Goal: Task Accomplishment & Management: Use online tool/utility

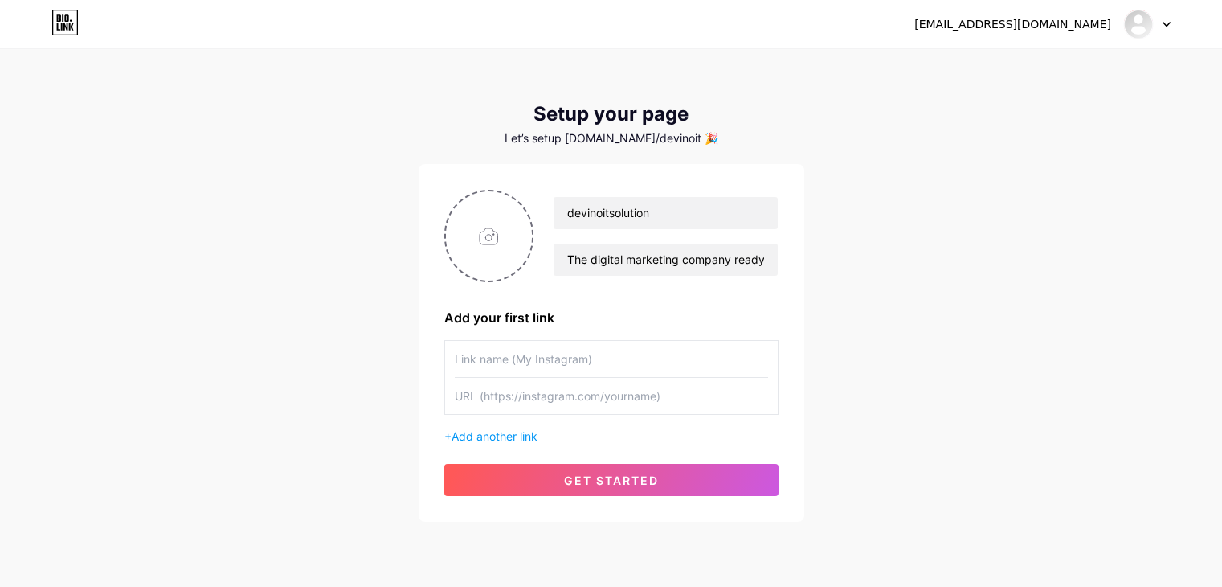
scroll to position [51, 0]
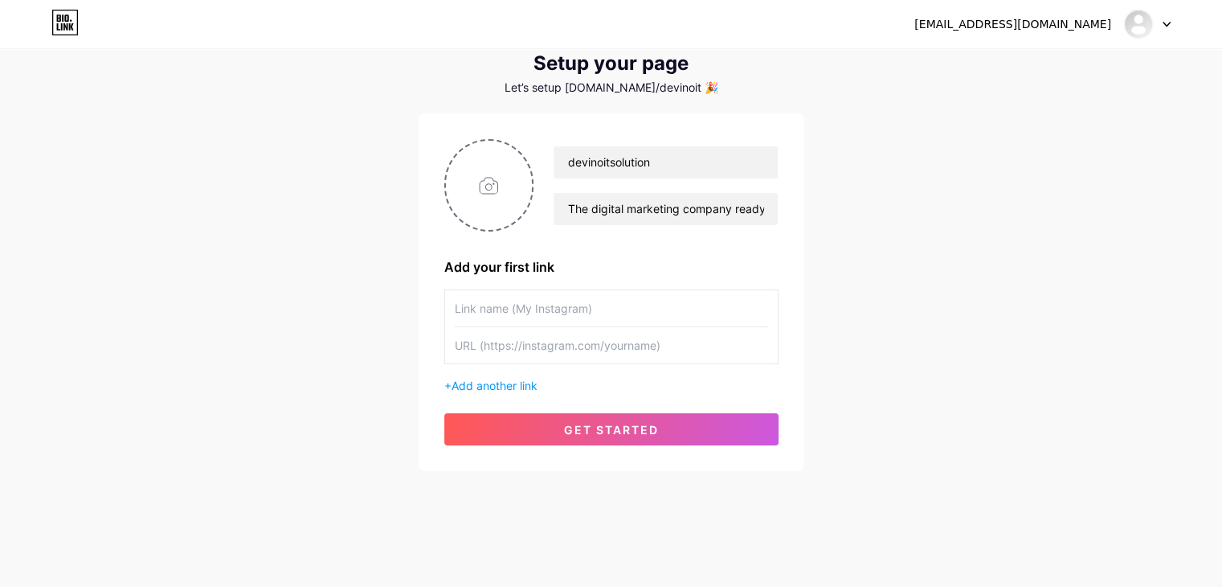
click at [553, 306] on input "text" at bounding box center [611, 308] width 313 height 36
click at [503, 306] on input "text" at bounding box center [611, 308] width 313 height 36
paste input "[URL][DOMAIN_NAME]"
drag, startPoint x: 604, startPoint y: 306, endPoint x: 337, endPoint y: 354, distance: 271.1
click at [337, 354] on div "[EMAIL_ADDRESS][DOMAIN_NAME] Dashboard Logout Setup your page Let’s setup [DOMA…" at bounding box center [611, 235] width 1222 height 573
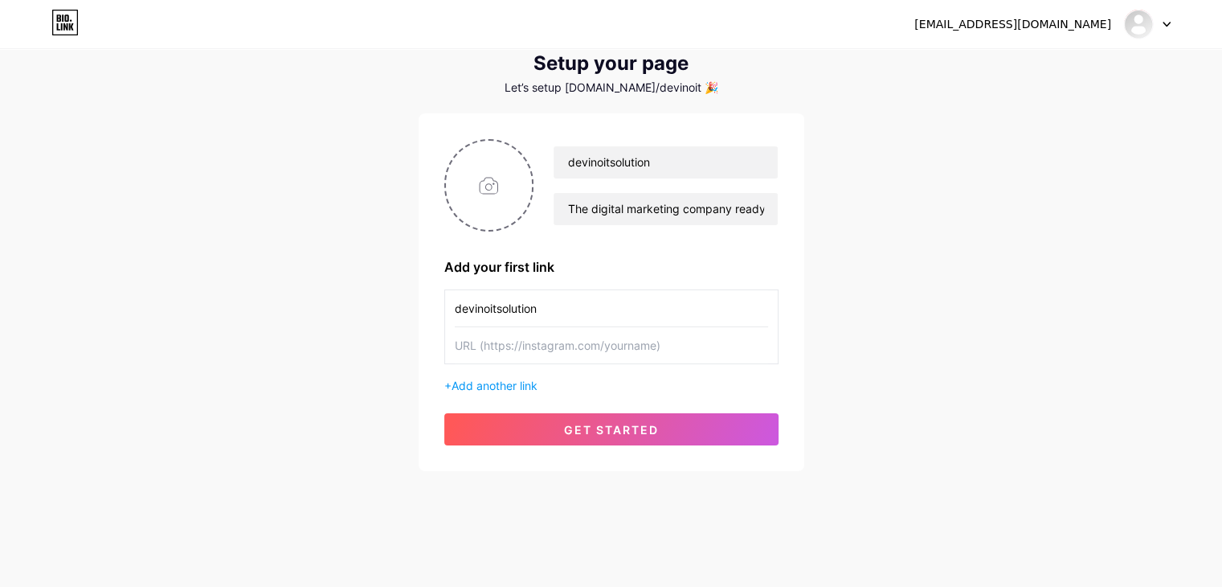
type input "devinoitsolution"
click at [521, 350] on input "text" at bounding box center [611, 345] width 313 height 36
paste input "[URL][DOMAIN_NAME]"
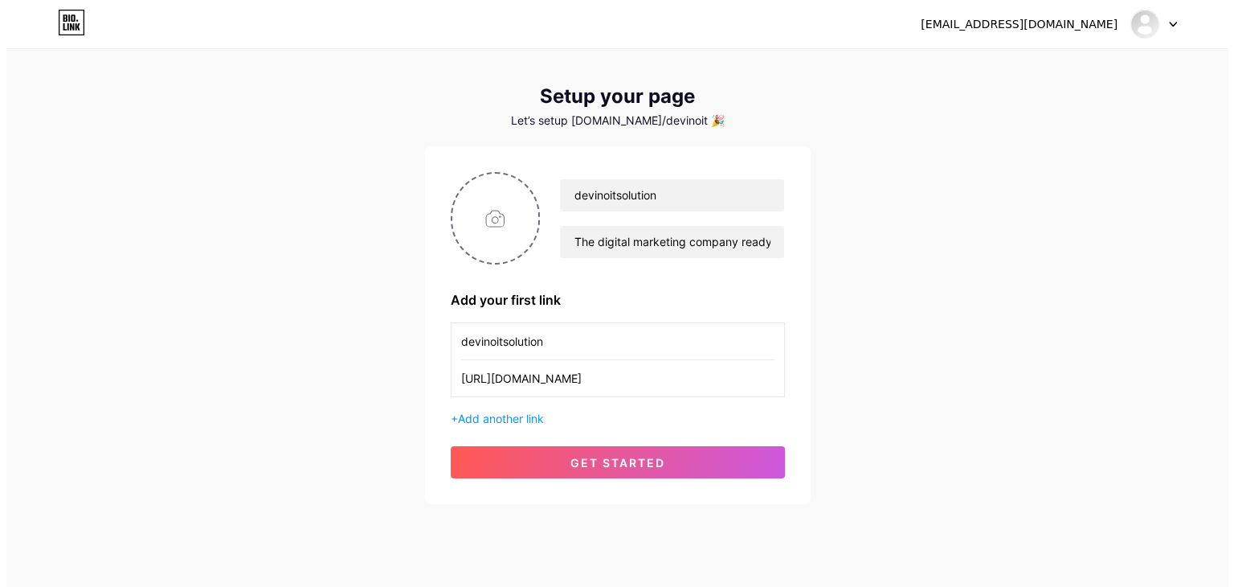
scroll to position [0, 0]
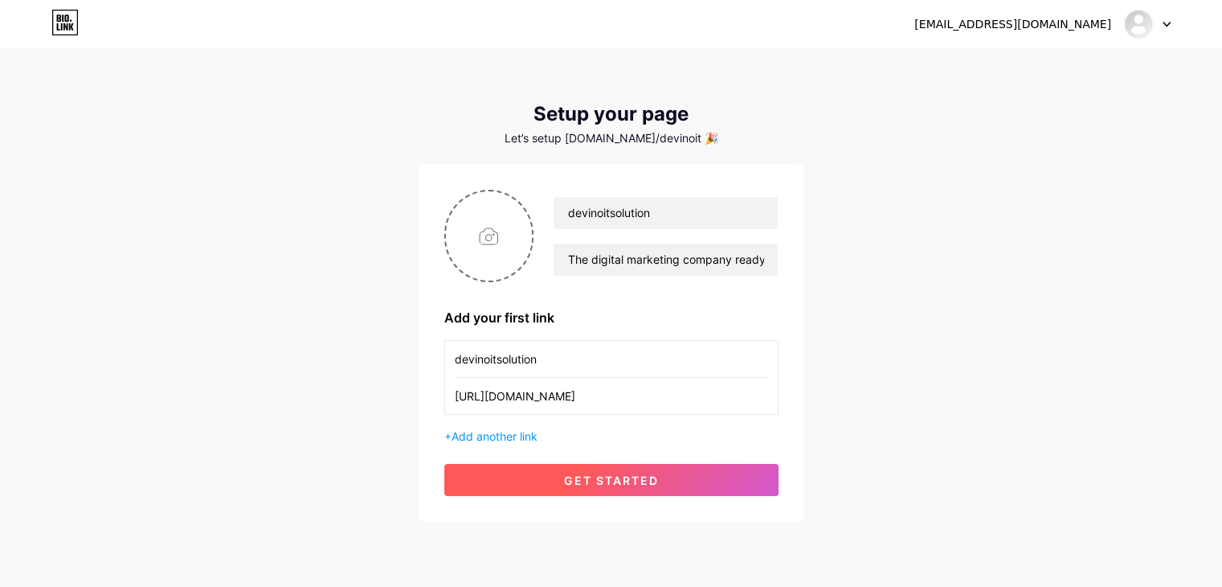
type input "[URL][DOMAIN_NAME]"
click at [557, 476] on button "get started" at bounding box center [611, 480] width 334 height 32
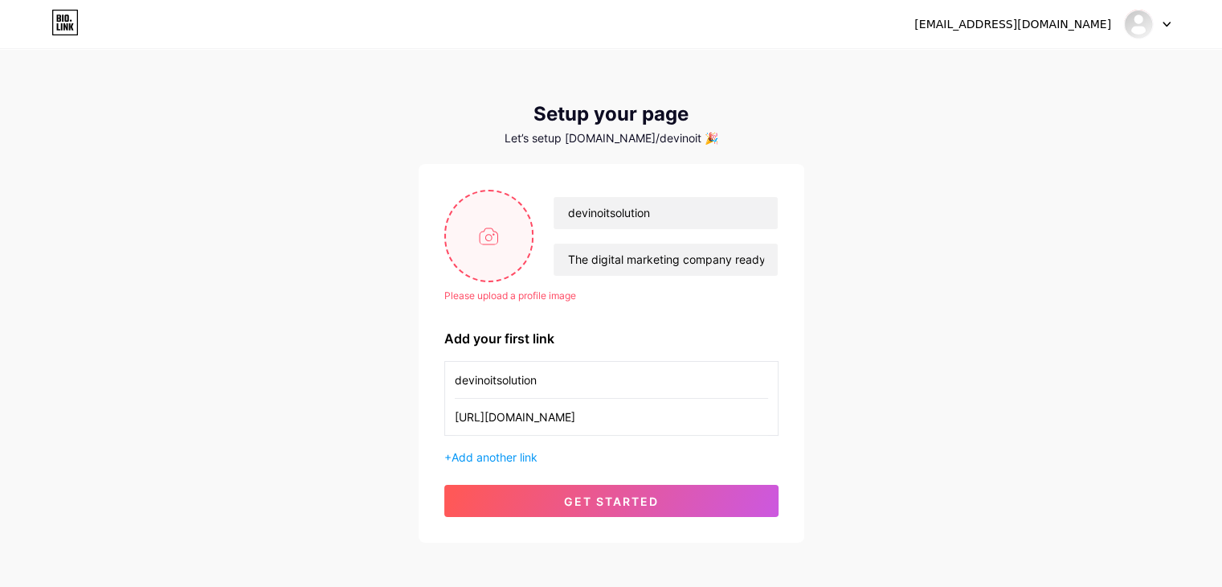
click at [480, 225] on input "file" at bounding box center [489, 235] width 87 height 89
type input "C:\fakepath\[PERSON_NAME].png"
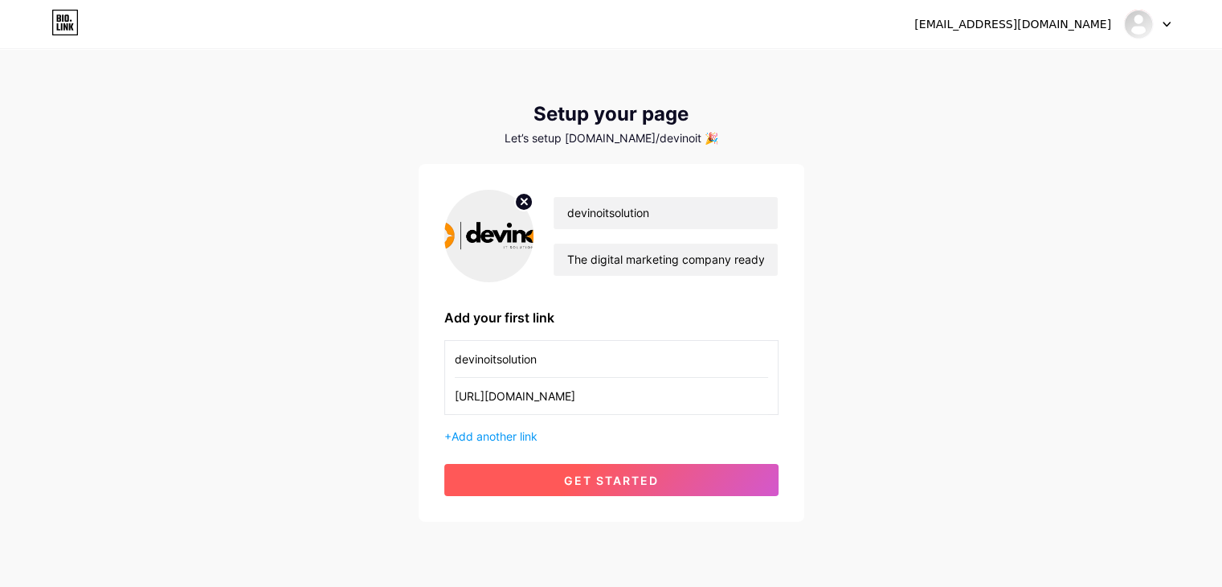
click at [611, 476] on span "get started" at bounding box center [611, 480] width 95 height 14
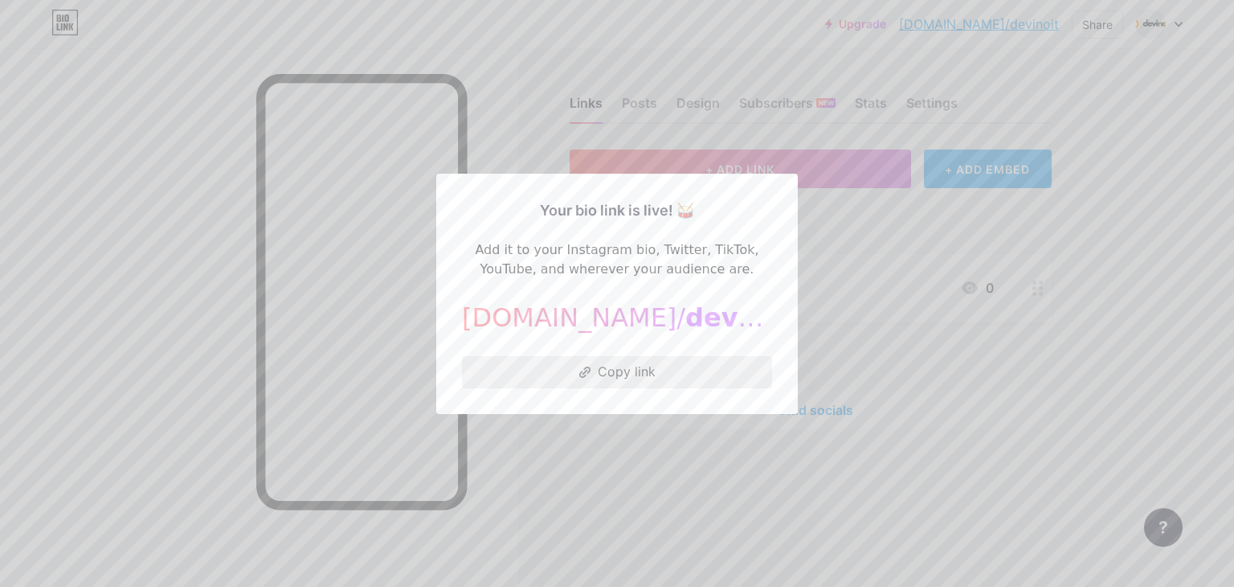
click at [552, 360] on button "Copy link" at bounding box center [617, 372] width 310 height 32
click at [575, 454] on div at bounding box center [617, 293] width 1234 height 587
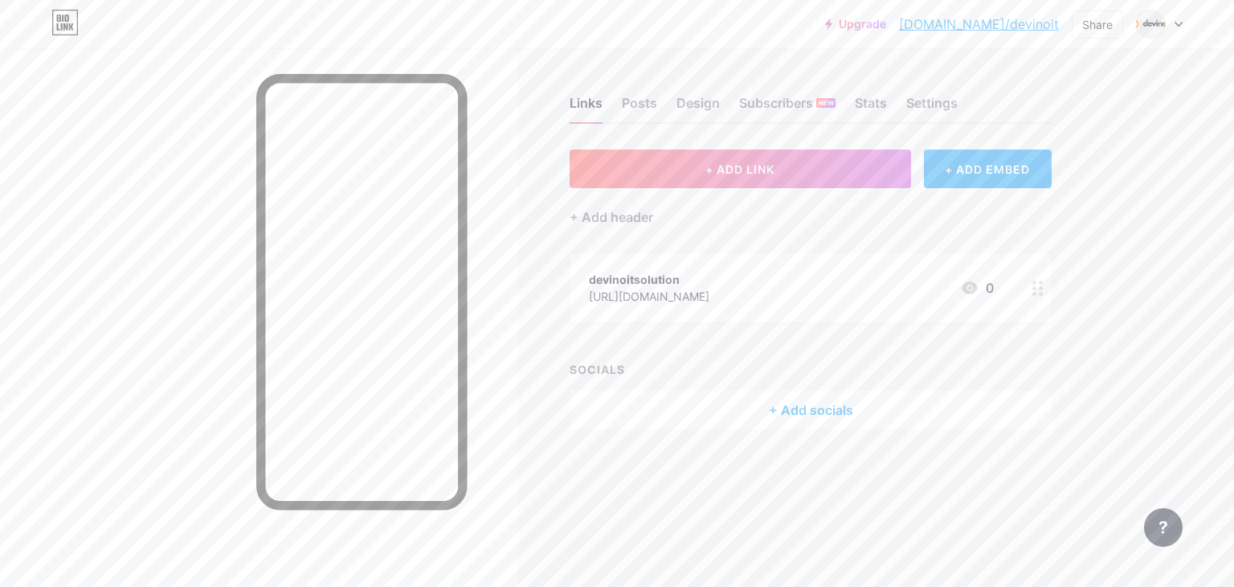
click at [758, 399] on div "+ Add socials" at bounding box center [811, 409] width 482 height 39
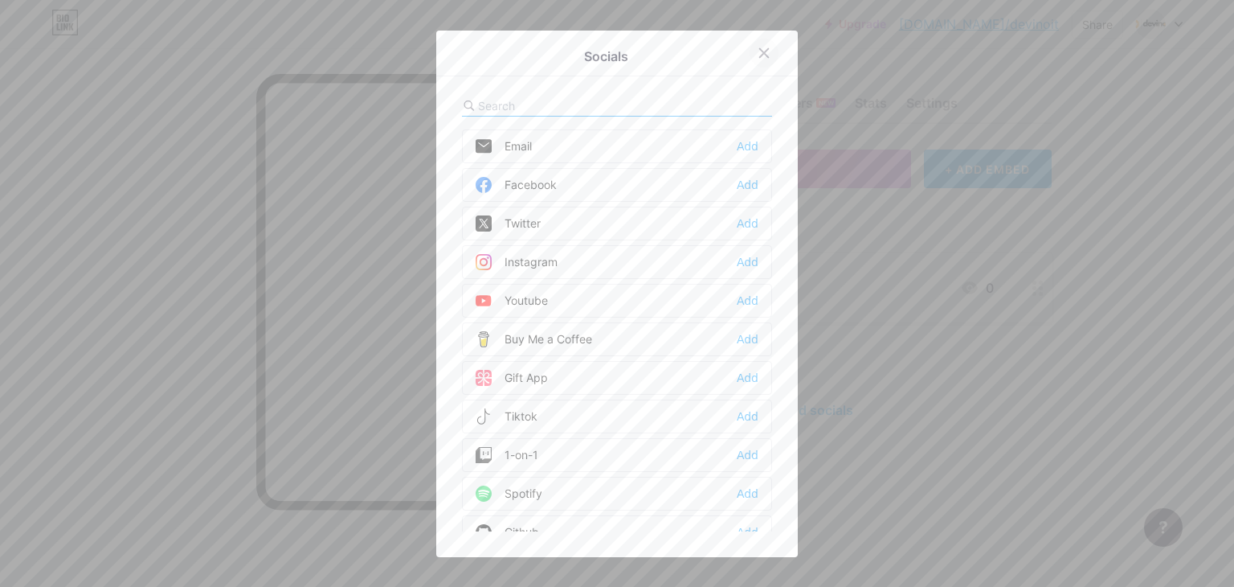
click at [750, 58] on div at bounding box center [764, 53] width 29 height 29
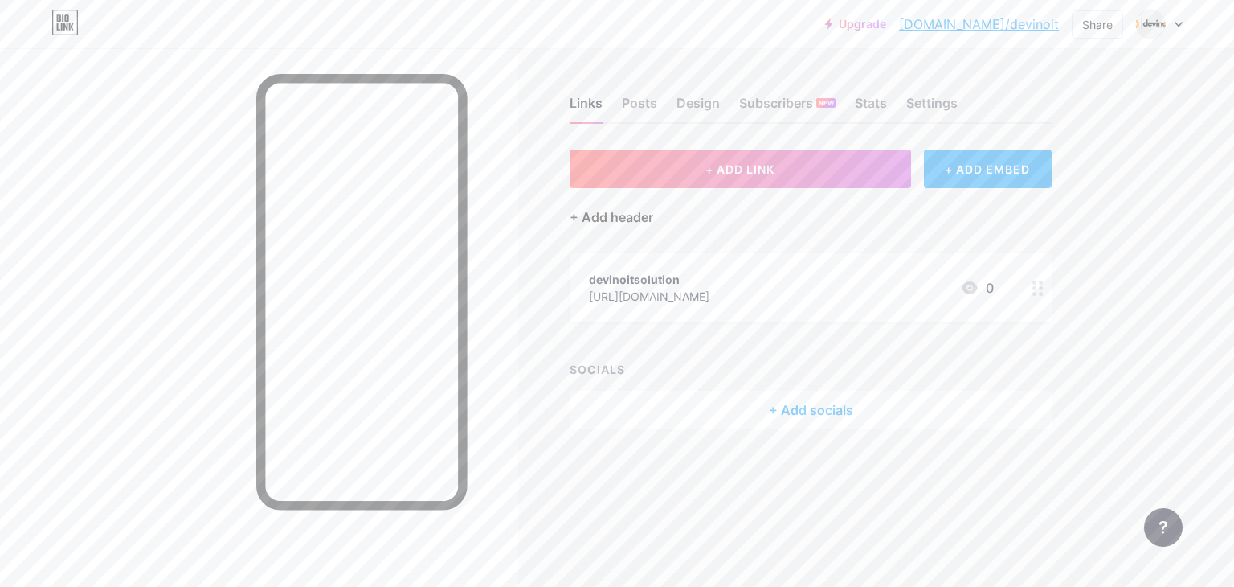
click at [619, 218] on div "+ Add header" at bounding box center [612, 216] width 84 height 19
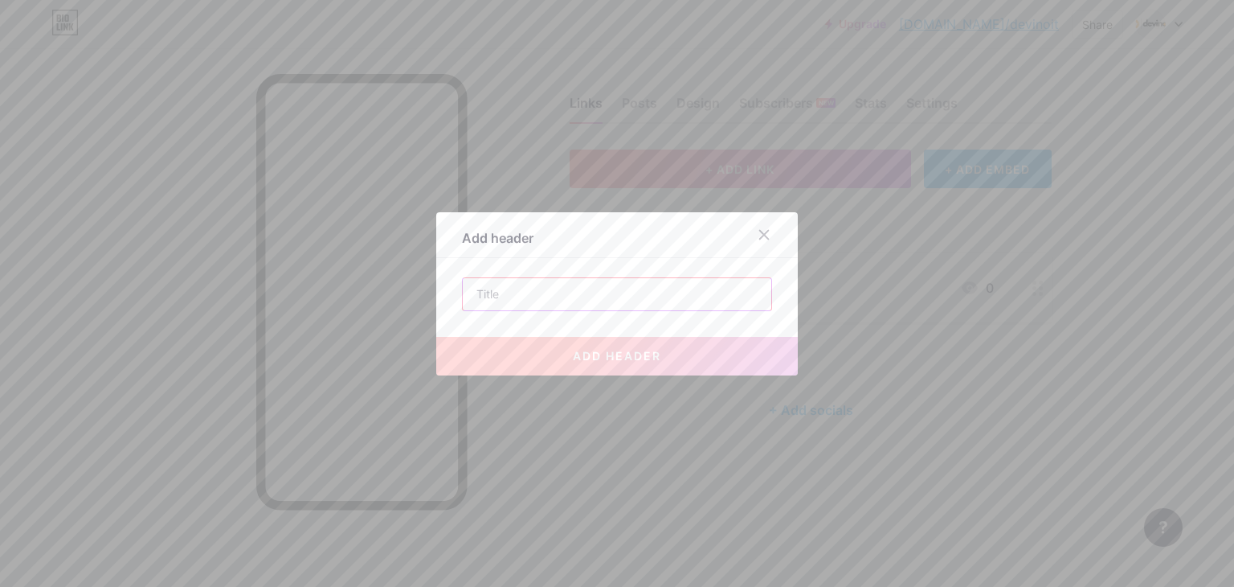
click at [512, 288] on input "text" at bounding box center [617, 294] width 309 height 32
click at [758, 235] on icon at bounding box center [764, 234] width 13 height 13
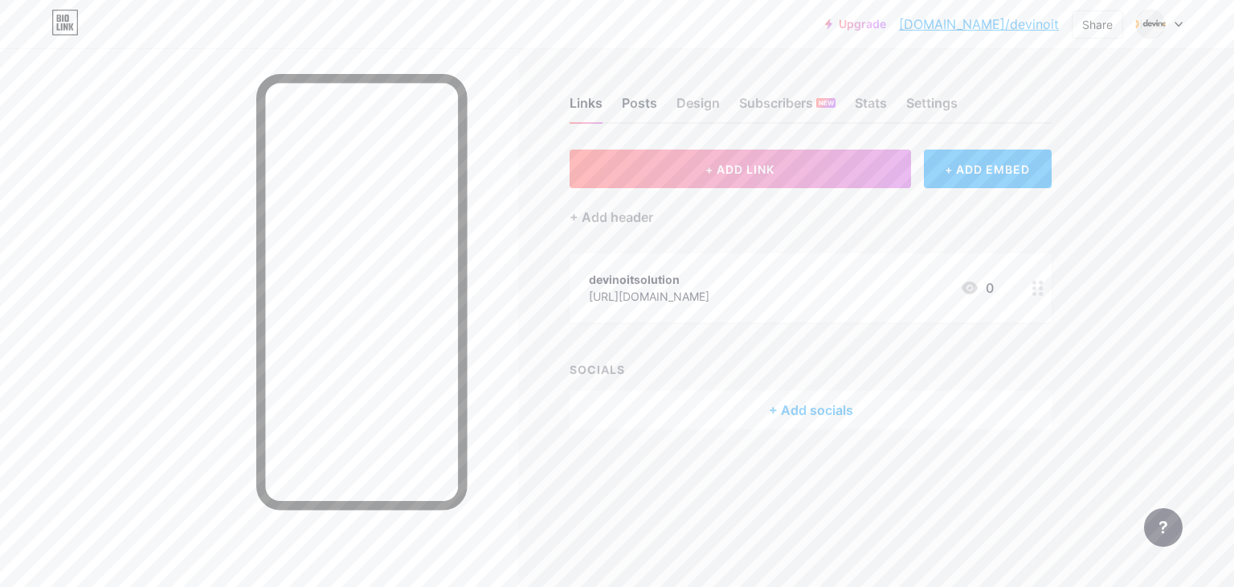
click at [649, 97] on div "Posts" at bounding box center [639, 107] width 35 height 29
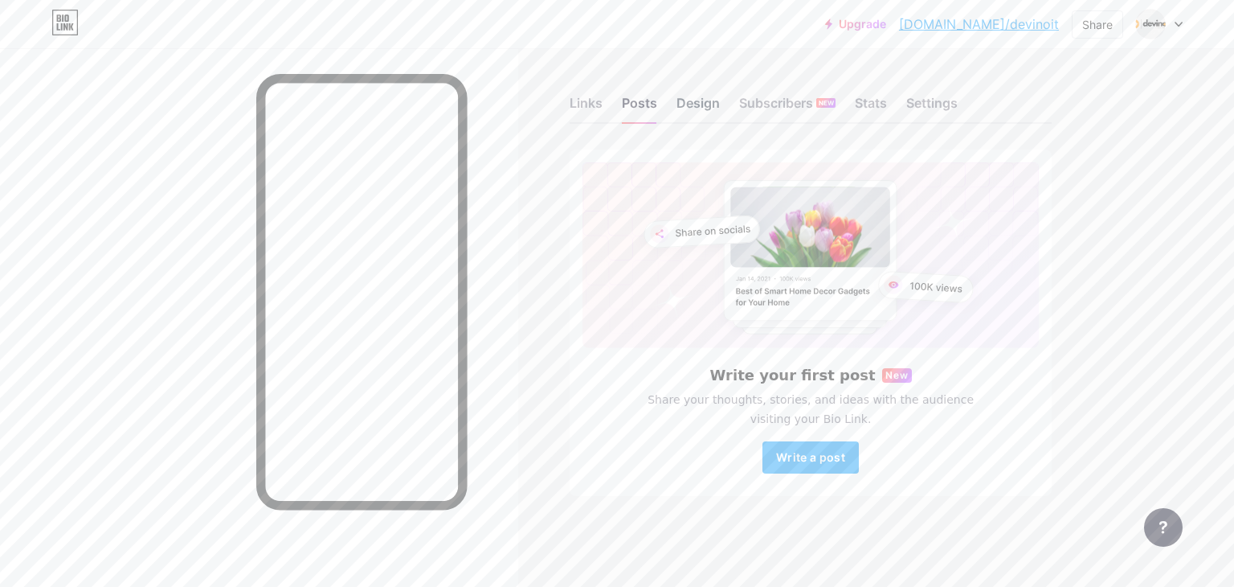
click at [701, 104] on div "Design" at bounding box center [698, 107] width 43 height 29
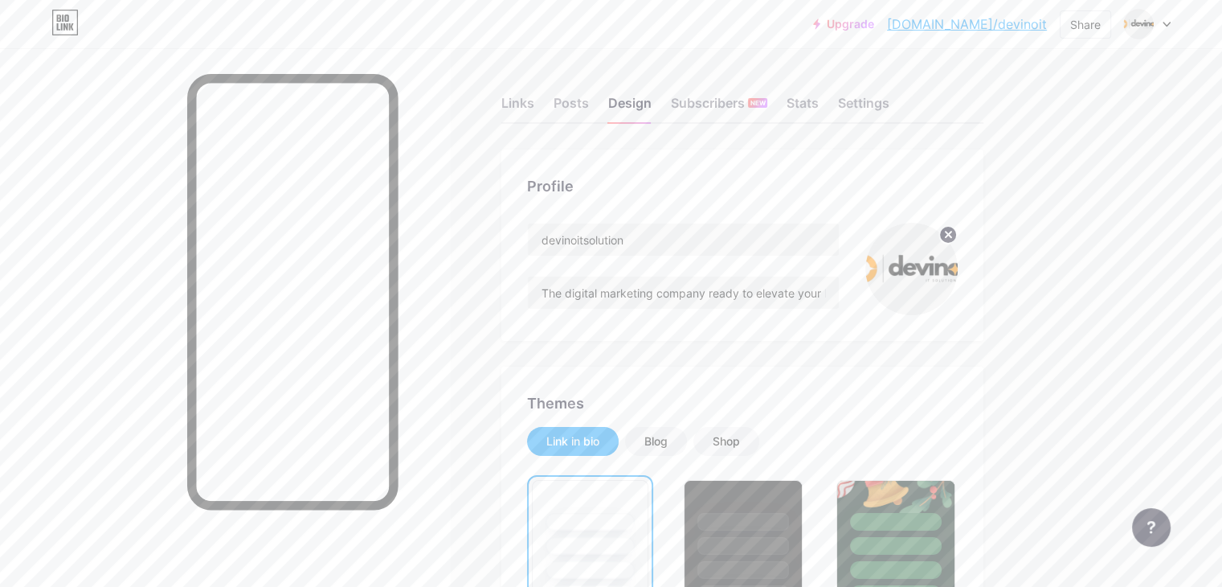
click at [958, 265] on img at bounding box center [911, 269] width 92 height 92
click at [819, 108] on div "Stats" at bounding box center [803, 107] width 32 height 29
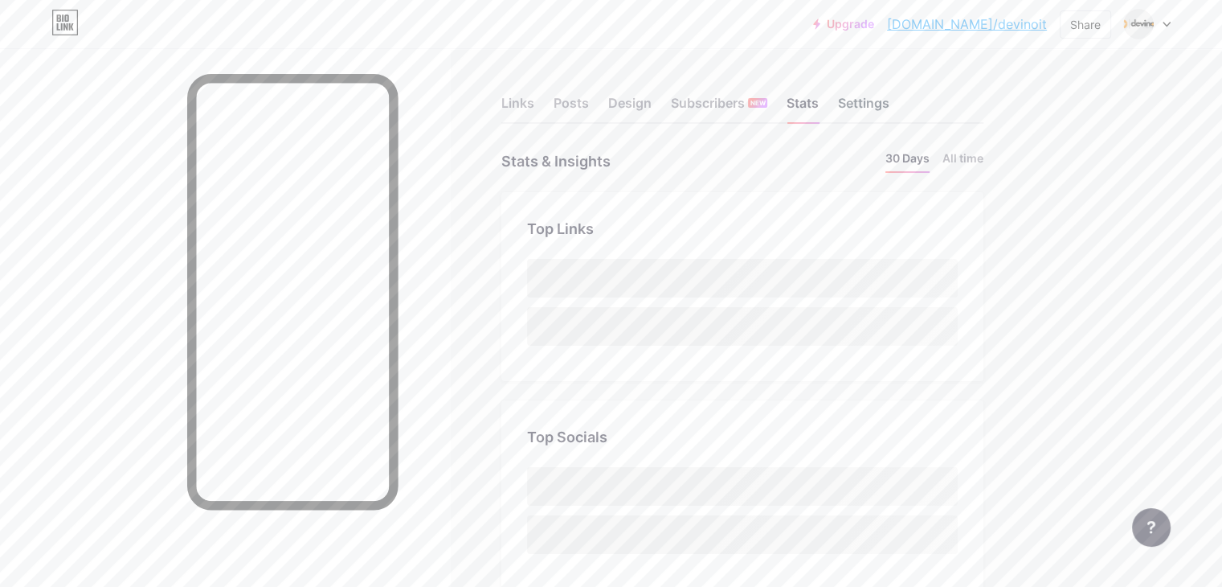
click at [889, 104] on div "Settings" at bounding box center [863, 107] width 51 height 29
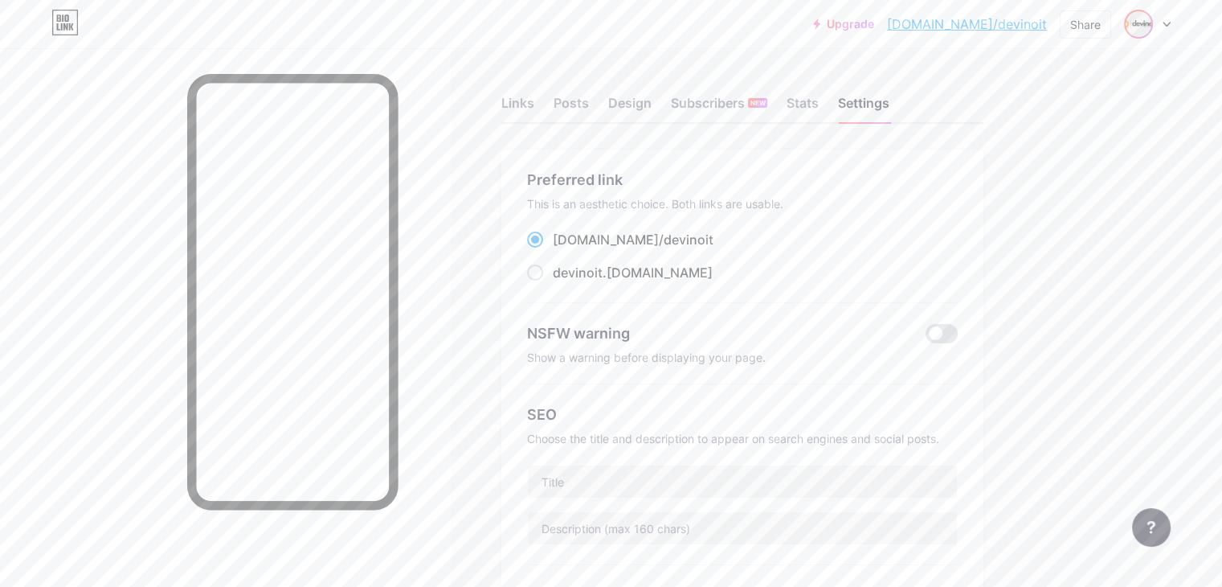
click at [1132, 24] on img at bounding box center [1139, 24] width 26 height 26
click at [534, 109] on div "Links" at bounding box center [517, 107] width 33 height 29
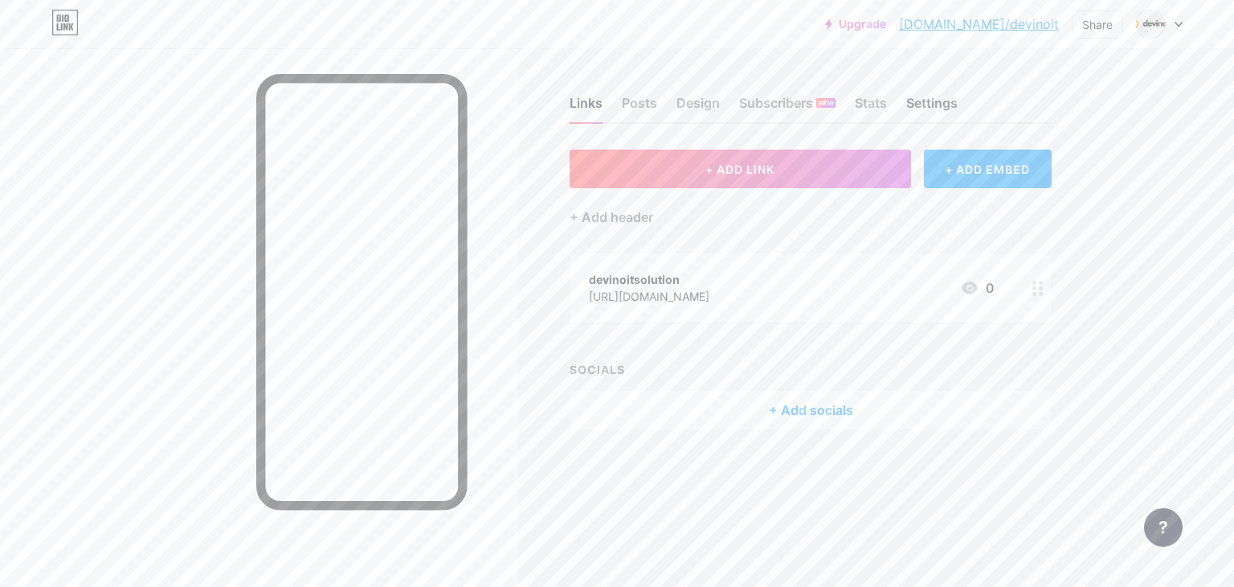
click at [924, 103] on div "Settings" at bounding box center [931, 107] width 51 height 29
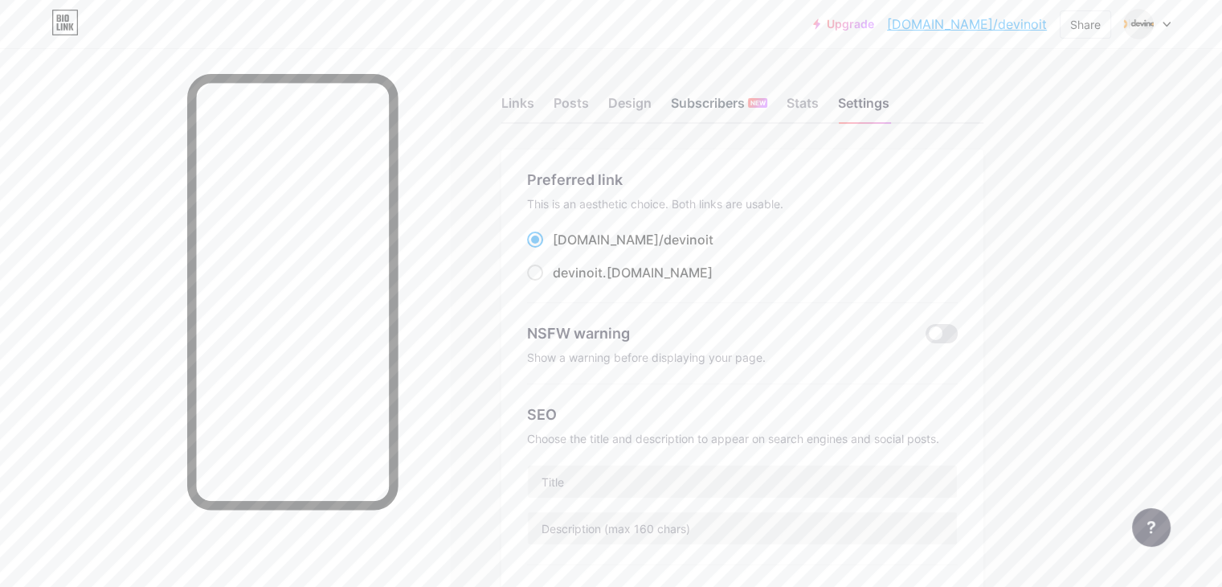
click at [767, 104] on div "Subscribers NEW" at bounding box center [719, 107] width 96 height 29
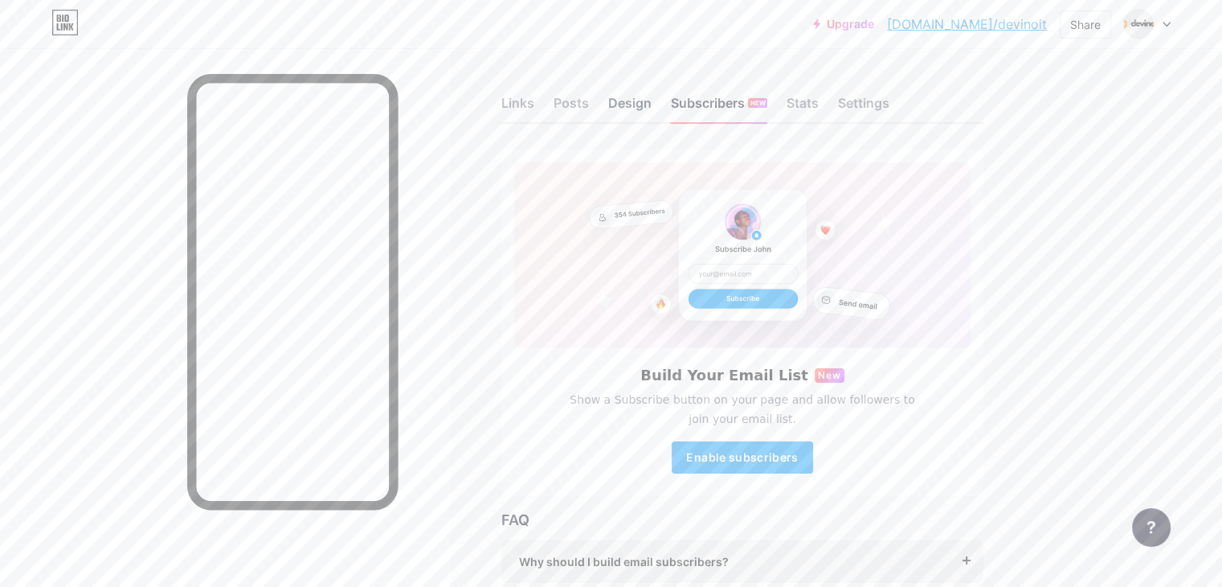
click at [652, 104] on div "Design" at bounding box center [629, 107] width 43 height 29
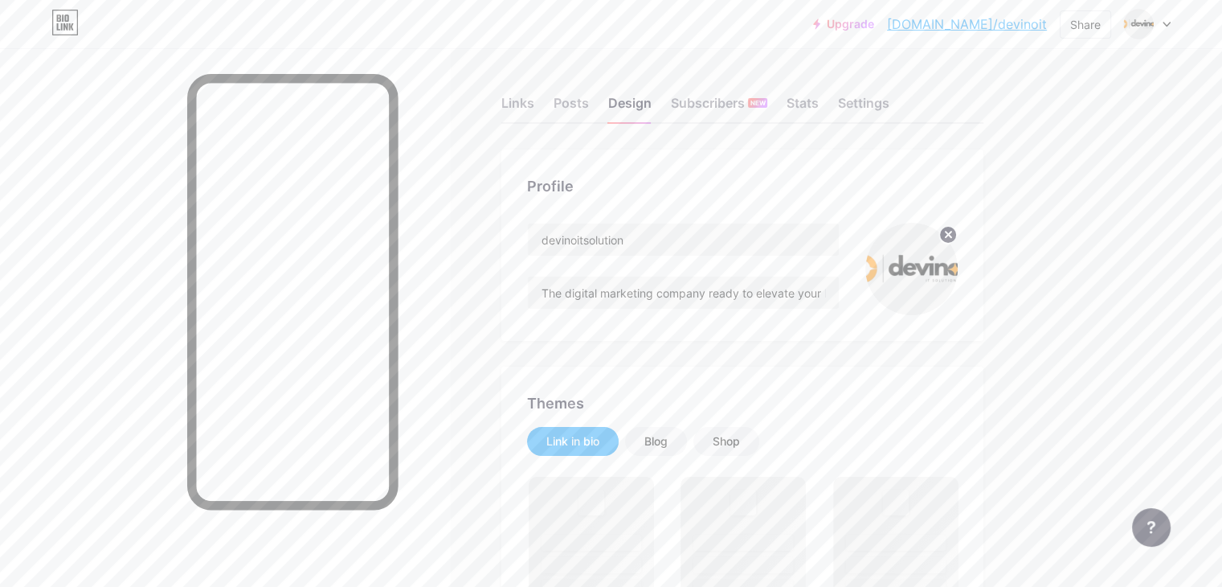
click at [958, 280] on img at bounding box center [911, 269] width 92 height 92
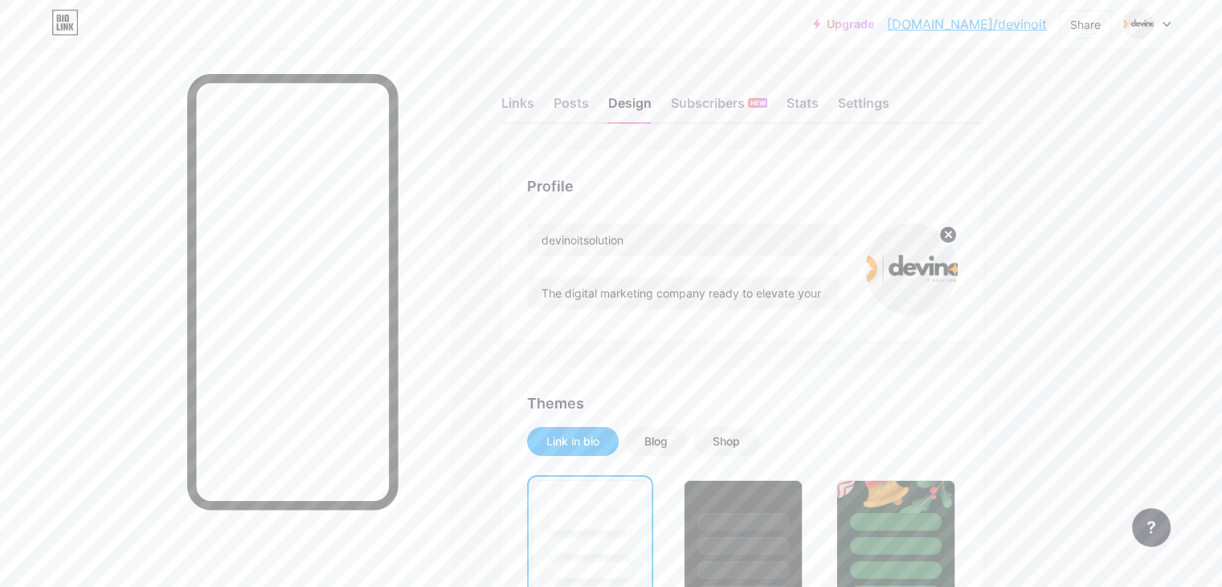
click at [958, 280] on img at bounding box center [911, 269] width 92 height 92
click at [958, 272] on img at bounding box center [911, 269] width 92 height 92
click at [957, 235] on circle at bounding box center [948, 235] width 18 height 18
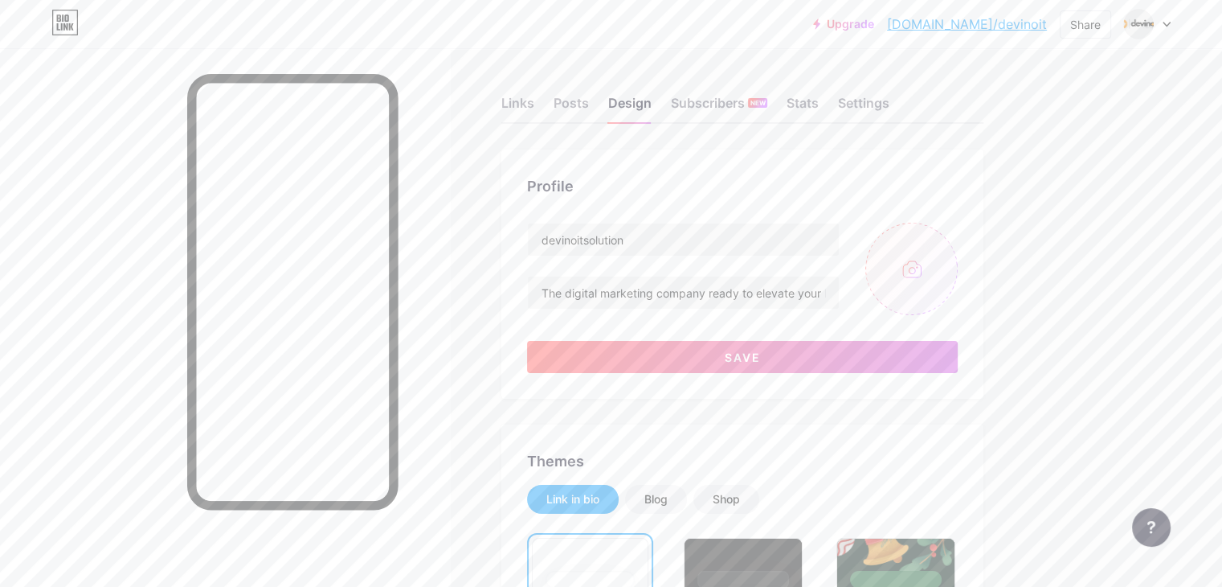
click at [958, 250] on input "file" at bounding box center [911, 269] width 92 height 92
type input "C:\fakepath\logo 111.png"
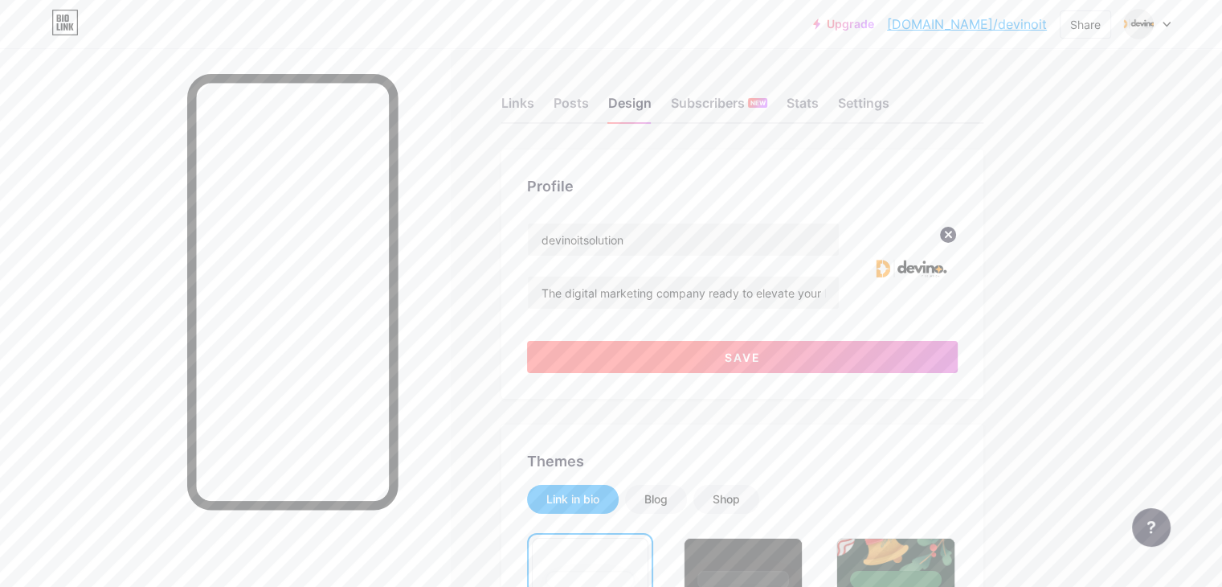
click at [678, 349] on button "Save" at bounding box center [742, 357] width 431 height 32
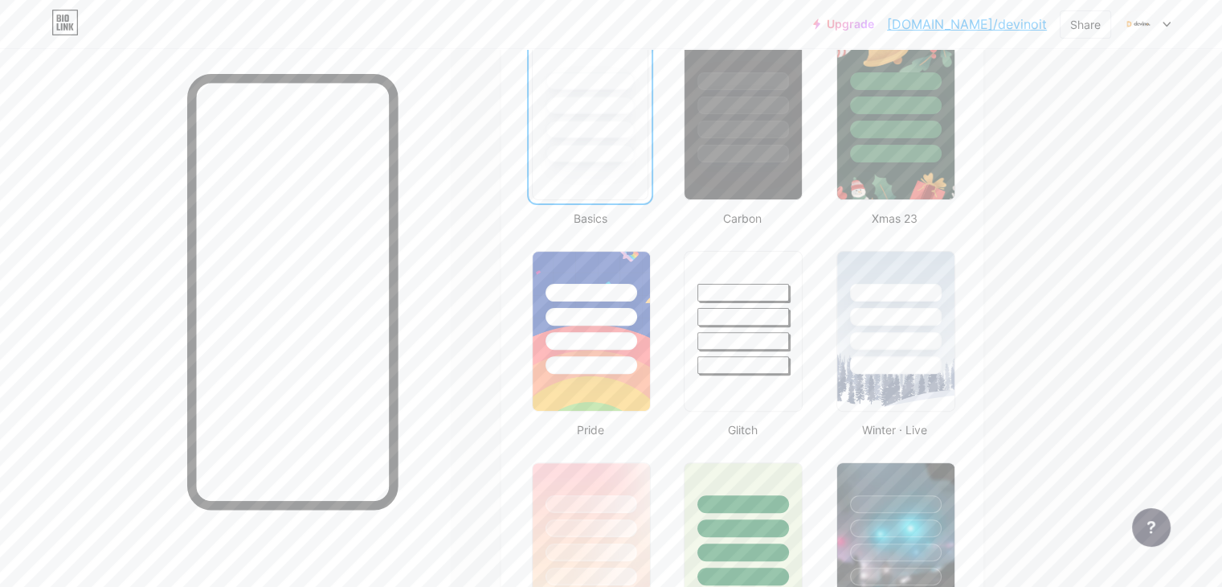
scroll to position [321, 0]
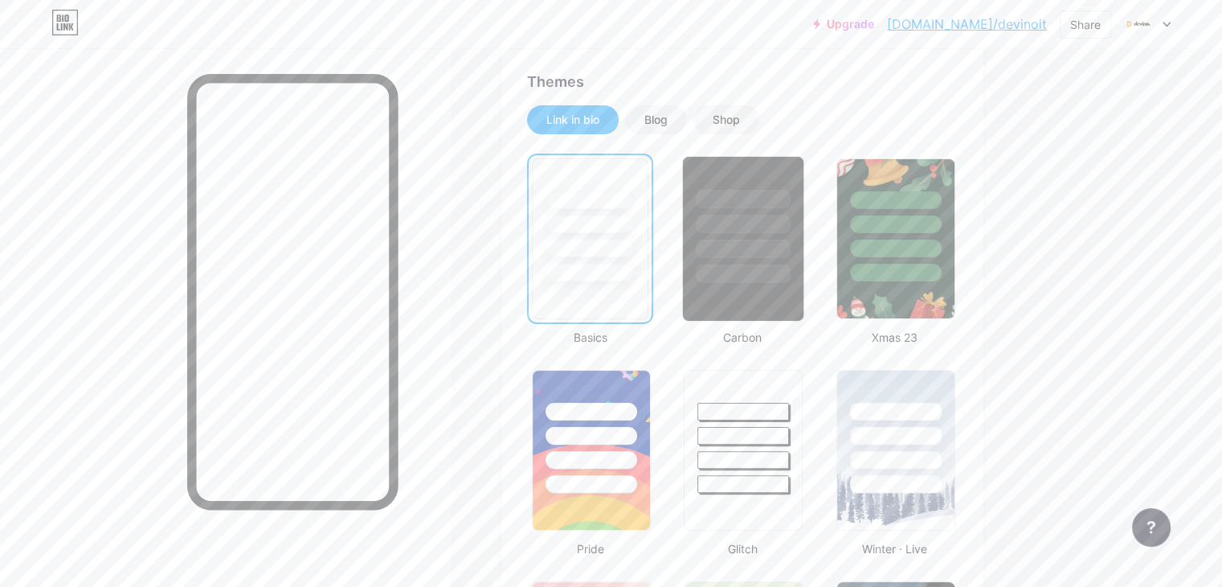
click at [791, 254] on div at bounding box center [744, 248] width 94 height 18
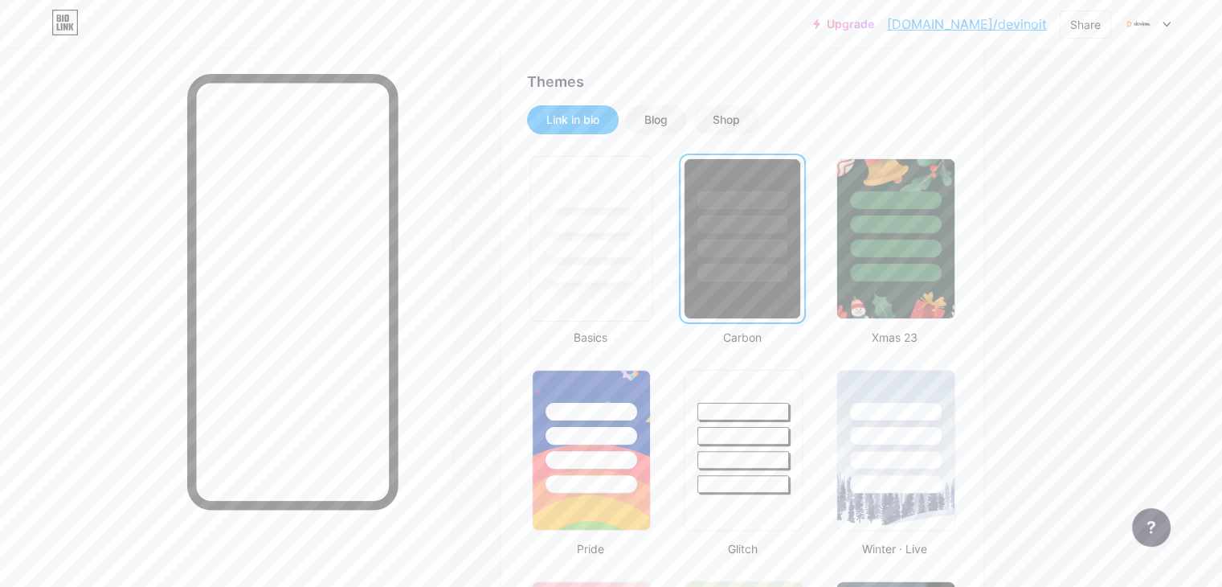
click at [638, 240] on div at bounding box center [591, 248] width 94 height 18
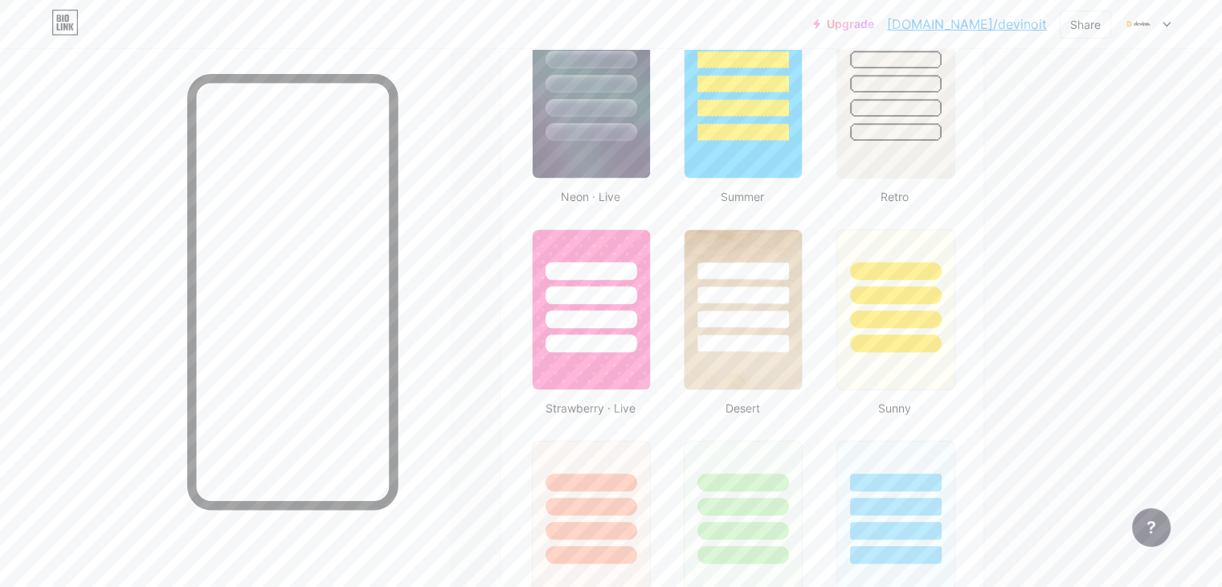
scroll to position [1178, 0]
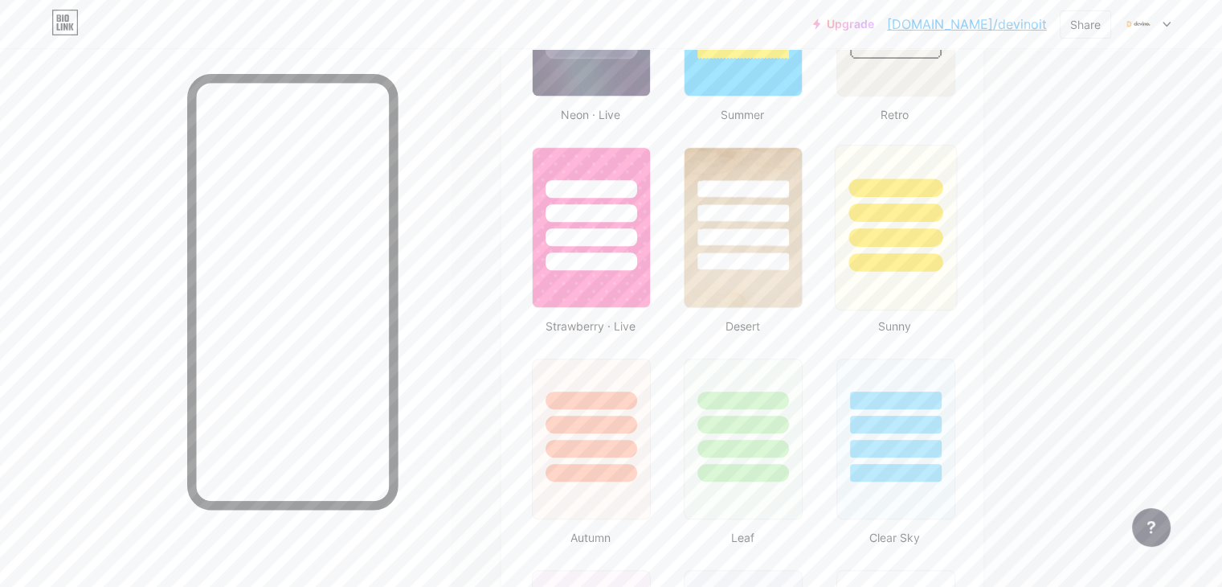
click at [942, 229] on div at bounding box center [895, 237] width 94 height 18
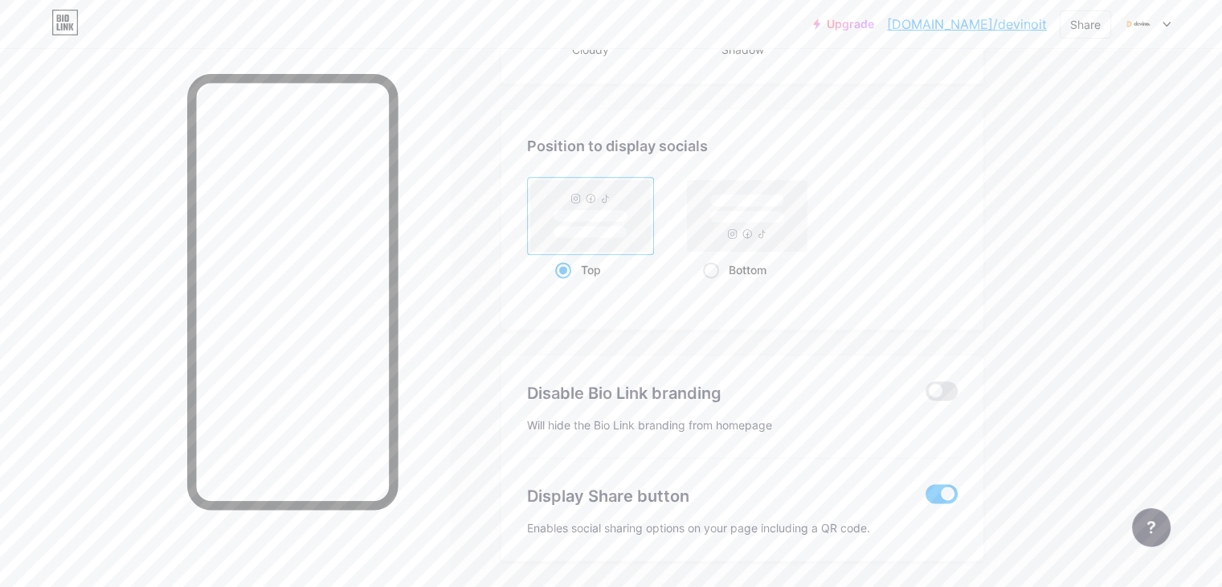
scroll to position [2137, 0]
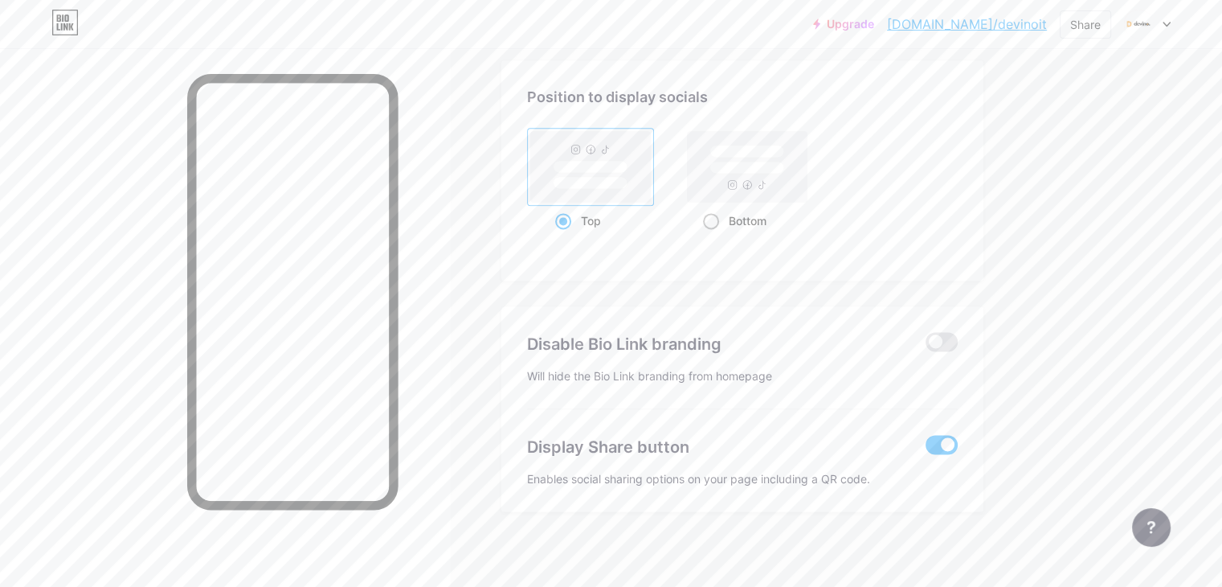
click at [792, 211] on div "Bottom" at bounding box center [747, 221] width 89 height 30
click at [713, 235] on input "Bottom" at bounding box center [708, 240] width 10 height 10
radio input "true"
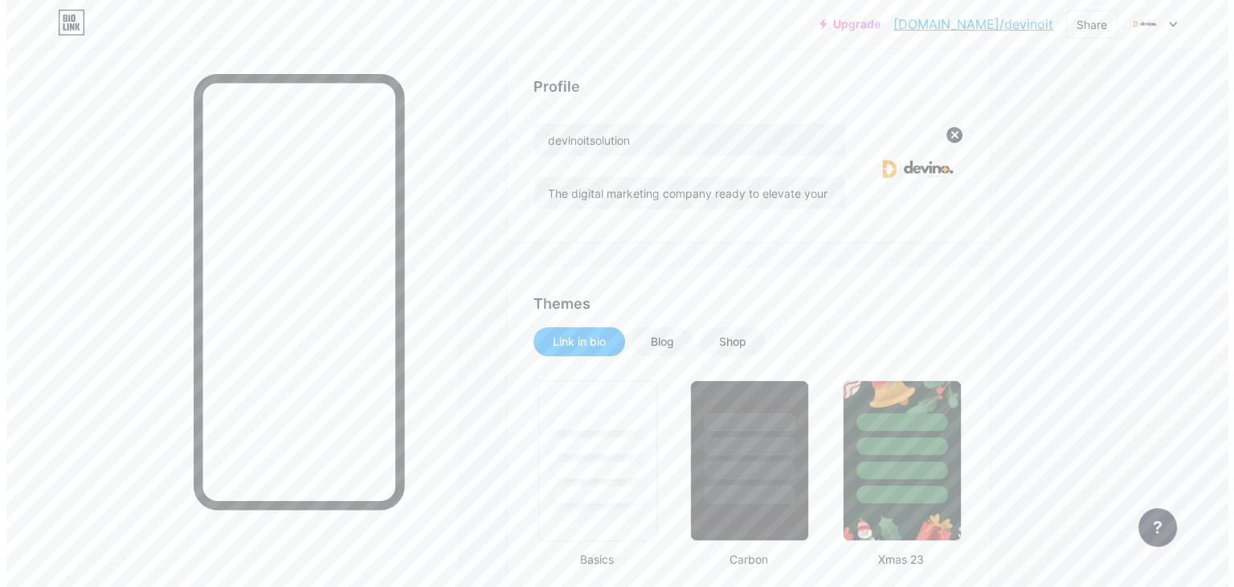
scroll to position [0, 0]
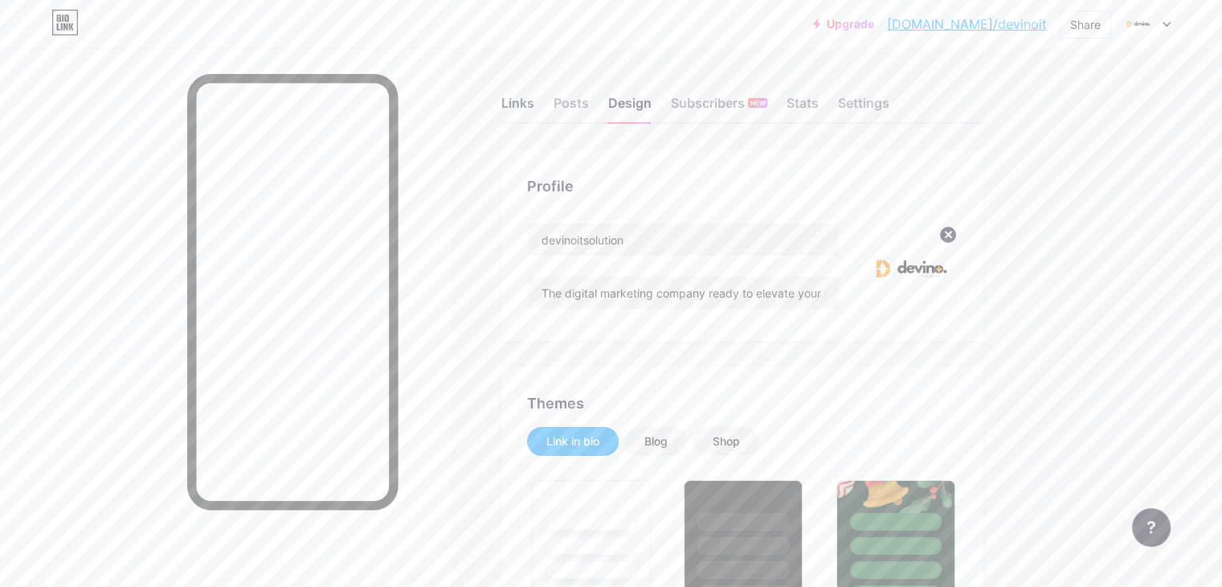
click at [534, 98] on div "Links" at bounding box center [517, 107] width 33 height 29
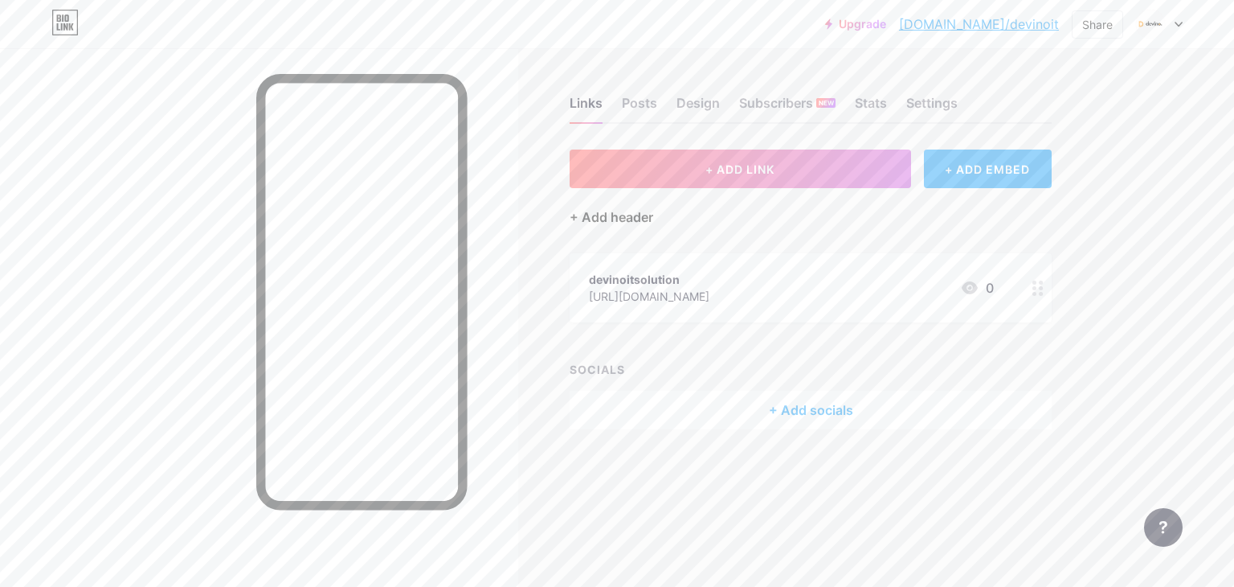
click at [618, 217] on div "+ Add header" at bounding box center [612, 216] width 84 height 19
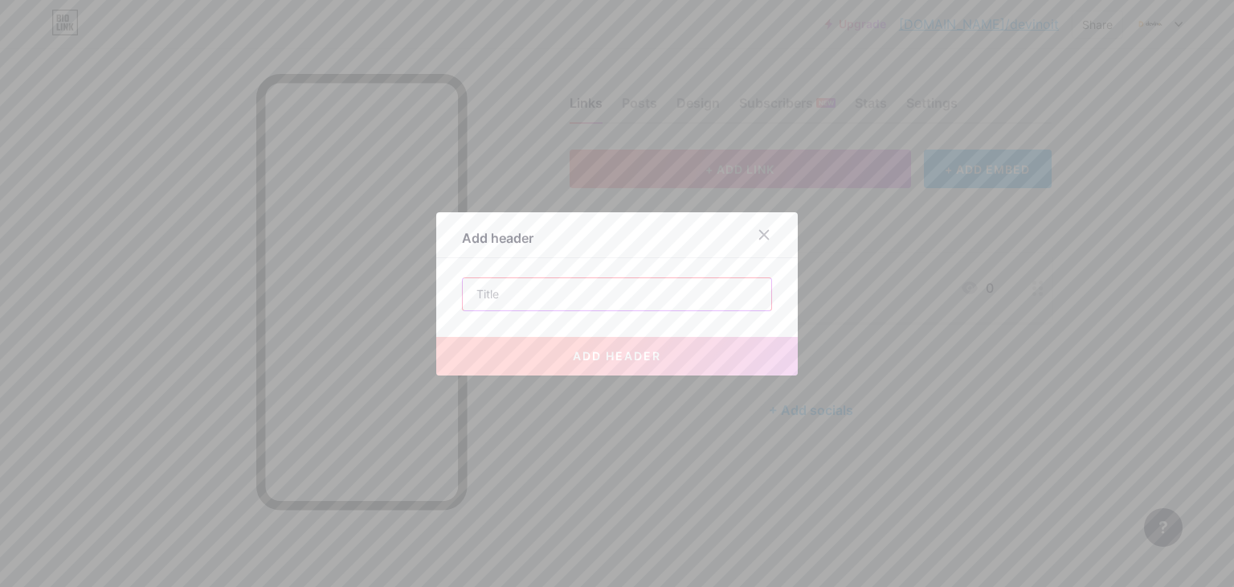
click at [536, 296] on input "text" at bounding box center [617, 294] width 309 height 32
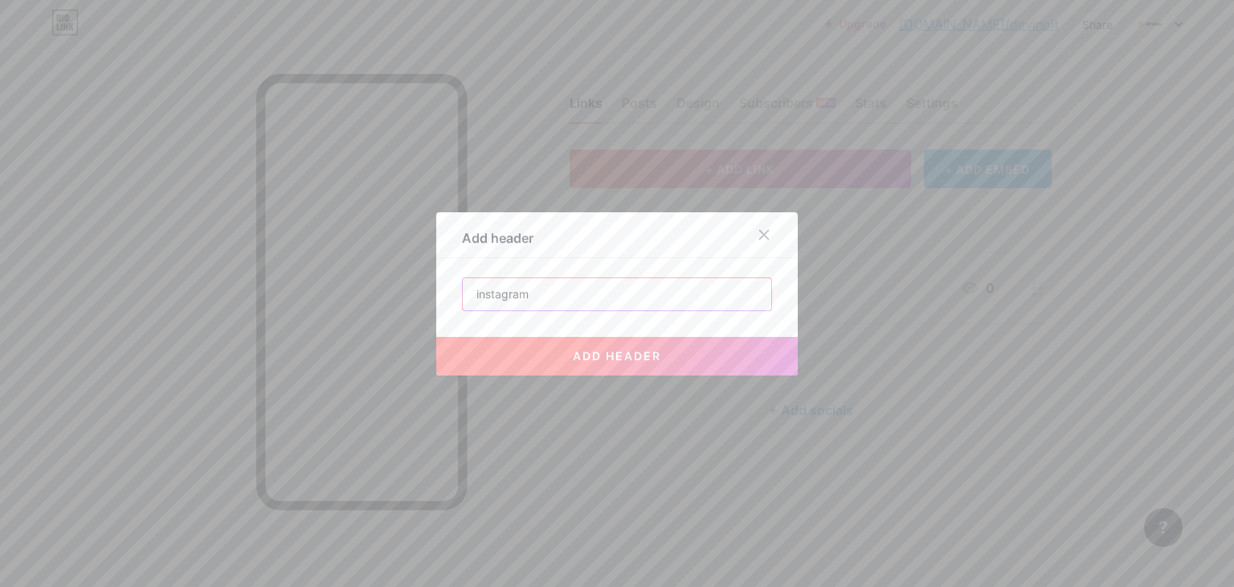
type input "instagram"
click at [532, 364] on button "add header" at bounding box center [617, 356] width 362 height 39
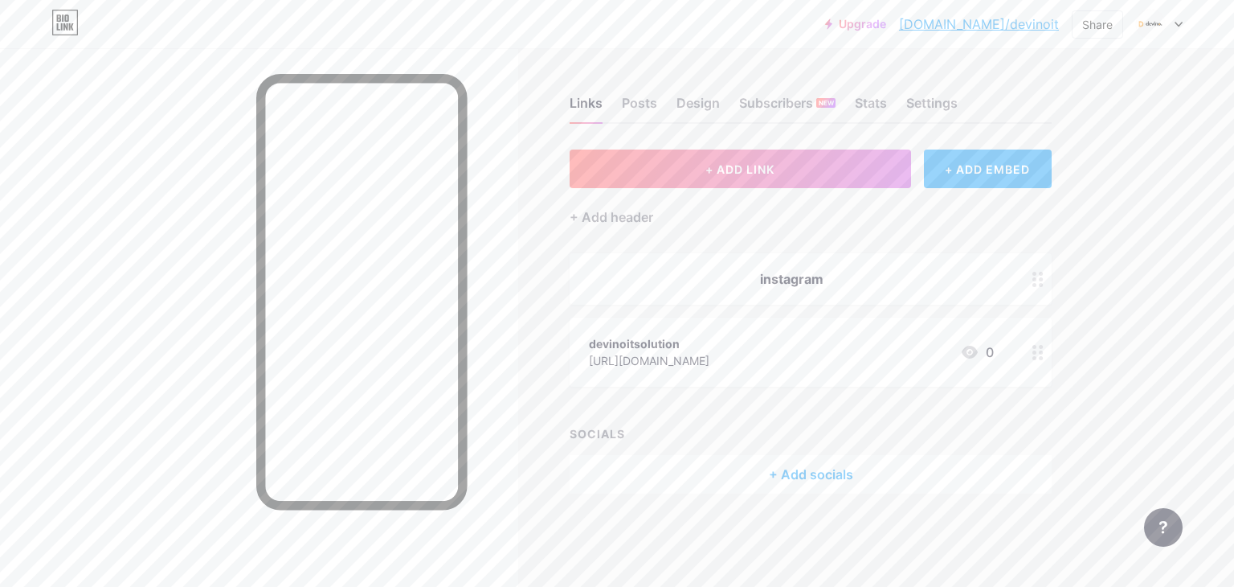
click at [1040, 277] on circle at bounding box center [1041, 279] width 4 height 4
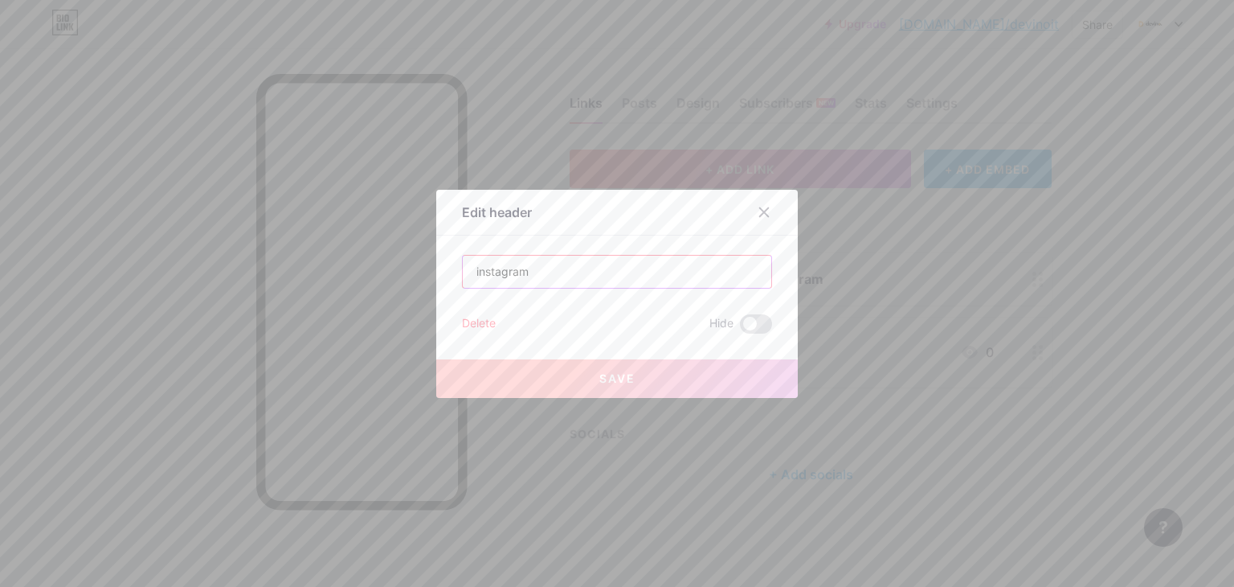
click at [512, 286] on input "instagram" at bounding box center [617, 272] width 309 height 32
click at [520, 277] on input "instagram" at bounding box center [617, 272] width 309 height 32
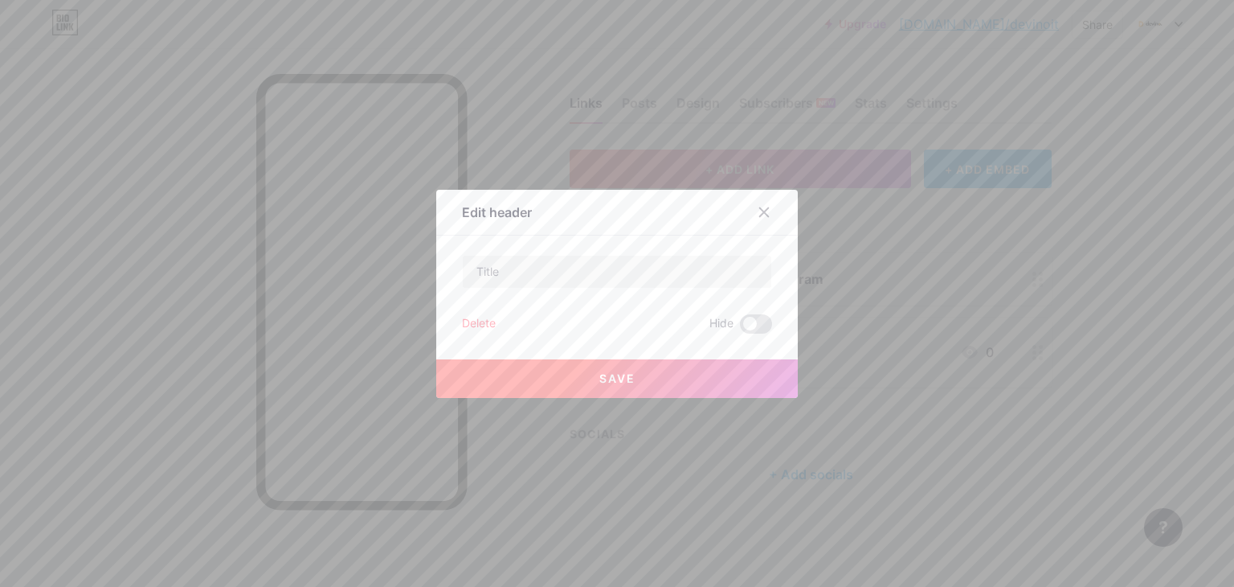
click at [462, 319] on div "Delete" at bounding box center [479, 323] width 34 height 19
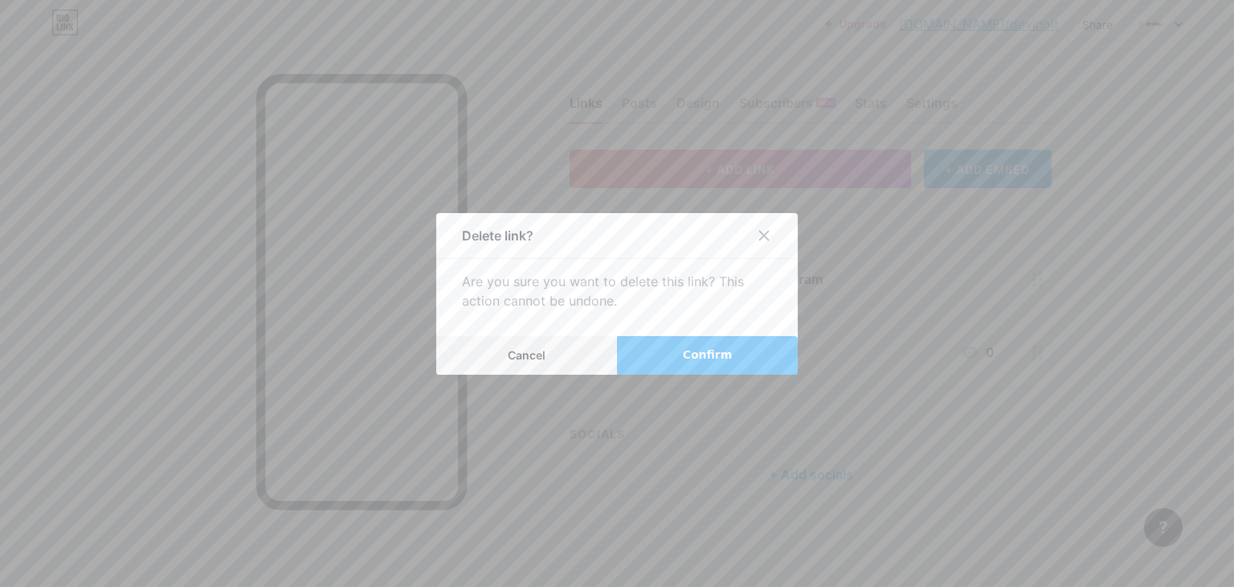
click at [731, 361] on button "Confirm" at bounding box center [707, 355] width 181 height 39
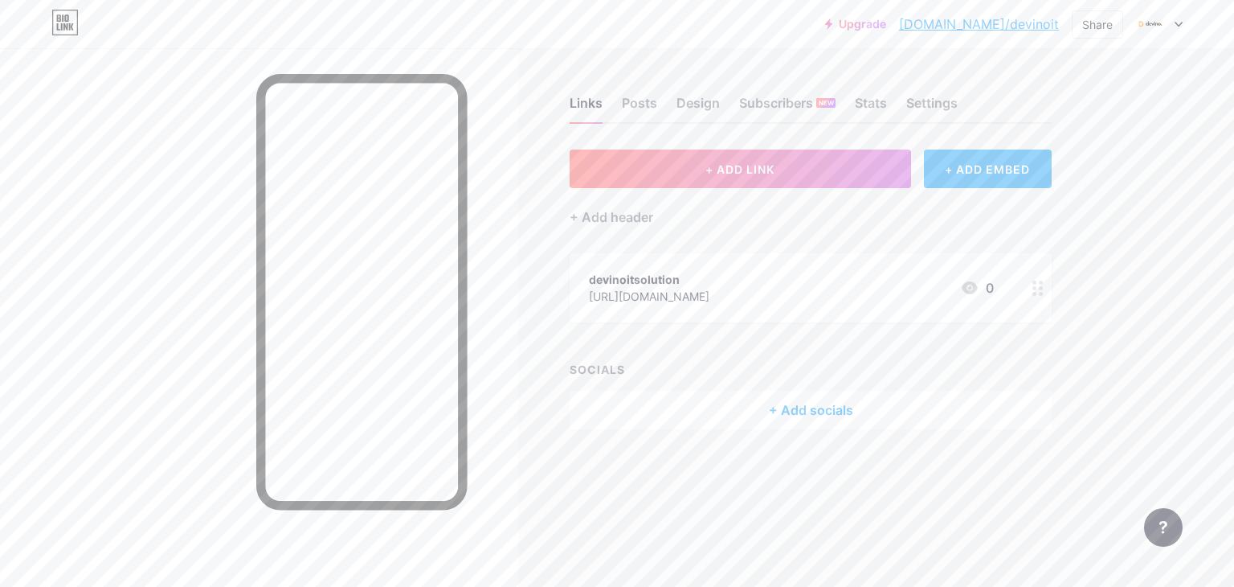
click at [836, 409] on div "+ Add socials" at bounding box center [811, 409] width 482 height 39
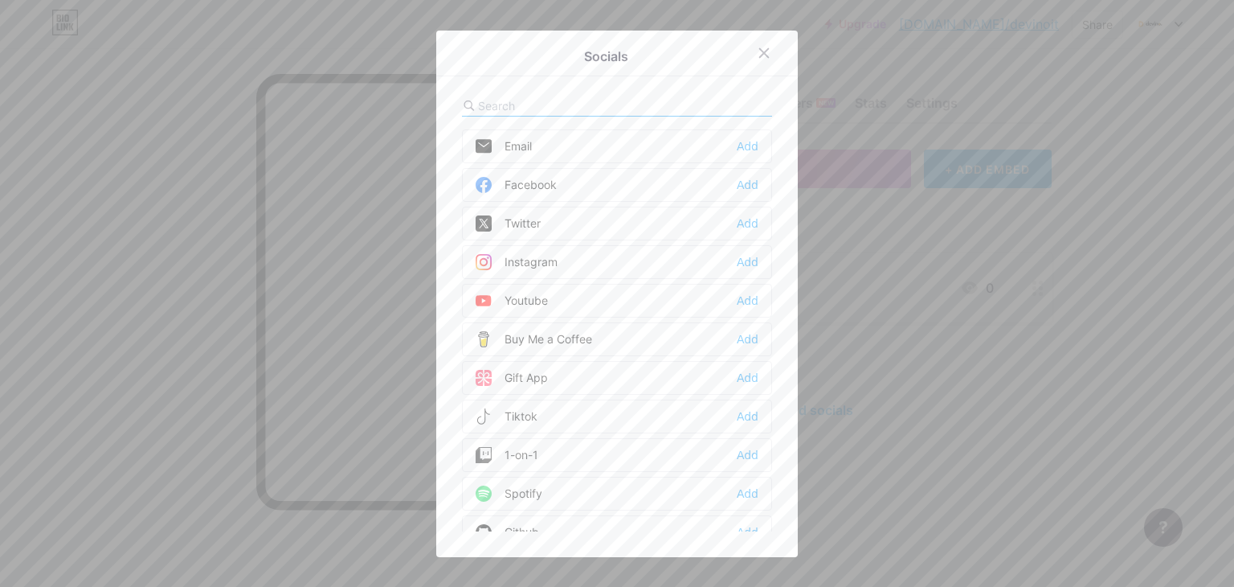
click at [580, 266] on div "Instagram Add" at bounding box center [617, 262] width 310 height 34
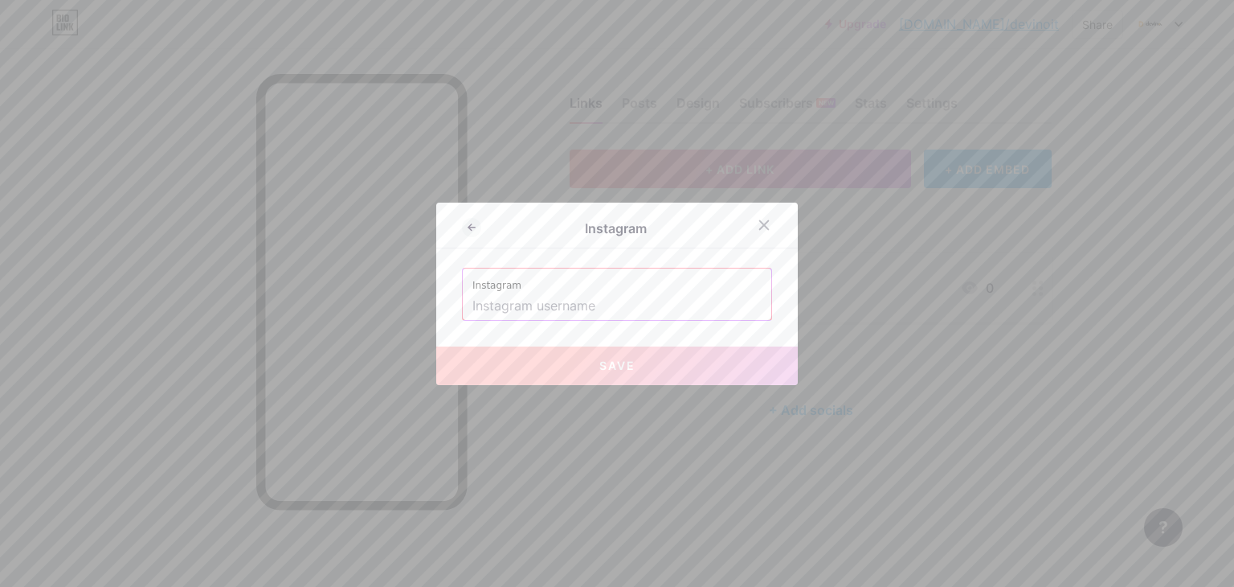
click at [583, 300] on input "text" at bounding box center [616, 305] width 289 height 27
click at [587, 302] on input "text" at bounding box center [616, 305] width 289 height 27
paste input "d"
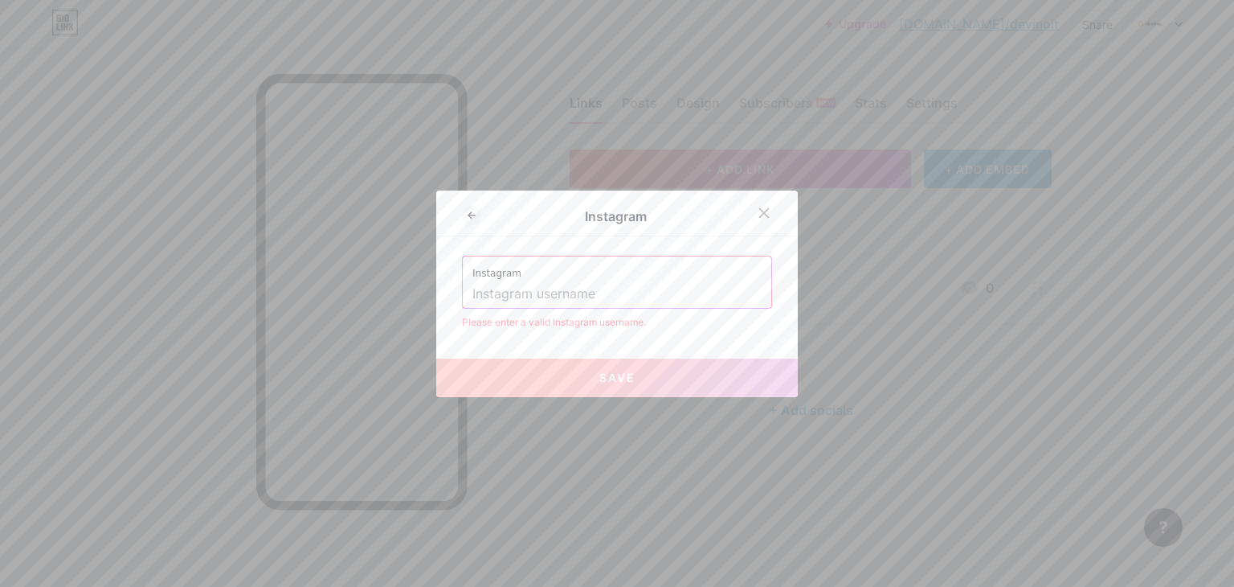
click at [587, 302] on input "text" at bounding box center [616, 293] width 289 height 27
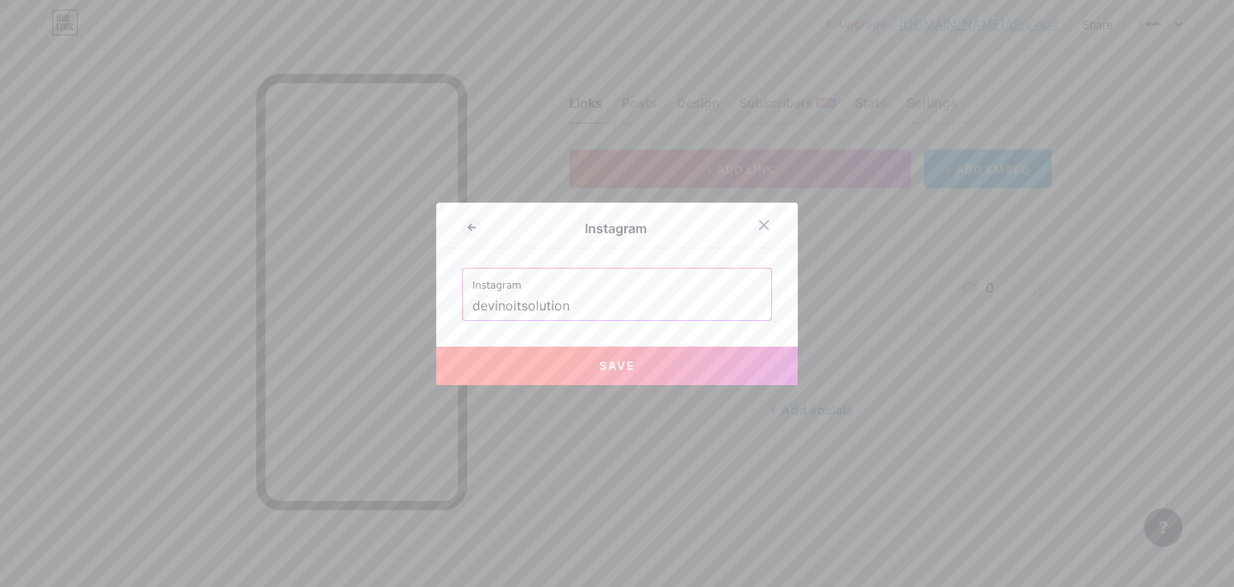
click at [623, 374] on button "Save" at bounding box center [617, 365] width 362 height 39
type input "[URL][DOMAIN_NAME]"
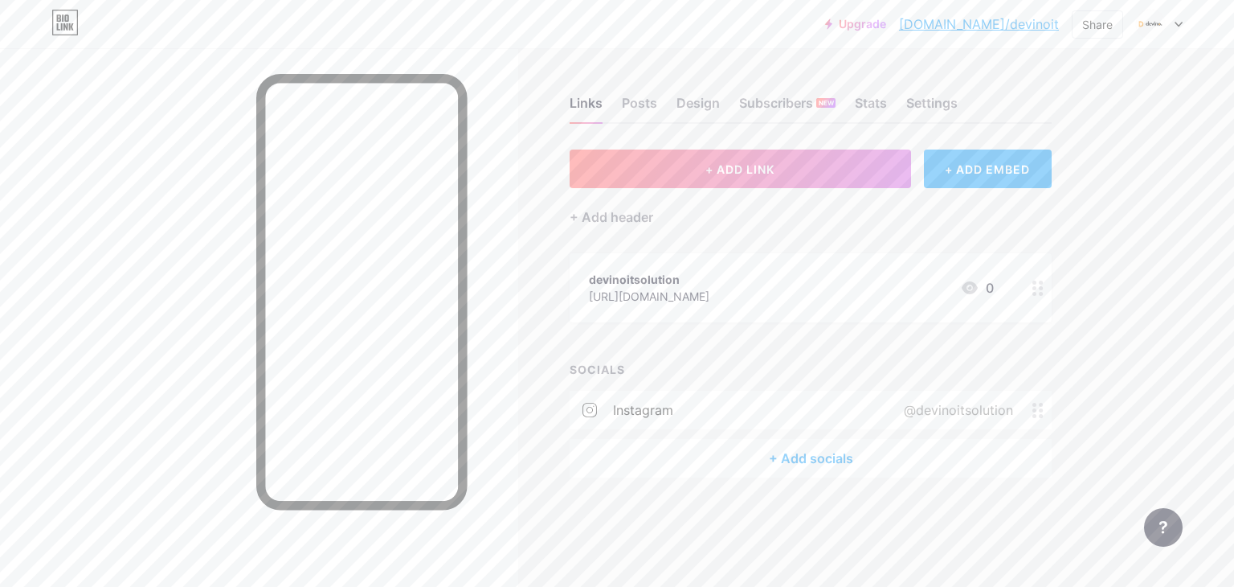
click at [777, 460] on div "+ Add socials" at bounding box center [811, 458] width 482 height 39
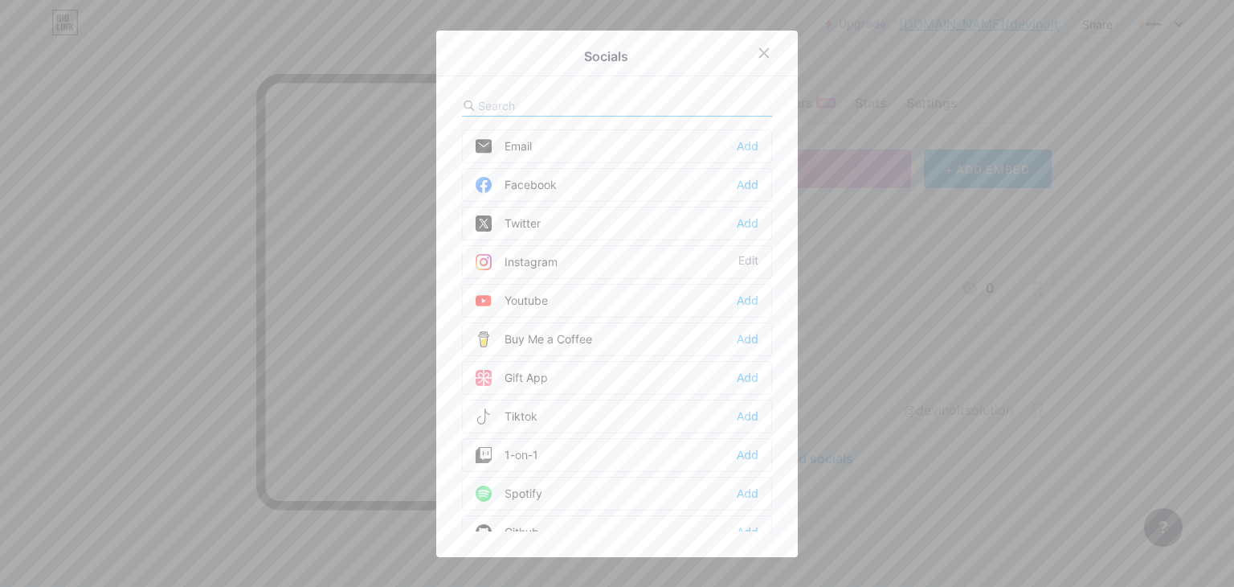
click at [563, 178] on div "Facebook Add" at bounding box center [617, 185] width 310 height 34
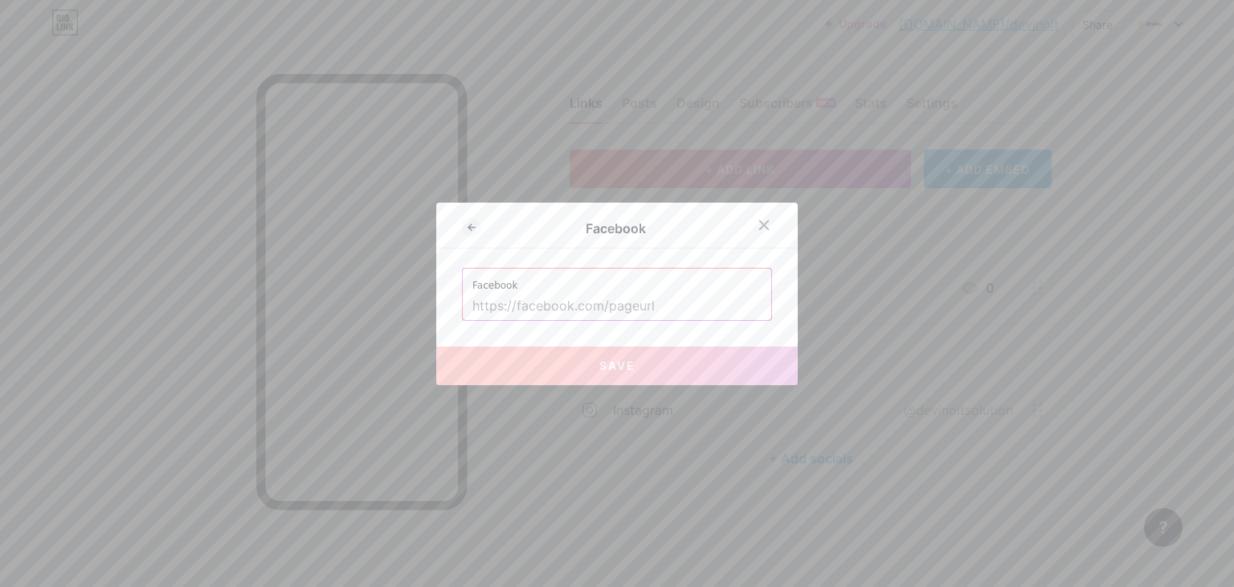
click at [591, 300] on input "text" at bounding box center [616, 305] width 289 height 27
paste input "[URL][DOMAIN_NAME][PERSON_NAME]"
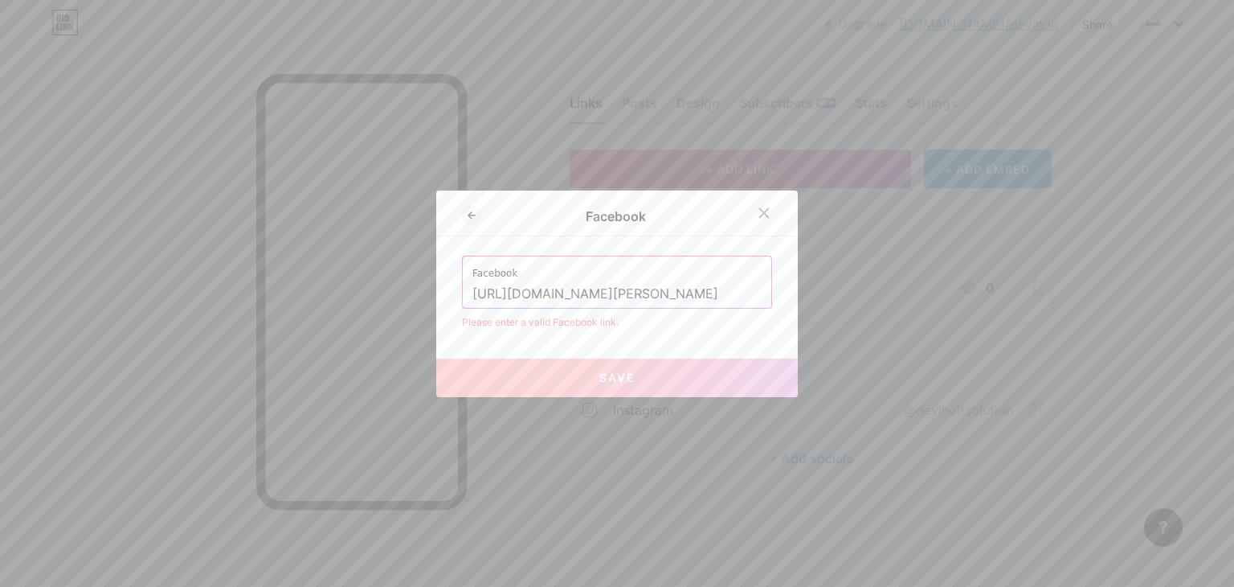
scroll to position [0, 178]
type input "[URL][DOMAIN_NAME][PERSON_NAME]"
click at [647, 302] on input "[URL][DOMAIN_NAME][PERSON_NAME]" at bounding box center [616, 293] width 289 height 27
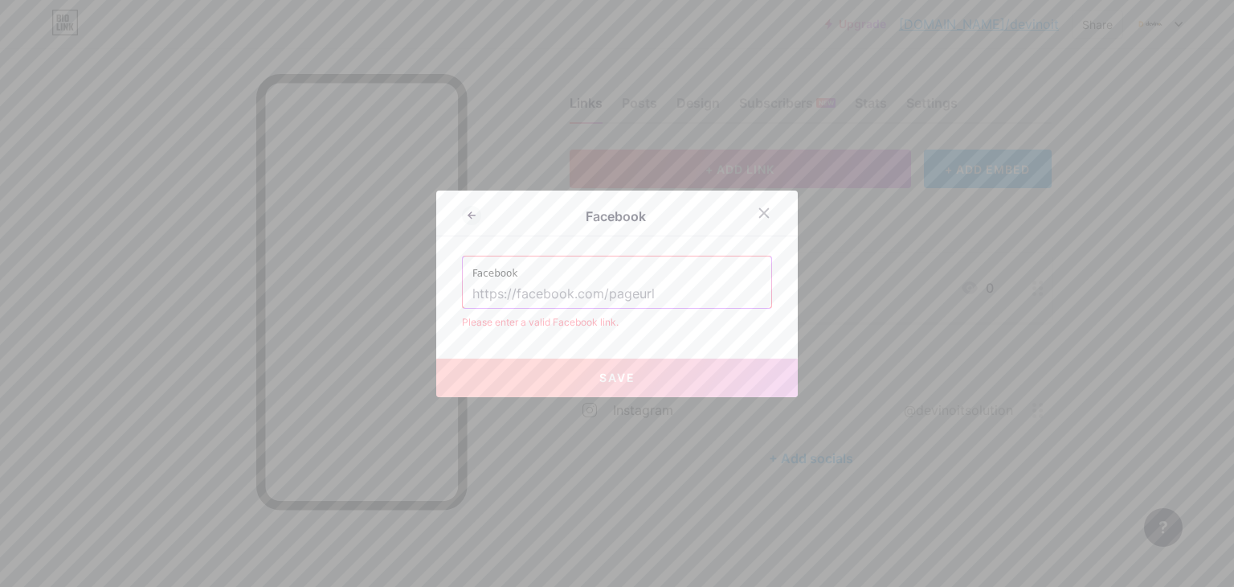
scroll to position [0, 0]
type input "devinoitsolution"
click at [580, 287] on input "devinoitsolution" at bounding box center [616, 293] width 289 height 27
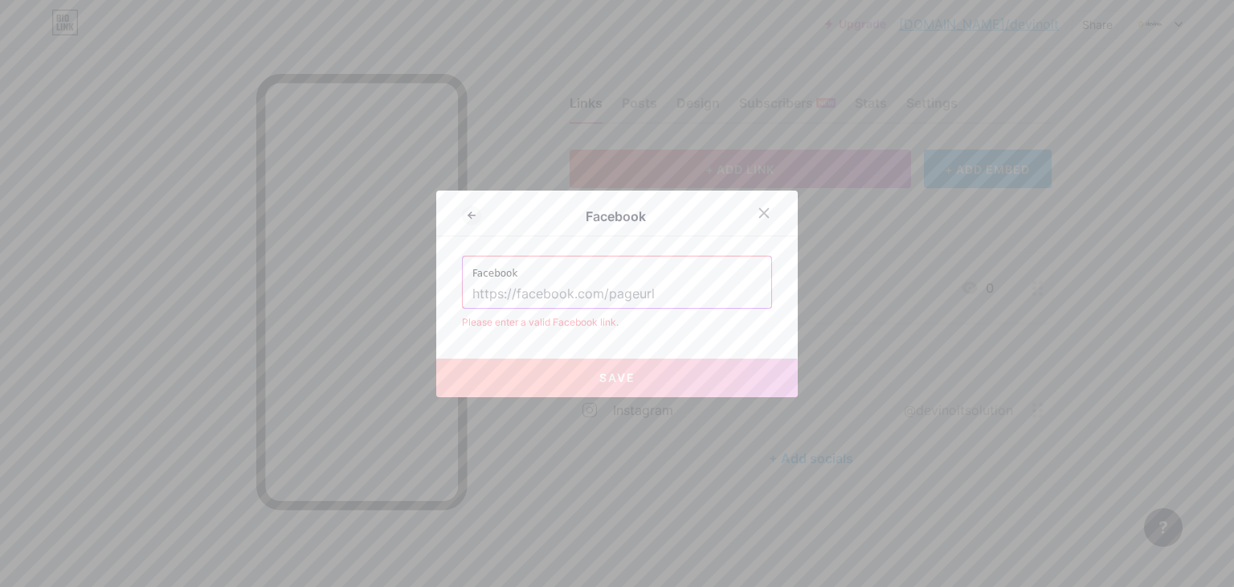
click at [592, 296] on input "text" at bounding box center [616, 293] width 289 height 27
type input "[PERSON_NAME] IT Solution"
click at [595, 361] on button "Save" at bounding box center [617, 377] width 362 height 39
click at [591, 287] on input "[PERSON_NAME] IT Solution" at bounding box center [616, 293] width 289 height 27
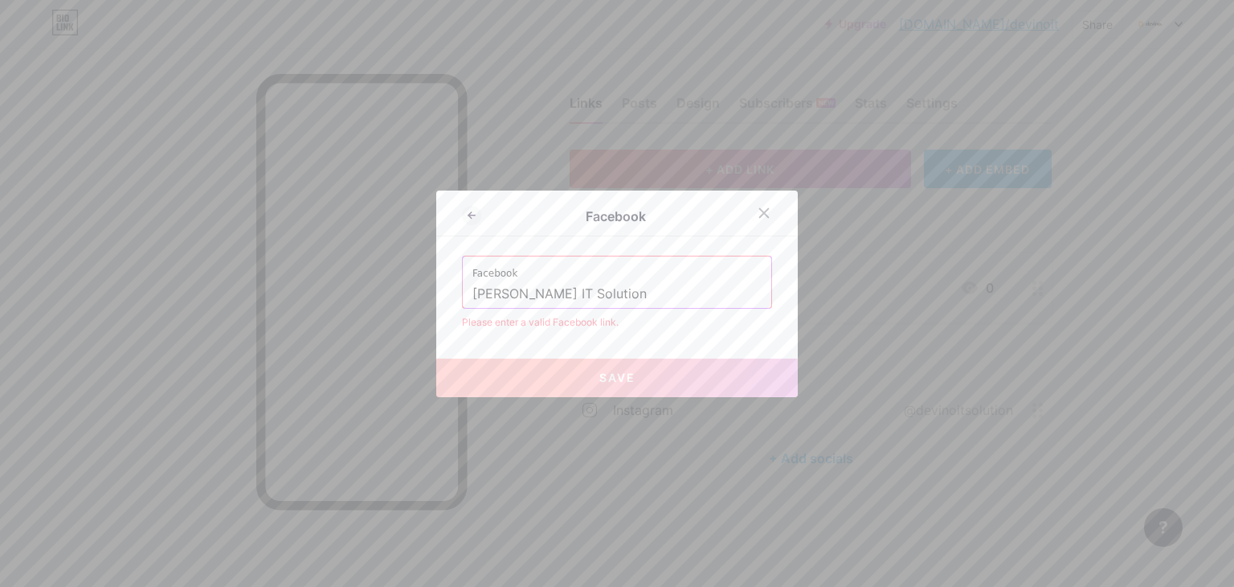
click at [591, 287] on input "[PERSON_NAME] IT Solution" at bounding box center [616, 293] width 289 height 27
click at [755, 205] on div at bounding box center [764, 212] width 29 height 29
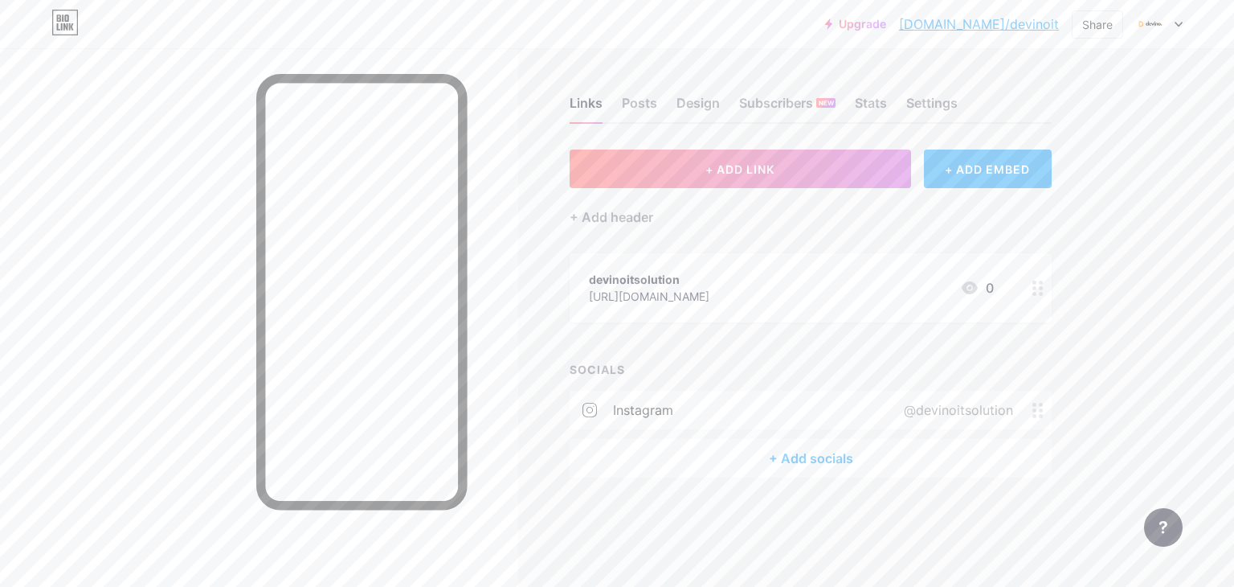
click at [790, 459] on div "+ Add socials" at bounding box center [811, 458] width 482 height 39
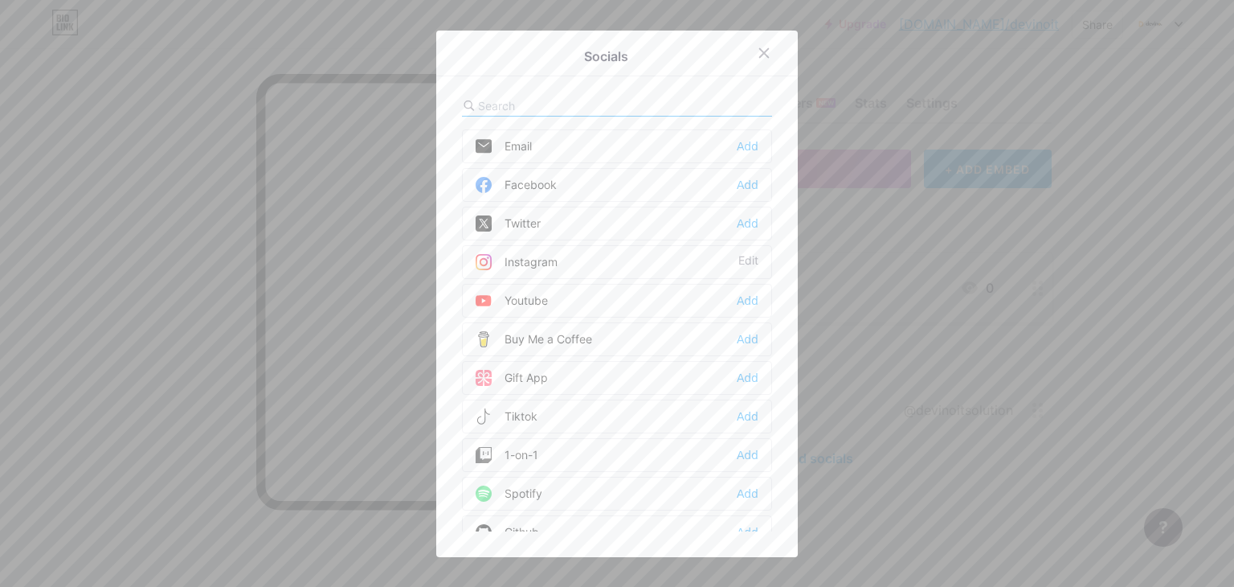
click at [572, 149] on div "Email Add" at bounding box center [617, 146] width 310 height 34
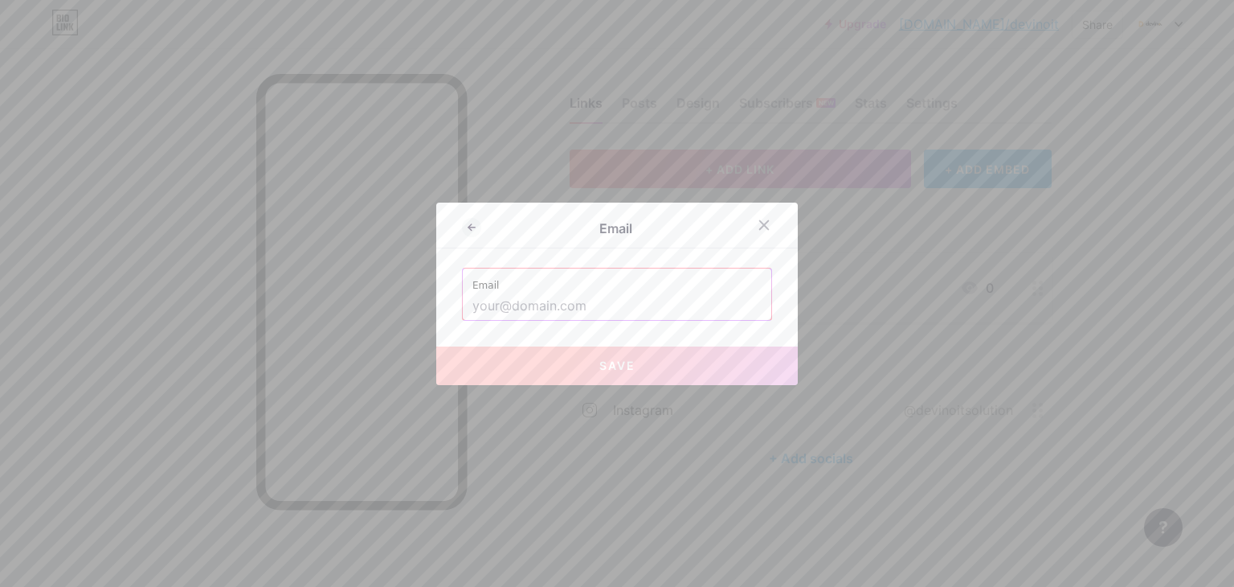
click at [511, 298] on input "text" at bounding box center [616, 305] width 289 height 27
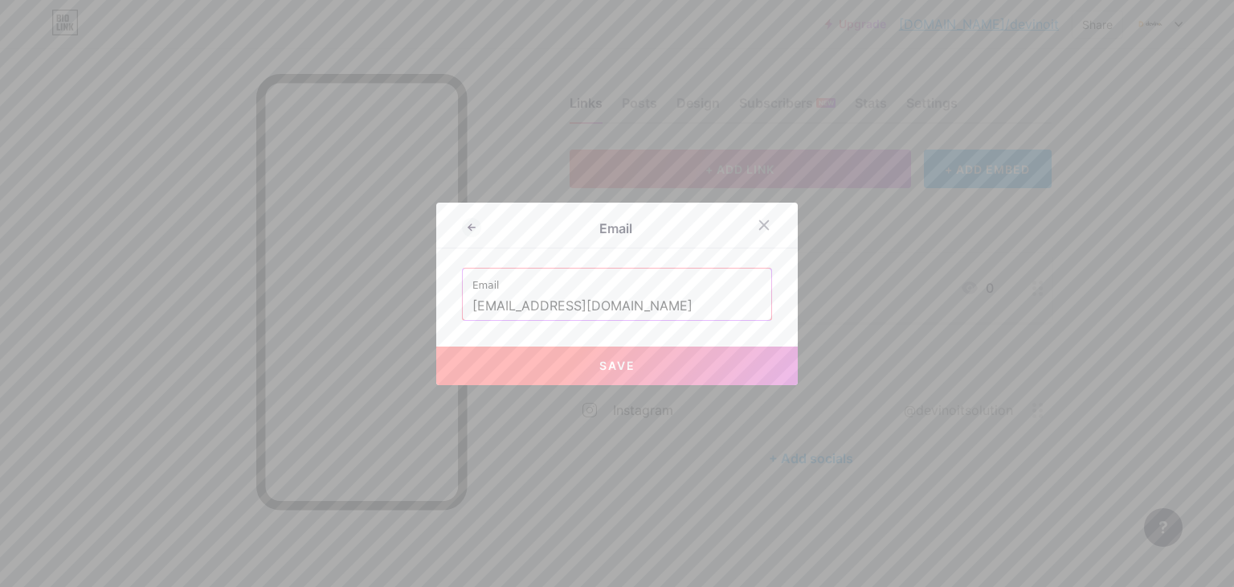
click at [605, 374] on button "Save" at bounding box center [617, 365] width 362 height 39
type input "mailto:[EMAIL_ADDRESS][DOMAIN_NAME]"
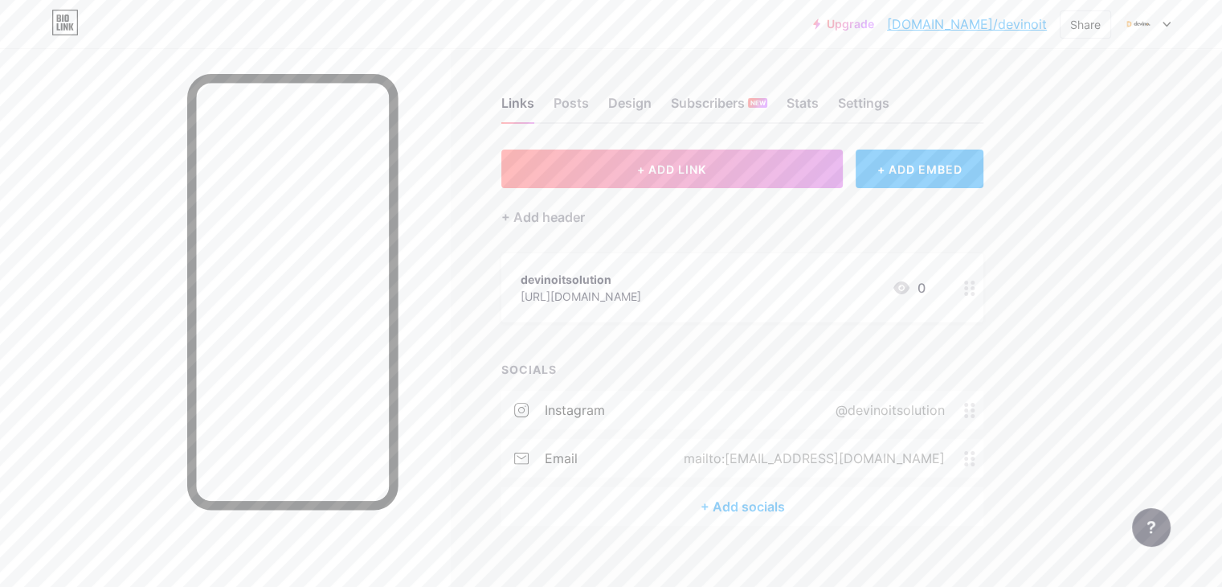
click at [810, 499] on div "+ Add socials" at bounding box center [742, 506] width 482 height 39
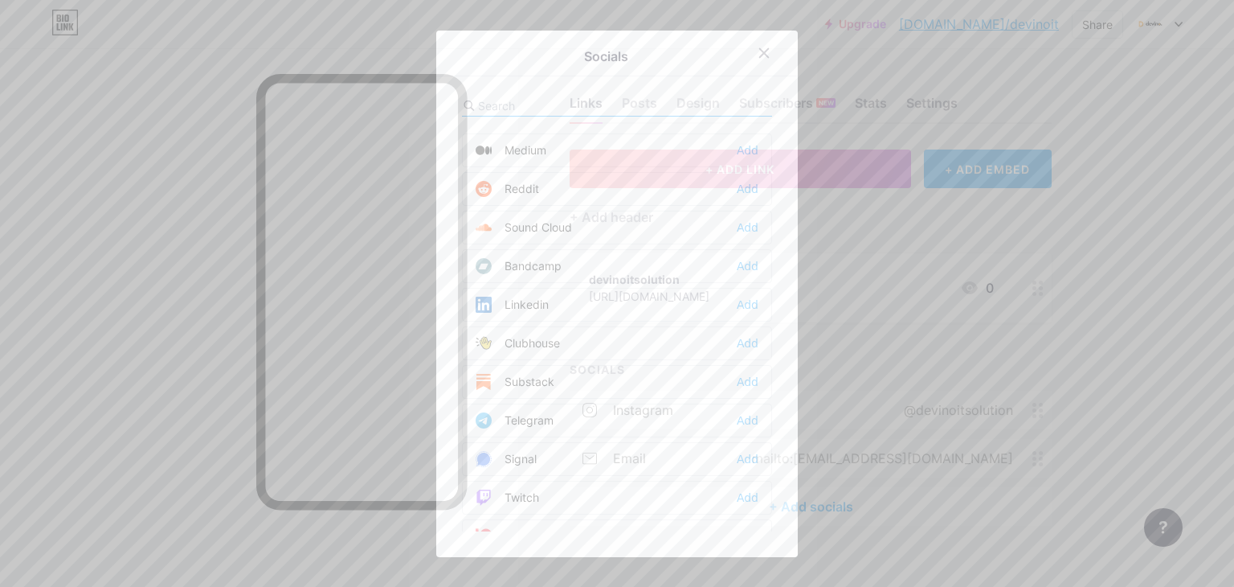
scroll to position [535, 0]
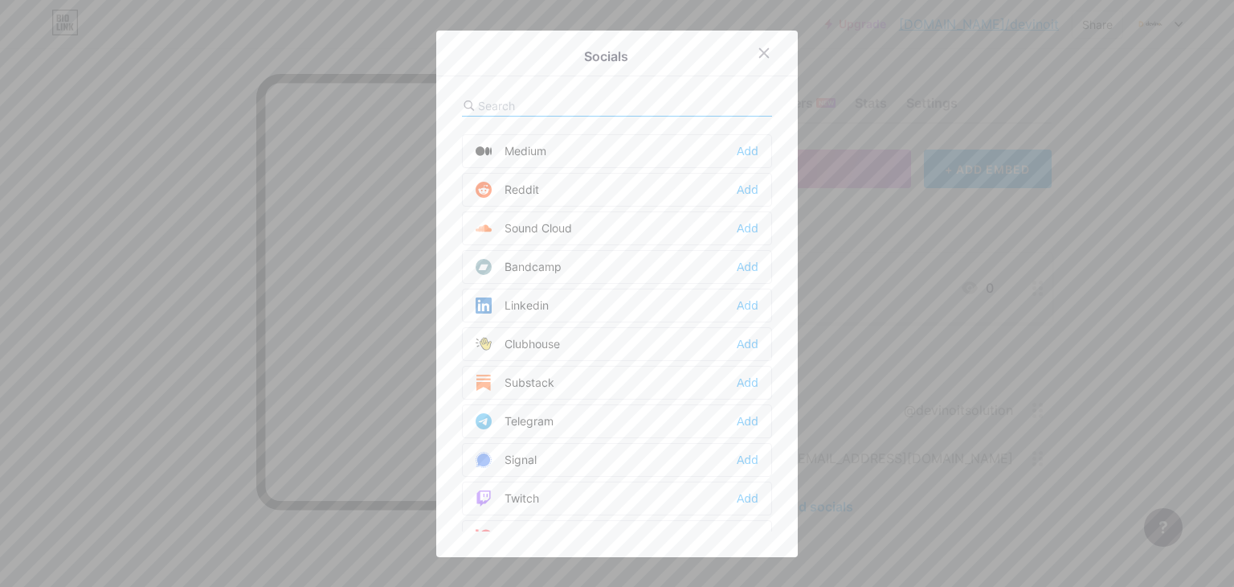
click at [566, 291] on div "Linkedin Add" at bounding box center [617, 305] width 310 height 34
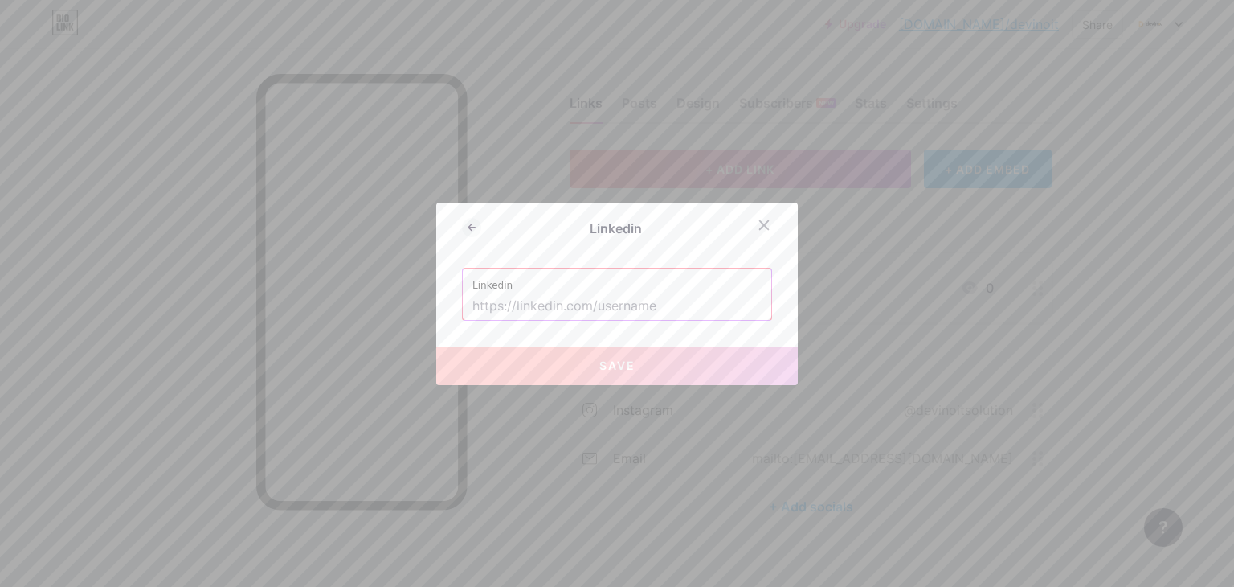
click at [566, 309] on input "text" at bounding box center [616, 305] width 289 height 27
click at [550, 308] on input "text" at bounding box center [616, 305] width 289 height 27
paste input "[URL][DOMAIN_NAME][PERSON_NAME]"
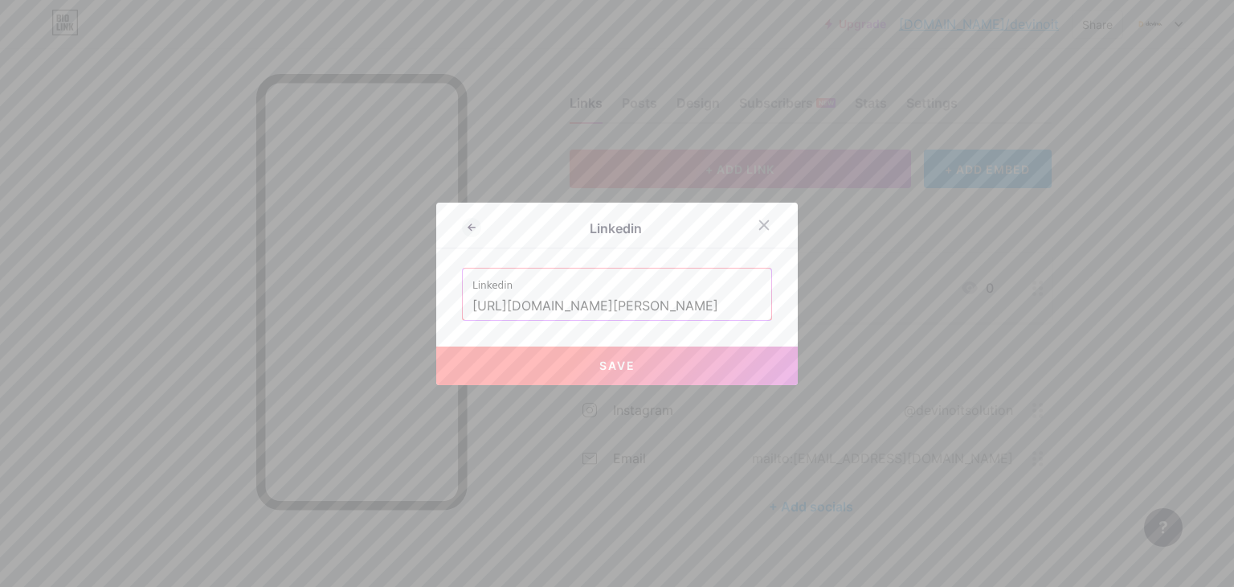
scroll to position [0, 178]
type input "[URL][DOMAIN_NAME][PERSON_NAME]"
click at [565, 350] on button "Save" at bounding box center [617, 365] width 362 height 39
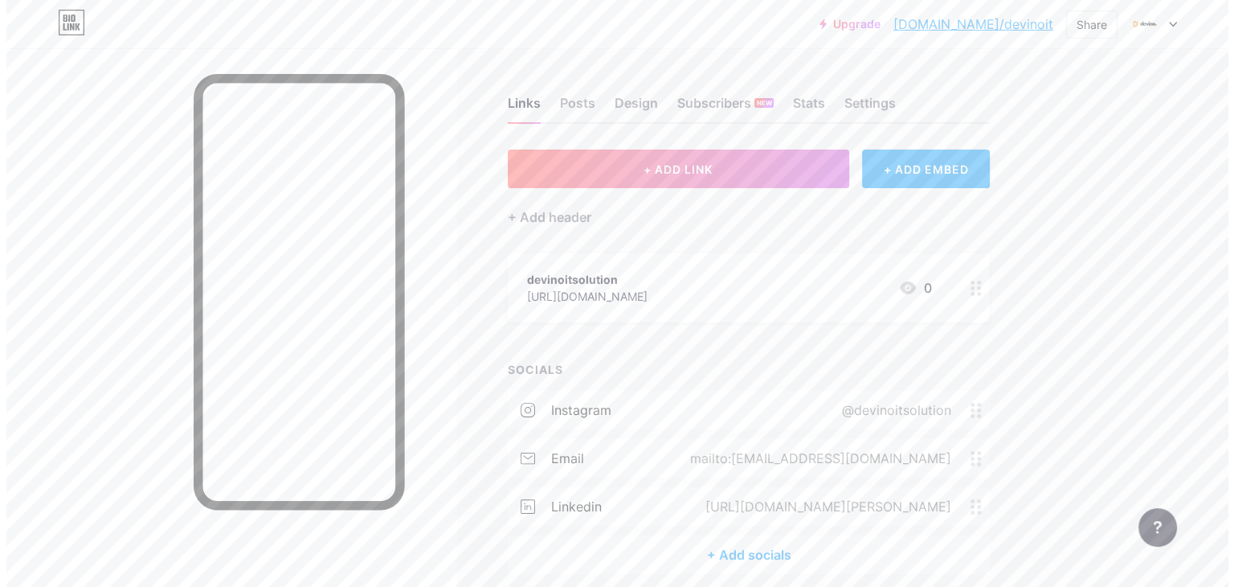
scroll to position [67, 0]
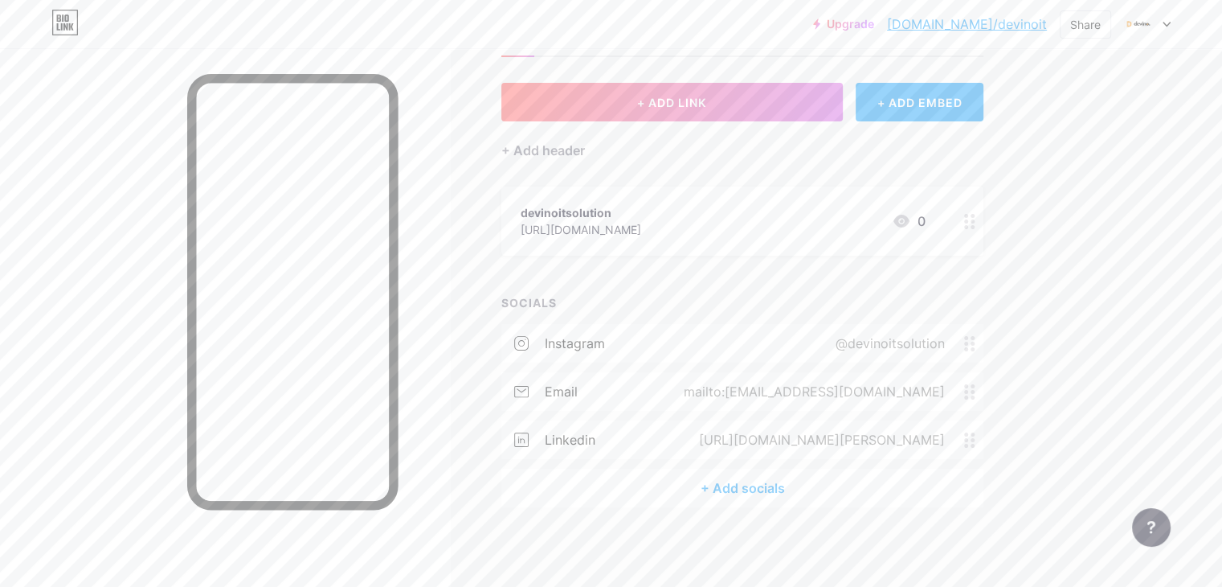
click at [768, 482] on div "+ Add socials" at bounding box center [742, 487] width 482 height 39
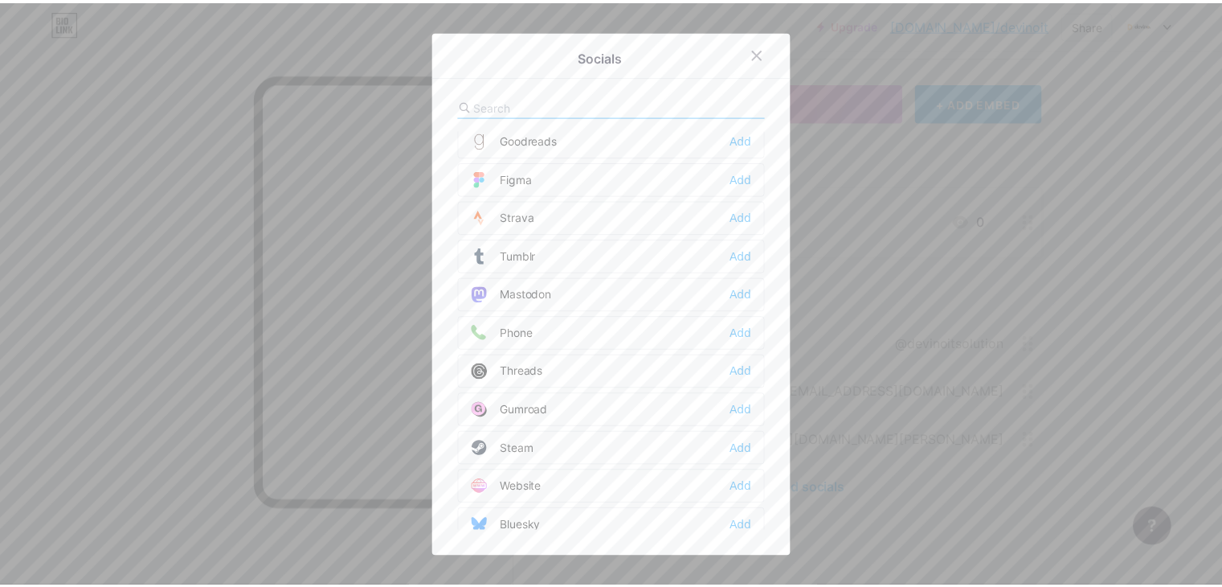
scroll to position [1327, 0]
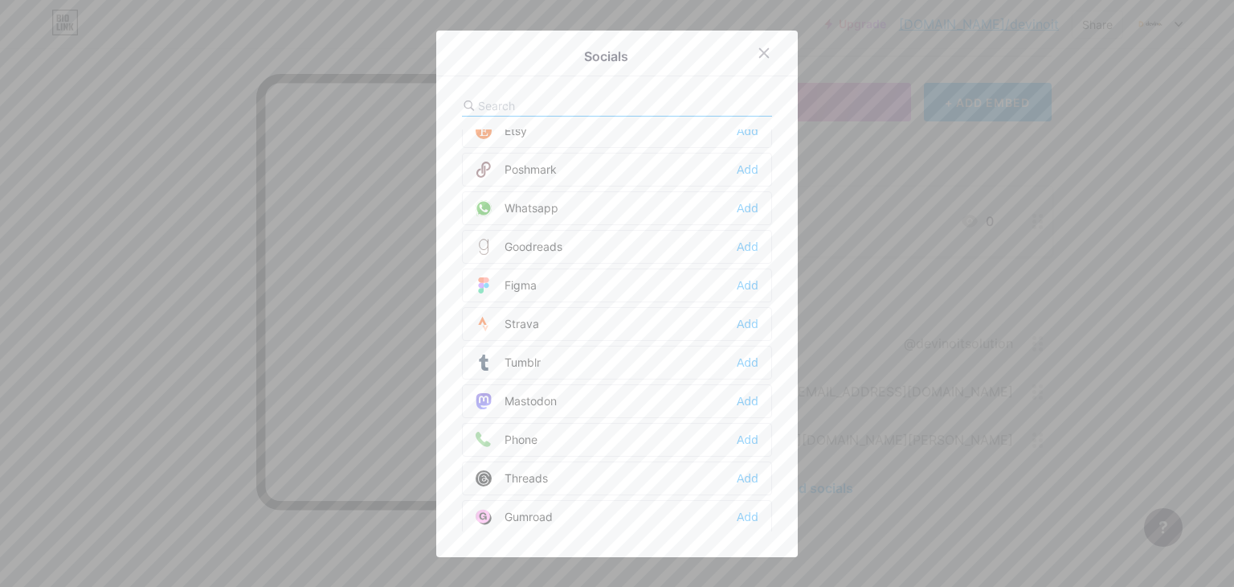
click at [577, 197] on div "Whatsapp Add" at bounding box center [617, 208] width 310 height 34
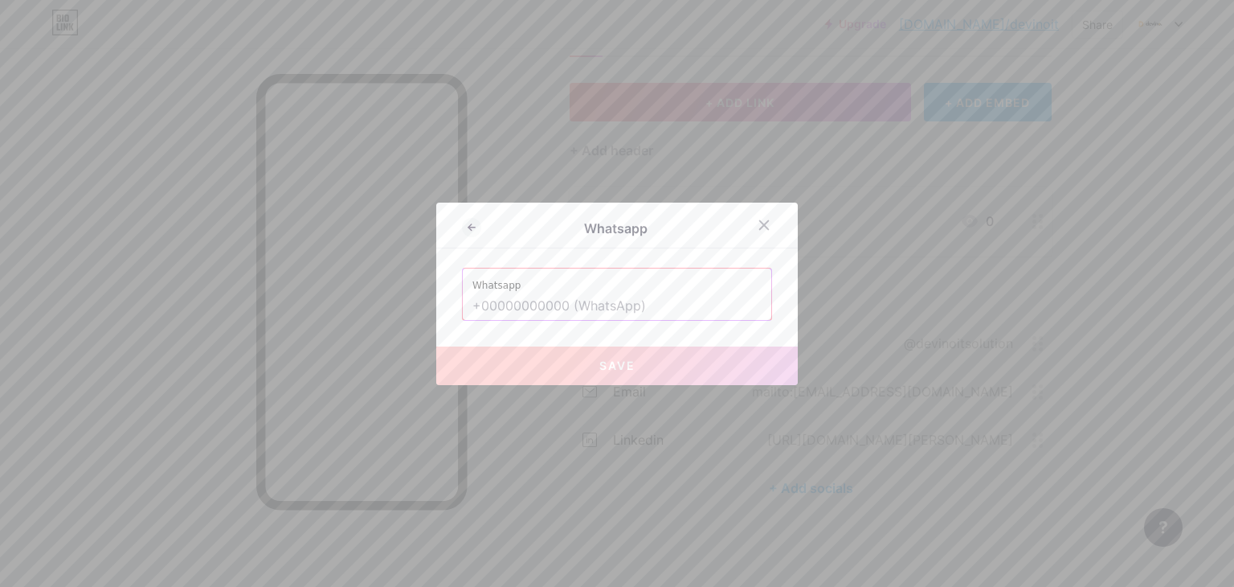
click at [549, 306] on input "text" at bounding box center [616, 305] width 289 height 27
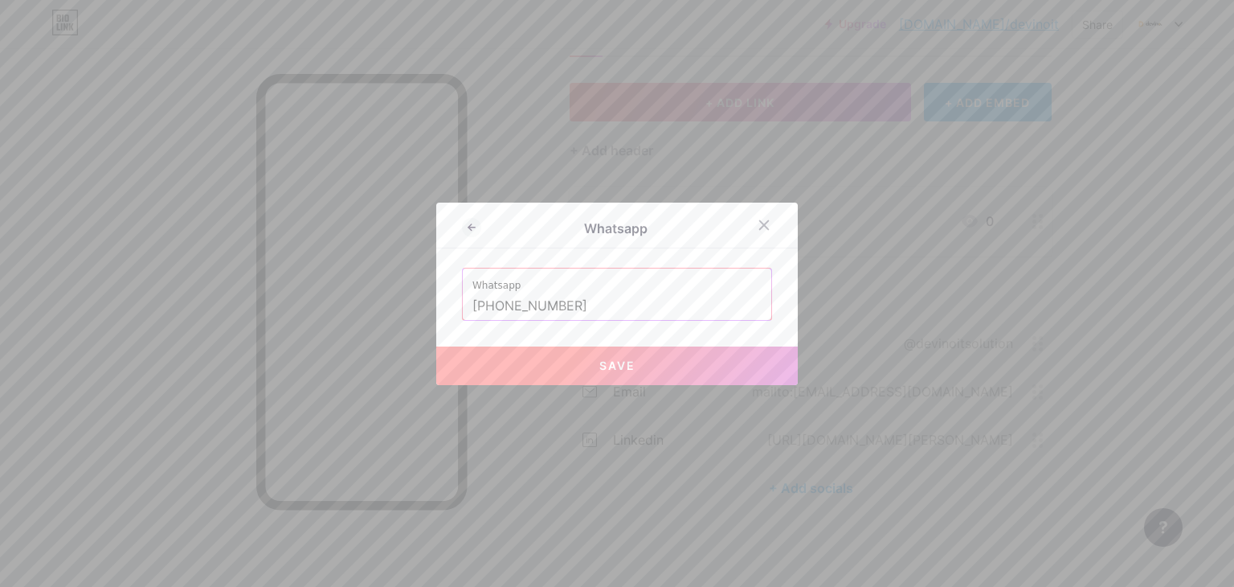
click at [567, 374] on button "Save" at bounding box center [617, 365] width 362 height 39
type input "[URL][DOMAIN_NAME] 7567627197"
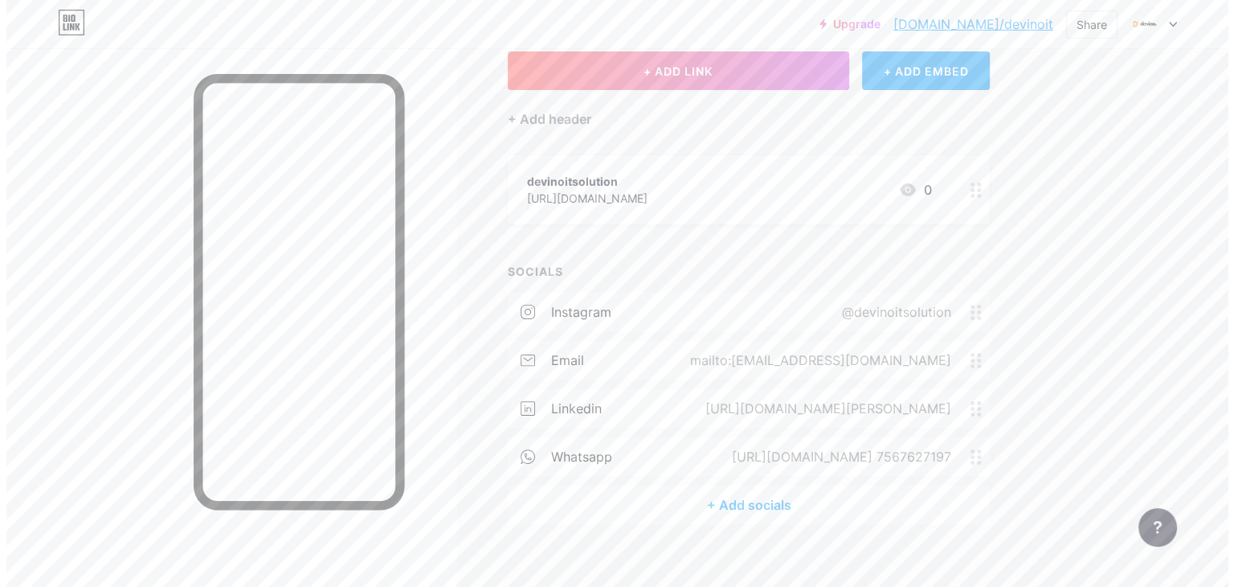
scroll to position [115, 0]
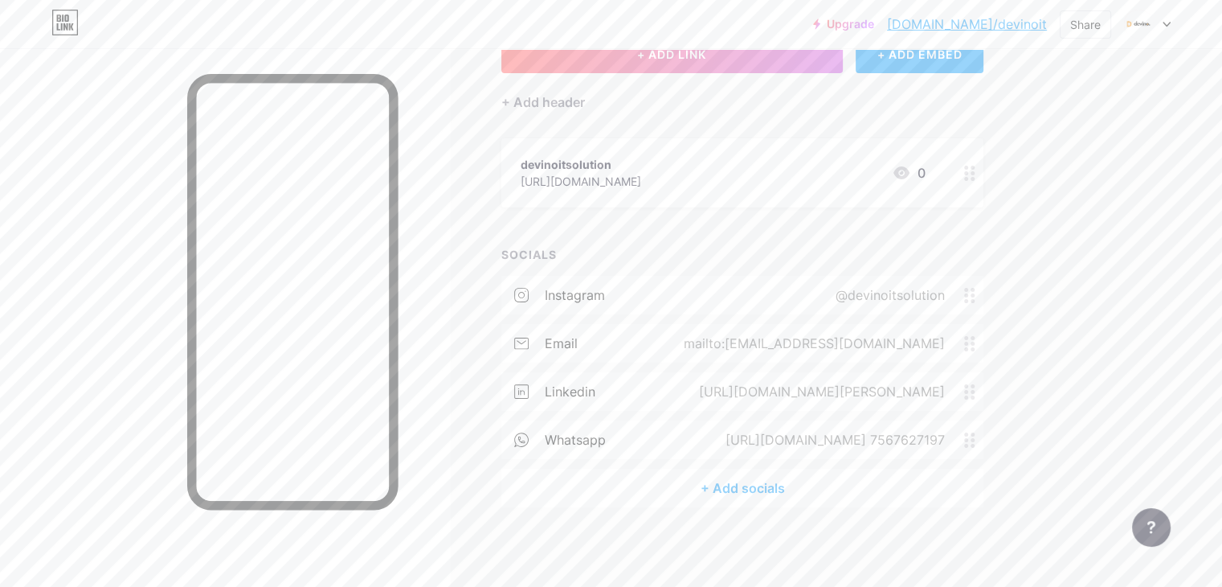
click at [762, 493] on div "+ Add socials" at bounding box center [742, 487] width 482 height 39
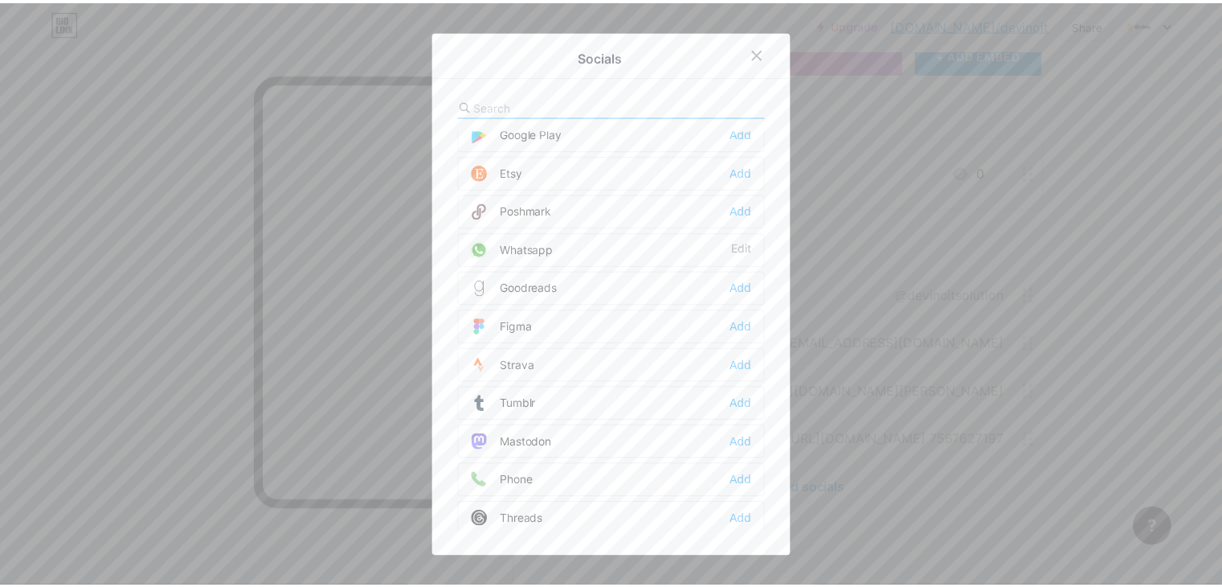
scroll to position [1392, 0]
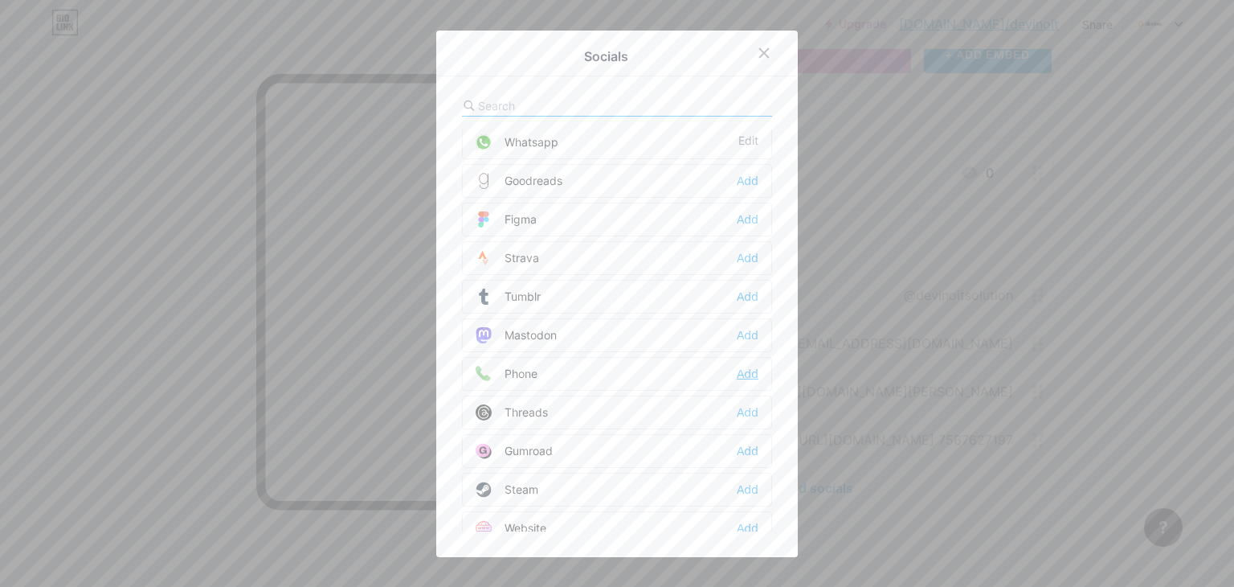
click at [742, 366] on div "Add" at bounding box center [748, 374] width 22 height 16
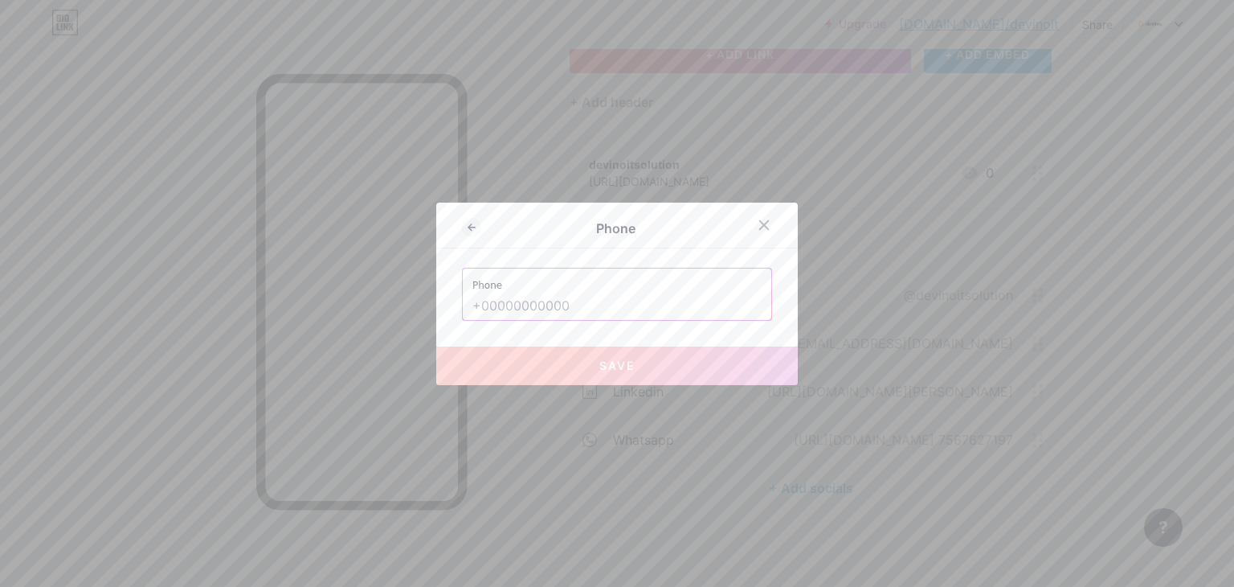
click at [610, 313] on input "text" at bounding box center [616, 305] width 289 height 27
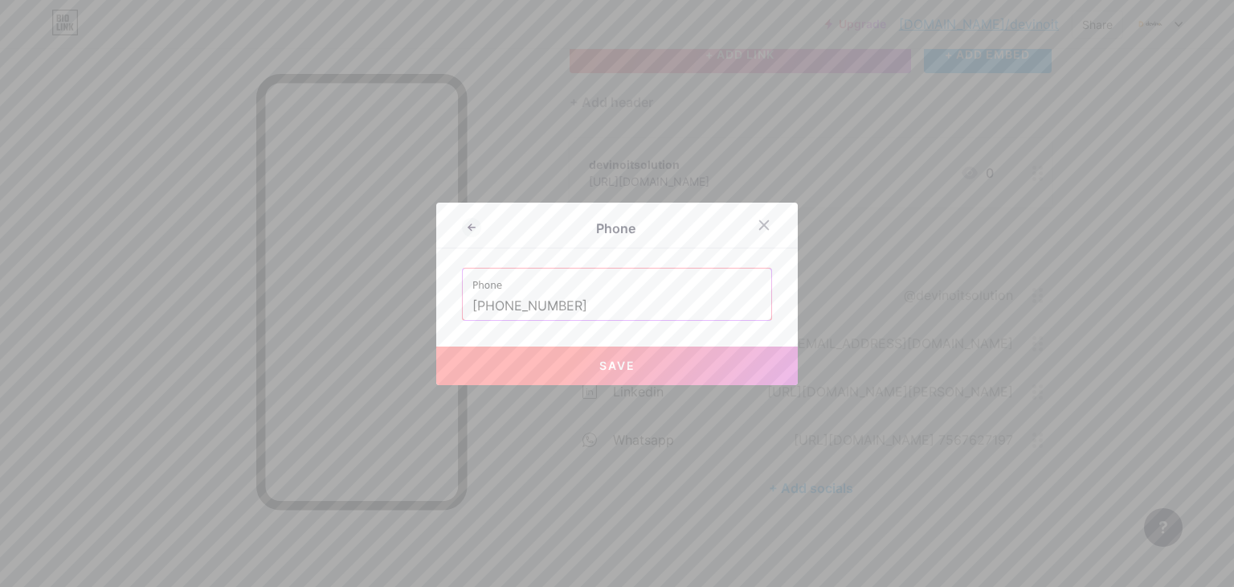
click at [629, 361] on button "Save" at bounding box center [617, 365] width 362 height 39
type input "tel:[PHONE_NUMBER]"
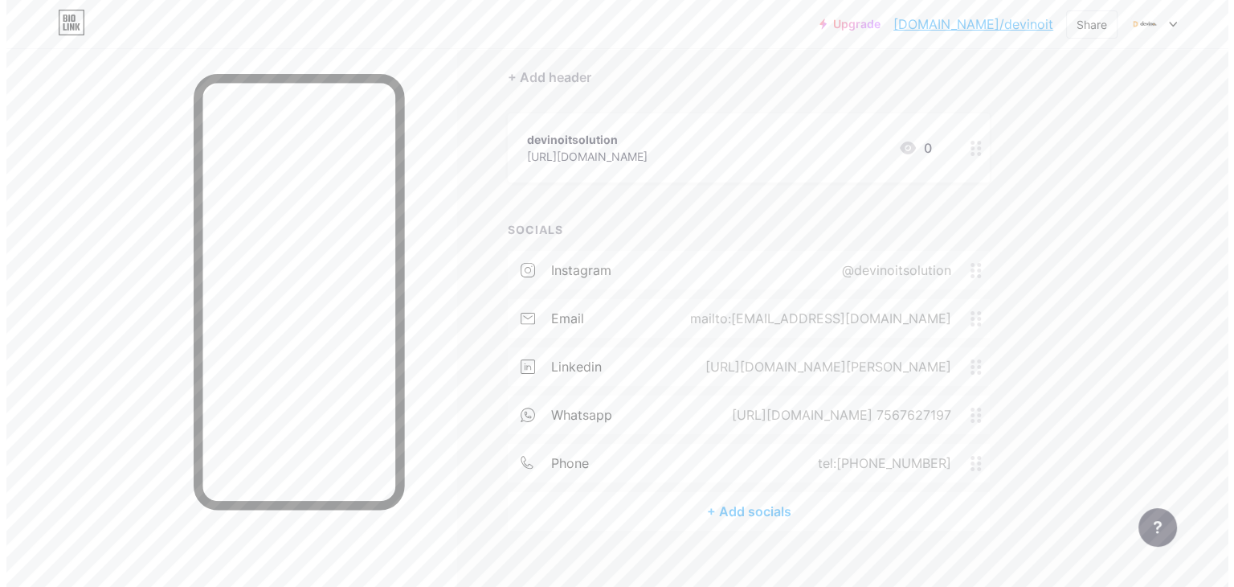
scroll to position [163, 0]
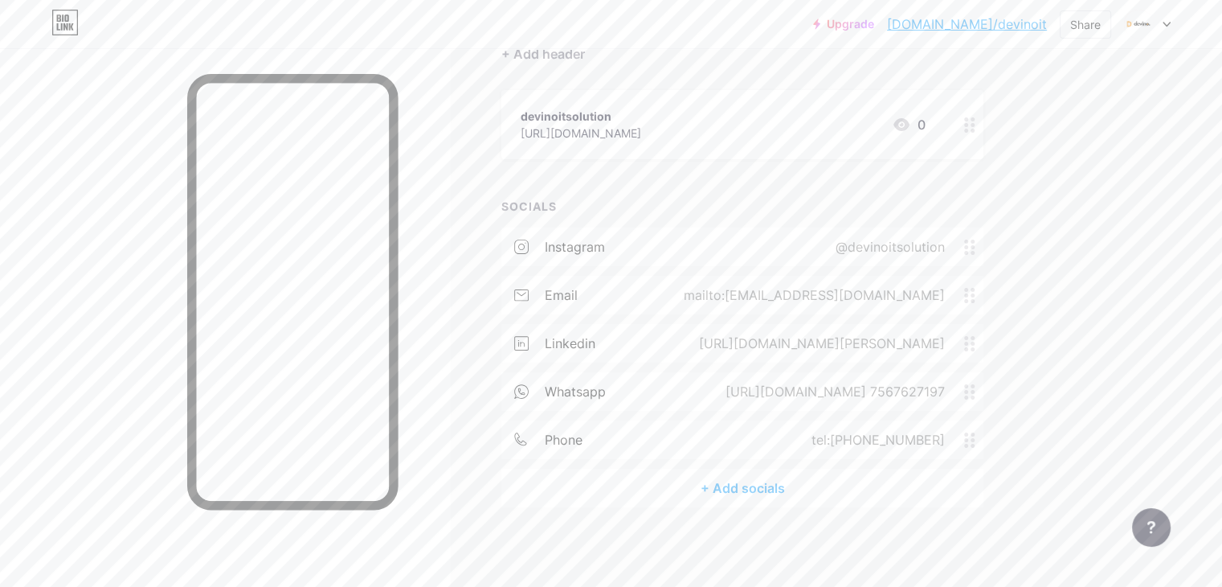
click at [826, 489] on div "+ Add socials" at bounding box center [742, 487] width 482 height 39
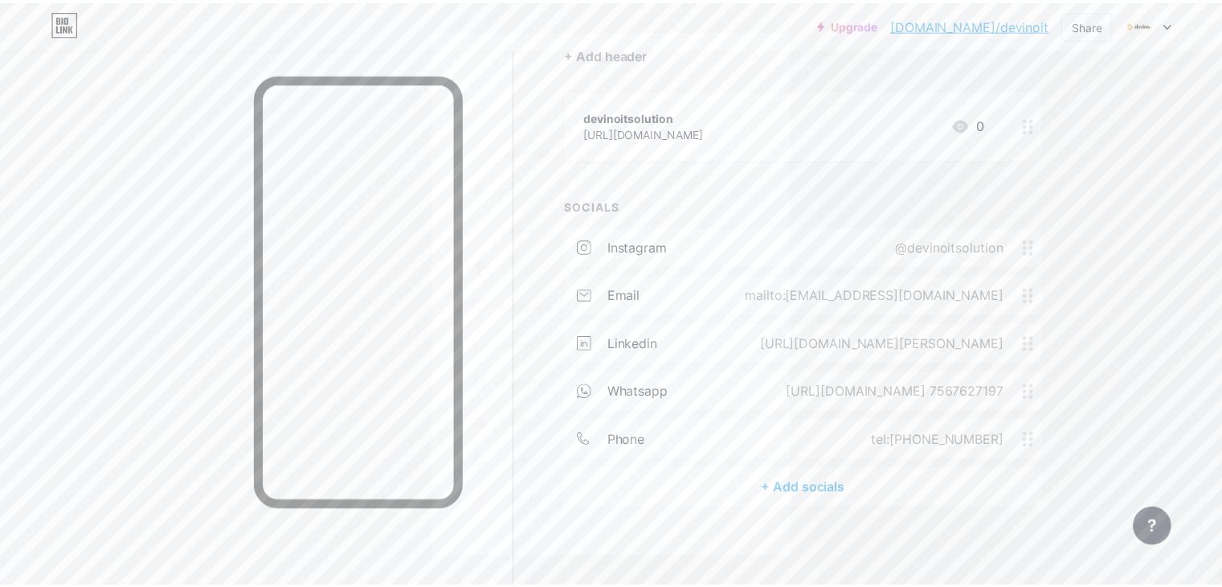
scroll to position [1433, 0]
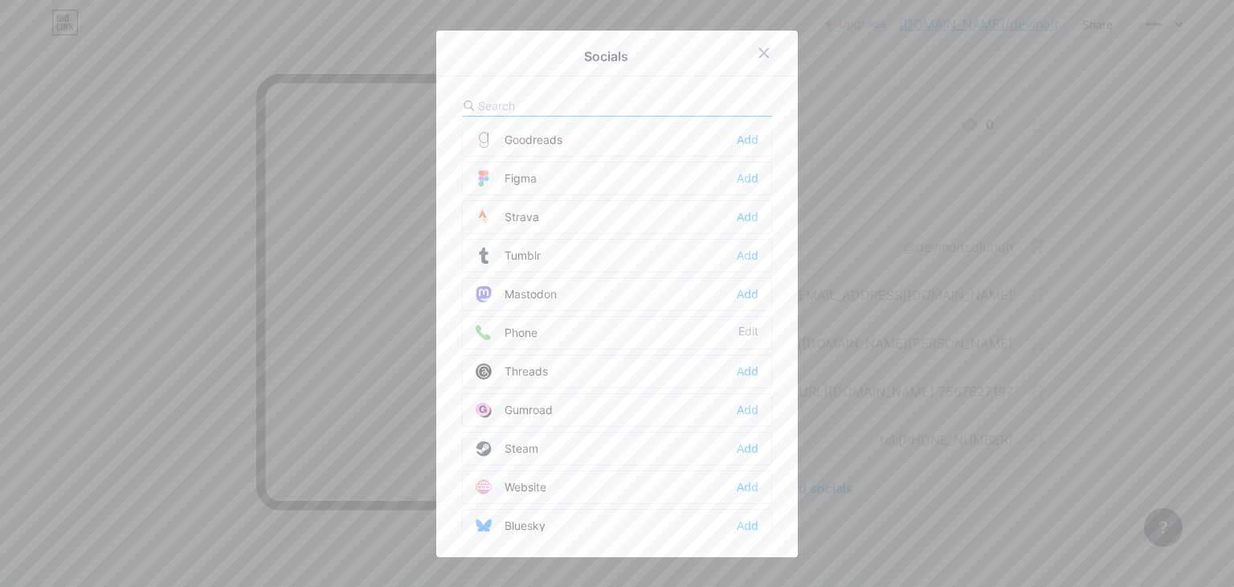
click at [750, 51] on div at bounding box center [764, 53] width 29 height 29
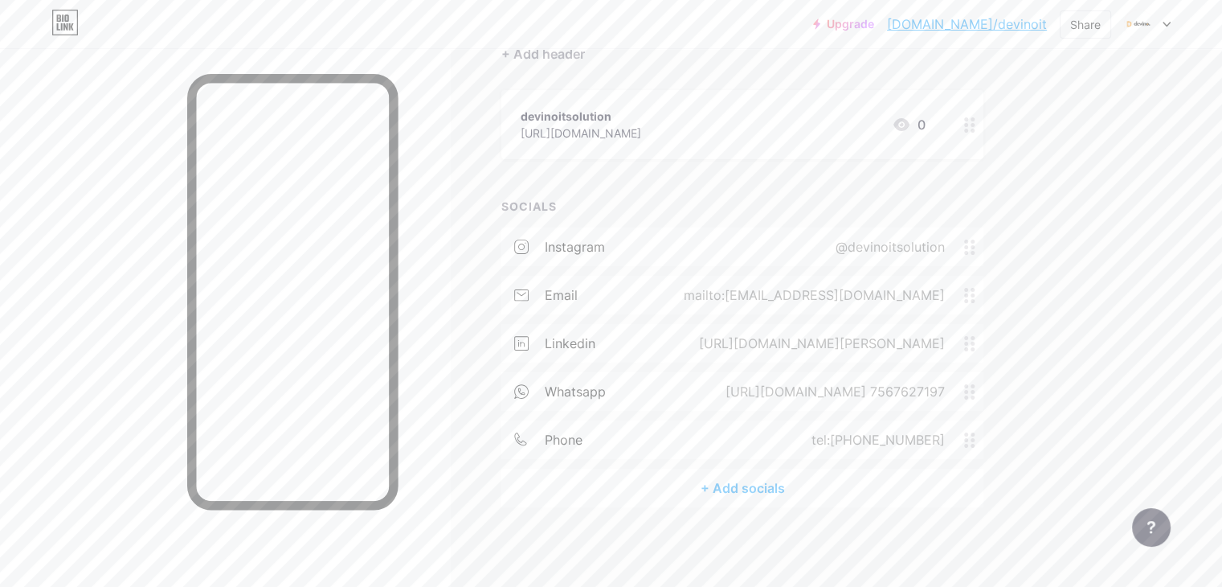
click at [762, 165] on div "+ ADD LINK + ADD EMBED + Add header devinoitsolution [URL][DOMAIN_NAME] 0 SOCIA…" at bounding box center [742, 246] width 482 height 521
click at [641, 119] on div "devinoitsolution" at bounding box center [581, 116] width 121 height 17
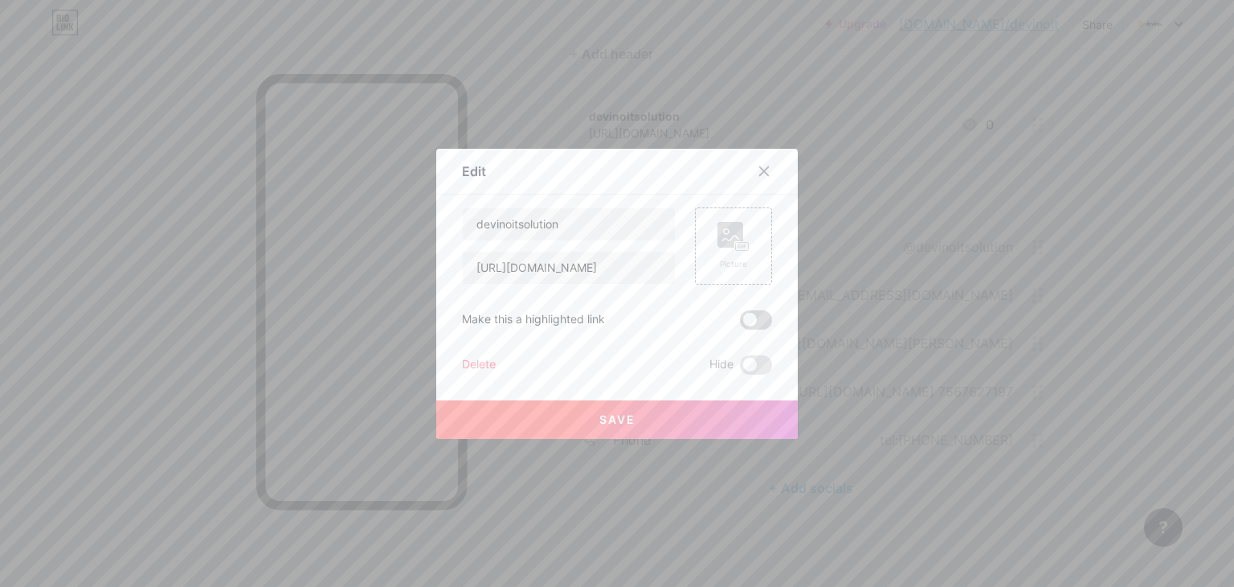
click at [747, 321] on span at bounding box center [756, 319] width 32 height 19
click at [740, 324] on input "checkbox" at bounding box center [740, 324] width 0 height 0
click at [653, 407] on button "Save" at bounding box center [617, 419] width 362 height 39
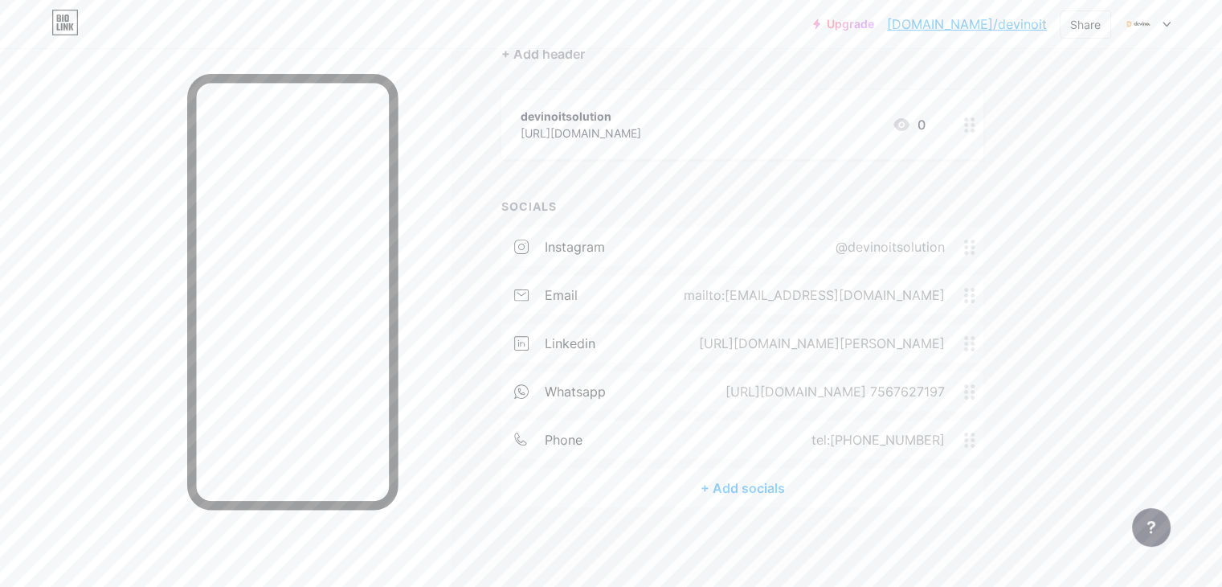
click at [983, 126] on div at bounding box center [969, 124] width 27 height 69
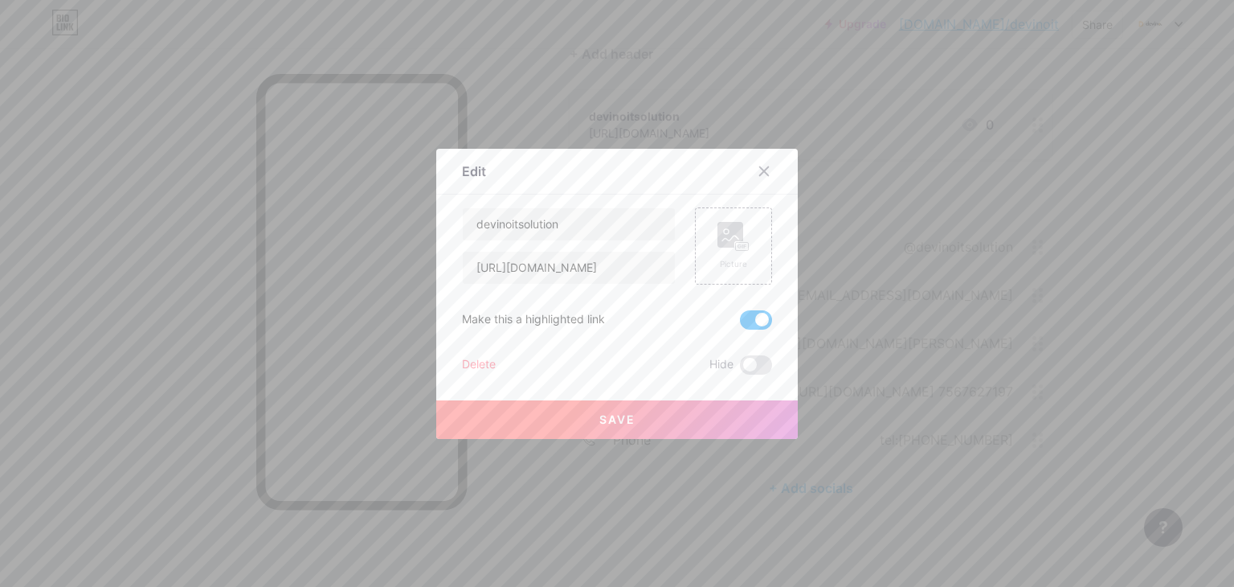
click at [754, 325] on span at bounding box center [756, 319] width 32 height 19
click at [740, 324] on input "checkbox" at bounding box center [740, 324] width 0 height 0
click at [717, 242] on rect at bounding box center [730, 235] width 26 height 26
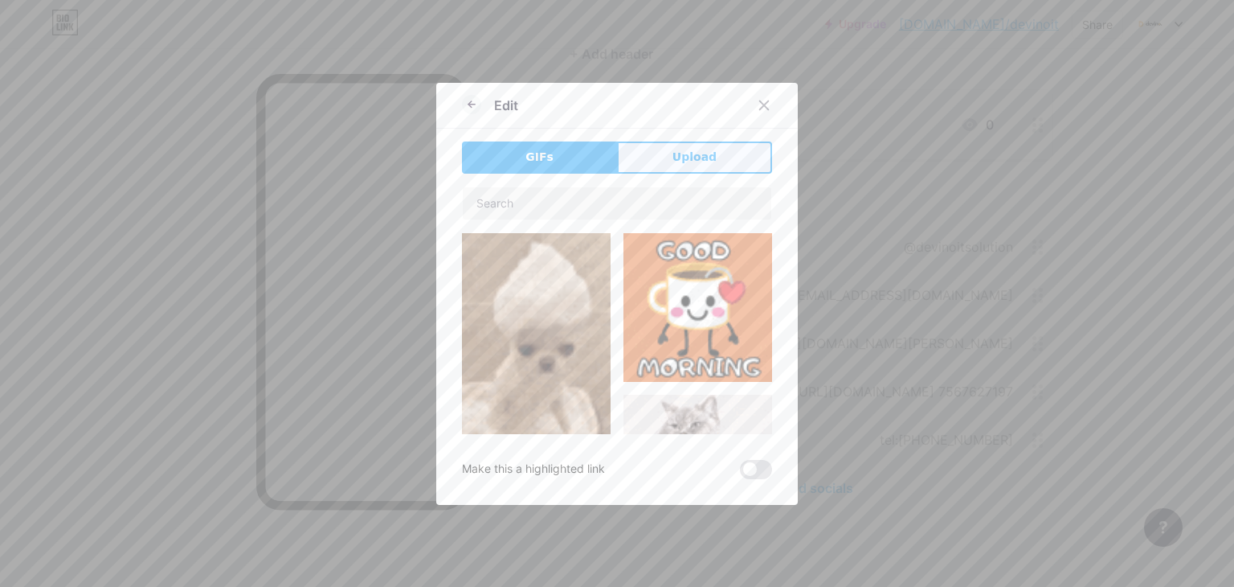
click at [685, 158] on span "Upload" at bounding box center [695, 157] width 44 height 17
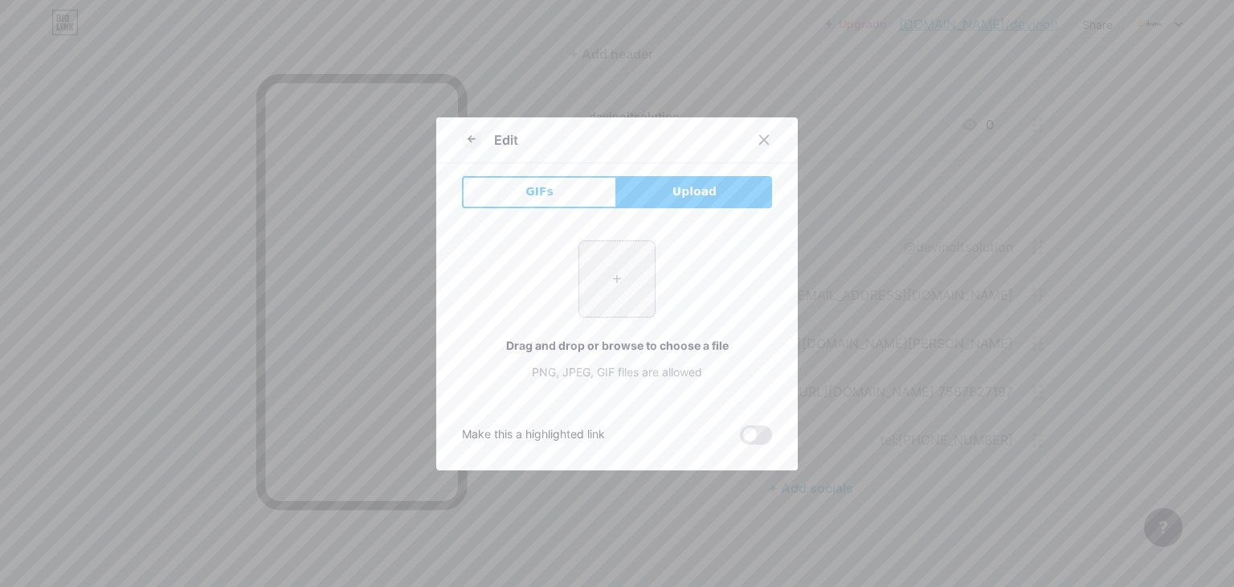
click at [607, 277] on input "file" at bounding box center [617, 279] width 76 height 76
type input "C:\fakepath\logo 111.png"
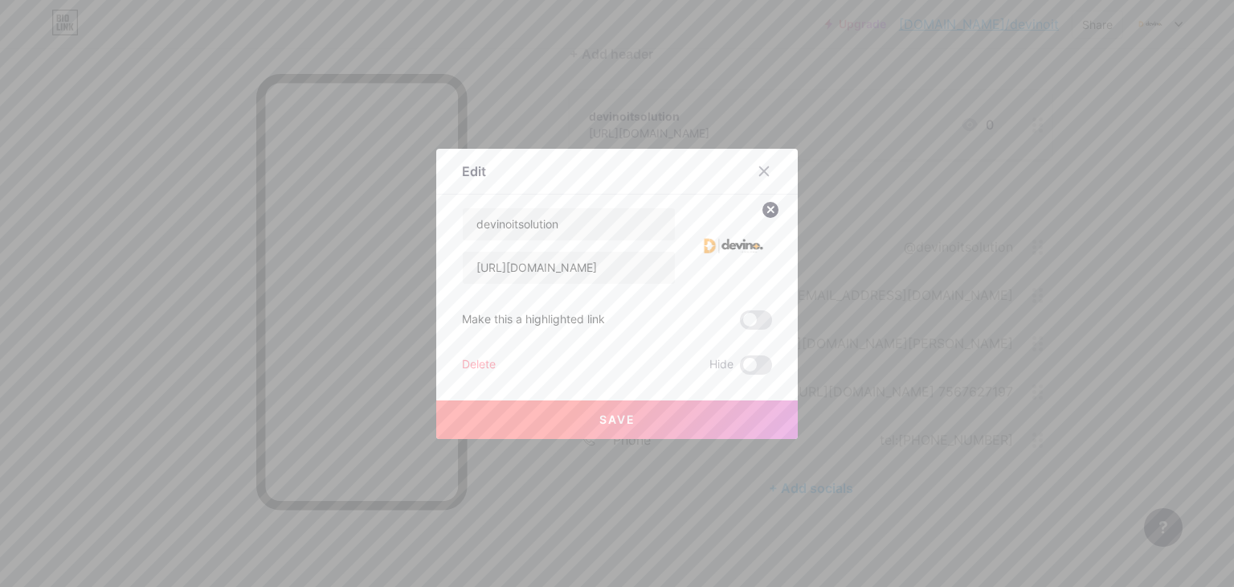
click at [691, 412] on button "Save" at bounding box center [617, 419] width 362 height 39
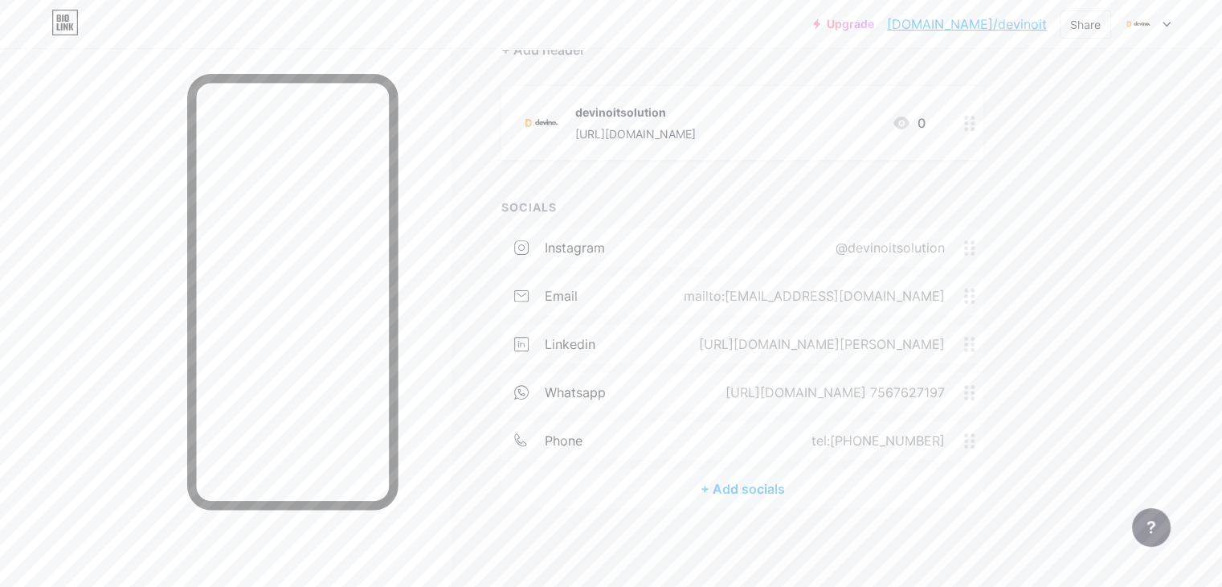
scroll to position [0, 0]
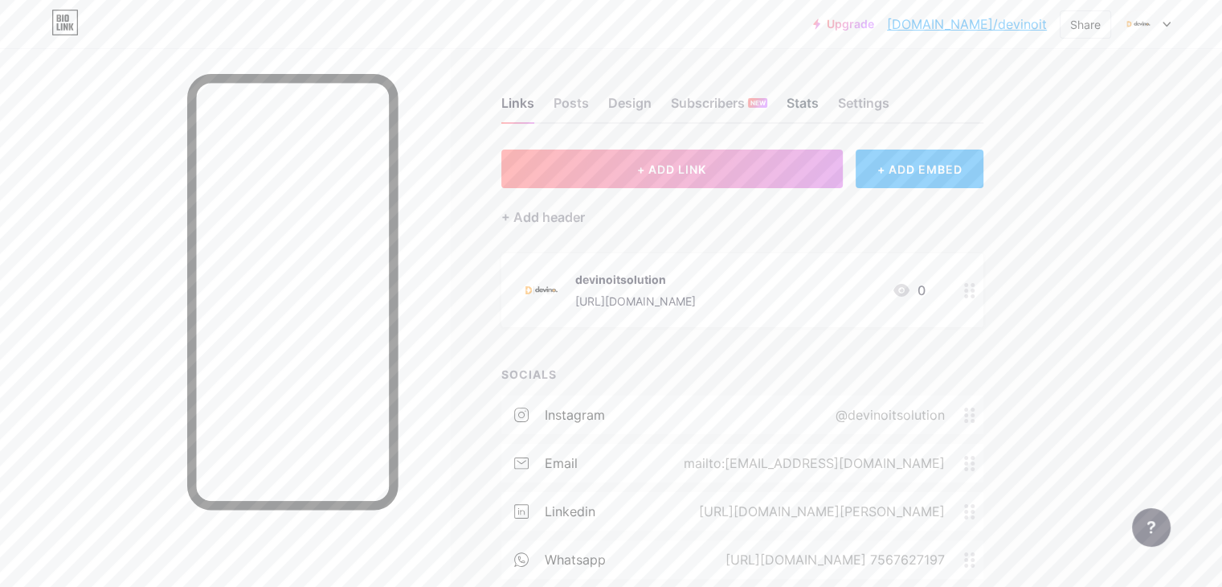
click at [819, 108] on div "Stats" at bounding box center [803, 107] width 32 height 29
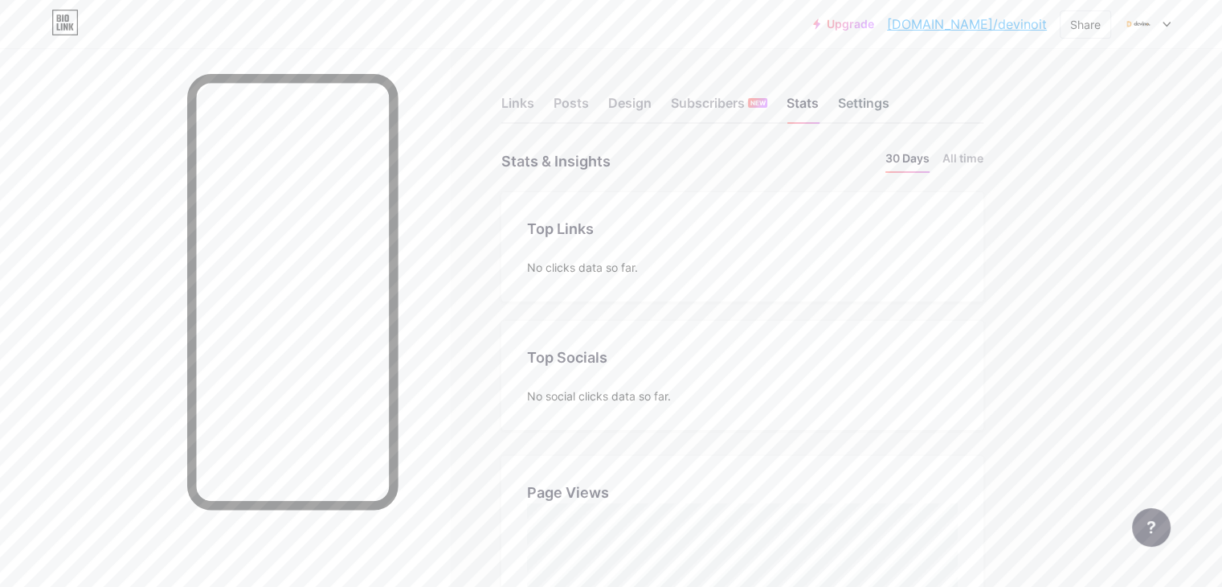
scroll to position [586, 1221]
click at [889, 95] on div "Settings" at bounding box center [863, 107] width 51 height 29
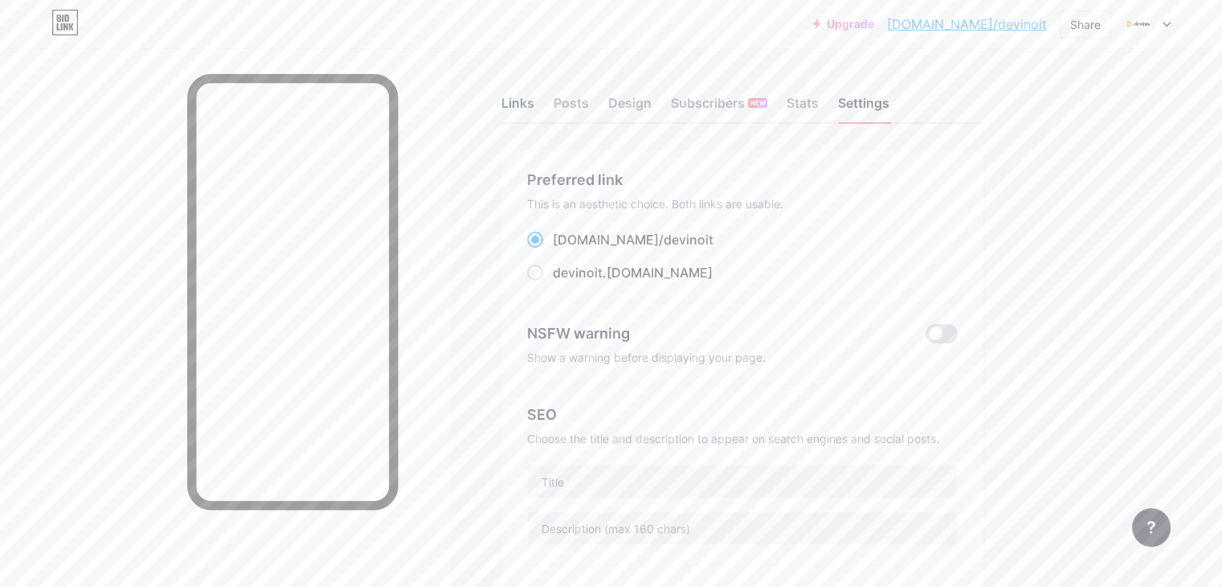
click at [534, 107] on div "Links" at bounding box center [517, 107] width 33 height 29
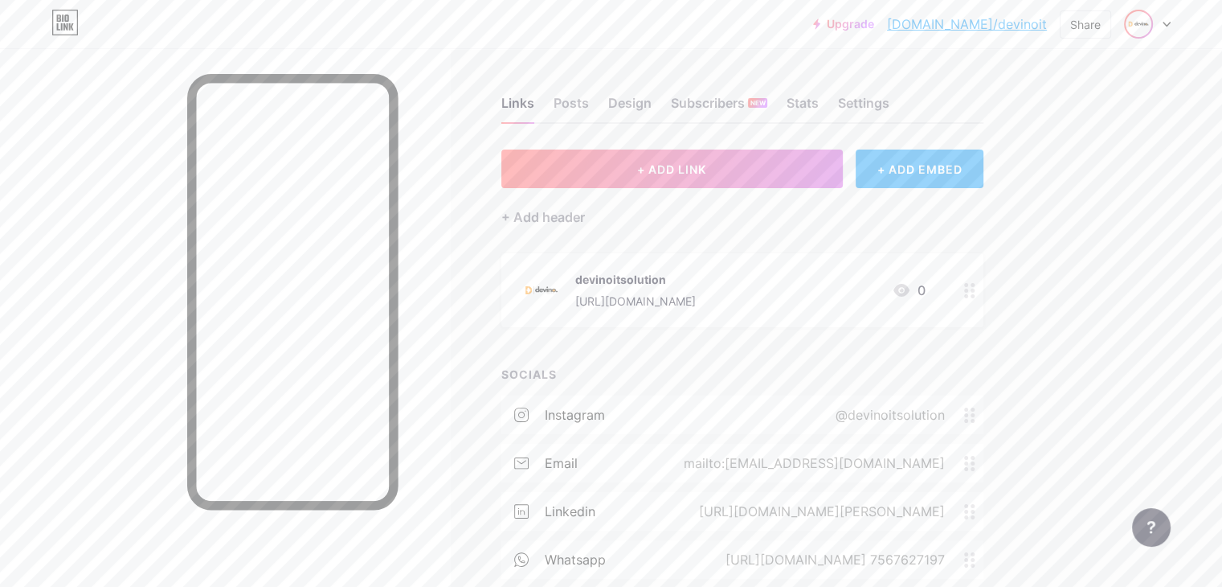
click at [1132, 27] on img at bounding box center [1139, 24] width 26 height 26
click at [889, 93] on div "Settings" at bounding box center [863, 107] width 51 height 29
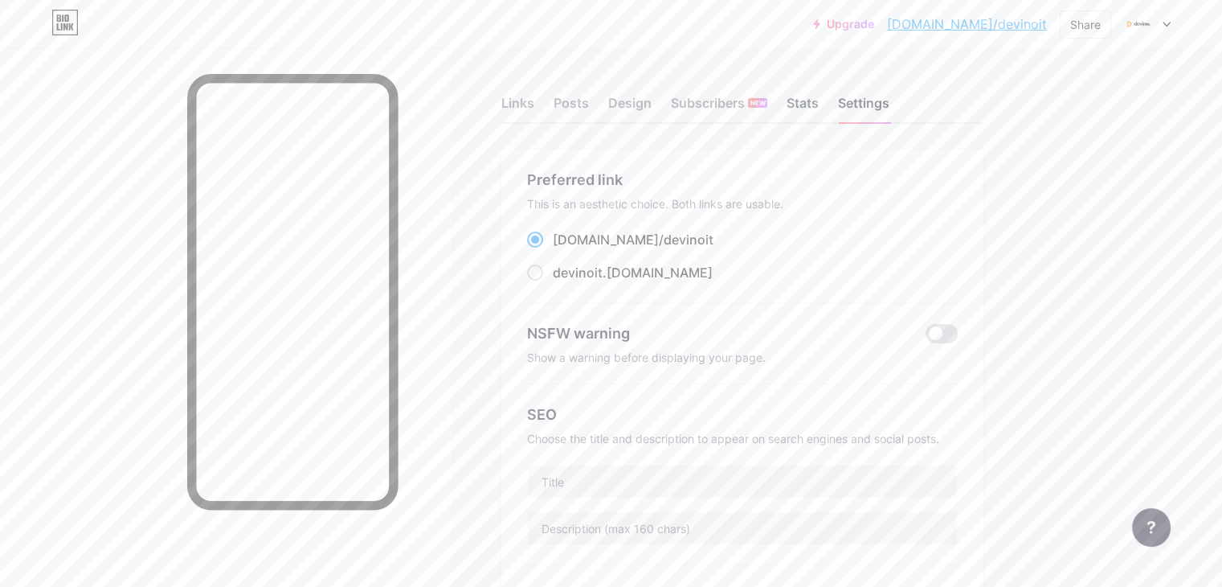
click at [819, 108] on div "Stats" at bounding box center [803, 107] width 32 height 29
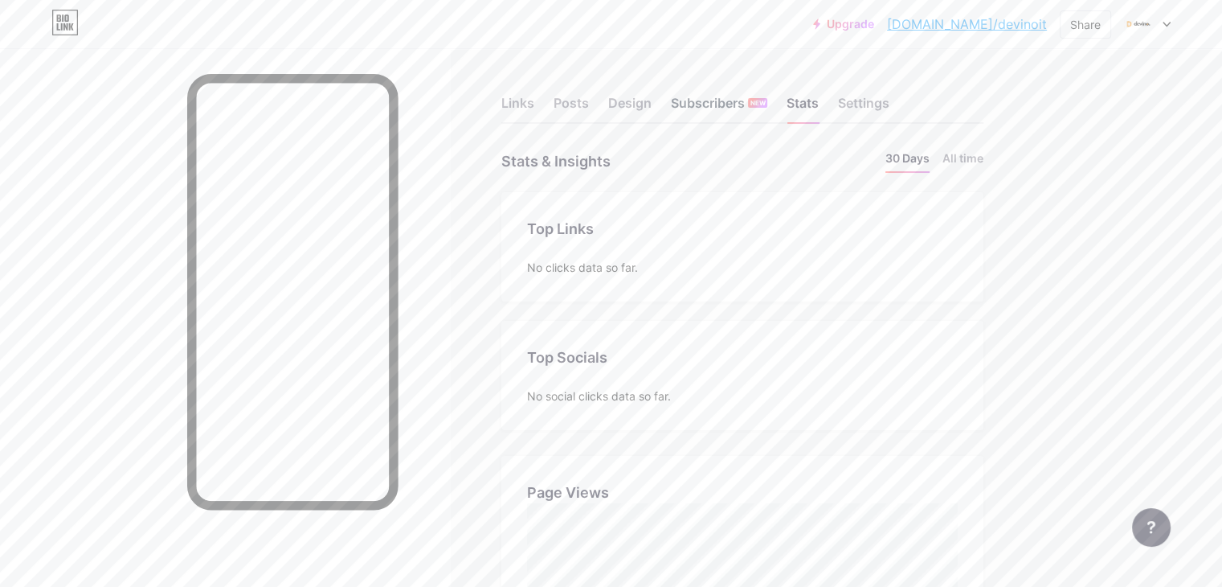
click at [767, 101] on div "Subscribers NEW" at bounding box center [719, 107] width 96 height 29
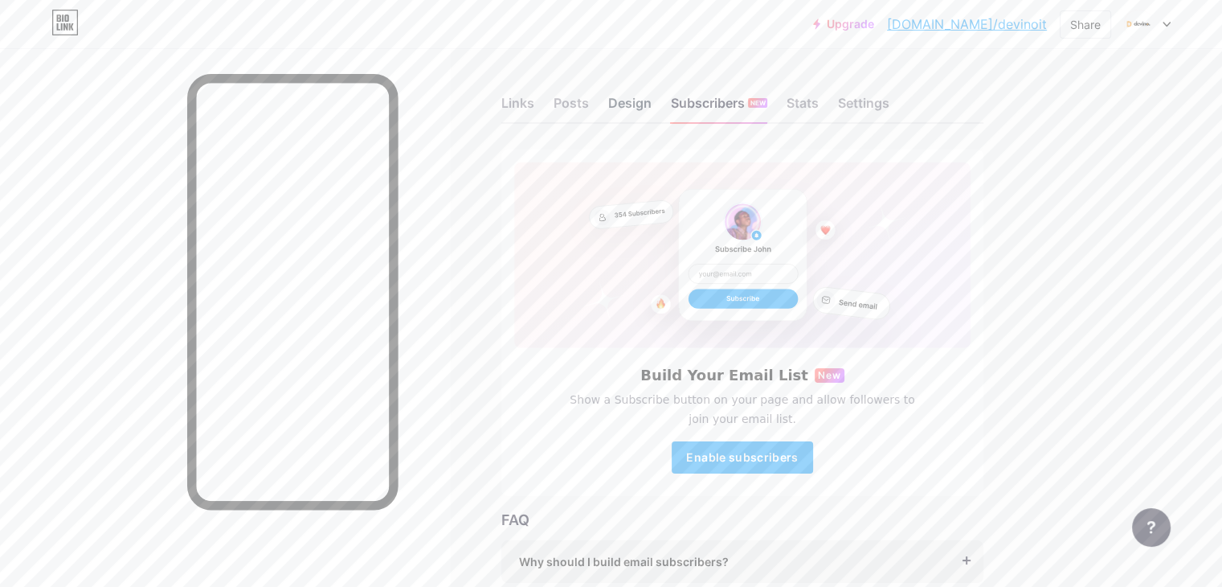
click at [652, 107] on div "Design" at bounding box center [629, 107] width 43 height 29
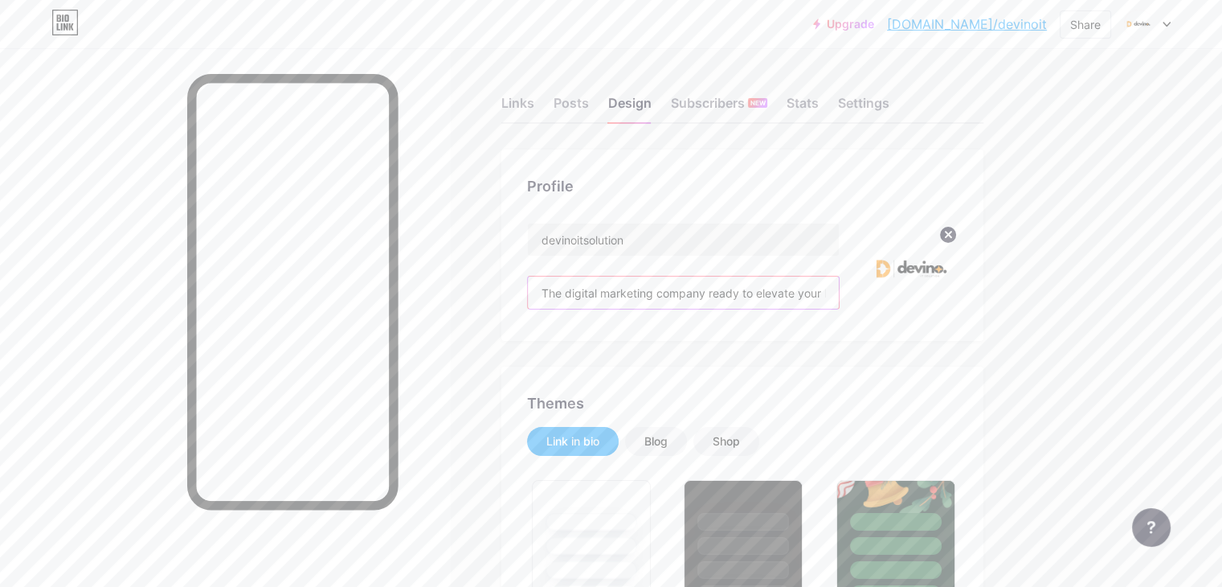
click at [690, 292] on input "The digital marketing company ready to elevate your business! Whether you’re lo…" at bounding box center [683, 292] width 311 height 32
paste input "[PERSON_NAME] IT Solutions offers expert digital services including Social Medi…"
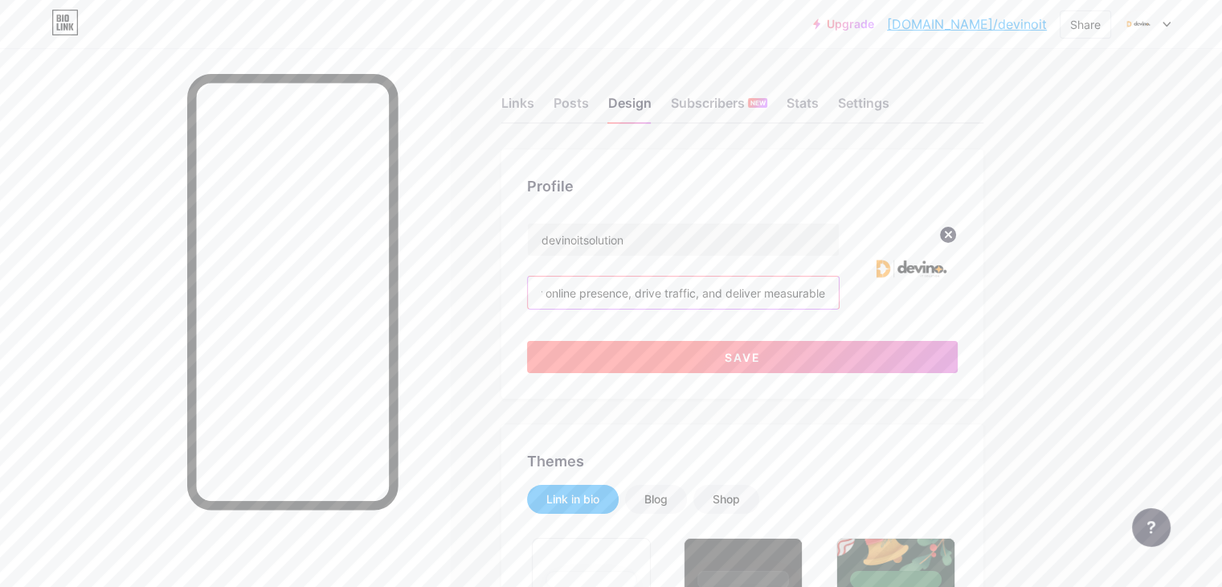
type input "[PERSON_NAME] IT Solutions offers expert digital services including Social Medi…"
click at [755, 361] on button "Save" at bounding box center [742, 357] width 431 height 32
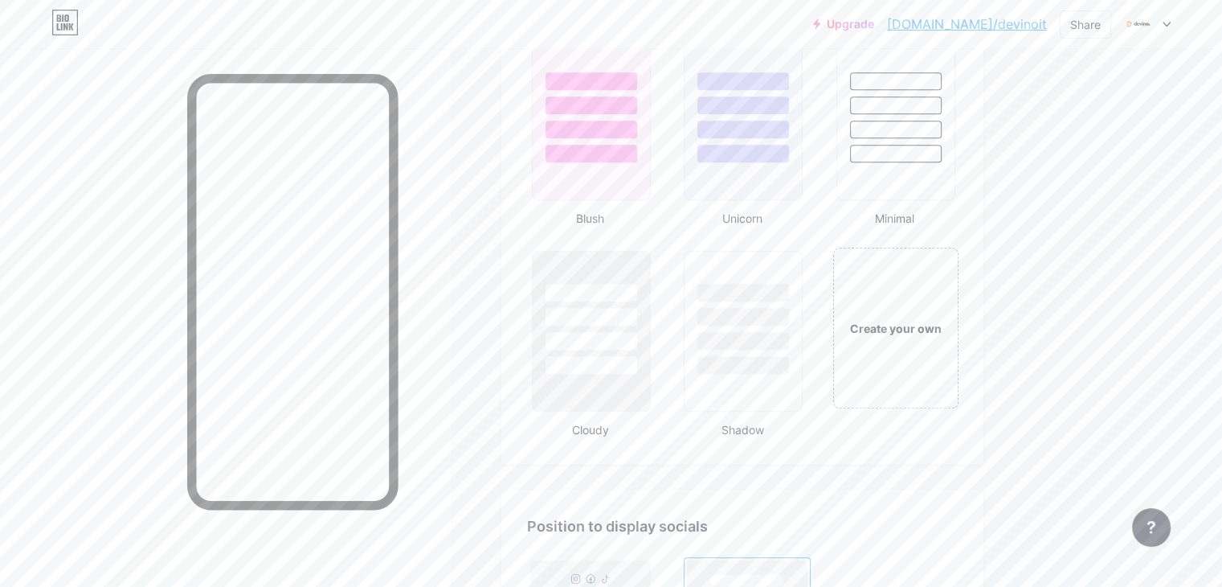
scroll to position [1601, 0]
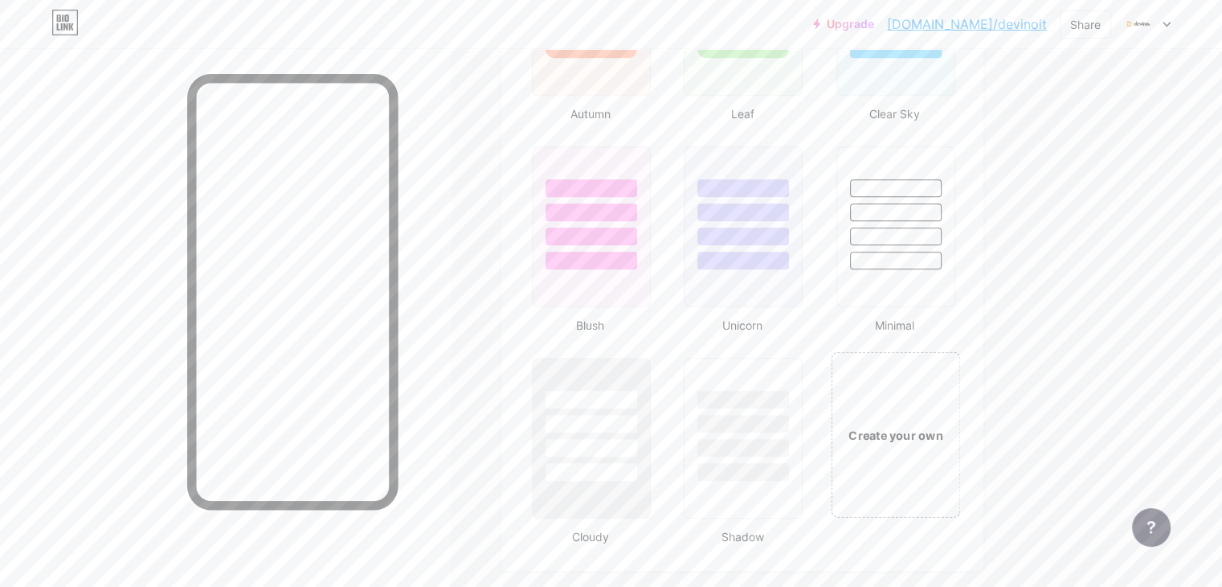
click at [946, 452] on div "Create your own" at bounding box center [895, 434] width 129 height 166
click at [945, 452] on div "Create your own" at bounding box center [894, 434] width 123 height 161
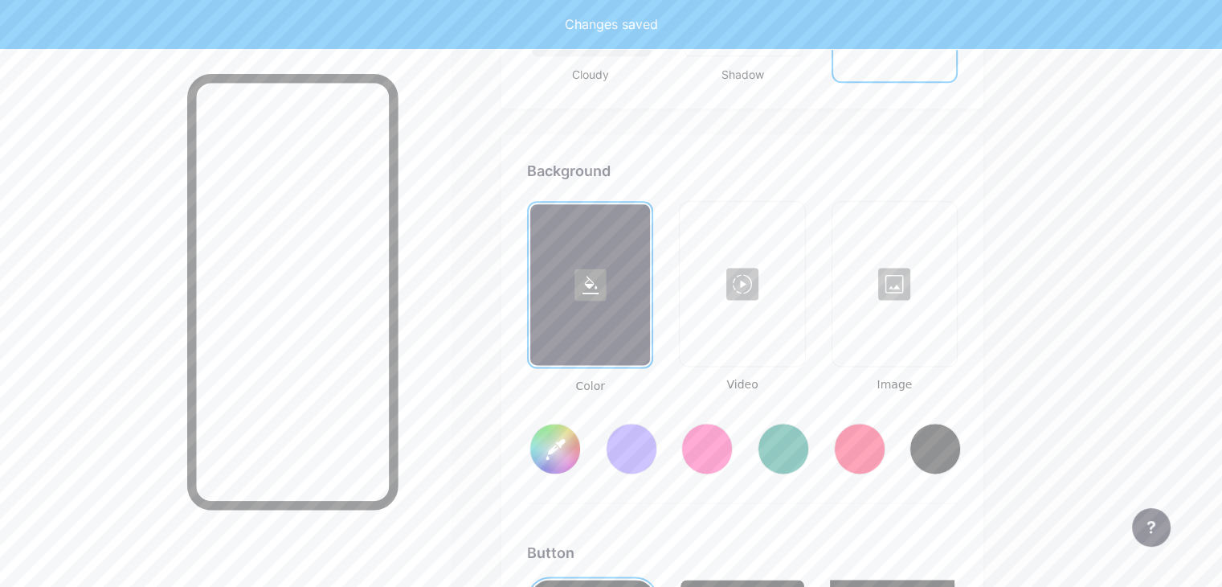
scroll to position [2128, 0]
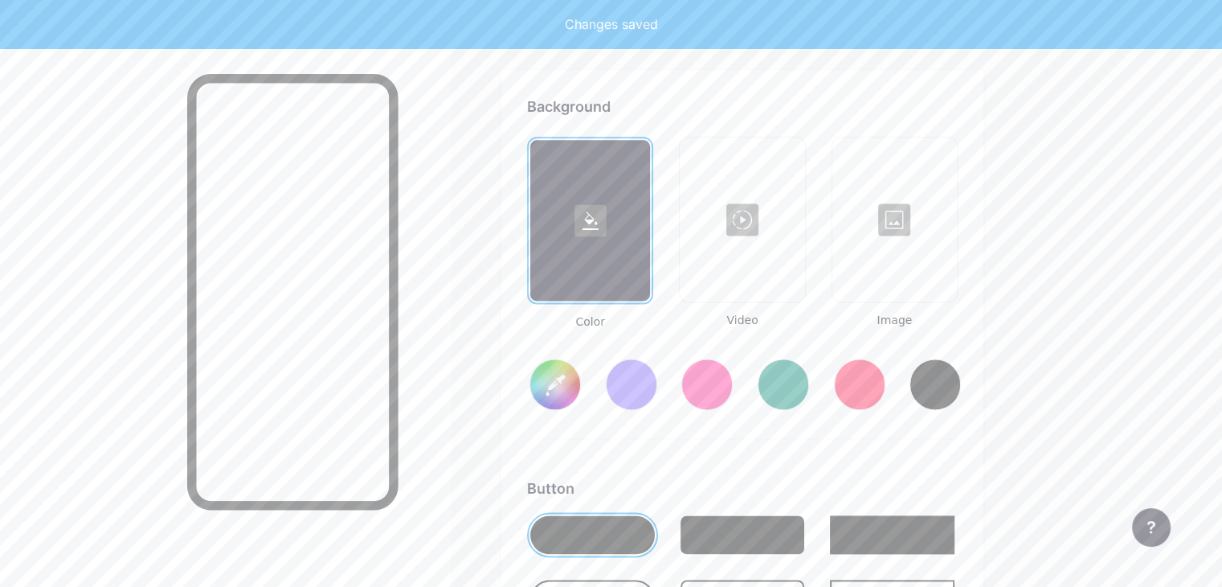
type input "#ffffff"
type input "#000000"
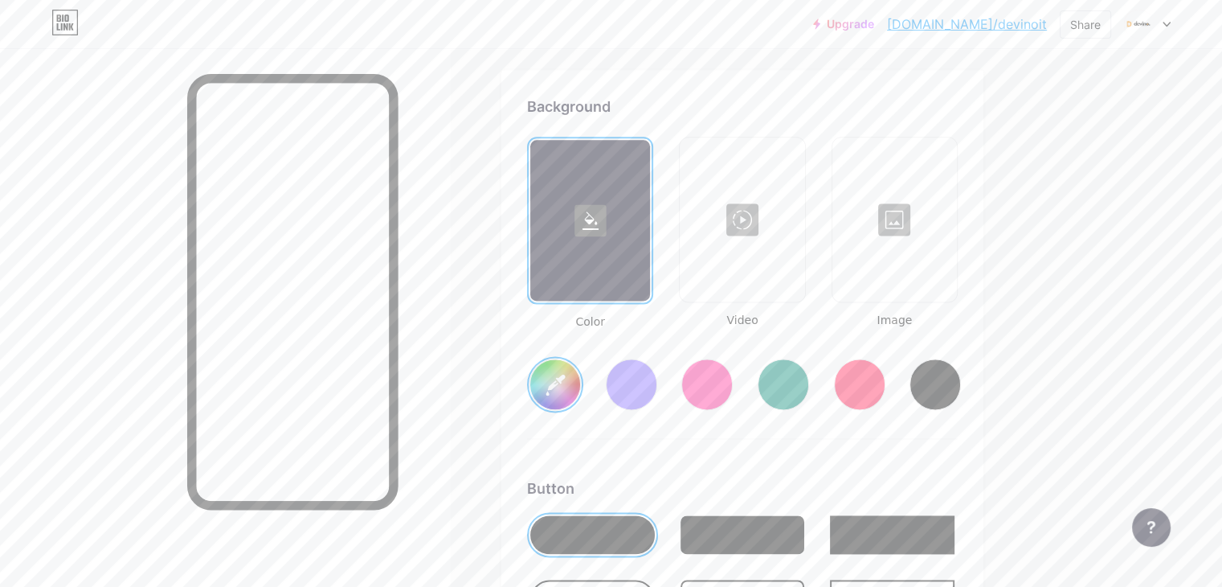
type input "#ffffff"
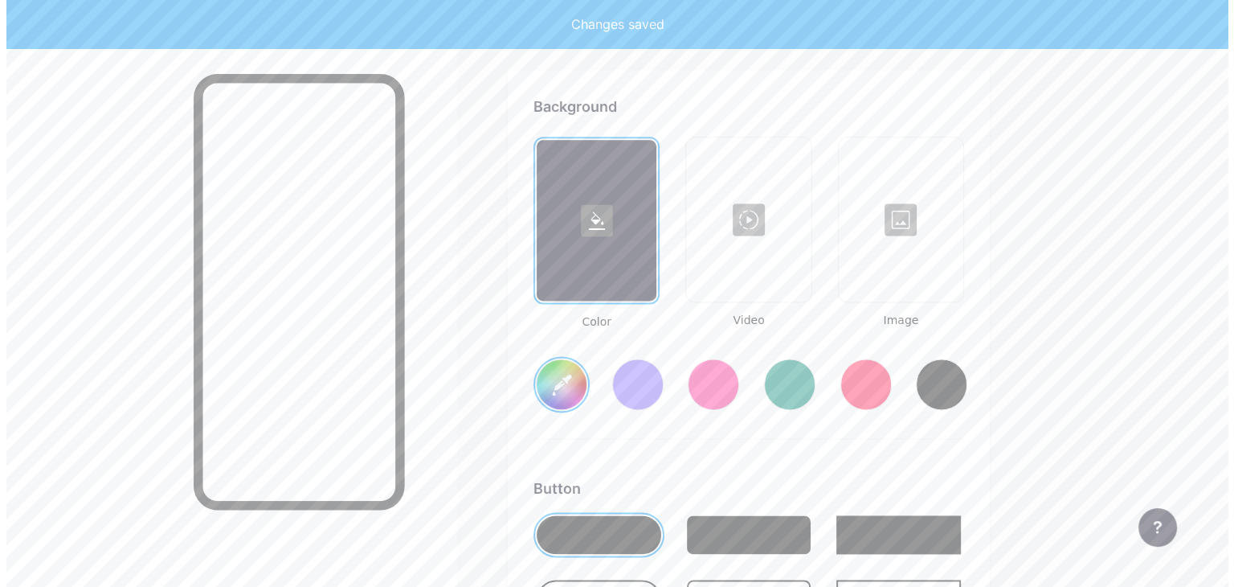
scroll to position [2020, 0]
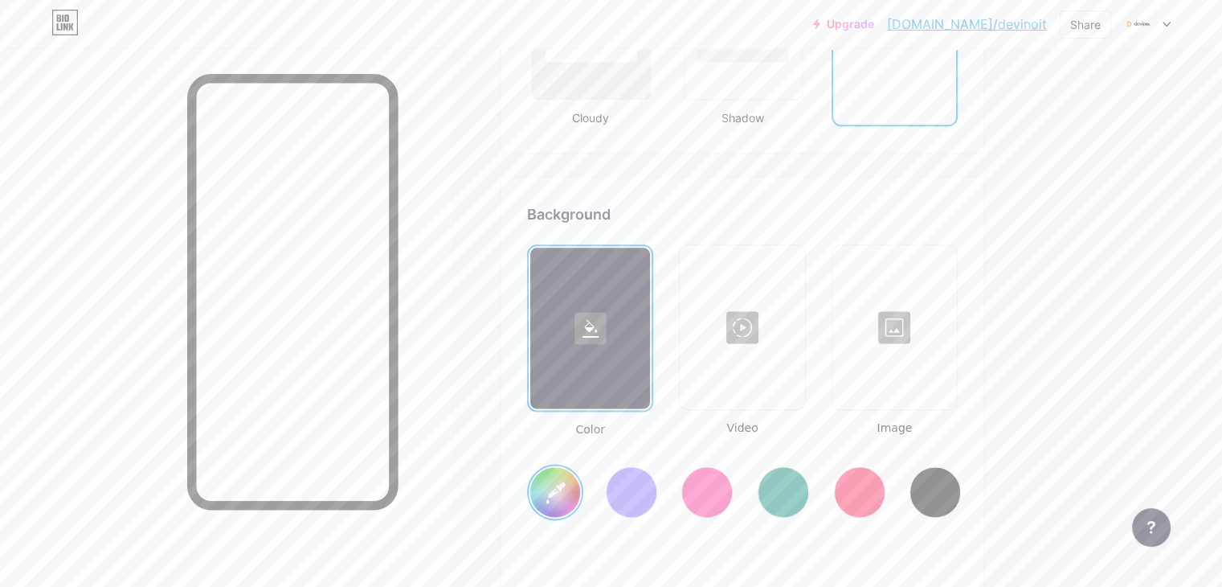
click at [787, 316] on div at bounding box center [741, 327] width 121 height 161
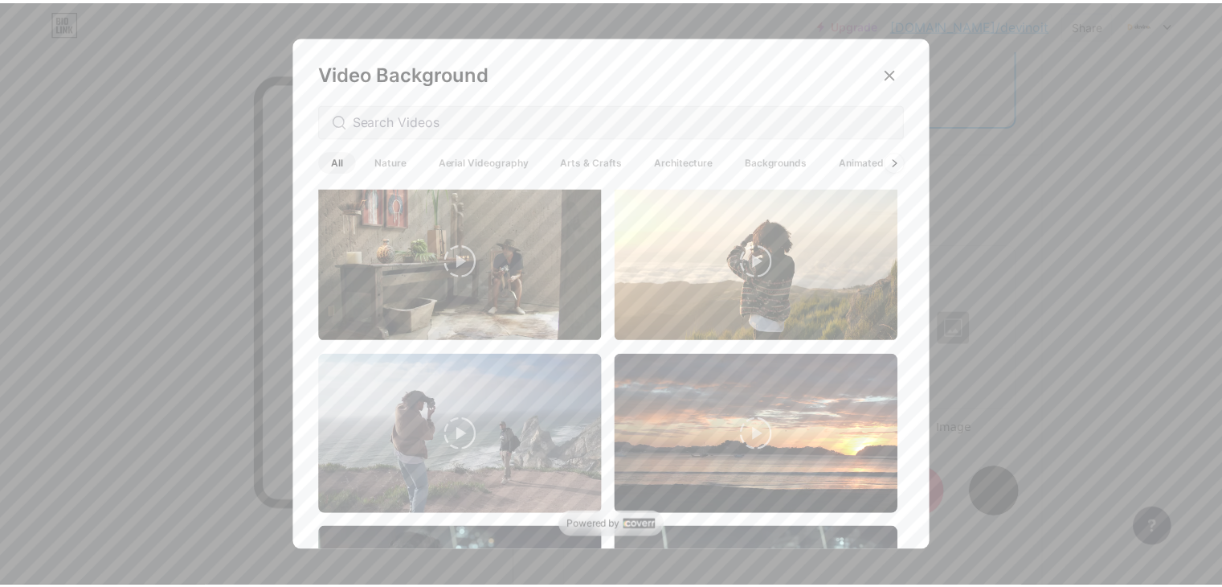
scroll to position [1607, 0]
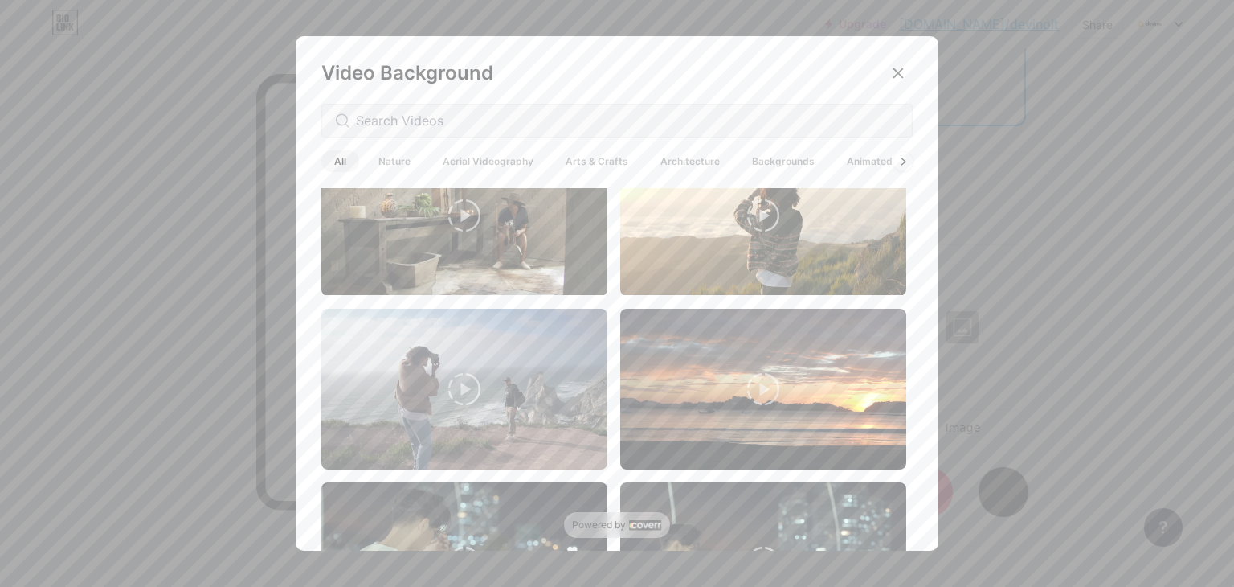
click at [472, 373] on icon at bounding box center [464, 389] width 32 height 32
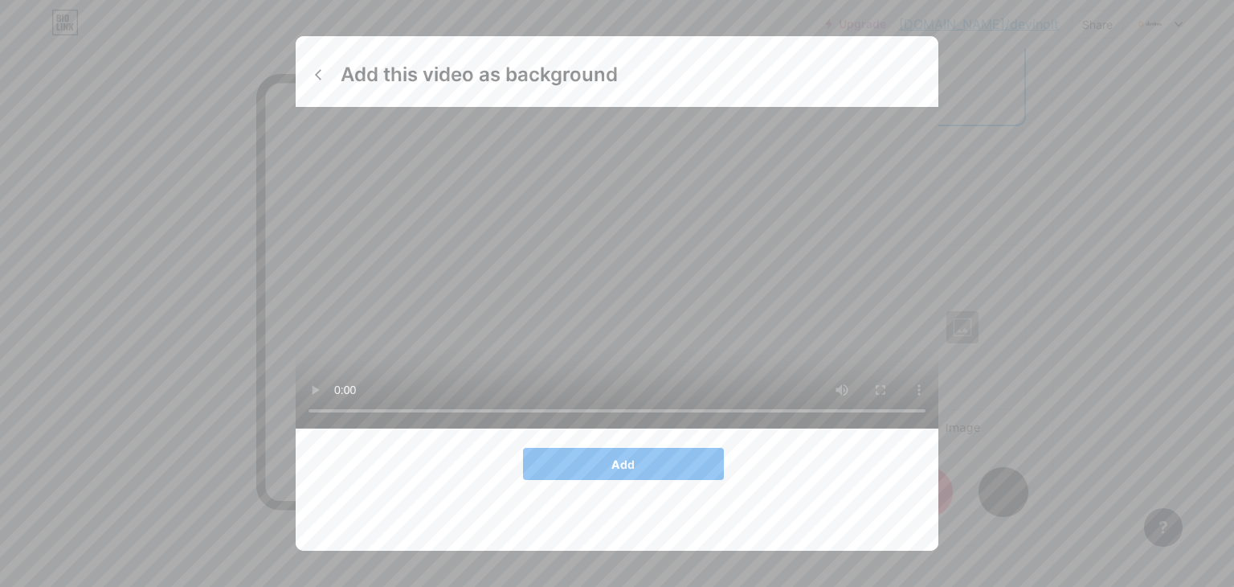
click at [611, 471] on span "Add" at bounding box center [622, 464] width 23 height 14
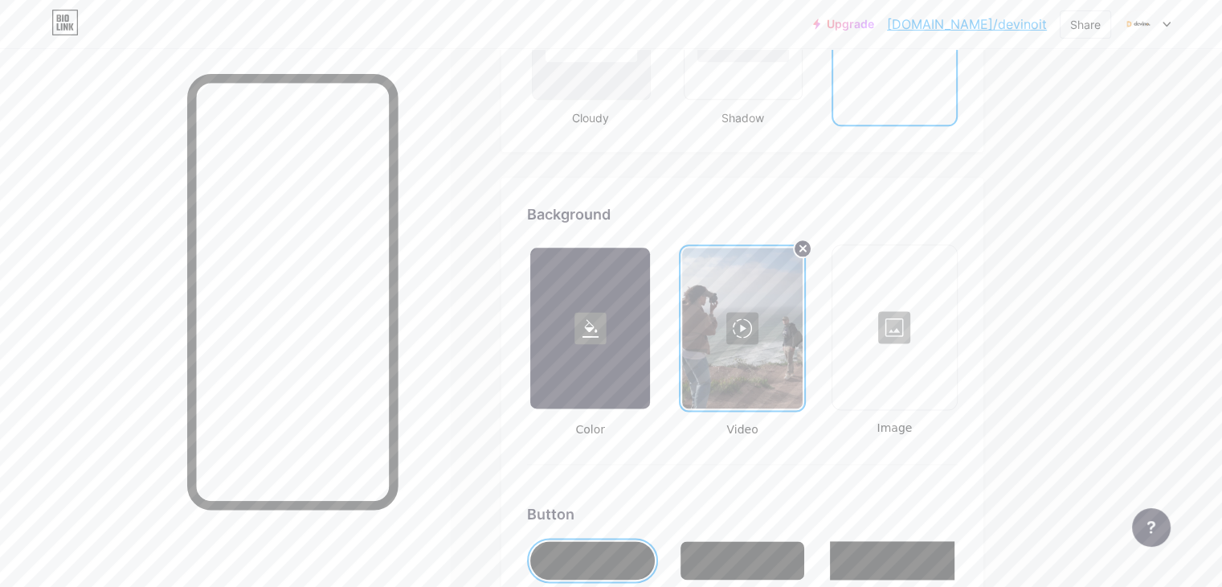
click at [650, 304] on div at bounding box center [590, 327] width 120 height 161
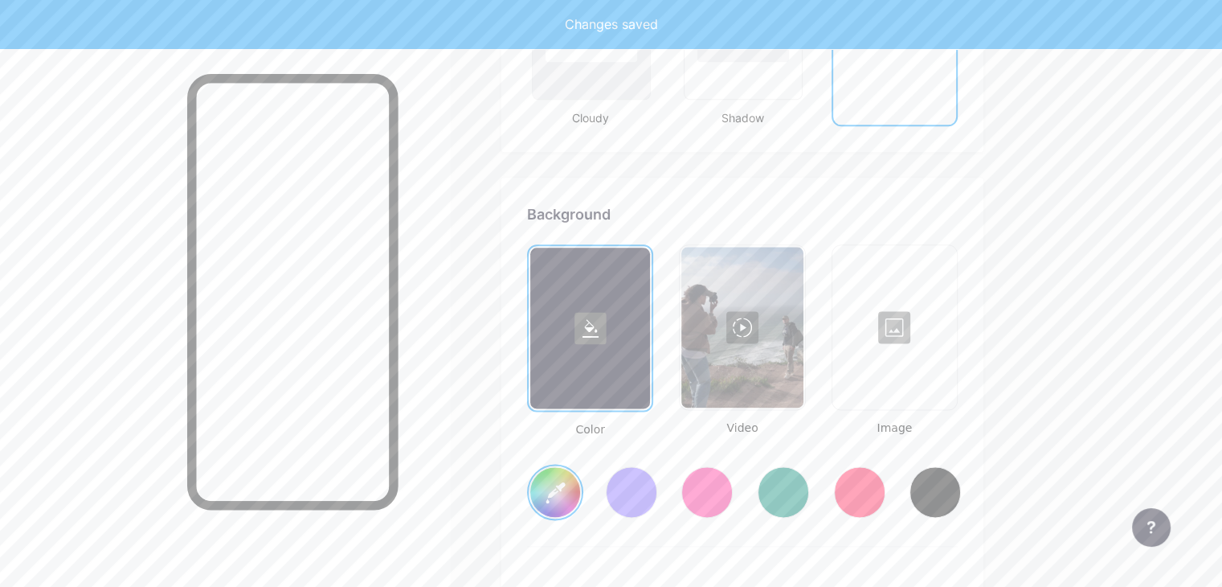
type input "#ffffff"
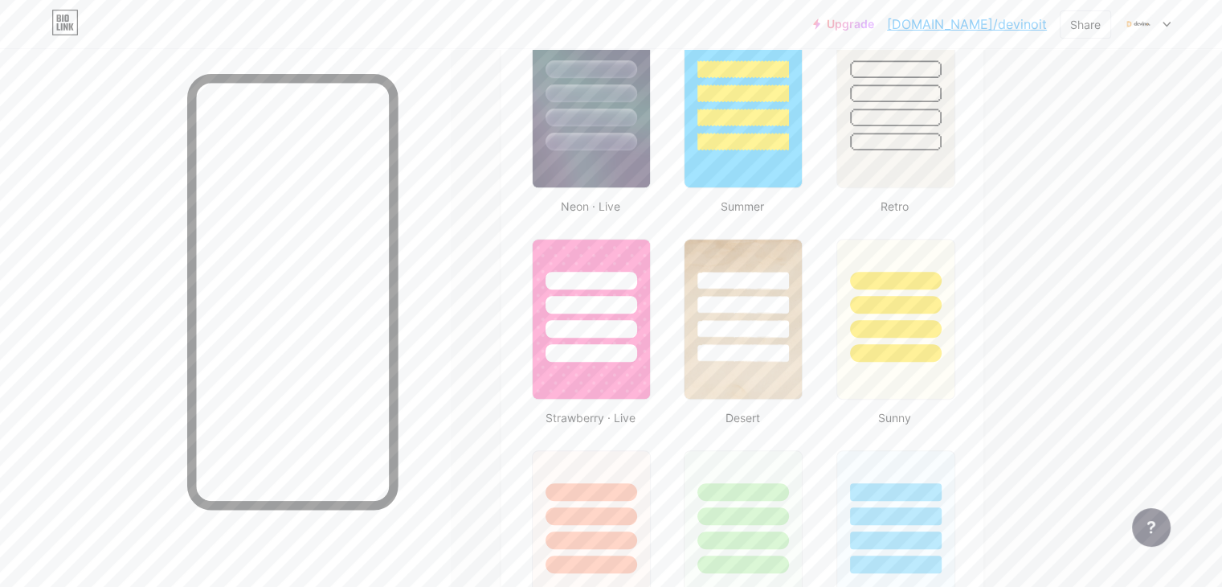
scroll to position [1022, 0]
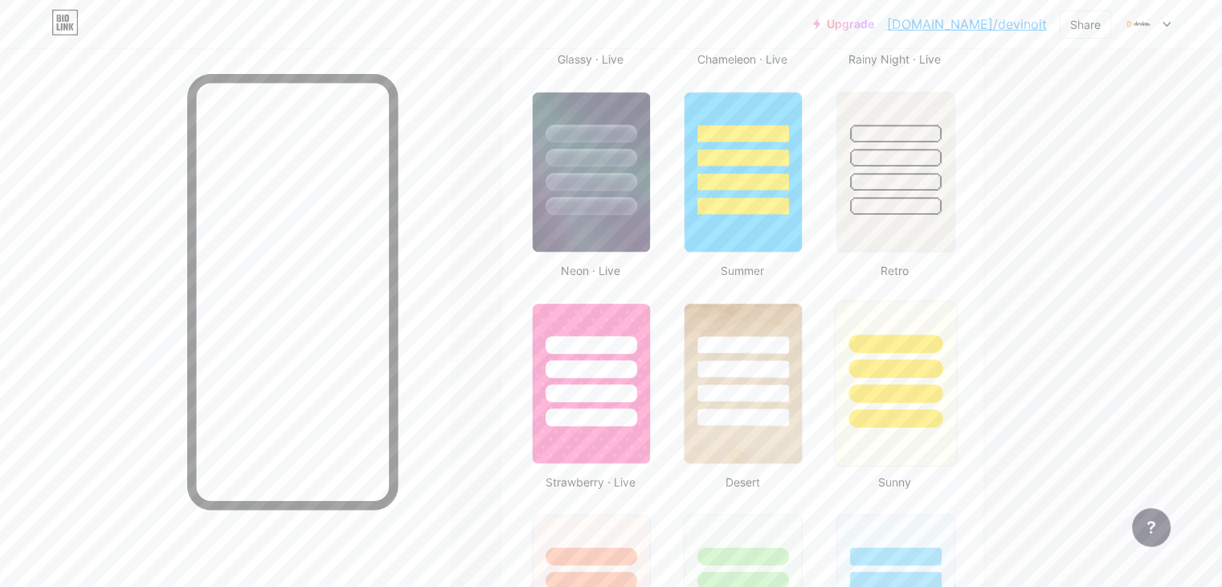
click at [938, 352] on div at bounding box center [895, 364] width 121 height 126
click at [938, 352] on div at bounding box center [894, 365] width 115 height 122
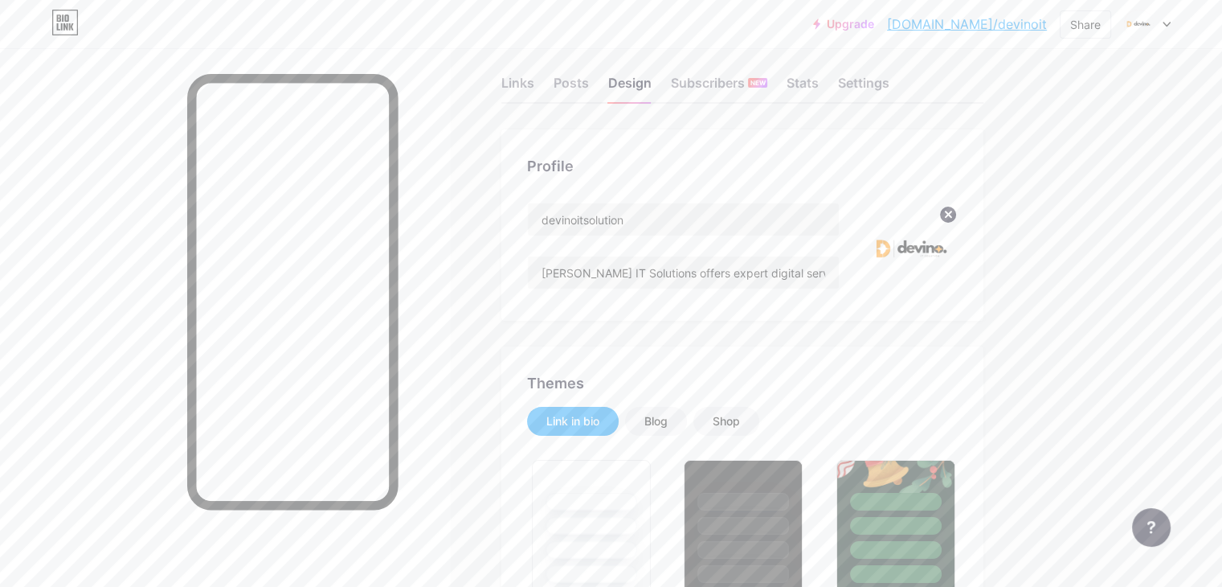
scroll to position [0, 0]
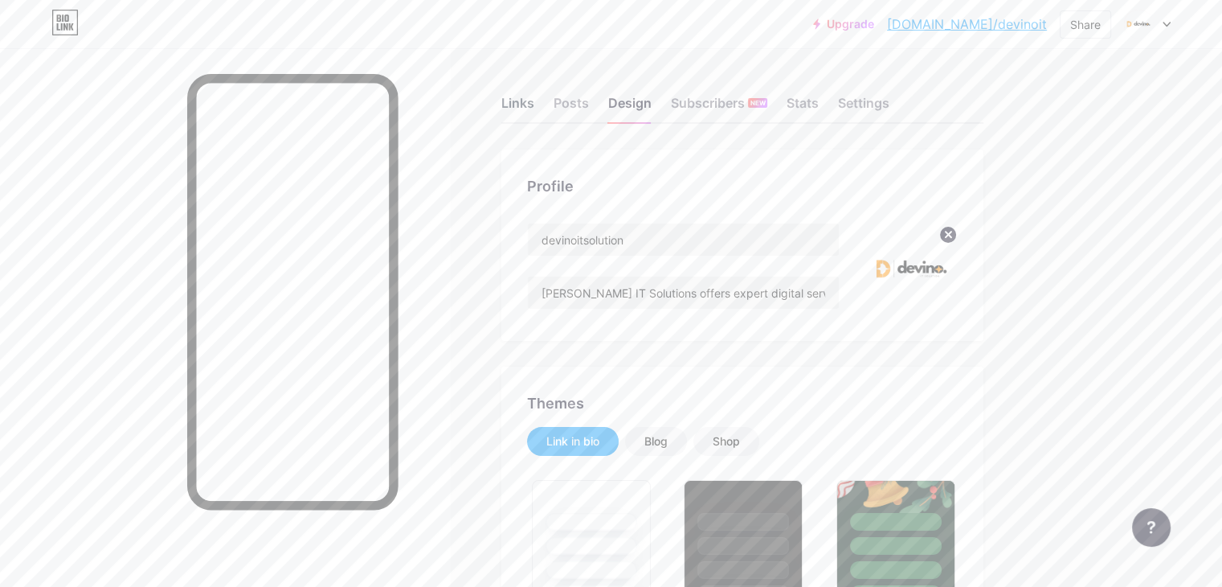
click at [534, 107] on div "Links" at bounding box center [517, 107] width 33 height 29
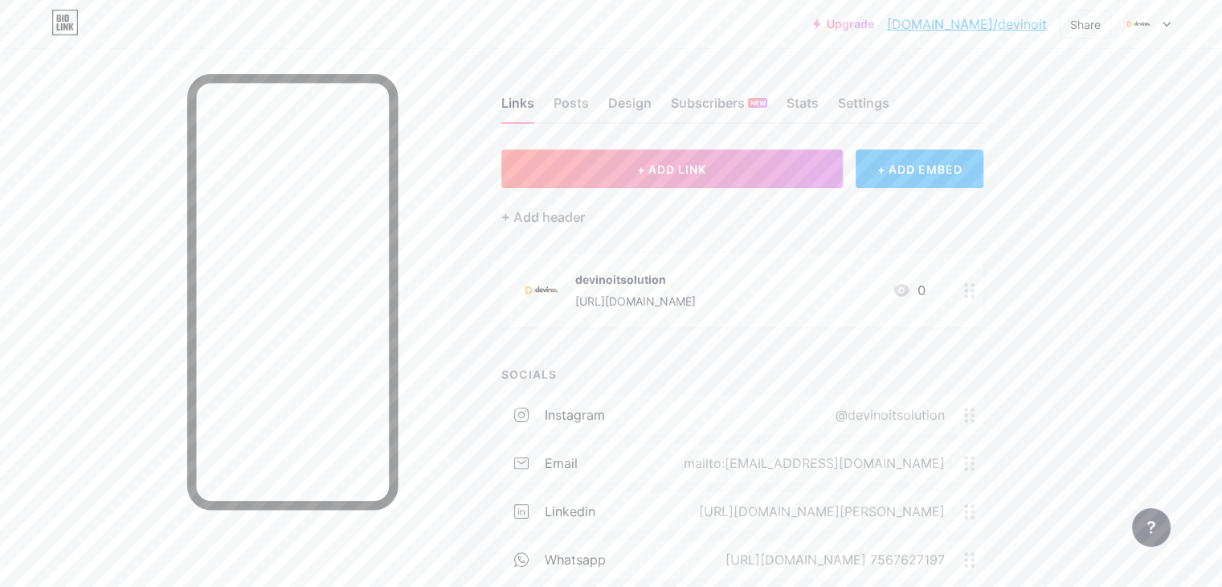
click at [983, 296] on div at bounding box center [969, 290] width 27 height 74
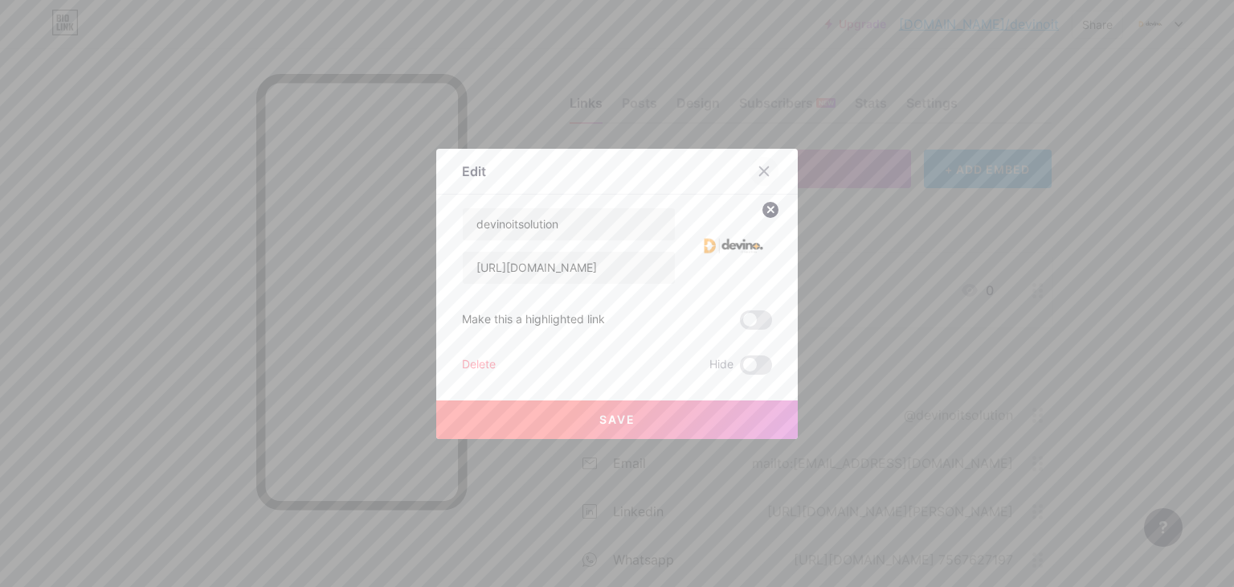
click at [767, 172] on div at bounding box center [764, 171] width 29 height 29
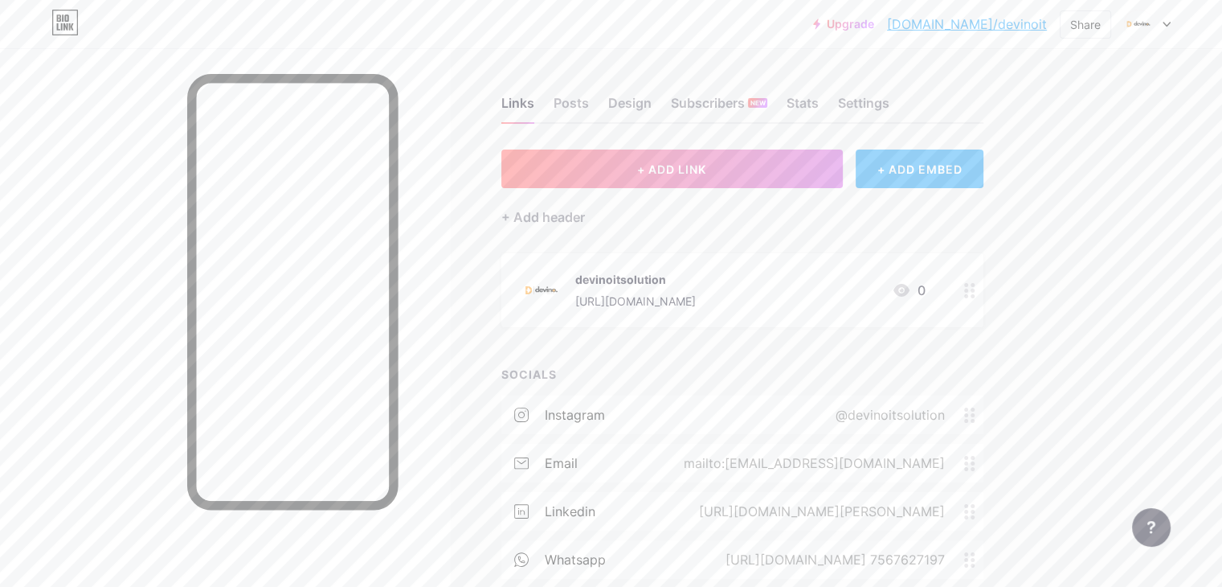
click at [971, 166] on div "+ ADD EMBED" at bounding box center [920, 168] width 128 height 39
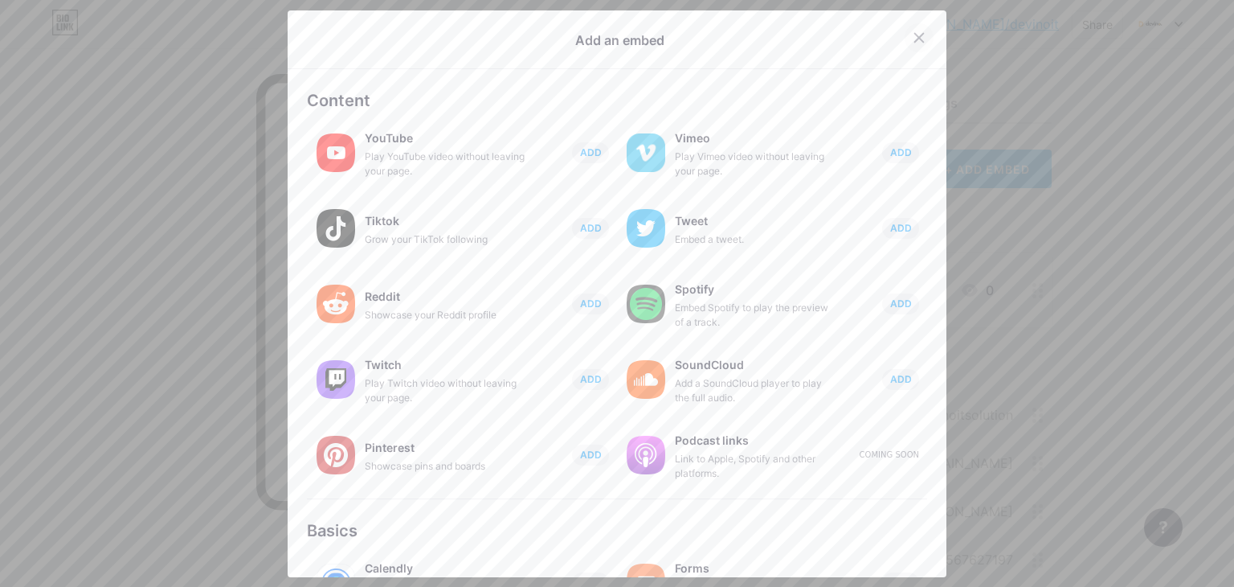
click at [915, 35] on div at bounding box center [919, 37] width 29 height 29
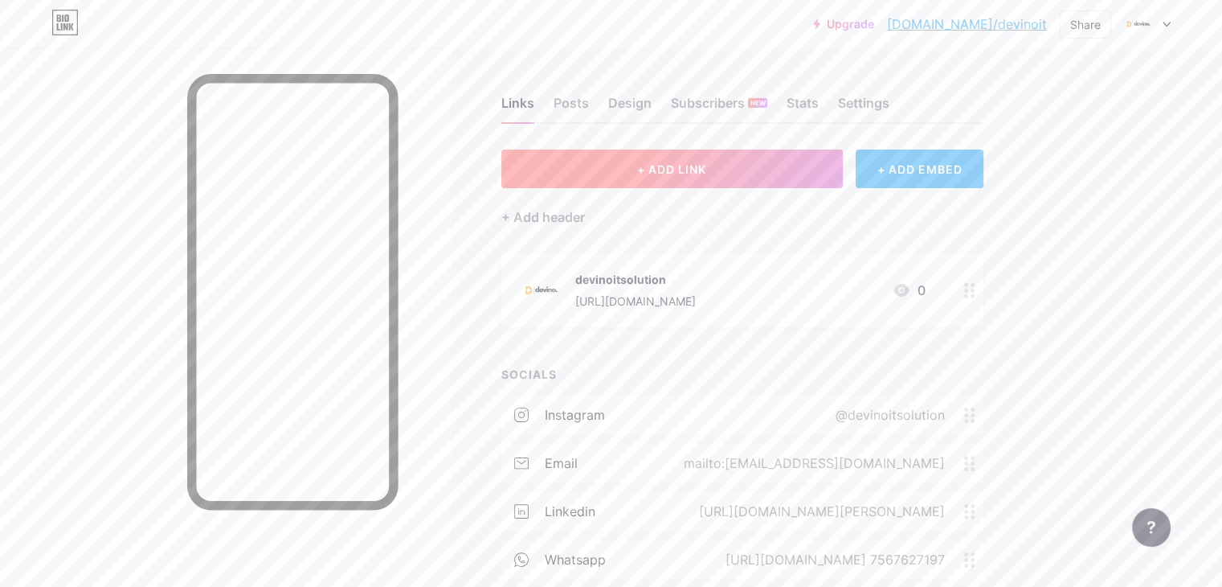
click at [739, 178] on button "+ ADD LINK" at bounding box center [671, 168] width 341 height 39
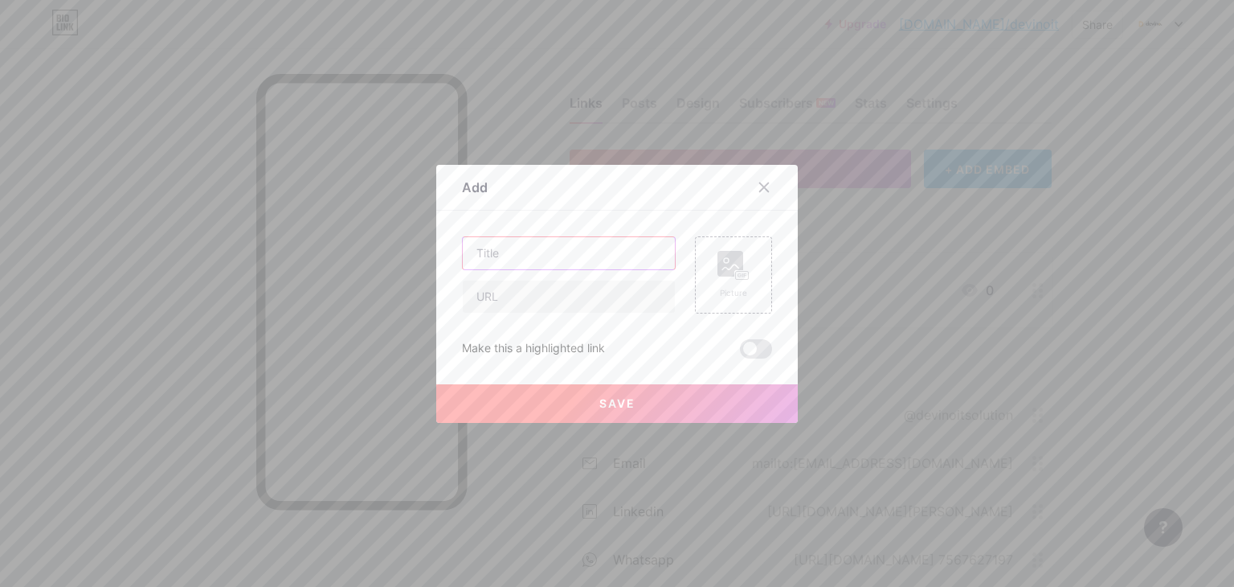
click at [565, 255] on input "text" at bounding box center [569, 253] width 212 height 32
type input "Printables Designe"
click at [497, 290] on input "text" at bounding box center [569, 296] width 212 height 32
paste input "[URL][DOMAIN_NAME]"
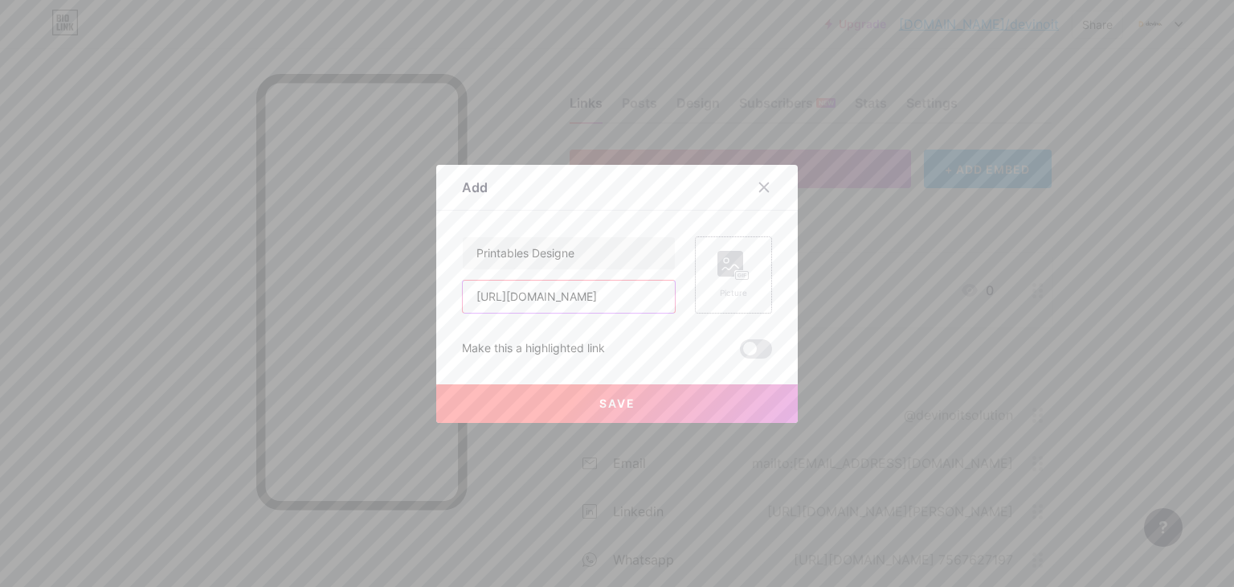
type input "[URL][DOMAIN_NAME]"
click at [744, 289] on div "Picture" at bounding box center [733, 274] width 77 height 77
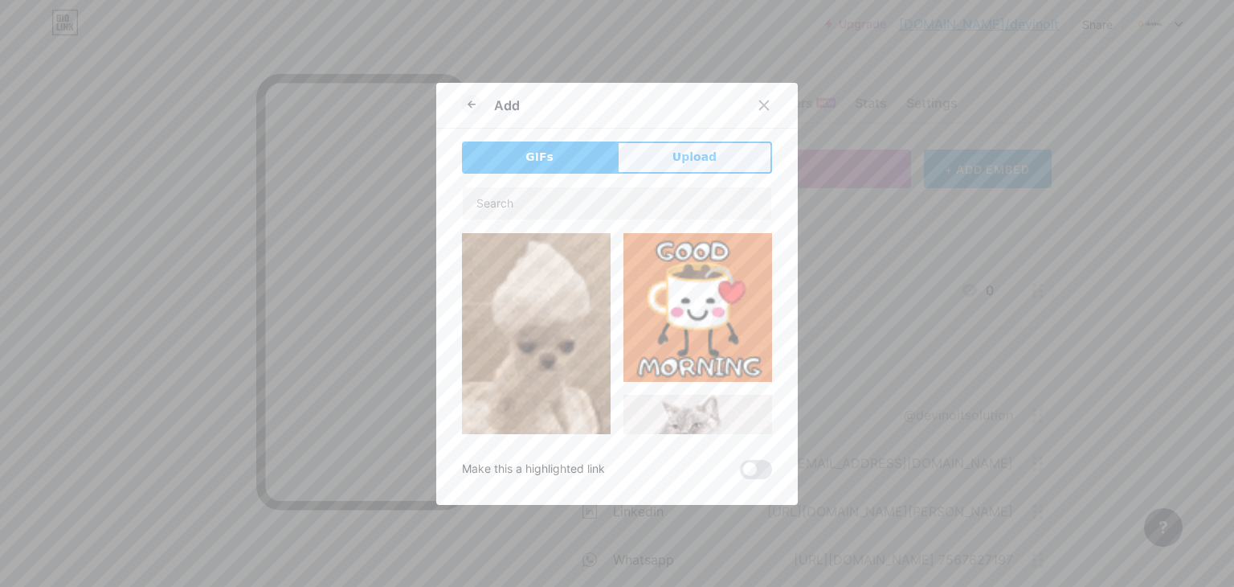
click at [636, 153] on button "Upload" at bounding box center [694, 157] width 155 height 32
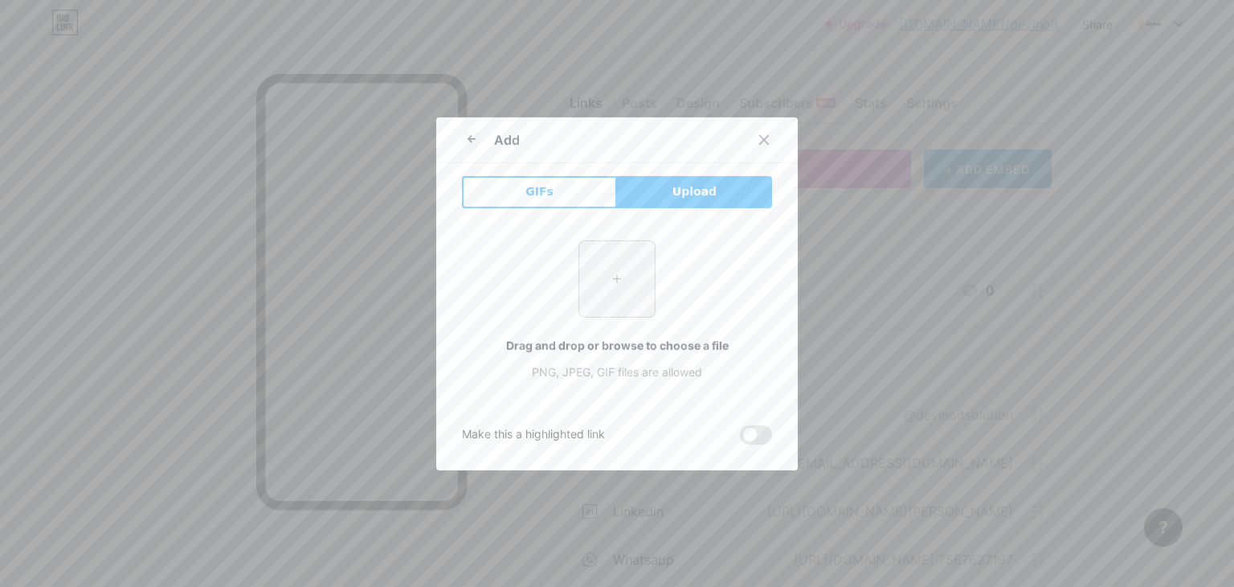
click at [607, 276] on input "file" at bounding box center [617, 279] width 76 height 76
click at [462, 139] on icon at bounding box center [471, 138] width 19 height 19
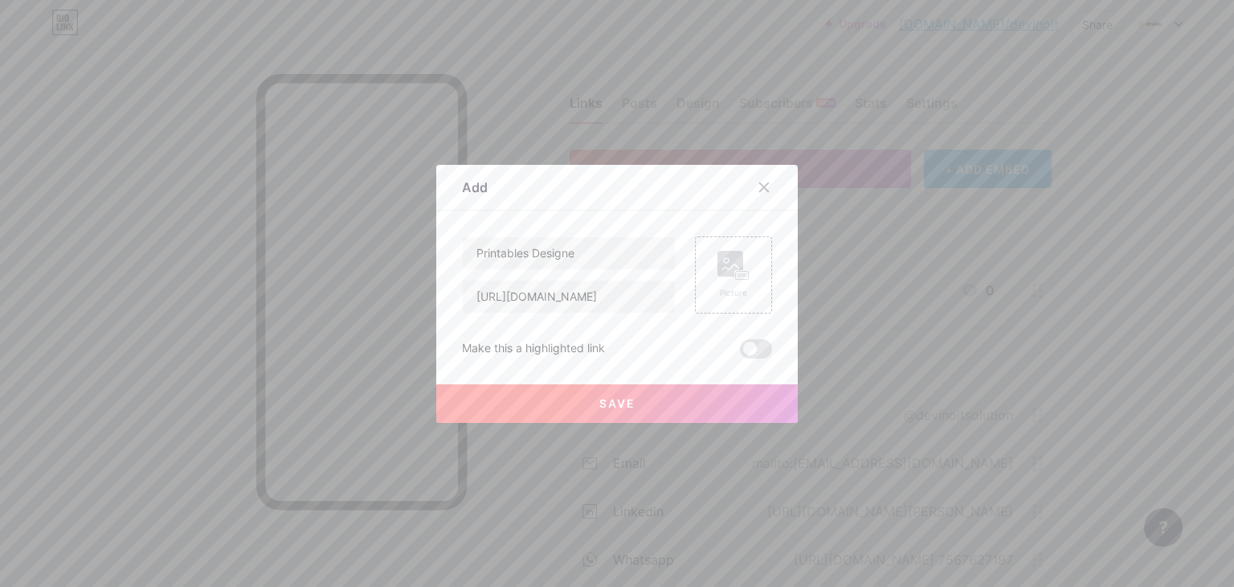
click at [621, 416] on button "Save" at bounding box center [617, 403] width 362 height 39
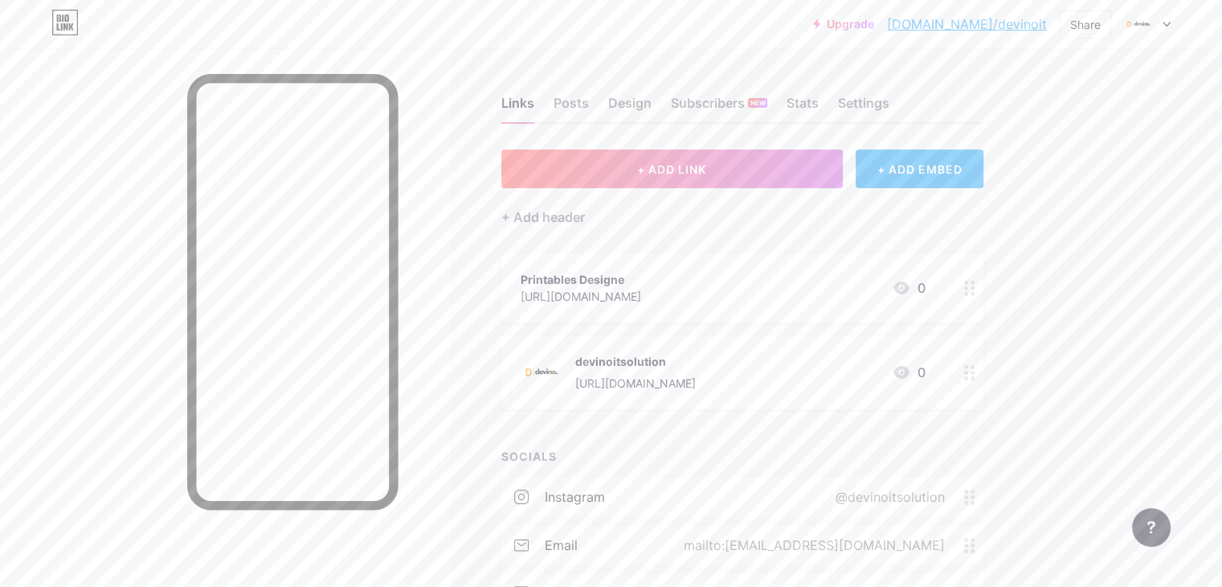
click at [975, 290] on icon at bounding box center [969, 287] width 11 height 15
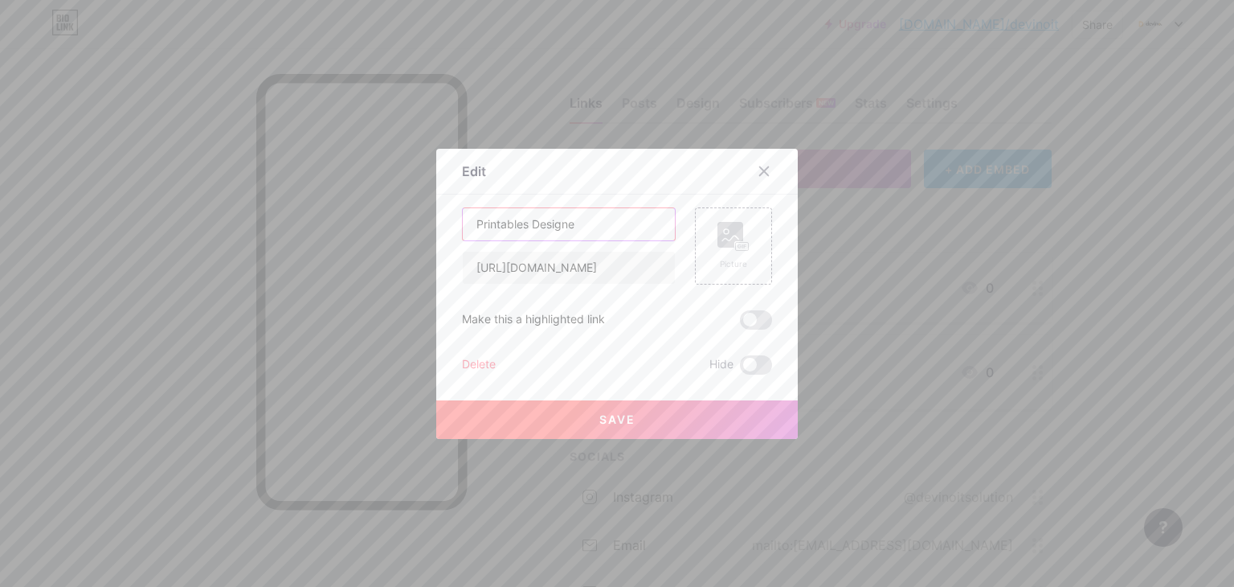
click at [593, 227] on input "Printables Designe" at bounding box center [569, 224] width 212 height 32
type input "Printables Design"
click at [546, 415] on button "Save" at bounding box center [617, 419] width 362 height 39
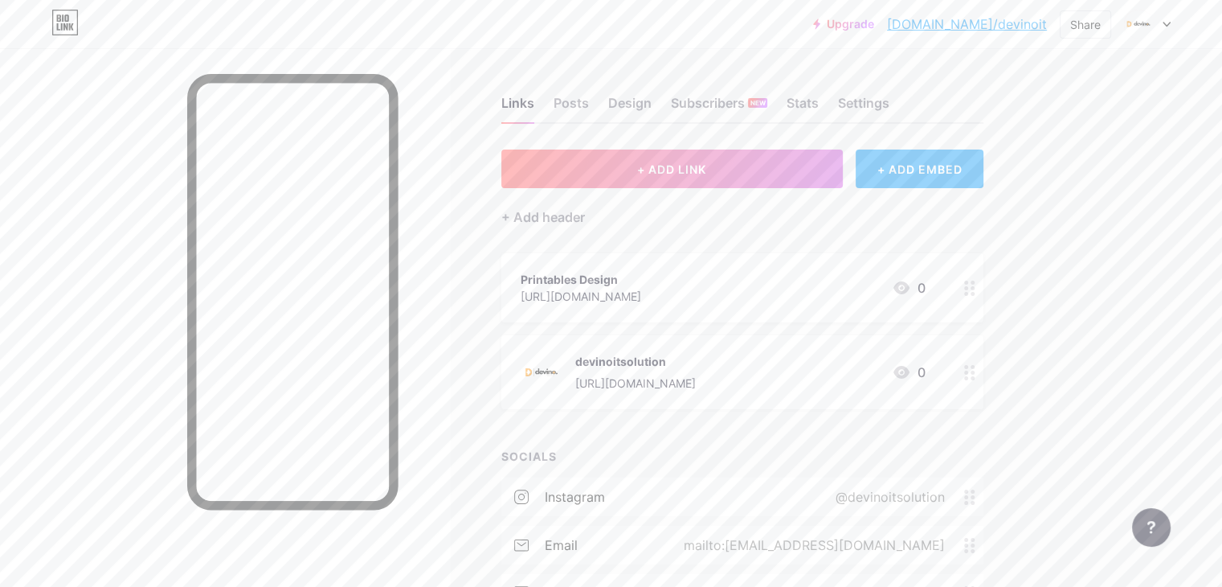
click at [968, 288] on circle at bounding box center [966, 288] width 4 height 4
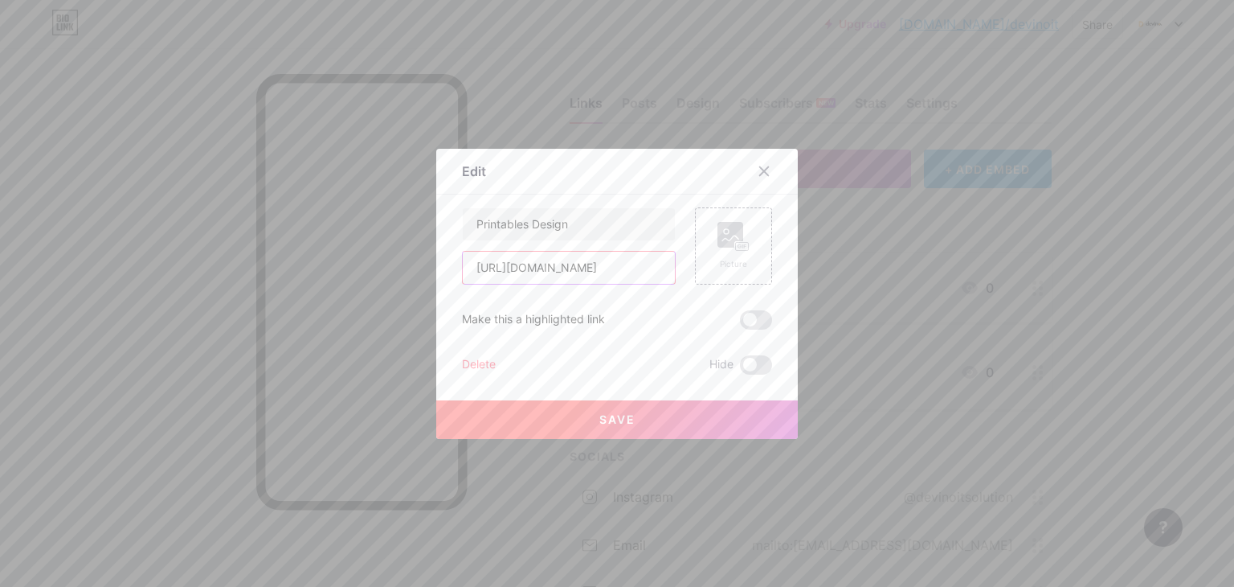
click at [642, 266] on input "[URL][DOMAIN_NAME]" at bounding box center [569, 267] width 212 height 32
paste input "sharing"
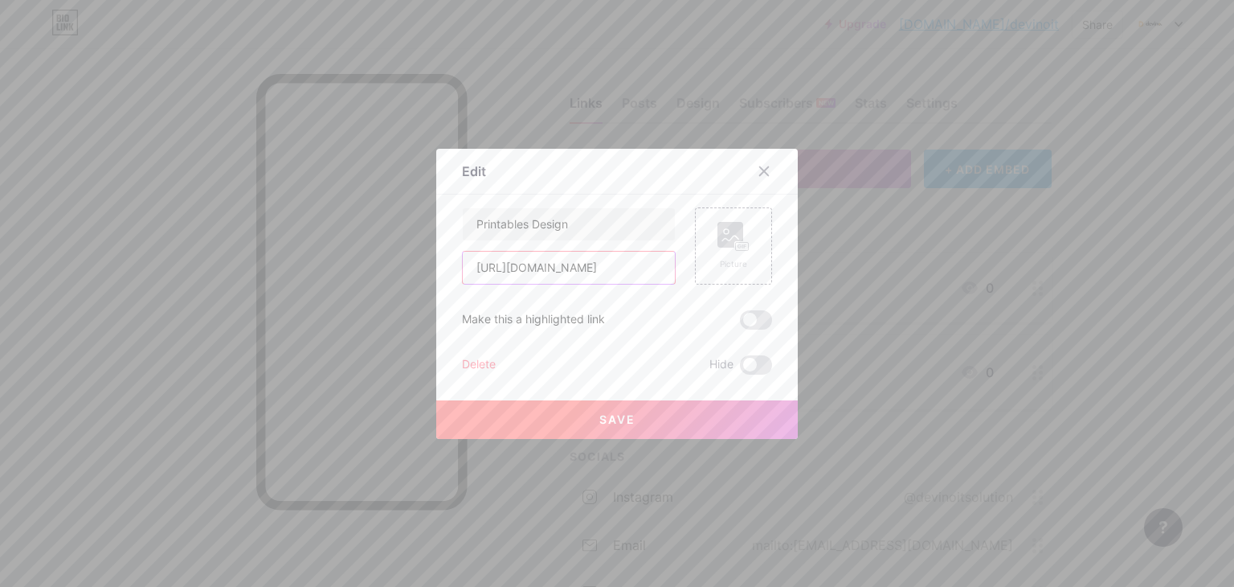
type input "[URL][DOMAIN_NAME]"
click at [703, 428] on button "Save" at bounding box center [617, 419] width 362 height 39
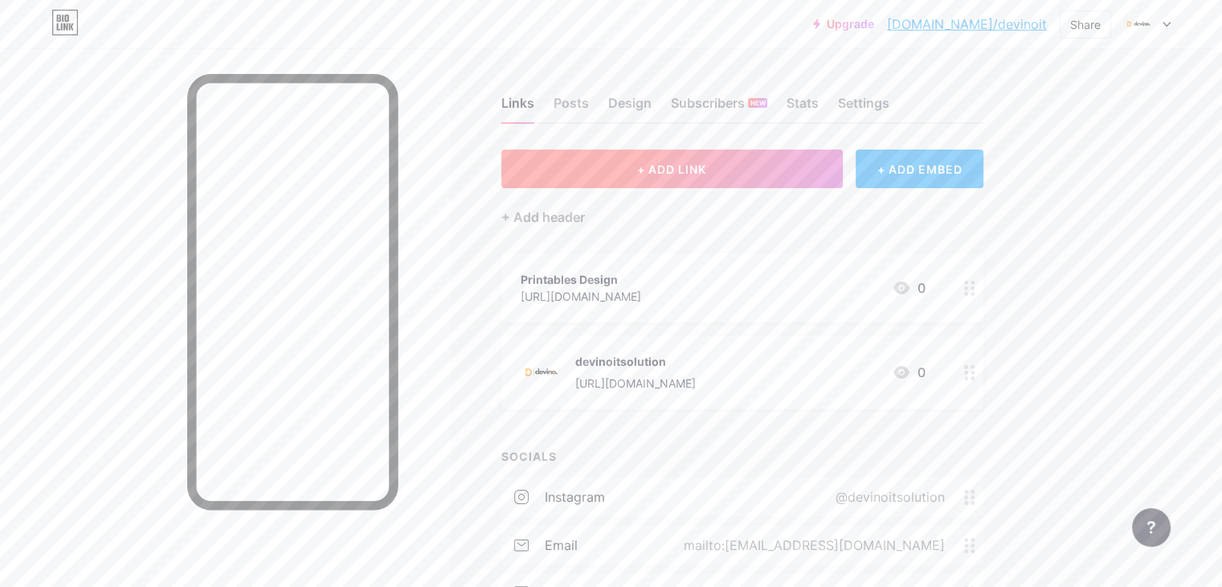
click at [692, 166] on button "+ ADD LINK" at bounding box center [671, 168] width 341 height 39
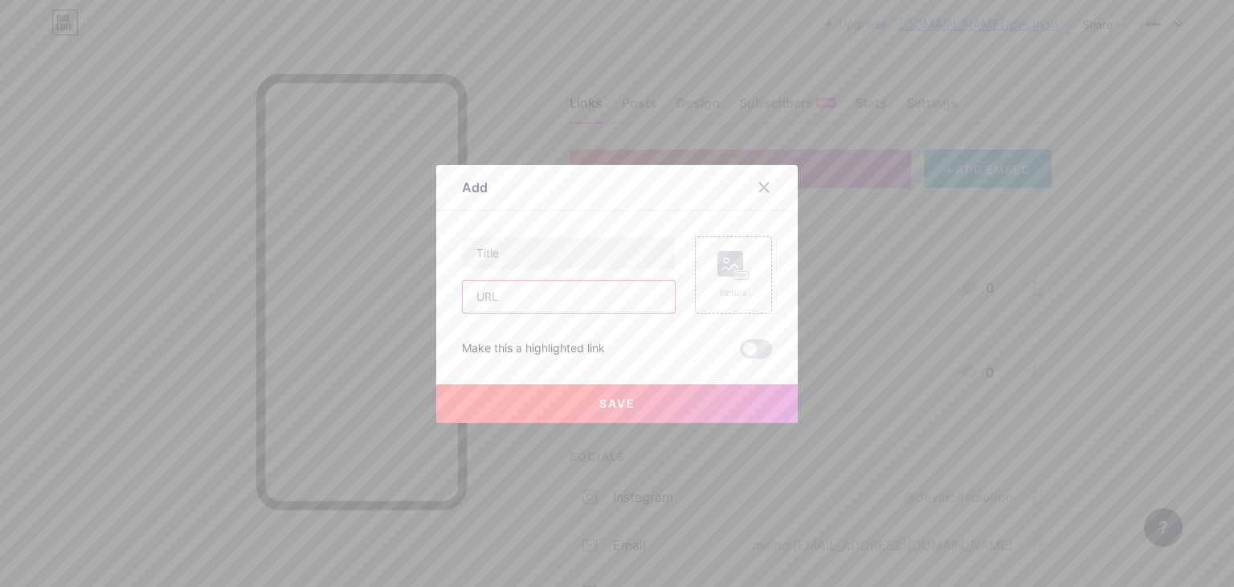
click at [511, 301] on input "text" at bounding box center [569, 296] width 212 height 32
paste input "[URL][DOMAIN_NAME]"
type input "[URL][DOMAIN_NAME]"
click at [535, 253] on input "text" at bounding box center [569, 253] width 212 height 32
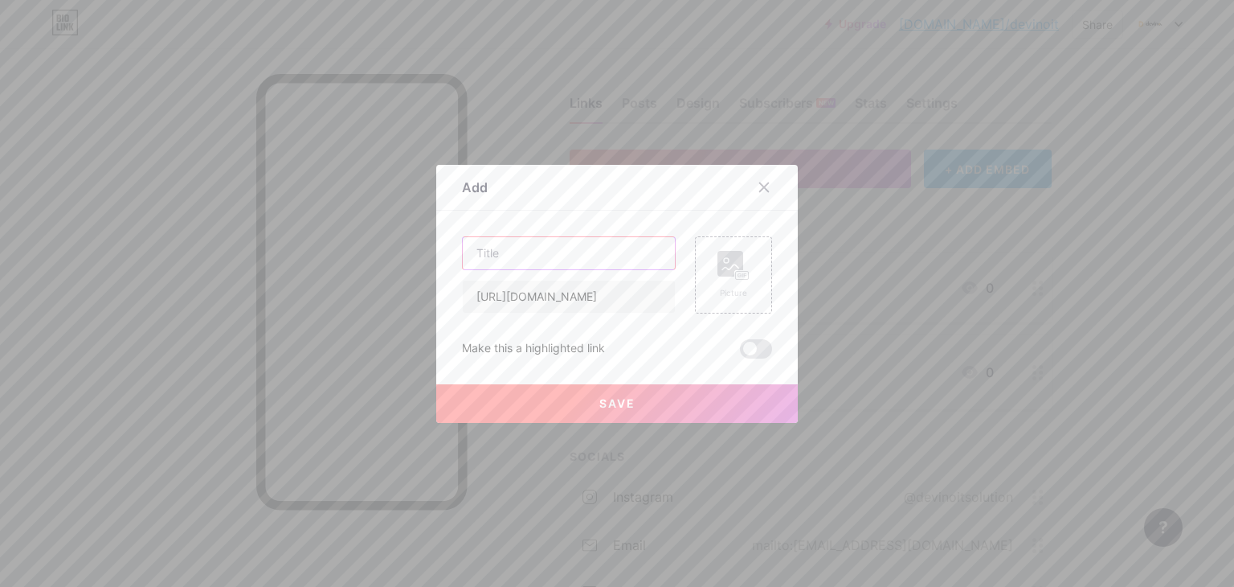
scroll to position [0, 0]
type input "video portfolio"
click at [736, 271] on rect at bounding box center [742, 275] width 13 height 8
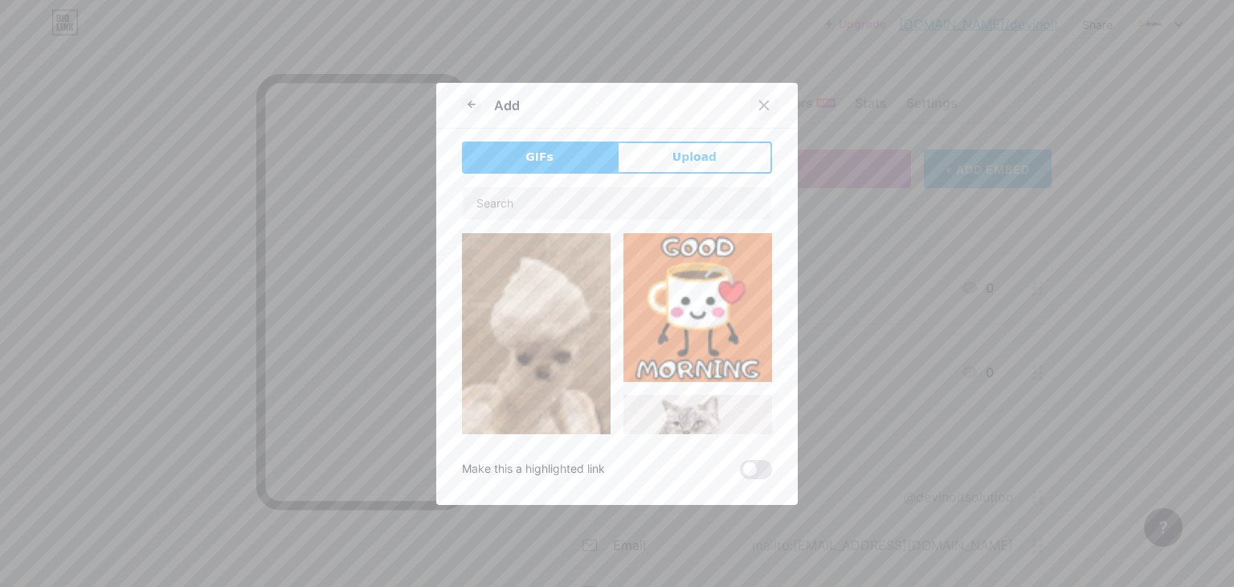
click at [758, 107] on icon at bounding box center [764, 105] width 13 height 13
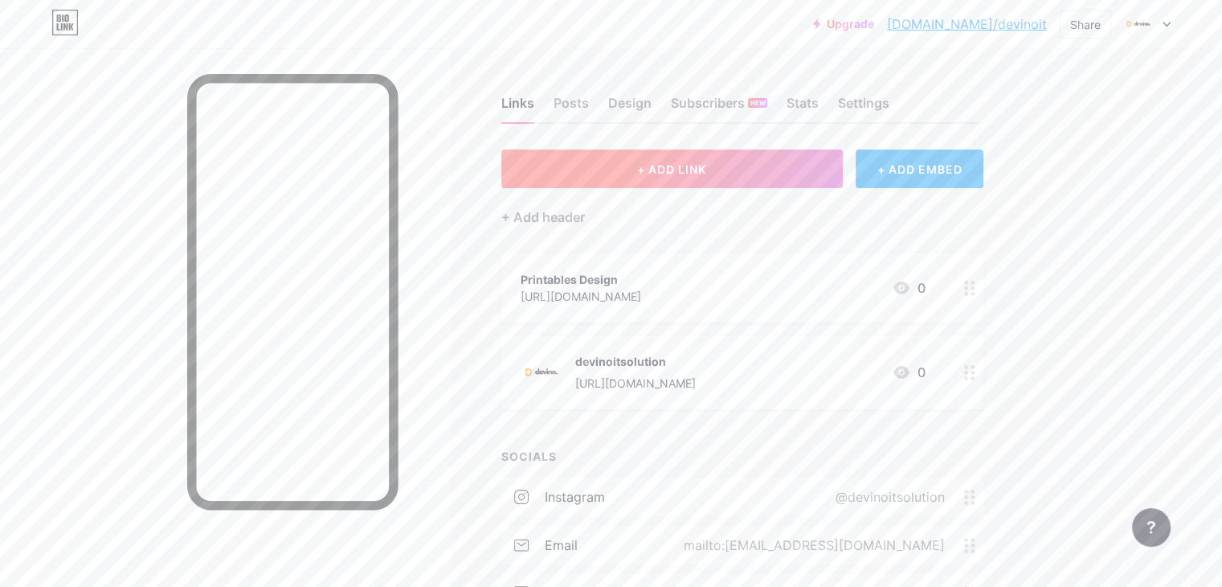
click at [778, 182] on button "+ ADD LINK" at bounding box center [671, 168] width 341 height 39
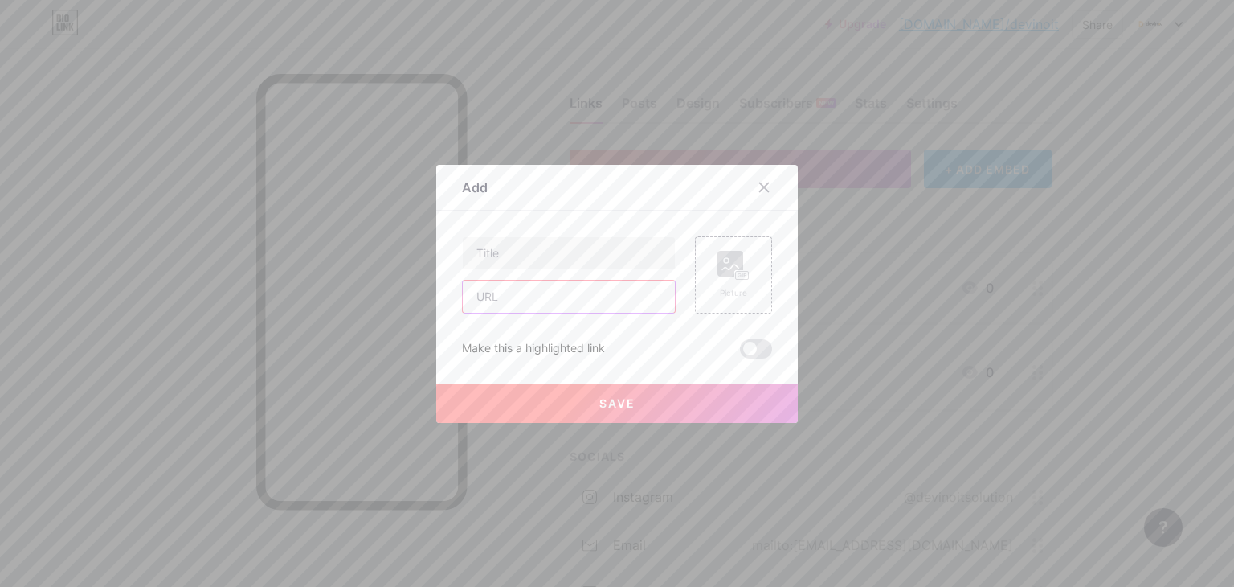
click at [480, 296] on input "text" at bounding box center [569, 296] width 212 height 32
paste input "[URL][DOMAIN_NAME]"
type input "[URL][DOMAIN_NAME]"
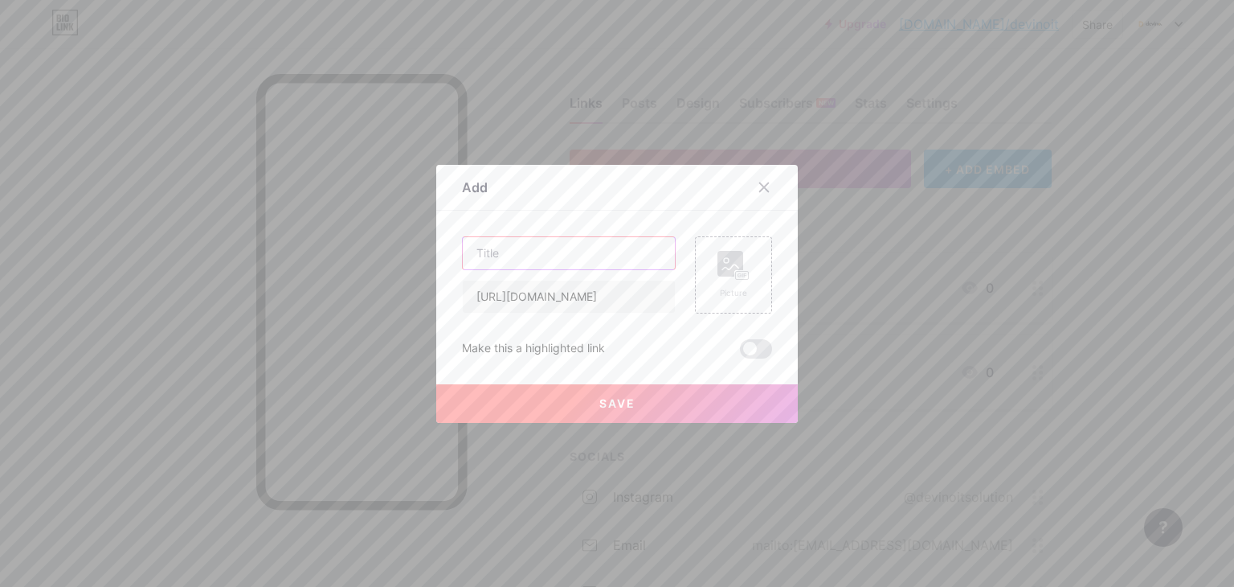
click at [517, 249] on input "text" at bounding box center [569, 253] width 212 height 32
type input "Video Portfolio"
click at [614, 407] on span "Save" at bounding box center [617, 403] width 36 height 14
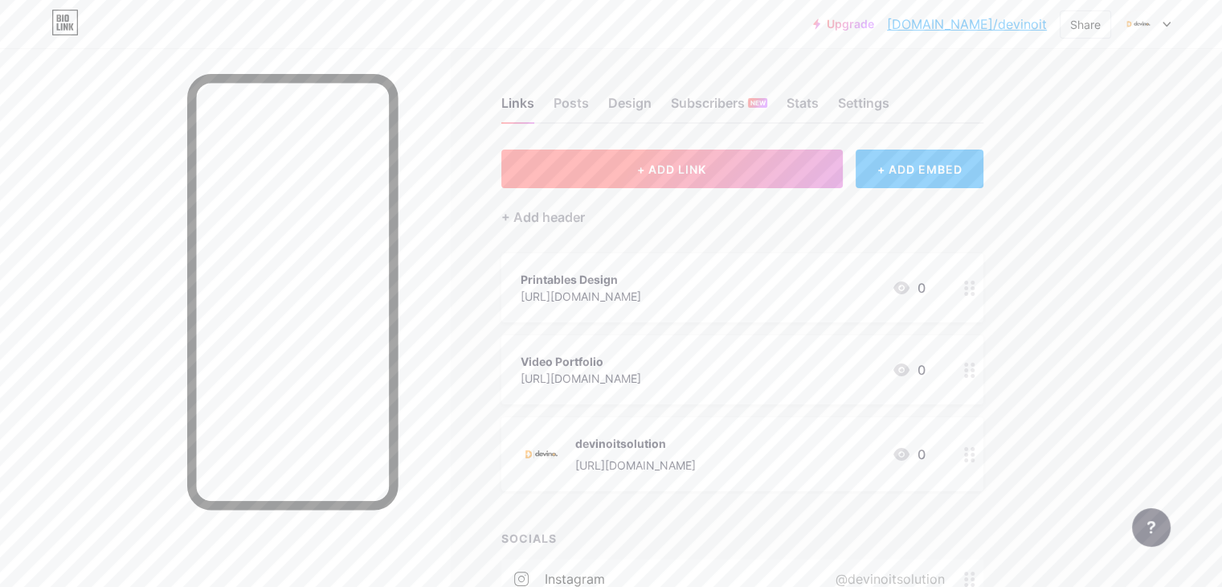
click at [741, 152] on button "+ ADD LINK" at bounding box center [671, 168] width 341 height 39
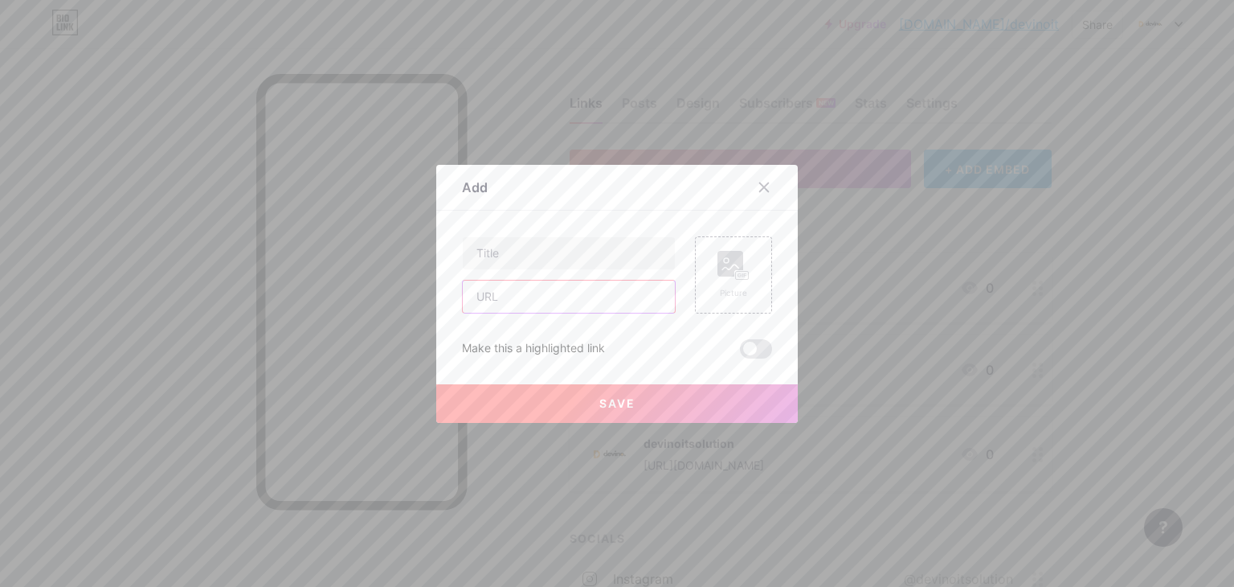
click at [509, 305] on input "text" at bounding box center [569, 296] width 212 height 32
paste input "[URL][DOMAIN_NAME]"
type input "[URL][DOMAIN_NAME]"
click at [527, 252] on input "text" at bounding box center [569, 253] width 212 height 32
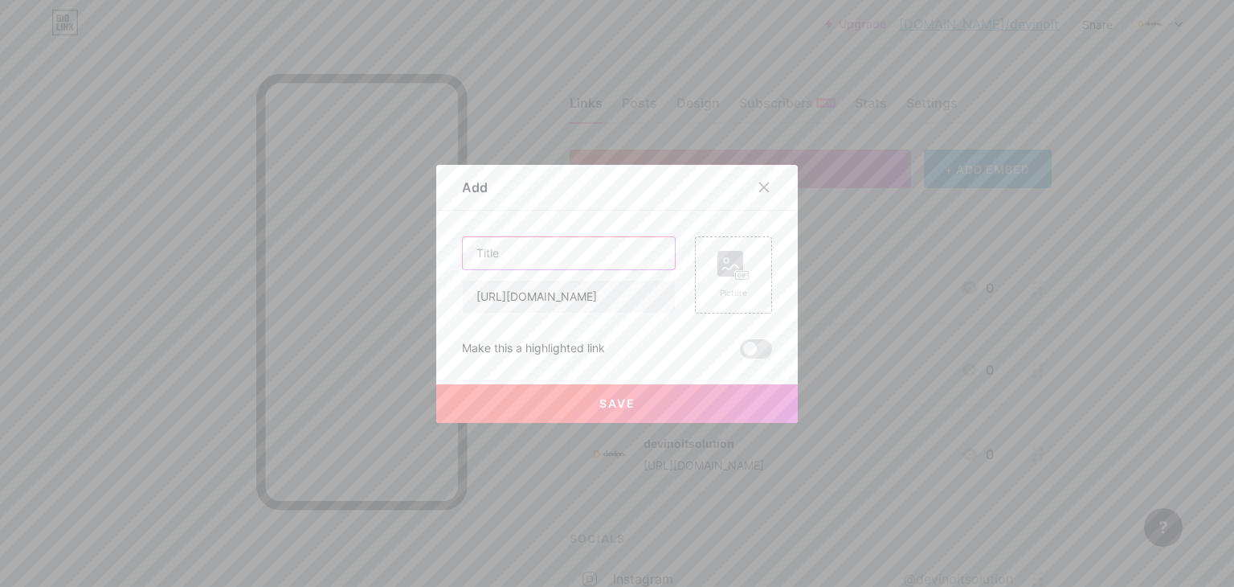
scroll to position [0, 0]
type input "UGC portfolio"
click at [677, 393] on button "Save" at bounding box center [617, 403] width 362 height 39
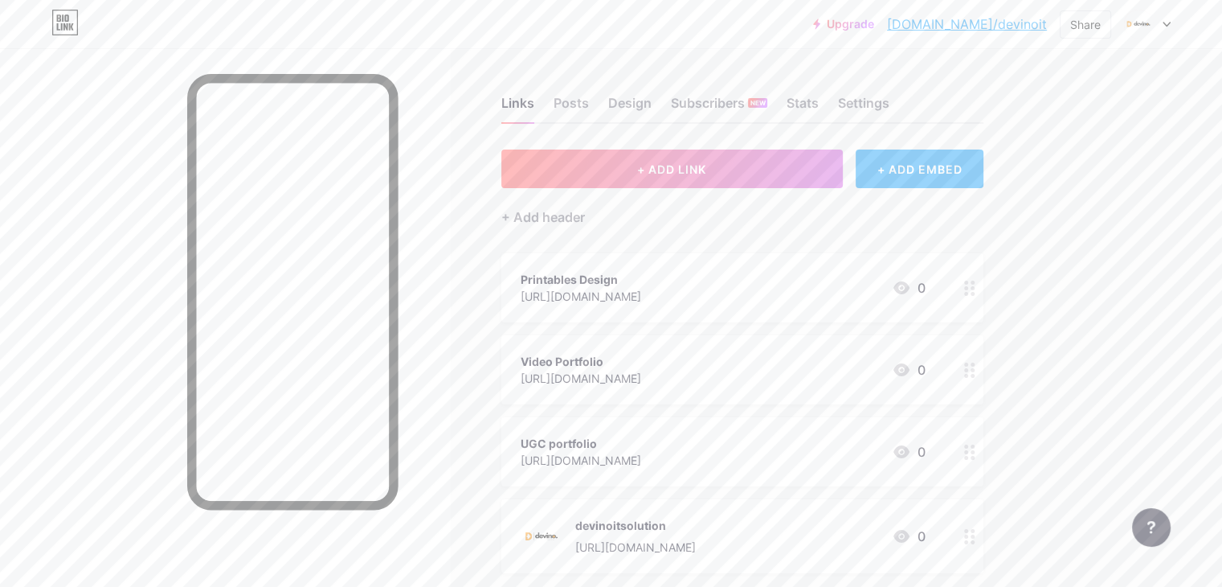
drag, startPoint x: 648, startPoint y: 456, endPoint x: 662, endPoint y: 404, distance: 53.4
click at [662, 404] on span "Printables Design [URL][DOMAIN_NAME] 0 Video Portfolio [URL][DOMAIN_NAME] 0 UGC…" at bounding box center [742, 413] width 482 height 320
click at [983, 166] on div "+ ADD EMBED" at bounding box center [920, 168] width 128 height 39
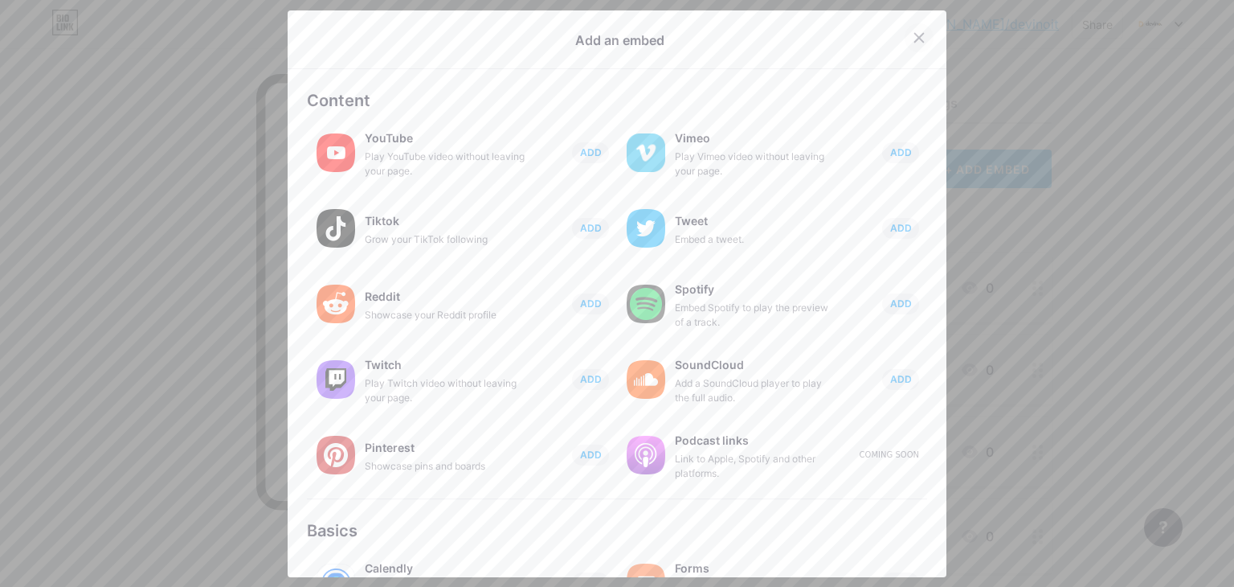
click at [905, 27] on div at bounding box center [919, 37] width 29 height 29
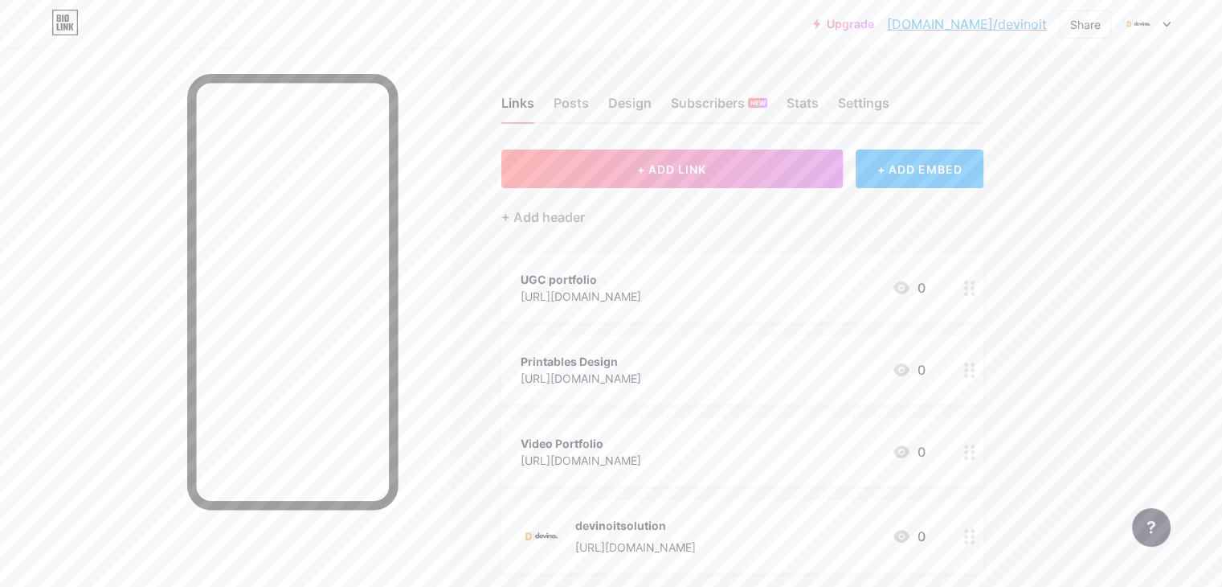
drag, startPoint x: 787, startPoint y: 367, endPoint x: 807, endPoint y: 309, distance: 61.7
click at [807, 309] on span "UGC portfolio [URL][DOMAIN_NAME] 0 Printables Design [URL][DOMAIN_NAME] 0 Video…" at bounding box center [742, 413] width 482 height 320
click at [1051, 287] on div "Links Posts Design Subscribers NEW Stats Settings + ADD LINK + ADD EMBED + Add …" at bounding box center [525, 524] width 1051 height 953
click at [639, 167] on button "+ ADD LINK" at bounding box center [671, 168] width 341 height 39
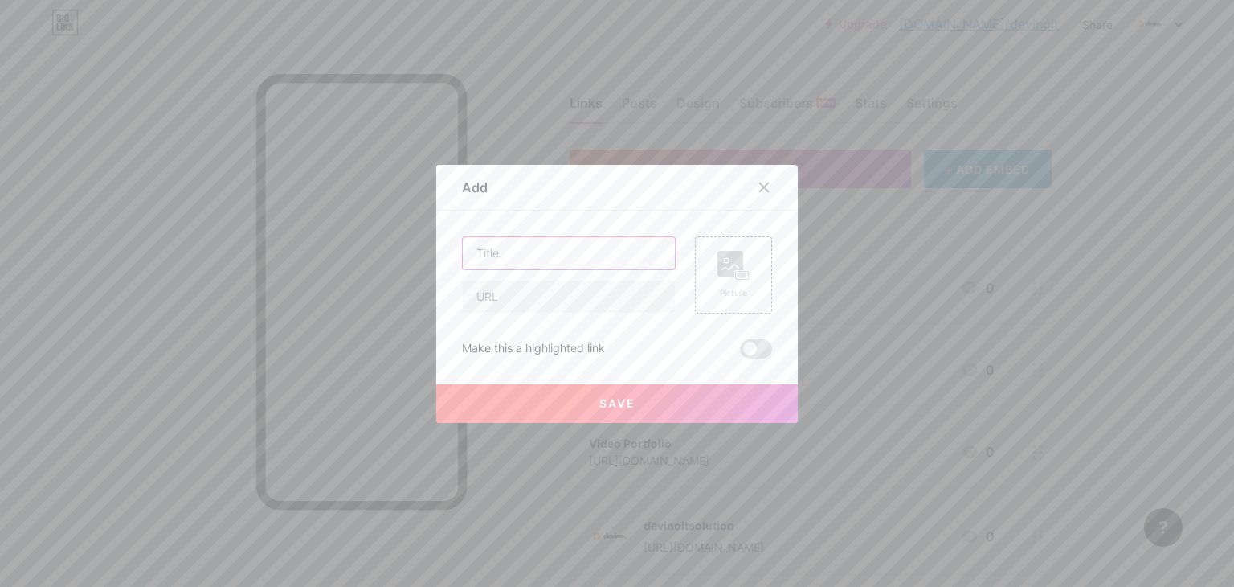
click at [578, 237] on input "text" at bounding box center [569, 253] width 212 height 32
type input "jua herbs WEB"
click at [587, 302] on input "text" at bounding box center [569, 296] width 212 height 32
paste input "[URL][DOMAIN_NAME]"
type input "[URL][DOMAIN_NAME]"
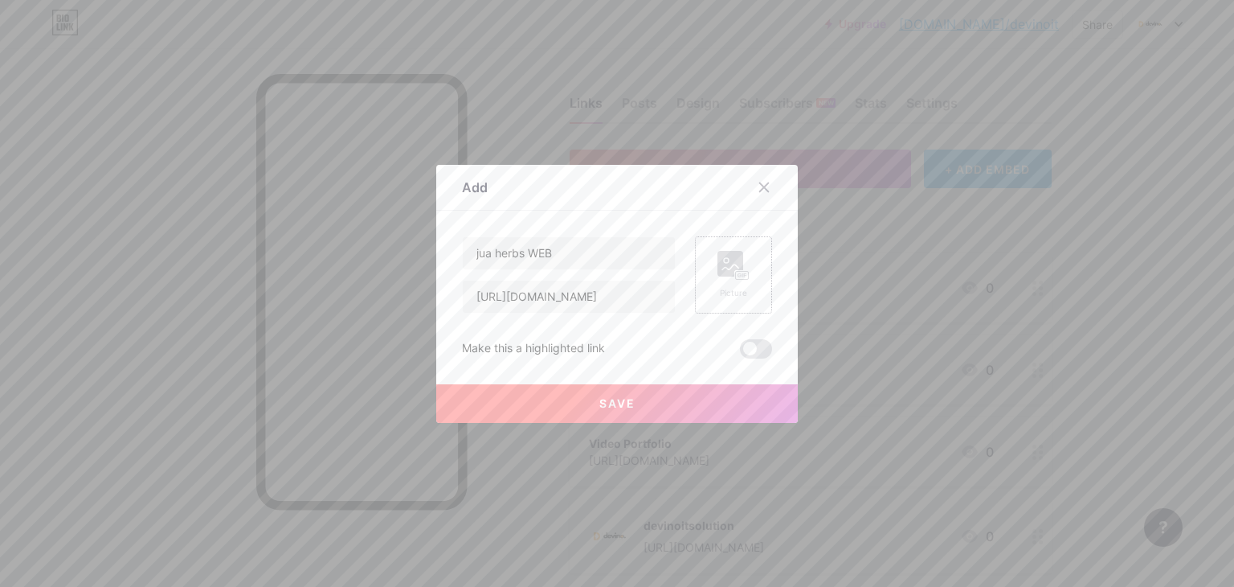
click at [723, 275] on rect at bounding box center [730, 264] width 26 height 26
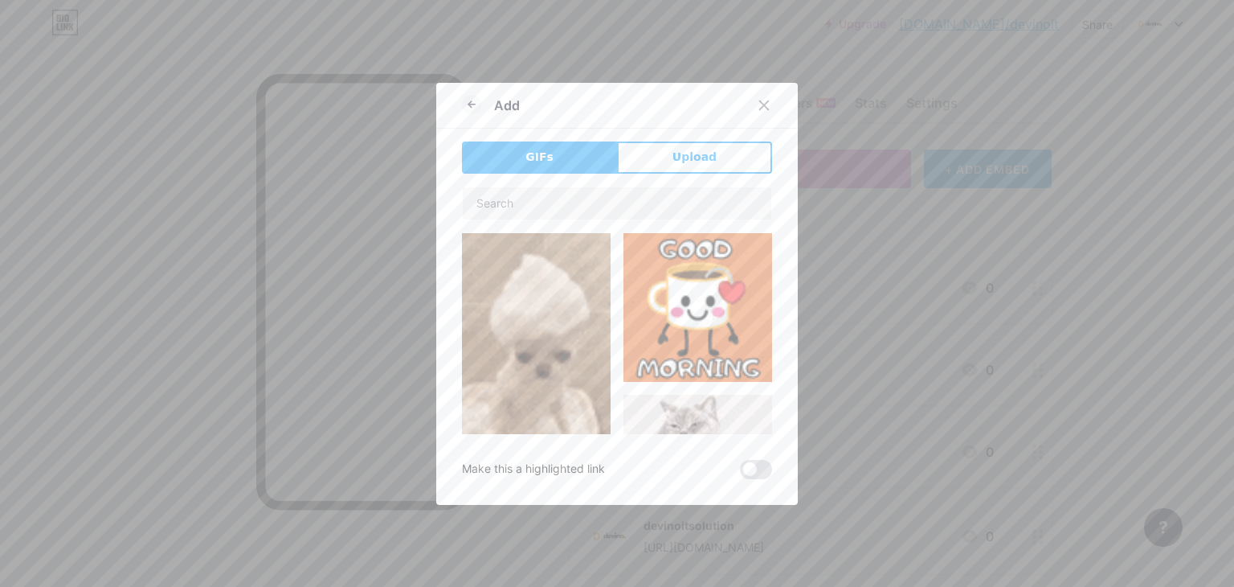
click at [638, 139] on div "Add GIFs Upload Content YouTube Play YouTube video without leaving your page. A…" at bounding box center [617, 294] width 362 height 422
click at [666, 164] on button "Upload" at bounding box center [694, 157] width 155 height 32
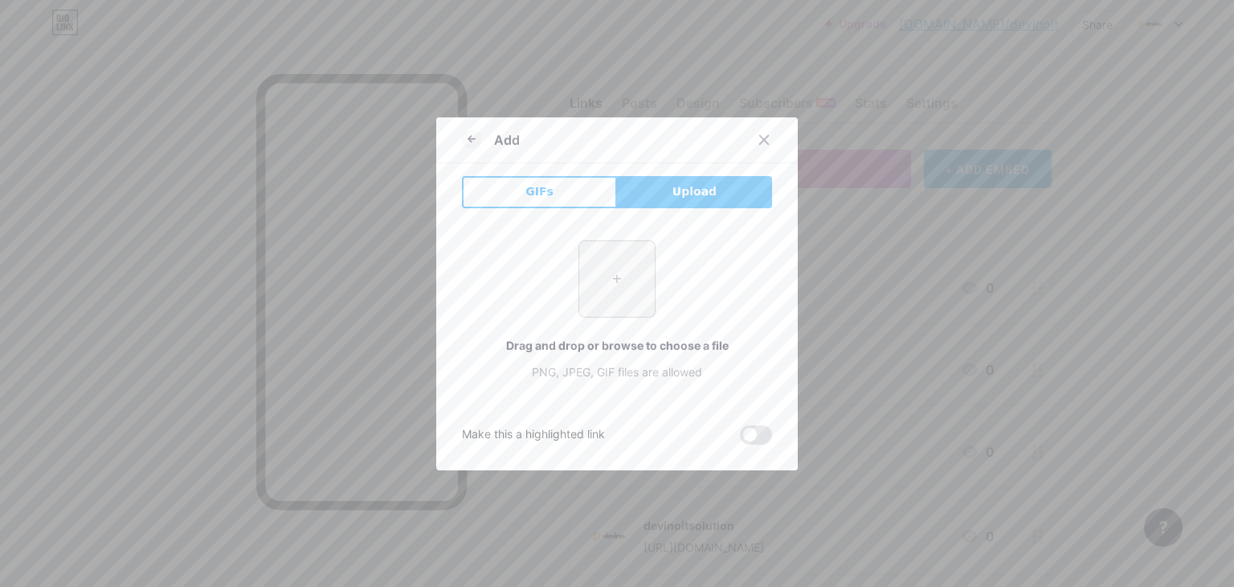
click at [630, 264] on input "file" at bounding box center [617, 279] width 76 height 76
type input "C:\fakepath\favicon2 (1).avif"
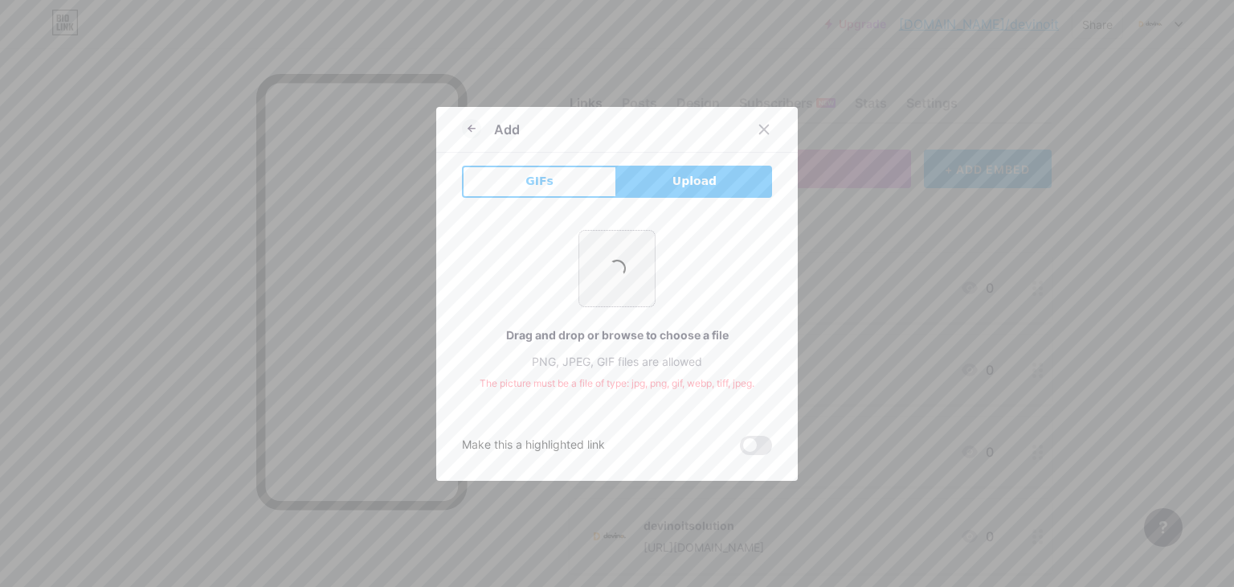
click at [605, 268] on span at bounding box center [616, 267] width 23 height 23
click at [551, 186] on button "GIFs" at bounding box center [539, 182] width 155 height 32
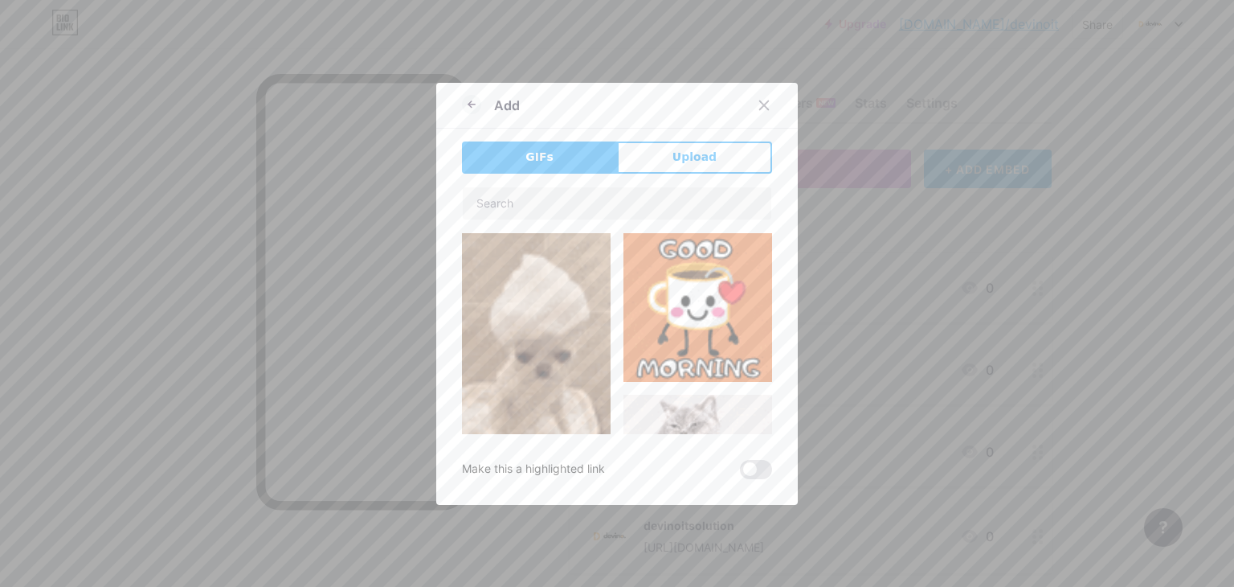
click at [670, 181] on div "GIFs Upload Content YouTube Play YouTube video without leaving your page. ADD V…" at bounding box center [617, 309] width 310 height 337
click at [678, 161] on span "Upload" at bounding box center [695, 157] width 44 height 17
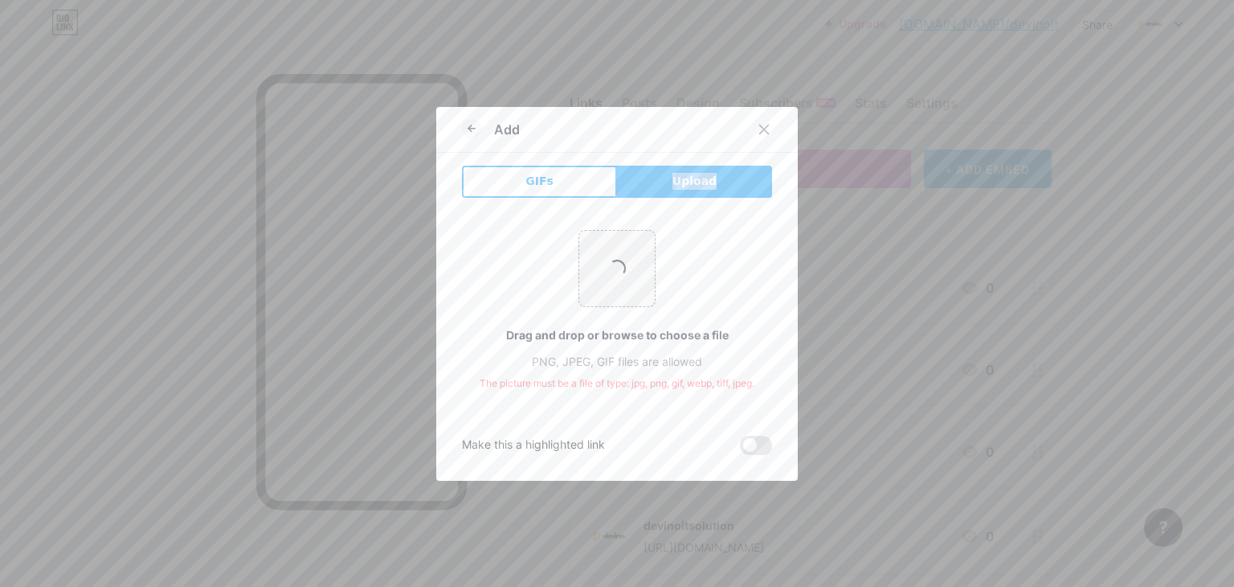
click at [678, 161] on div "Add GIFs Upload Content YouTube Play YouTube video without leaving your page. A…" at bounding box center [617, 294] width 362 height 374
click at [710, 386] on div "The picture must be a file of type: jpg, png, gif, webp, tiff, jpeg." at bounding box center [617, 383] width 310 height 14
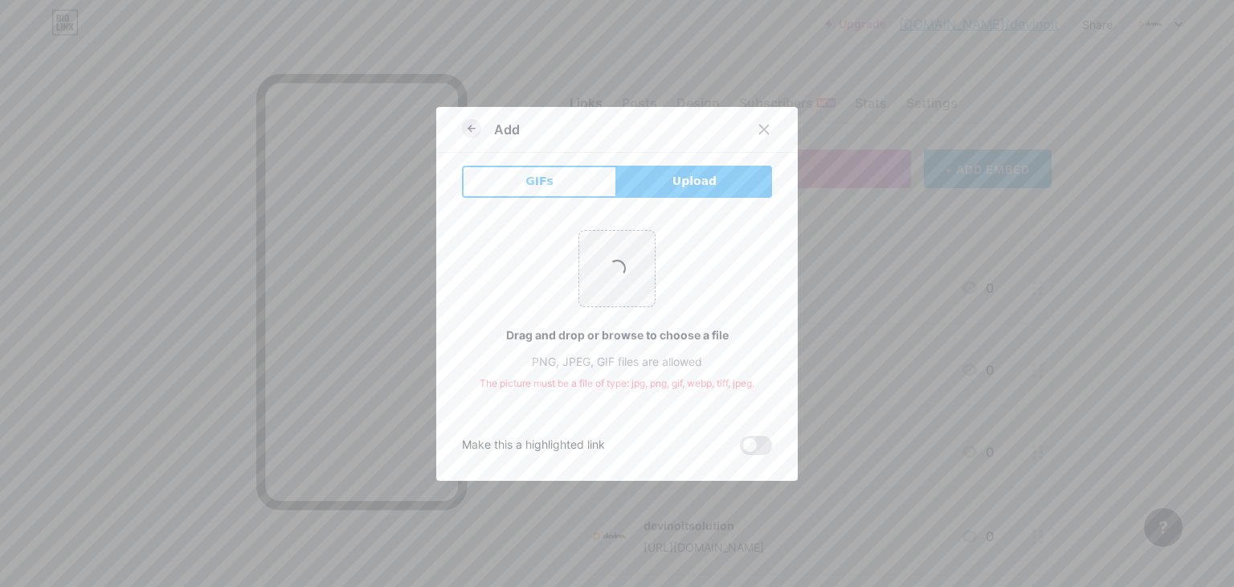
click at [462, 124] on icon at bounding box center [471, 128] width 19 height 19
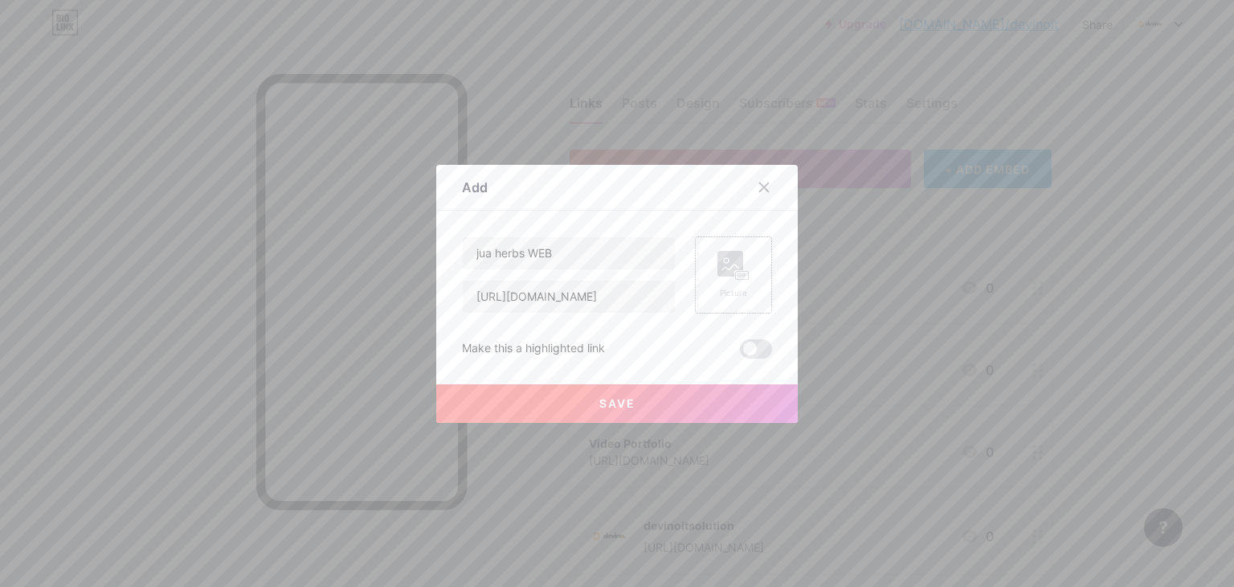
click at [745, 271] on div "Picture" at bounding box center [733, 274] width 77 height 77
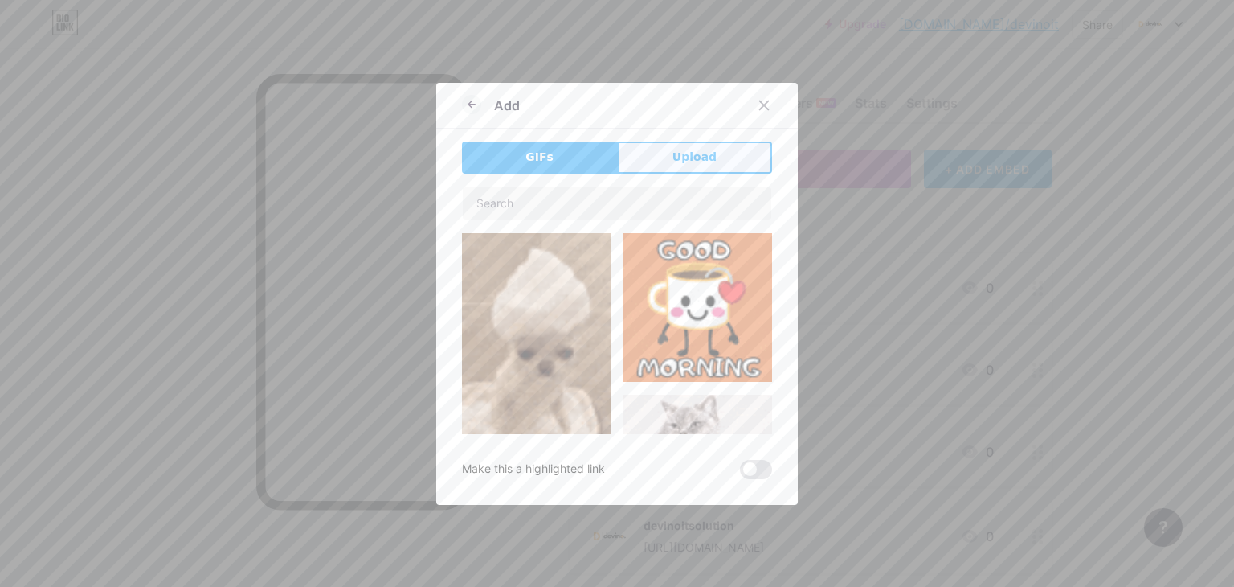
click at [686, 152] on span "Upload" at bounding box center [695, 157] width 44 height 17
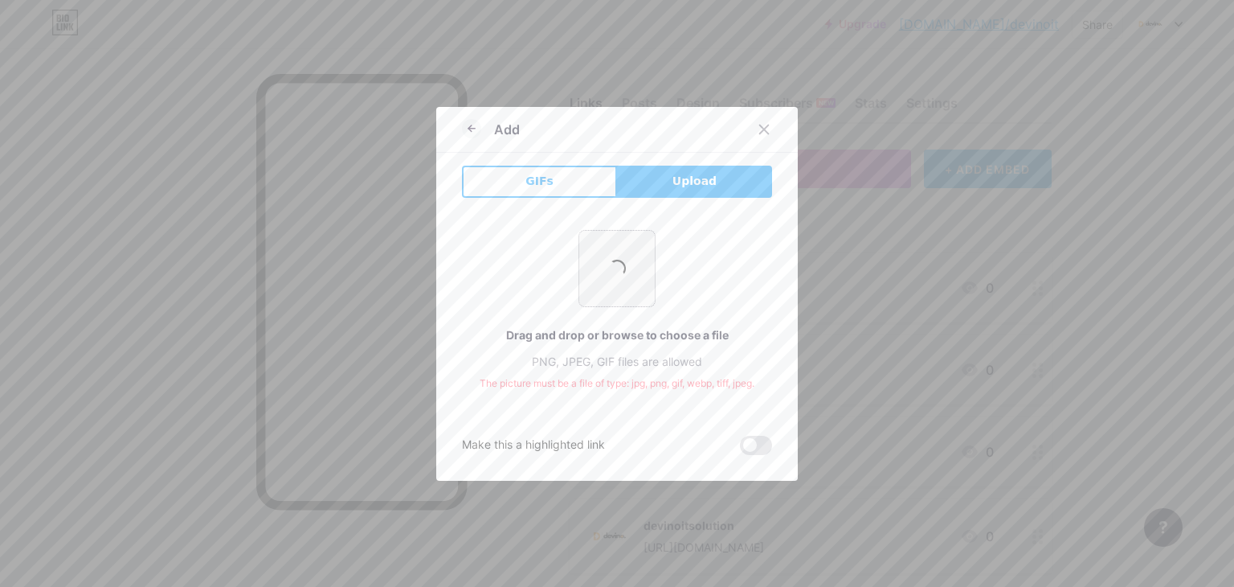
click at [617, 274] on input "file" at bounding box center [617, 269] width 76 height 76
type input "C:\fakepath\117237133_1013953259063826_6955729228806645921_n.jpg"
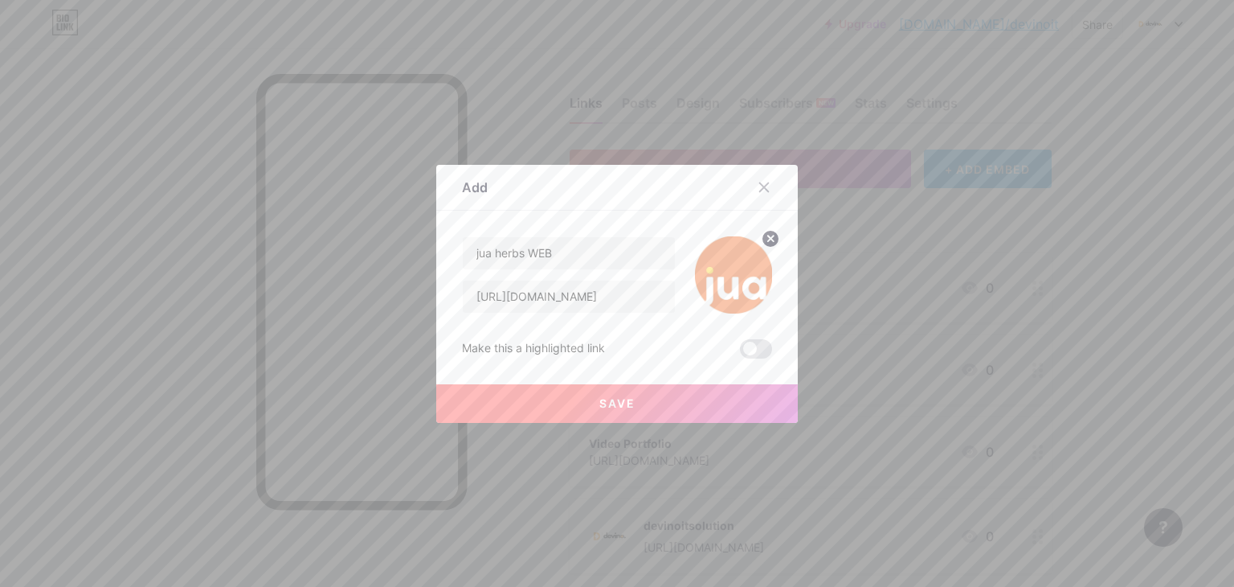
click at [729, 403] on button "Save" at bounding box center [617, 403] width 362 height 39
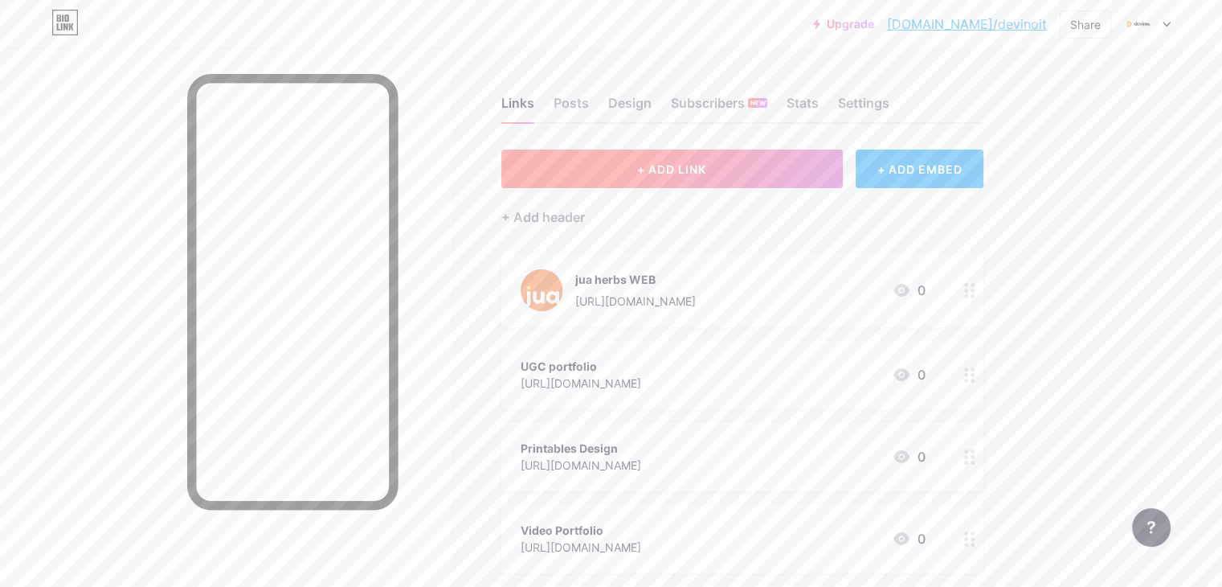
click at [684, 169] on button "+ ADD LINK" at bounding box center [671, 168] width 341 height 39
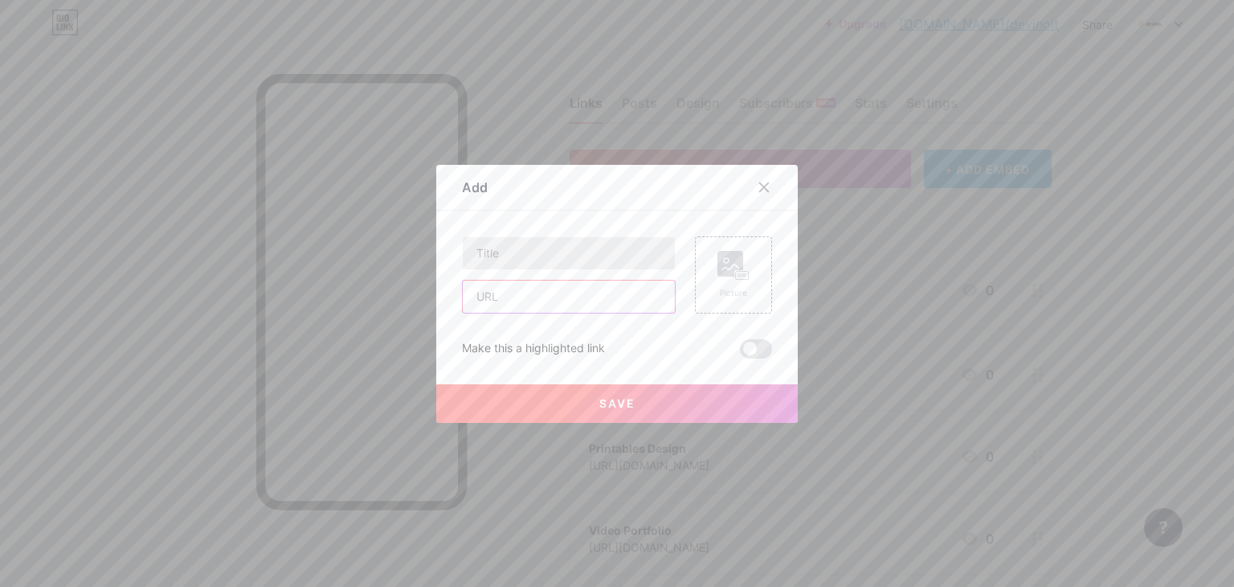
drag, startPoint x: 583, startPoint y: 284, endPoint x: 577, endPoint y: 256, distance: 28.8
click at [583, 284] on input "text" at bounding box center [569, 296] width 212 height 32
paste input "[URL][DOMAIN_NAME]"
type input "[URL][DOMAIN_NAME]"
click at [558, 252] on input "text" at bounding box center [569, 253] width 212 height 32
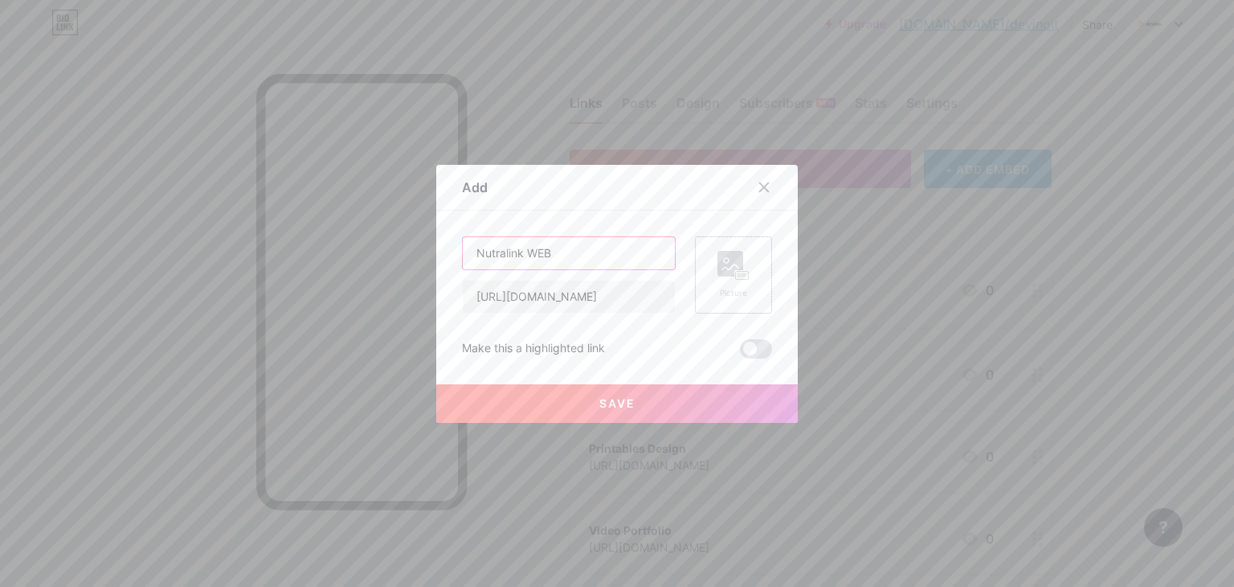
type input "Nutralink WEB"
click at [697, 264] on div "Picture" at bounding box center [733, 274] width 77 height 77
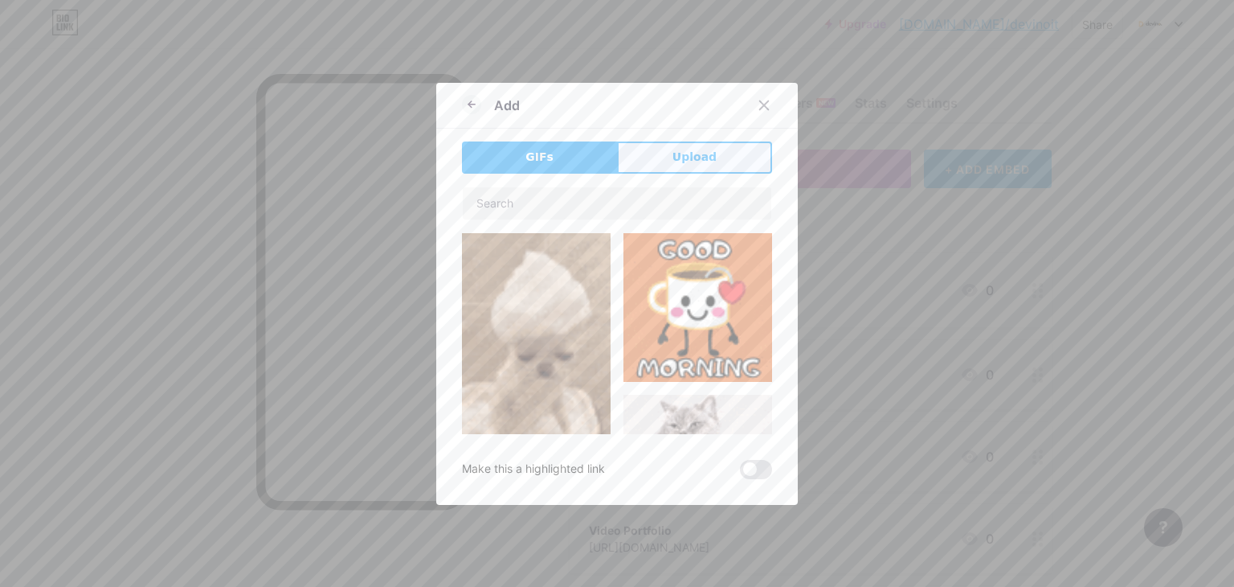
click at [656, 167] on button "Upload" at bounding box center [694, 157] width 155 height 32
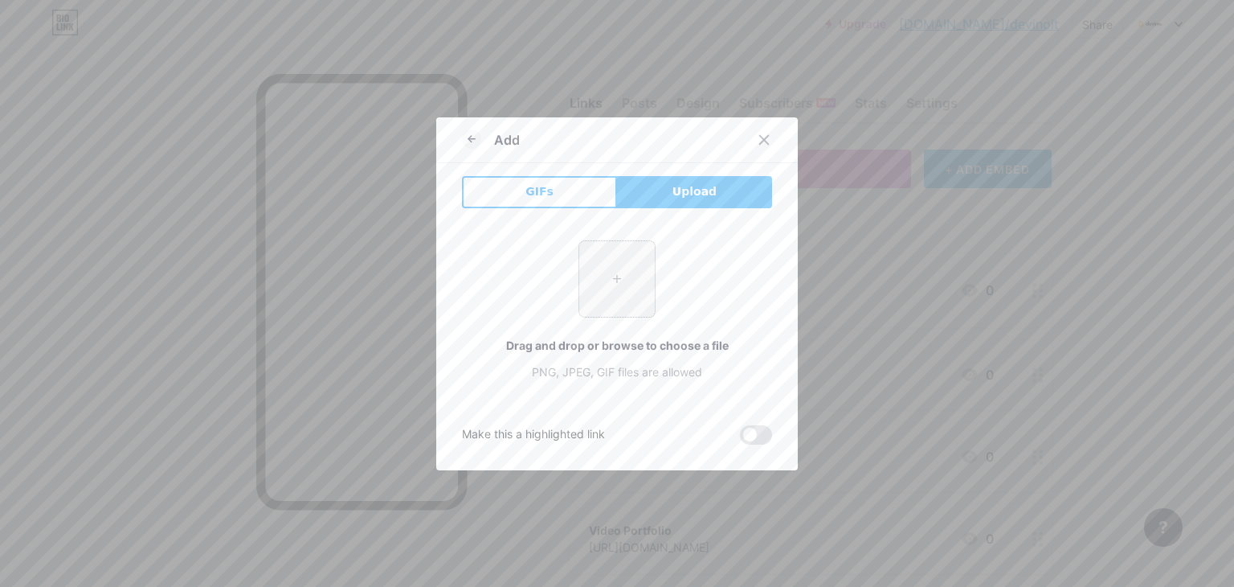
click at [623, 274] on input "file" at bounding box center [617, 279] width 76 height 76
type input "C:\fakepath\logo (1).svg"
click at [534, 182] on button "GIFs" at bounding box center [539, 192] width 155 height 32
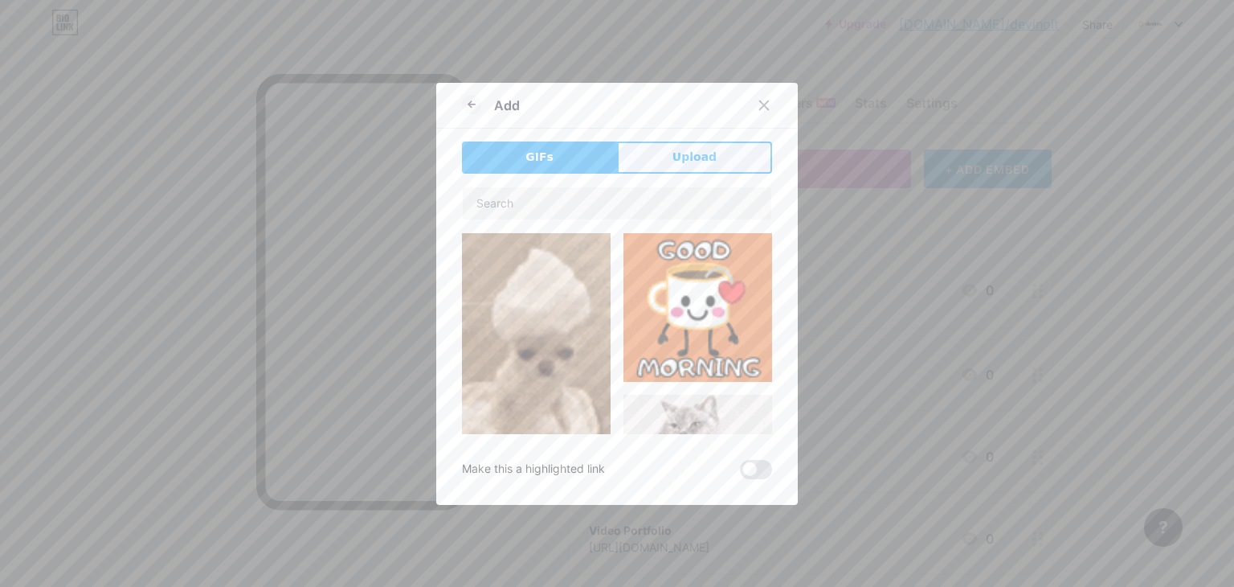
click at [625, 151] on button "Upload" at bounding box center [694, 157] width 155 height 32
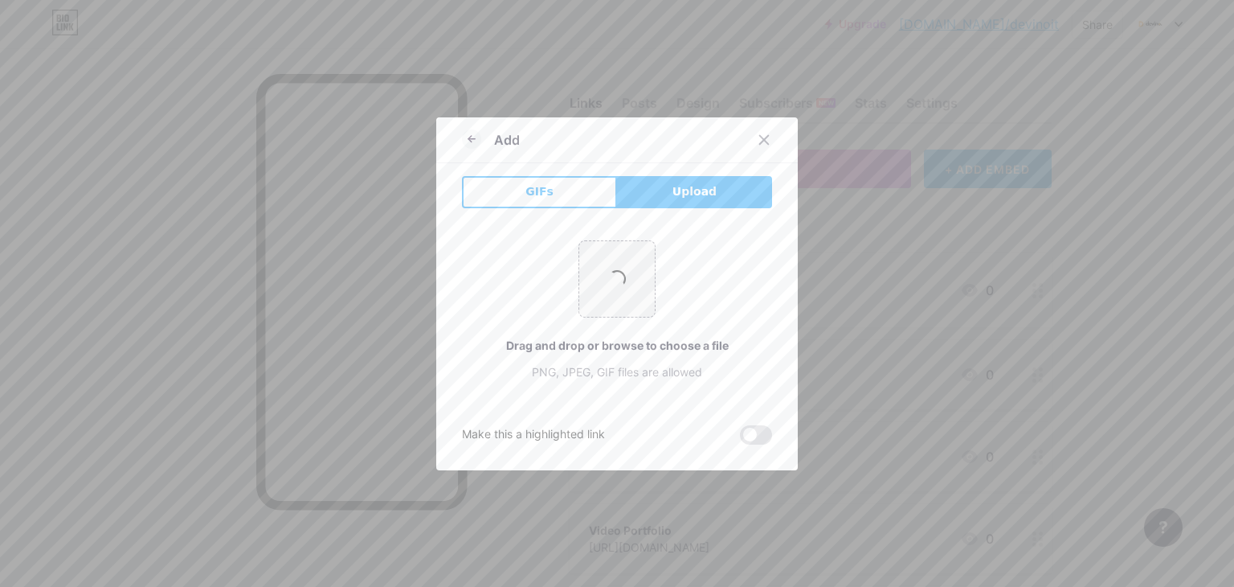
drag, startPoint x: 585, startPoint y: 303, endPoint x: 494, endPoint y: 47, distance: 271.2
click at [494, 47] on div at bounding box center [617, 293] width 1234 height 587
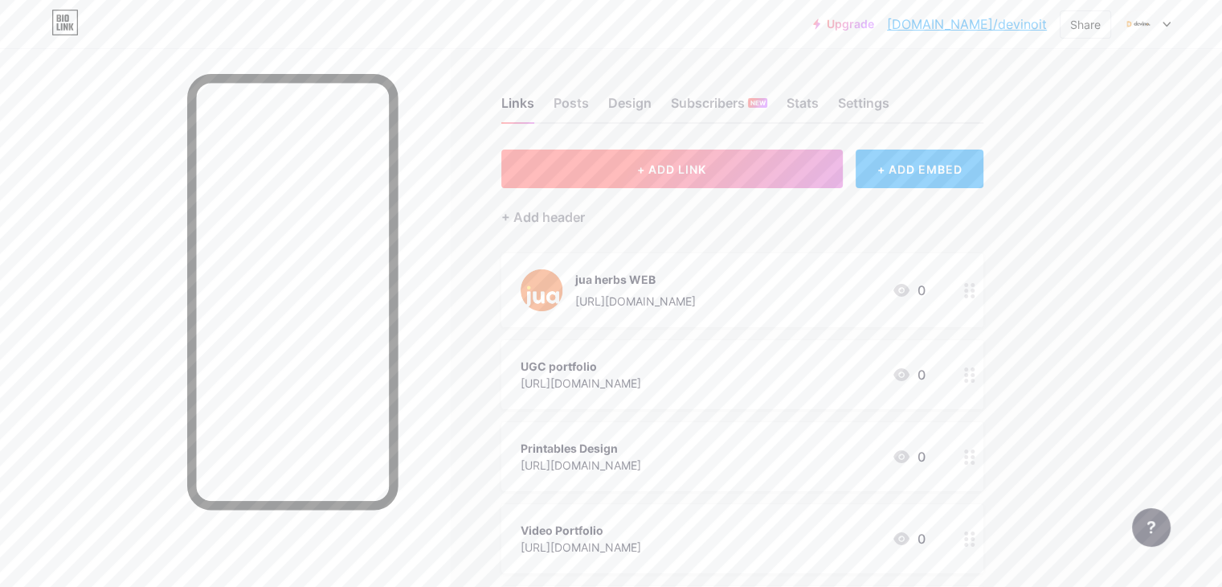
click at [656, 170] on button "+ ADD LINK" at bounding box center [671, 168] width 341 height 39
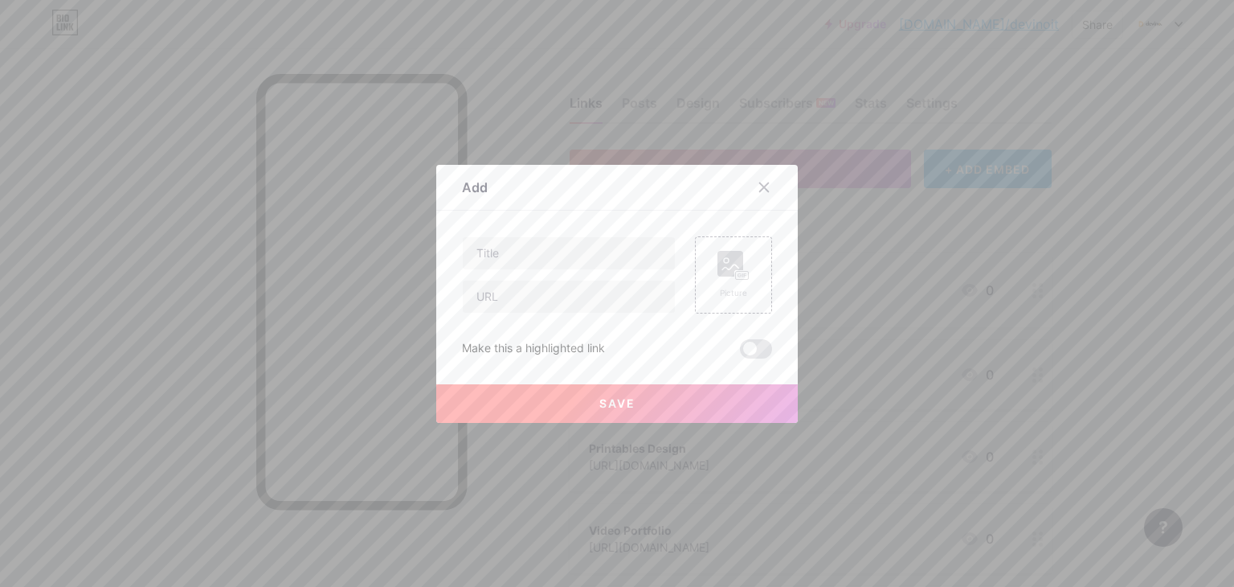
click at [524, 313] on div "Picture Make this a highlighted link Save" at bounding box center [617, 297] width 310 height 122
click at [521, 307] on input "text" at bounding box center [569, 296] width 212 height 32
click at [541, 294] on input "text" at bounding box center [569, 296] width 212 height 32
click at [500, 309] on input "text" at bounding box center [569, 296] width 212 height 32
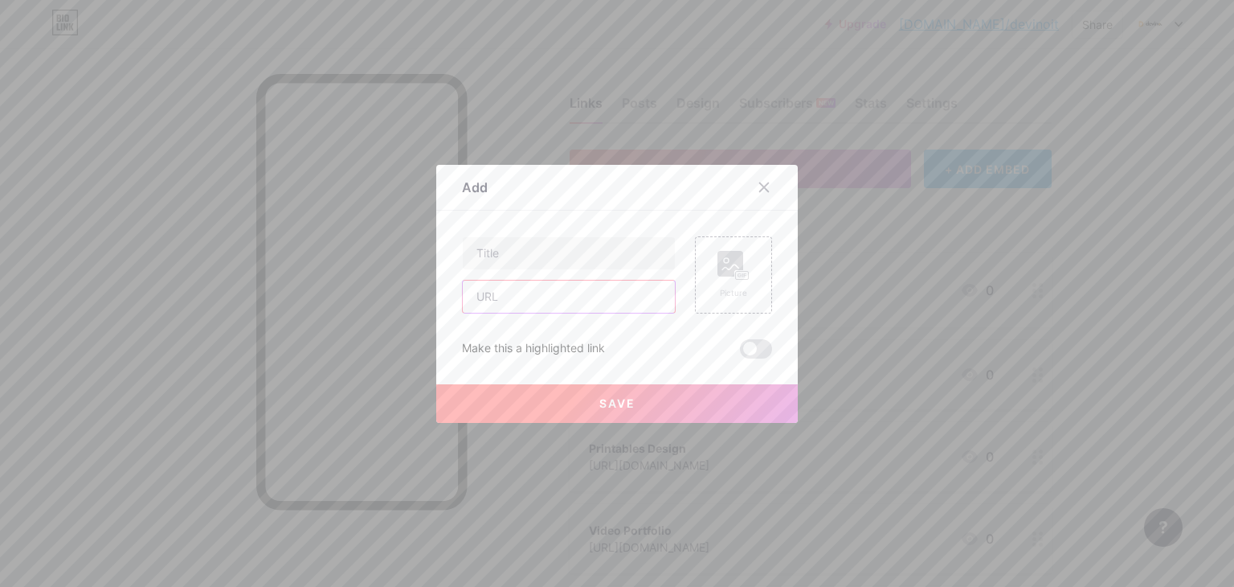
paste input "[URL][DOMAIN_NAME]"
type input "[URL][DOMAIN_NAME]"
click at [463, 257] on input "text" at bounding box center [569, 253] width 212 height 32
type input "Nutralink WEB"
click at [732, 266] on icon at bounding box center [733, 266] width 32 height 30
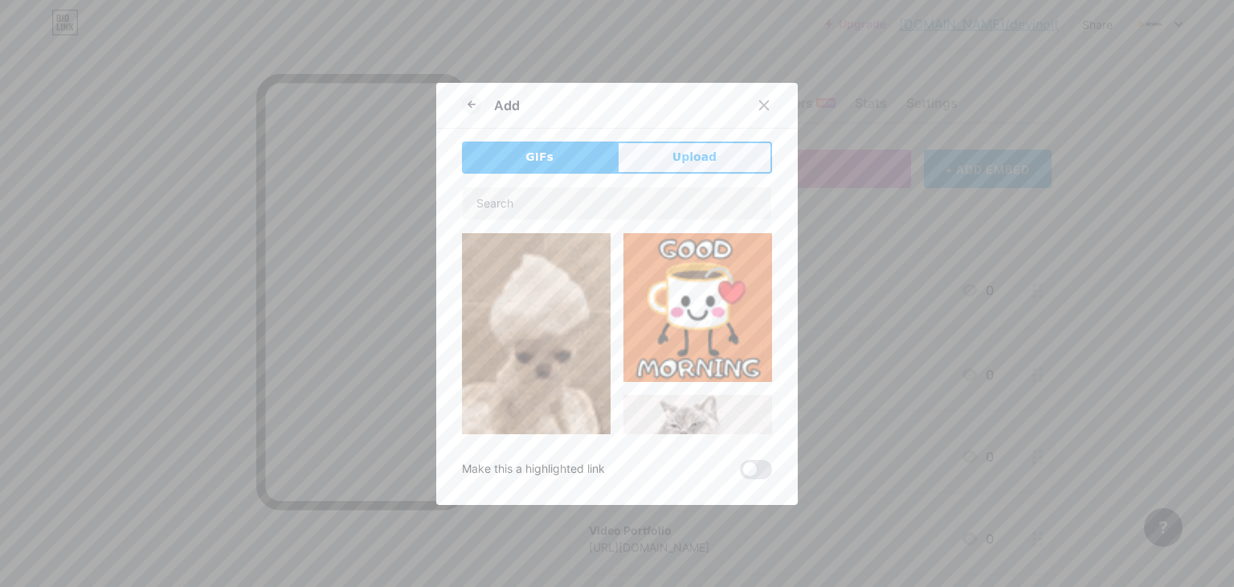
click at [713, 153] on button "Upload" at bounding box center [694, 157] width 155 height 32
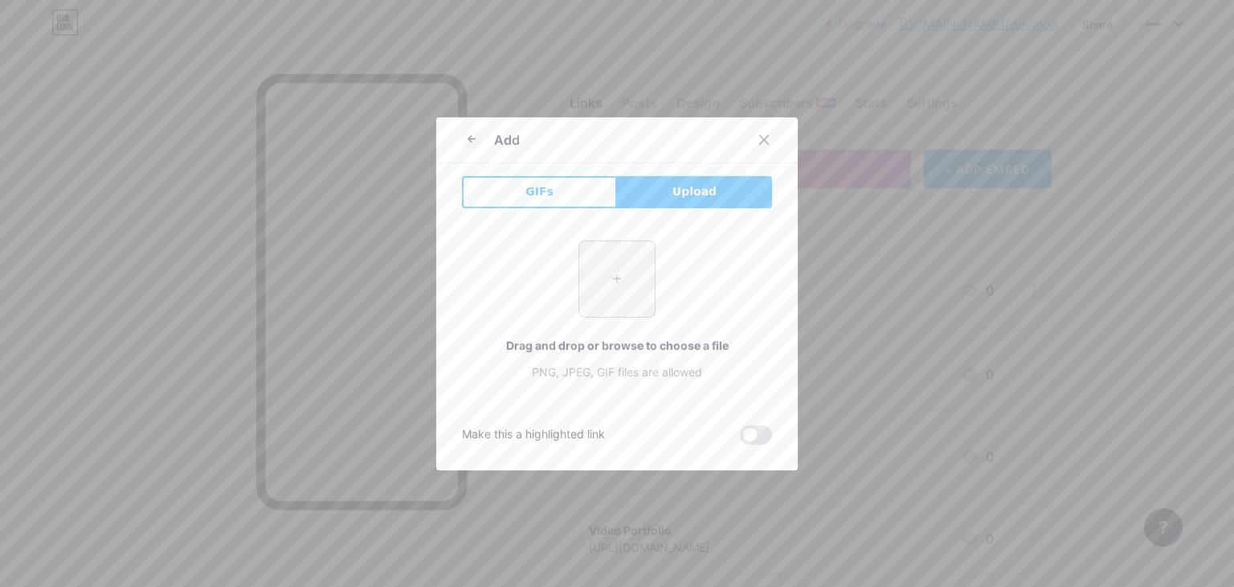
click at [623, 262] on input "file" at bounding box center [617, 279] width 76 height 76
type input "C:\fakepath\475474712_852248040281995_5060939994939337513_n.jpg"
click at [169, 91] on div at bounding box center [617, 293] width 1234 height 587
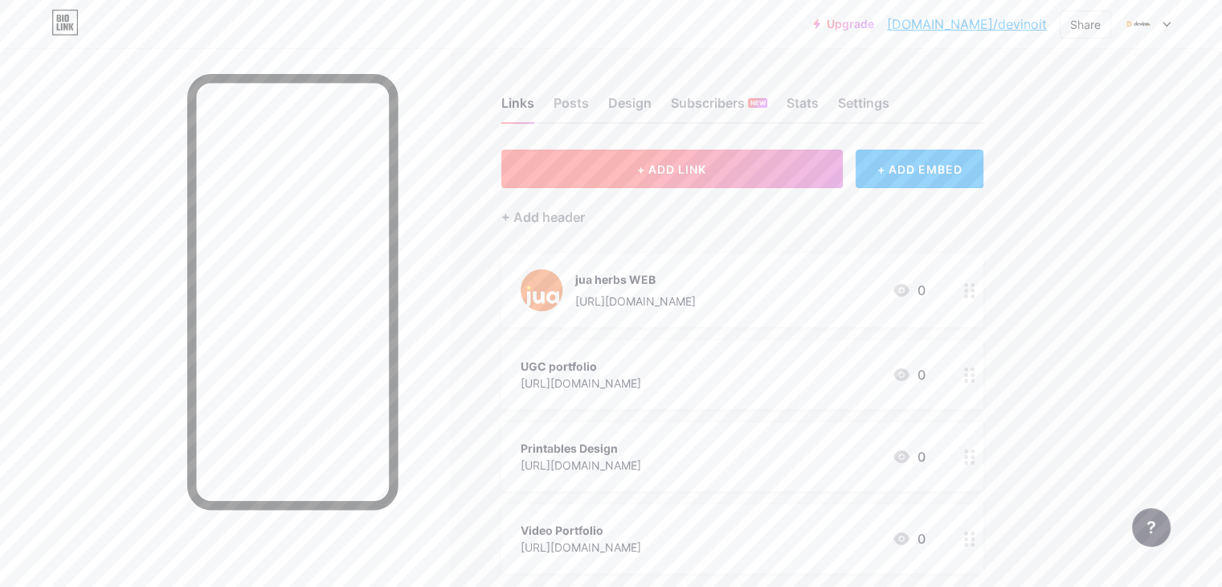
click at [775, 161] on button "+ ADD LINK" at bounding box center [671, 168] width 341 height 39
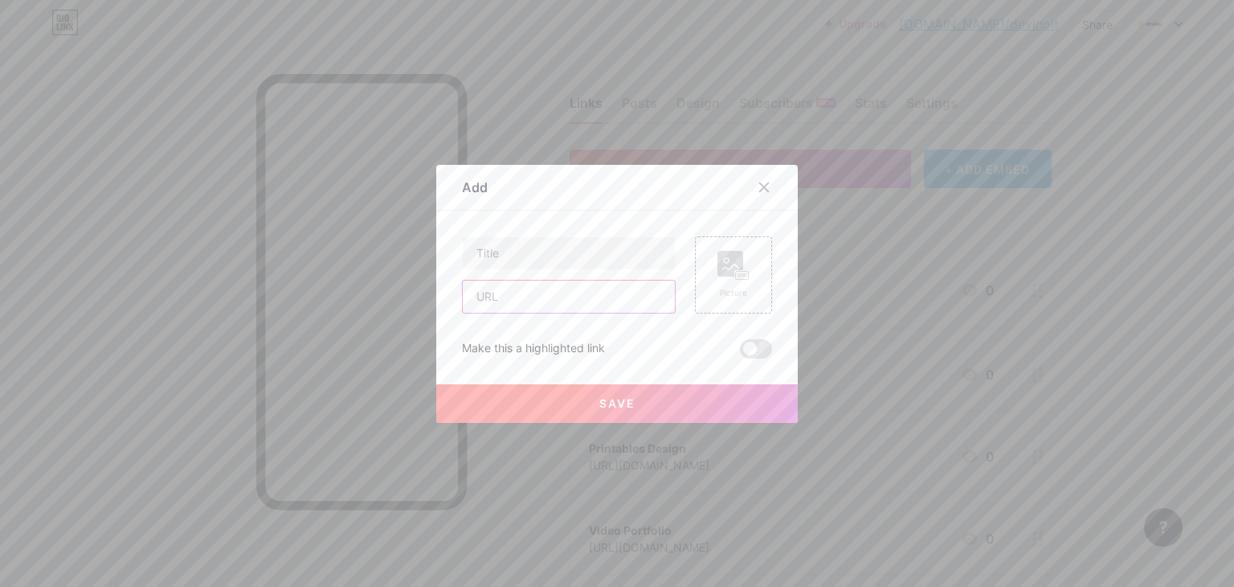
click at [653, 305] on input "text" at bounding box center [569, 296] width 212 height 32
paste input "[URL][DOMAIN_NAME]"
type input "[URL][DOMAIN_NAME]"
click at [598, 255] on input "text" at bounding box center [569, 253] width 212 height 32
type input "n"
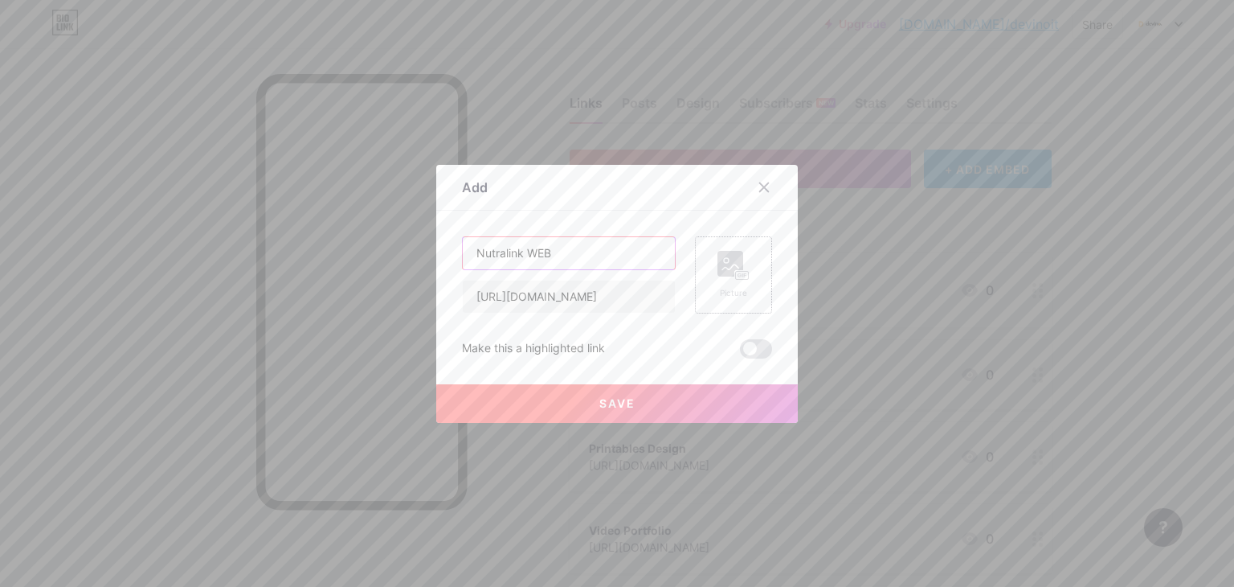
type input "Nutralink WEB"
click at [735, 264] on rect at bounding box center [730, 264] width 26 height 26
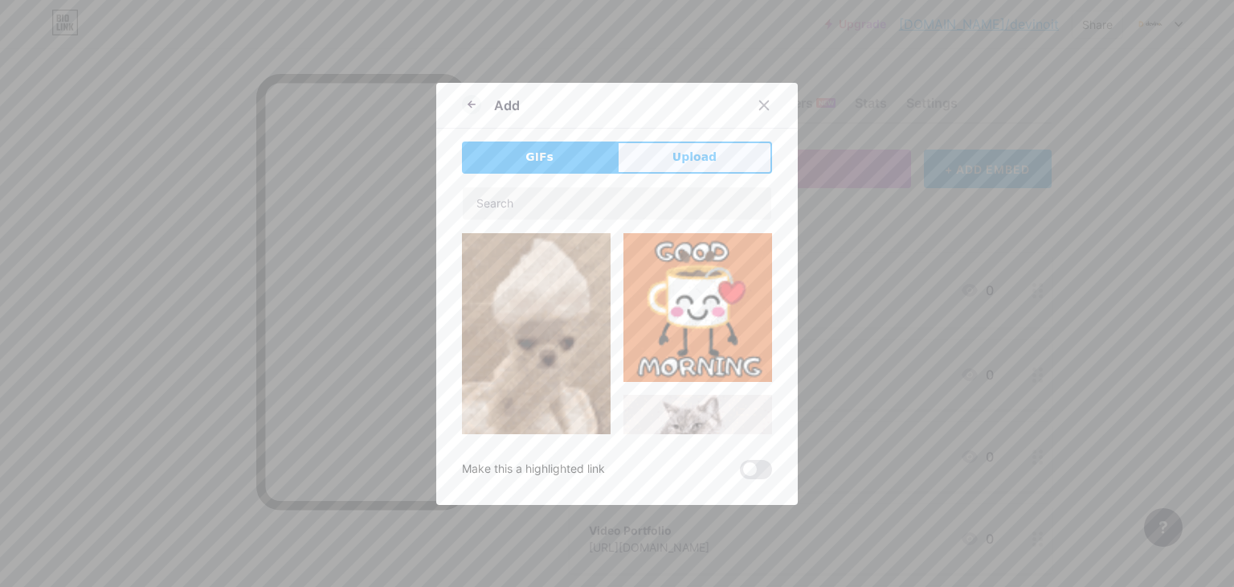
click at [685, 149] on span "Upload" at bounding box center [695, 157] width 44 height 17
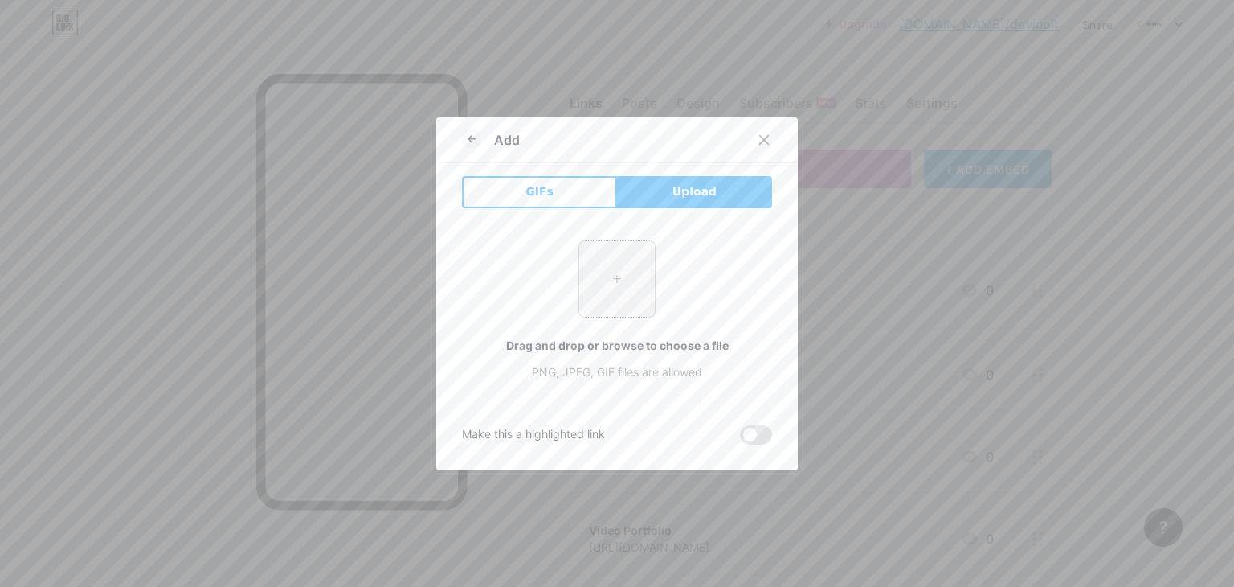
click at [612, 276] on input "file" at bounding box center [617, 279] width 76 height 76
type input "C:\fakepath\475474712_852248040281995_5060939994939337513_n.jpg"
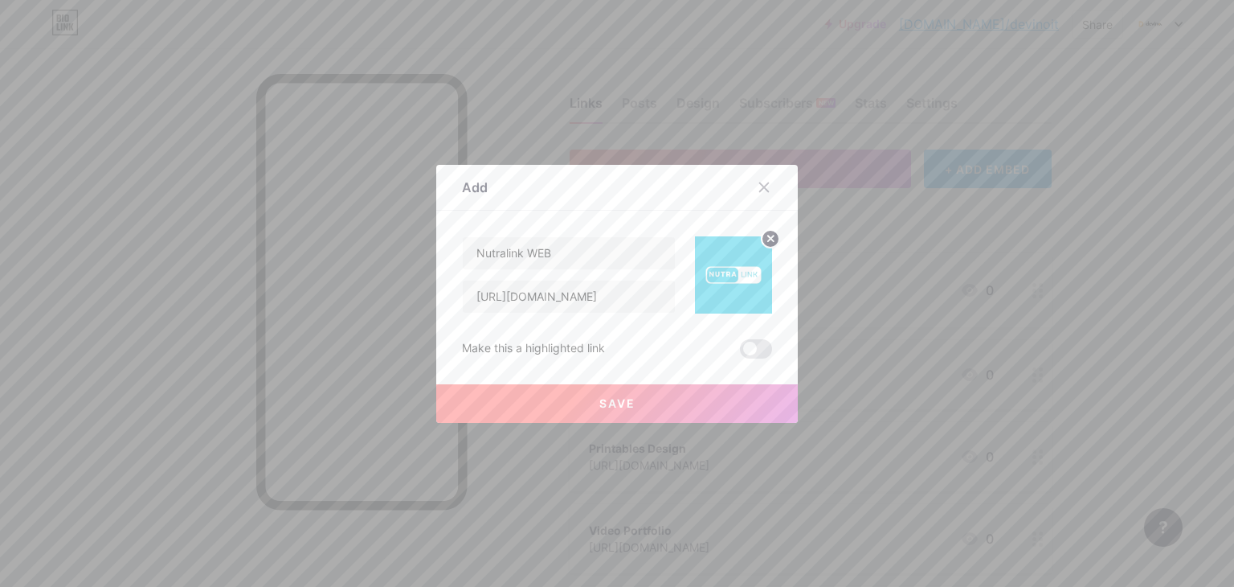
click at [601, 396] on span "Save" at bounding box center [617, 403] width 36 height 14
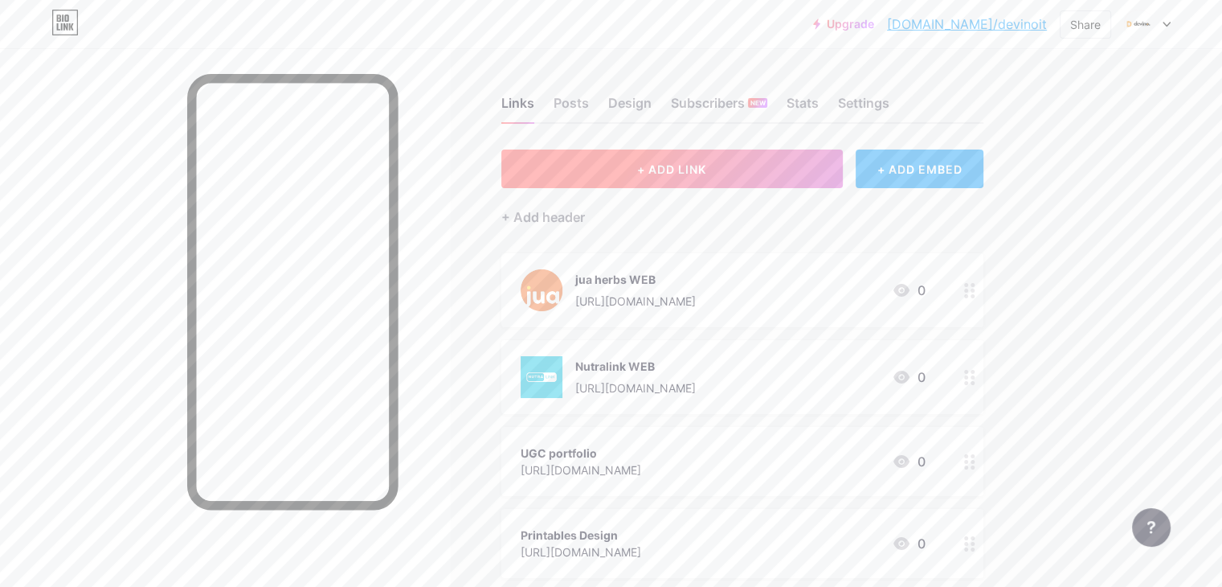
click at [730, 178] on button "+ ADD LINK" at bounding box center [671, 168] width 341 height 39
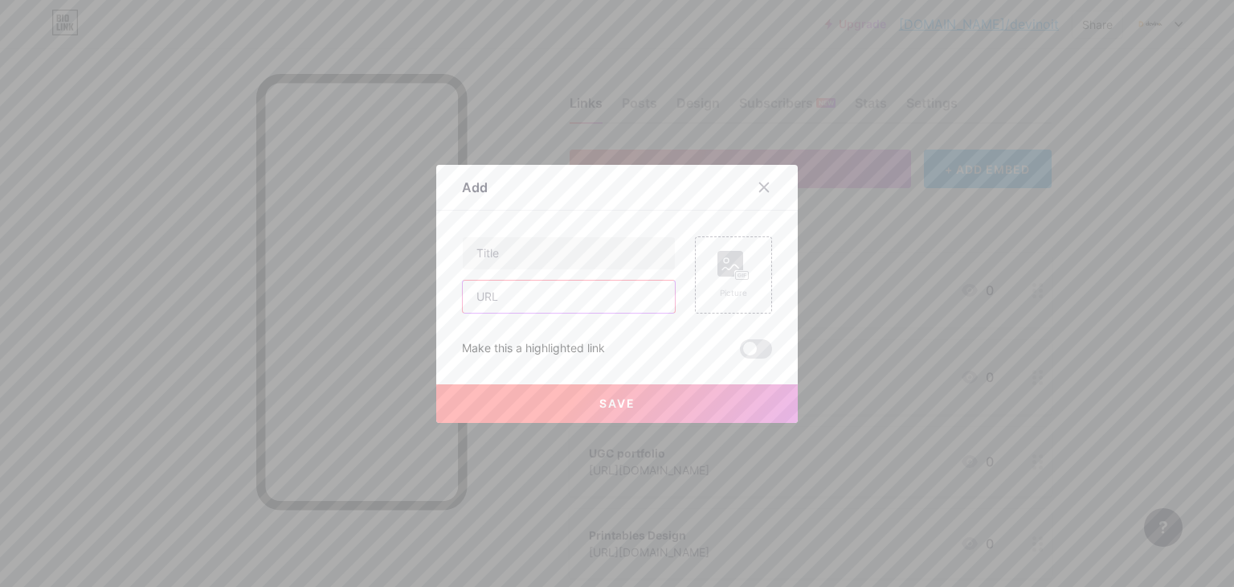
click at [481, 310] on input "text" at bounding box center [569, 296] width 212 height 32
paste input "[URL][DOMAIN_NAME]"
type input "[URL][DOMAIN_NAME]"
click at [725, 277] on icon at bounding box center [733, 266] width 32 height 30
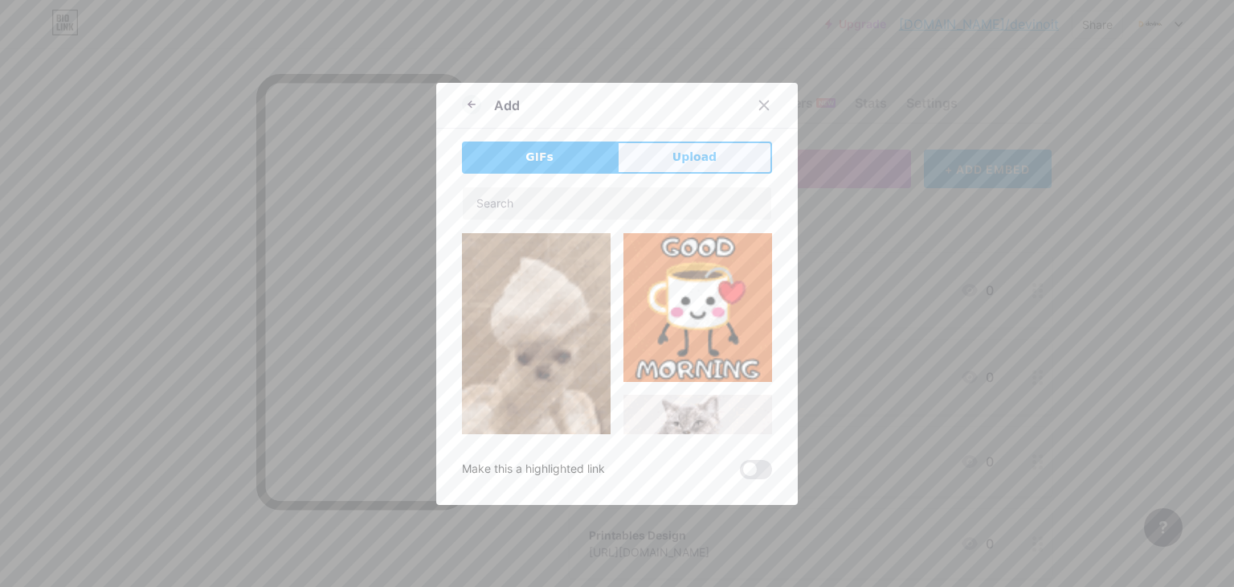
click at [688, 162] on span "Upload" at bounding box center [695, 157] width 44 height 17
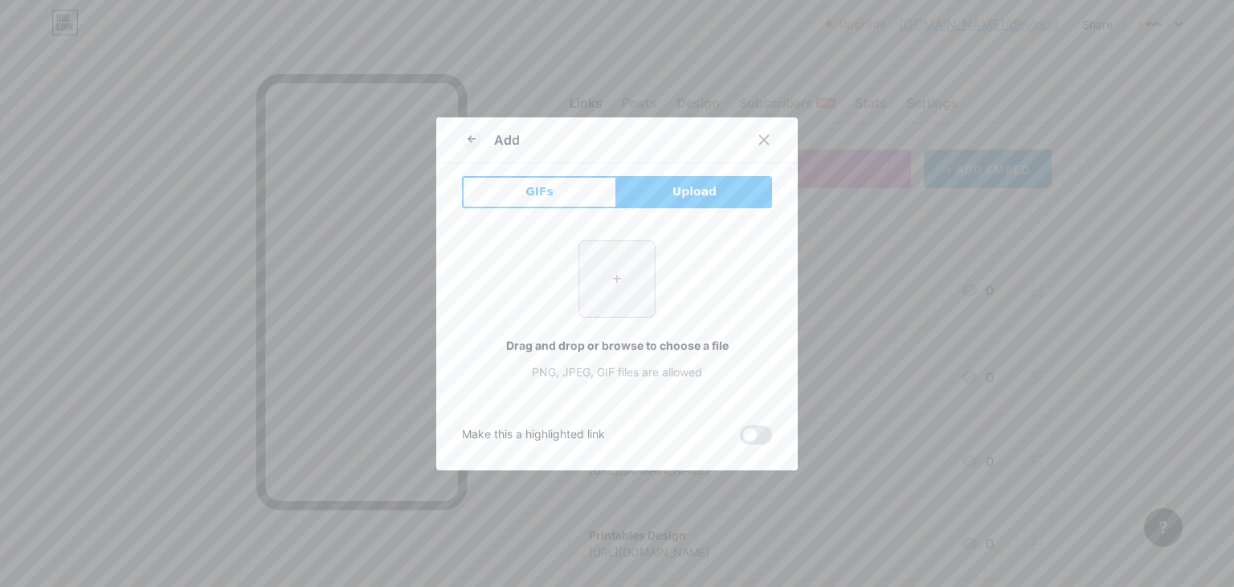
click at [603, 271] on input "file" at bounding box center [617, 279] width 76 height 76
type input "C:\fakepath\426654714_410524898002556_8805393868969679427_n.jpg"
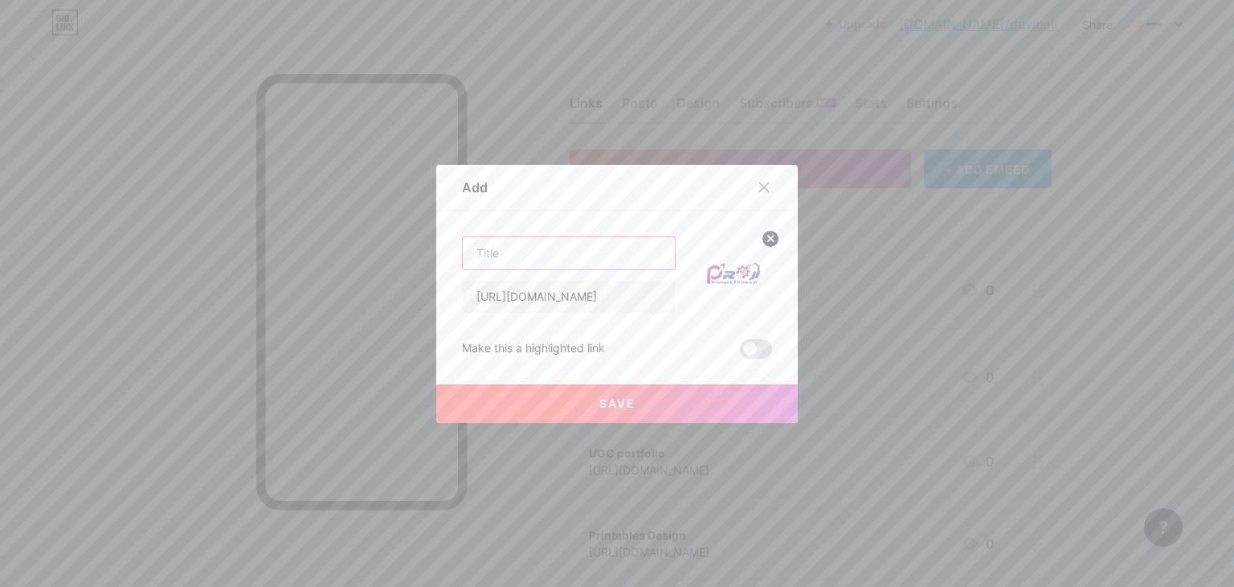
click at [572, 251] on input "text" at bounding box center [569, 253] width 212 height 32
type input "Proji WEB"
click at [678, 394] on button "Save" at bounding box center [617, 403] width 362 height 39
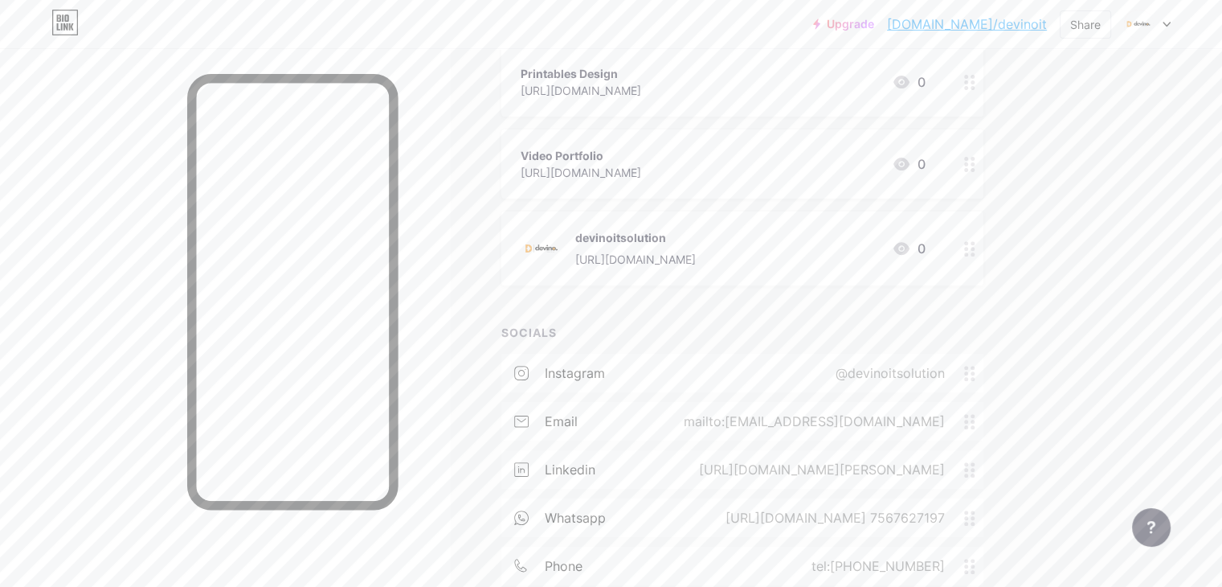
scroll to position [643, 0]
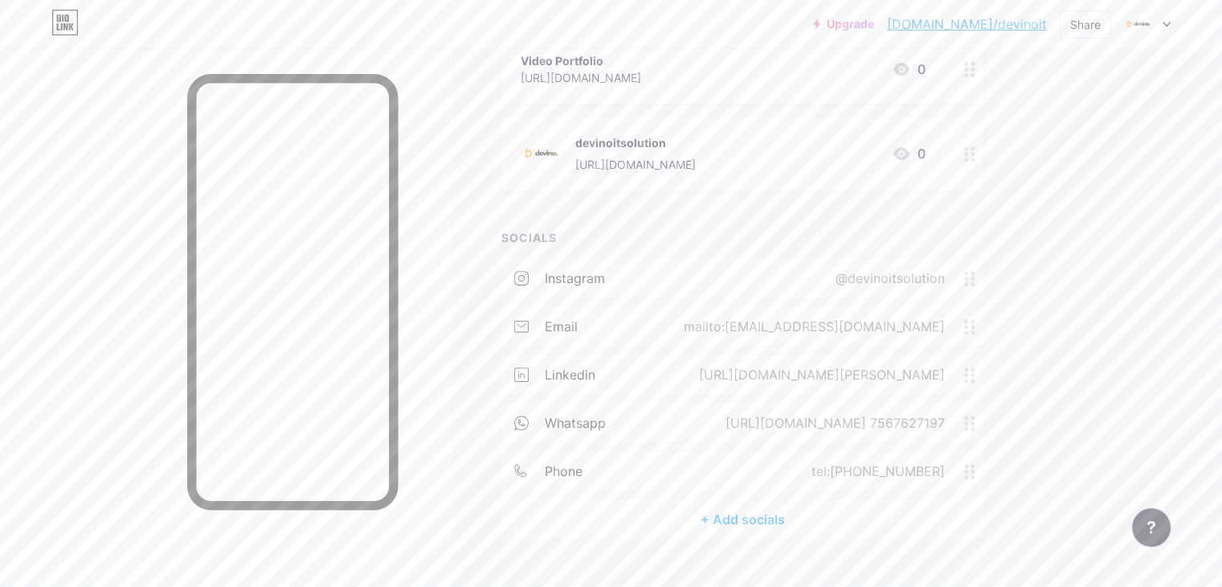
click at [975, 155] on icon at bounding box center [969, 153] width 11 height 15
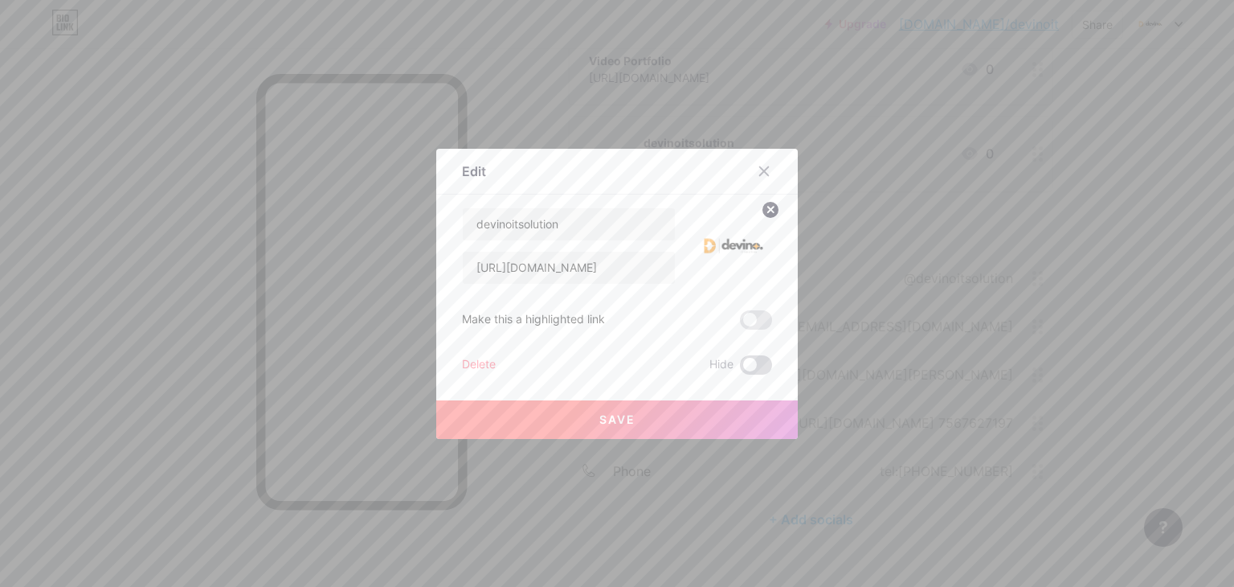
click at [740, 361] on span at bounding box center [756, 364] width 32 height 19
click at [740, 369] on input "checkbox" at bounding box center [740, 369] width 0 height 0
click at [678, 422] on button "Save" at bounding box center [617, 419] width 362 height 39
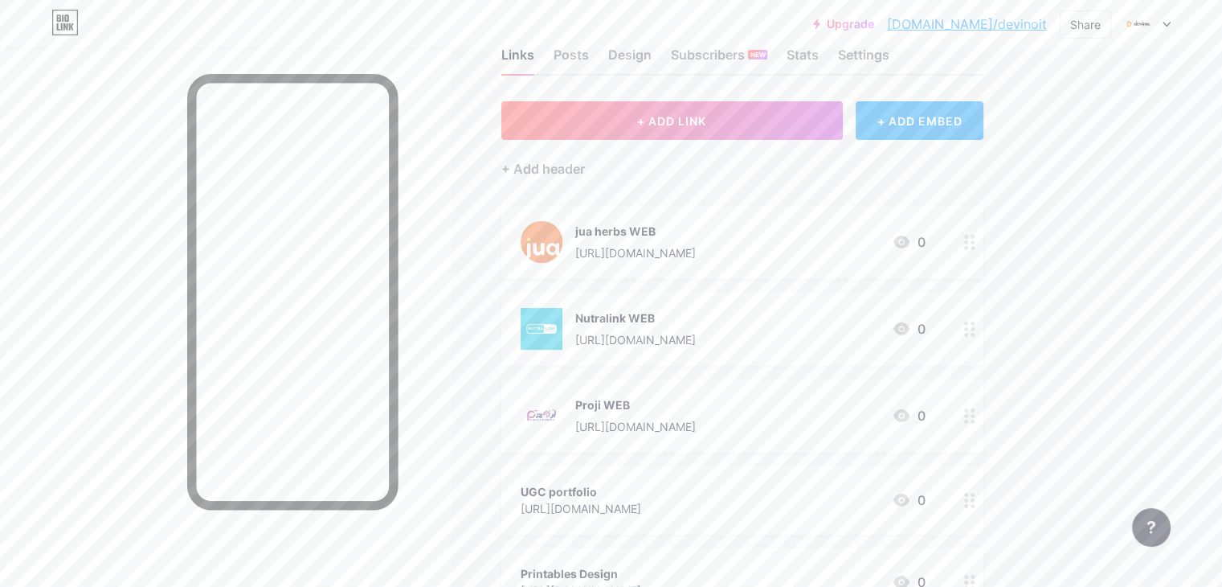
scroll to position [0, 0]
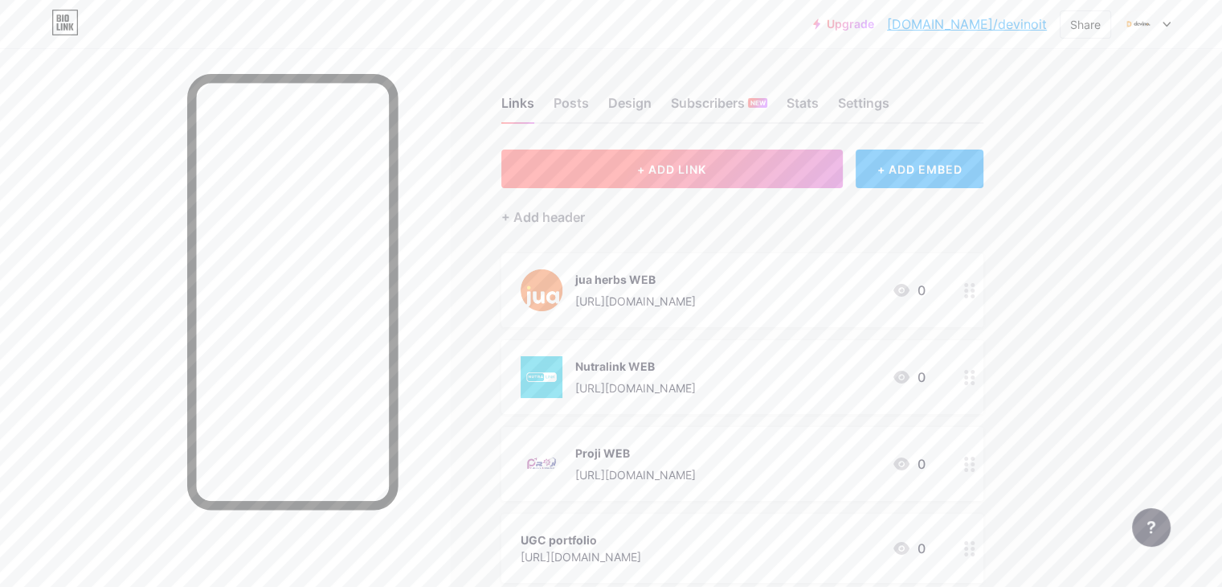
click at [706, 163] on span "+ ADD LINK" at bounding box center [671, 169] width 69 height 14
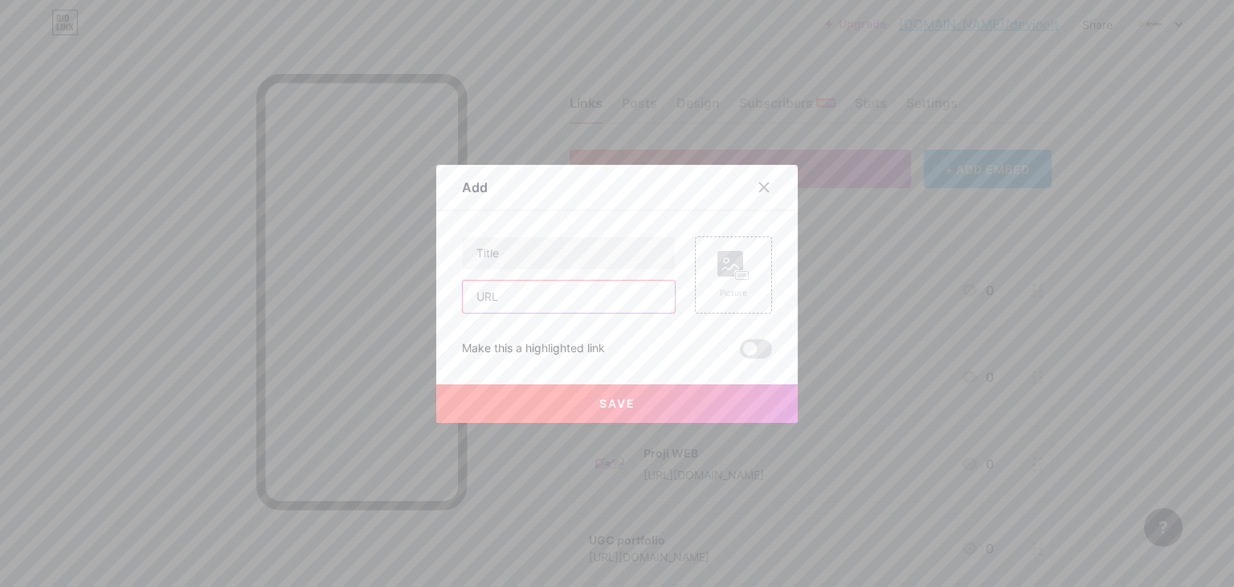
click at [509, 291] on input "text" at bounding box center [569, 296] width 212 height 32
paste input "[URL][DOMAIN_NAME]"
type input "[URL][DOMAIN_NAME]"
click at [544, 253] on input "text" at bounding box center [569, 253] width 212 height 32
type input "Lumos solutions WEB"
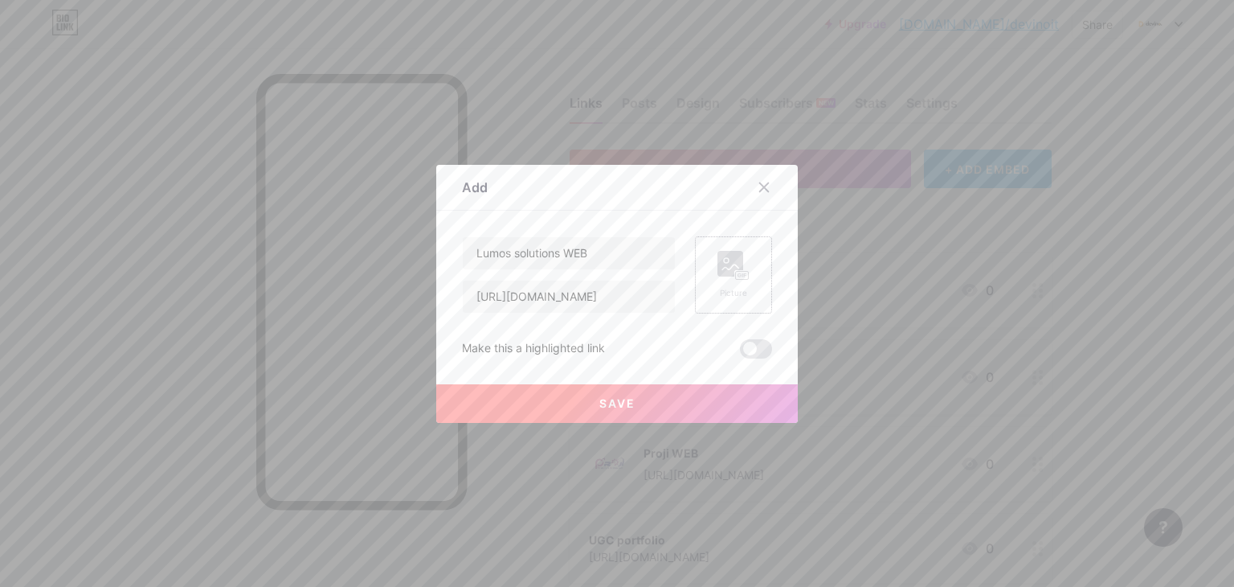
click at [723, 252] on rect at bounding box center [730, 264] width 26 height 26
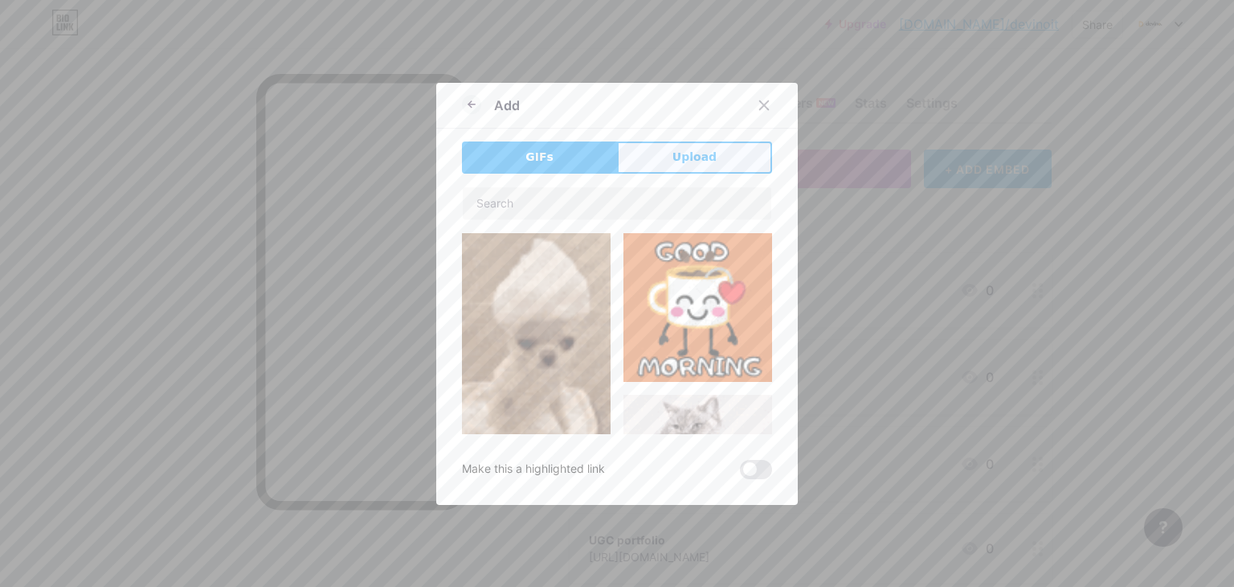
click at [642, 148] on button "Upload" at bounding box center [694, 157] width 155 height 32
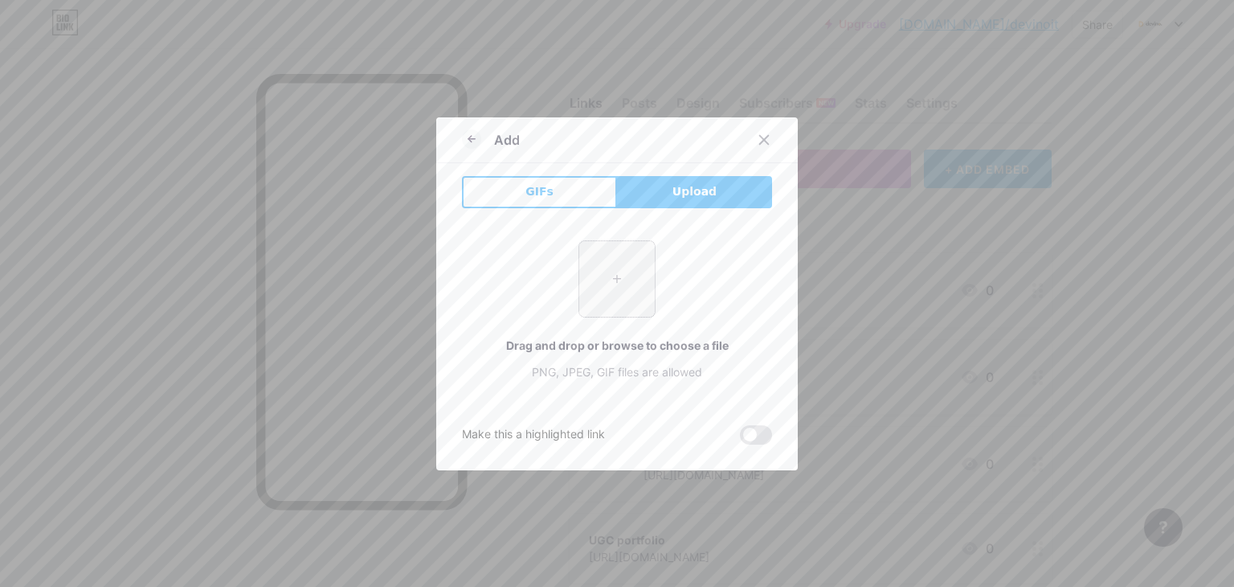
click at [603, 255] on input "file" at bounding box center [617, 279] width 76 height 76
type input "C:\fakepath\436685404_1586650492101208_5884224671639271272_n.jpg"
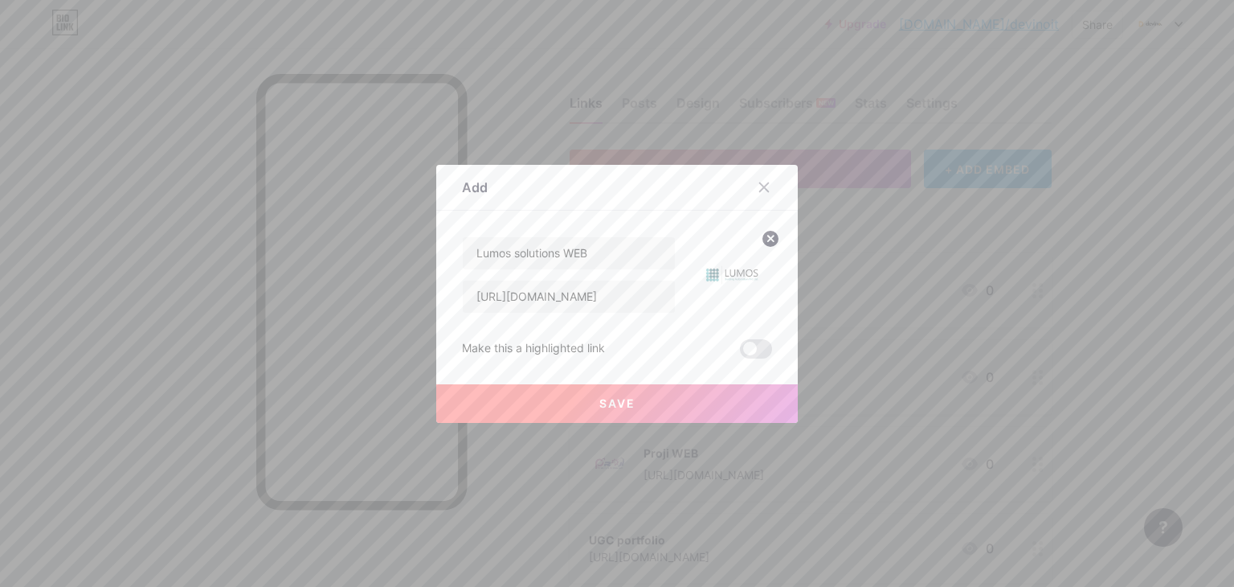
click at [660, 393] on button "Save" at bounding box center [617, 403] width 362 height 39
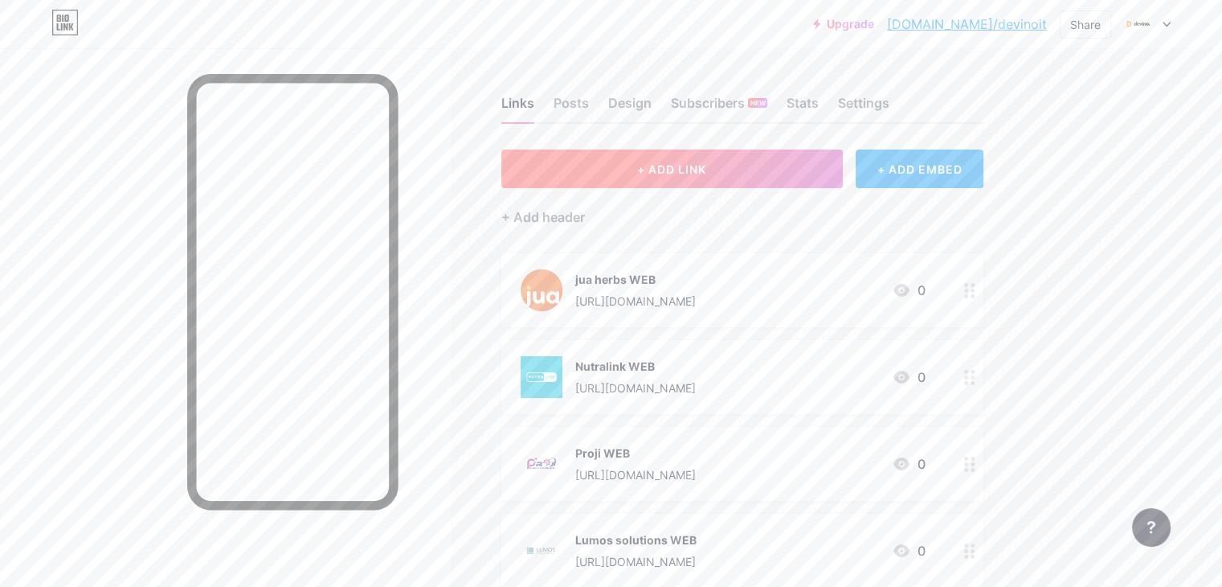
click at [703, 178] on button "+ ADD LINK" at bounding box center [671, 168] width 341 height 39
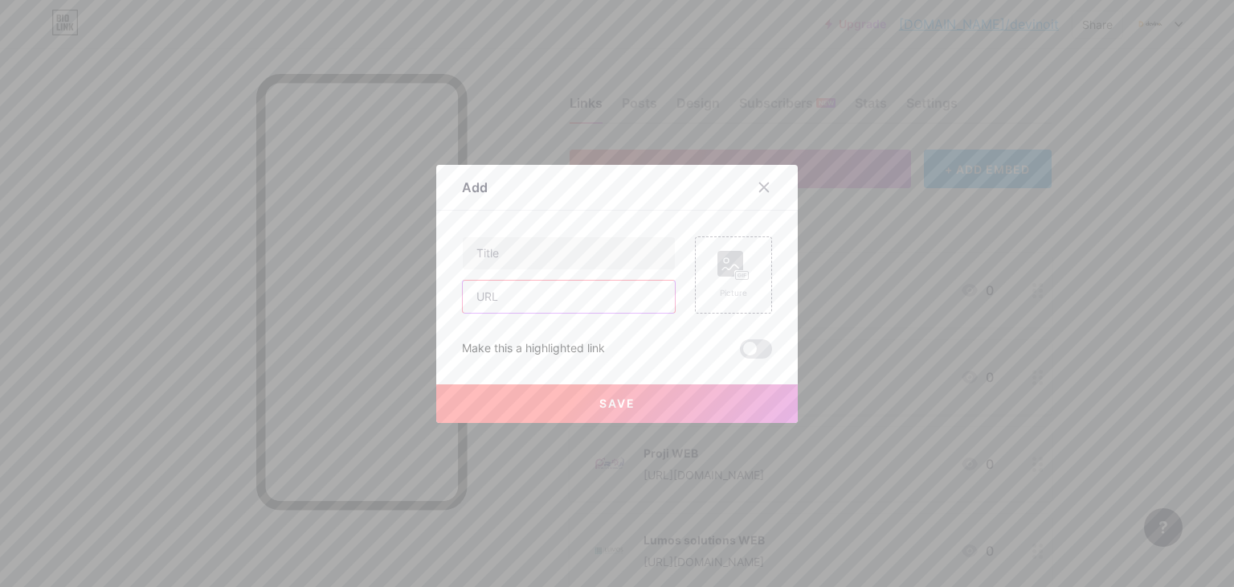
click at [546, 297] on input "text" at bounding box center [569, 296] width 212 height 32
paste input "[URL][DOMAIN_NAME]"
type input "[URL][DOMAIN_NAME]"
click at [566, 242] on input "text" at bounding box center [569, 253] width 212 height 32
type input "Khira Ply WEB"
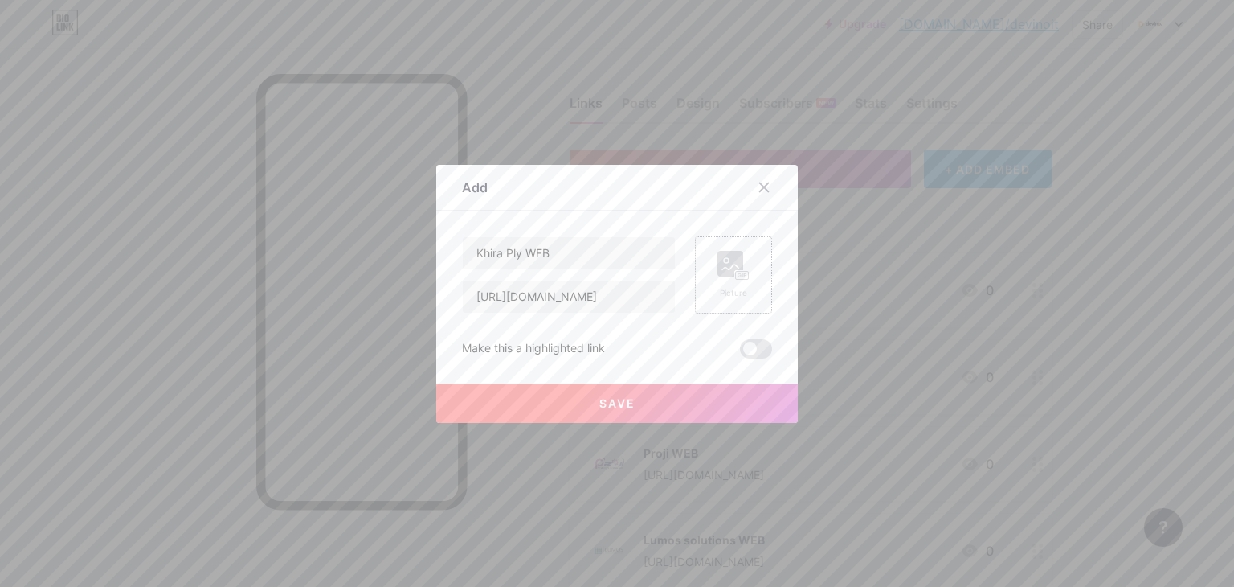
click at [706, 266] on div "Picture" at bounding box center [733, 274] width 77 height 77
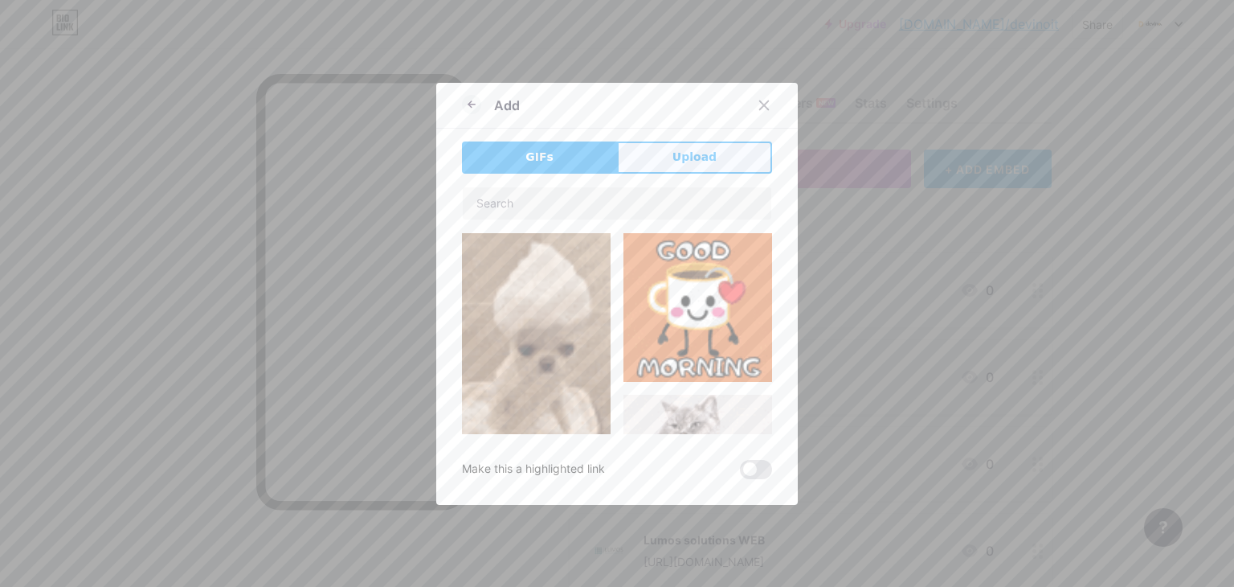
click at [700, 166] on button "Upload" at bounding box center [694, 157] width 155 height 32
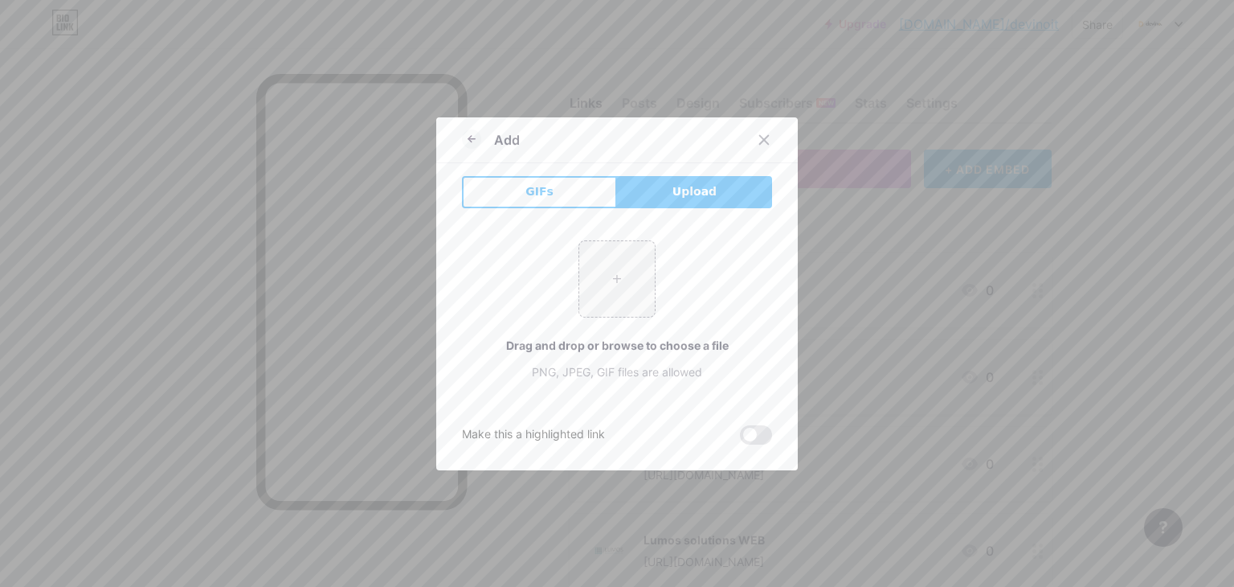
click at [650, 274] on div "+ Drag and drop or browse to choose a file PNG, JPEG, GIF files are allowed" at bounding box center [617, 310] width 310 height 140
click at [616, 280] on input "file" at bounding box center [617, 279] width 76 height 76
type input "C:\fakepath\421978810_24964614763152394_5452564625442406943_n.jpg"
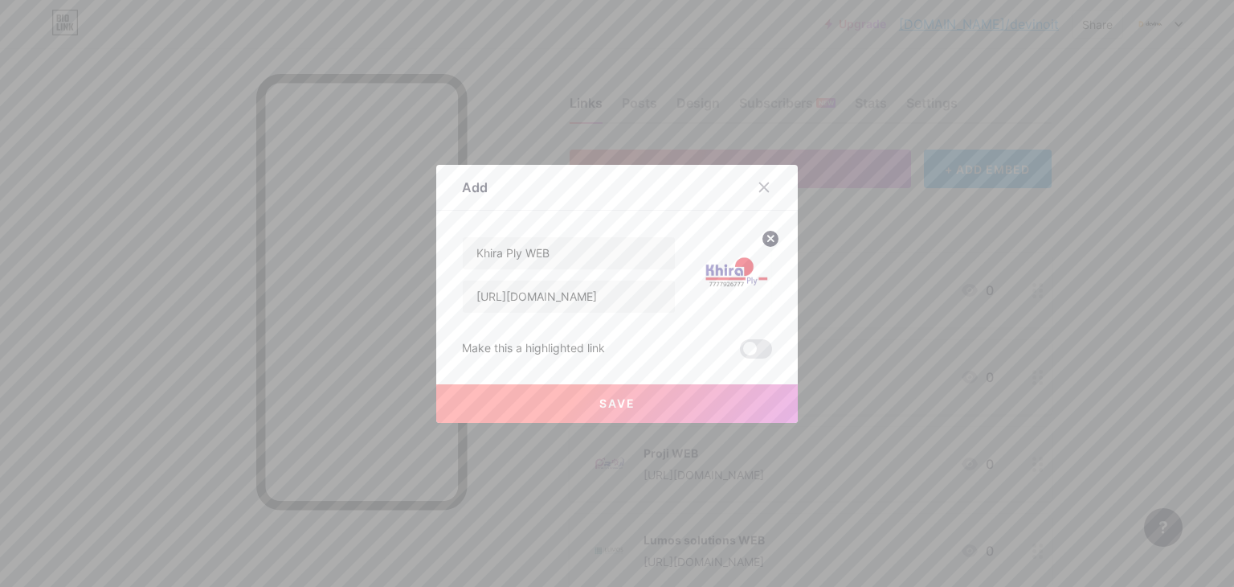
click at [627, 406] on span "Save" at bounding box center [617, 403] width 36 height 14
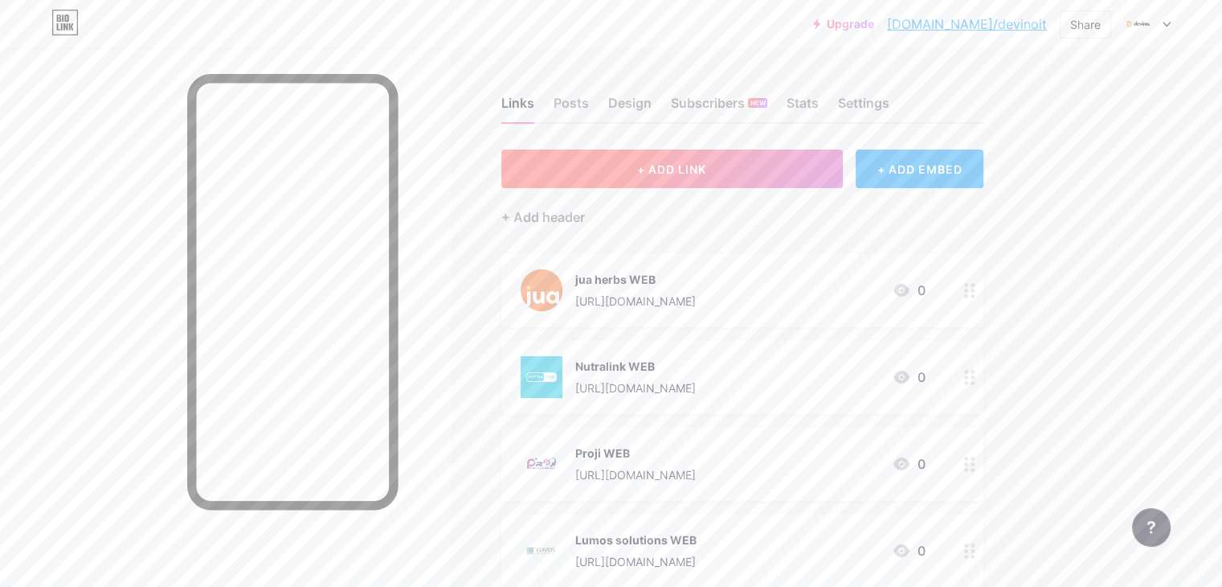
click at [811, 169] on button "+ ADD LINK" at bounding box center [671, 168] width 341 height 39
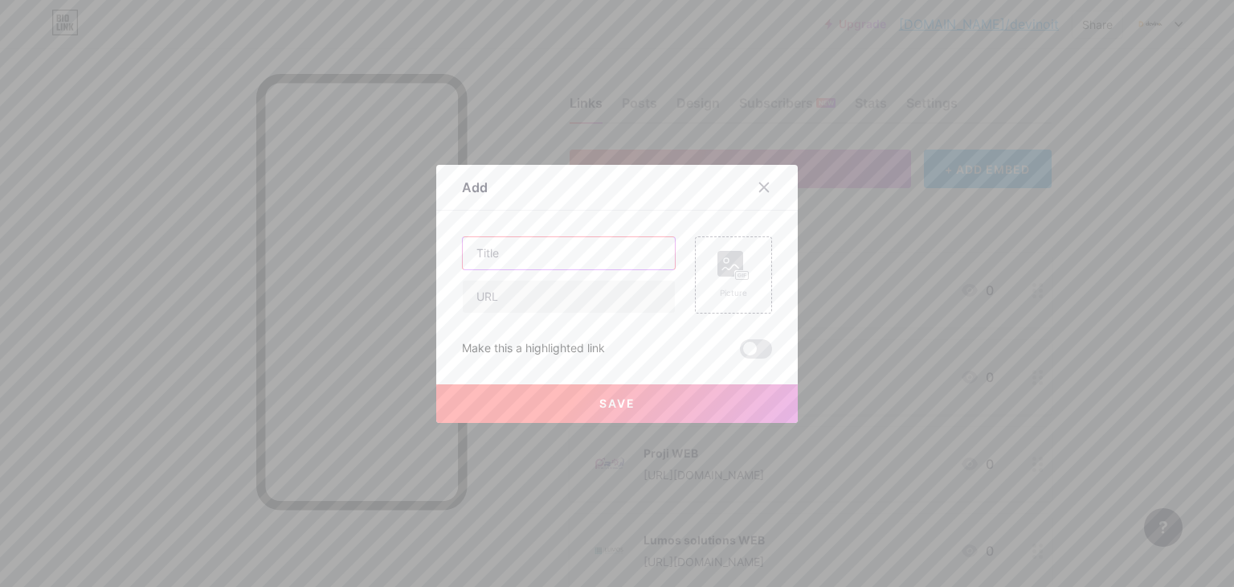
click at [517, 267] on input "text" at bounding box center [569, 253] width 212 height 32
type input "Ativa WEB"
click at [520, 290] on input "text" at bounding box center [569, 296] width 212 height 32
paste input "[URL][DOMAIN_NAME]"
type input "[URL][DOMAIN_NAME]"
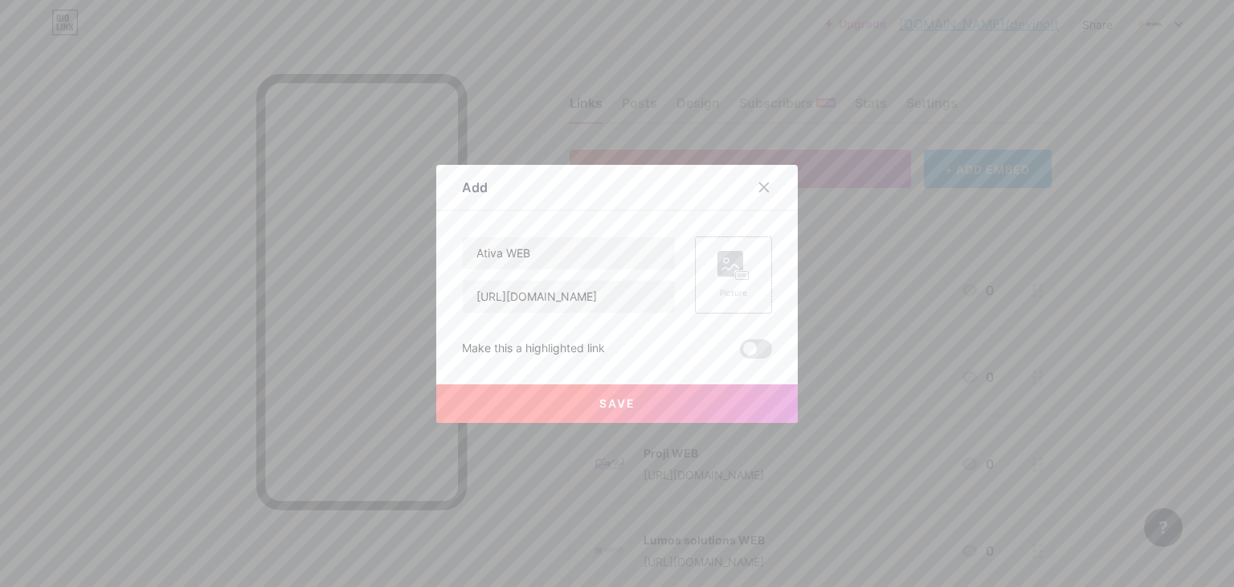
click at [745, 280] on div "Picture" at bounding box center [733, 274] width 77 height 77
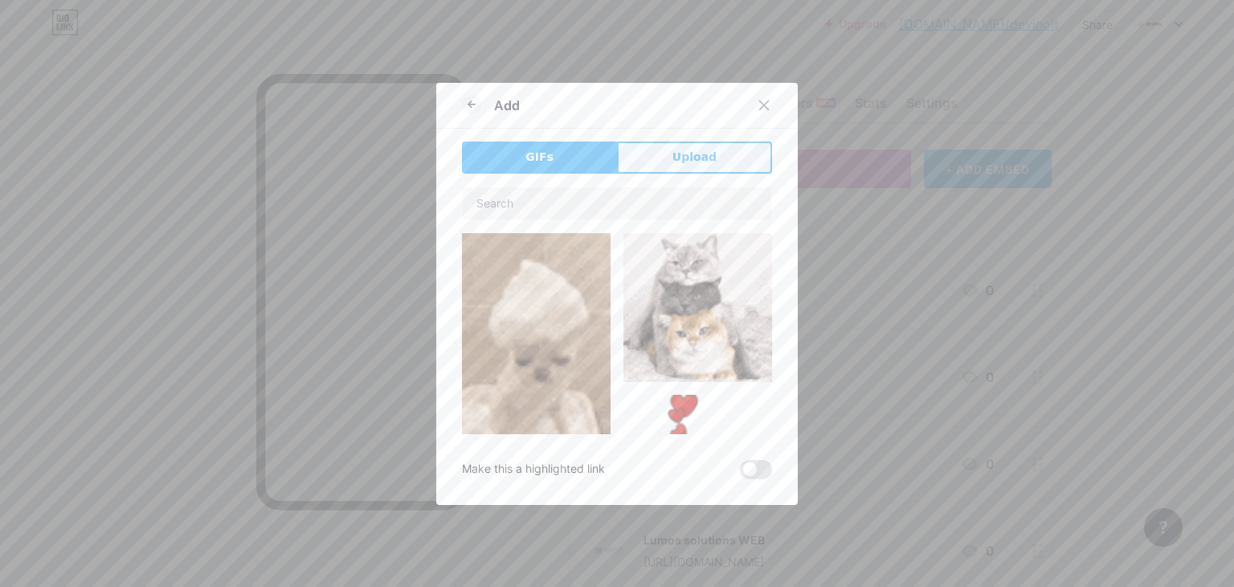
click at [644, 157] on button "Upload" at bounding box center [694, 157] width 155 height 32
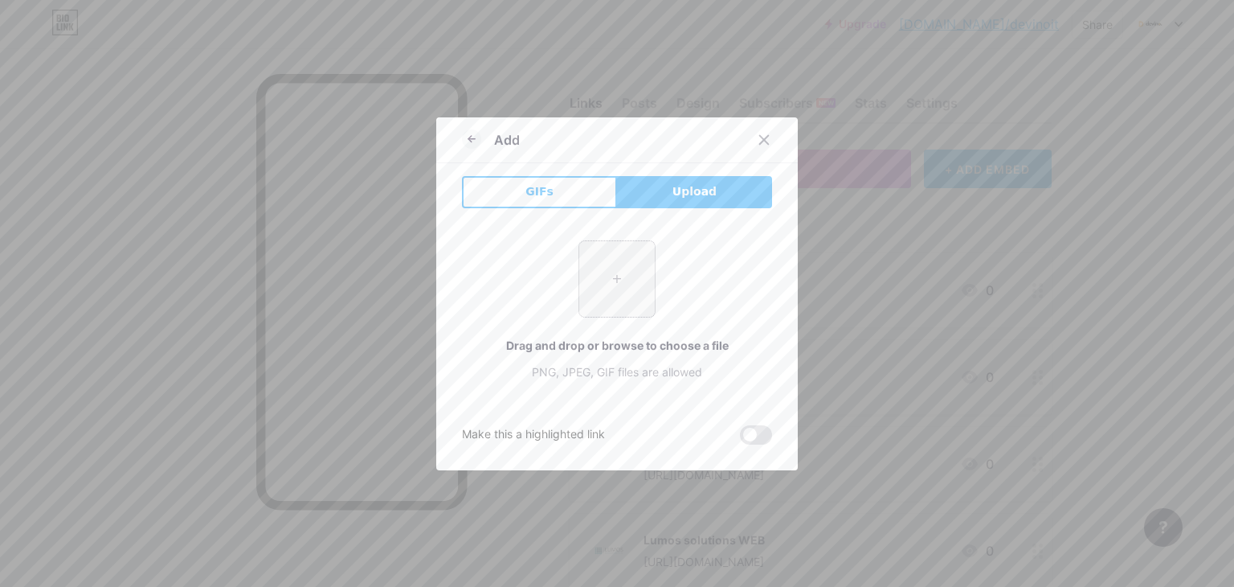
click at [580, 300] on input "file" at bounding box center [617, 279] width 76 height 76
type input "C:\fakepath\325458846_132464476361993_5143318070945429041_n.jpg"
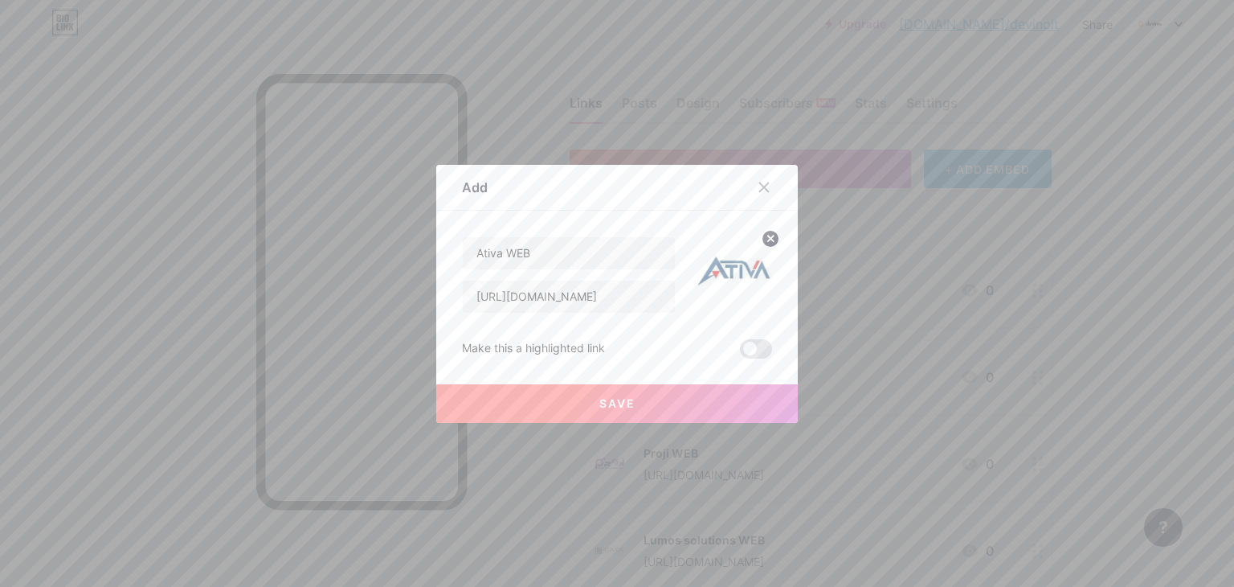
click at [736, 400] on button "Save" at bounding box center [617, 403] width 362 height 39
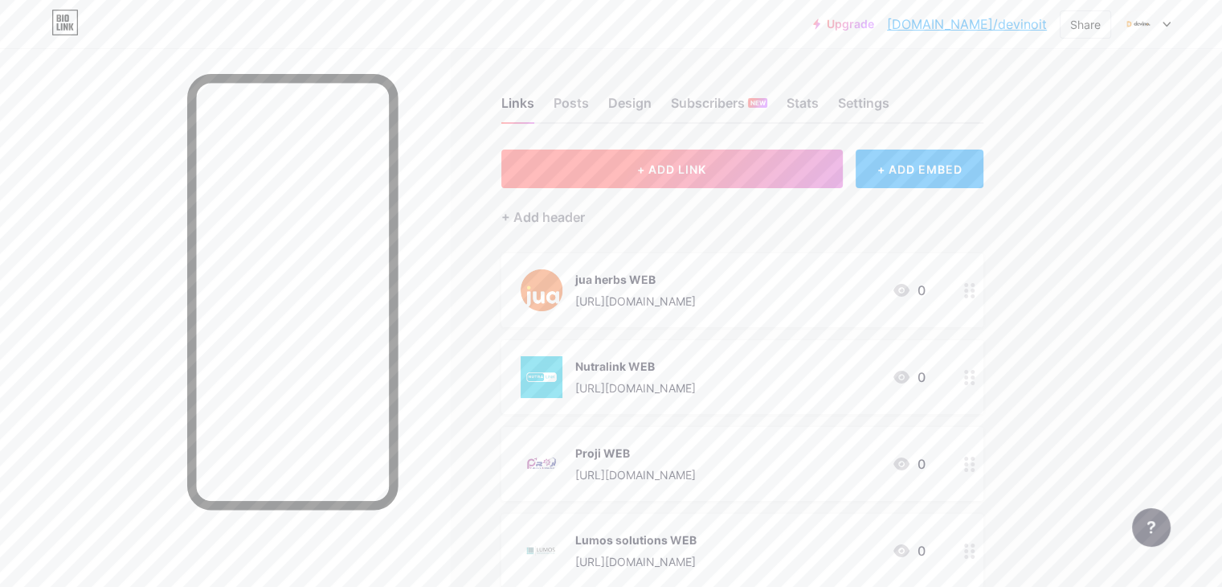
click at [706, 162] on span "+ ADD LINK" at bounding box center [671, 169] width 69 height 14
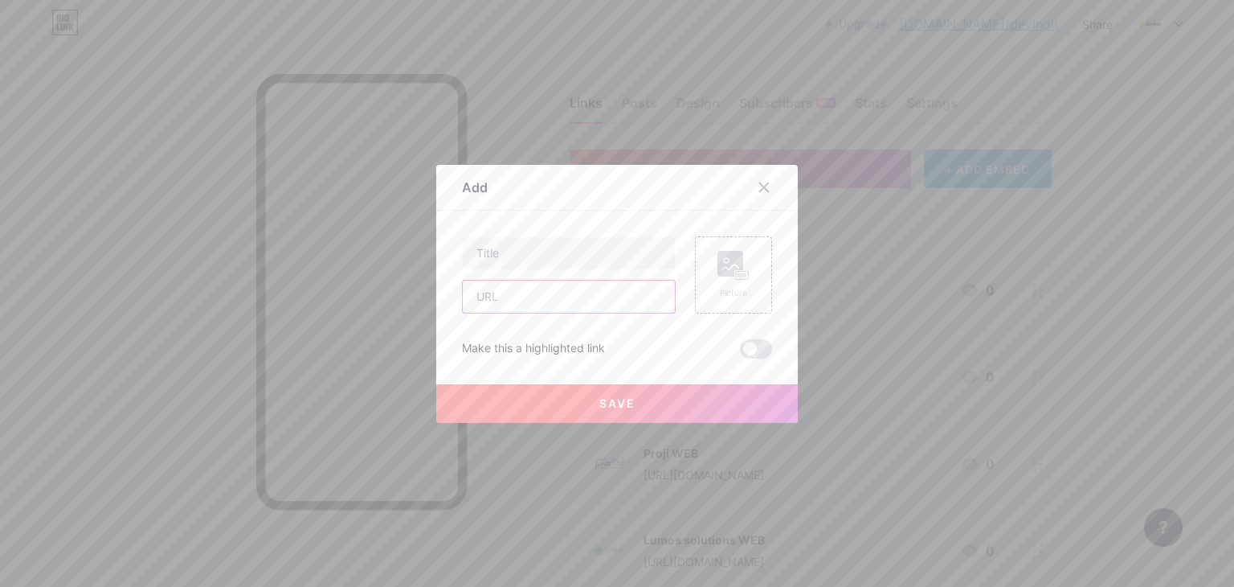
click at [542, 292] on input "text" at bounding box center [569, 296] width 212 height 32
paste input "[URL][DOMAIN_NAME]"
type input "[URL][DOMAIN_NAME]"
click at [546, 254] on input "text" at bounding box center [569, 253] width 212 height 32
type input "Tandoor events WEB"
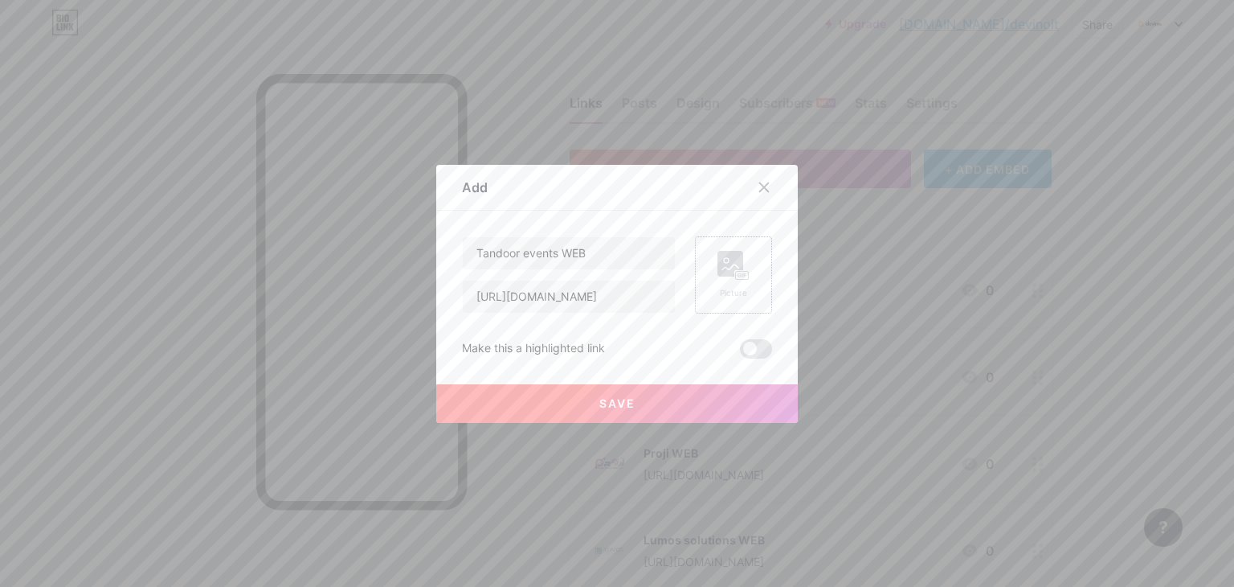
click at [722, 296] on div "Picture" at bounding box center [733, 293] width 32 height 12
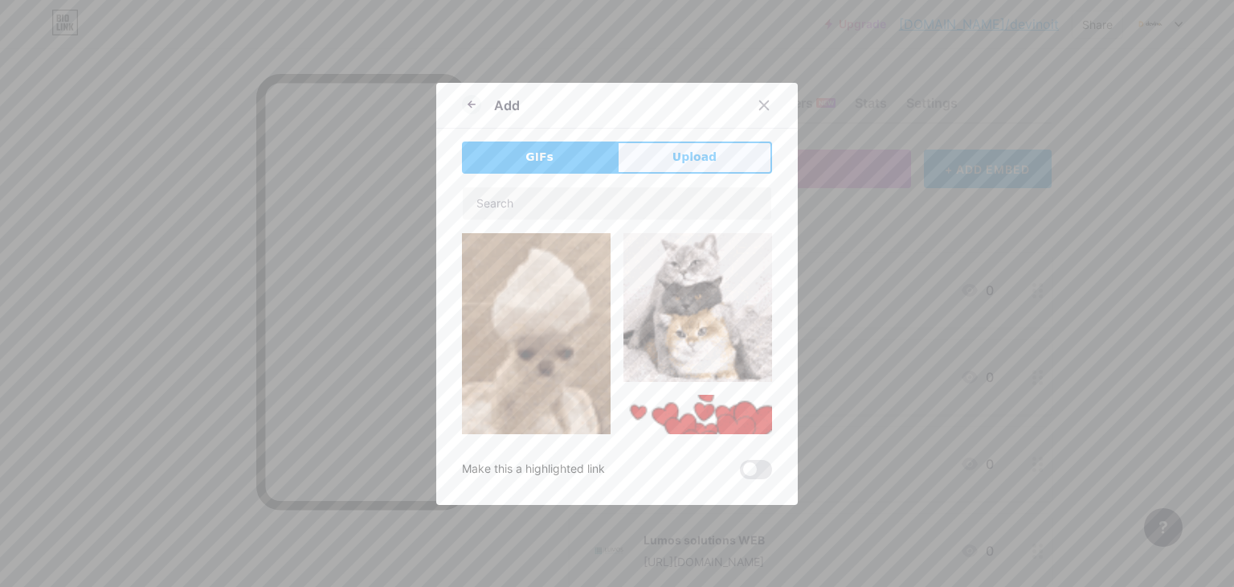
click at [697, 152] on span "Upload" at bounding box center [695, 157] width 44 height 17
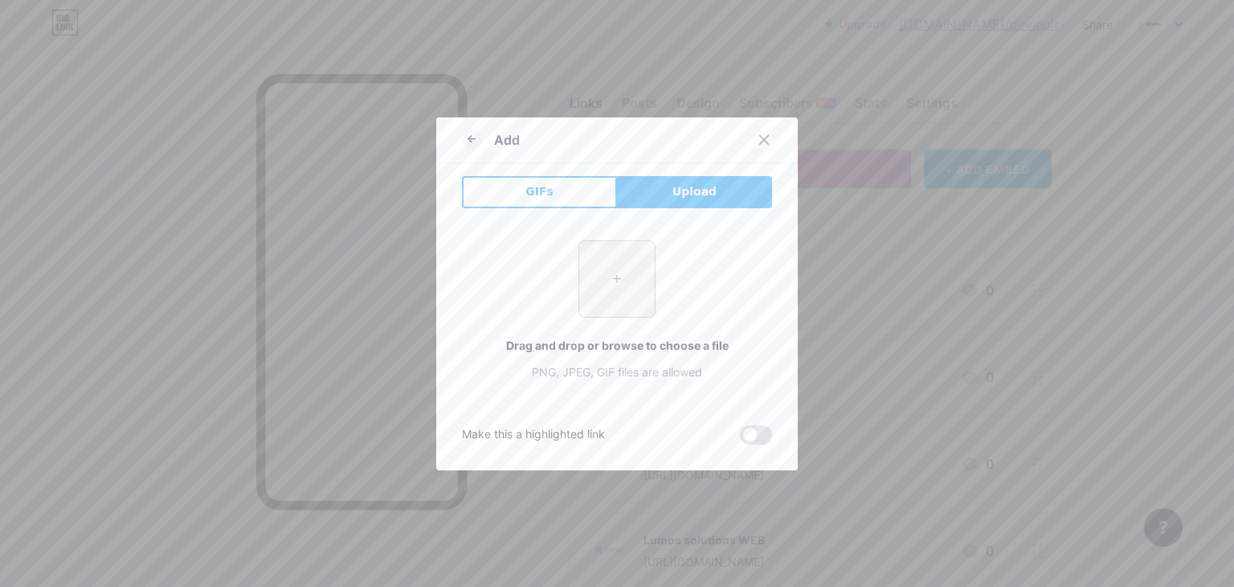
click at [619, 292] on input "file" at bounding box center [617, 279] width 76 height 76
type input "C:\fakepath\447229741_905833614643413_2929988665019006542_n.jpg"
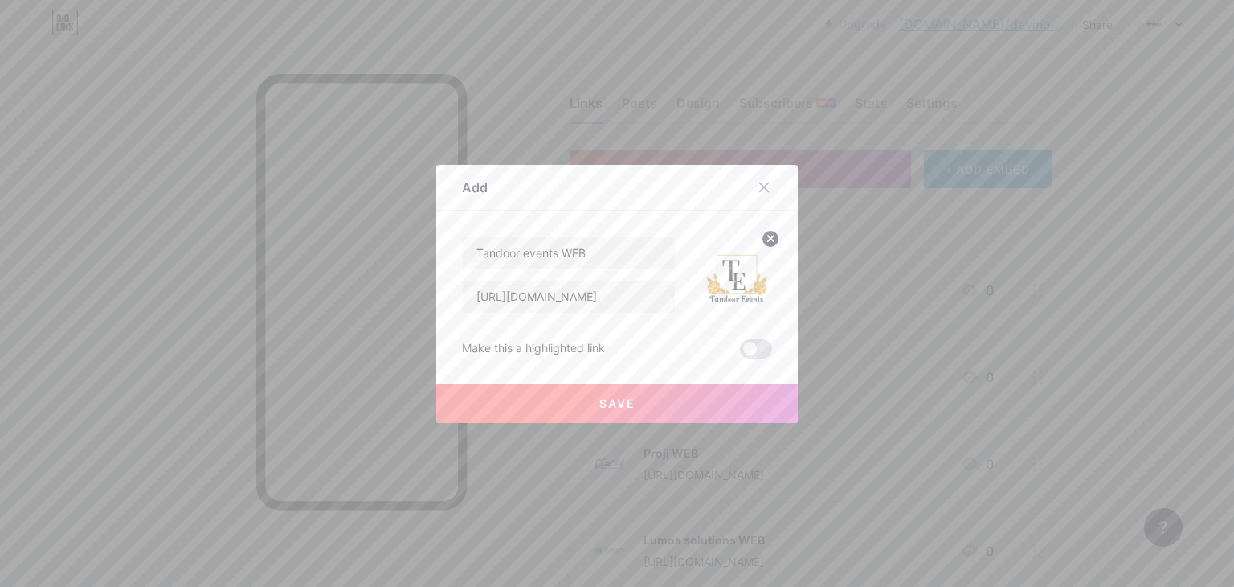
drag, startPoint x: 709, startPoint y: 403, endPoint x: 713, endPoint y: 389, distance: 14.2
click at [711, 396] on button "Save" at bounding box center [617, 403] width 362 height 39
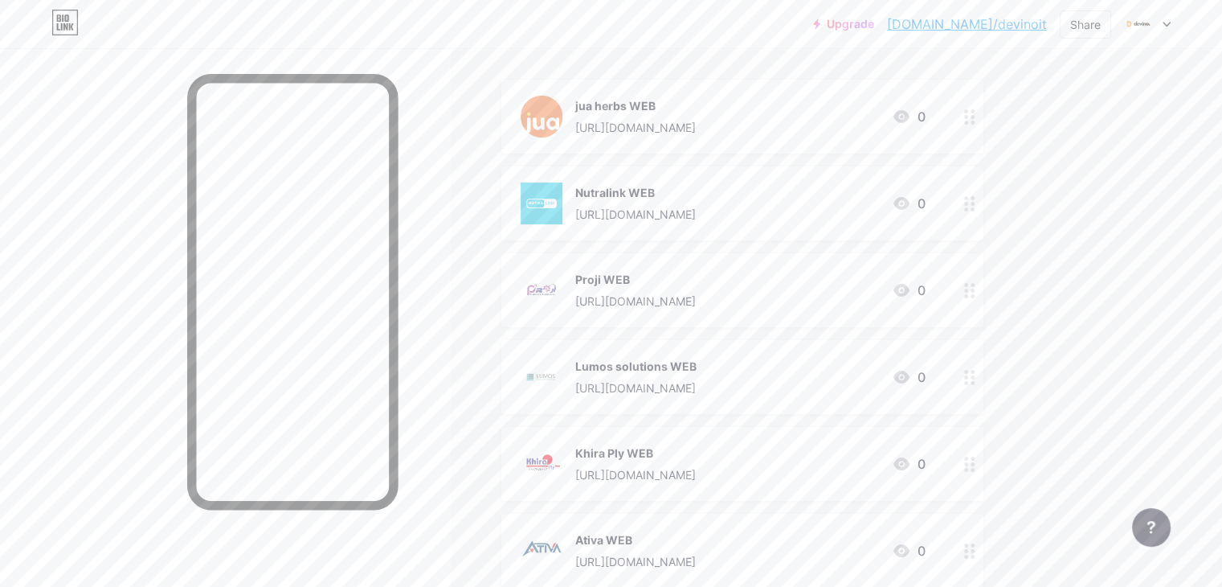
scroll to position [107, 0]
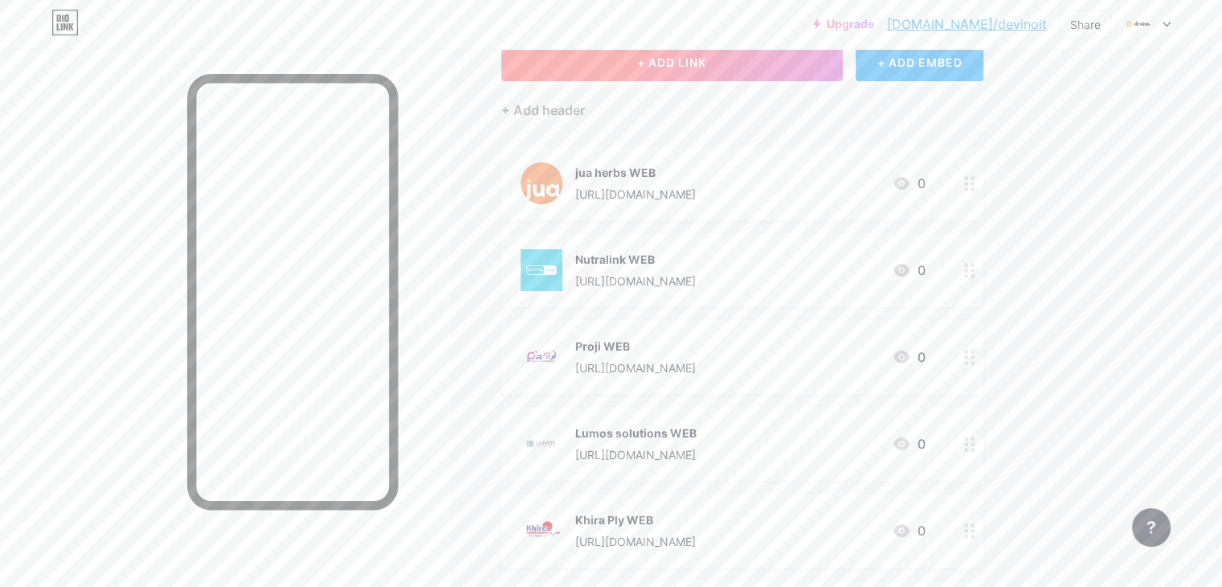
click at [706, 65] on span "+ ADD LINK" at bounding box center [671, 62] width 69 height 14
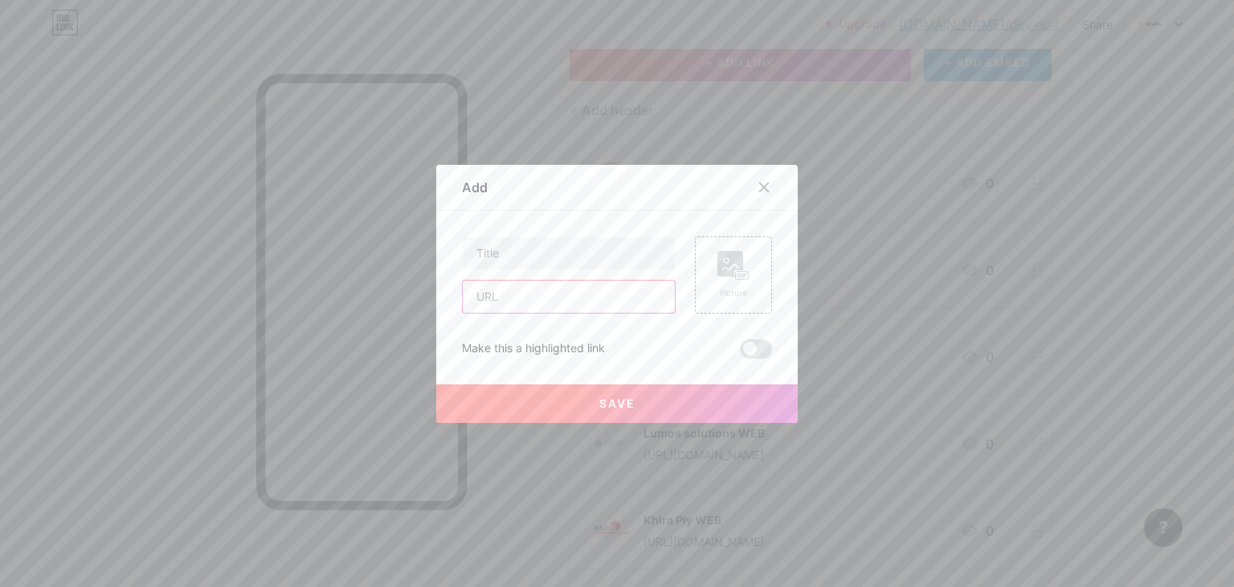
click at [544, 300] on input "text" at bounding box center [569, 296] width 212 height 32
paste input "[URL][DOMAIN_NAME]"
type input "[URL][DOMAIN_NAME]"
click at [534, 265] on input "text" at bounding box center [569, 253] width 212 height 32
type input "Basil Tours WEB"
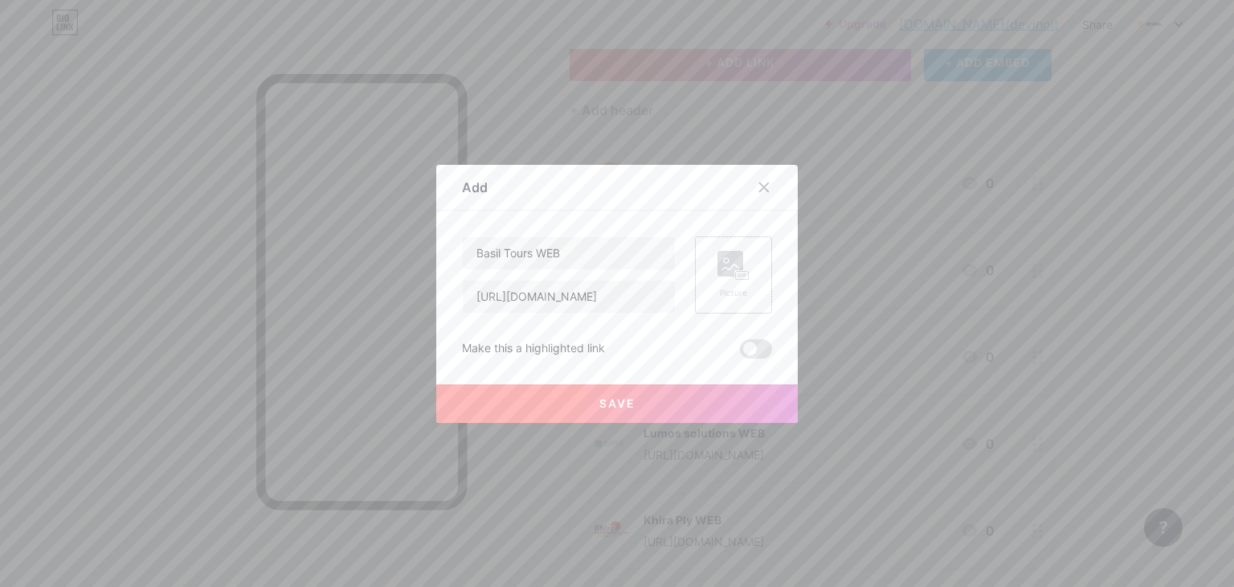
click at [734, 274] on icon at bounding box center [733, 266] width 32 height 30
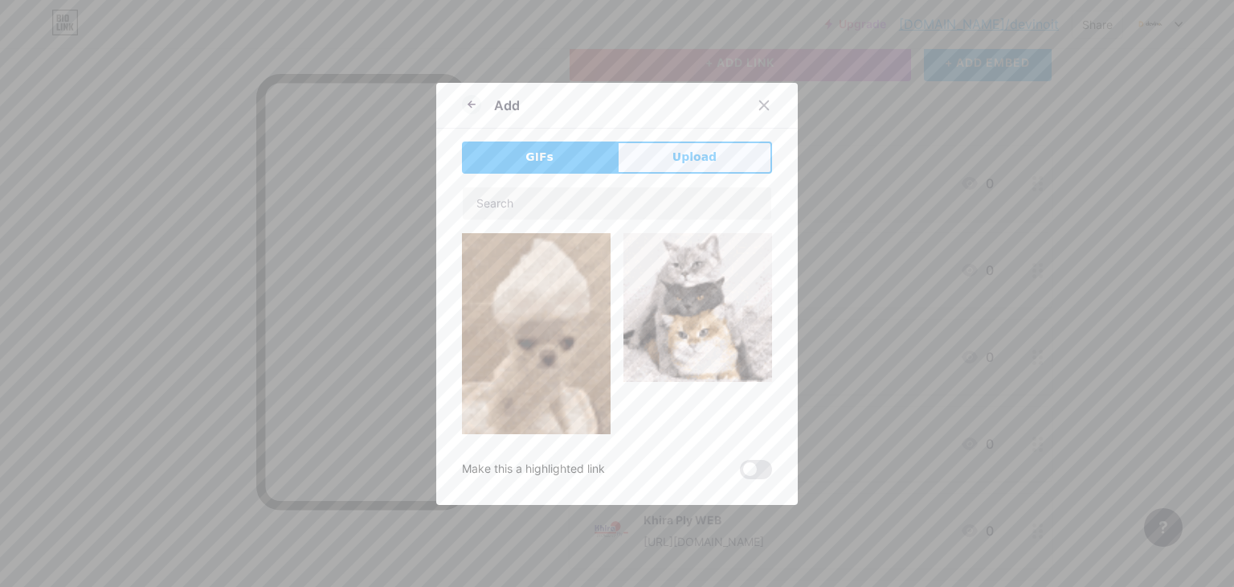
click at [652, 151] on button "Upload" at bounding box center [694, 157] width 155 height 32
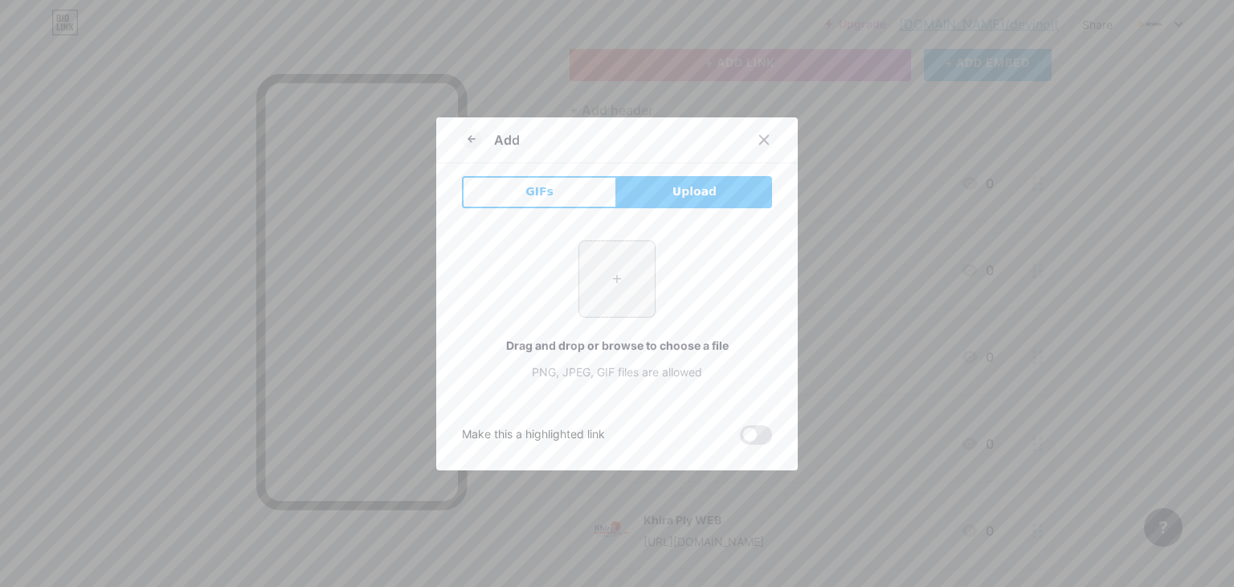
click at [579, 277] on input "file" at bounding box center [617, 279] width 76 height 76
type input "C:\fakepath\Untitled-design-4.png"
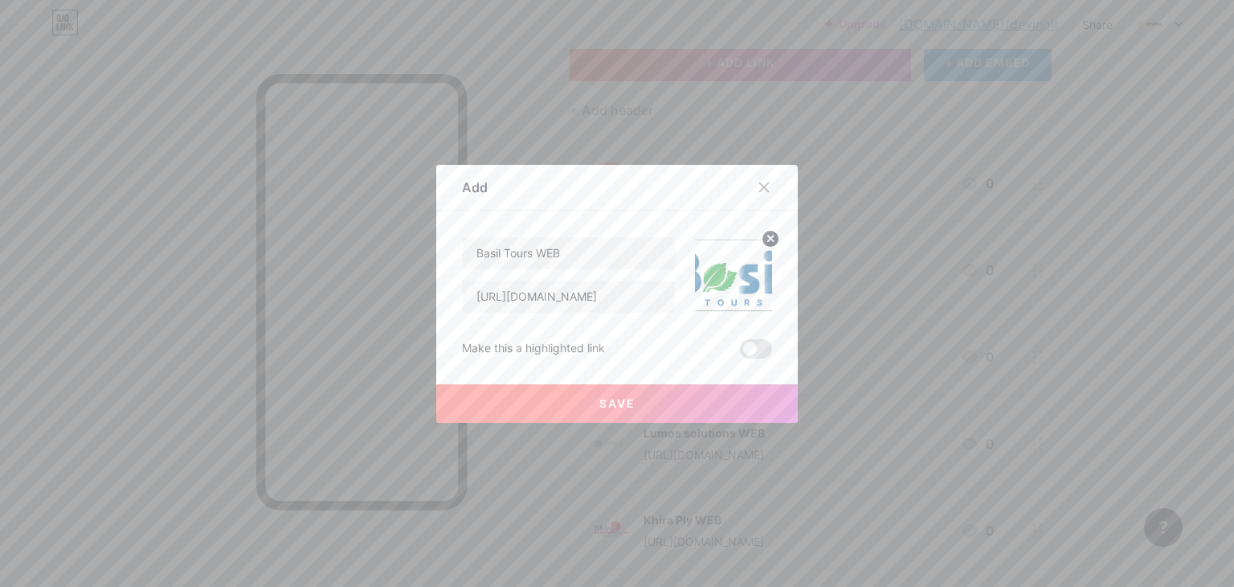
click at [742, 264] on img at bounding box center [733, 274] width 77 height 77
click at [762, 233] on circle at bounding box center [771, 239] width 18 height 18
click at [739, 256] on icon at bounding box center [733, 266] width 32 height 30
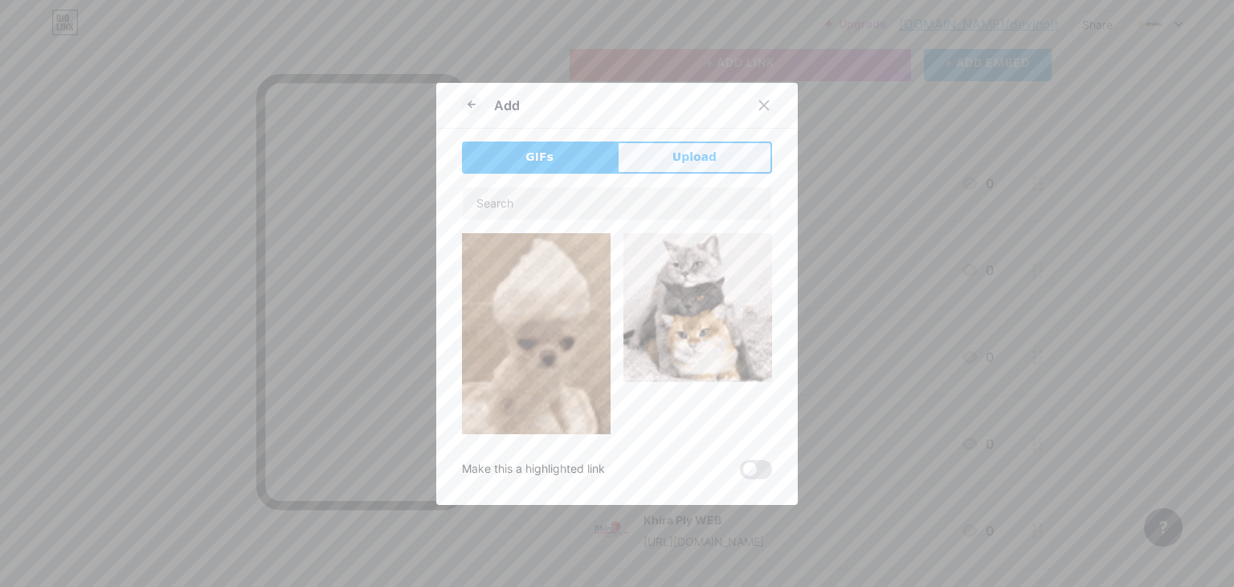
click at [656, 157] on button "Upload" at bounding box center [694, 157] width 155 height 32
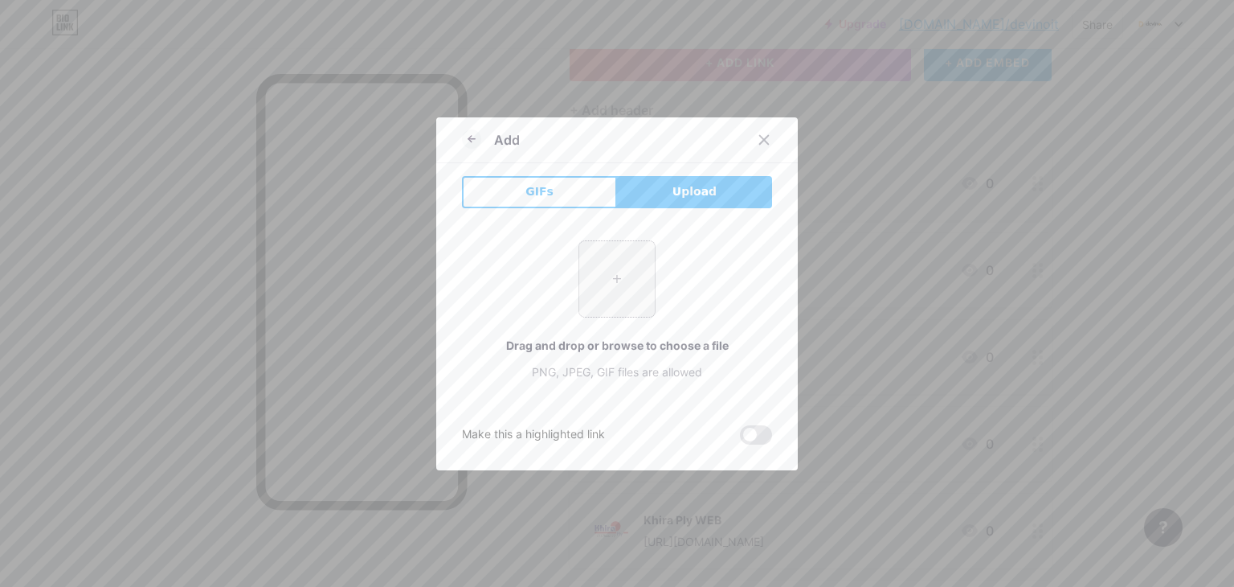
click at [620, 293] on input "file" at bounding box center [617, 279] width 76 height 76
type input "C:\fakepath\497076948_17907414837116067_3518927938258700610_n.jpg"
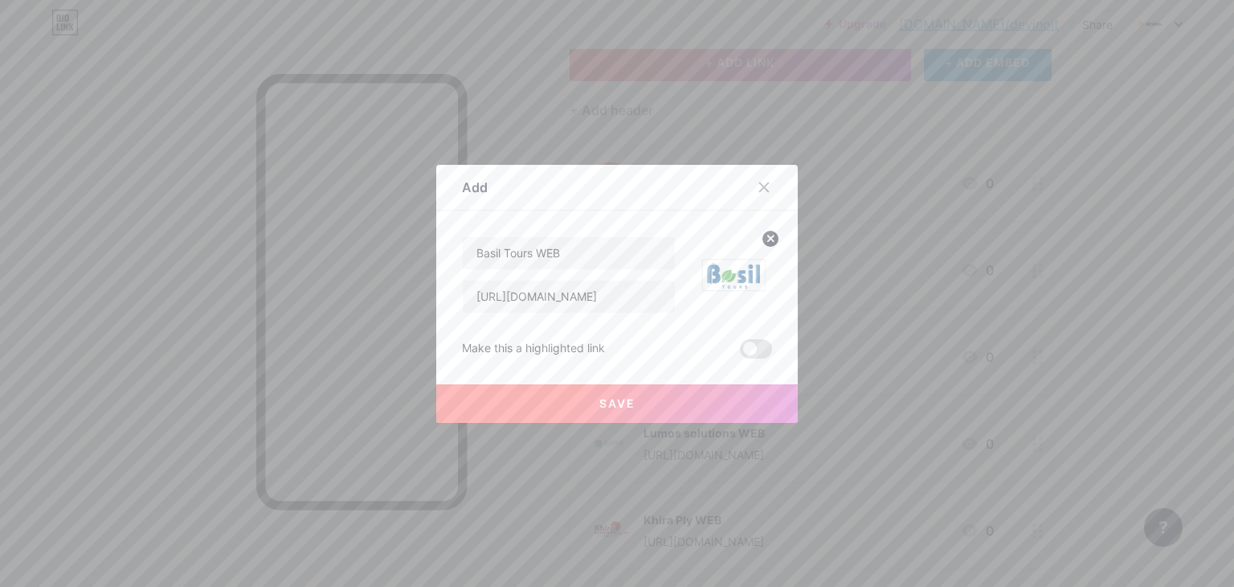
click at [714, 403] on button "Save" at bounding box center [617, 403] width 362 height 39
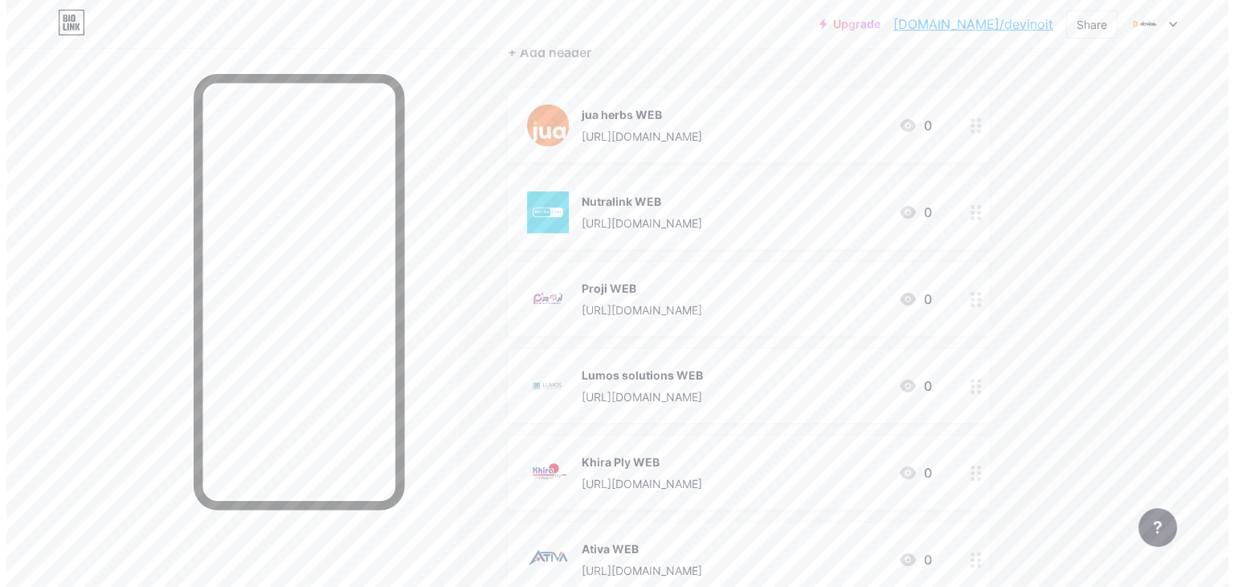
scroll to position [0, 0]
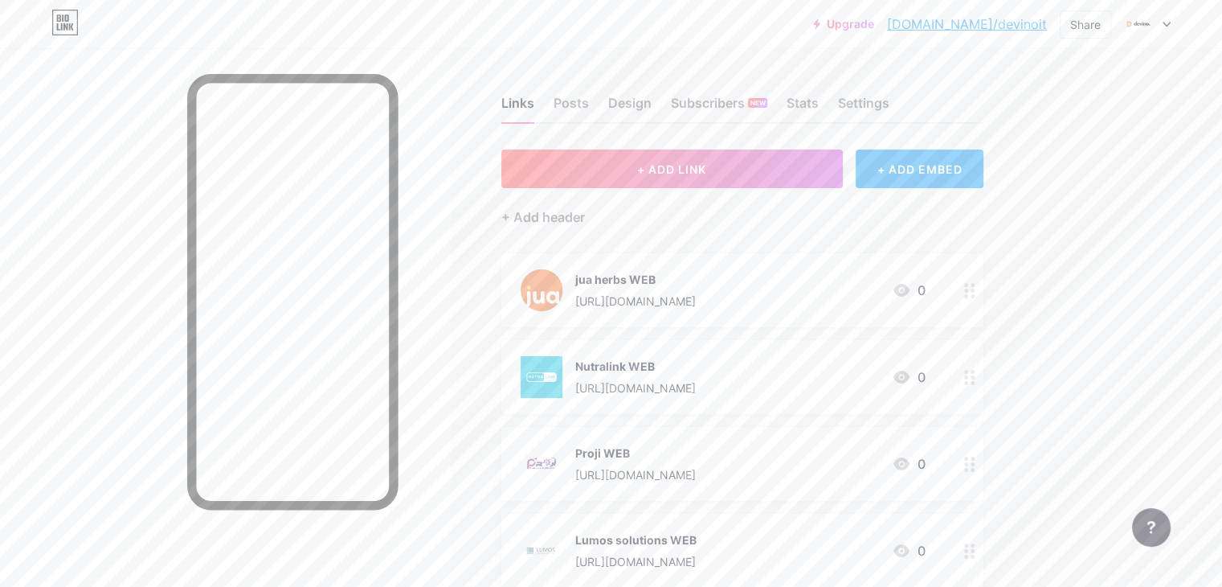
click at [703, 188] on div "+ Add header" at bounding box center [742, 207] width 482 height 39
click at [708, 177] on button "+ ADD LINK" at bounding box center [671, 168] width 341 height 39
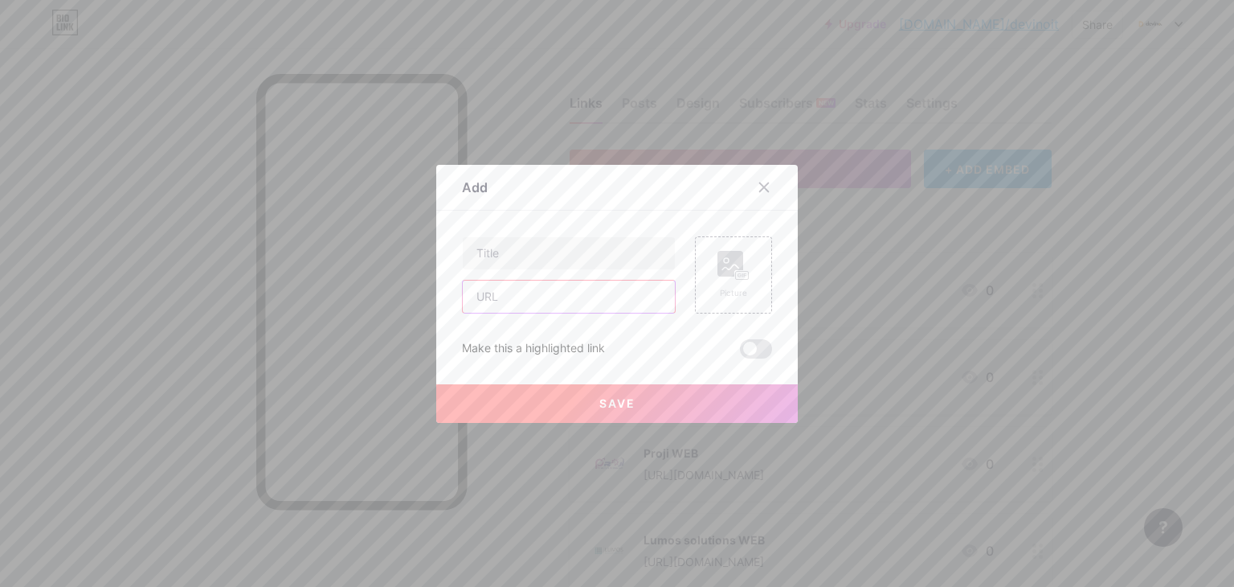
click at [566, 306] on input "text" at bounding box center [569, 296] width 212 height 32
paste input "[URL][DOMAIN_NAME]"
type input "[URL][DOMAIN_NAME]"
click at [566, 251] on input "text" at bounding box center [569, 253] width 212 height 32
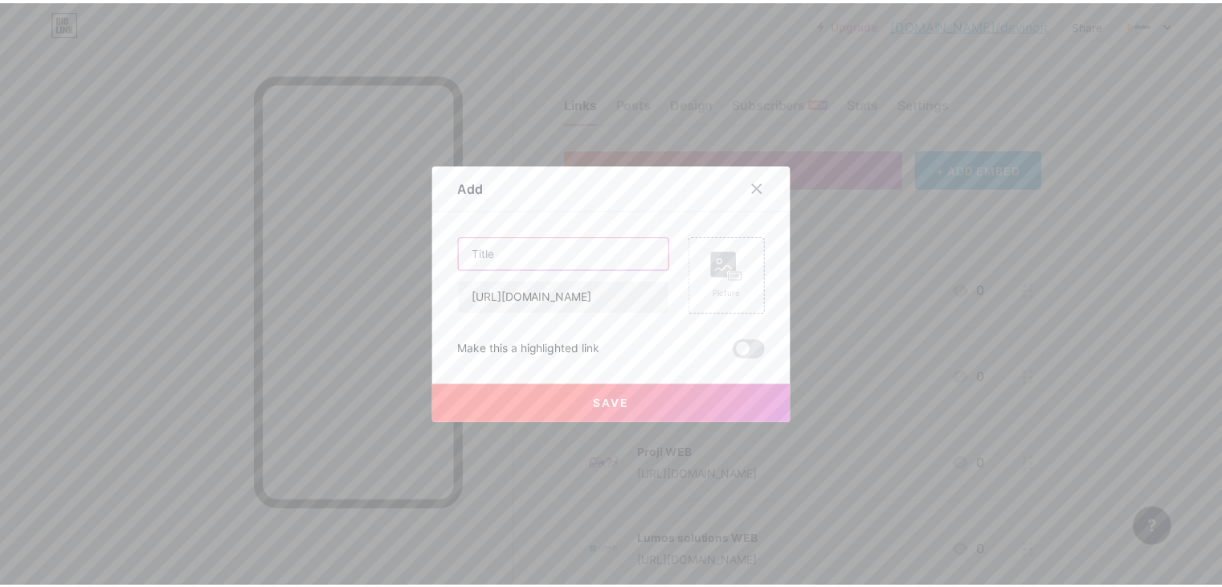
scroll to position [0, 0]
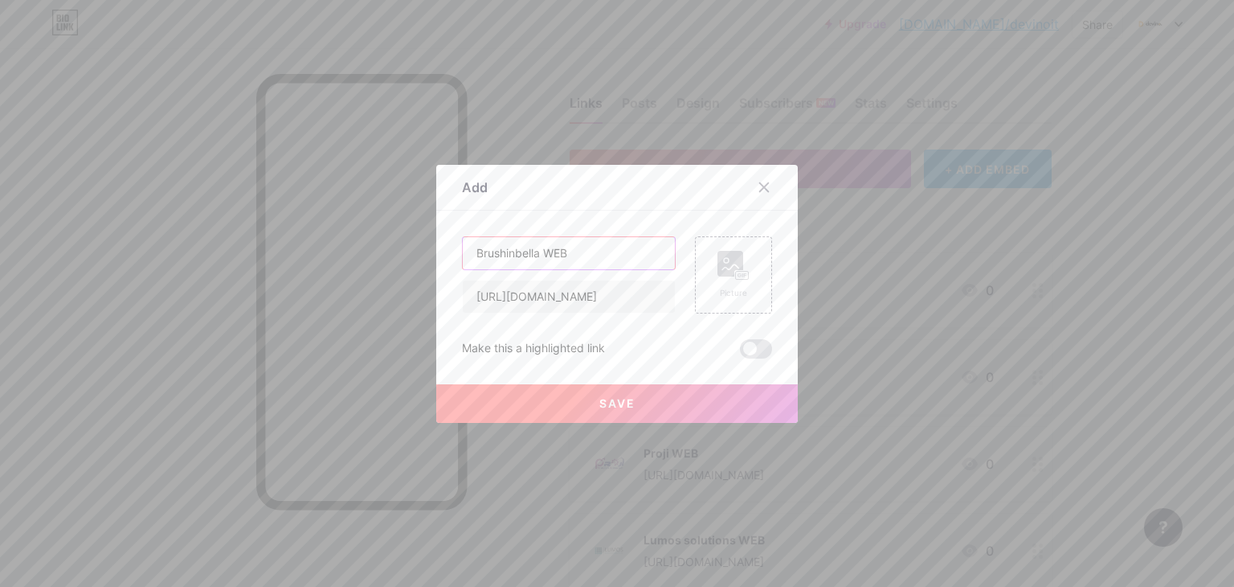
type input "Brushinbella WEB"
click at [717, 259] on rect at bounding box center [730, 264] width 26 height 26
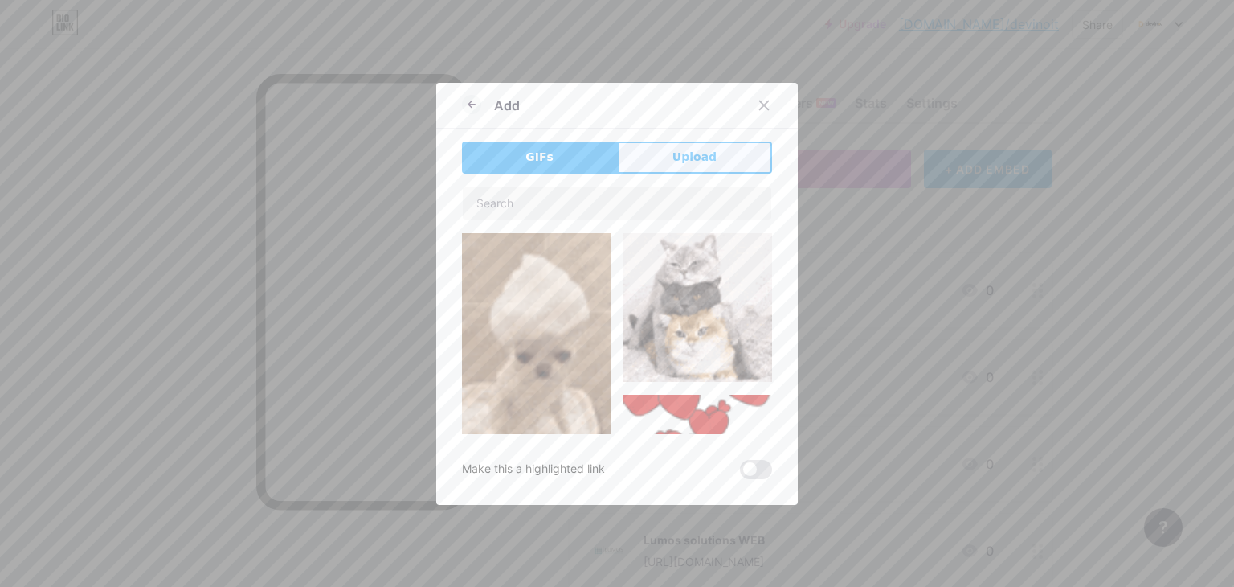
click at [656, 160] on button "Upload" at bounding box center [694, 157] width 155 height 32
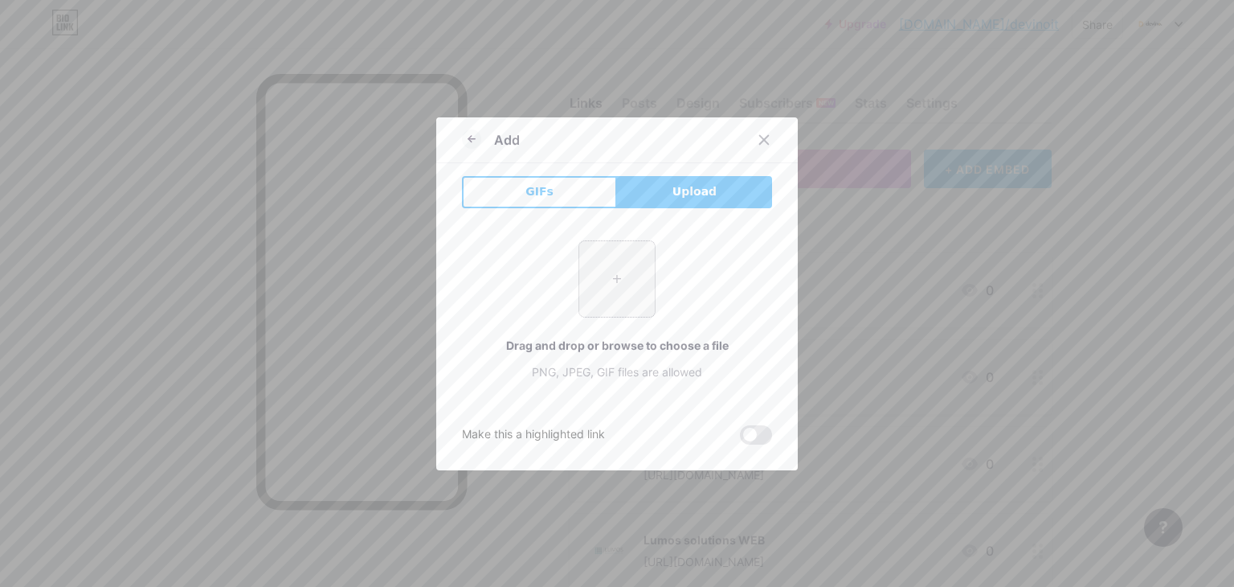
click at [605, 284] on input "file" at bounding box center [617, 279] width 76 height 76
type input "C:\fakepath\299617268_531281455421342_36080114794342941_n.jpg"
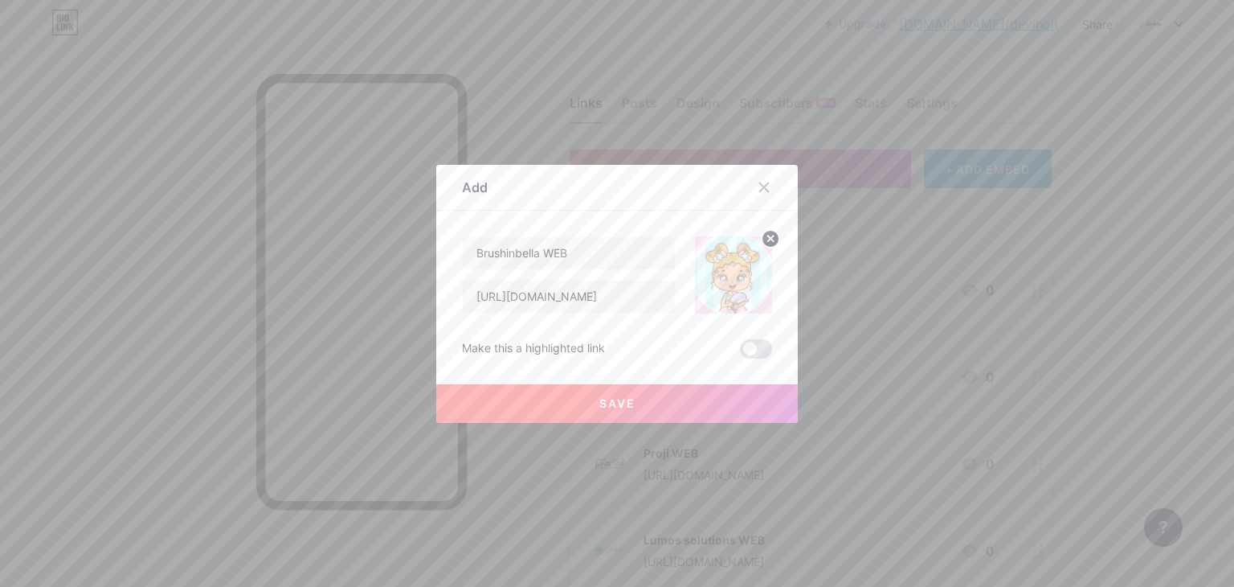
click at [603, 403] on span "Save" at bounding box center [617, 403] width 36 height 14
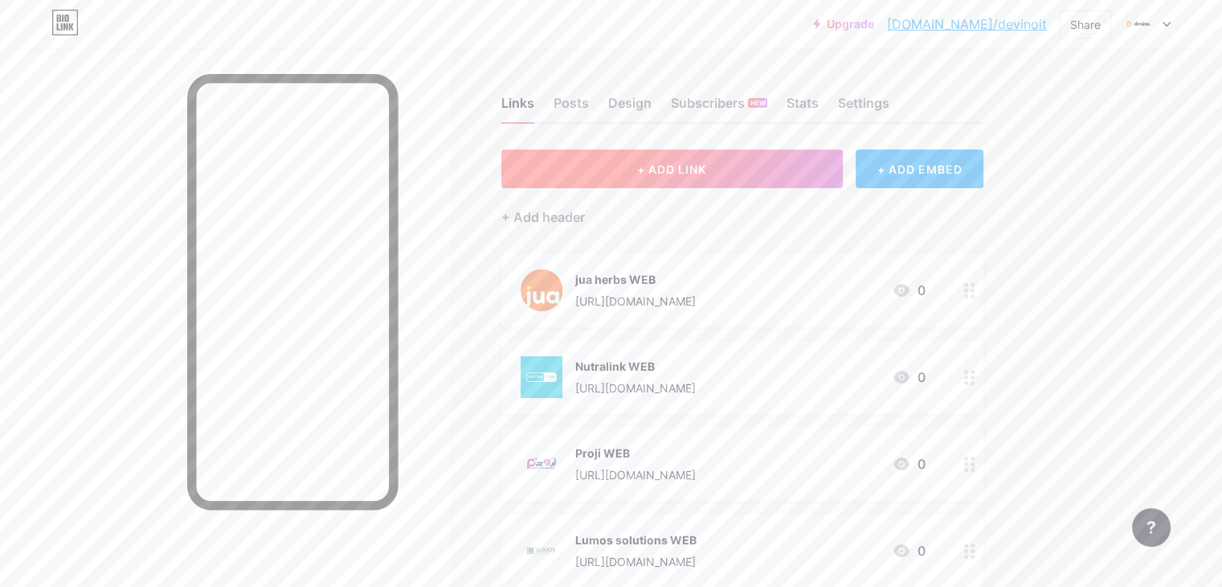
click at [706, 163] on span "+ ADD LINK" at bounding box center [671, 169] width 69 height 14
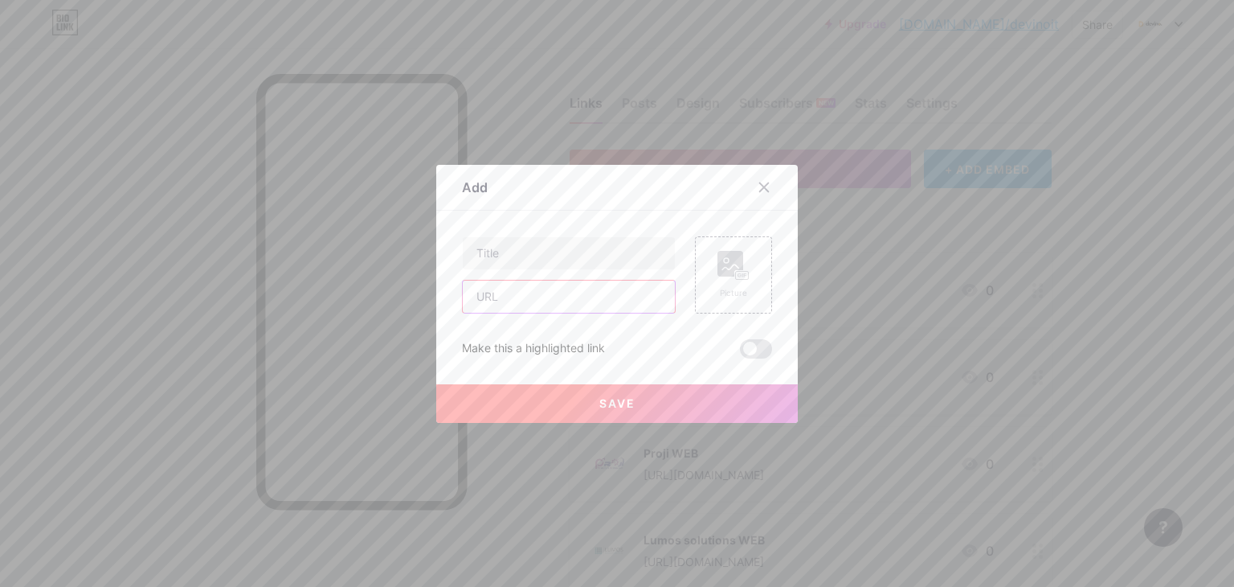
click at [521, 290] on input "text" at bounding box center [569, 296] width 212 height 32
paste input "[URL][DOMAIN_NAME]"
type input "[URL][DOMAIN_NAME]"
click at [527, 247] on input "text" at bounding box center [569, 253] width 212 height 32
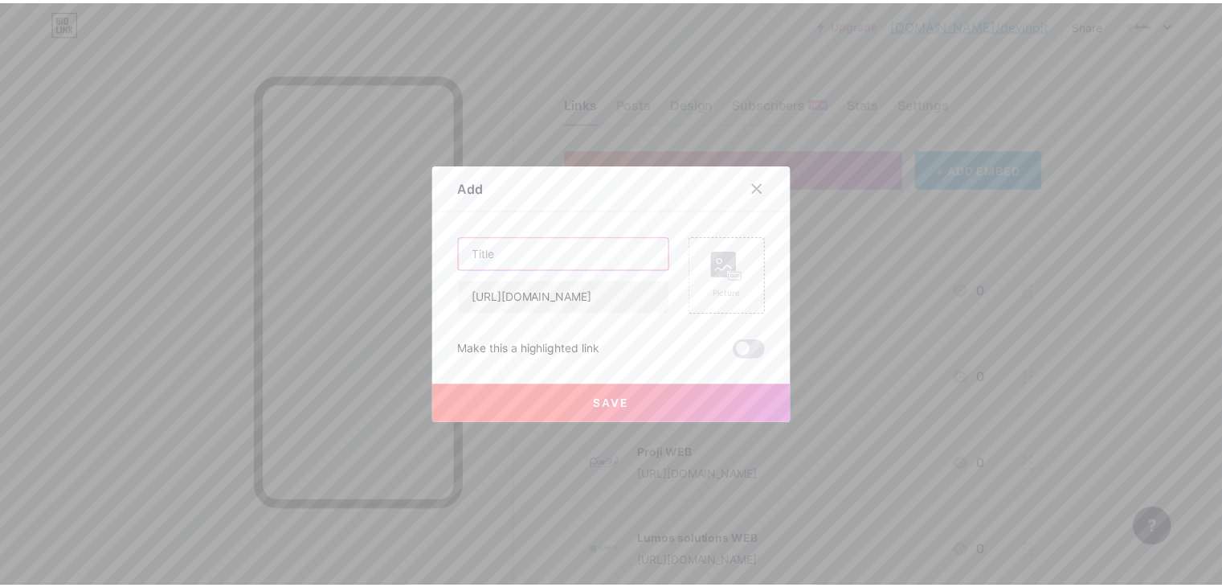
scroll to position [0, 0]
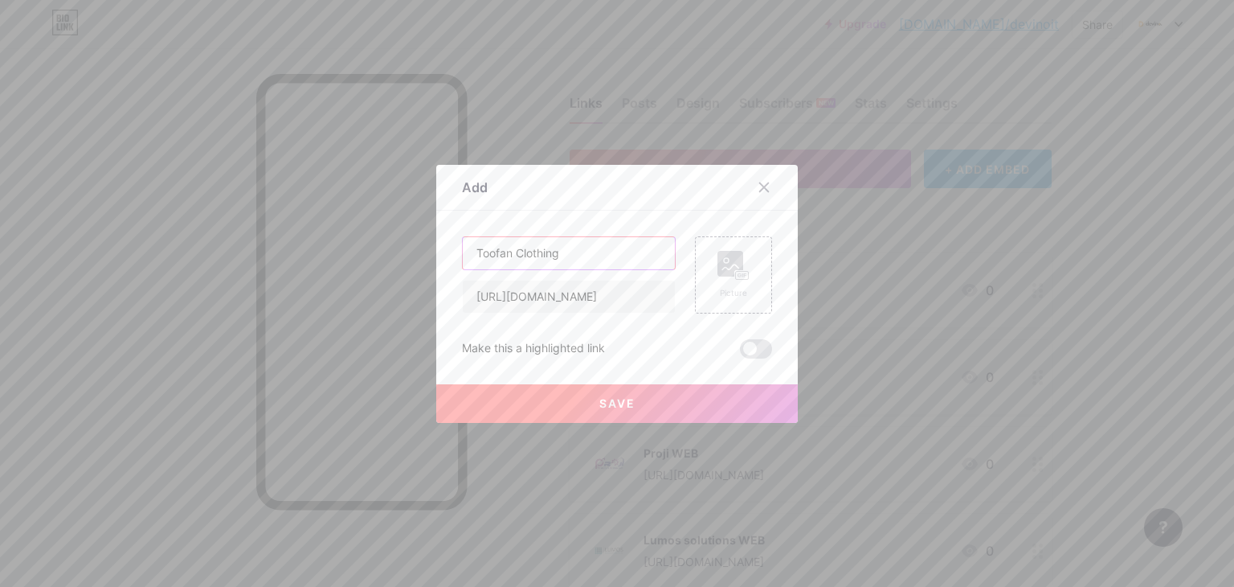
type input "Toofan Clothing"
click at [727, 274] on rect at bounding box center [730, 264] width 26 height 26
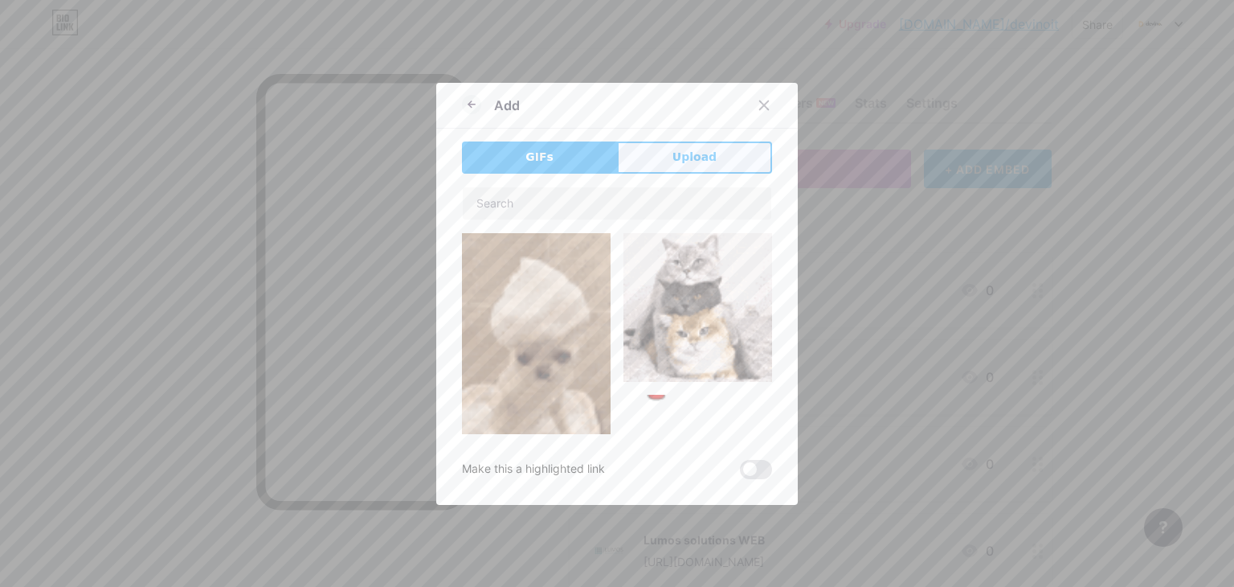
click at [675, 156] on span "Upload" at bounding box center [695, 157] width 44 height 17
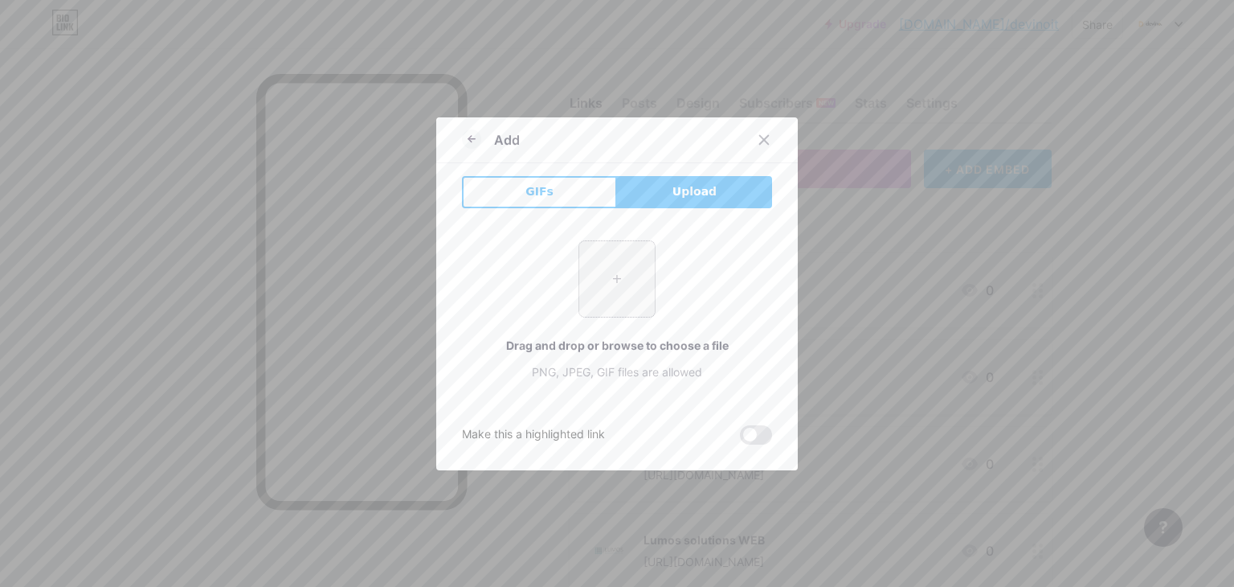
click at [607, 276] on input "file" at bounding box center [617, 279] width 76 height 76
type input "C:\fakepath\476478376_1354441575970855_7625442418242809950_n.jpg"
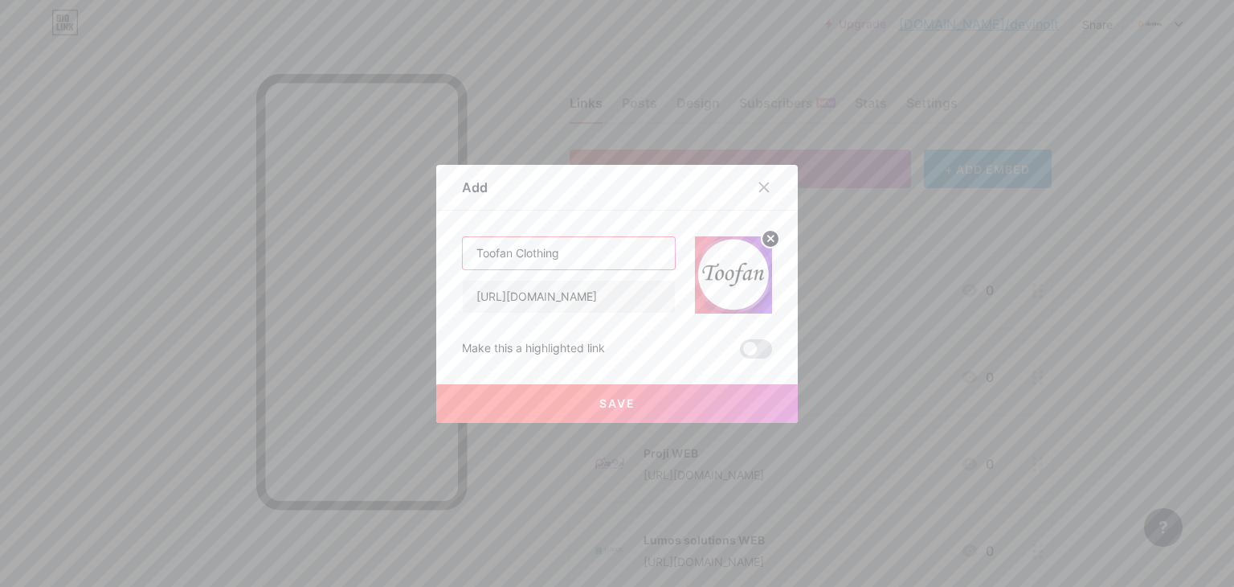
click at [599, 266] on input "Toofan Clothing" at bounding box center [569, 253] width 212 height 32
type input "Toofan Clothing WEB"
click at [599, 408] on span "Save" at bounding box center [617, 403] width 36 height 14
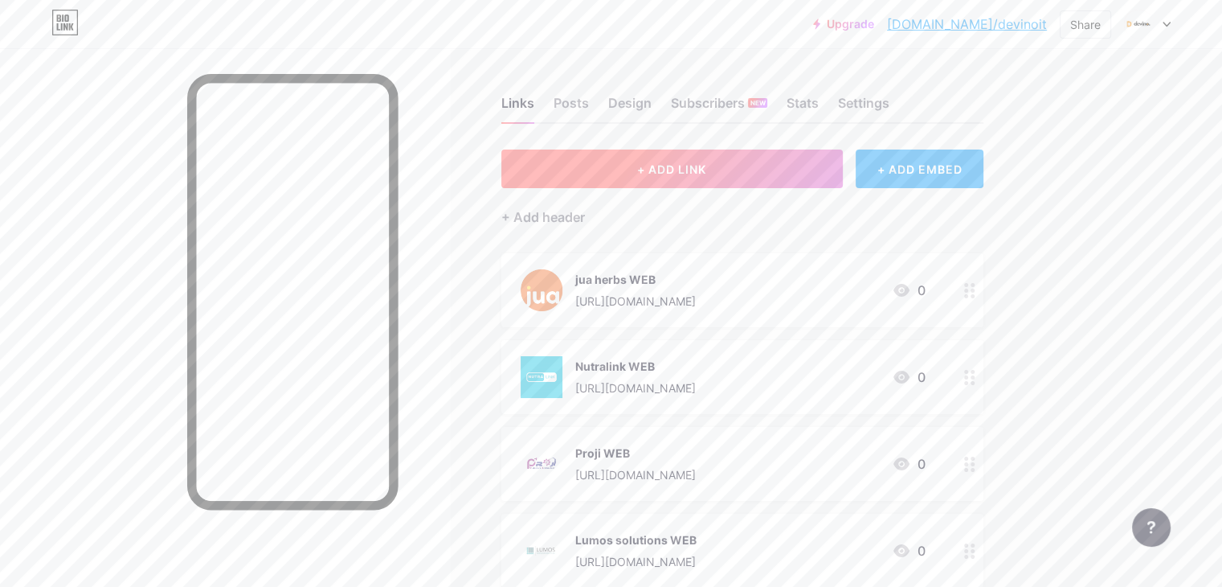
click at [652, 163] on button "+ ADD LINK" at bounding box center [671, 168] width 341 height 39
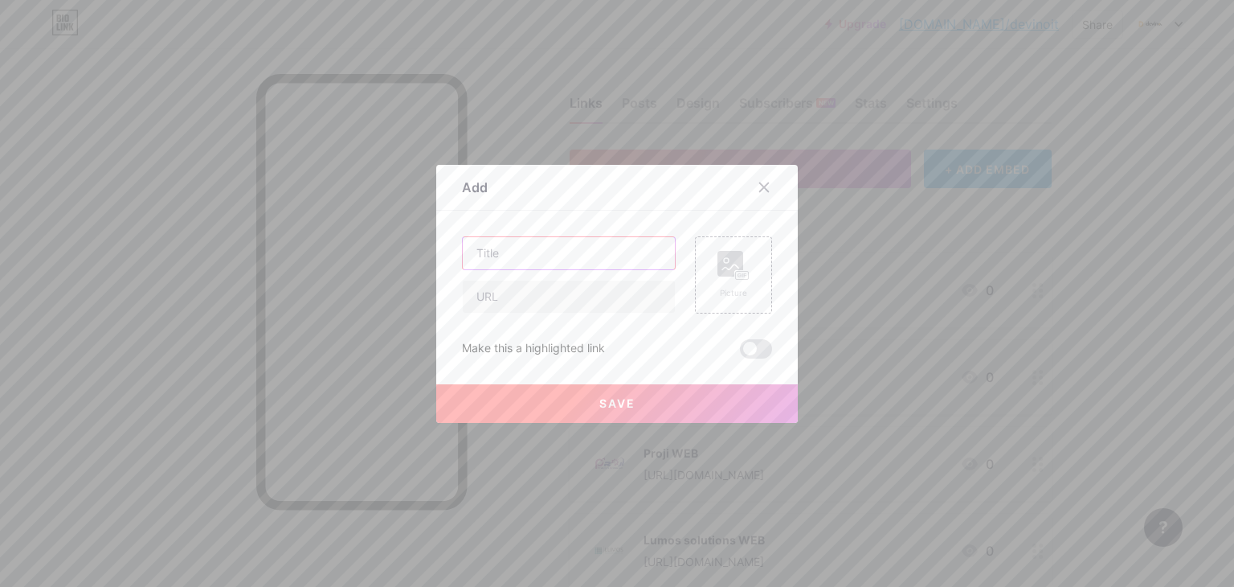
click at [574, 247] on input "text" at bounding box center [569, 253] width 212 height 32
click at [530, 313] on div at bounding box center [569, 297] width 214 height 34
click at [524, 305] on input "text" at bounding box center [569, 296] width 212 height 32
paste input "[URL][DOMAIN_NAME]"
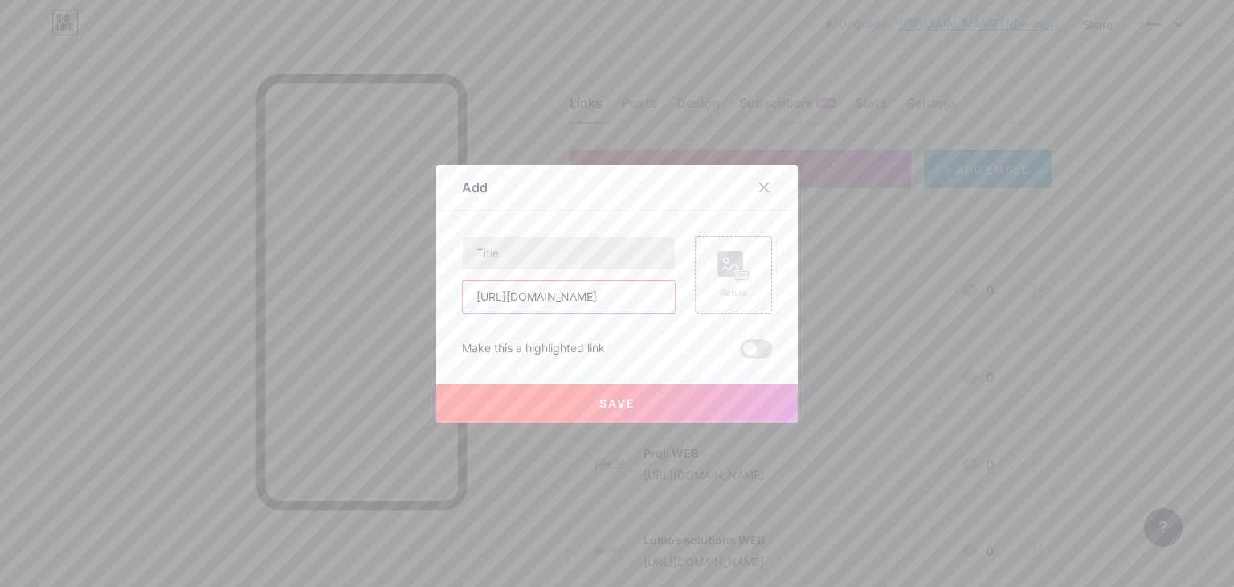
type input "[URL][DOMAIN_NAME]"
click at [522, 255] on input "text" at bounding box center [569, 253] width 212 height 32
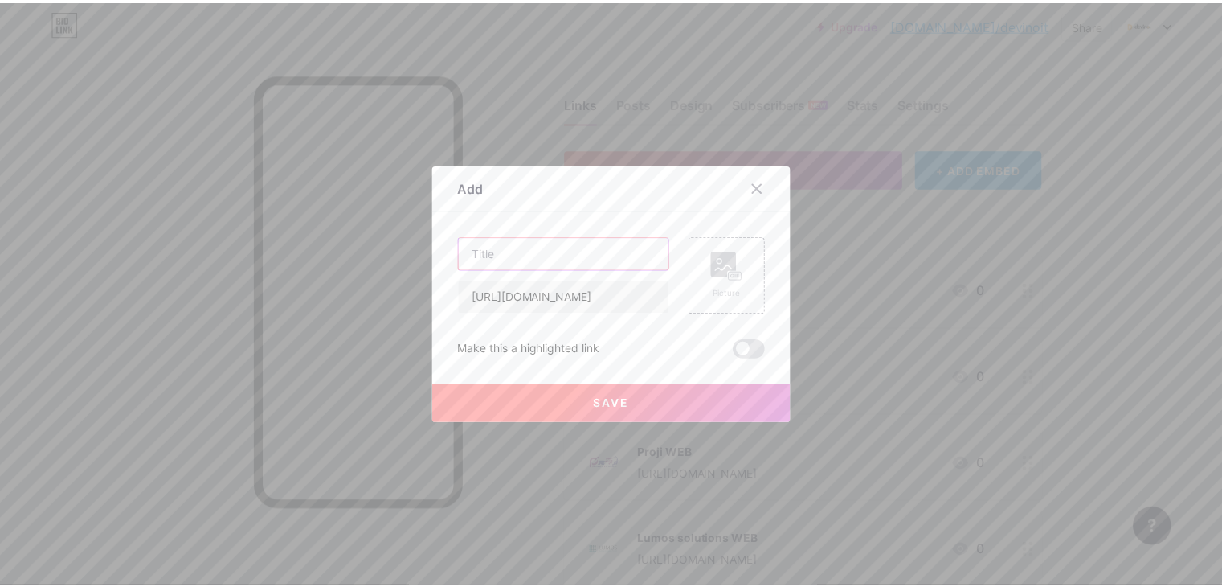
scroll to position [0, 0]
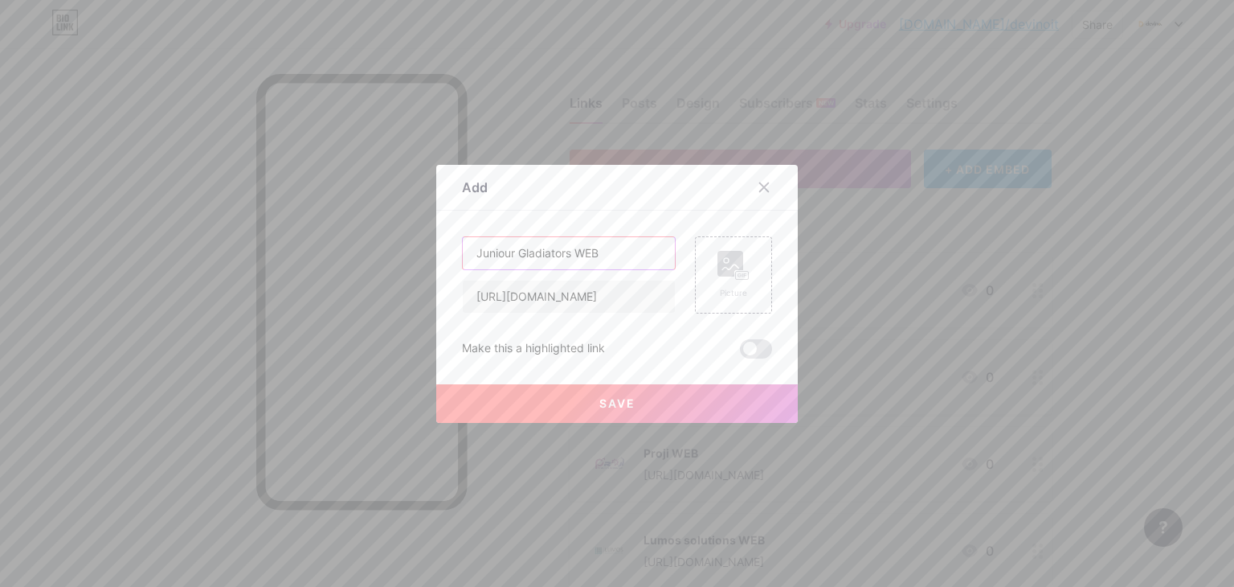
type input "Juniour Gladiators WEB"
click at [720, 279] on icon at bounding box center [733, 266] width 32 height 30
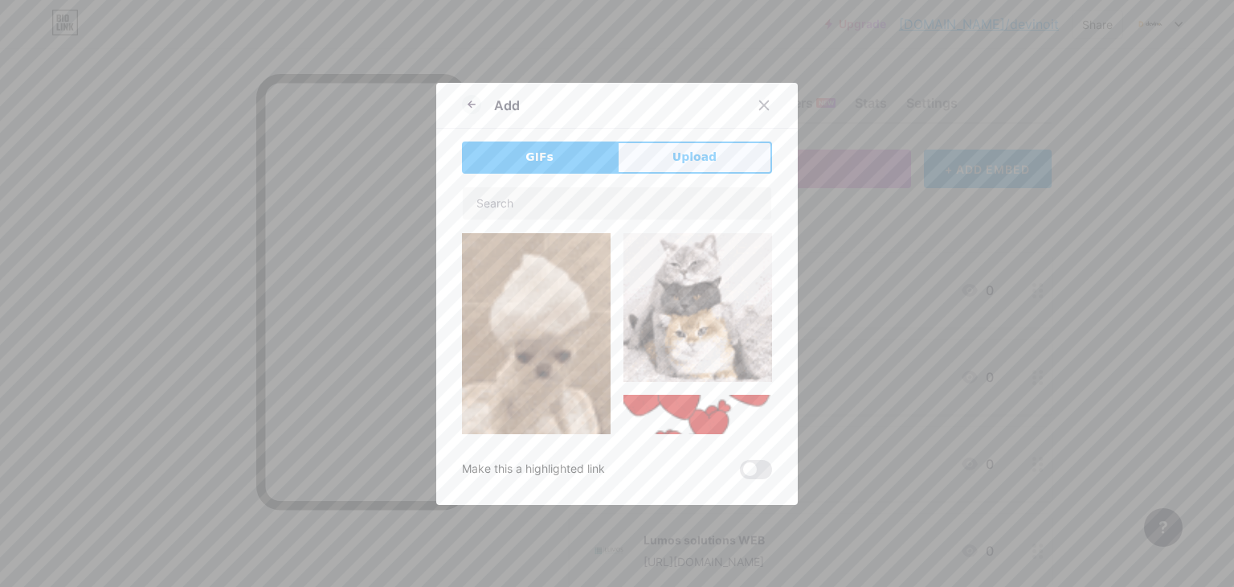
click at [706, 160] on span "Upload" at bounding box center [695, 157] width 44 height 17
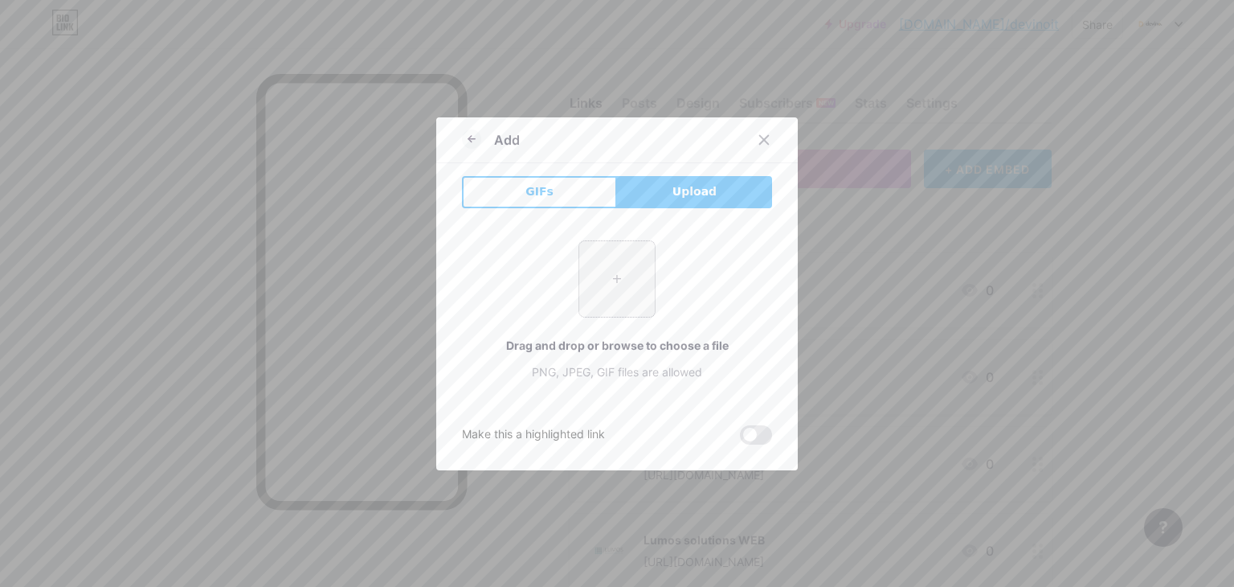
click at [600, 286] on input "file" at bounding box center [617, 279] width 76 height 76
type input "C:\fakepath\423807790_1757192024692118_5693682553548271728_n.jpg"
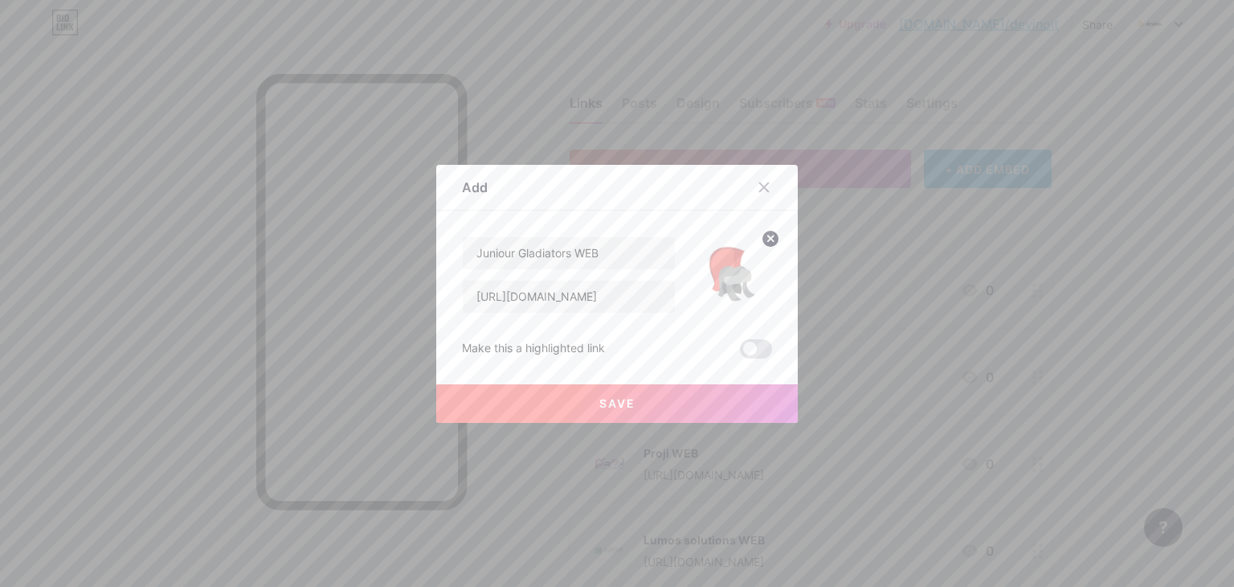
click at [636, 403] on button "Save" at bounding box center [617, 403] width 362 height 39
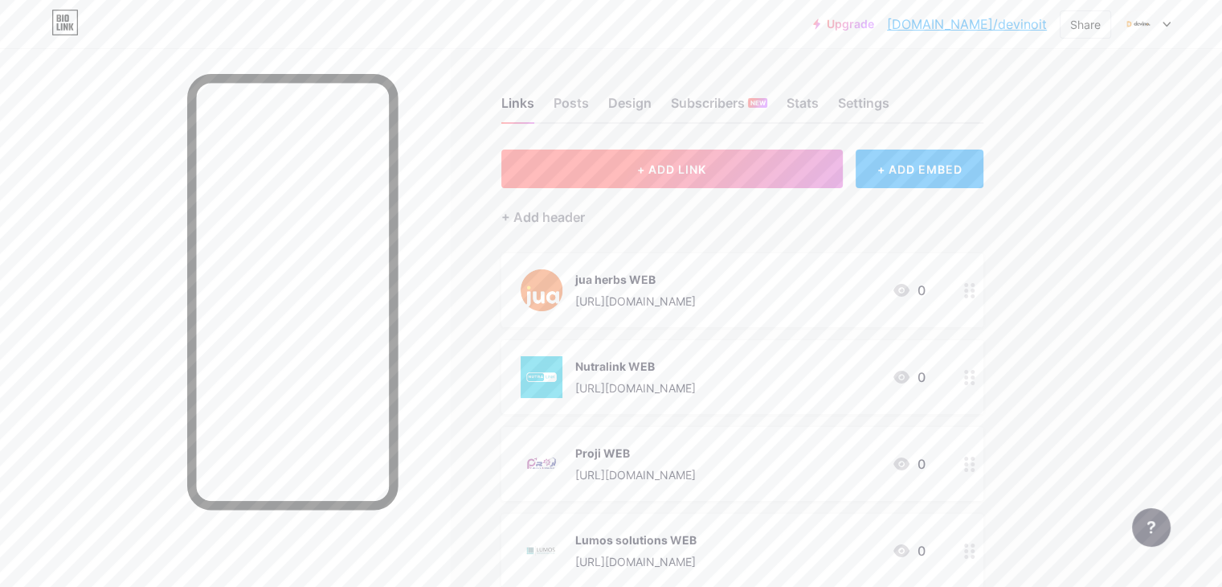
click at [740, 177] on button "+ ADD LINK" at bounding box center [671, 168] width 341 height 39
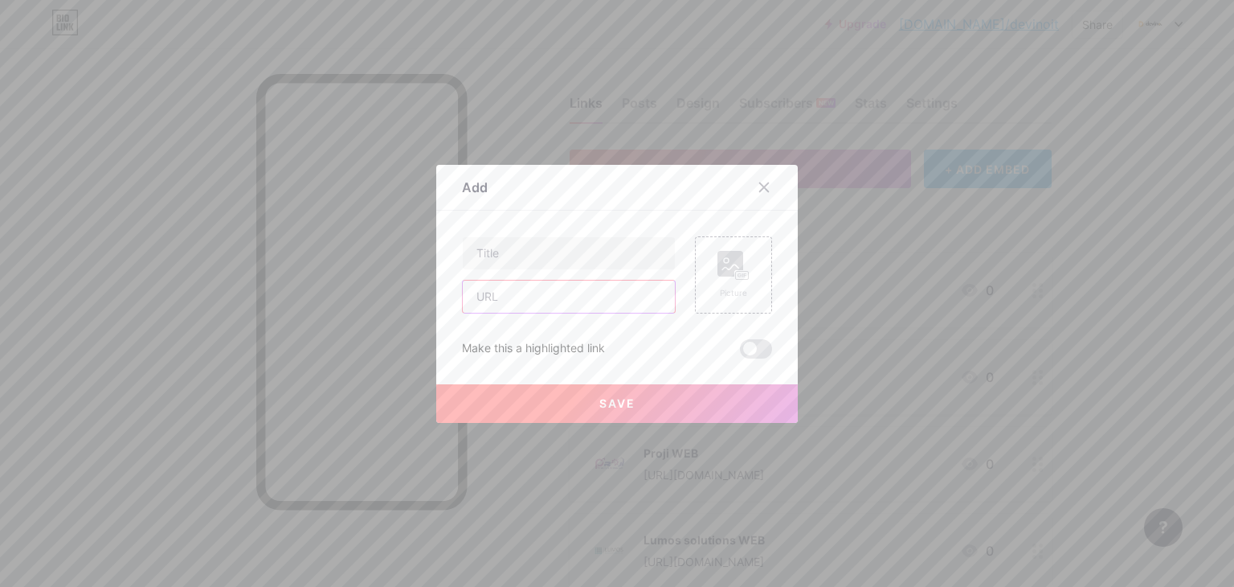
click at [571, 295] on input "text" at bounding box center [569, 296] width 212 height 32
paste input "[URL][DOMAIN_NAME]"
type input "[URL][DOMAIN_NAME]"
click at [553, 252] on input "text" at bounding box center [569, 253] width 212 height 32
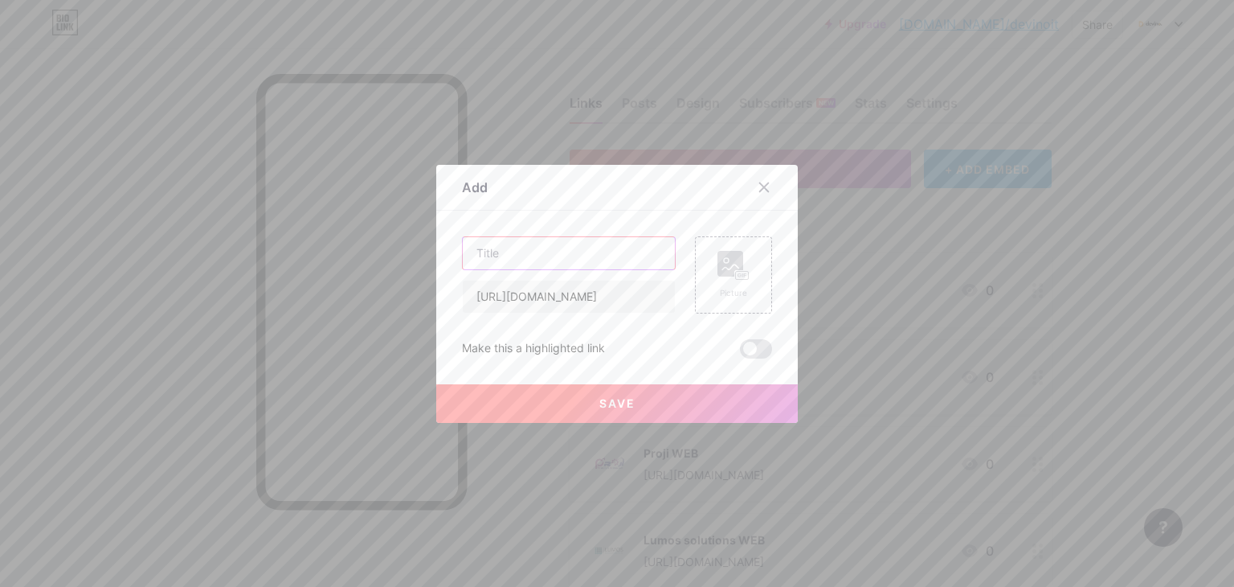
scroll to position [0, 0]
click at [529, 256] on input "text" at bounding box center [569, 253] width 212 height 32
paste input "[URL][DOMAIN_NAME]"
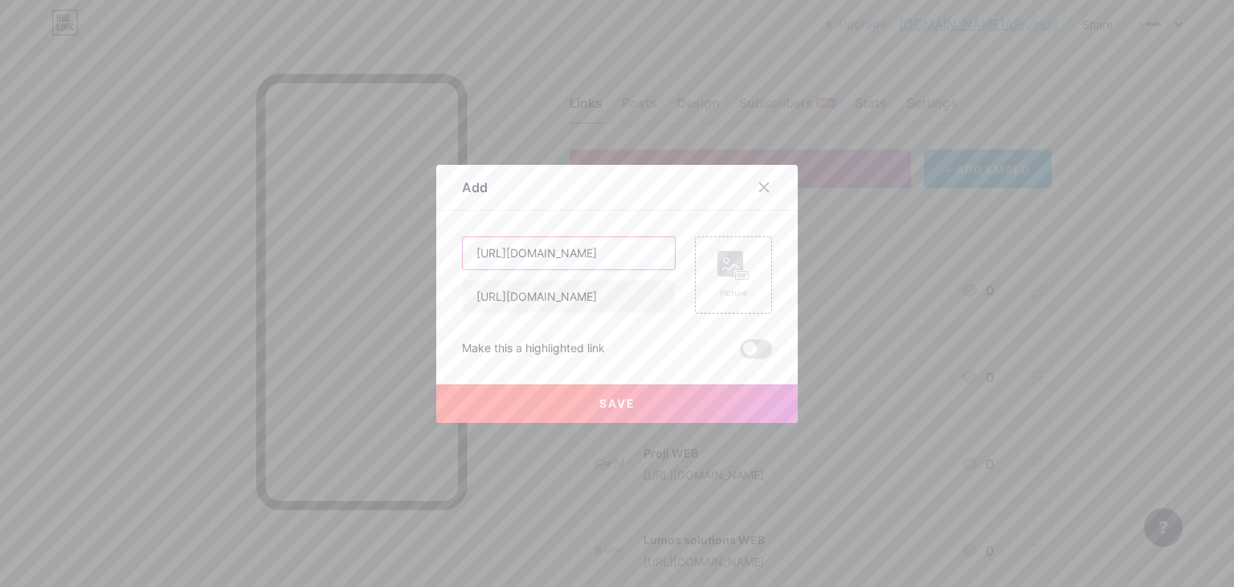
drag, startPoint x: 652, startPoint y: 256, endPoint x: 623, endPoint y: 256, distance: 28.1
click at [623, 256] on input "[URL][DOMAIN_NAME]" at bounding box center [569, 253] width 212 height 32
drag, startPoint x: 615, startPoint y: 256, endPoint x: 678, endPoint y: 247, distance: 63.2
click at [678, 247] on div "[URL][DOMAIN_NAME] [URL][DOMAIN_NAME] Picture" at bounding box center [617, 274] width 310 height 77
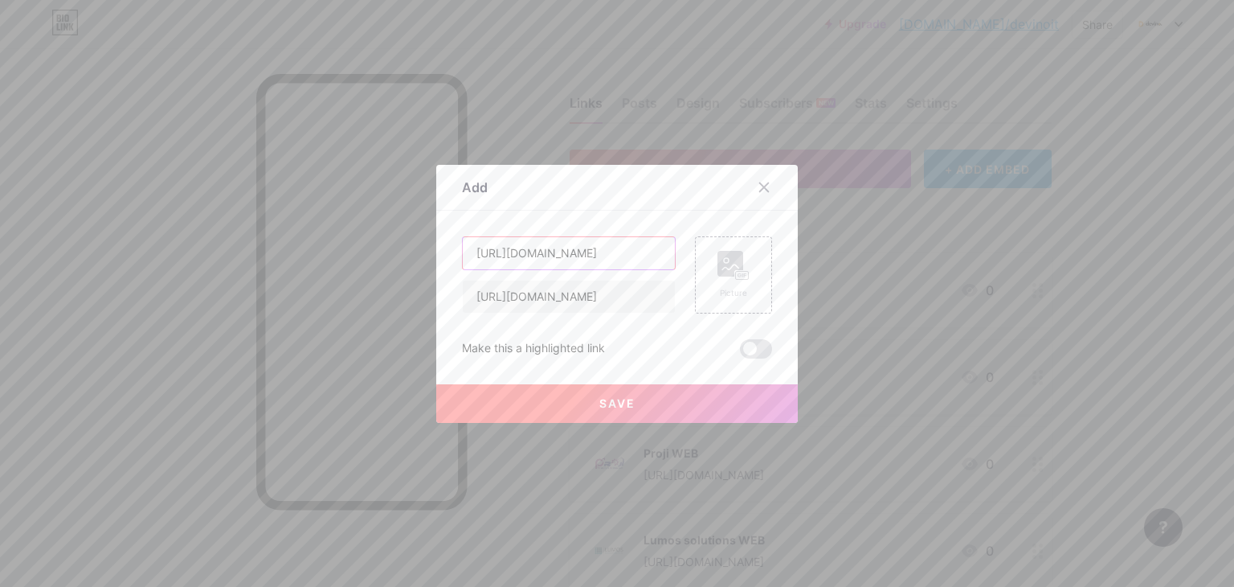
click at [630, 259] on input "[URL][DOMAIN_NAME]" at bounding box center [569, 253] width 212 height 32
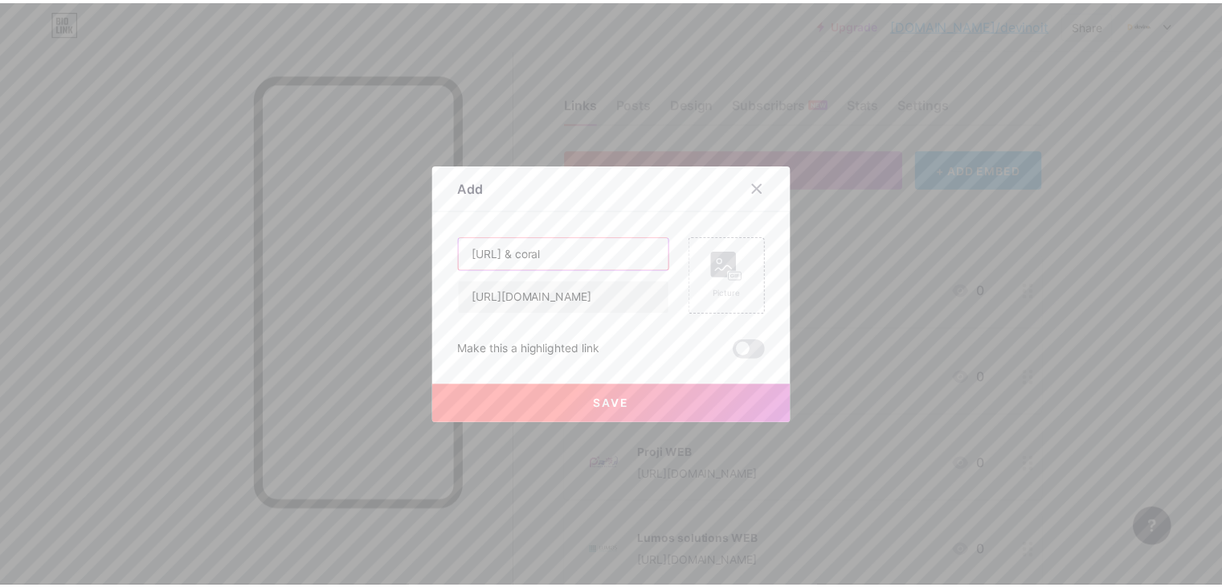
scroll to position [0, 0]
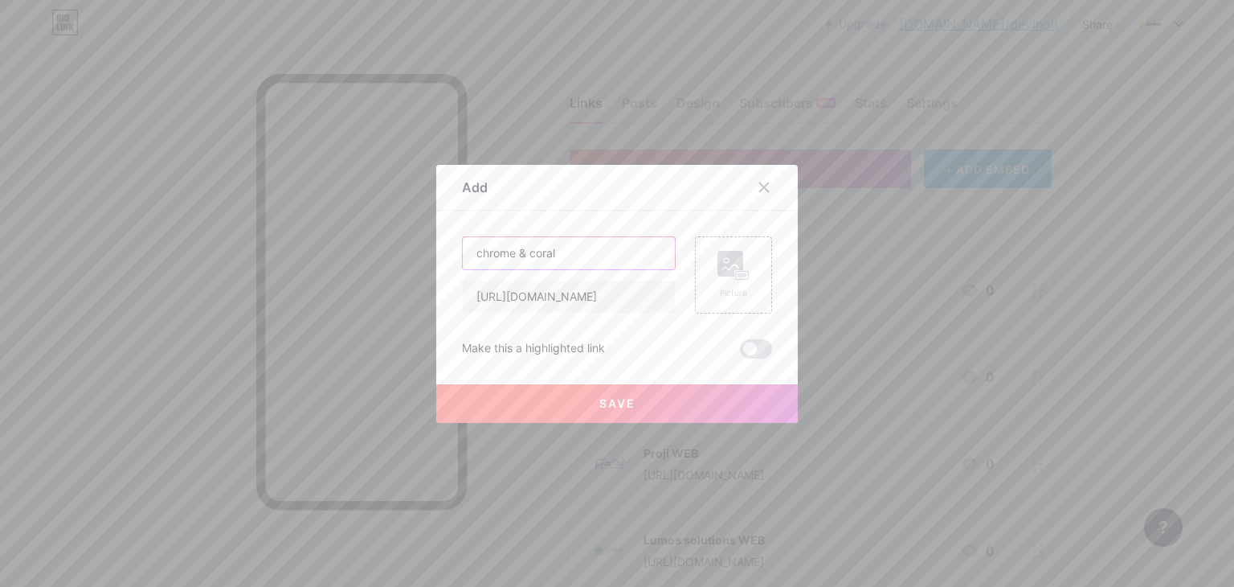
type input "chrome & coral"
click at [717, 258] on rect at bounding box center [730, 264] width 26 height 26
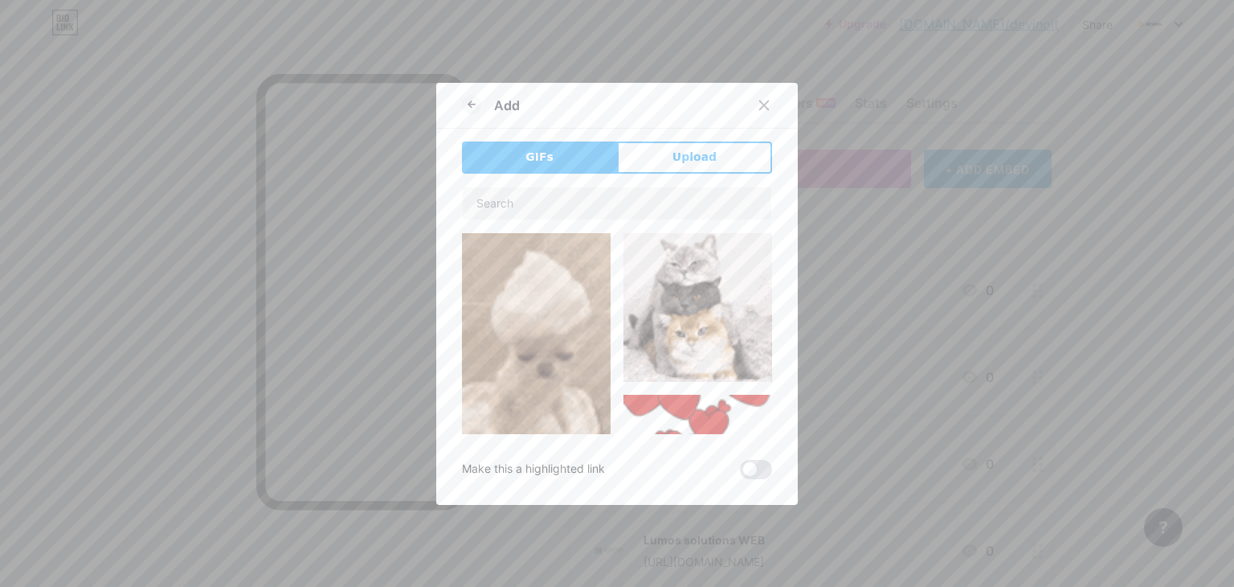
click at [689, 149] on span "Upload" at bounding box center [695, 157] width 44 height 17
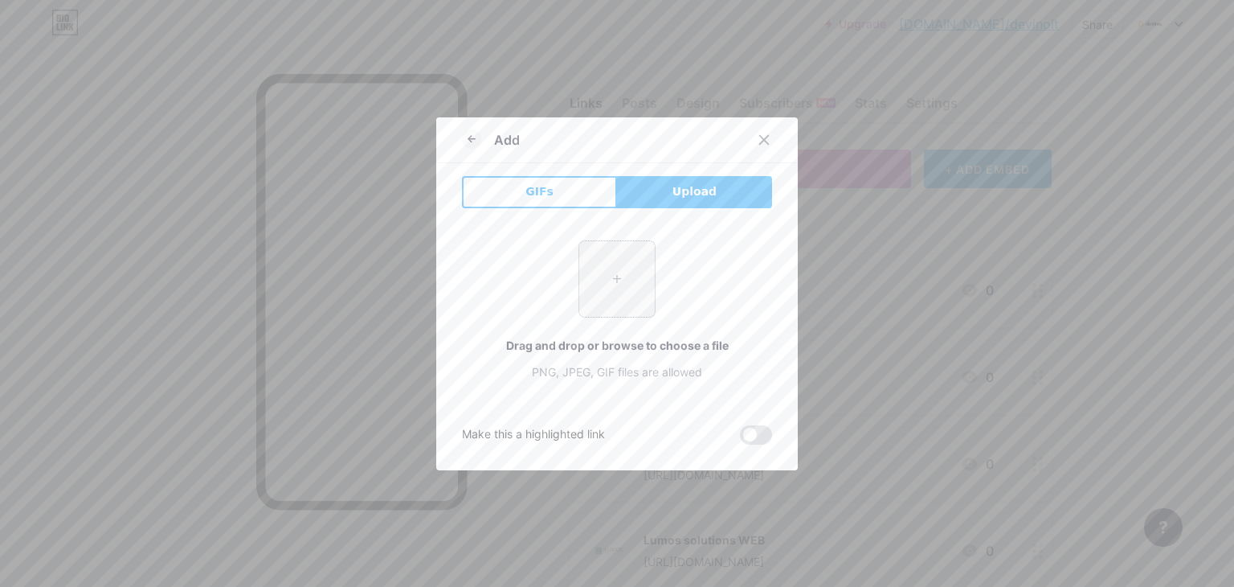
click at [615, 277] on input "file" at bounding box center [617, 279] width 76 height 76
type input "C:\fakepath\500876281_18075288920506039_8488799002685358602_n.jpg"
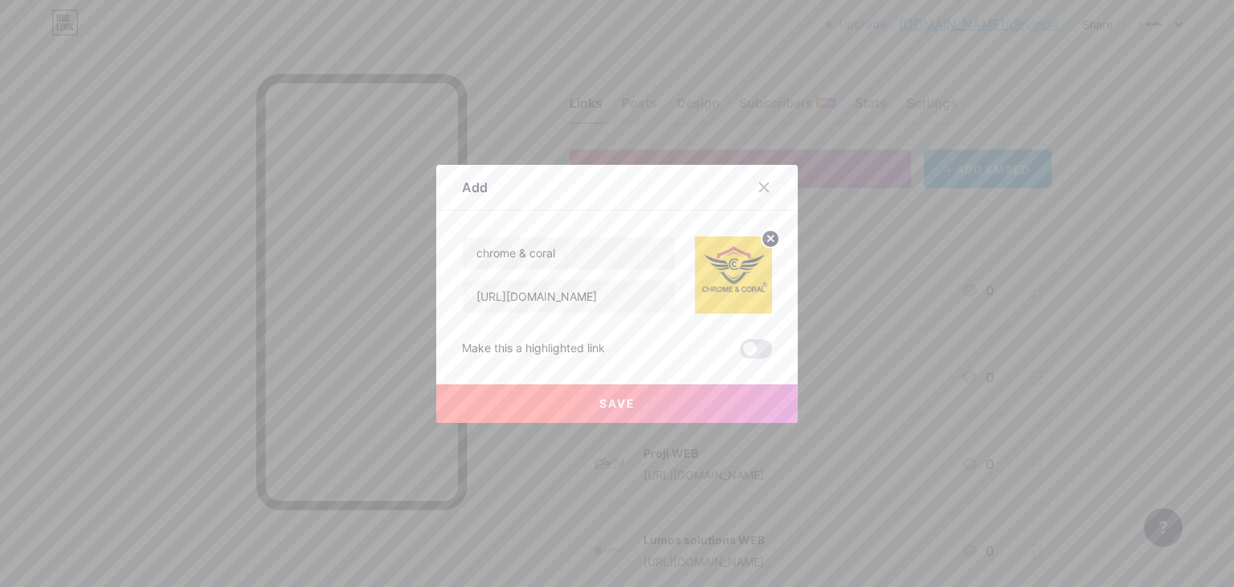
click at [676, 395] on button "Save" at bounding box center [617, 403] width 362 height 39
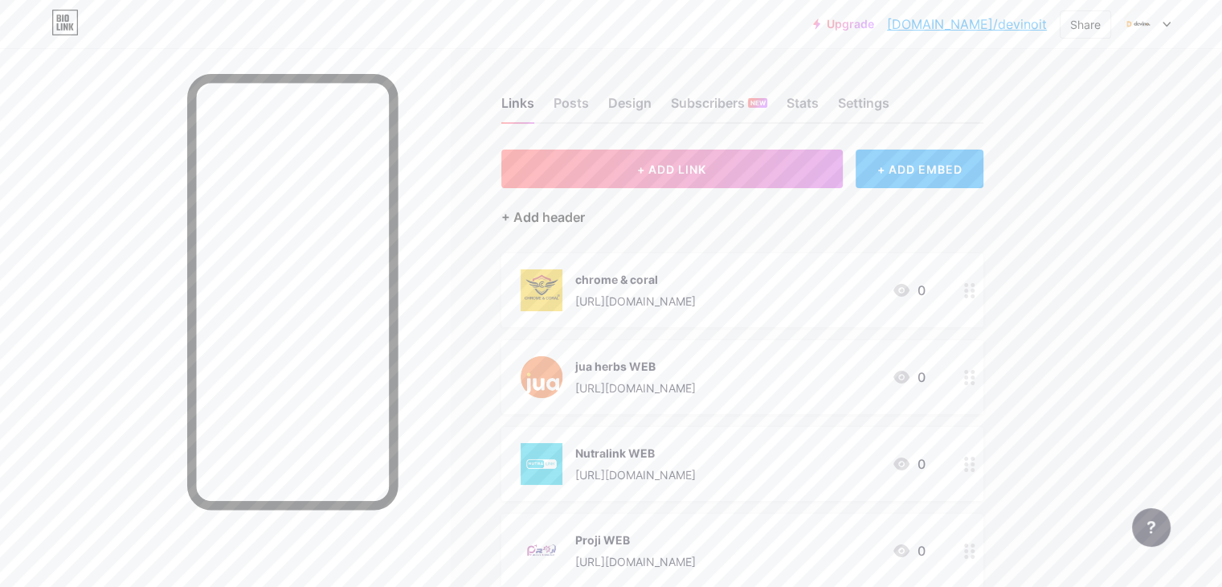
click at [585, 215] on div "+ Add header" at bounding box center [543, 216] width 84 height 19
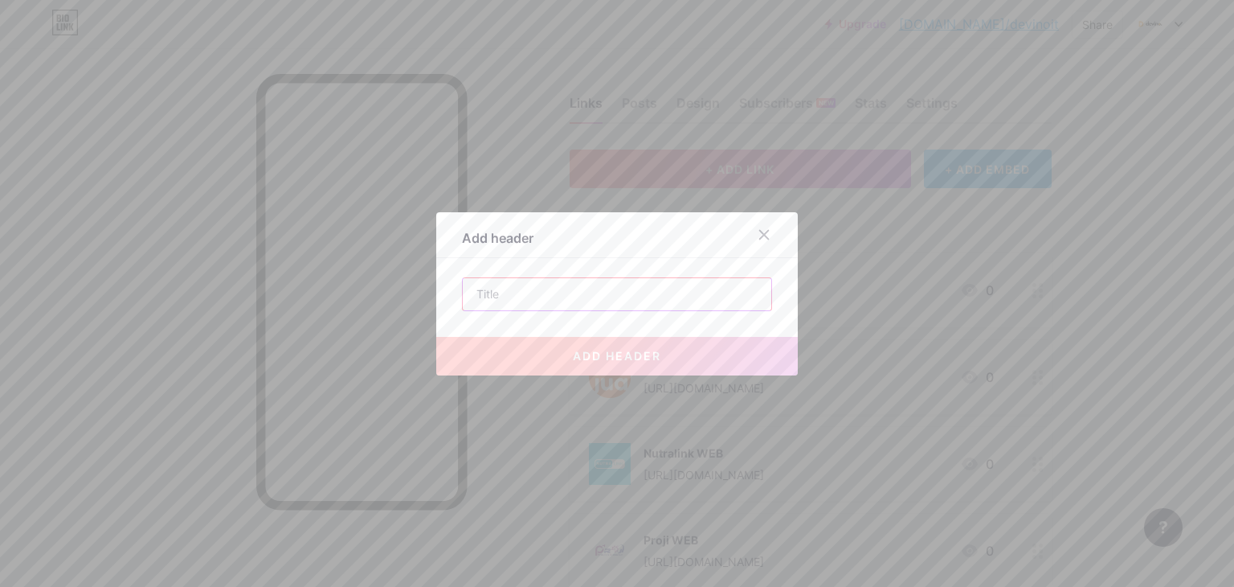
click at [639, 300] on input "text" at bounding box center [617, 294] width 309 height 32
type input "instagram"
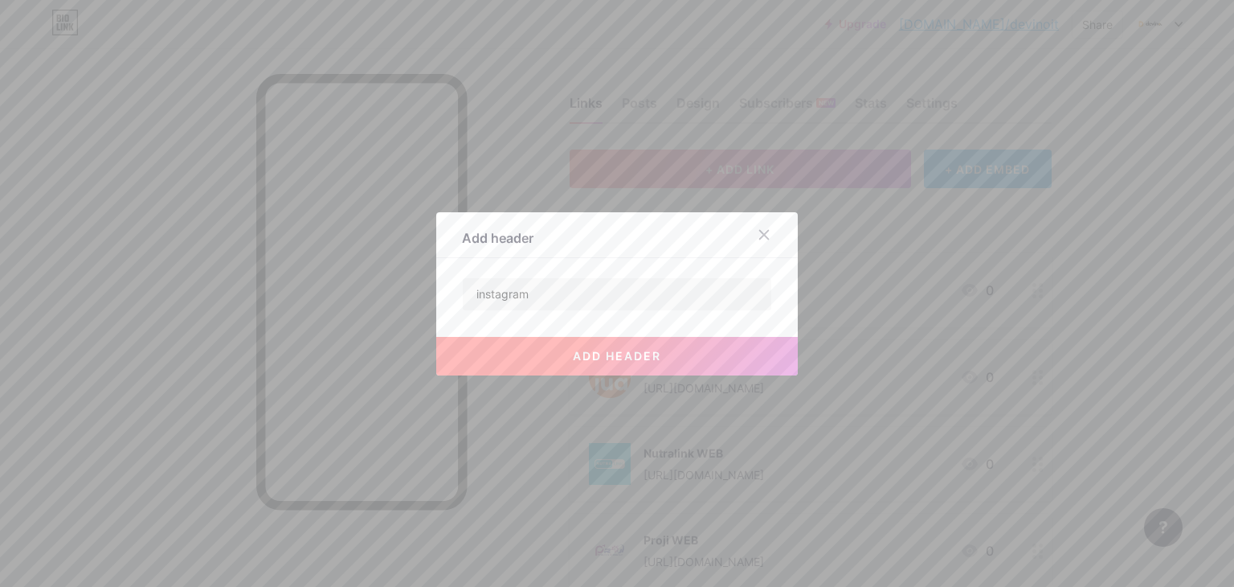
click at [632, 359] on span "add header" at bounding box center [617, 356] width 88 height 14
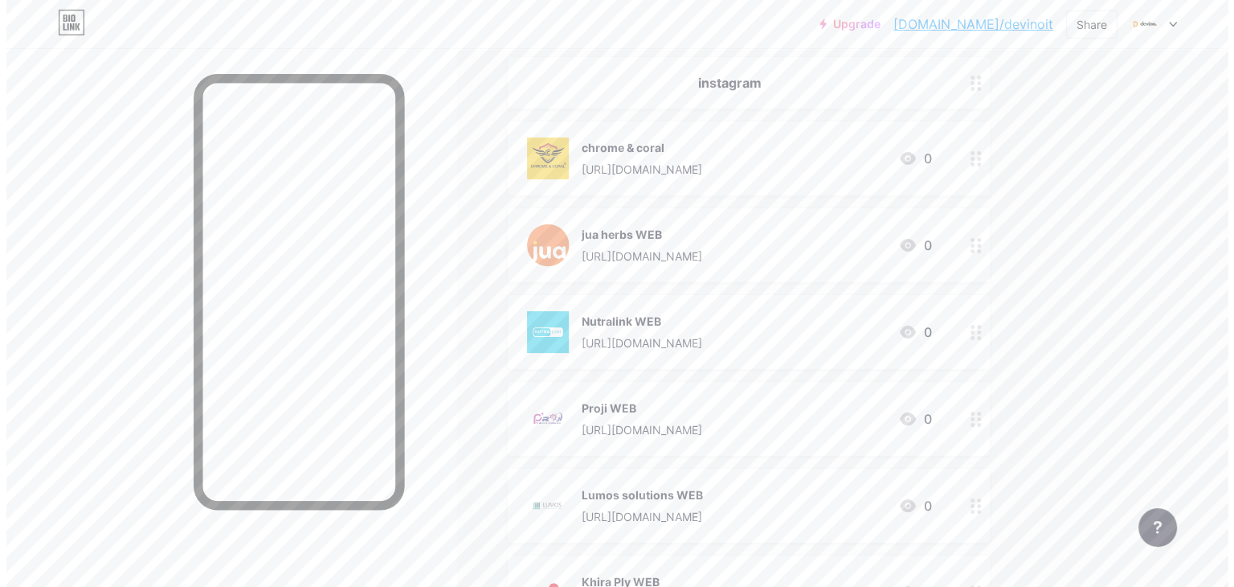
scroll to position [107, 0]
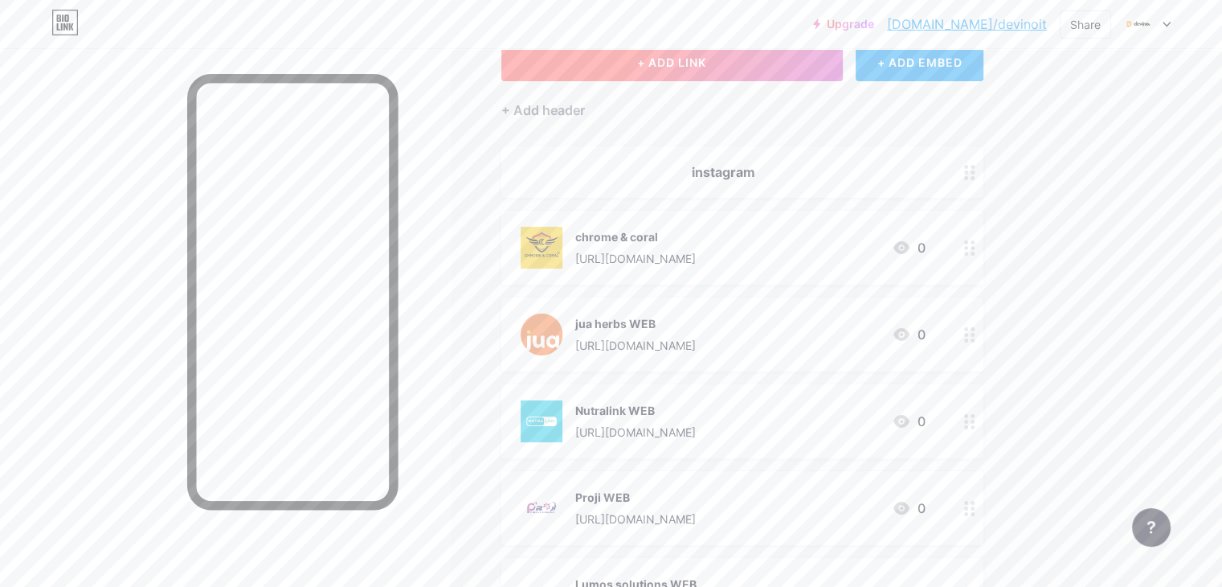
click at [752, 69] on button "+ ADD LINK" at bounding box center [671, 62] width 341 height 39
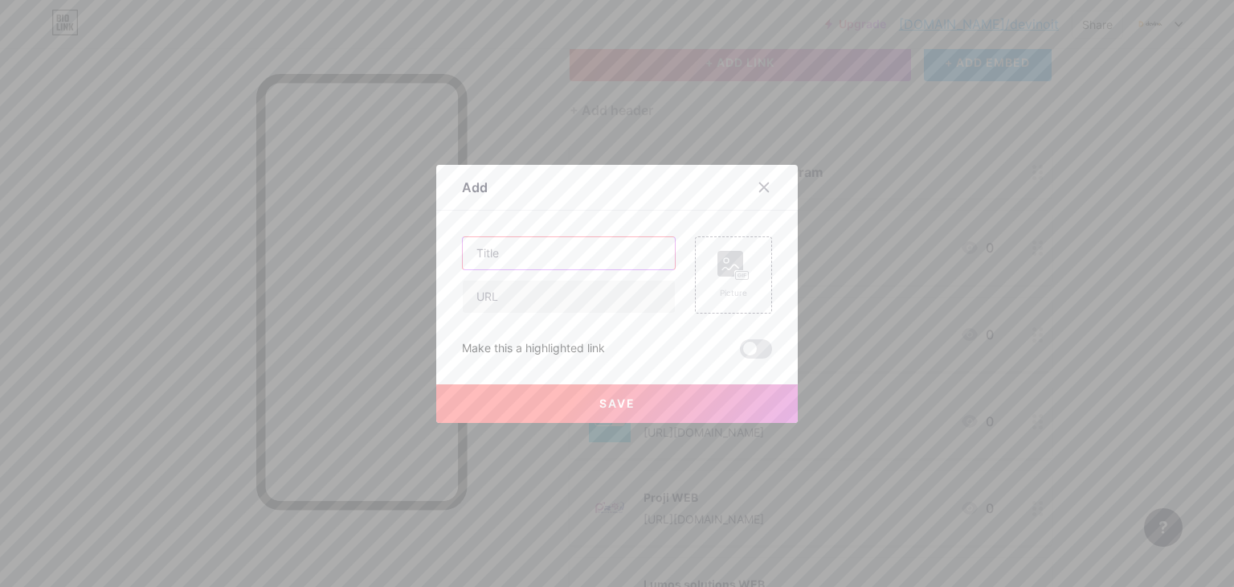
click at [623, 248] on input "text" at bounding box center [569, 253] width 212 height 32
click at [601, 303] on input "text" at bounding box center [569, 296] width 212 height 32
paste input "[URL][DOMAIN_NAME]"
type input "[URL][DOMAIN_NAME]"
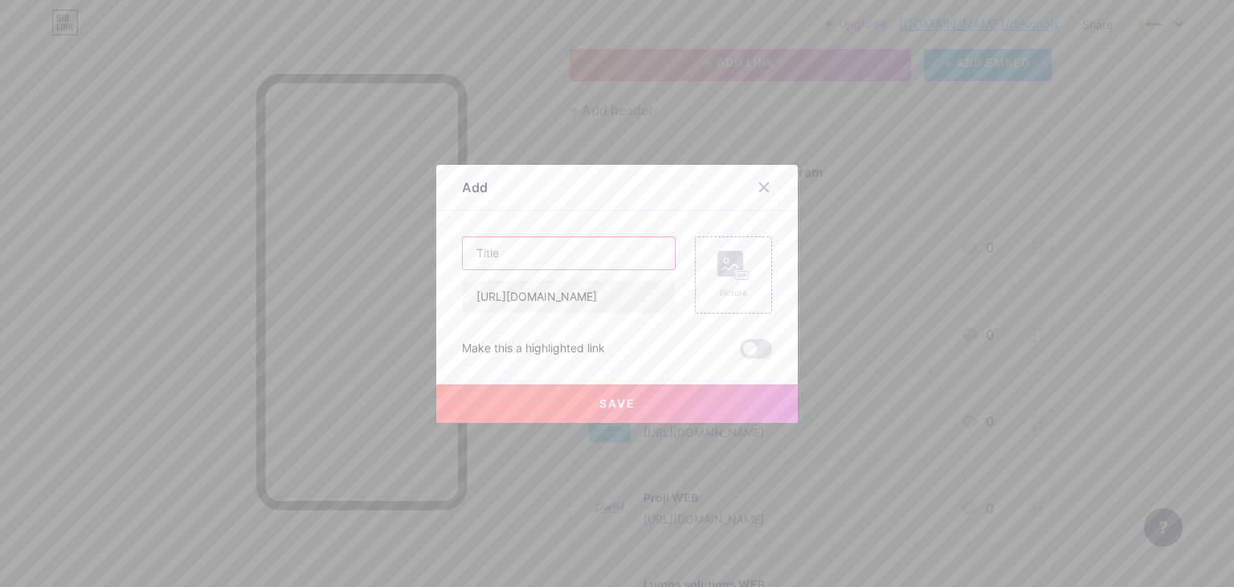
click at [587, 242] on input "text" at bounding box center [569, 253] width 212 height 32
type input "c & c"
click at [615, 425] on div at bounding box center [617, 293] width 1234 height 587
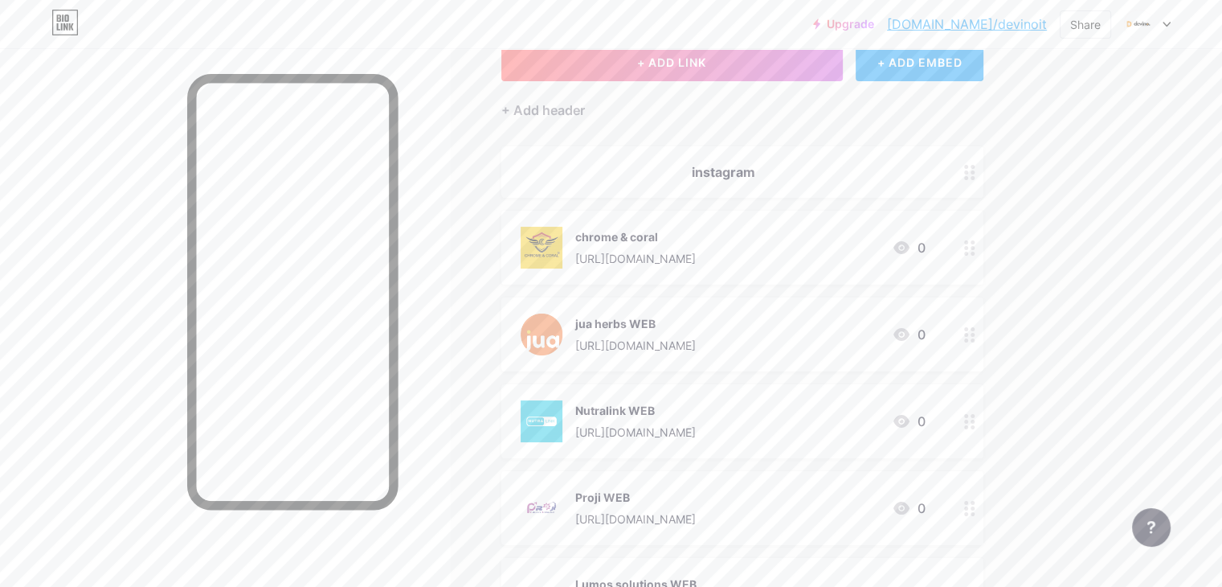
click at [729, 96] on div "+ Add header" at bounding box center [742, 100] width 482 height 39
click at [701, 65] on button "+ ADD LINK" at bounding box center [671, 62] width 341 height 39
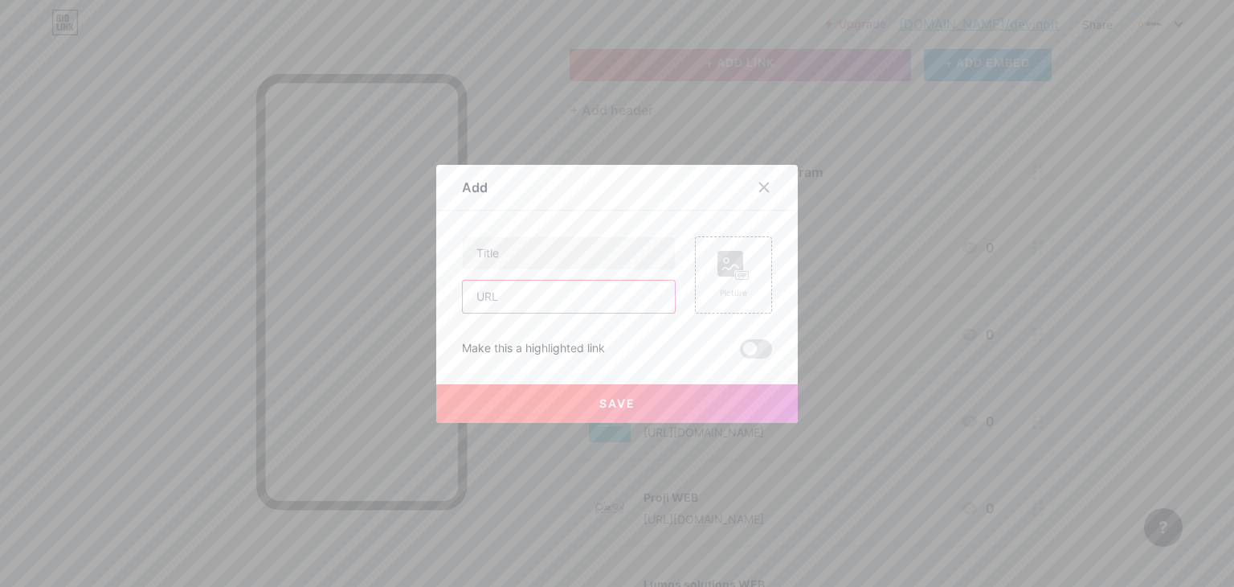
click at [530, 291] on input "text" at bounding box center [569, 296] width 212 height 32
paste input "[URL][DOMAIN_NAME]"
type input "[URL][DOMAIN_NAME]"
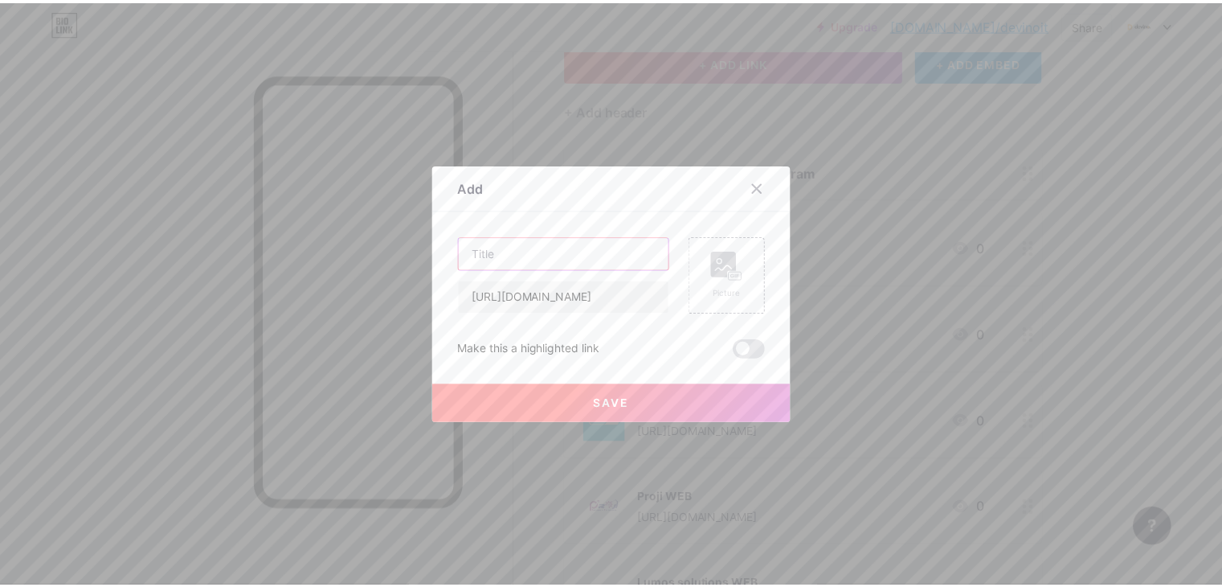
scroll to position [0, 0]
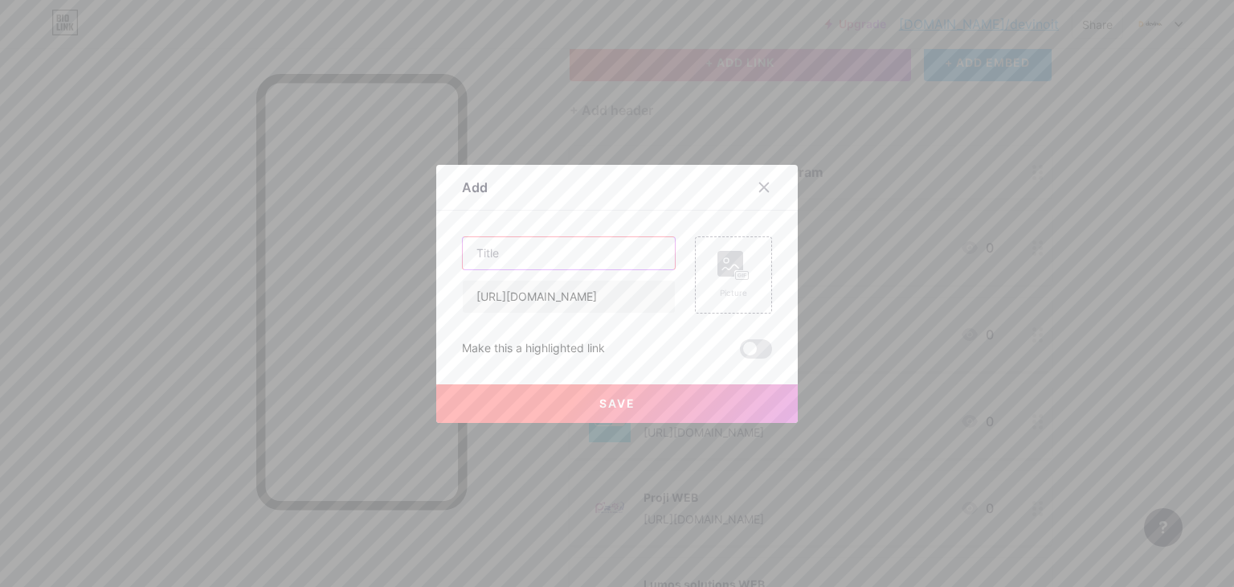
click at [530, 261] on input "text" at bounding box center [569, 253] width 212 height 32
type input "c"
type input "C & C"
click at [677, 419] on button "Save" at bounding box center [617, 403] width 362 height 39
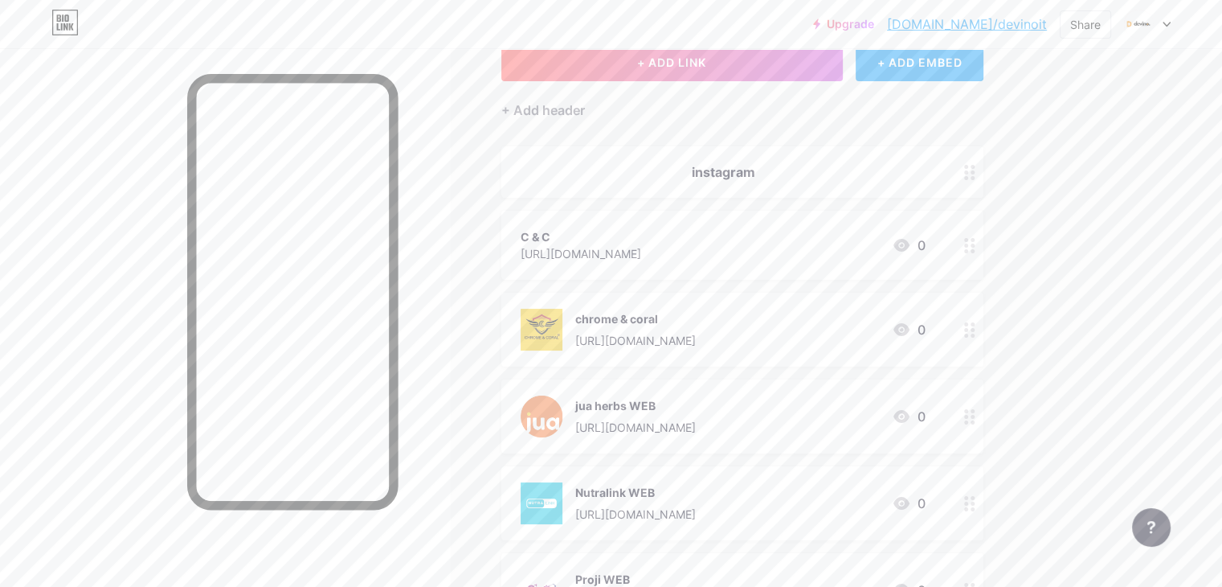
drag, startPoint x: 720, startPoint y: 250, endPoint x: 717, endPoint y: 155, distance: 94.8
click at [975, 253] on icon at bounding box center [969, 254] width 11 height 15
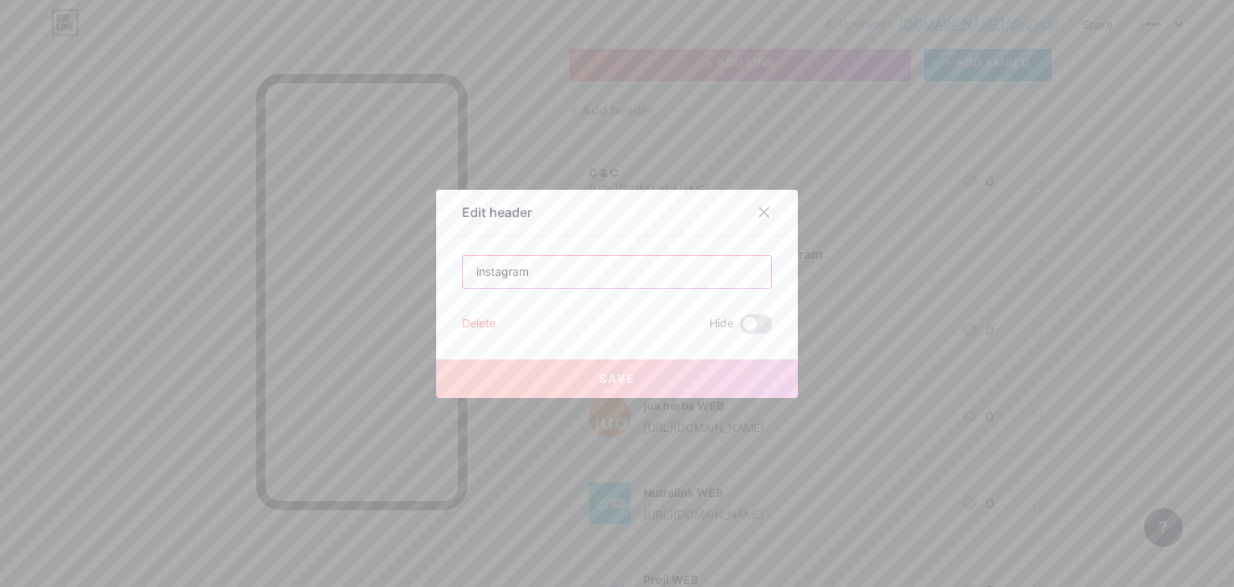
click at [658, 272] on input "instagram" at bounding box center [617, 272] width 309 height 32
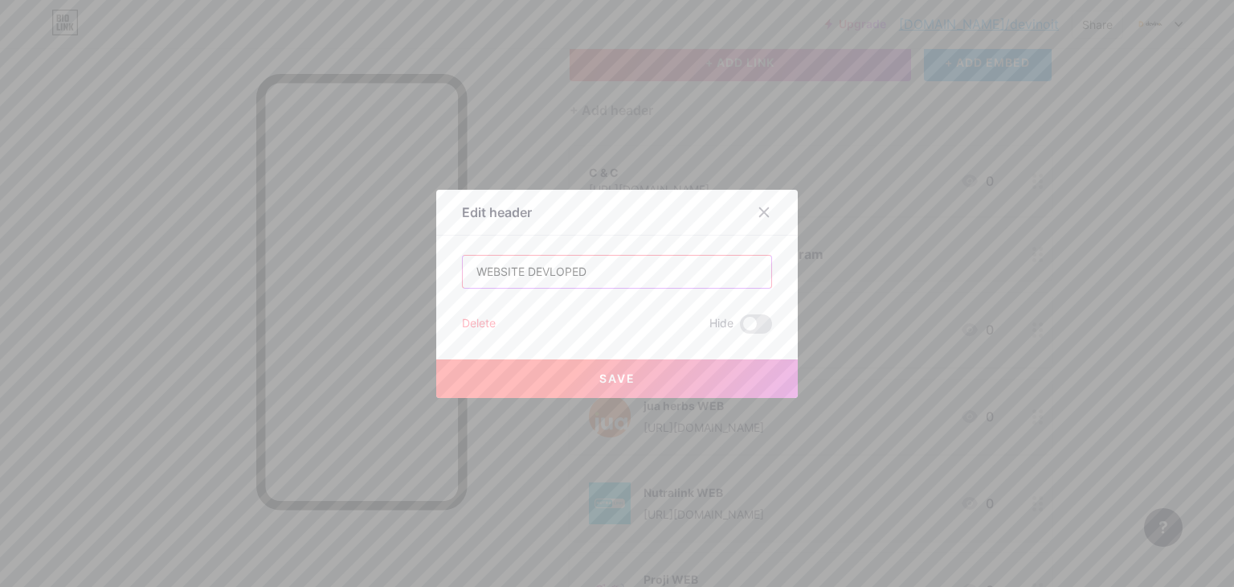
type input "WEBSITE DEVLOPED"
click at [670, 378] on button "Save" at bounding box center [617, 378] width 362 height 39
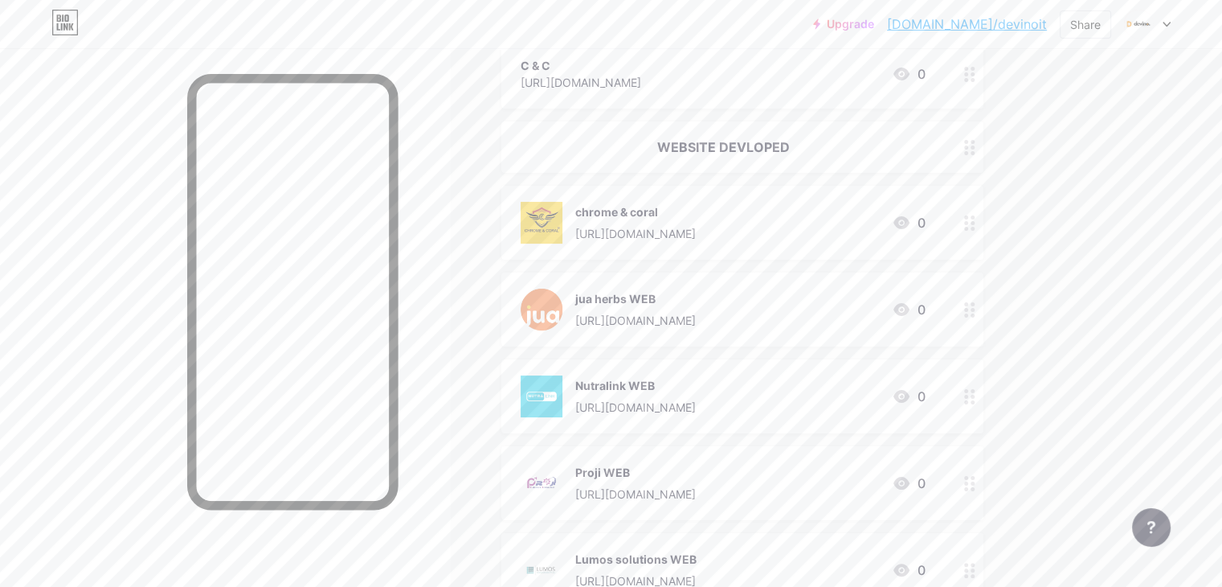
scroll to position [107, 0]
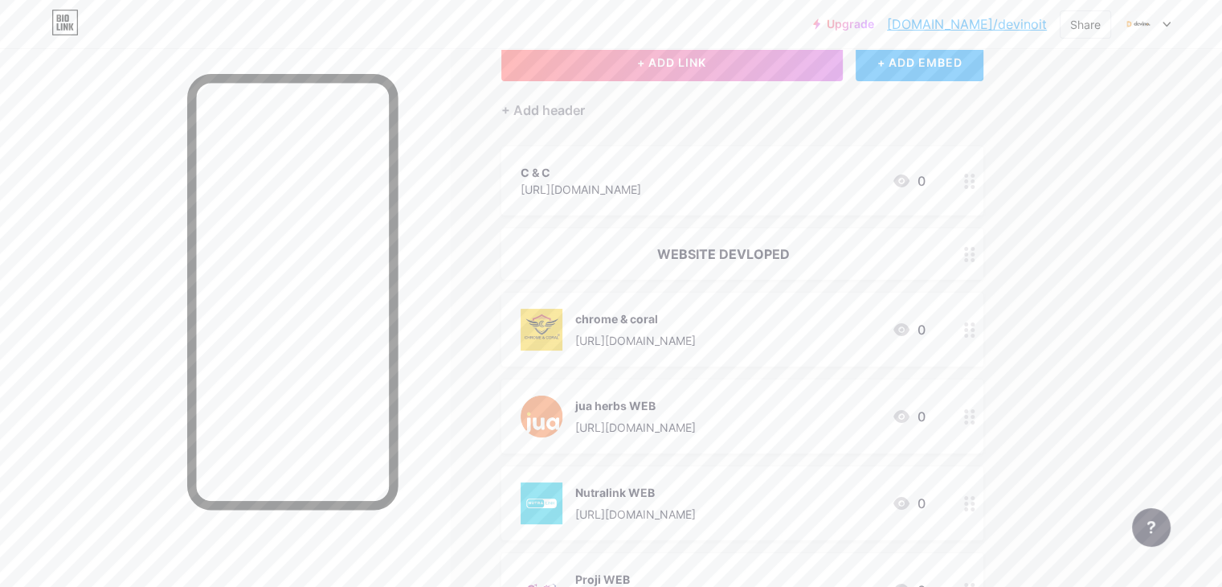
drag, startPoint x: 765, startPoint y: 319, endPoint x: 775, endPoint y: 228, distance: 91.4
click at [673, 251] on div "WEBSITE DEVLOPED" at bounding box center [723, 253] width 405 height 19
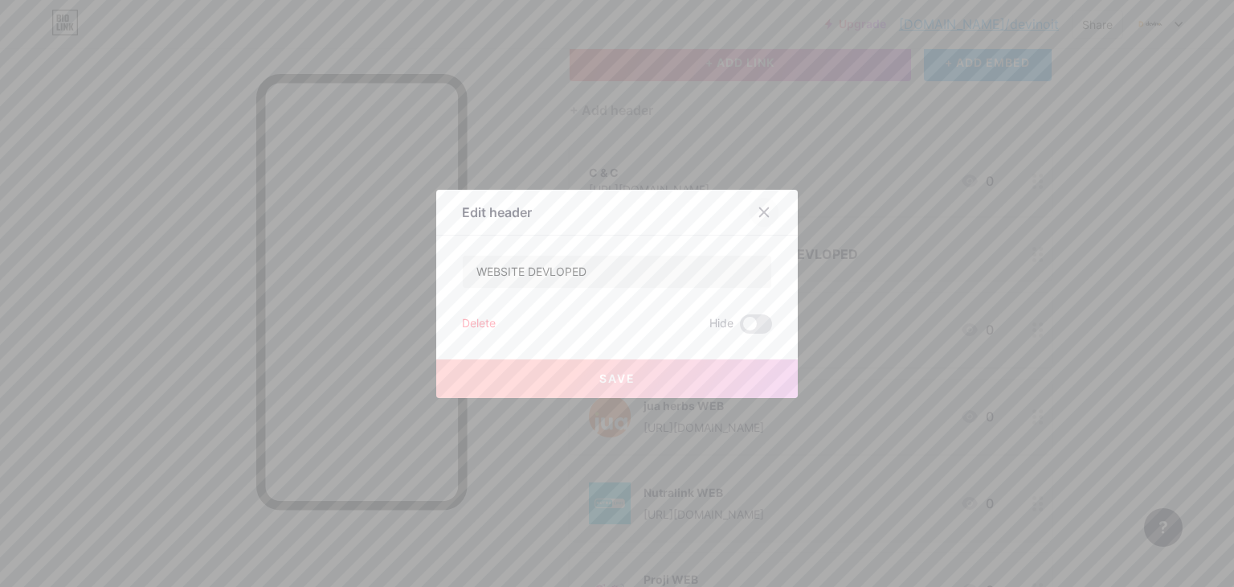
click at [750, 209] on div at bounding box center [764, 212] width 29 height 29
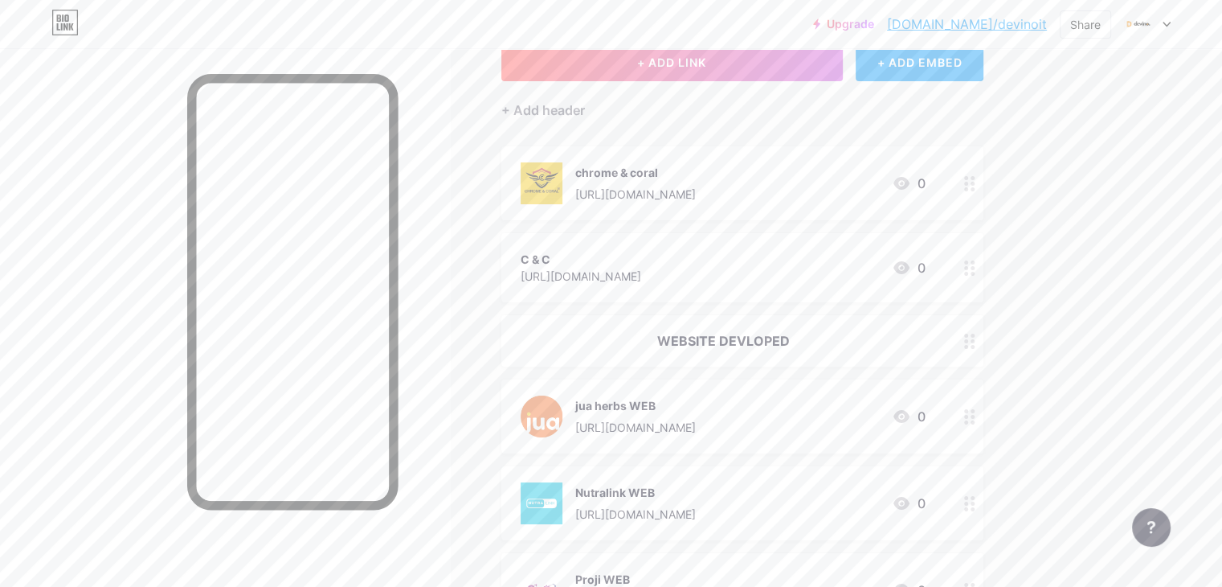
click at [975, 268] on icon at bounding box center [969, 267] width 11 height 15
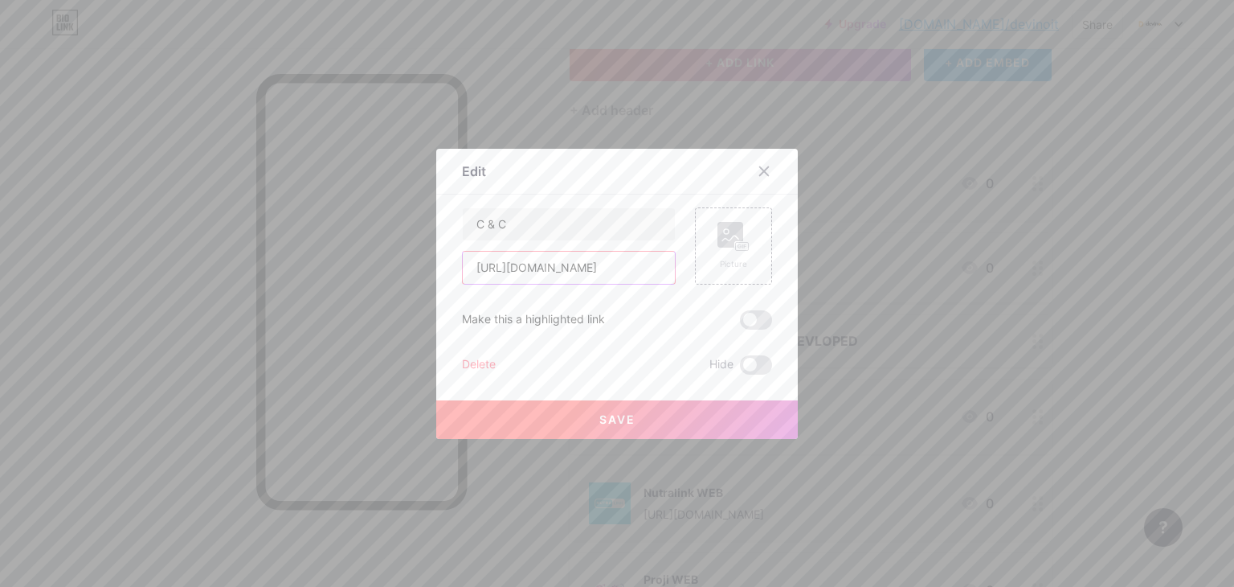
click at [651, 268] on input "[URL][DOMAIN_NAME]" at bounding box center [569, 267] width 212 height 32
click at [647, 227] on input "C & C" at bounding box center [569, 224] width 212 height 32
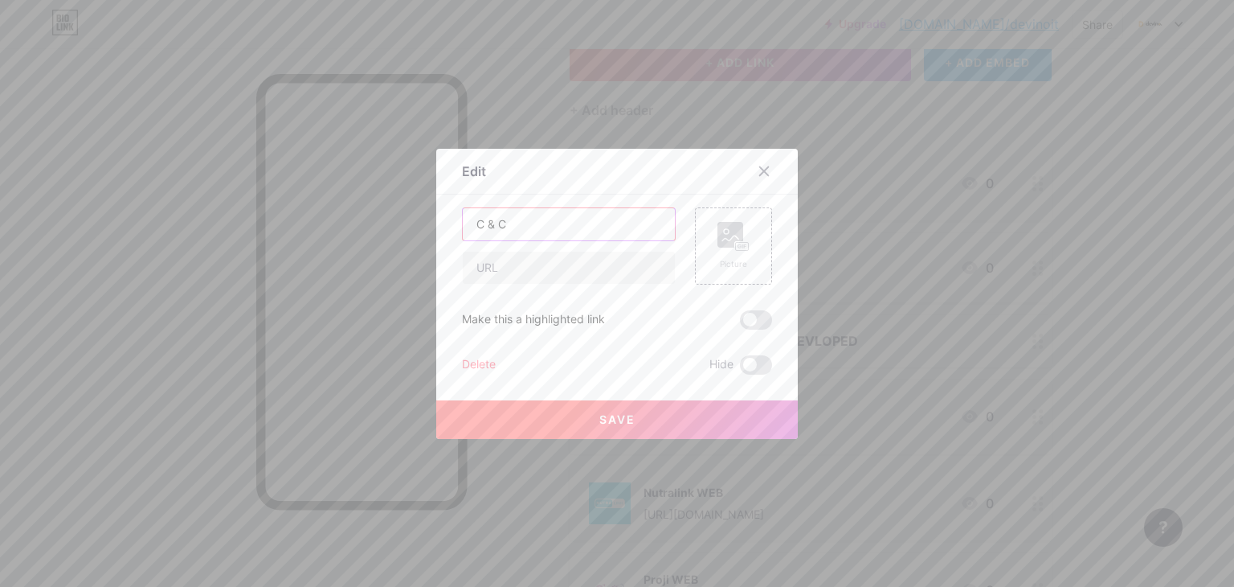
click at [647, 227] on input "C & C" at bounding box center [569, 224] width 212 height 32
click at [463, 364] on div "Delete" at bounding box center [479, 364] width 34 height 19
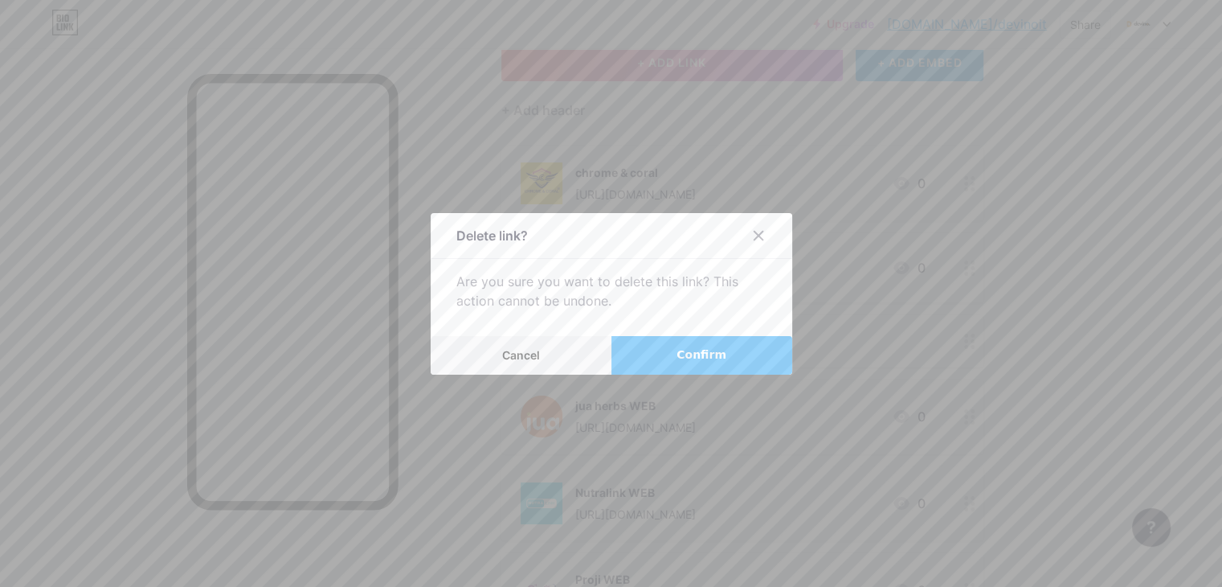
click at [665, 354] on button "Confirm" at bounding box center [701, 355] width 181 height 39
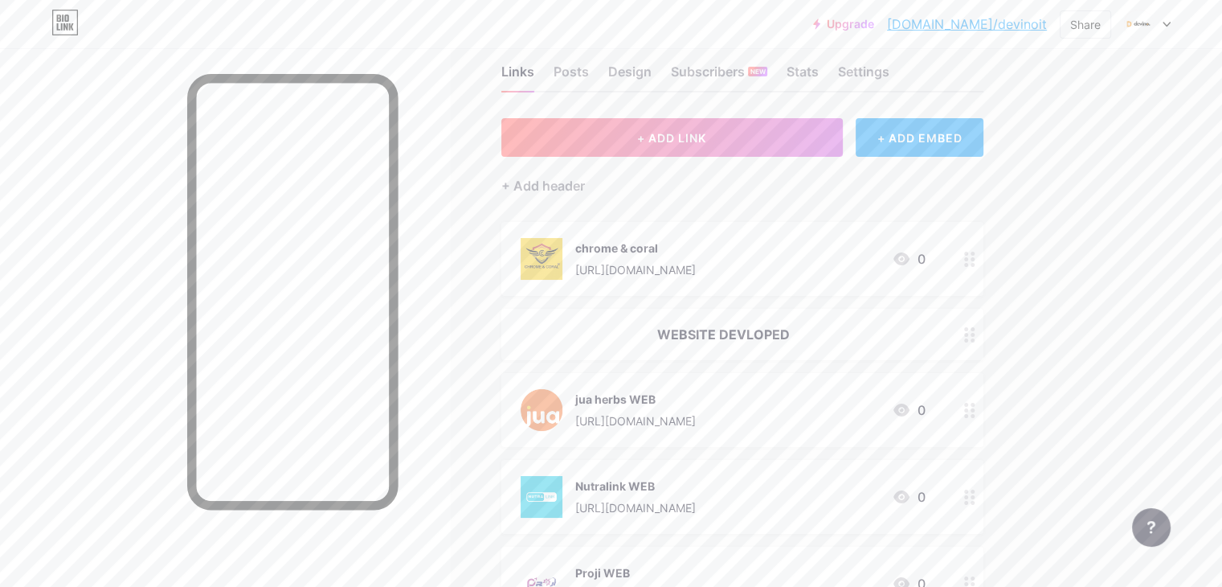
scroll to position [0, 0]
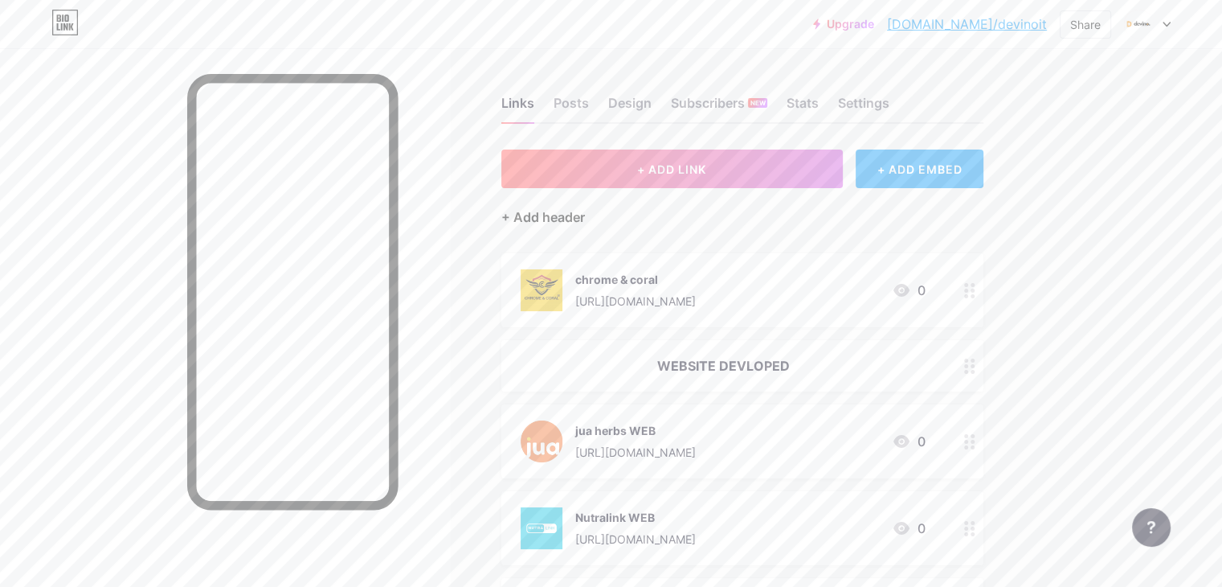
click at [585, 222] on div "+ Add header" at bounding box center [543, 216] width 84 height 19
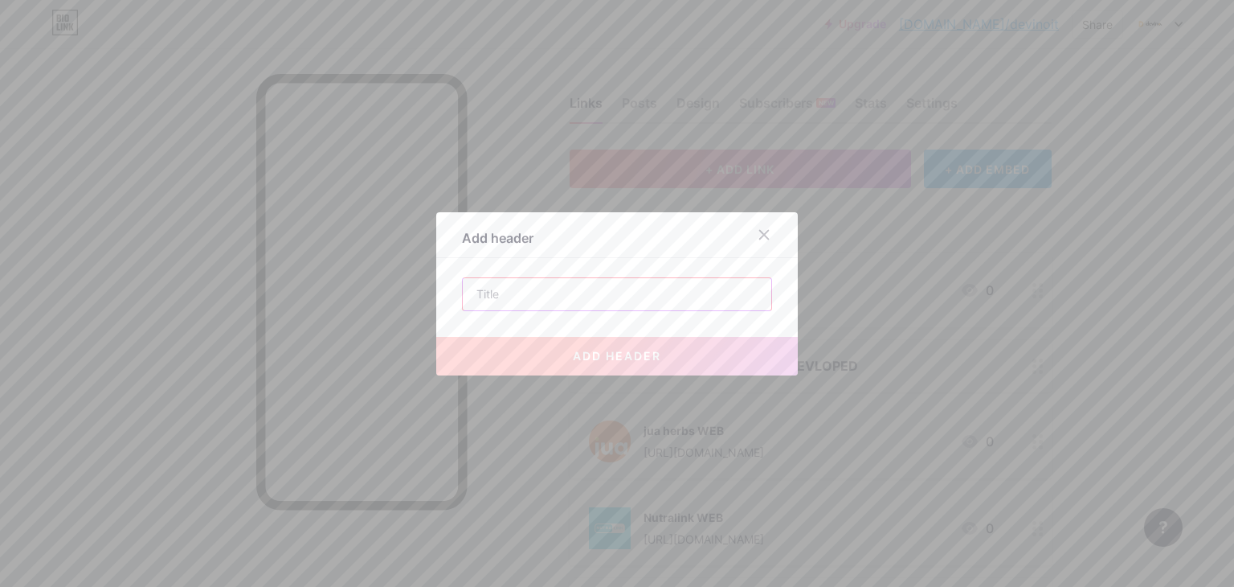
click at [590, 280] on input "text" at bounding box center [617, 294] width 309 height 32
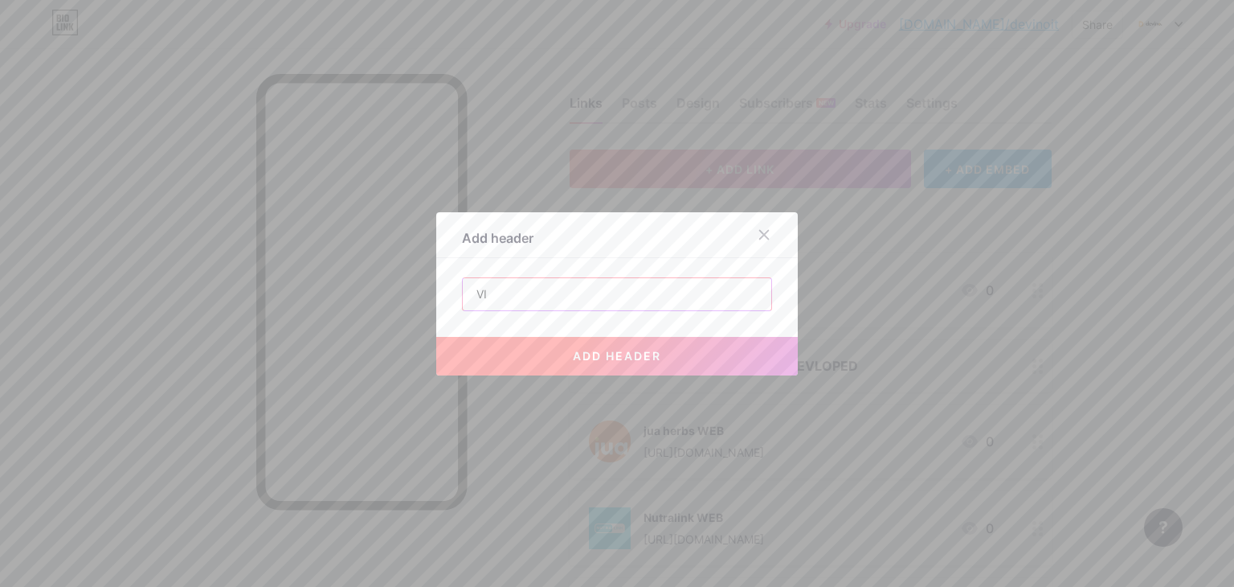
type input "V"
type input "VISUALS DESIGN"
click at [602, 364] on button "add header" at bounding box center [617, 356] width 362 height 39
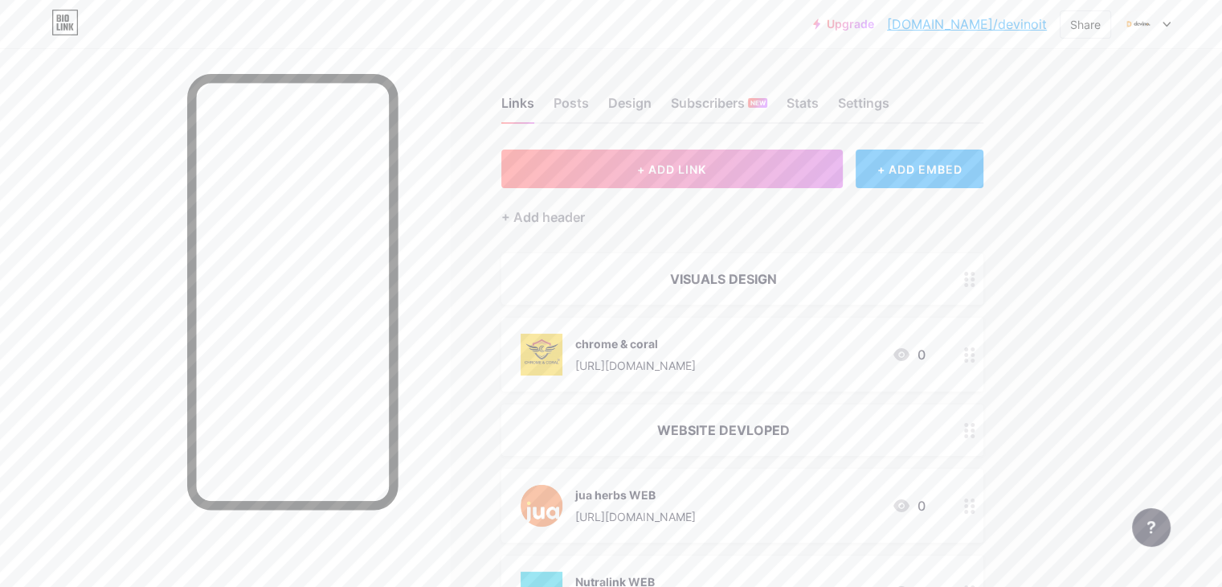
drag, startPoint x: 853, startPoint y: 277, endPoint x: 848, endPoint y: 312, distance: 34.9
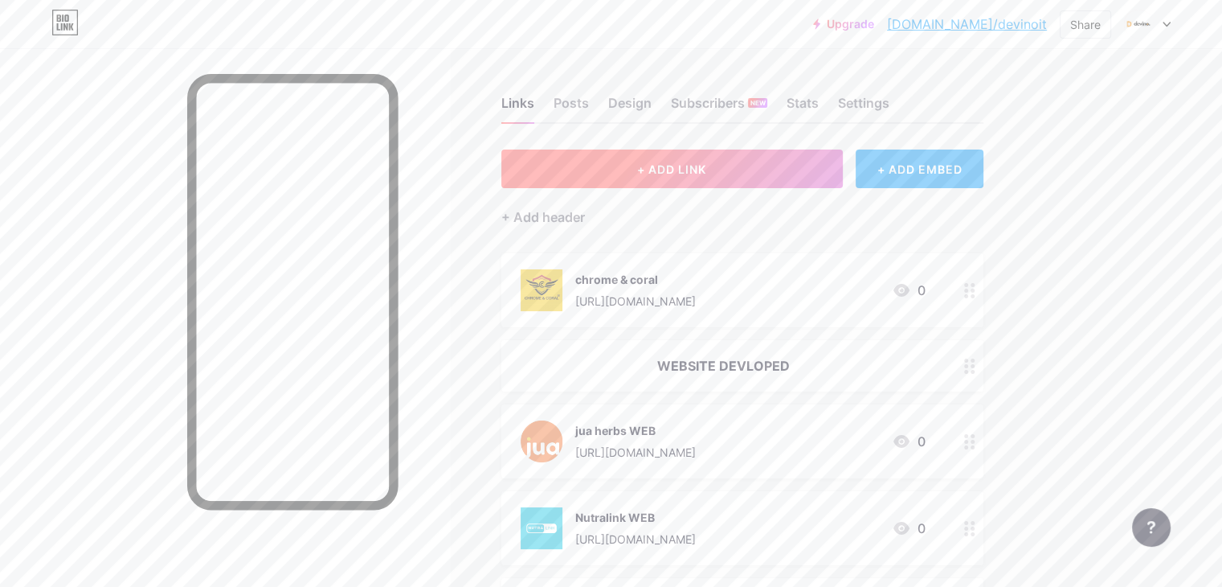
click at [740, 178] on button "+ ADD LINK" at bounding box center [671, 168] width 341 height 39
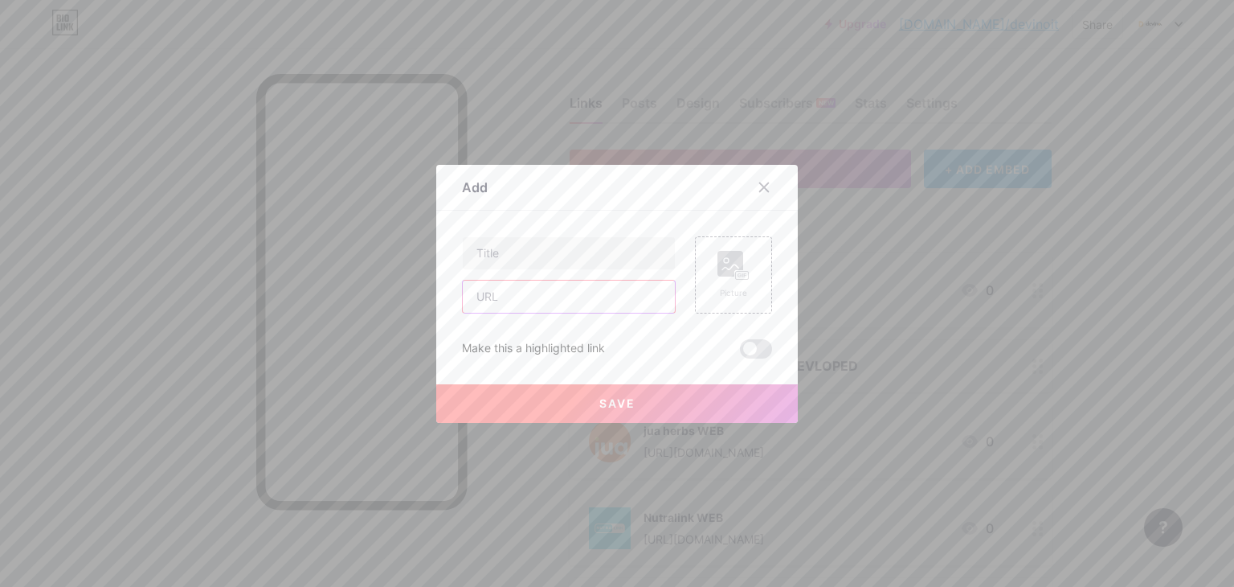
click at [521, 309] on input "text" at bounding box center [569, 296] width 212 height 32
paste input "[URL][DOMAIN_NAME]"
type input "[URL][DOMAIN_NAME]"
click at [537, 257] on input "text" at bounding box center [569, 253] width 212 height 32
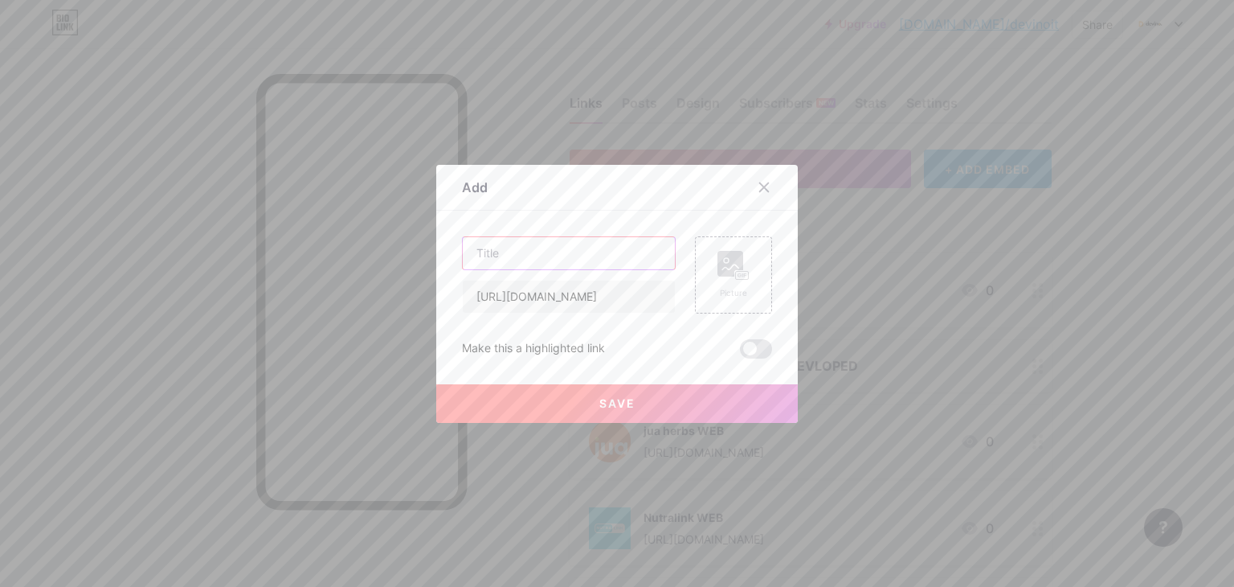
scroll to position [0, 0]
type input "BASIL"
click at [721, 256] on rect at bounding box center [730, 264] width 26 height 26
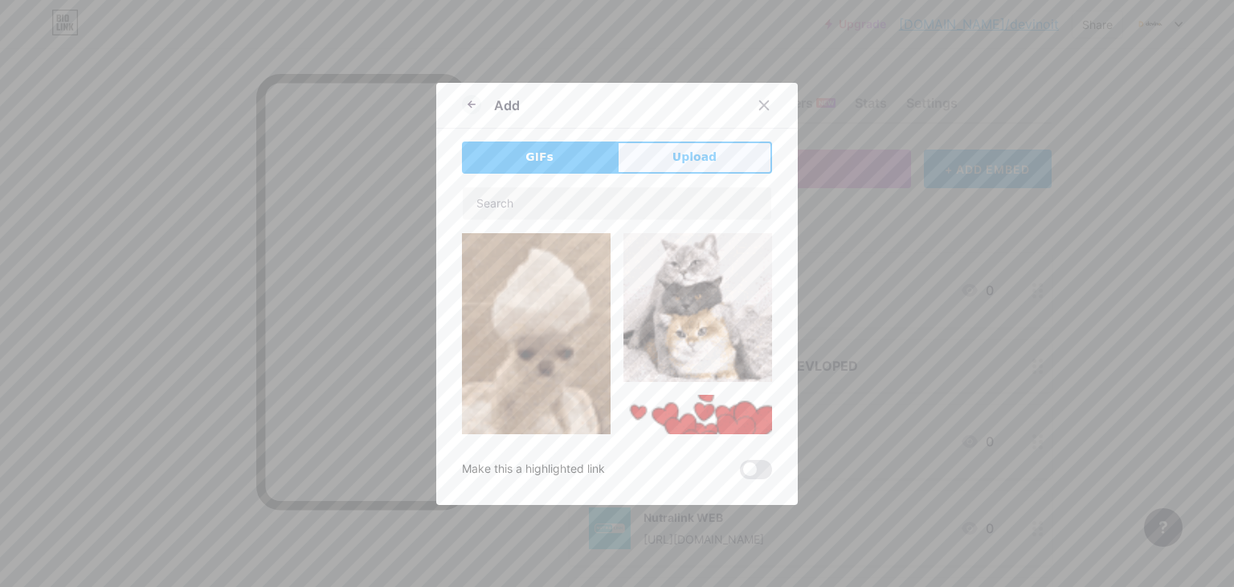
click at [697, 144] on button "Upload" at bounding box center [694, 157] width 155 height 32
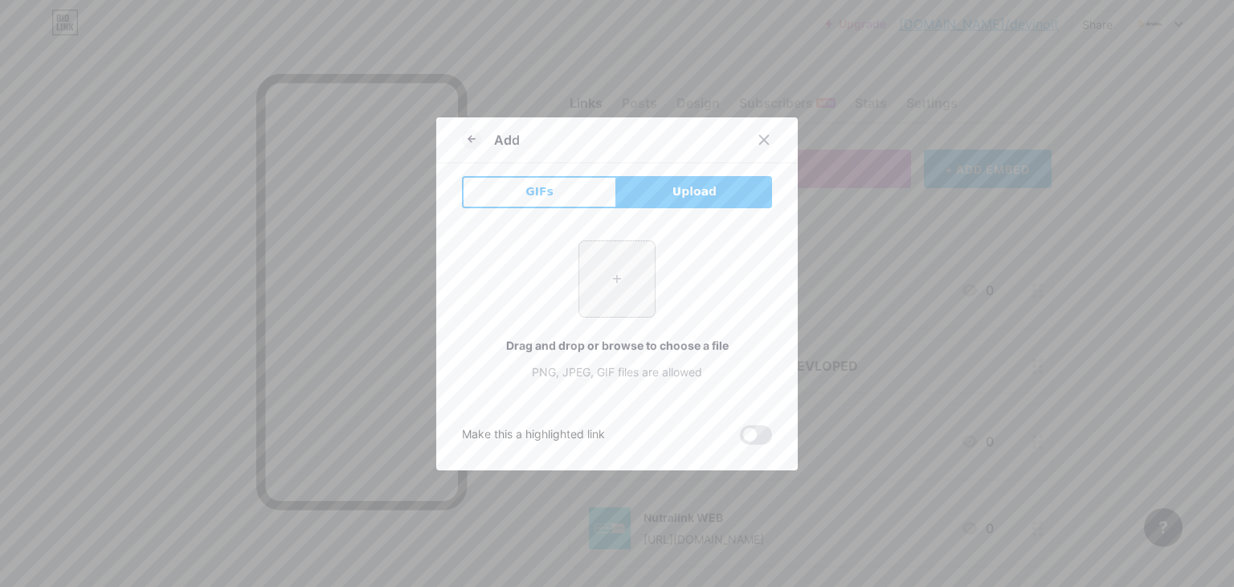
click at [605, 274] on input "file" at bounding box center [617, 279] width 76 height 76
type input "C:\fakepath\497076948_17907414837116067_3518927938258700610_n.jpg"
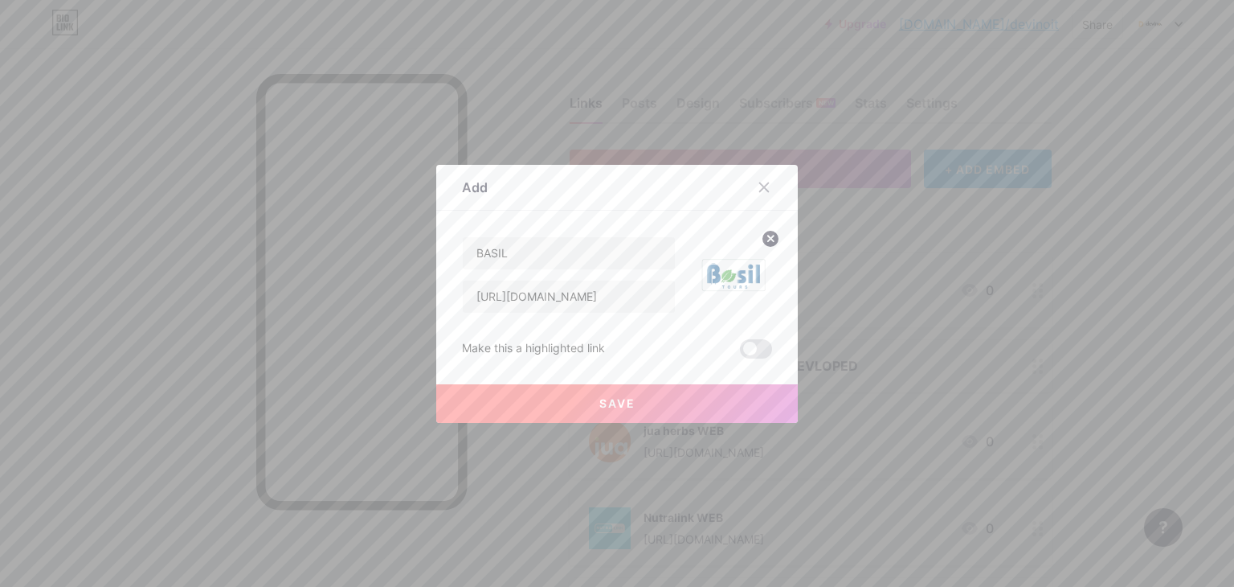
click at [665, 396] on button "Save" at bounding box center [617, 403] width 362 height 39
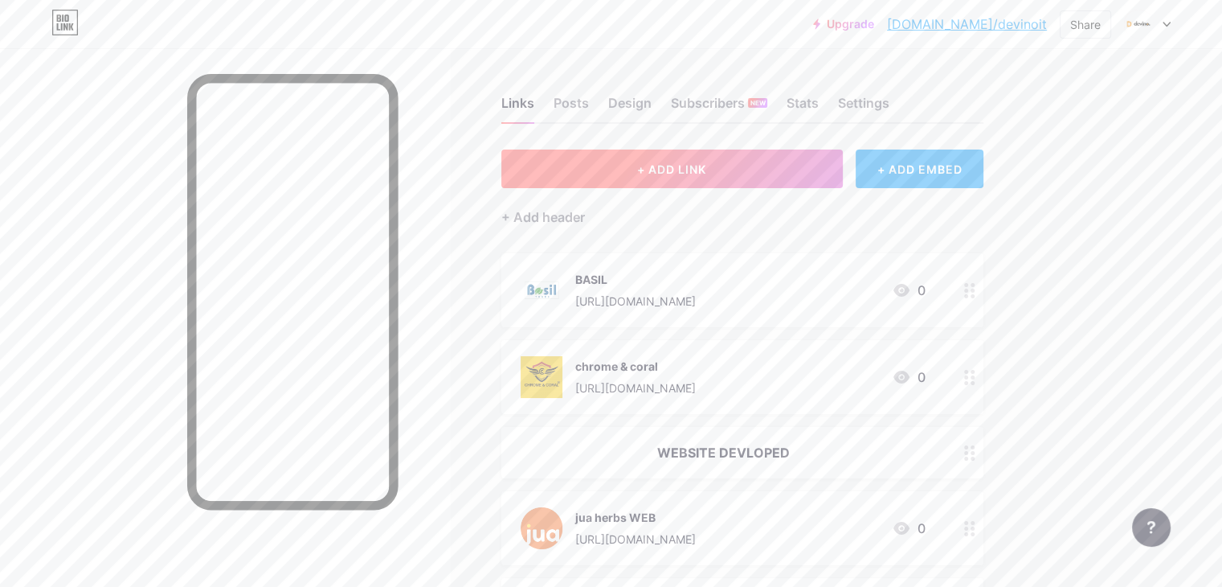
click at [677, 173] on button "+ ADD LINK" at bounding box center [671, 168] width 341 height 39
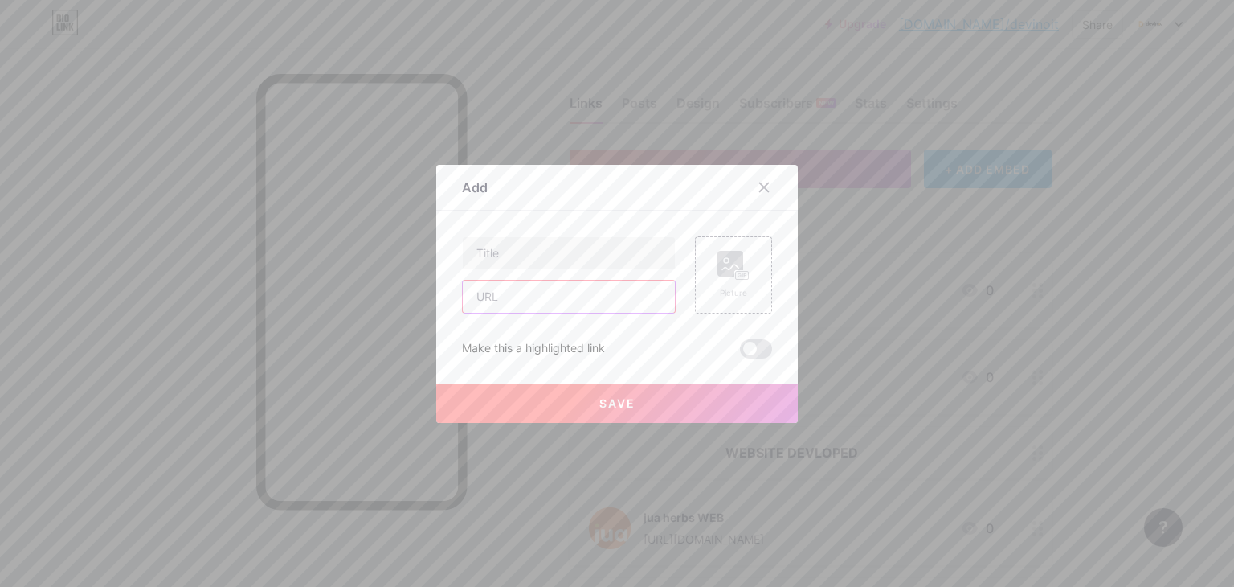
click at [583, 309] on input "text" at bounding box center [569, 296] width 212 height 32
paste input "[URL][DOMAIN_NAME]"
type input "[URL][DOMAIN_NAME]"
click at [526, 248] on input "text" at bounding box center [569, 253] width 212 height 32
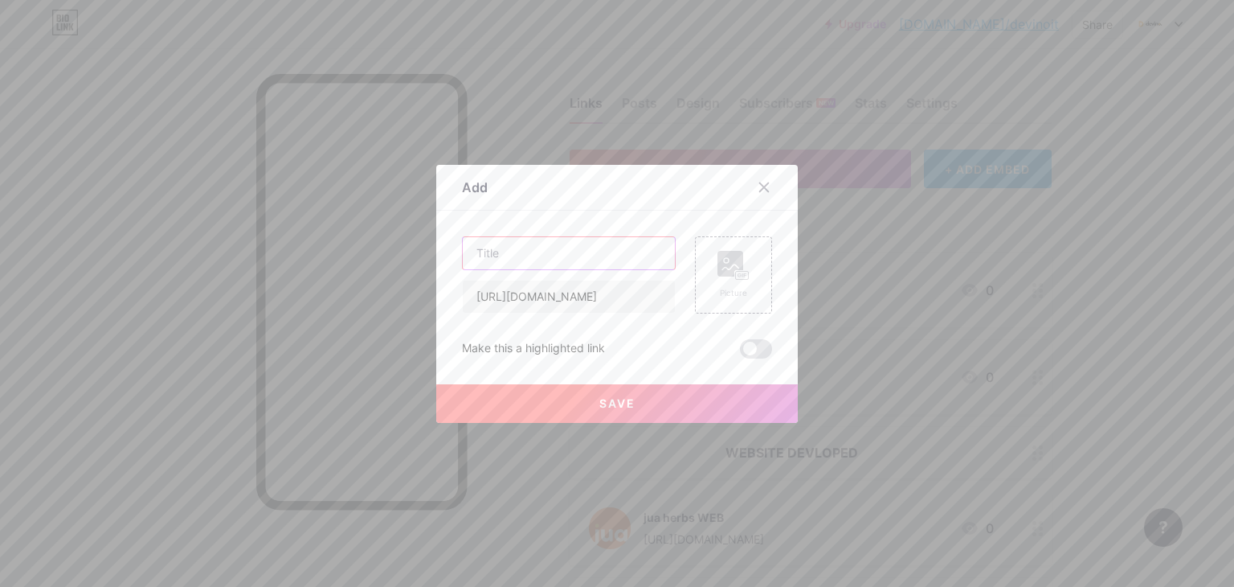
scroll to position [0, 0]
type input "Sneh&Shine"
click at [710, 288] on div "Picture" at bounding box center [733, 274] width 77 height 77
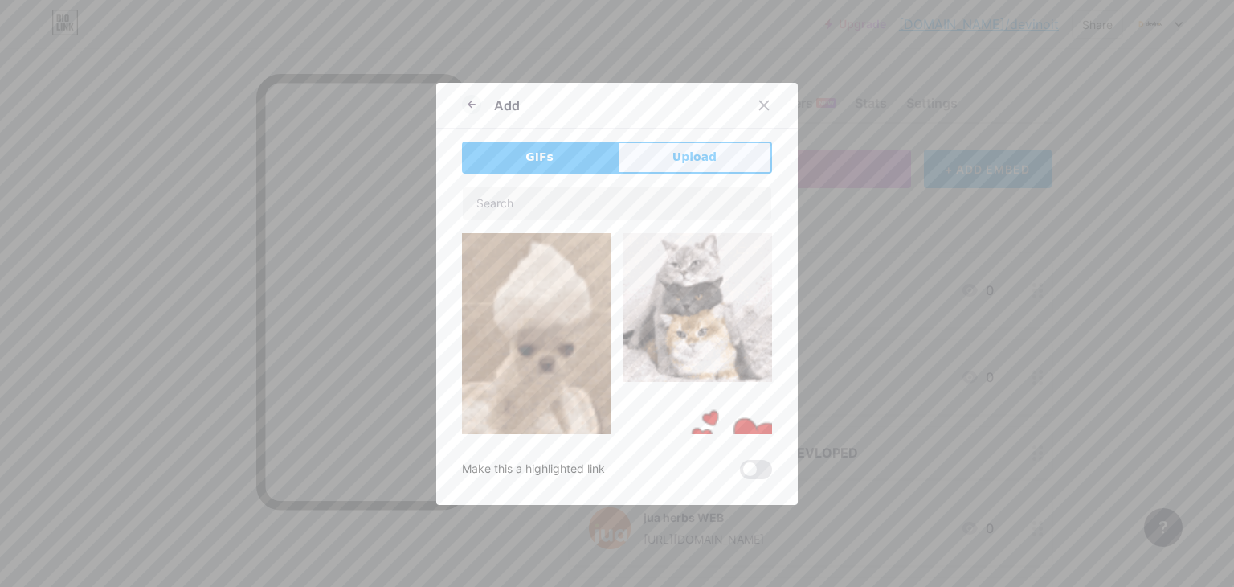
click at [712, 171] on button "Upload" at bounding box center [694, 157] width 155 height 32
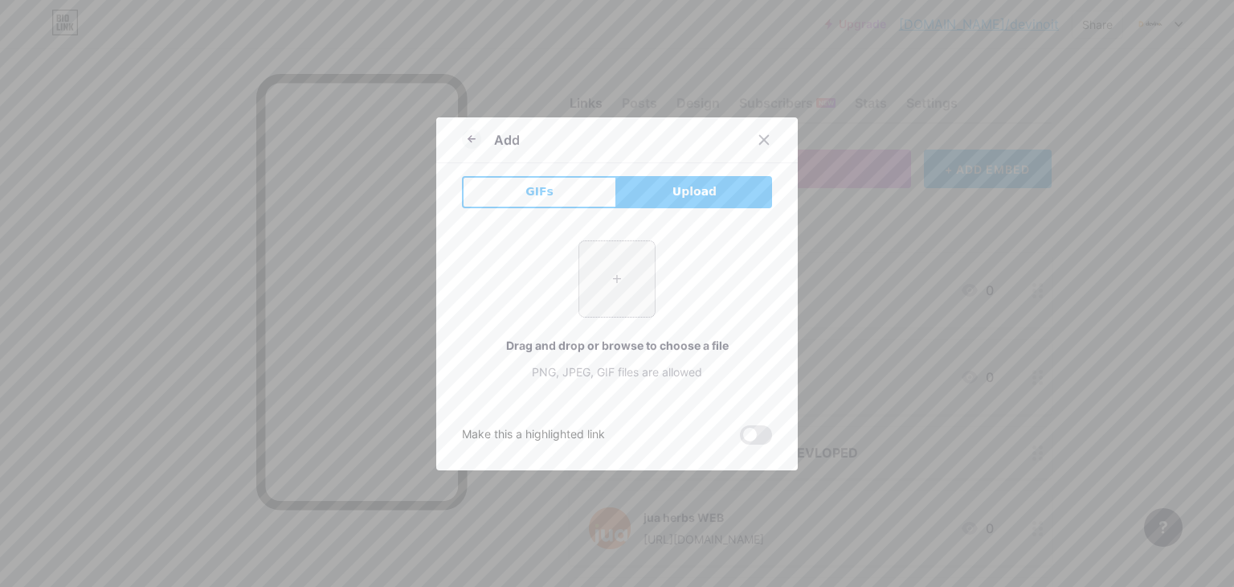
click at [632, 277] on input "file" at bounding box center [617, 279] width 76 height 76
type input "C:\fakepath\488492878_1008294564084188_4939740459400435432_n.jpg"
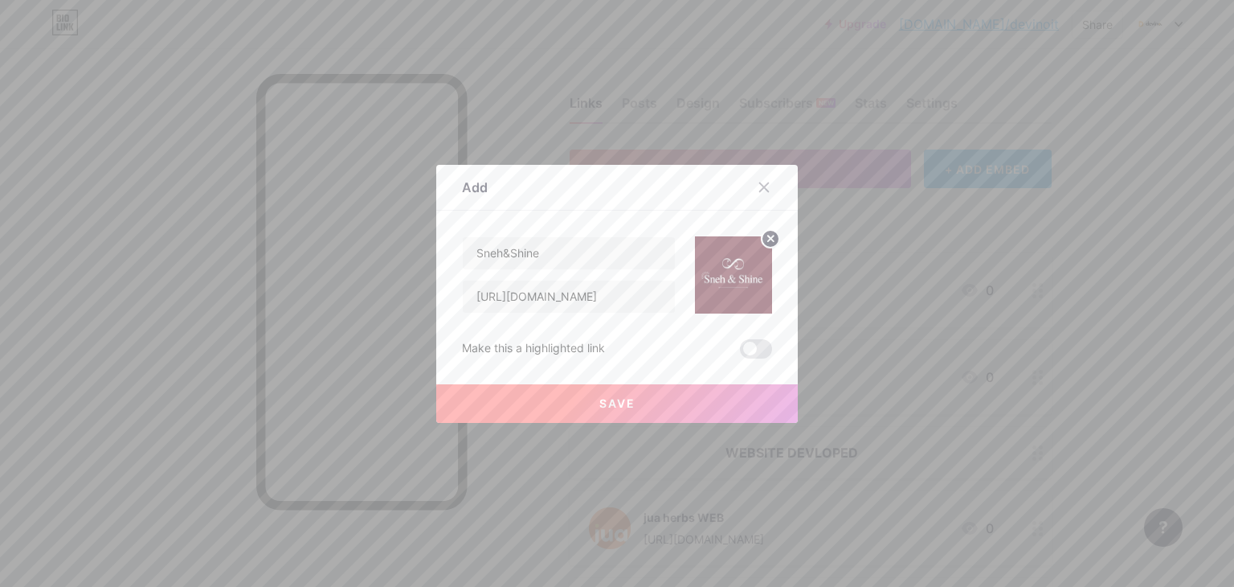
click at [575, 407] on button "Save" at bounding box center [617, 403] width 362 height 39
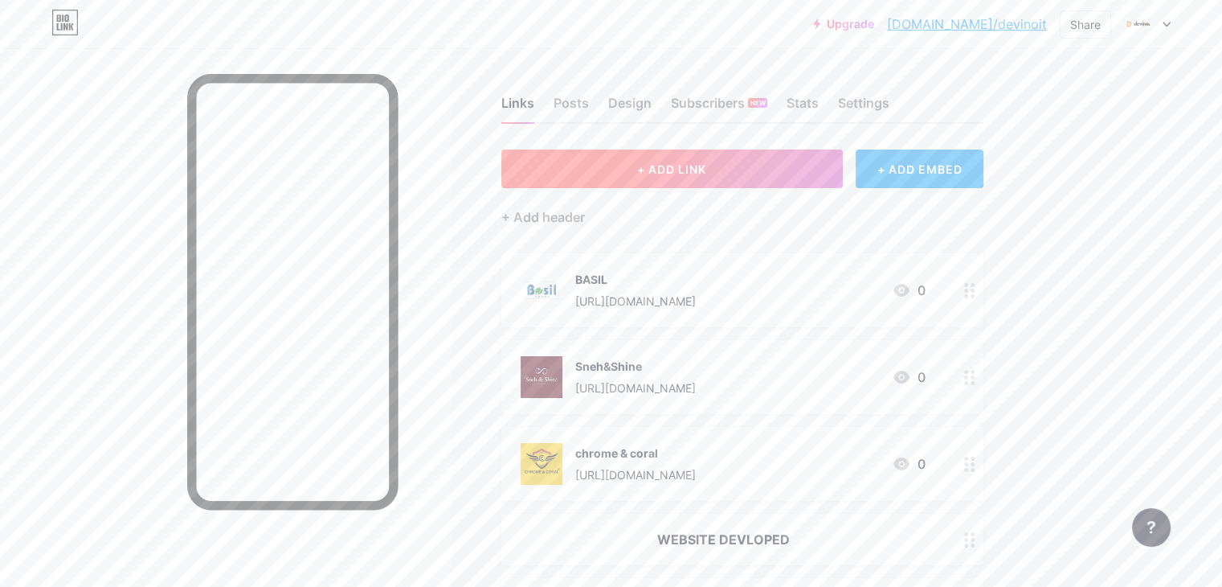
click at [702, 169] on button "+ ADD LINK" at bounding box center [671, 168] width 341 height 39
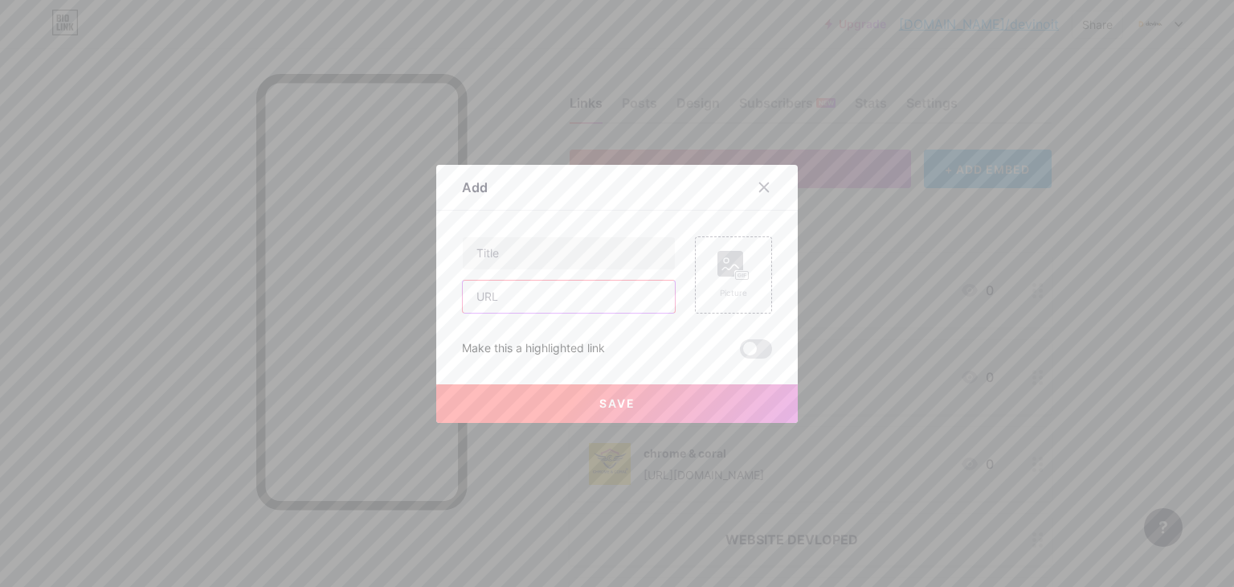
click at [550, 305] on input "text" at bounding box center [569, 296] width 212 height 32
paste input "[URL][DOMAIN_NAME]"
type input "[URL][DOMAIN_NAME]"
click at [649, 267] on input "text" at bounding box center [569, 253] width 212 height 32
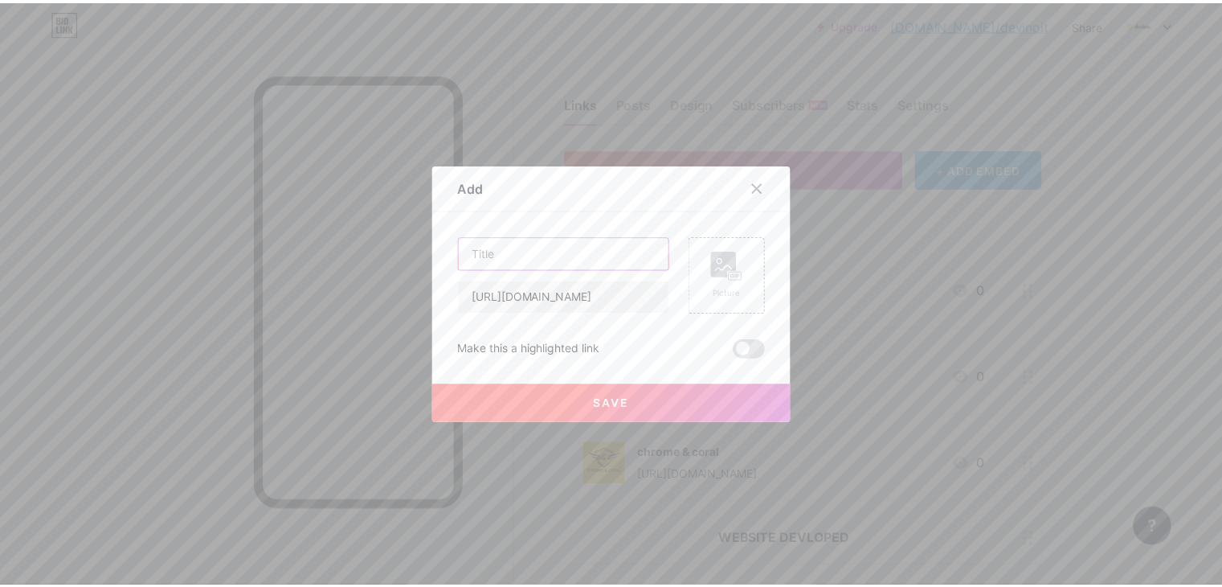
scroll to position [0, 0]
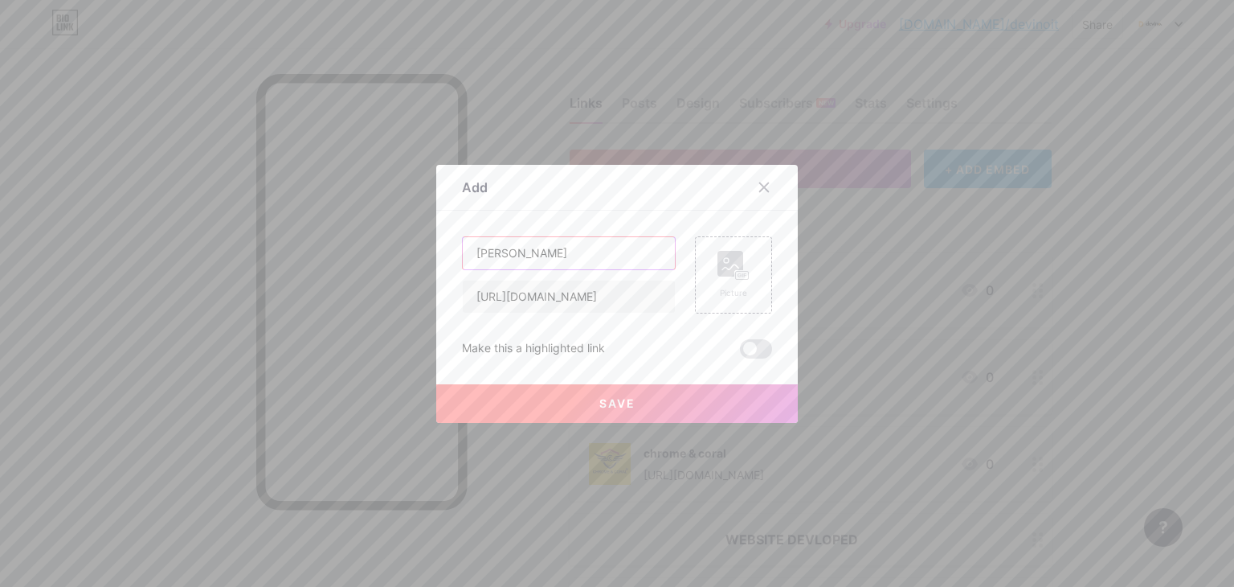
type input "[PERSON_NAME]"
click at [740, 264] on icon at bounding box center [733, 266] width 32 height 30
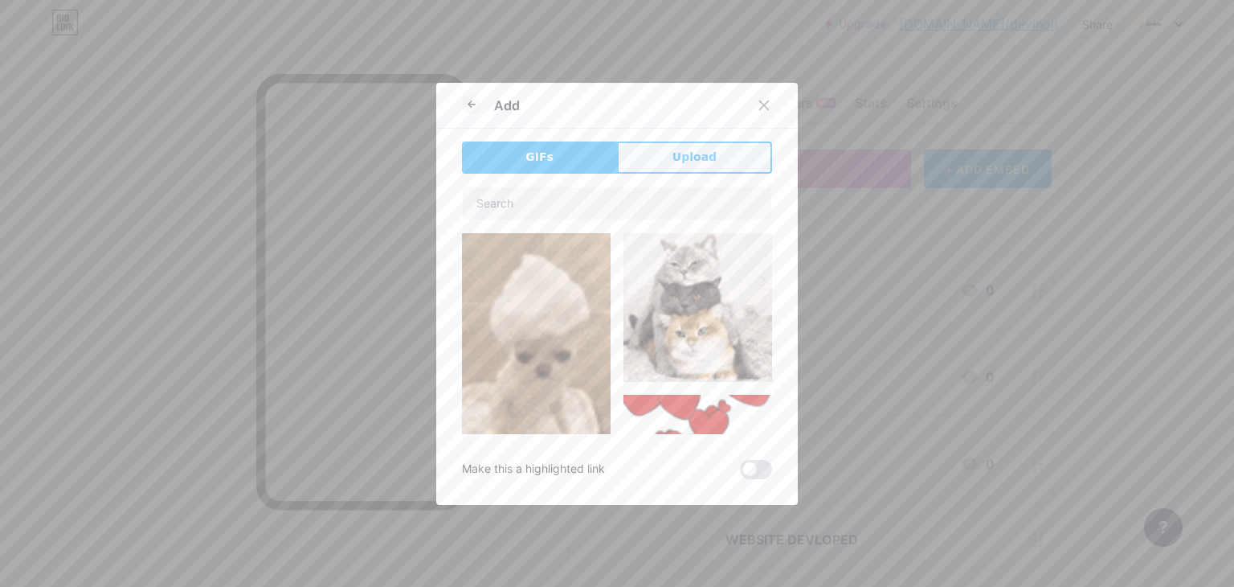
click at [716, 163] on button "Upload" at bounding box center [694, 157] width 155 height 32
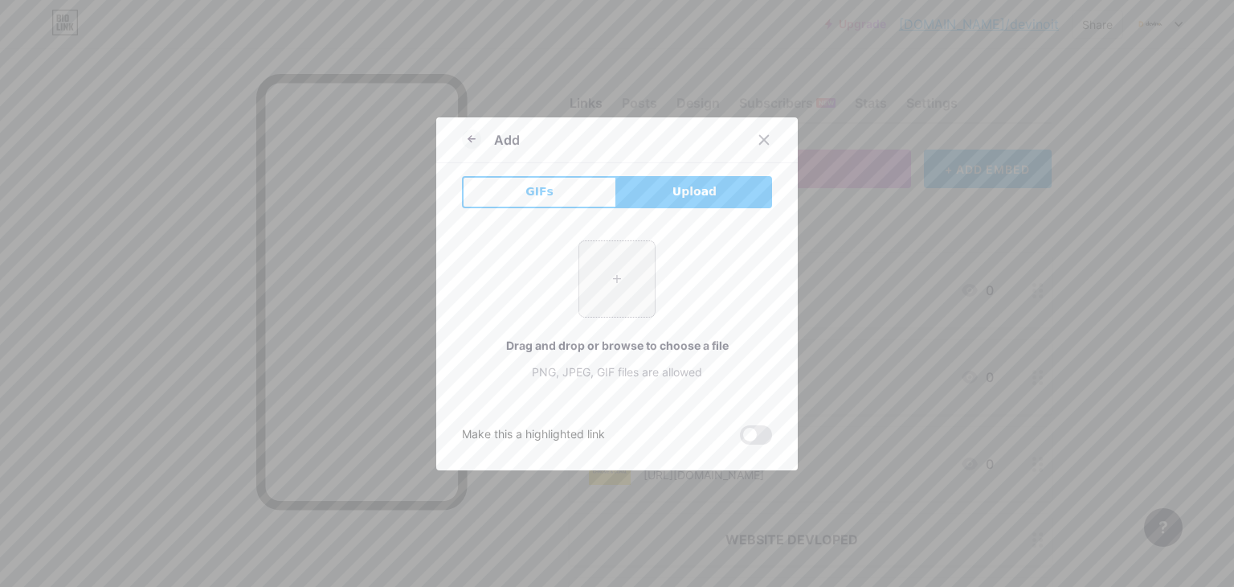
click at [607, 284] on input "file" at bounding box center [617, 279] width 76 height 76
type input "C:\fakepath\489292441_675132348297604_6817833629254171044_n.jpg"
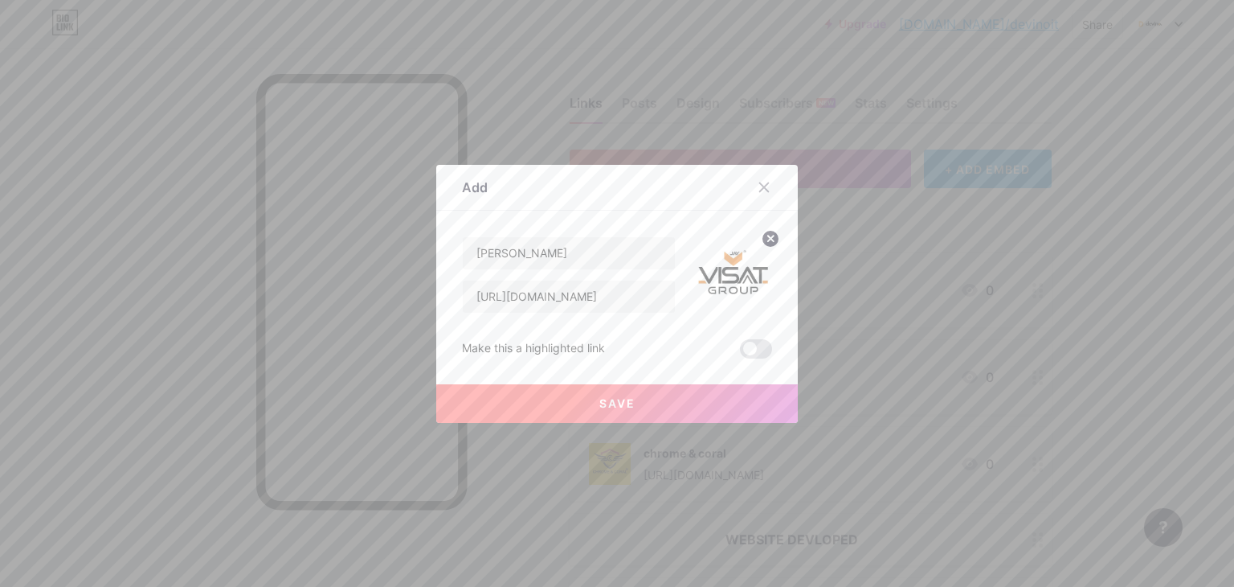
click at [696, 409] on button "Save" at bounding box center [617, 403] width 362 height 39
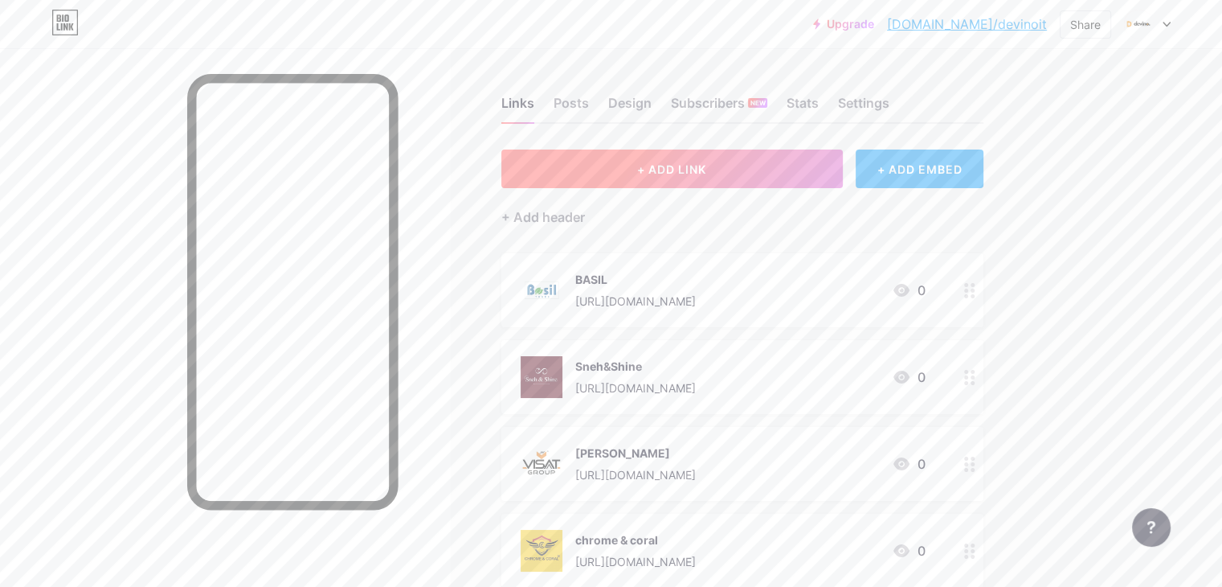
click at [628, 179] on button "+ ADD LINK" at bounding box center [671, 168] width 341 height 39
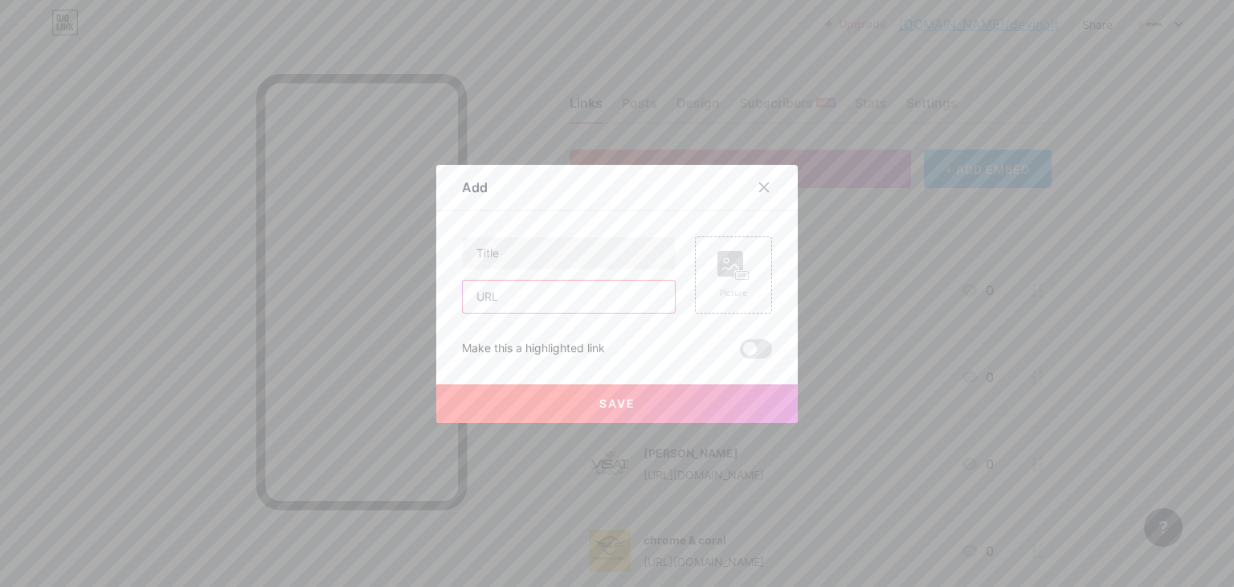
click at [534, 309] on input "text" at bounding box center [569, 296] width 212 height 32
paste input "[URL][DOMAIN_NAME][DOMAIN_NAME]"
type input "[URL][DOMAIN_NAME][DOMAIN_NAME]"
click at [544, 242] on input "text" at bounding box center [569, 253] width 212 height 32
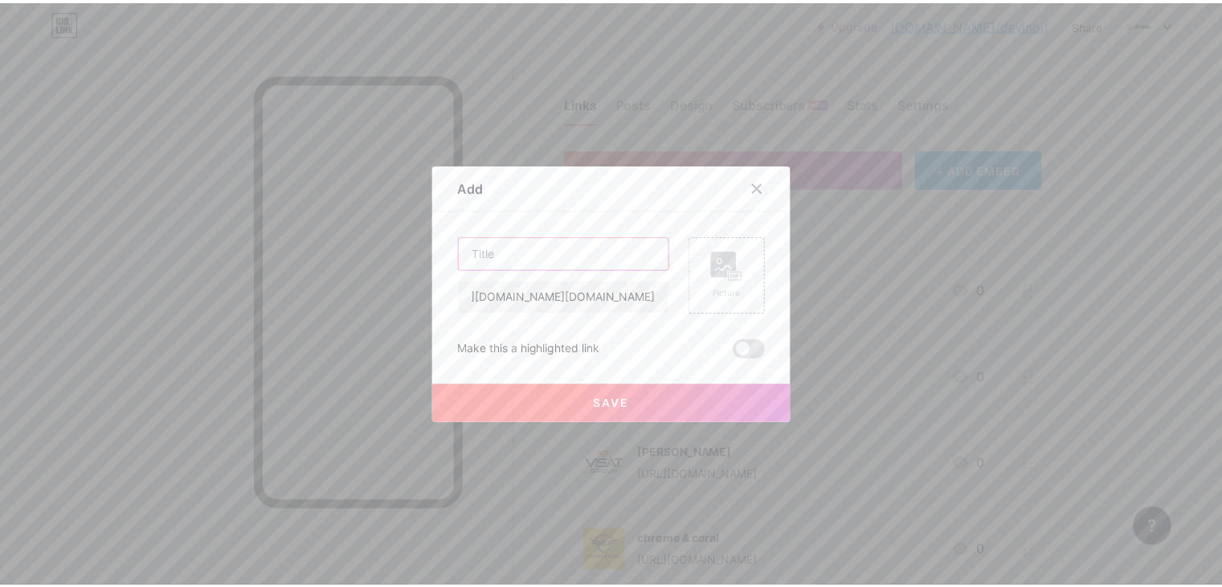
scroll to position [0, 0]
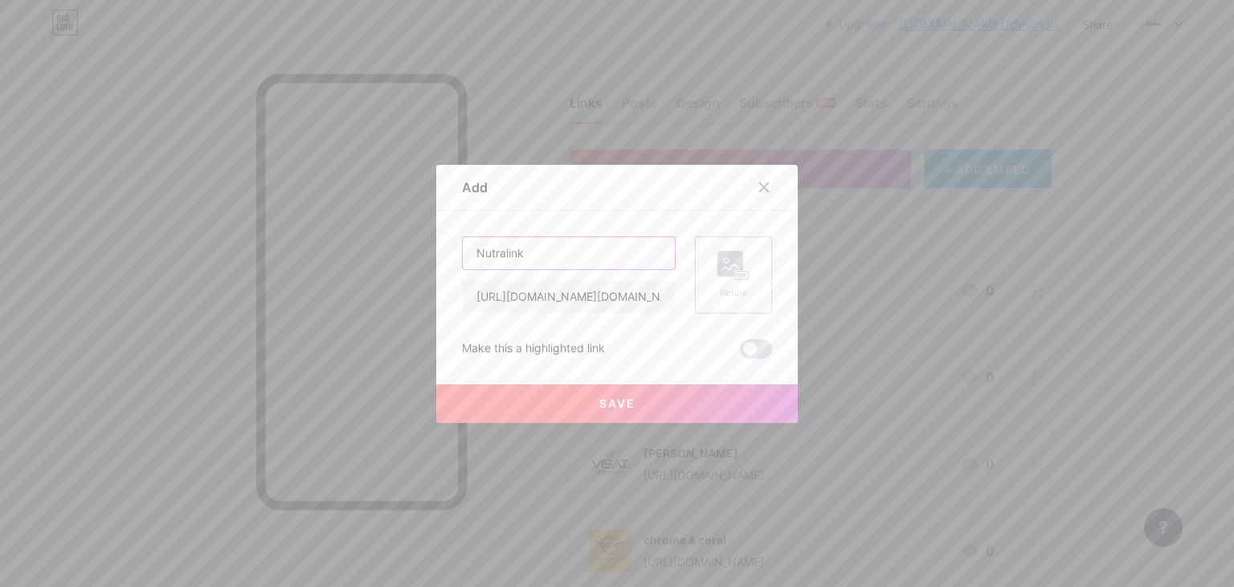
type input "Nutralink"
click at [738, 290] on div "Picture" at bounding box center [733, 293] width 32 height 12
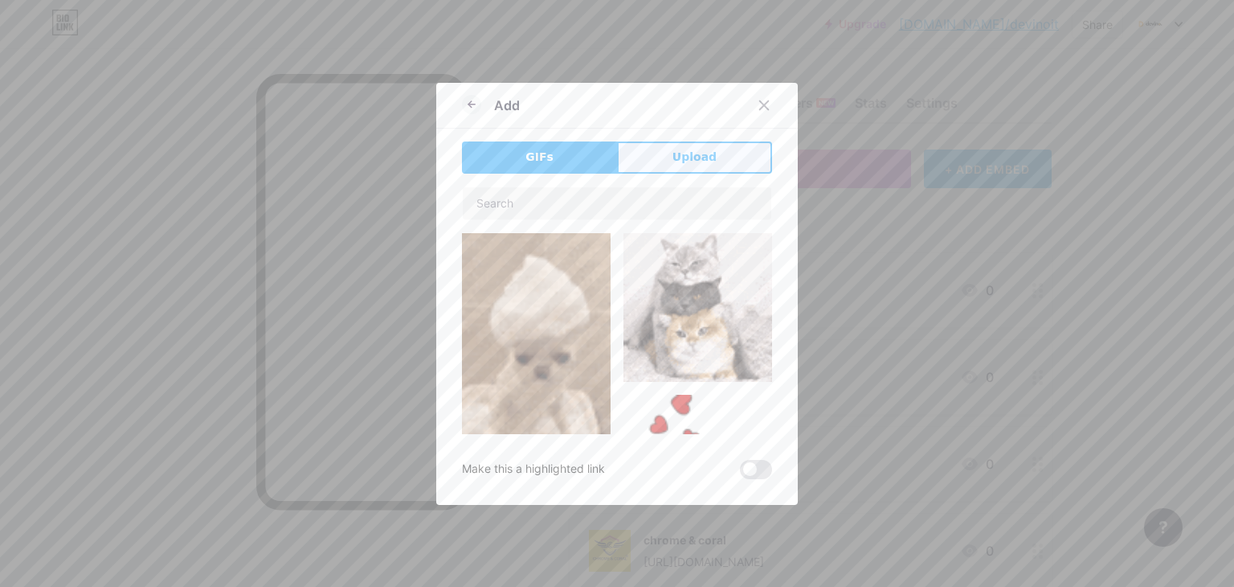
click at [668, 141] on button "Upload" at bounding box center [694, 157] width 155 height 32
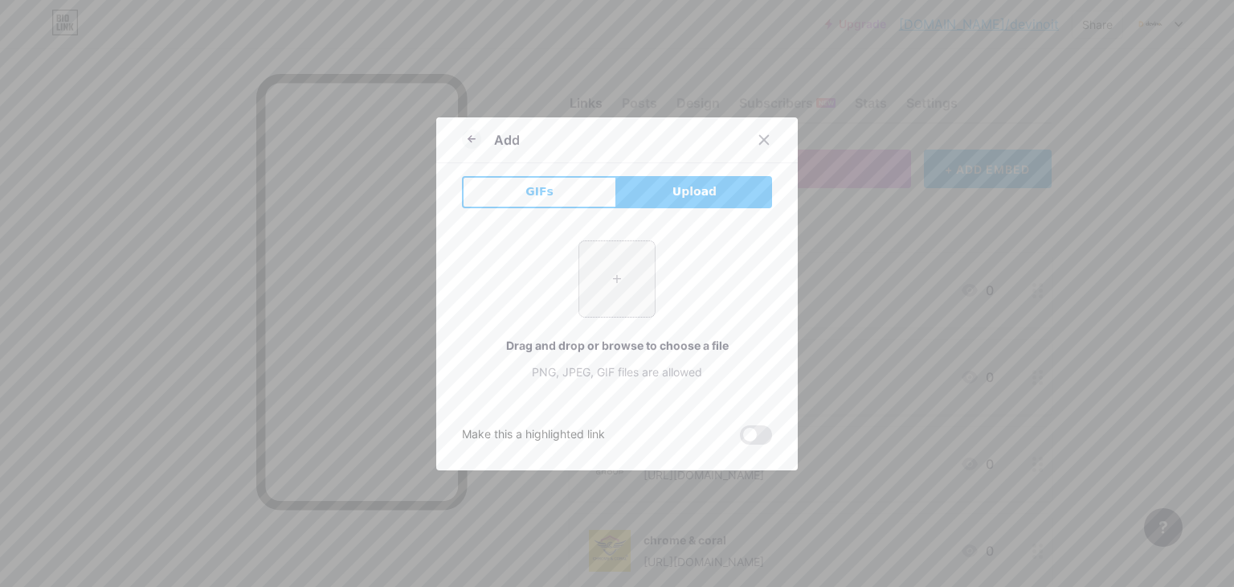
click at [589, 313] on input "file" at bounding box center [617, 279] width 76 height 76
type input "C:\fakepath\475474712_852248040281995_5060939994939337513_n.jpg"
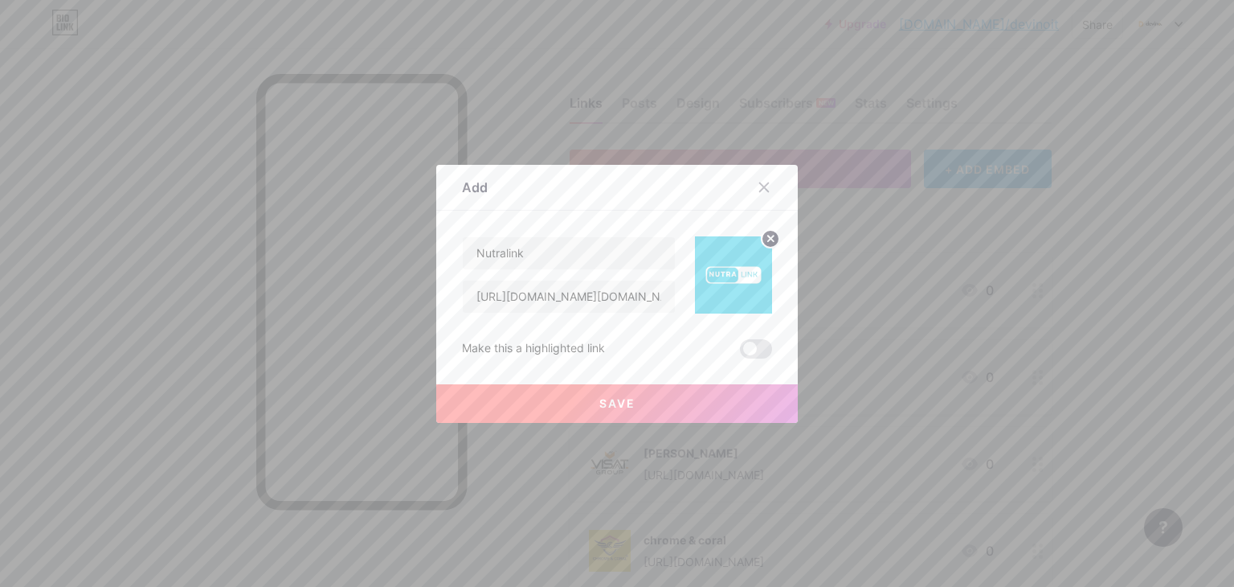
click at [663, 415] on button "Save" at bounding box center [617, 403] width 362 height 39
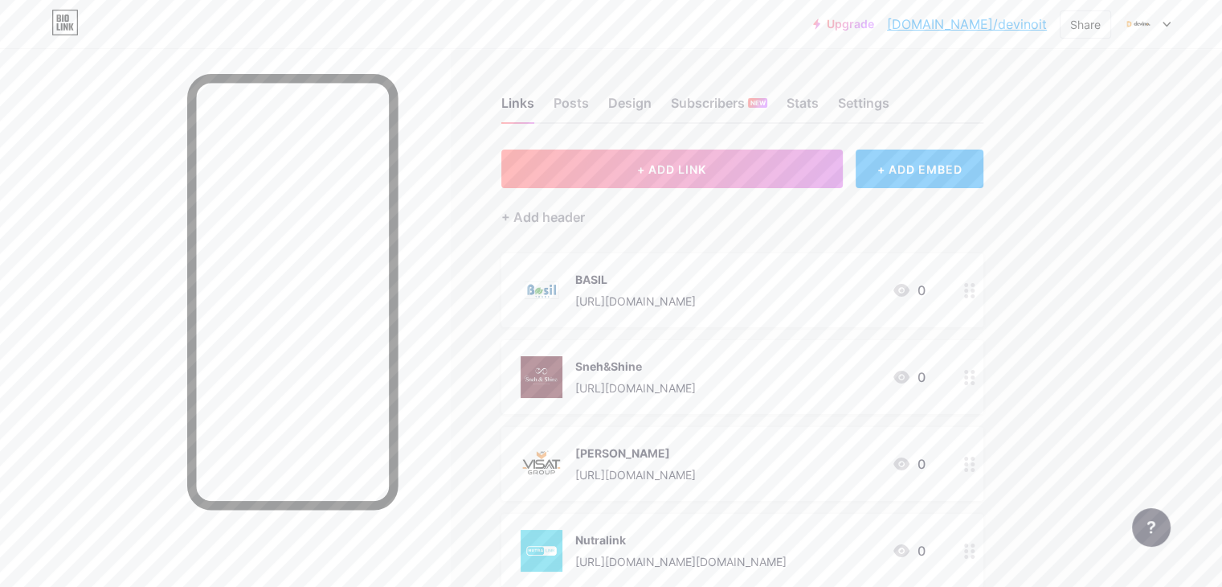
click at [975, 287] on icon at bounding box center [969, 290] width 11 height 15
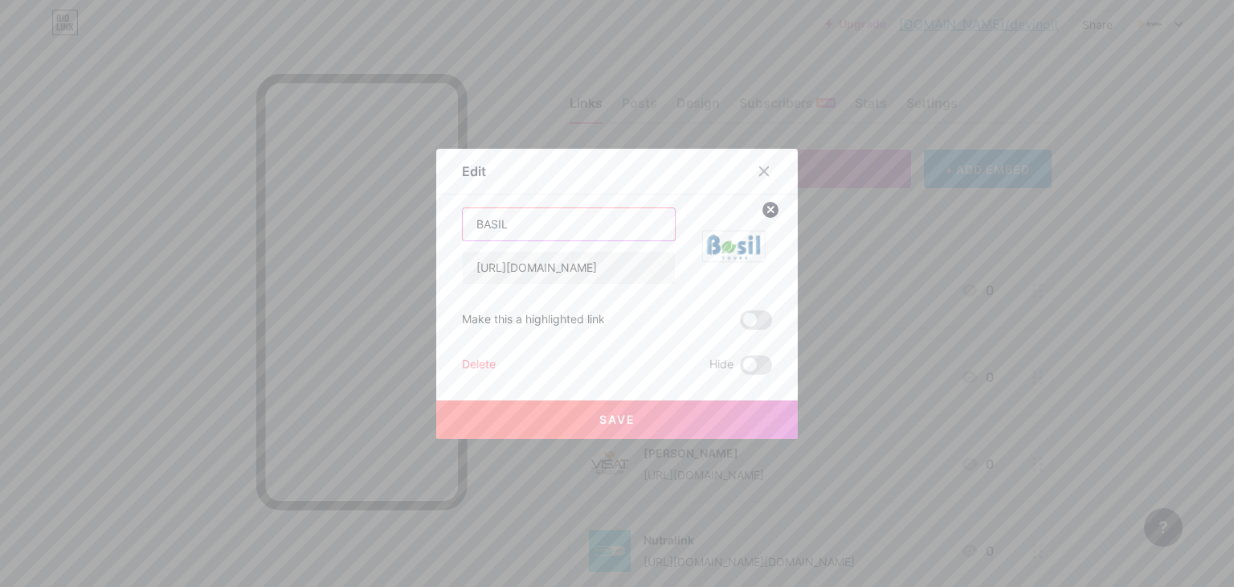
click at [514, 226] on input "BASIL" at bounding box center [569, 224] width 212 height 32
type input "Basil"
click at [589, 424] on button "Save" at bounding box center [617, 419] width 362 height 39
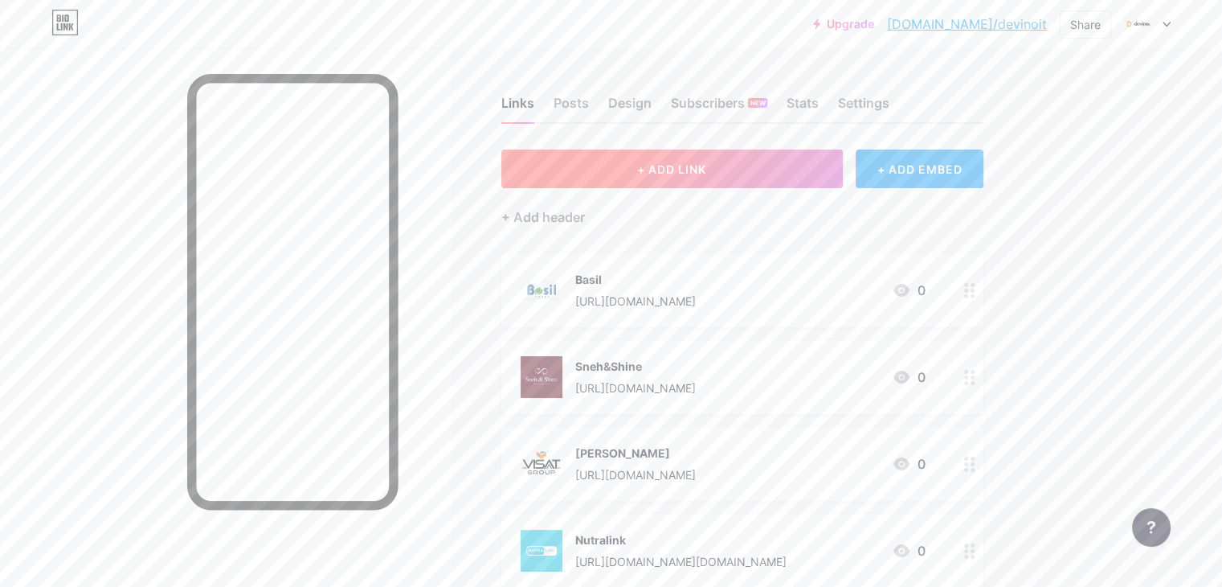
click at [706, 168] on span "+ ADD LINK" at bounding box center [671, 169] width 69 height 14
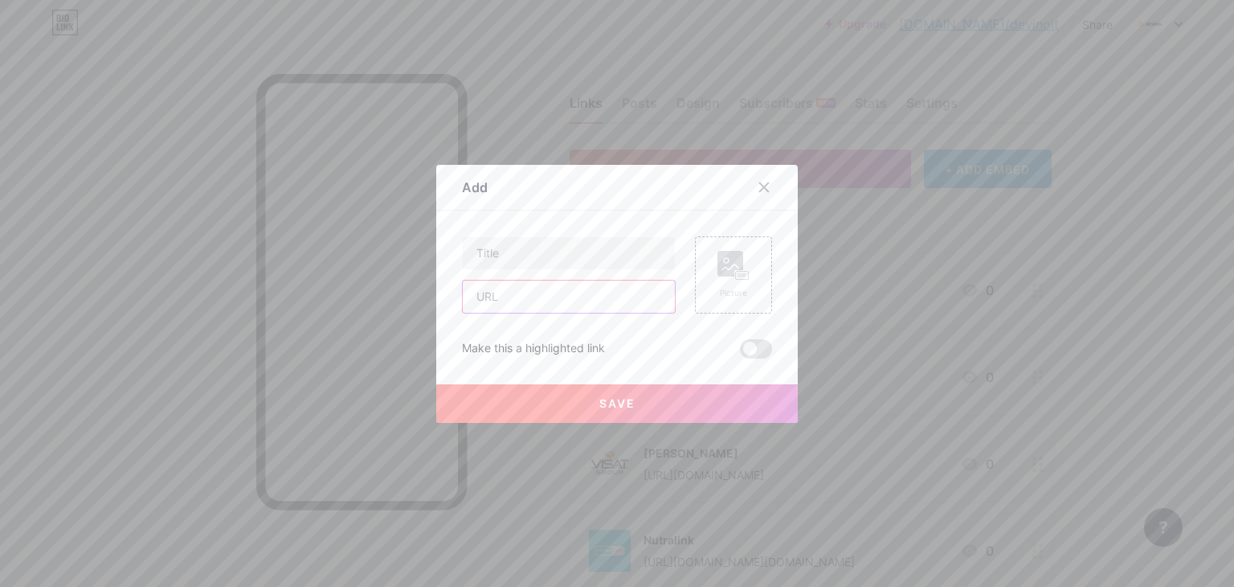
click at [463, 296] on input "text" at bounding box center [569, 296] width 212 height 32
paste input "[URL][DOMAIN_NAME]"
type input "[URL][DOMAIN_NAME]"
click at [472, 251] on input "text" at bounding box center [569, 253] width 212 height 32
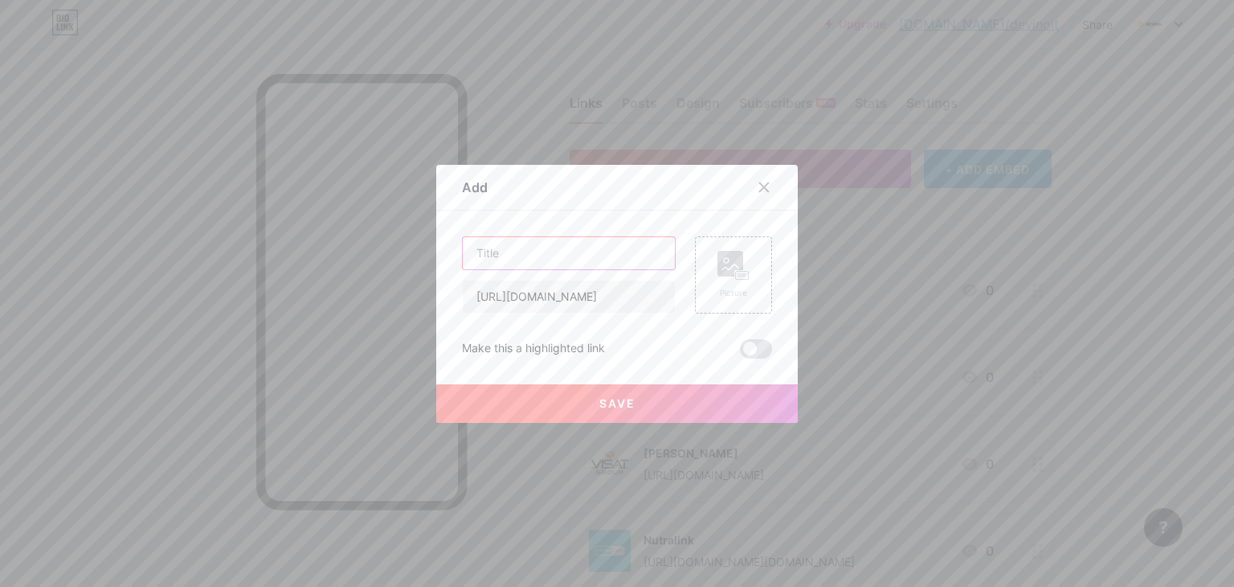
scroll to position [0, 0]
type input "[DEMOGRAPHIC_DATA] herbs"
click at [718, 287] on div "Picture" at bounding box center [733, 293] width 32 height 12
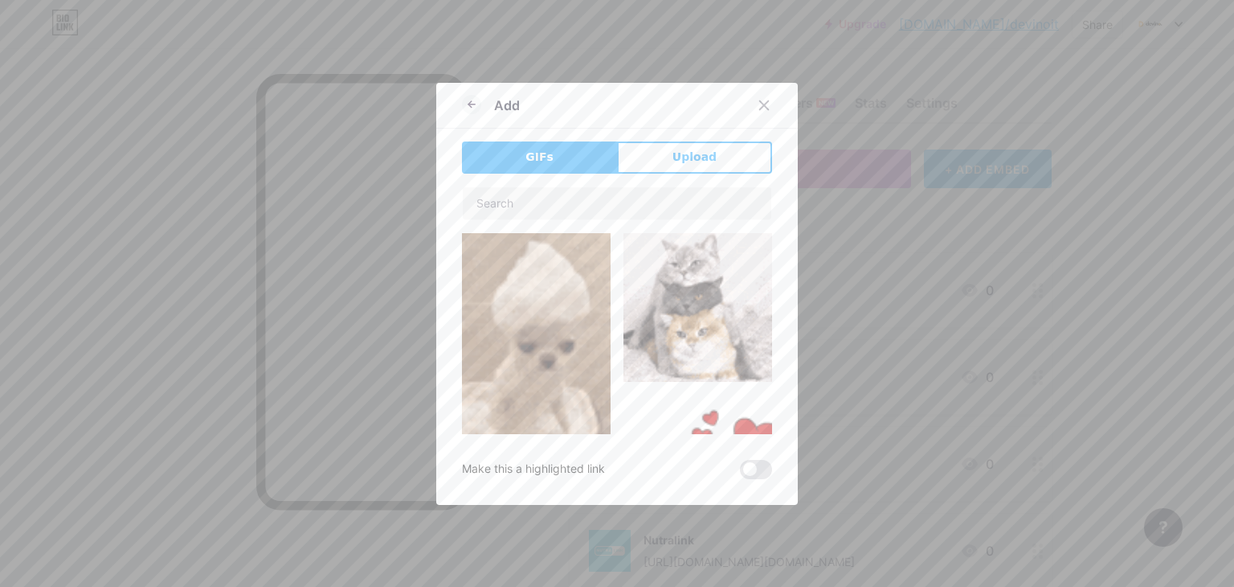
click at [666, 179] on div "GIFs Upload Content YouTube Play YouTube video without leaving your page. ADD V…" at bounding box center [617, 309] width 310 height 337
click at [673, 161] on span "Upload" at bounding box center [695, 157] width 44 height 17
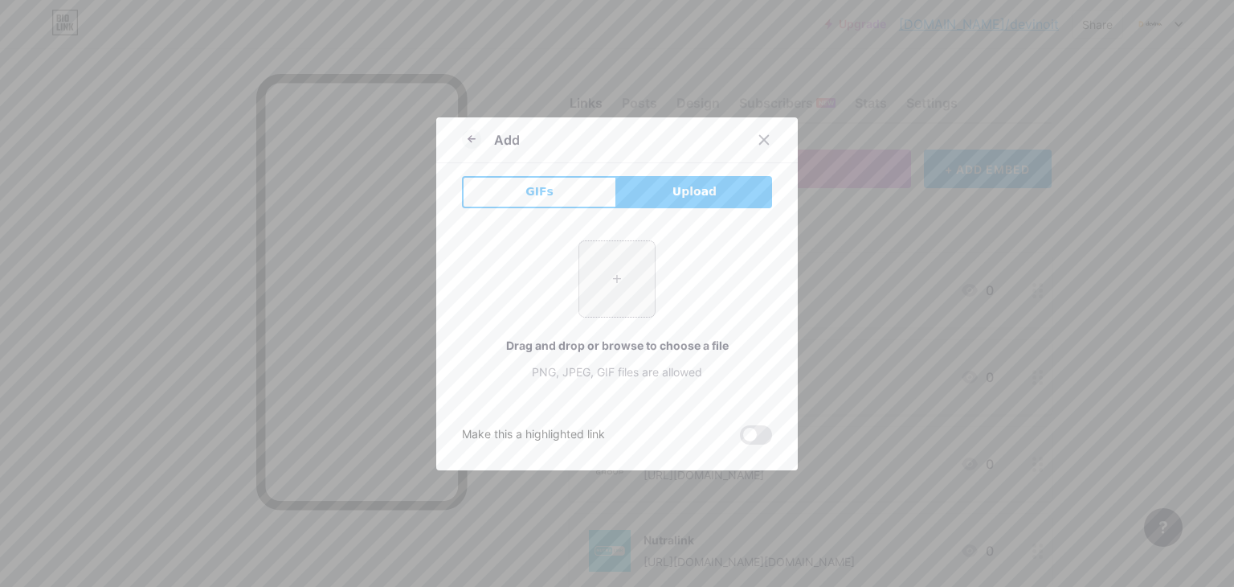
click at [623, 274] on input "file" at bounding box center [617, 279] width 76 height 76
type input "C:\fakepath\117237133_1013953259063826_6955729228806645921_n.jpg"
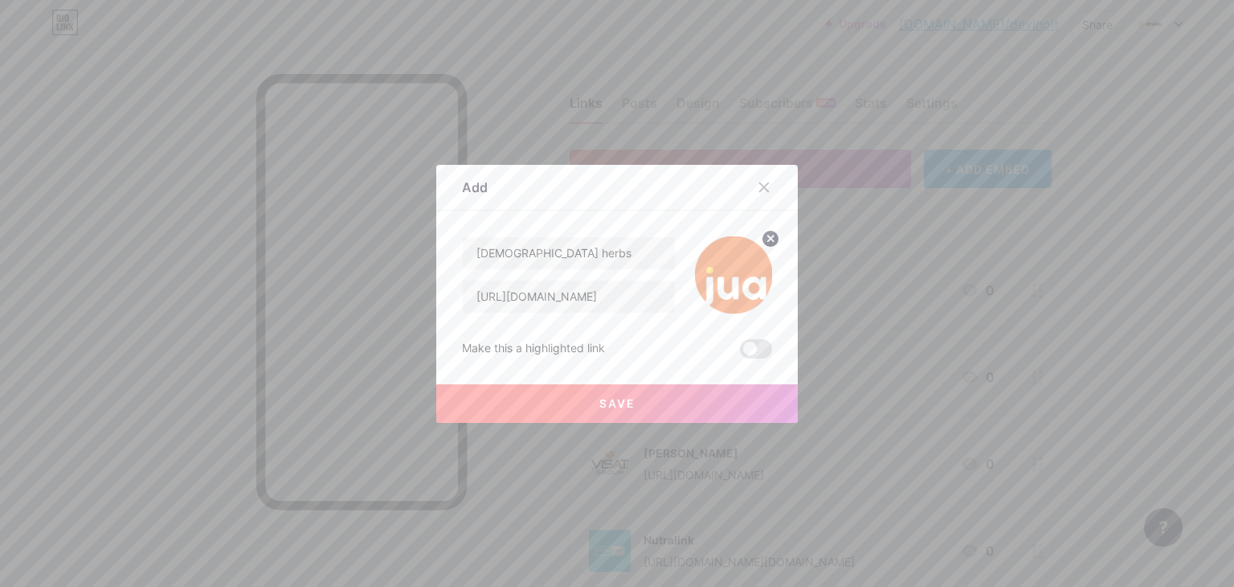
click at [624, 403] on span "Save" at bounding box center [617, 403] width 36 height 14
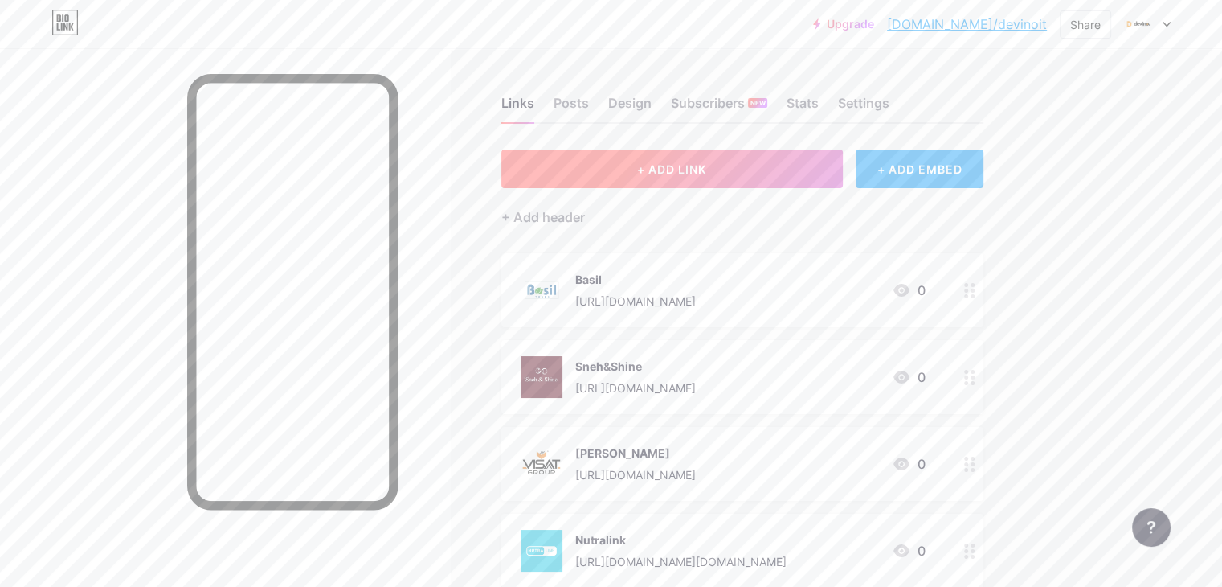
click at [698, 176] on button "+ ADD LINK" at bounding box center [671, 168] width 341 height 39
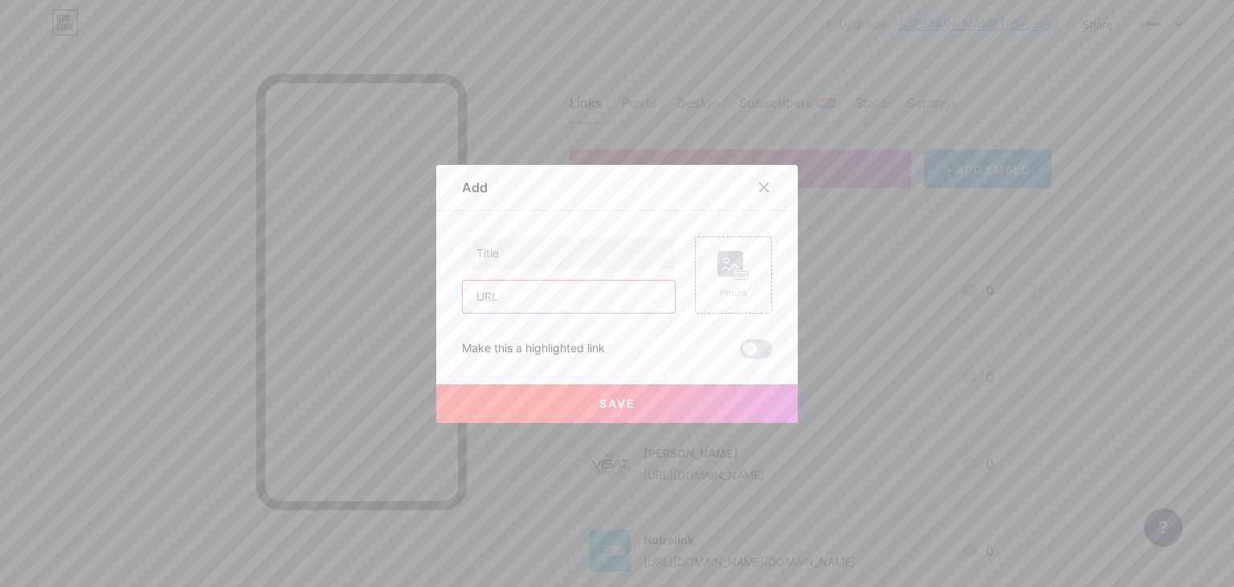
click at [578, 296] on input "text" at bounding box center [569, 296] width 212 height 32
paste input "[URL][DOMAIN_NAME]"
type input "[URL][DOMAIN_NAME]"
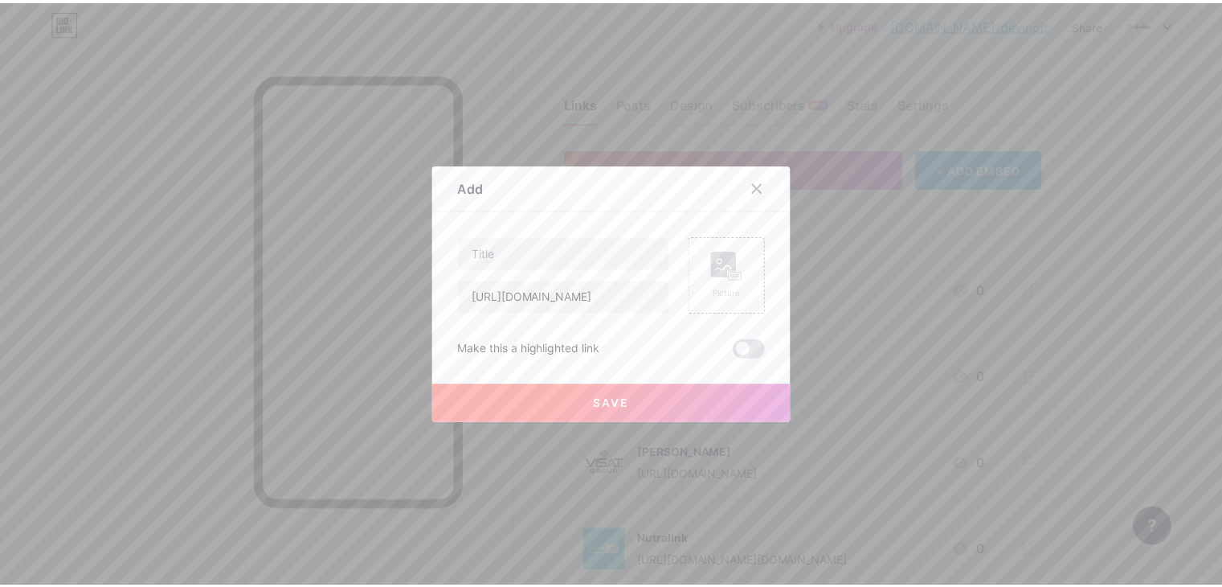
scroll to position [0, 0]
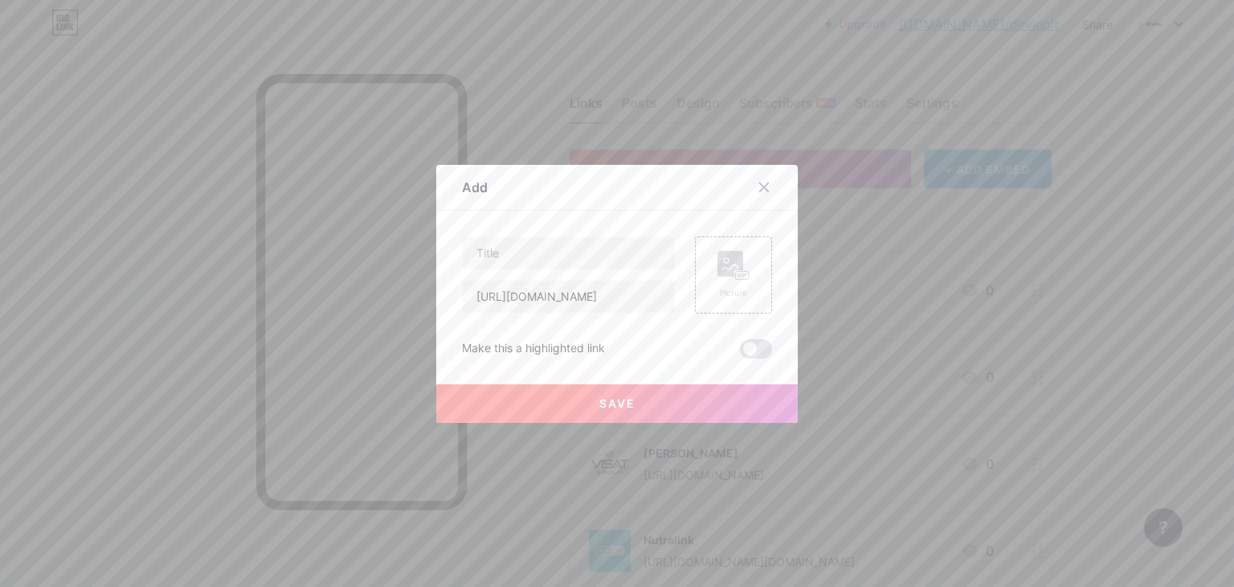
click at [595, 225] on div "Content YouTube Play YouTube video without leaving your page. ADD Vimeo Play Vi…" at bounding box center [617, 285] width 310 height 148
click at [583, 253] on input "text" at bounding box center [569, 253] width 212 height 32
type input "Jua Herbs"
click at [704, 271] on div "Picture" at bounding box center [733, 274] width 77 height 77
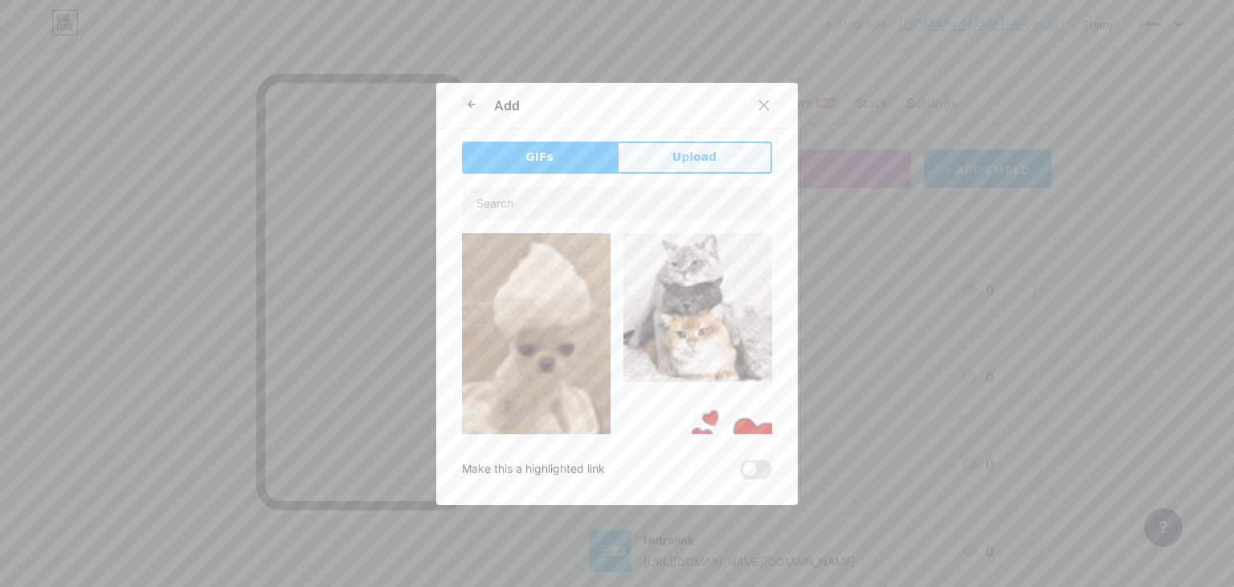
click at [726, 158] on button "Upload" at bounding box center [694, 157] width 155 height 32
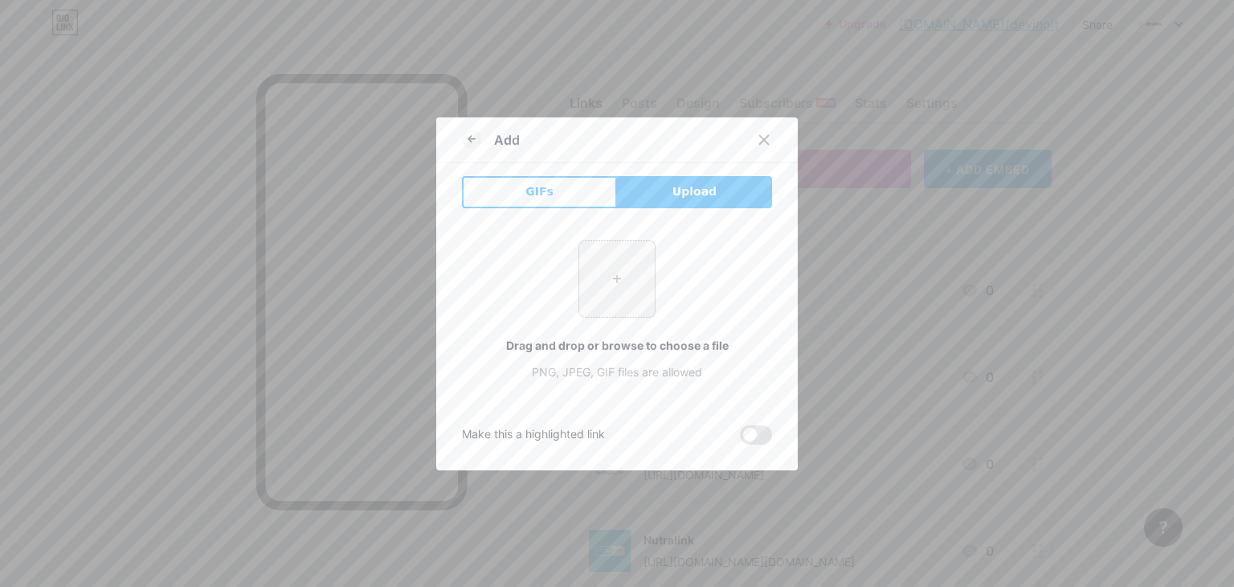
click at [606, 290] on input "file" at bounding box center [617, 279] width 76 height 76
type input "C:\fakepath\117237133_1013953259063826_6955729228806645921_n.jpg"
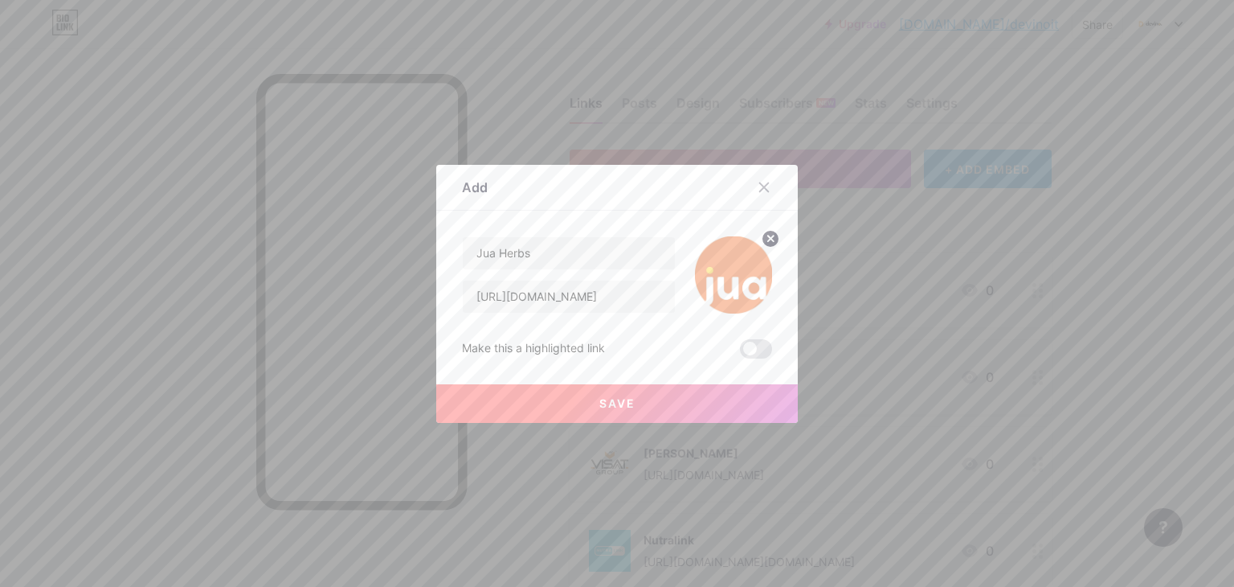
click at [609, 407] on span "Save" at bounding box center [617, 403] width 36 height 14
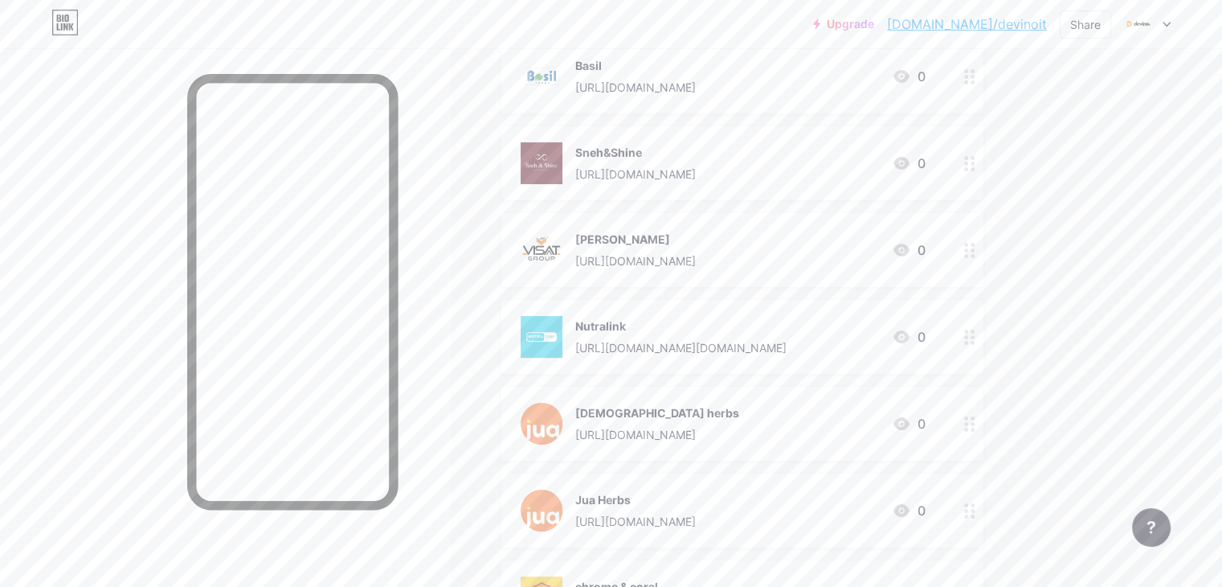
scroll to position [321, 0]
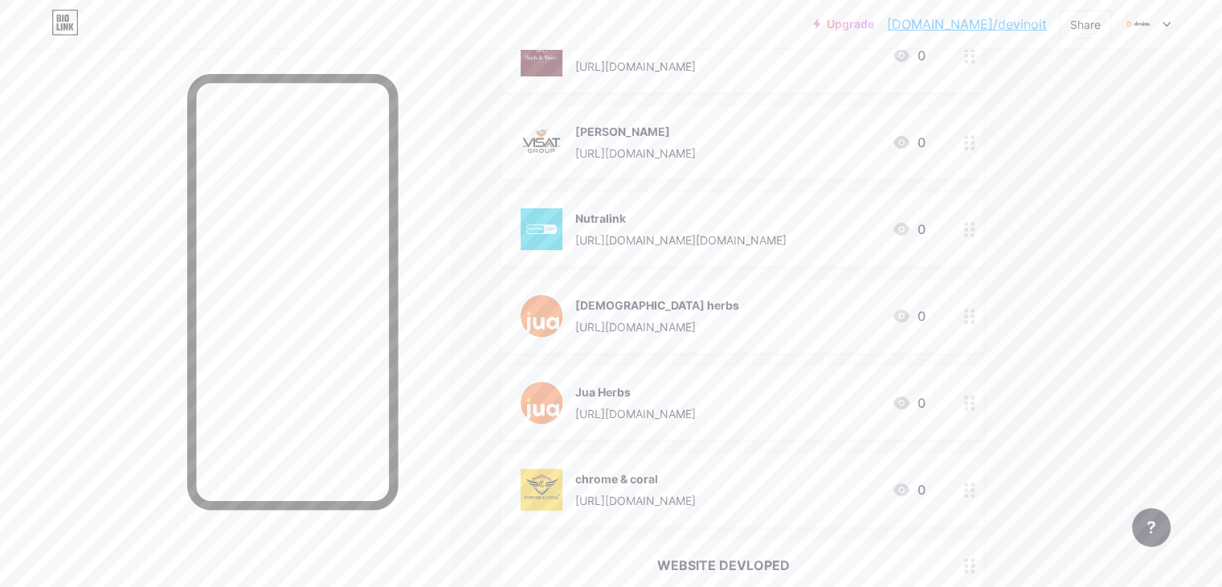
click at [983, 408] on div at bounding box center [969, 403] width 27 height 74
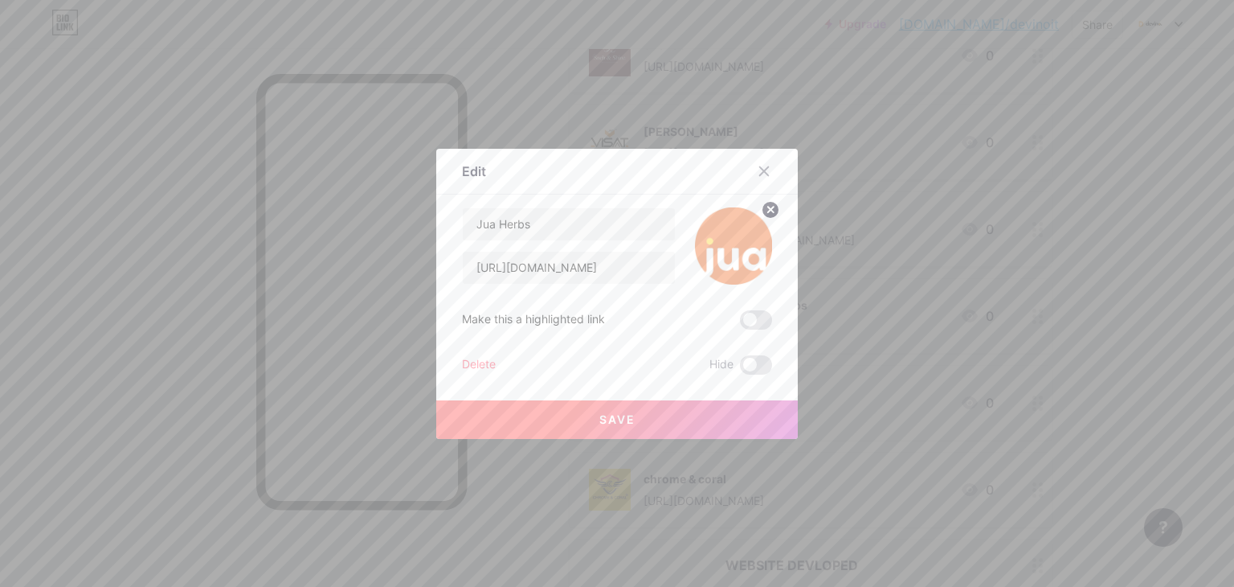
click at [462, 358] on div "Delete" at bounding box center [479, 364] width 34 height 19
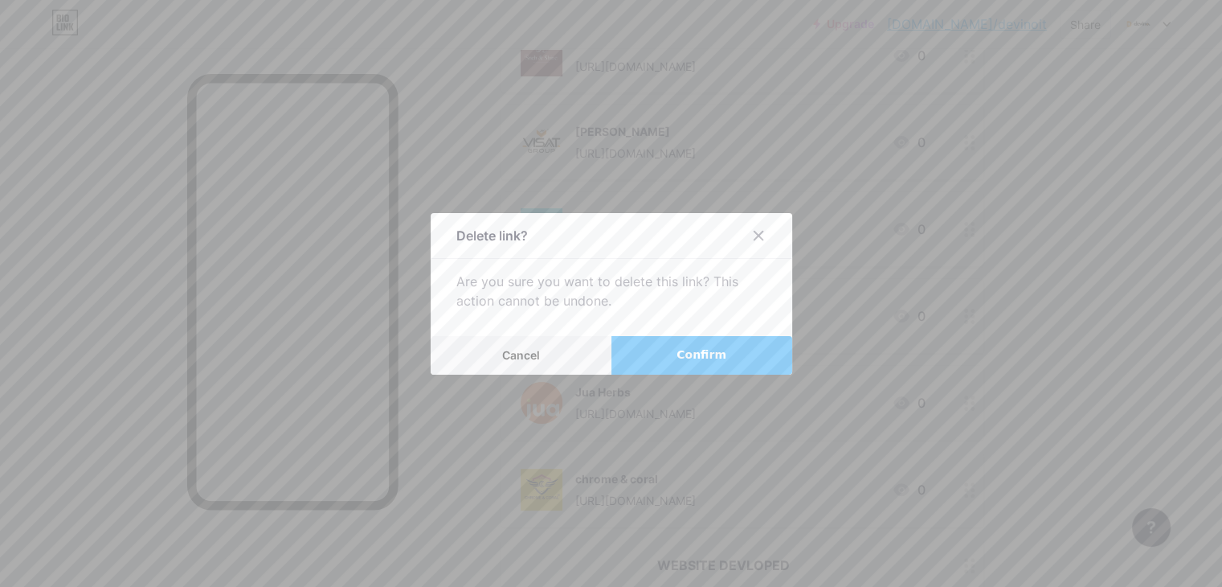
click at [660, 351] on button "Confirm" at bounding box center [701, 355] width 181 height 39
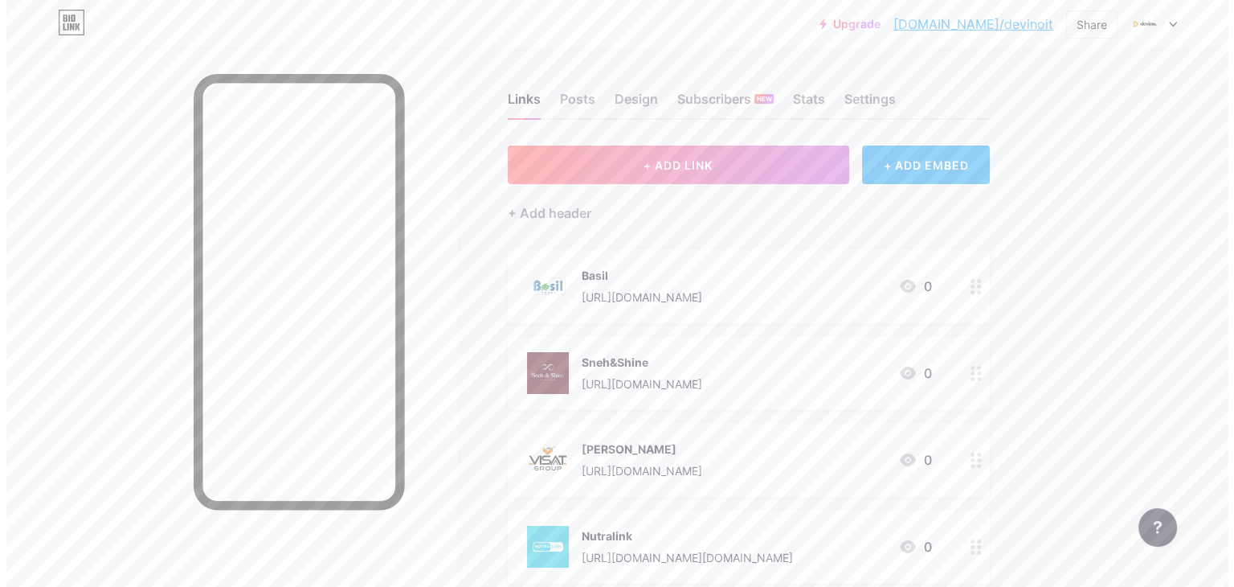
scroll to position [0, 0]
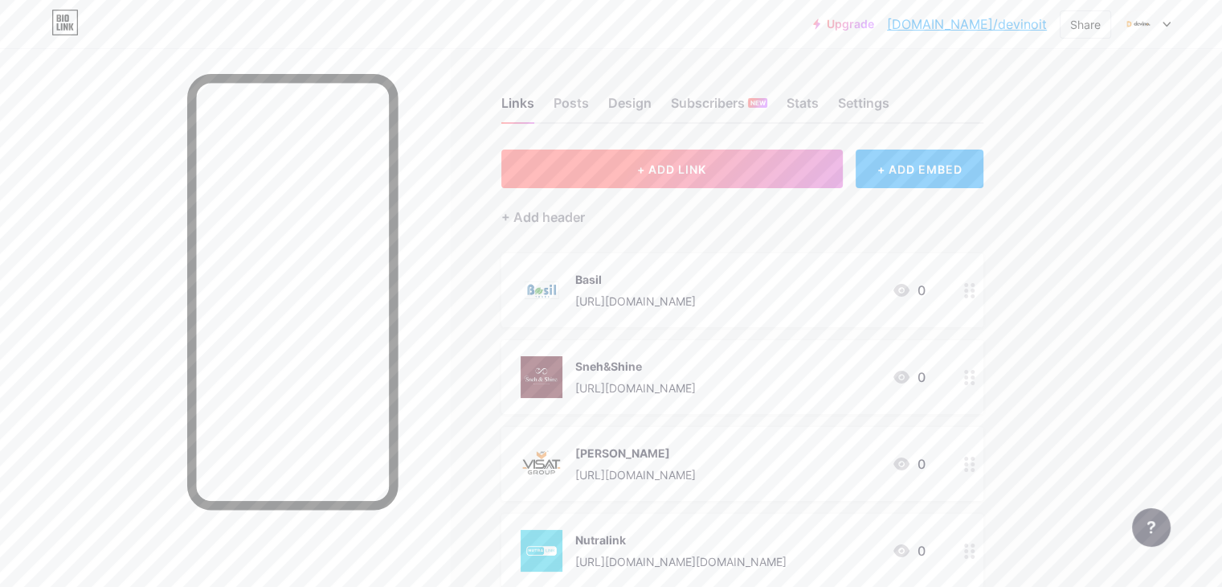
click at [694, 167] on button "+ ADD LINK" at bounding box center [671, 168] width 341 height 39
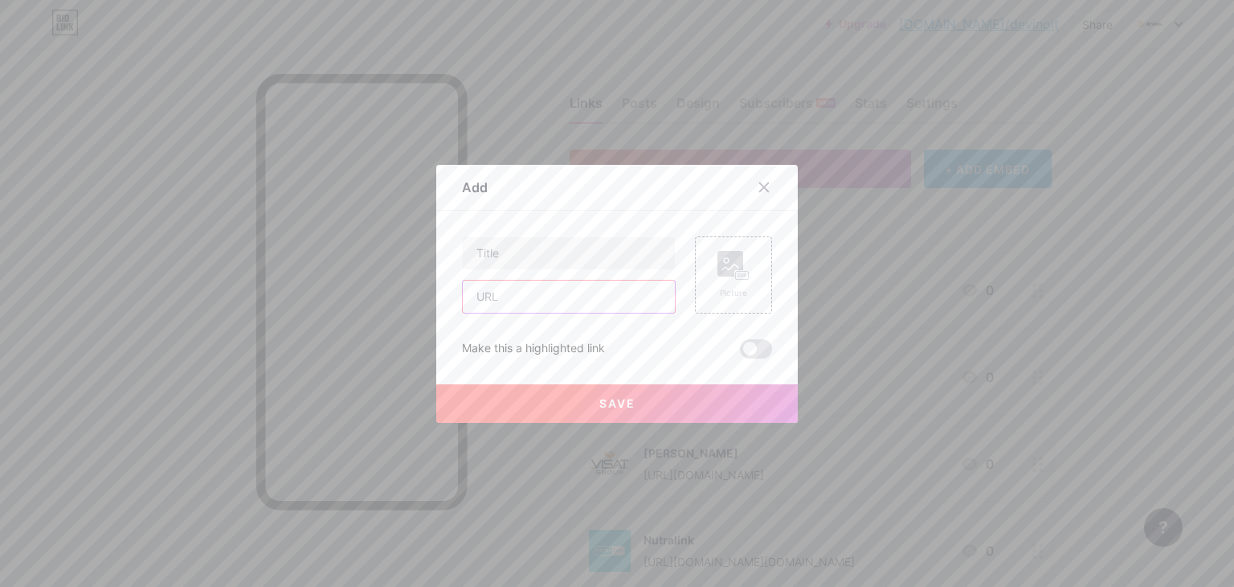
click at [568, 299] on input "text" at bounding box center [569, 296] width 212 height 32
paste input "[URL][DOMAIN_NAME]"
type input "[URL][DOMAIN_NAME]"
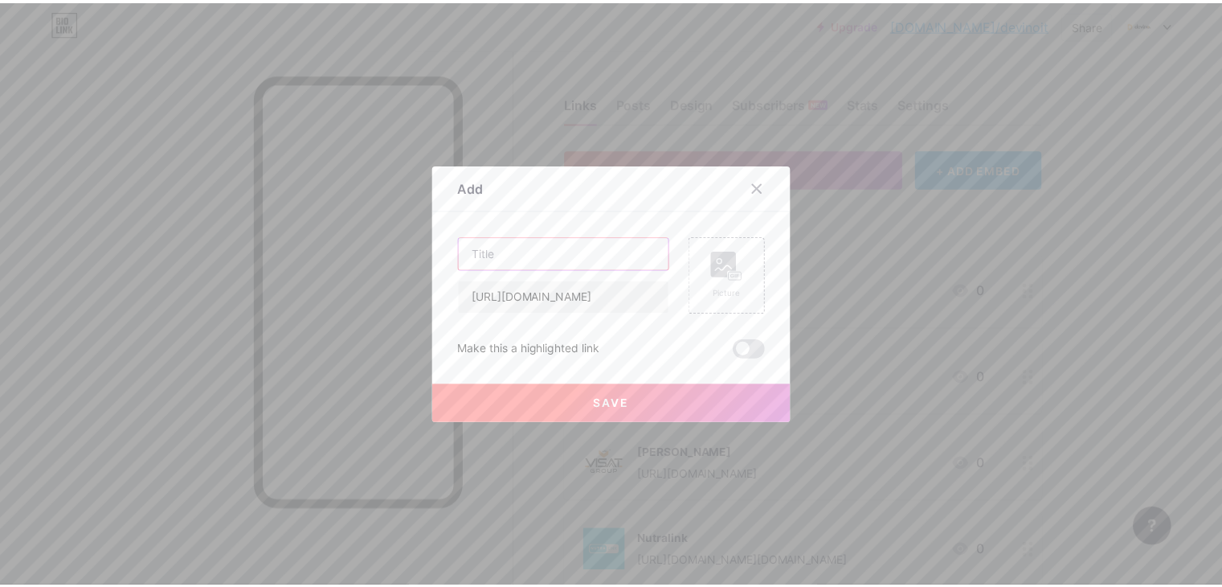
scroll to position [0, 0]
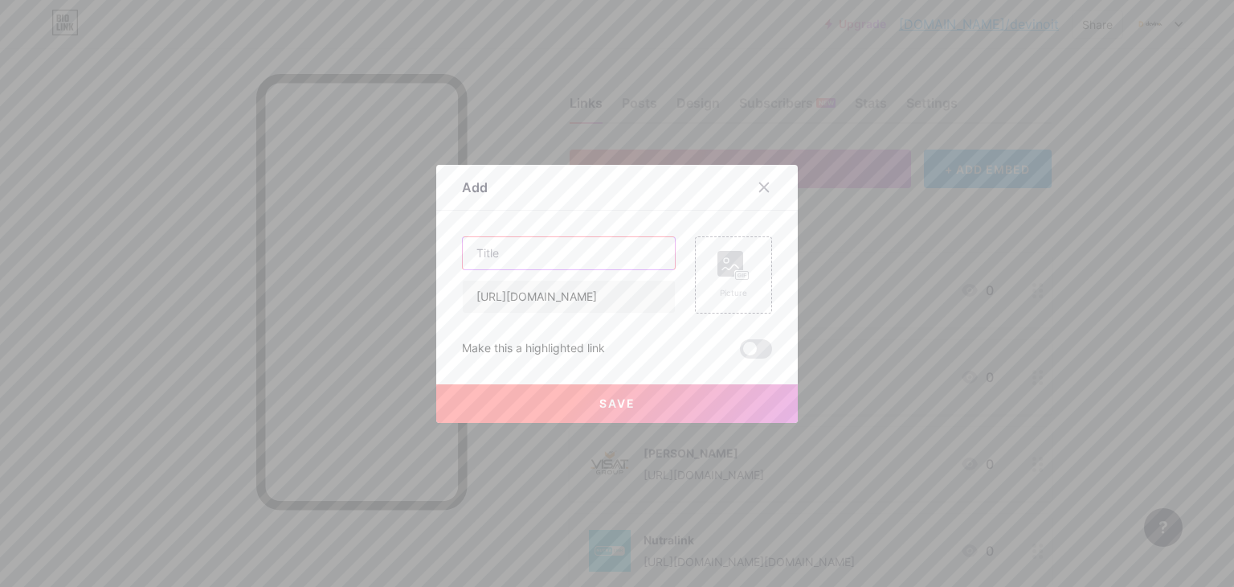
click at [509, 257] on input "text" at bounding box center [569, 253] width 212 height 32
type input "Lumos"
click at [697, 258] on div "Picture" at bounding box center [733, 274] width 77 height 77
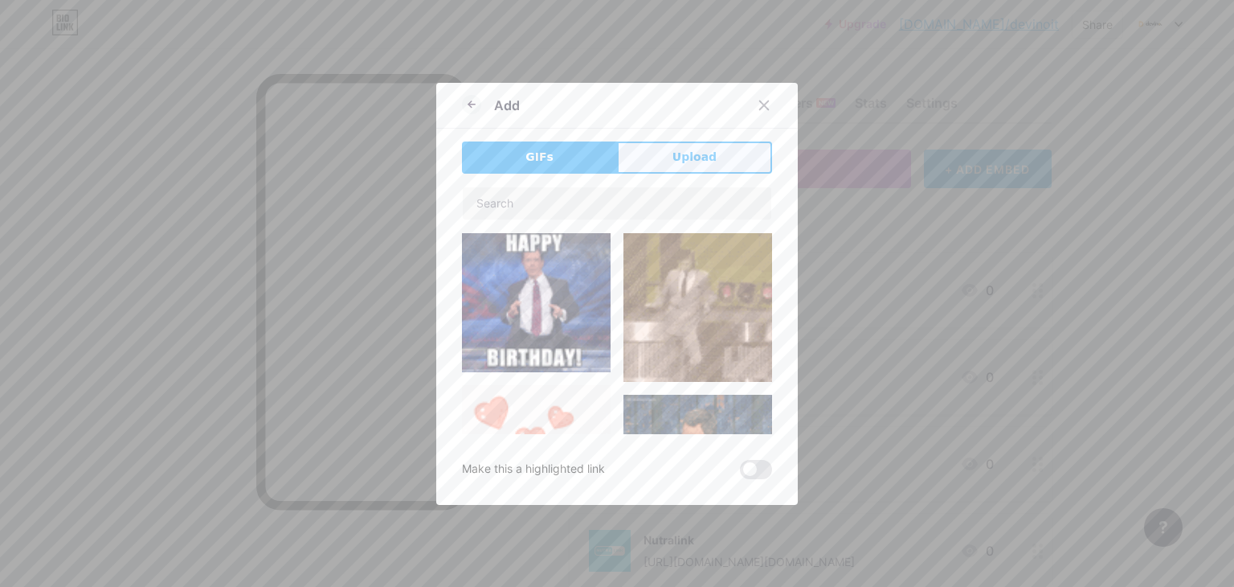
click at [714, 157] on button "Upload" at bounding box center [694, 157] width 155 height 32
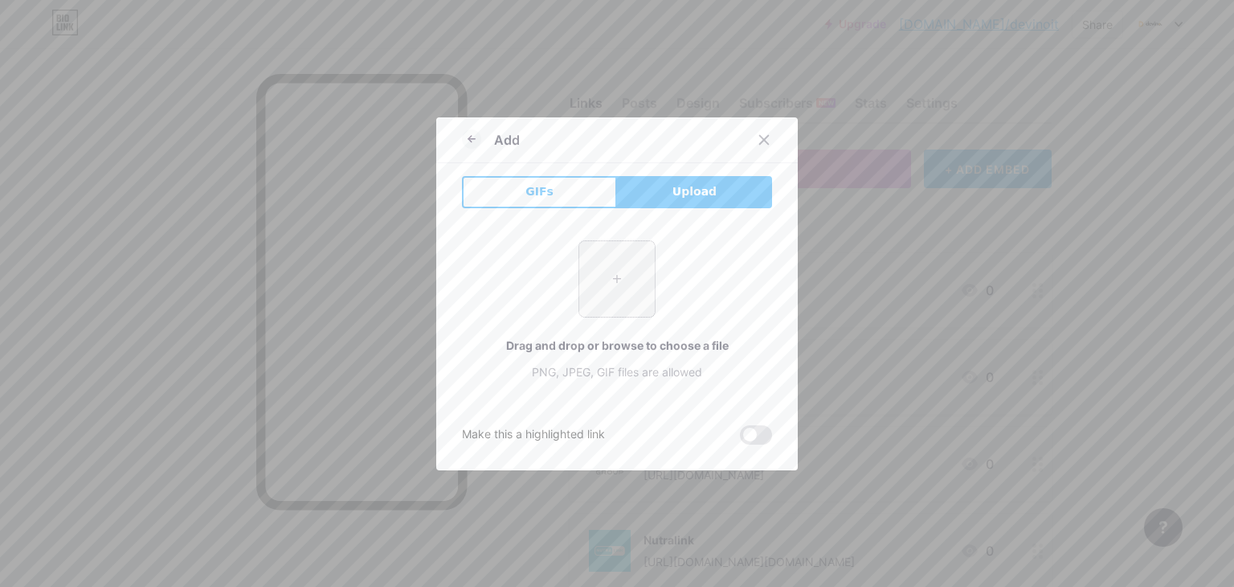
click at [627, 297] on input "file" at bounding box center [617, 279] width 76 height 76
type input "C:\fakepath\436685404_1586650492101208_5884224671639271272_n.jpg"
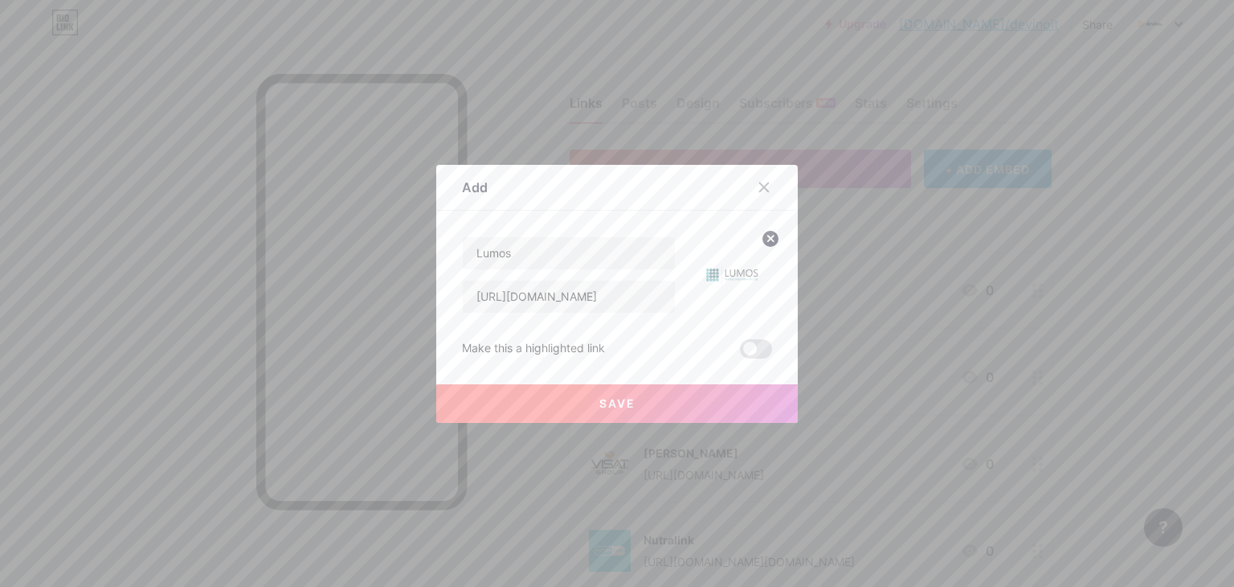
click at [722, 406] on button "Save" at bounding box center [617, 403] width 362 height 39
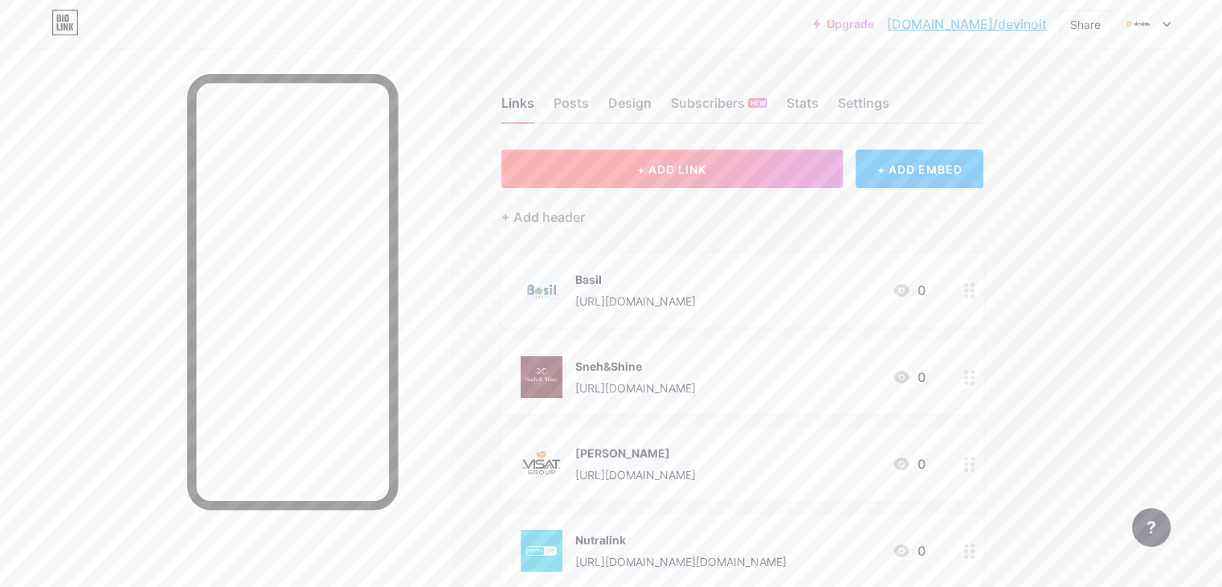
click at [676, 152] on button "+ ADD LINK" at bounding box center [671, 168] width 341 height 39
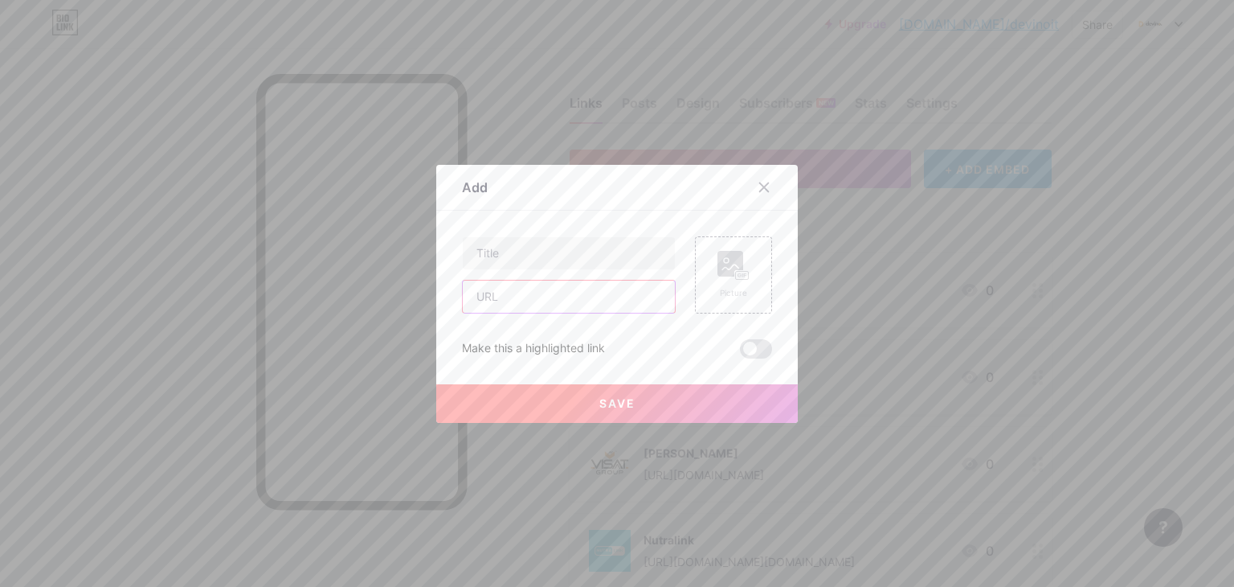
click at [564, 300] on input "text" at bounding box center [569, 296] width 212 height 32
paste input "[URL][DOMAIN_NAME]"
type input "[URL][DOMAIN_NAME]"
click at [540, 251] on input "text" at bounding box center [569, 253] width 212 height 32
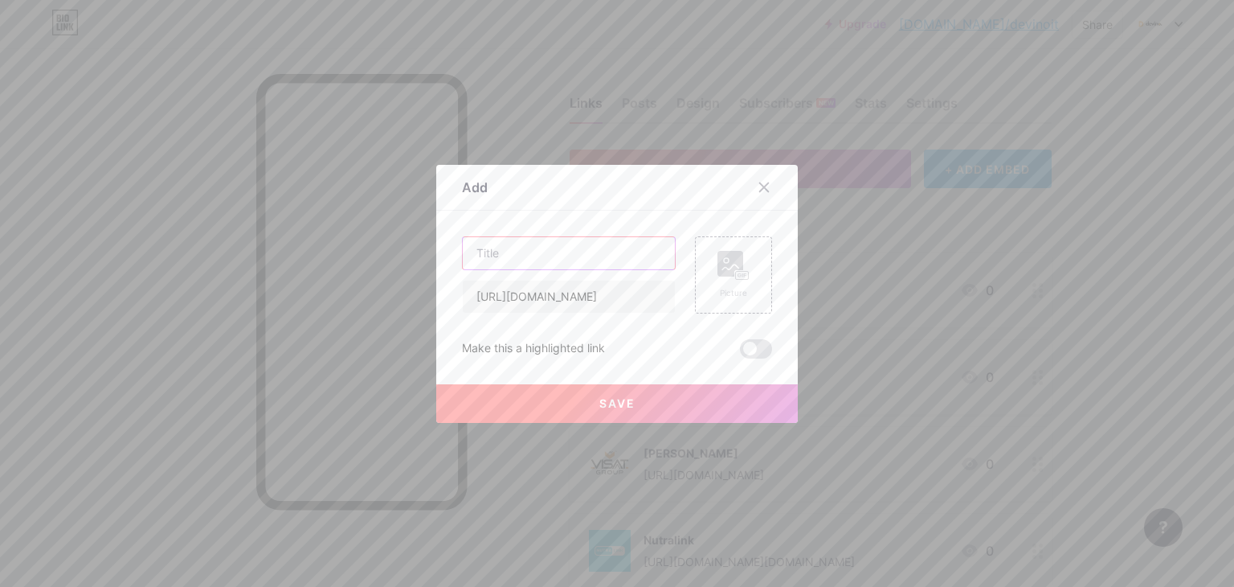
scroll to position [0, 0]
type input "khira ply"
click at [749, 264] on div "Picture" at bounding box center [733, 274] width 77 height 77
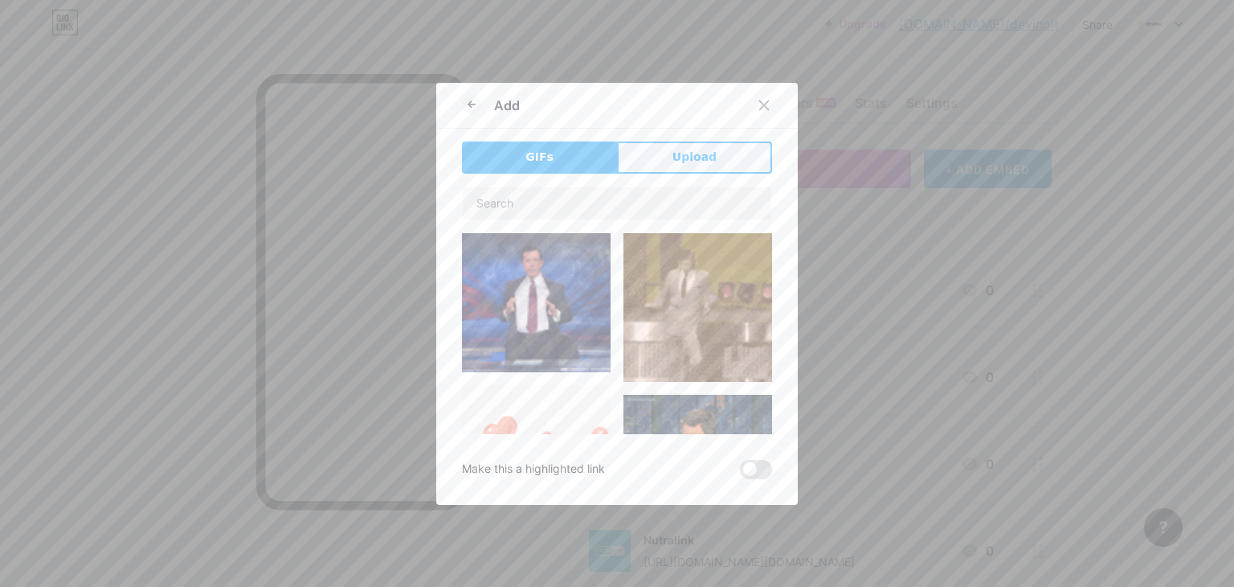
click at [678, 161] on span "Upload" at bounding box center [695, 157] width 44 height 17
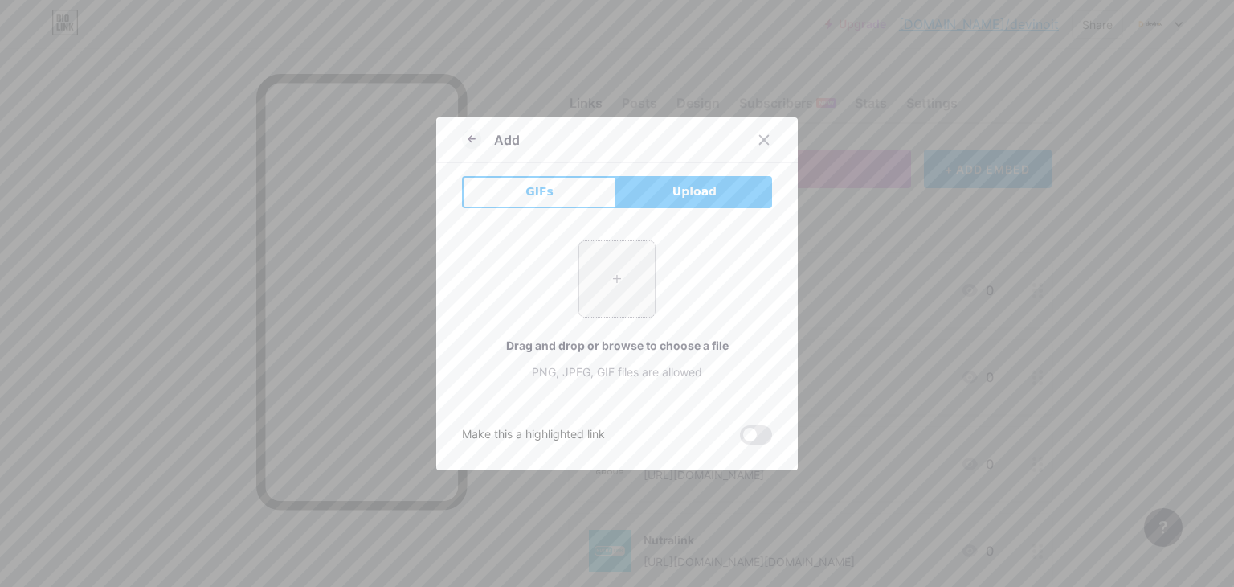
click at [598, 272] on input "file" at bounding box center [617, 279] width 76 height 76
type input "C:\fakepath\421978810_24964614763152394_5452564625442406943_n.jpg"
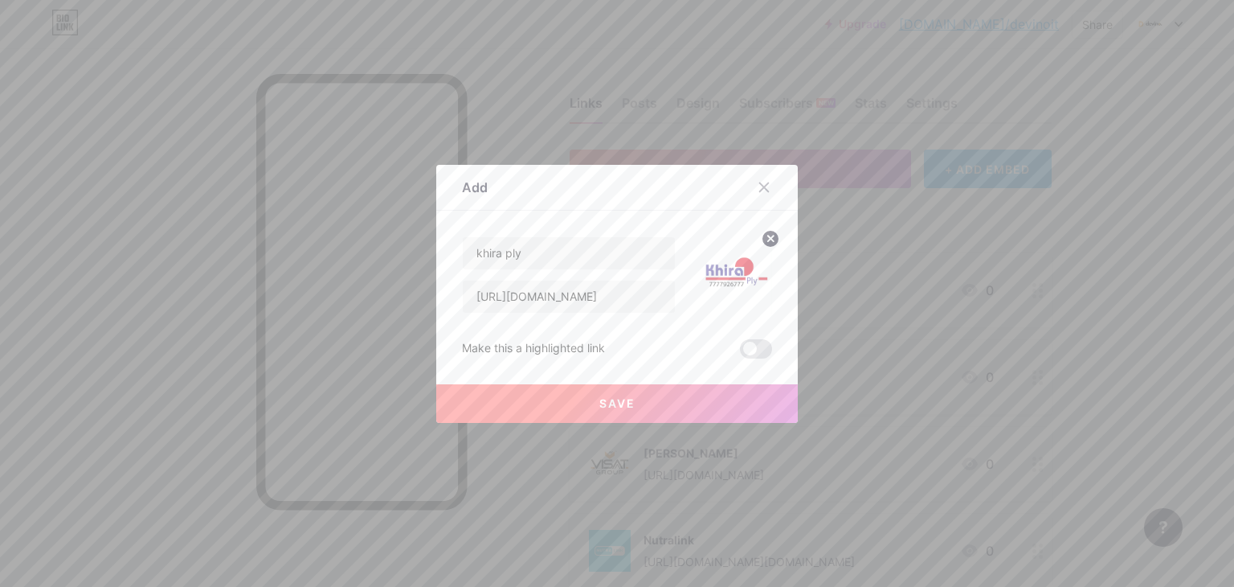
click at [691, 407] on button "Save" at bounding box center [617, 403] width 362 height 39
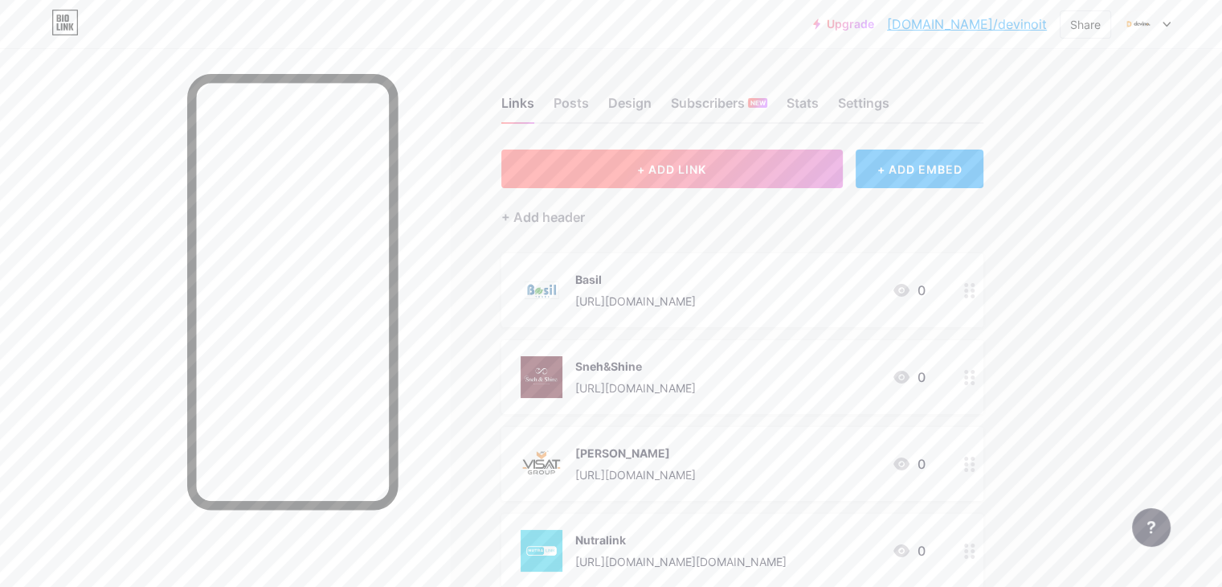
click at [706, 164] on span "+ ADD LINK" at bounding box center [671, 169] width 69 height 14
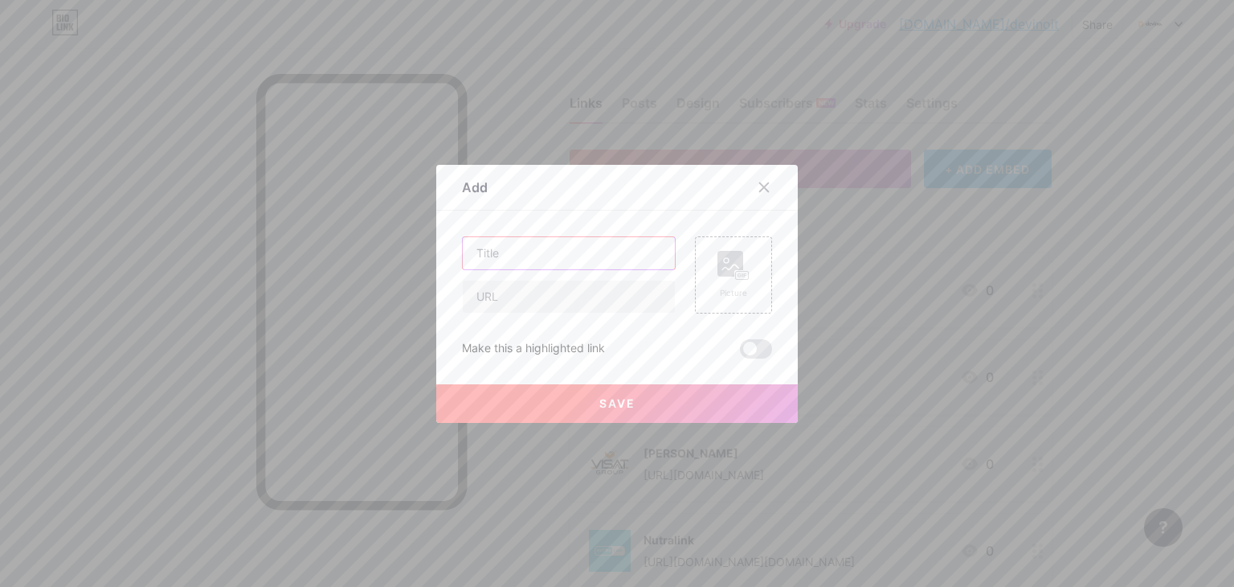
click at [531, 264] on input "text" at bounding box center [569, 253] width 212 height 32
click at [531, 284] on input "text" at bounding box center [569, 296] width 212 height 32
paste input "[URL][DOMAIN_NAME]"
type input "[URL][DOMAIN_NAME]"
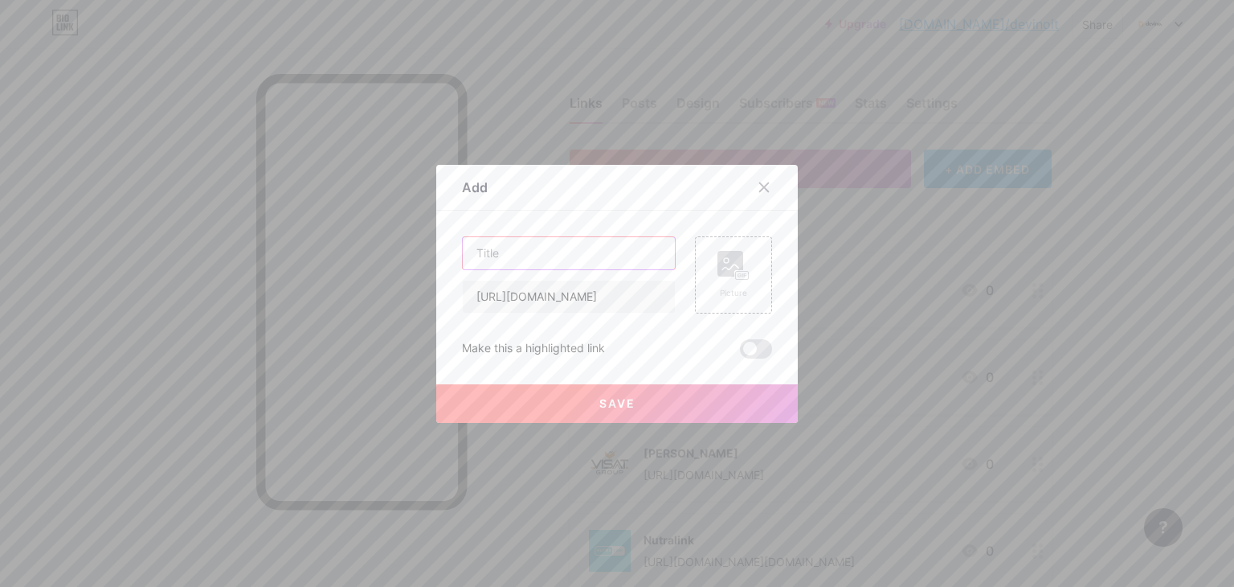
scroll to position [0, 0]
click at [539, 253] on input "text" at bounding box center [569, 253] width 212 height 32
type input "Brushinbella"
click at [742, 273] on rect at bounding box center [742, 275] width 13 height 8
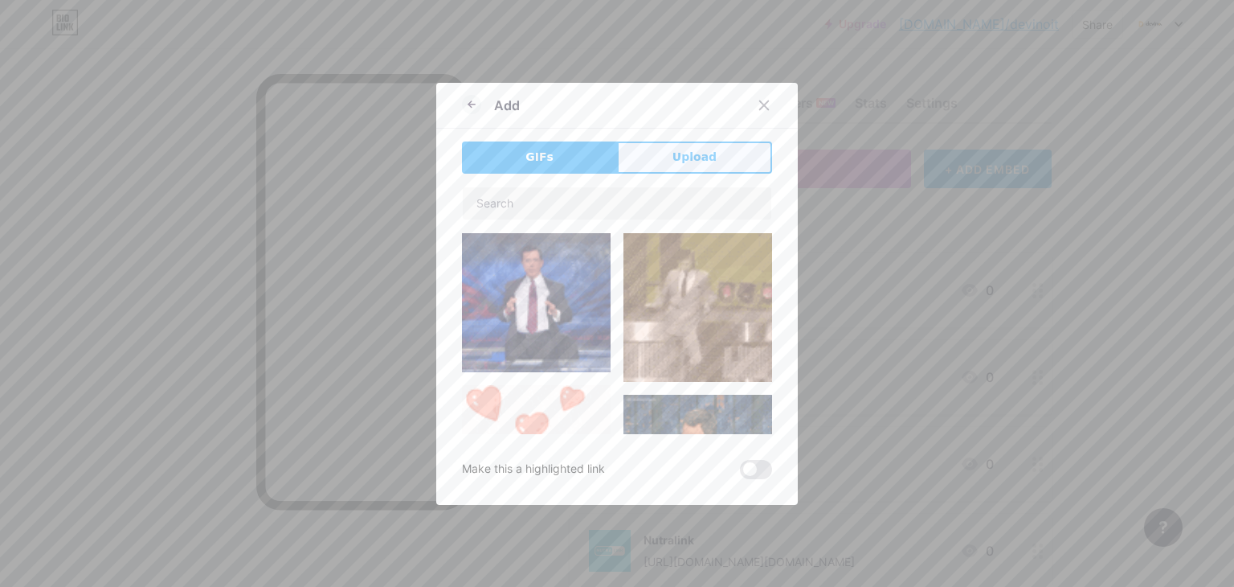
click at [697, 165] on span "Upload" at bounding box center [695, 157] width 44 height 17
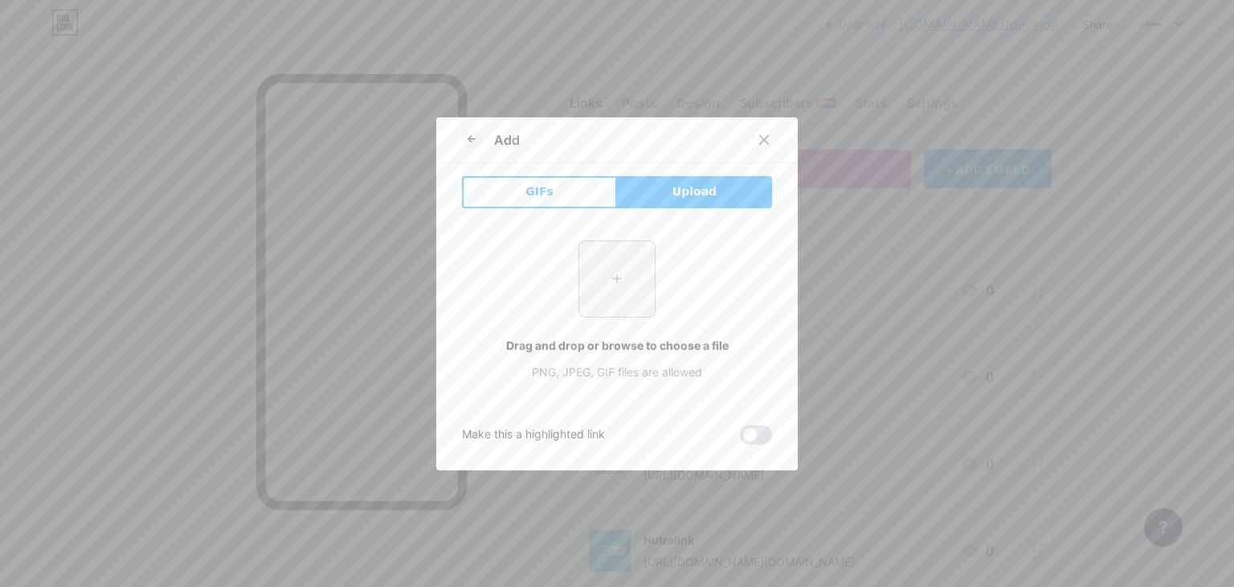
click at [594, 309] on input "file" at bounding box center [617, 279] width 76 height 76
type input "C:\fakepath\299617268_531281455421342_36080114794342941_n.jpg"
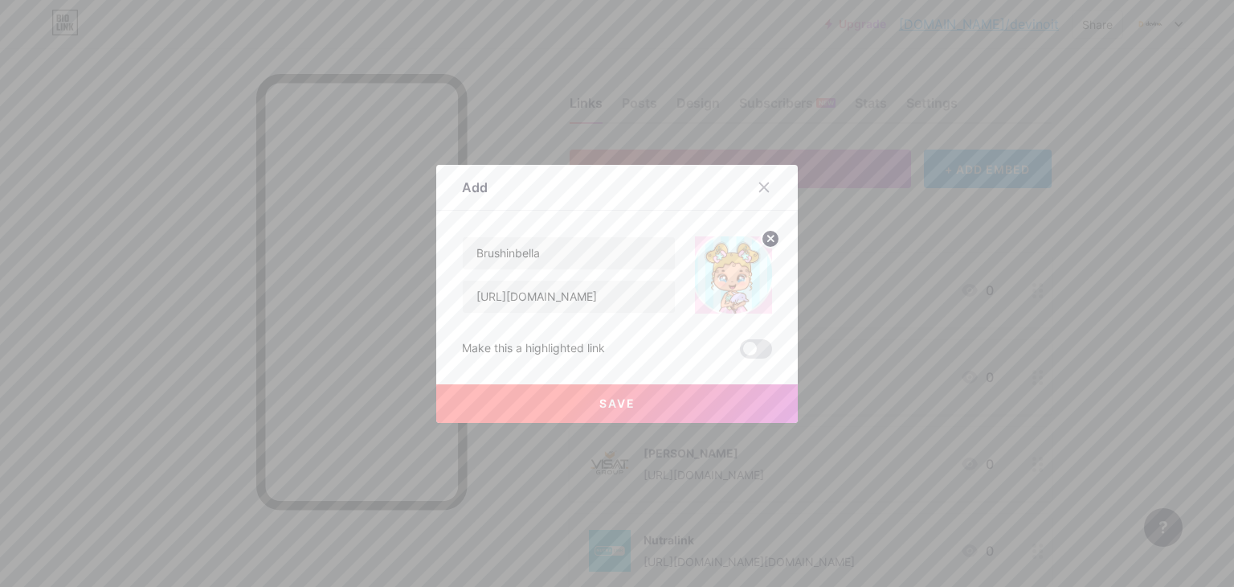
click at [723, 404] on button "Save" at bounding box center [617, 403] width 362 height 39
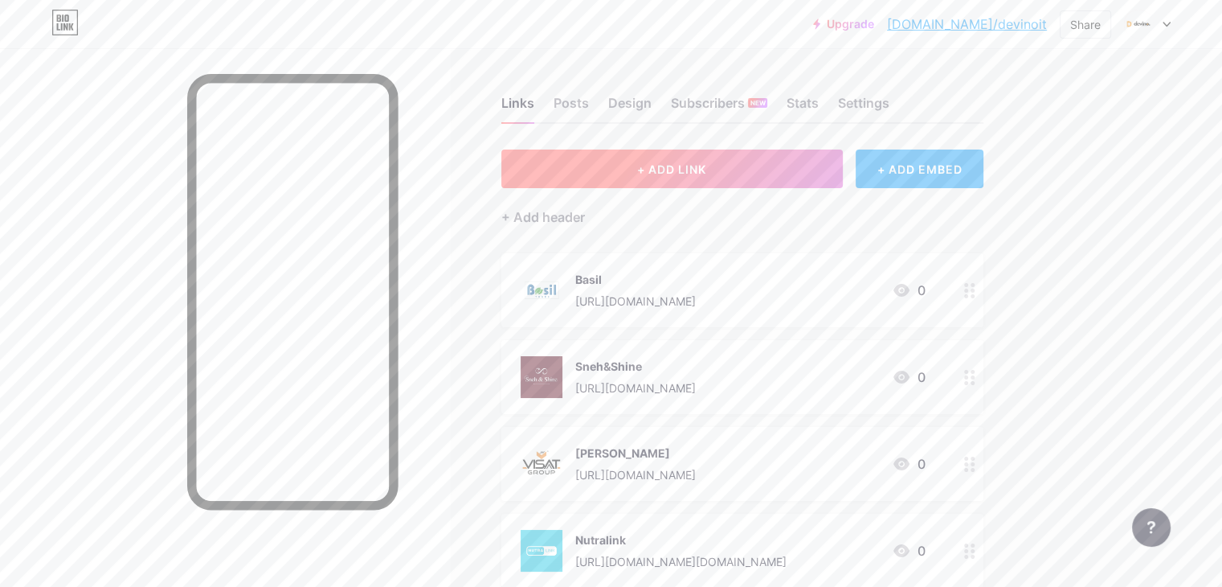
click at [702, 178] on button "+ ADD LINK" at bounding box center [671, 168] width 341 height 39
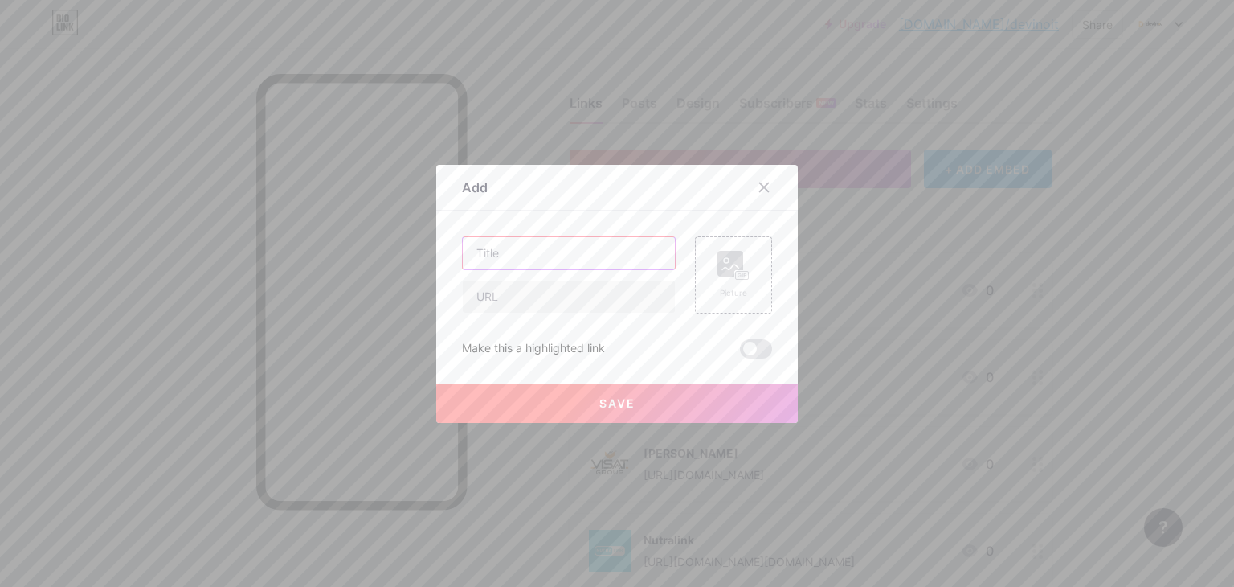
click at [543, 246] on input "text" at bounding box center [569, 253] width 212 height 32
click at [520, 300] on input "text" at bounding box center [569, 296] width 212 height 32
click at [536, 247] on input "text" at bounding box center [569, 253] width 212 height 32
type input "toofan clothing"
click at [524, 292] on input "text" at bounding box center [569, 296] width 212 height 32
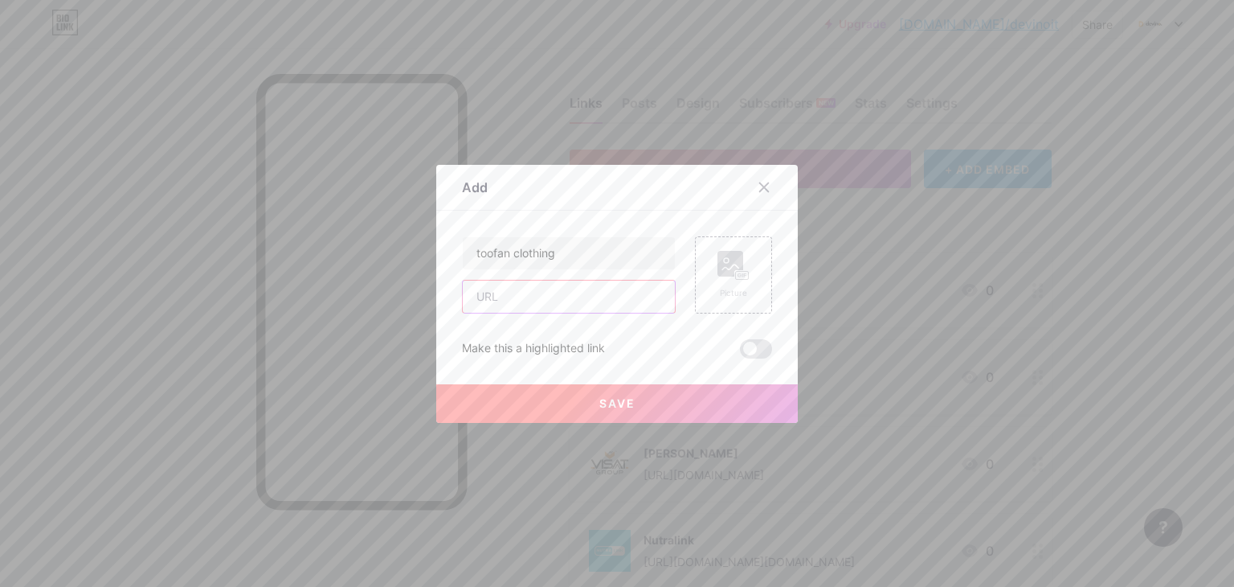
paste input "[URL][DOMAIN_NAME]"
type input "[URL][DOMAIN_NAME]"
click at [736, 277] on rect at bounding box center [742, 275] width 13 height 8
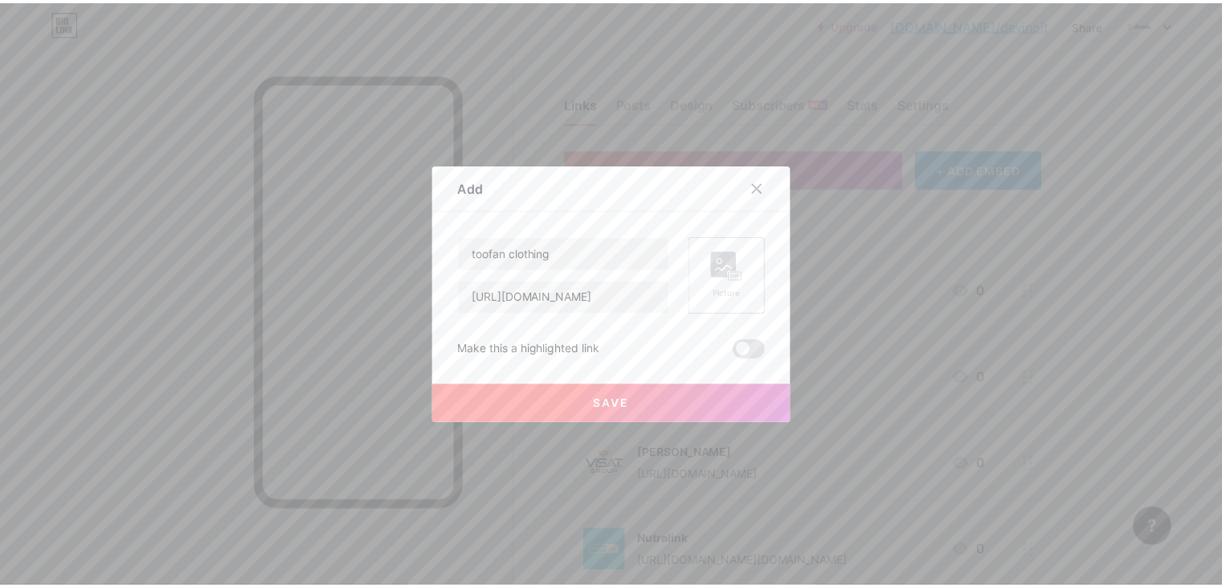
scroll to position [0, 0]
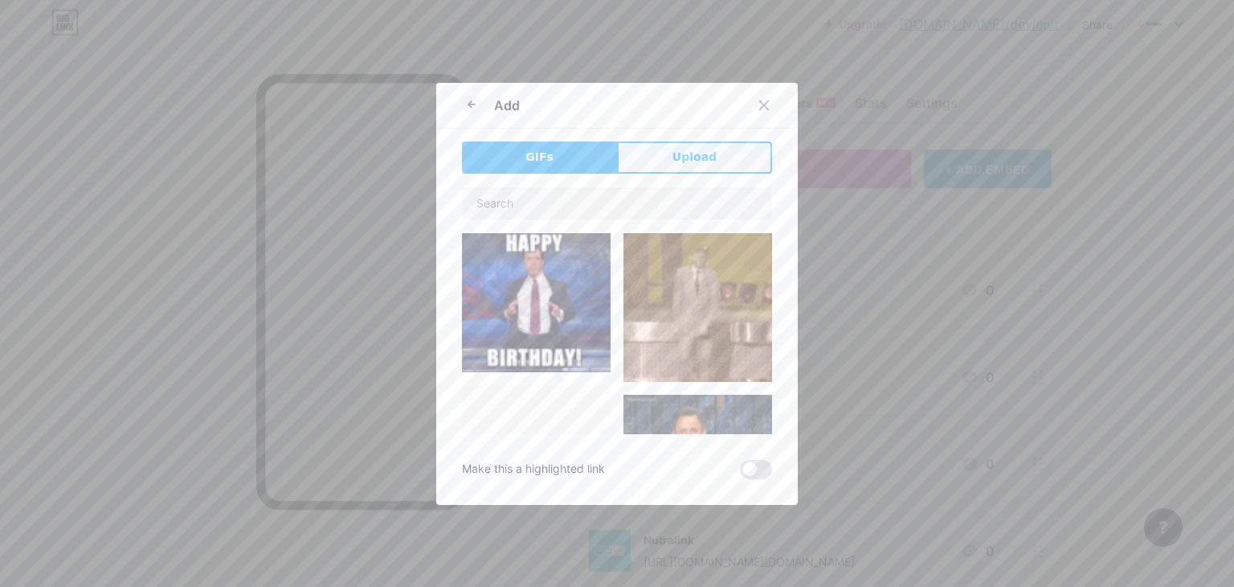
click at [691, 161] on span "Upload" at bounding box center [695, 157] width 44 height 17
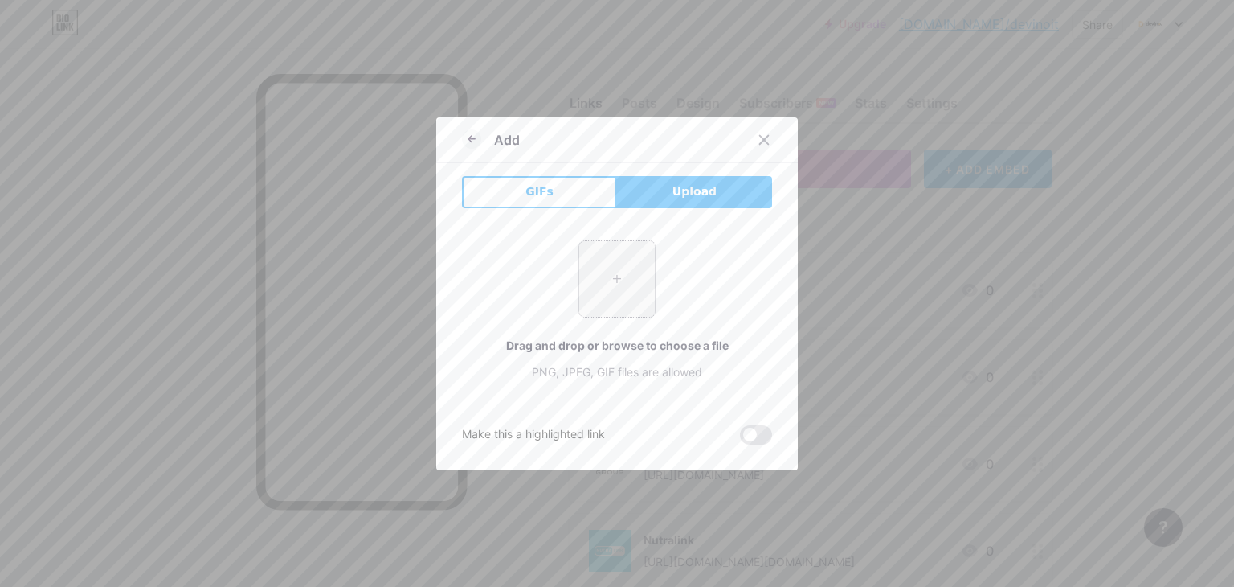
click at [603, 290] on input "file" at bounding box center [617, 279] width 76 height 76
type input "C:\fakepath\476478376_1354441575970855_7625442418242809950_n.jpg"
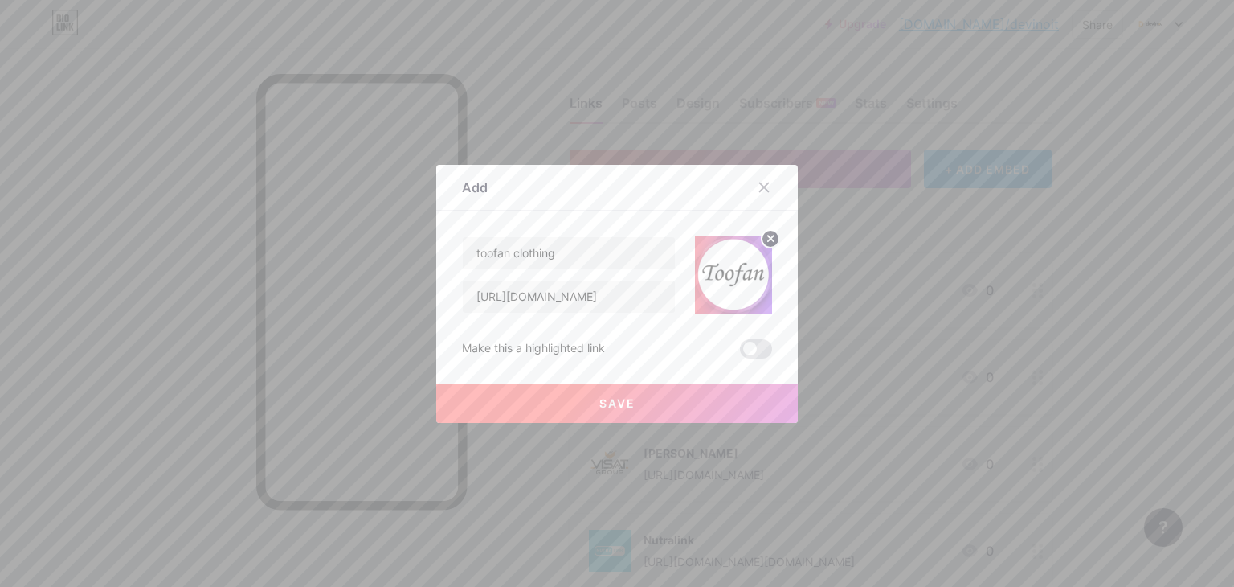
click at [681, 412] on button "Save" at bounding box center [617, 403] width 362 height 39
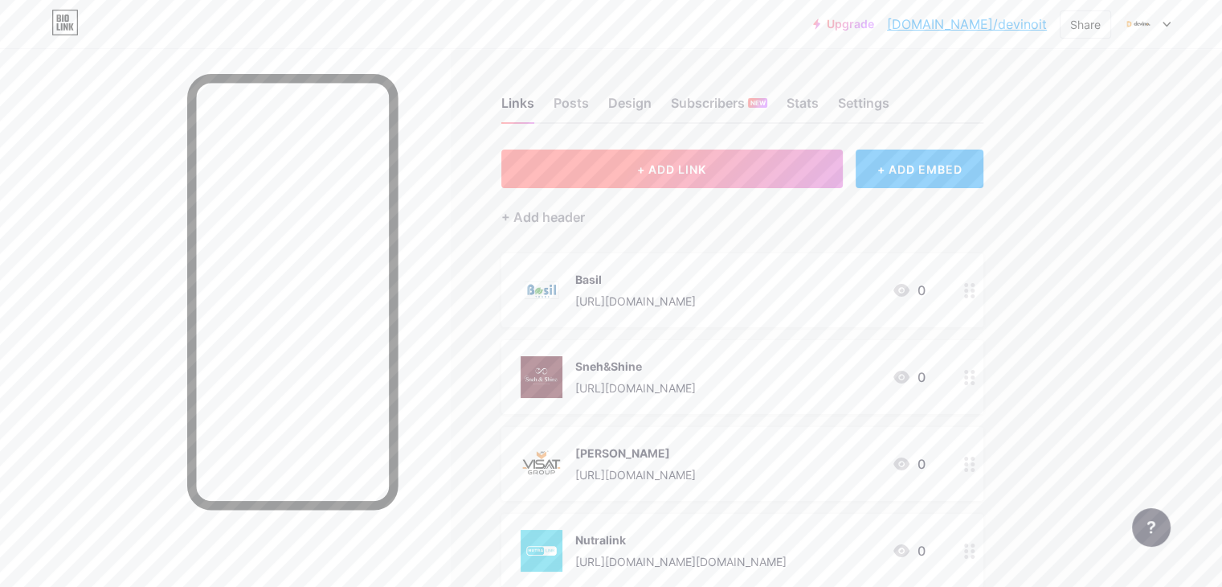
click at [628, 171] on button "+ ADD LINK" at bounding box center [671, 168] width 341 height 39
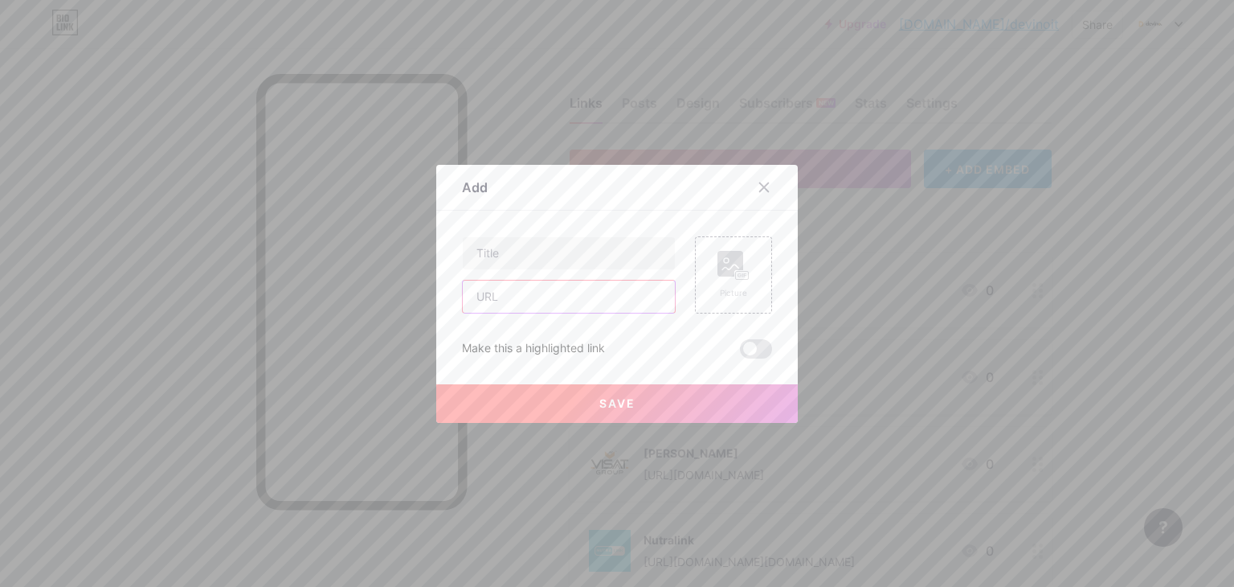
click at [540, 300] on input "text" at bounding box center [569, 296] width 212 height 32
paste input "[URL][DOMAIN_NAME]"
type input "[URL][DOMAIN_NAME]"
click at [530, 242] on input "text" at bounding box center [569, 253] width 212 height 32
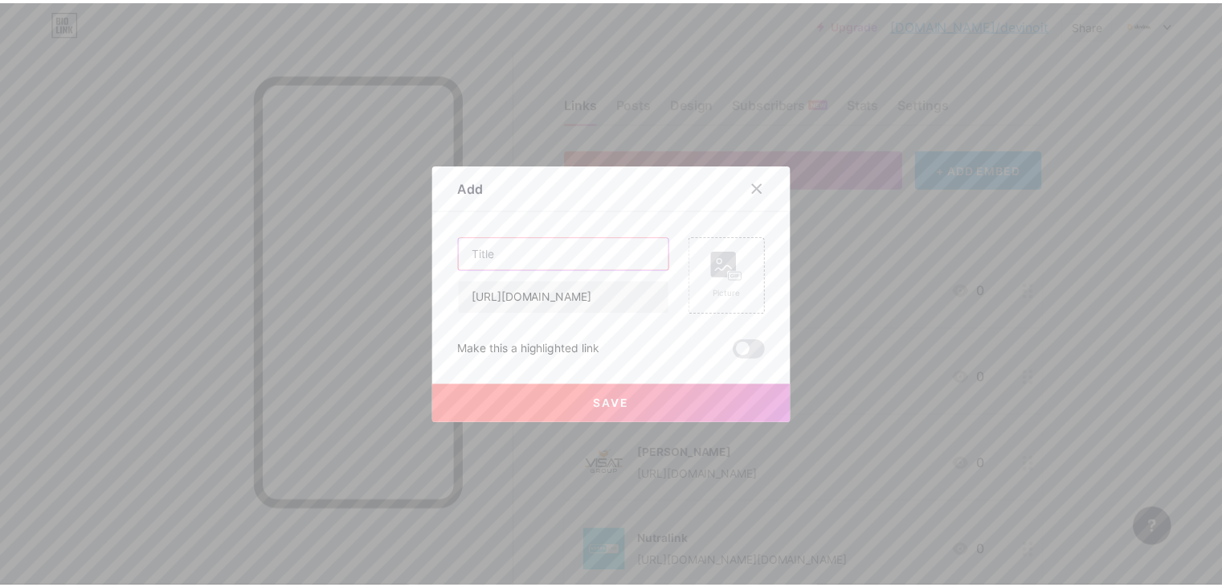
scroll to position [0, 0]
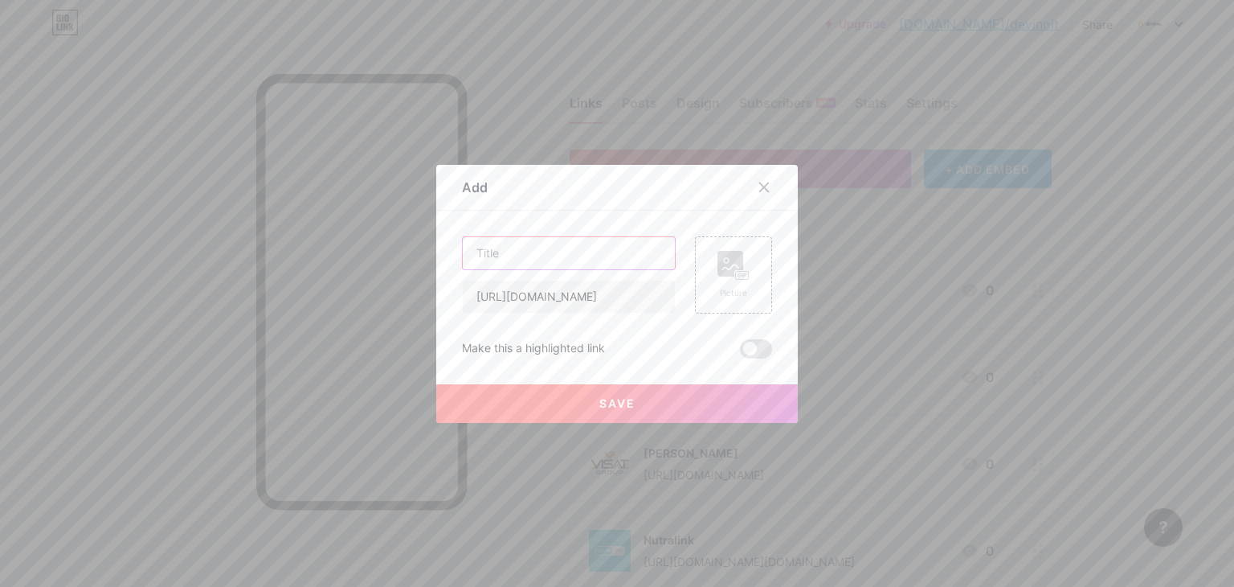
type input "G"
type input "Hyper gearx"
click at [695, 259] on div "Picture" at bounding box center [733, 274] width 77 height 77
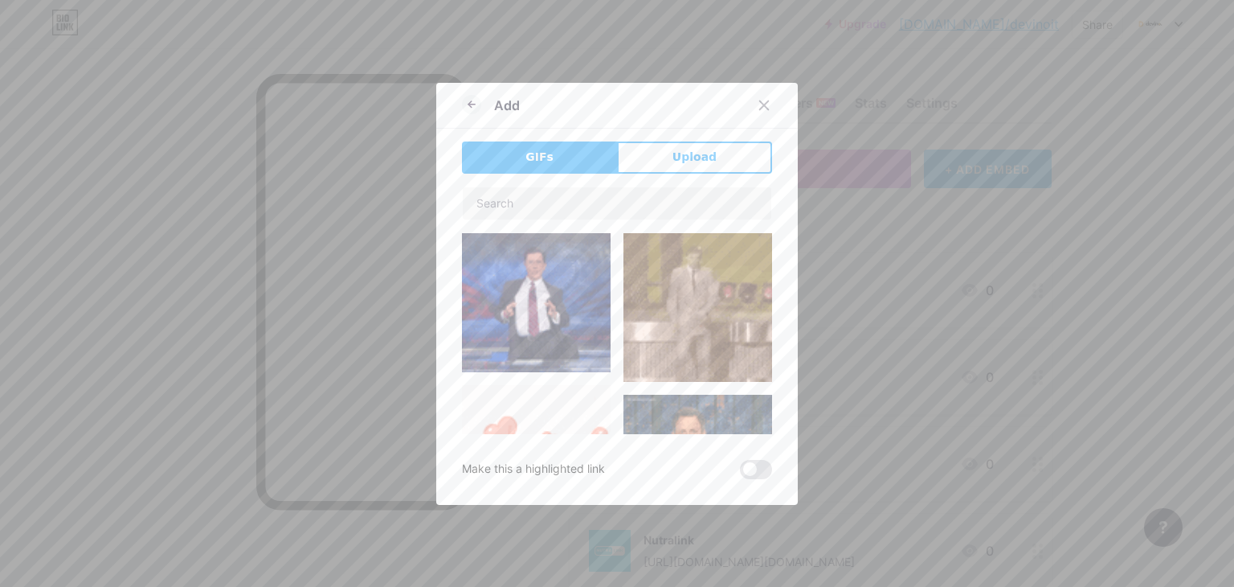
click at [636, 153] on button "Upload" at bounding box center [694, 157] width 155 height 32
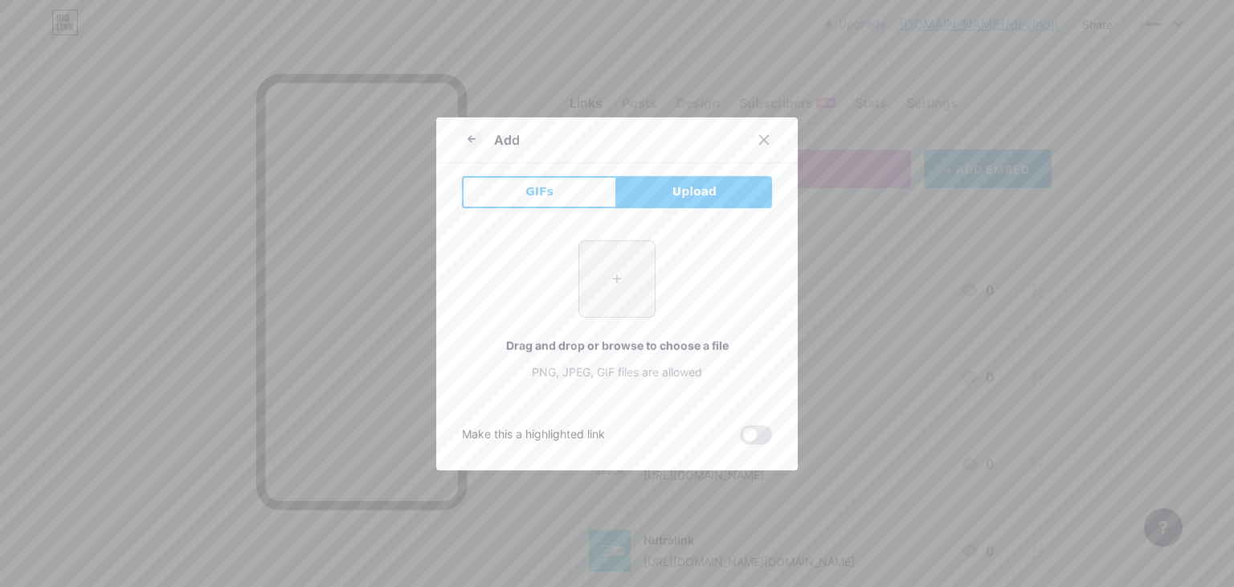
click at [599, 268] on input "file" at bounding box center [617, 279] width 76 height 76
type input "C:\fakepath\487156205_1179318193735543_3837089432559235257_n.jpg"
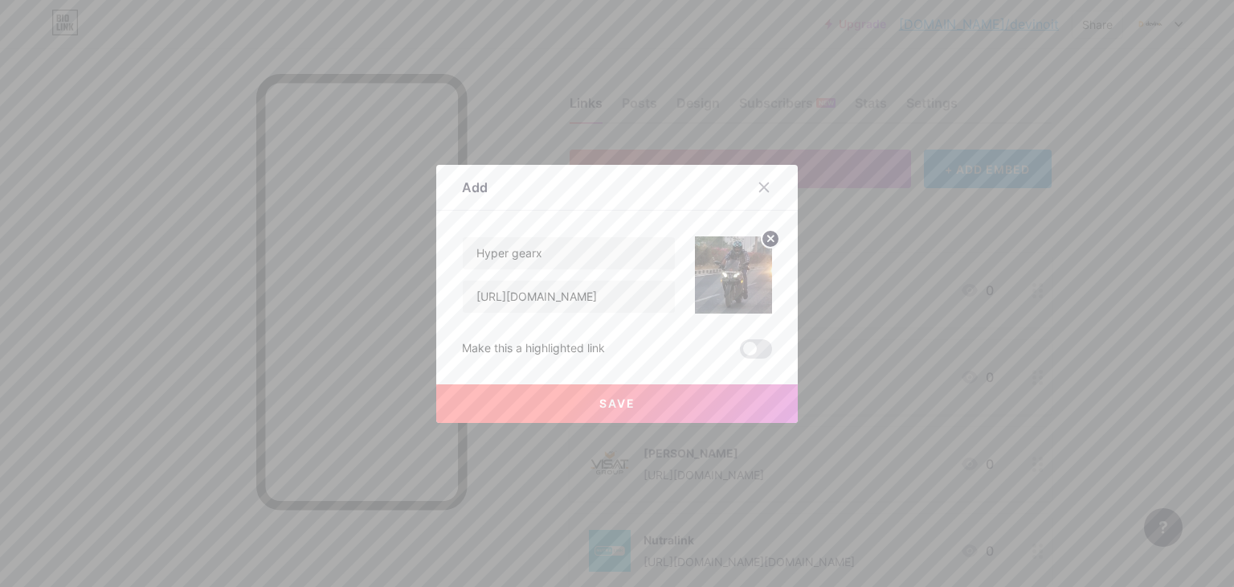
click at [746, 389] on button "Save" at bounding box center [617, 403] width 362 height 39
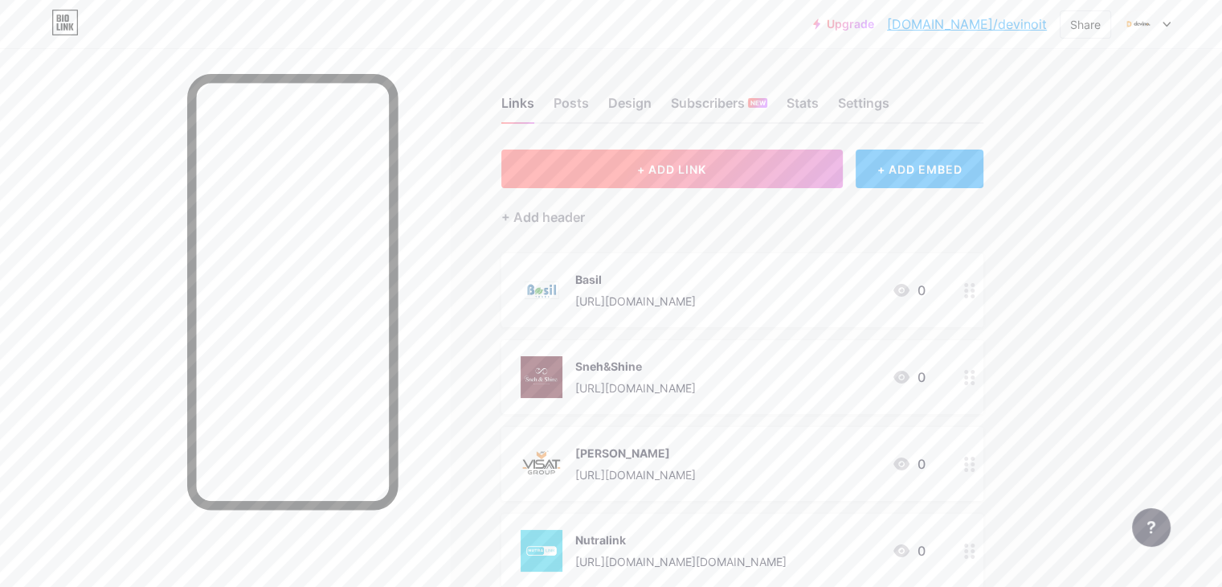
click at [702, 159] on button "+ ADD LINK" at bounding box center [671, 168] width 341 height 39
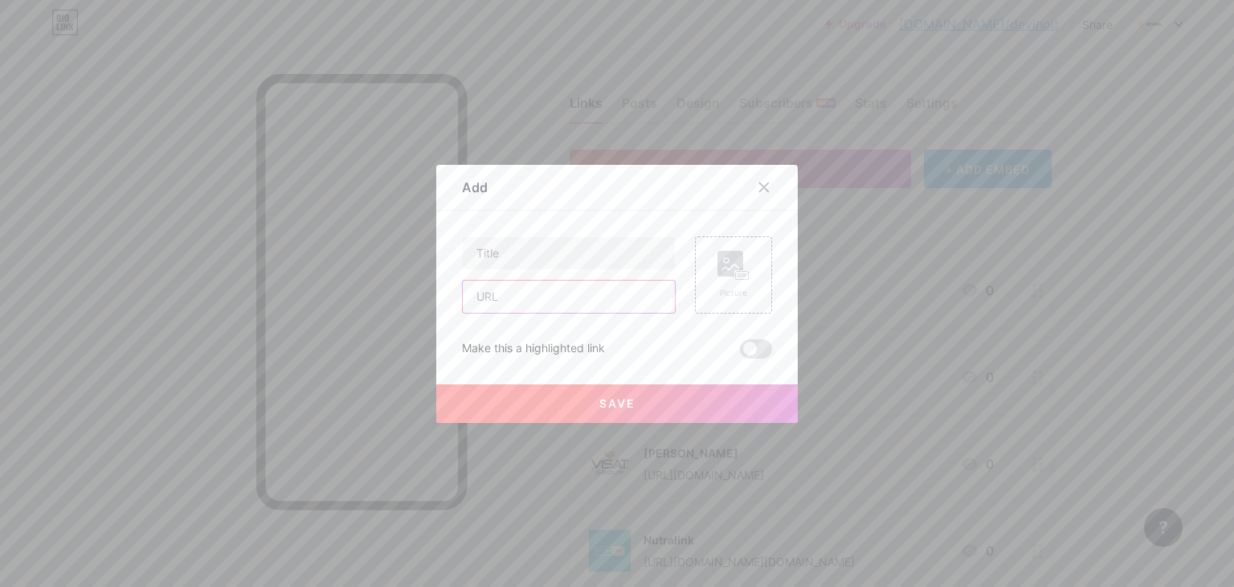
click at [600, 311] on input "text" at bounding box center [569, 296] width 212 height 32
paste input "[URL][DOMAIN_NAME]"
type input "[URL][DOMAIN_NAME]"
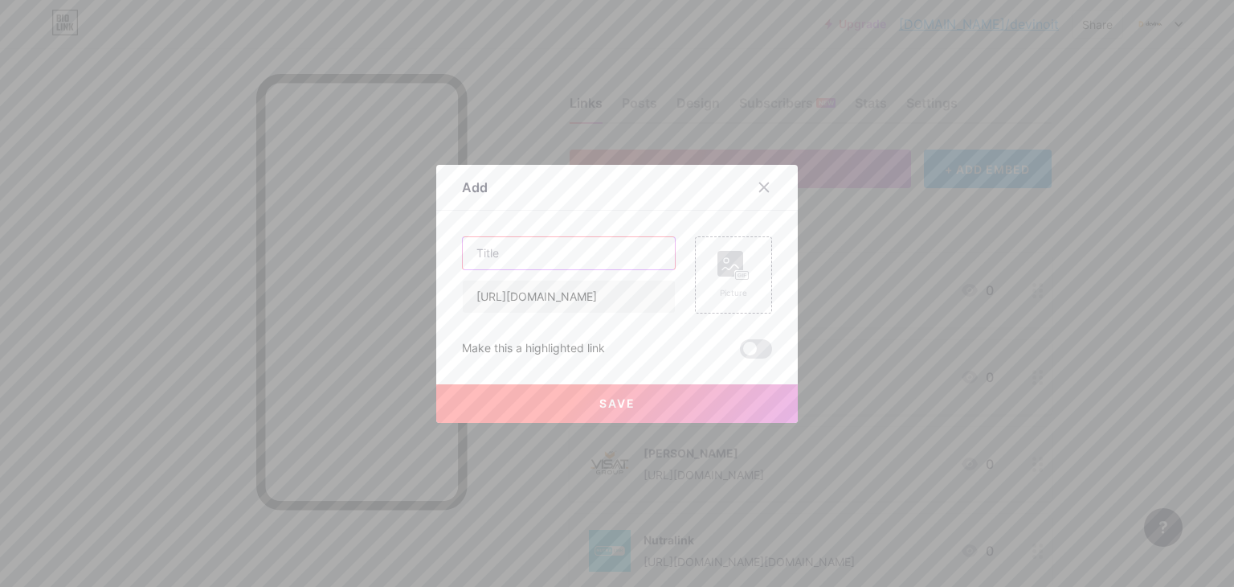
click at [595, 262] on input "text" at bounding box center [569, 253] width 212 height 32
click at [595, 245] on input "text" at bounding box center [569, 253] width 212 height 32
paste input "tradiesonway"
type input "tradiesonway"
click at [717, 270] on rect at bounding box center [730, 264] width 26 height 26
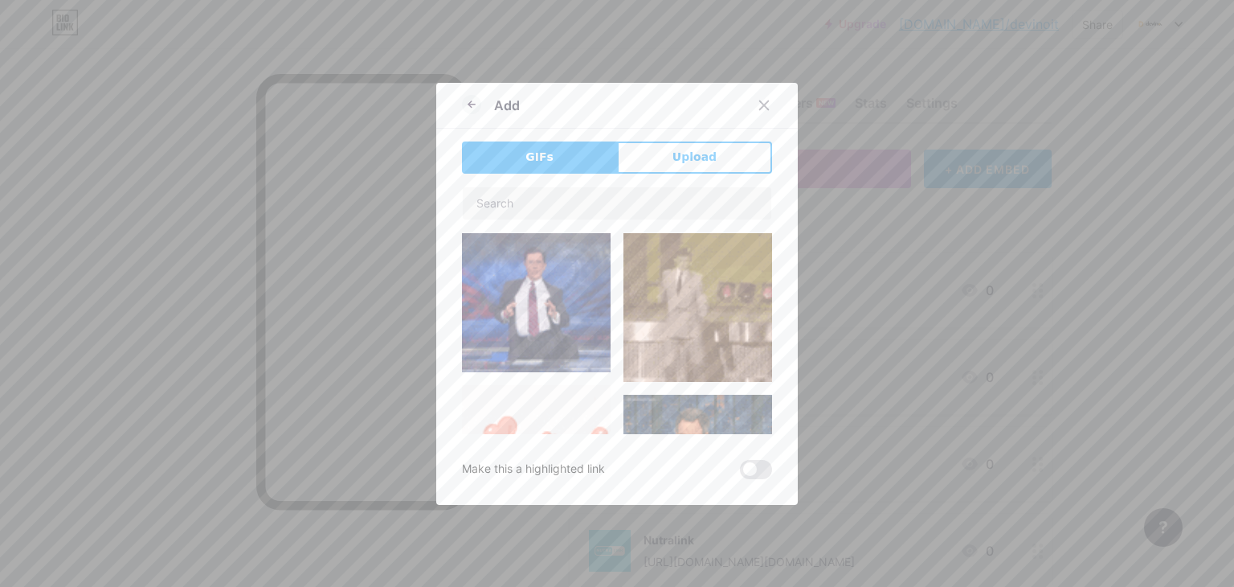
click at [693, 156] on span "Upload" at bounding box center [695, 157] width 44 height 17
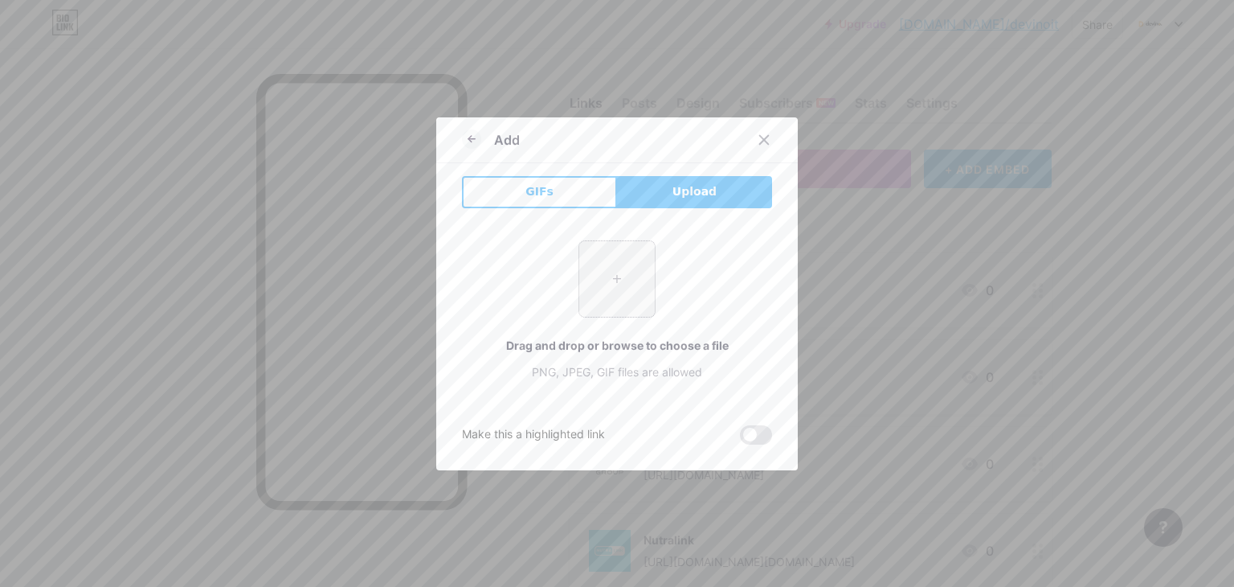
click at [598, 264] on input "file" at bounding box center [617, 279] width 76 height 76
type input "C:\fakepath\486044370_1230913058628888_6829011512856981798_n.jpg"
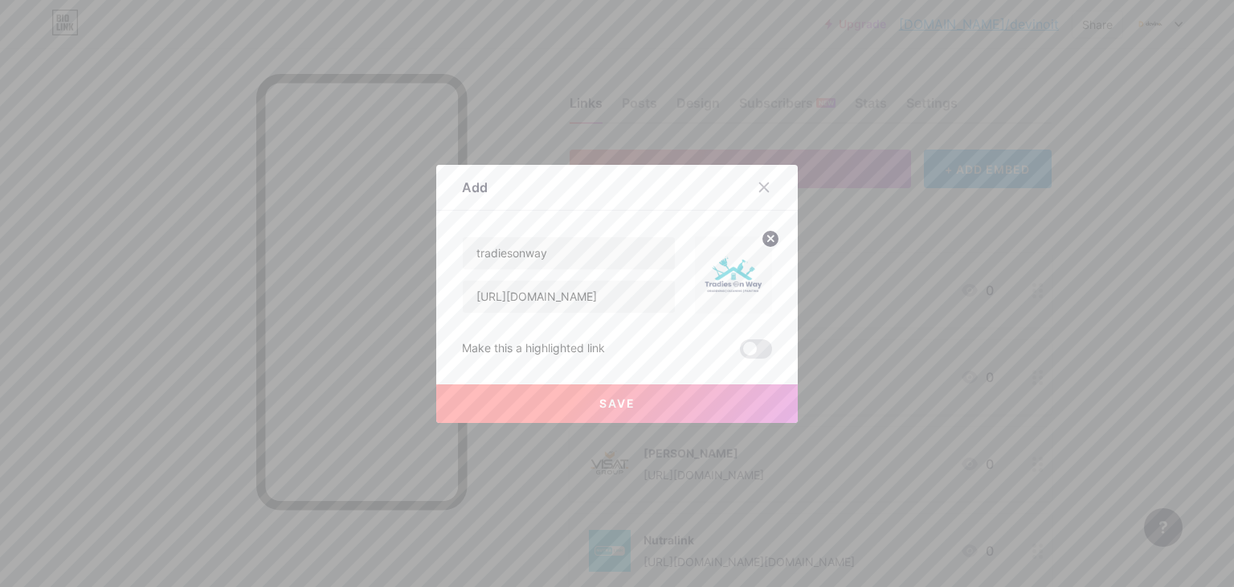
click at [677, 393] on button "Save" at bounding box center [617, 403] width 362 height 39
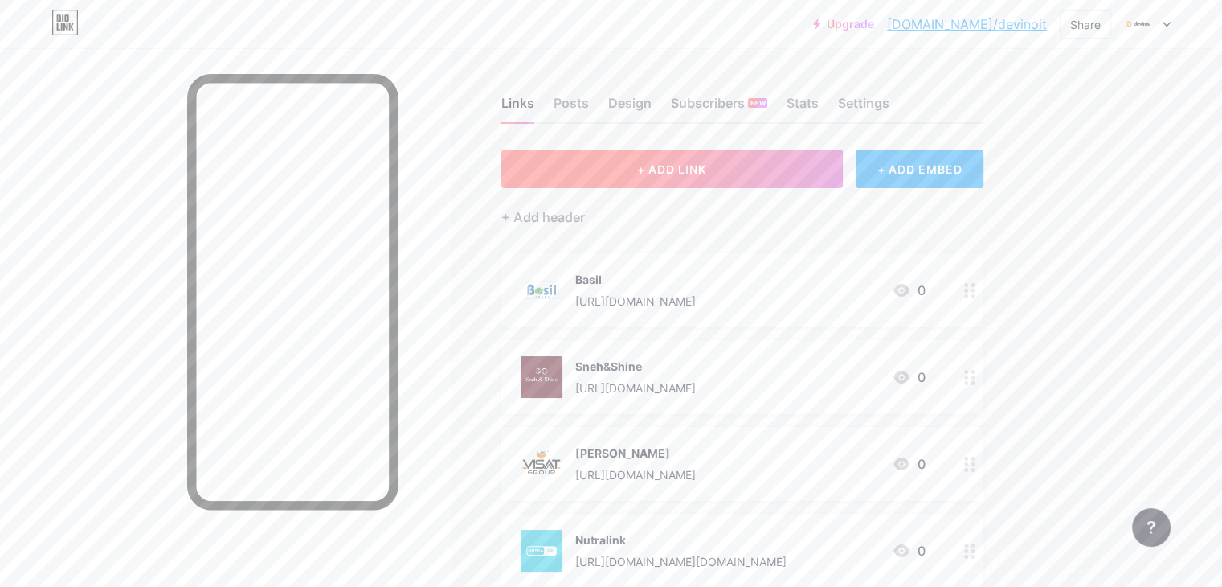
click at [702, 171] on button "+ ADD LINK" at bounding box center [671, 168] width 341 height 39
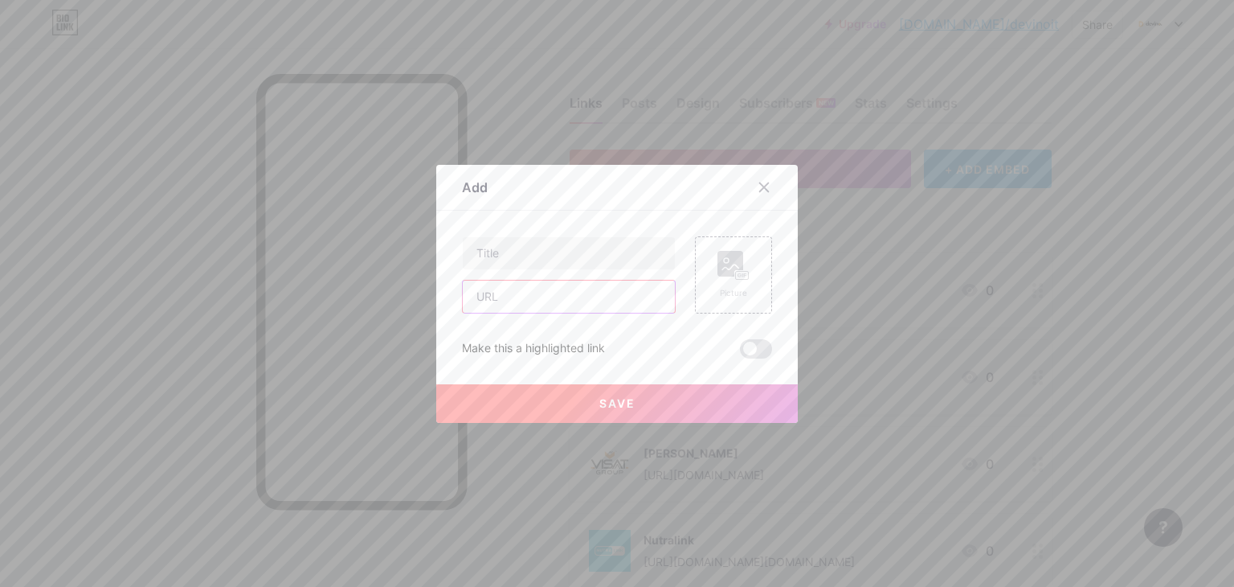
click at [566, 305] on input "text" at bounding box center [569, 296] width 212 height 32
paste input "[URL][DOMAIN_NAME]"
type input "[URL][DOMAIN_NAME]"
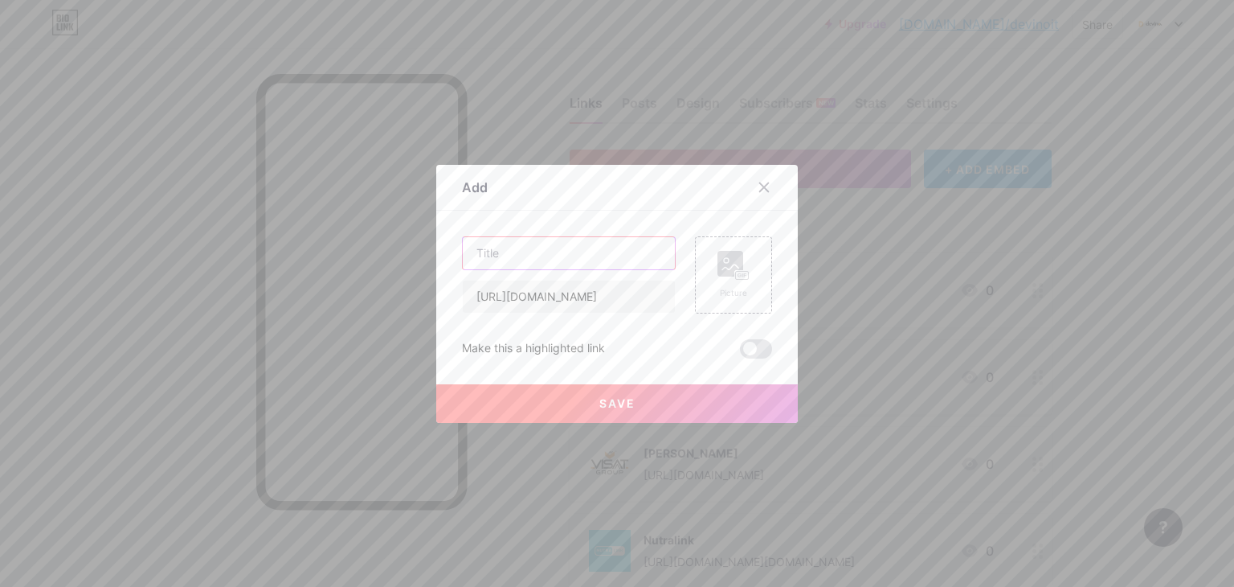
click at [559, 262] on input "text" at bounding box center [569, 253] width 212 height 32
paste input "angelasoudi"
type input "angelasoudi"
click at [730, 266] on rect at bounding box center [730, 264] width 26 height 26
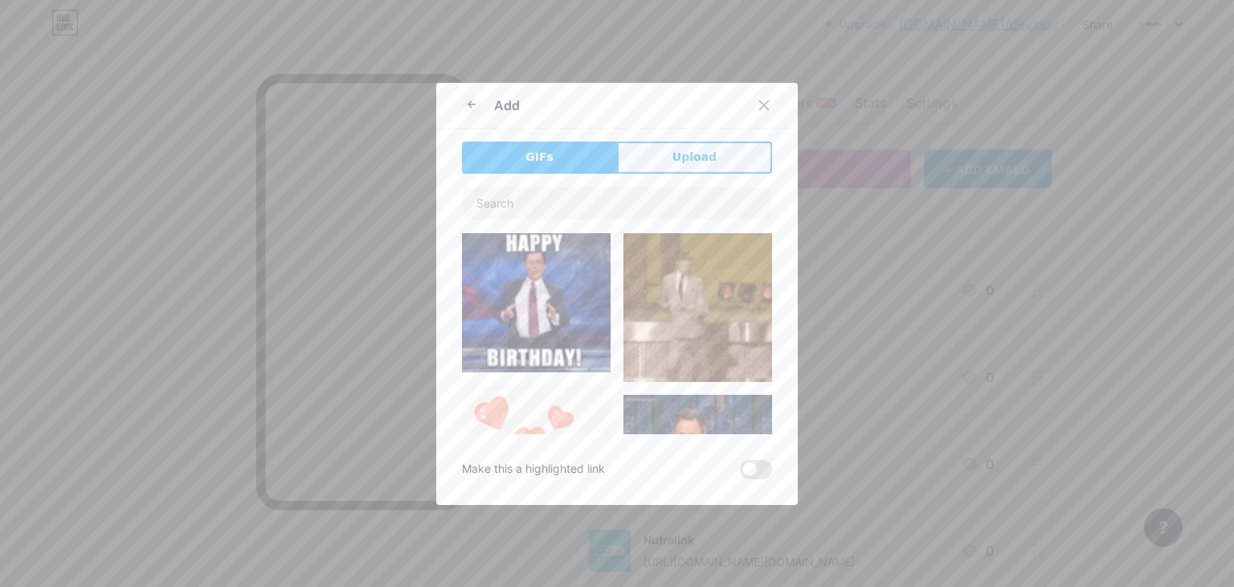
click at [701, 151] on span "Upload" at bounding box center [695, 157] width 44 height 17
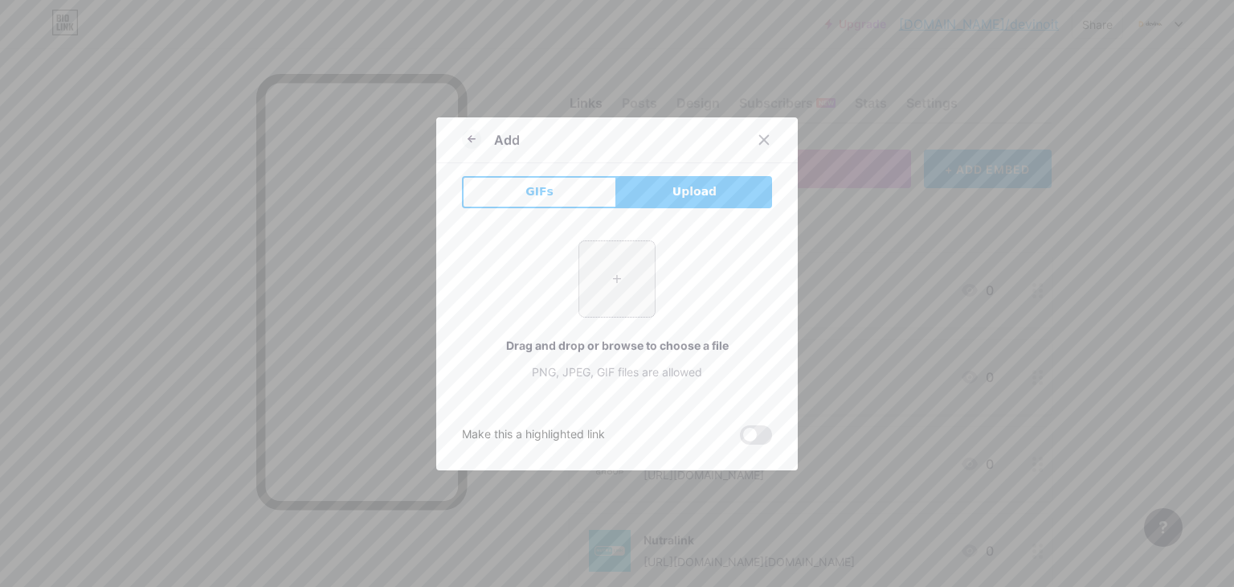
click at [590, 284] on input "file" at bounding box center [617, 279] width 76 height 76
type input "C:\fakepath\194090258_2902823206649365_1205998322232384486_n.jpg"
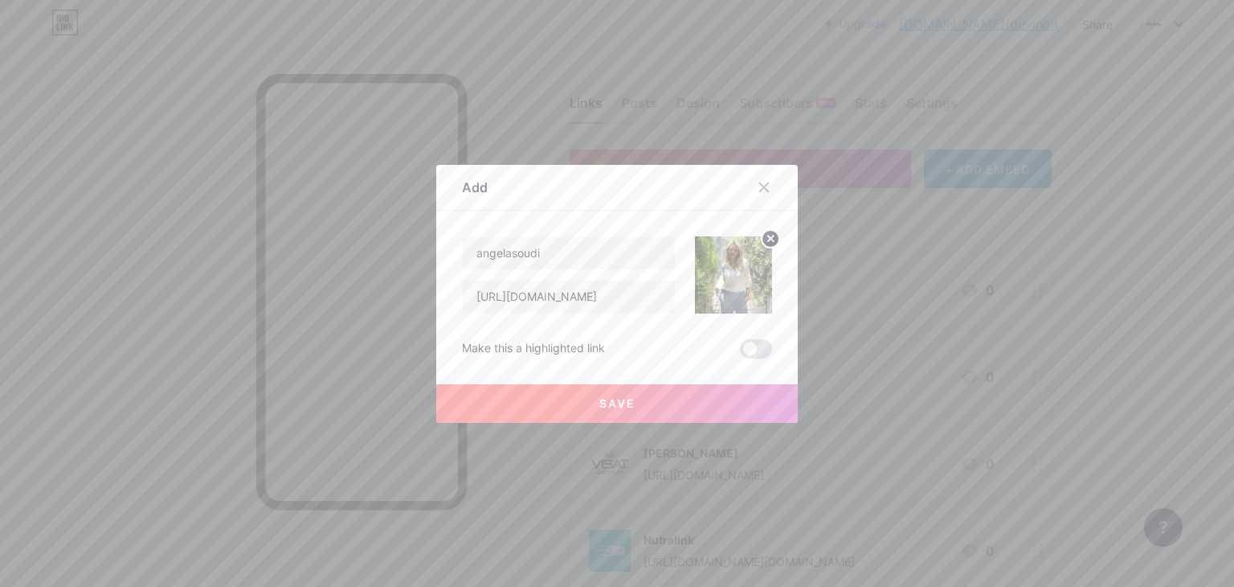
click at [718, 388] on button "Save" at bounding box center [617, 403] width 362 height 39
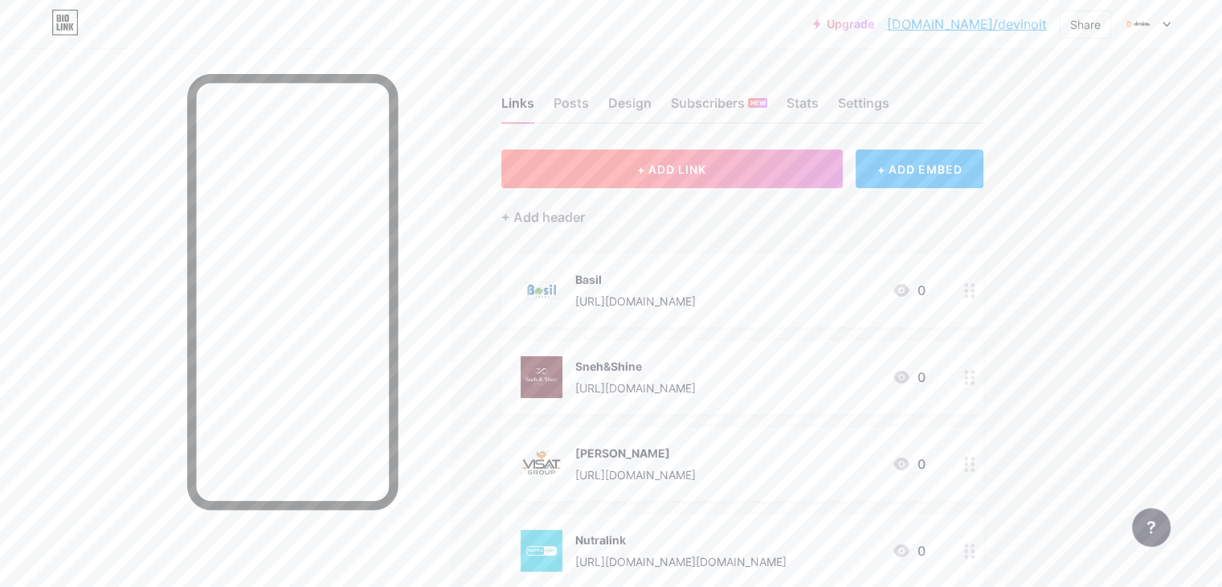
click at [669, 178] on button "+ ADD LINK" at bounding box center [671, 168] width 341 height 39
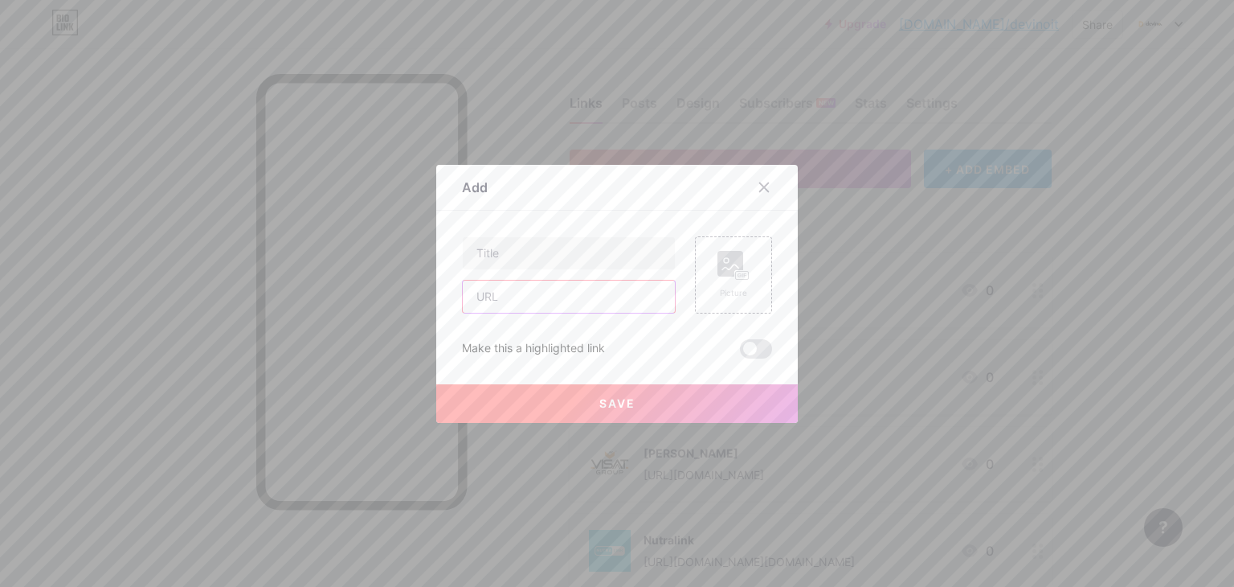
click at [559, 300] on input "text" at bounding box center [569, 296] width 212 height 32
paste input "[URL][DOMAIN_NAME]"
type input "[URL][DOMAIN_NAME]"
click at [550, 258] on input "text" at bounding box center [569, 253] width 212 height 32
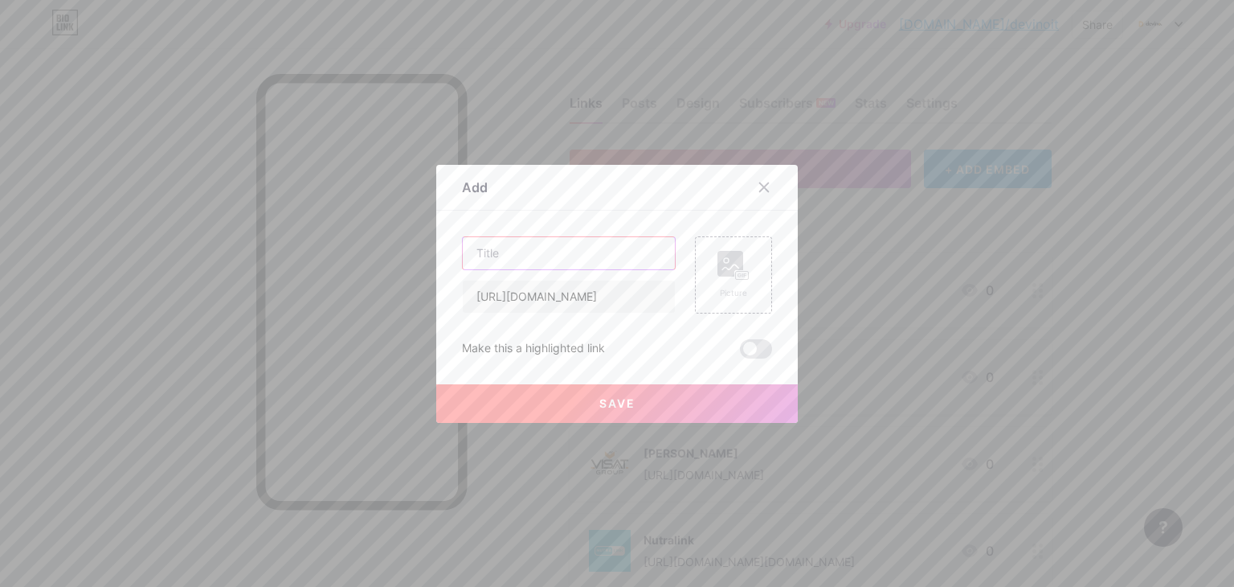
scroll to position [0, 0]
click at [510, 251] on input "text" at bounding box center [569, 253] width 212 height 32
paste input "paperchase"
type input "paperchase"
click at [735, 274] on rect at bounding box center [742, 275] width 14 height 10
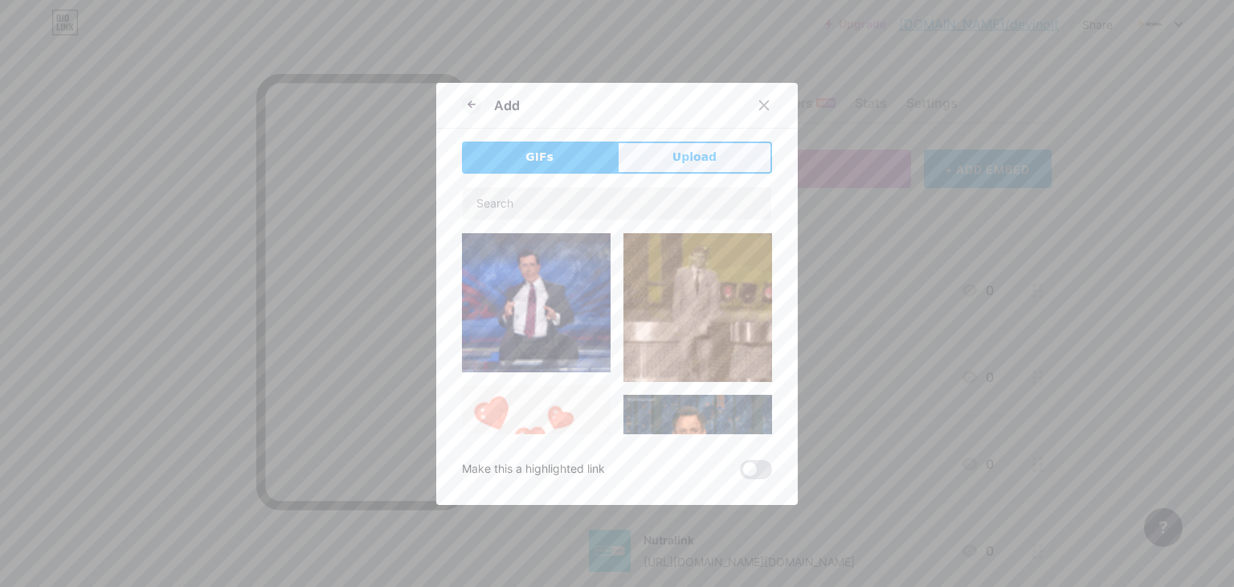
click at [685, 164] on span "Upload" at bounding box center [695, 157] width 44 height 17
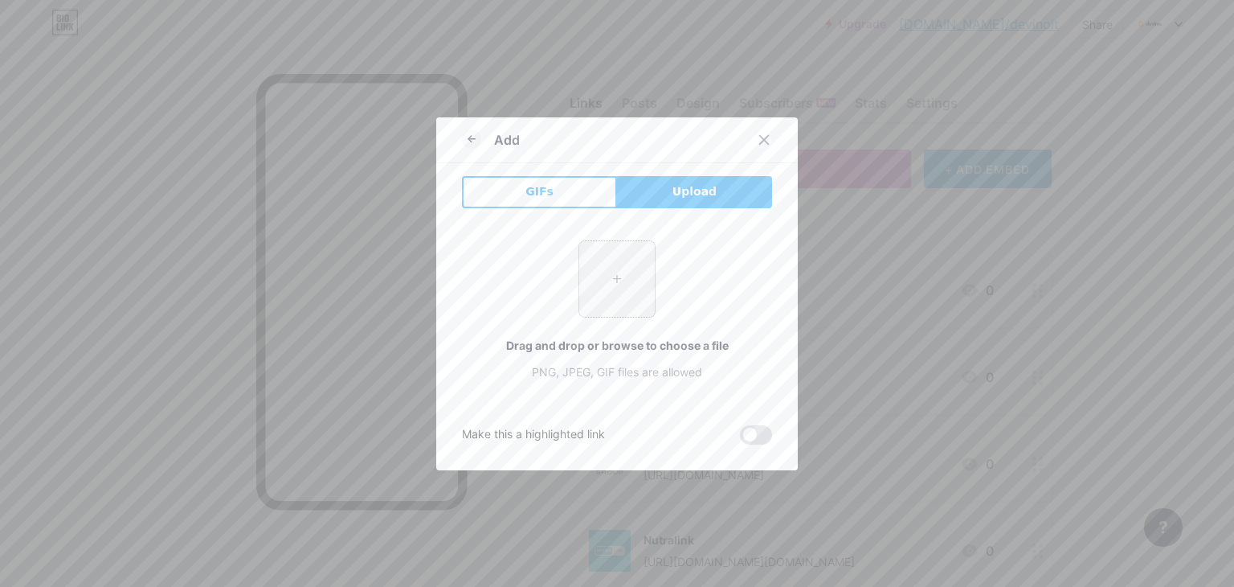
click at [630, 268] on input "file" at bounding box center [617, 279] width 76 height 76
type input "C:\fakepath\358011267_234709409426883_1941357274049025578_n.jpg"
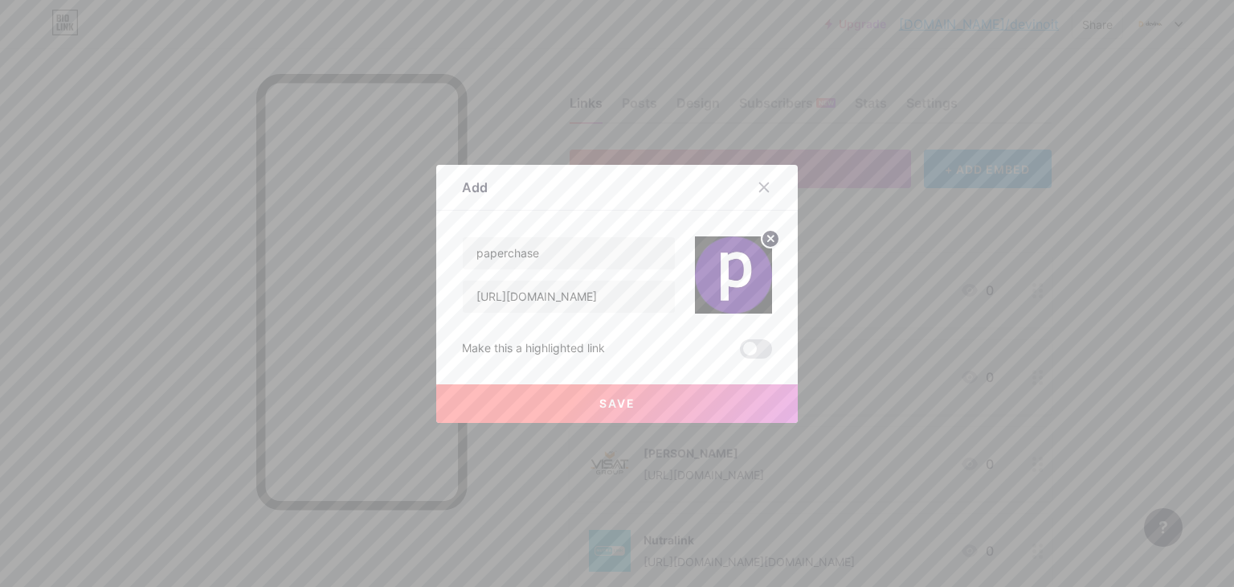
click at [731, 411] on button "Save" at bounding box center [617, 403] width 362 height 39
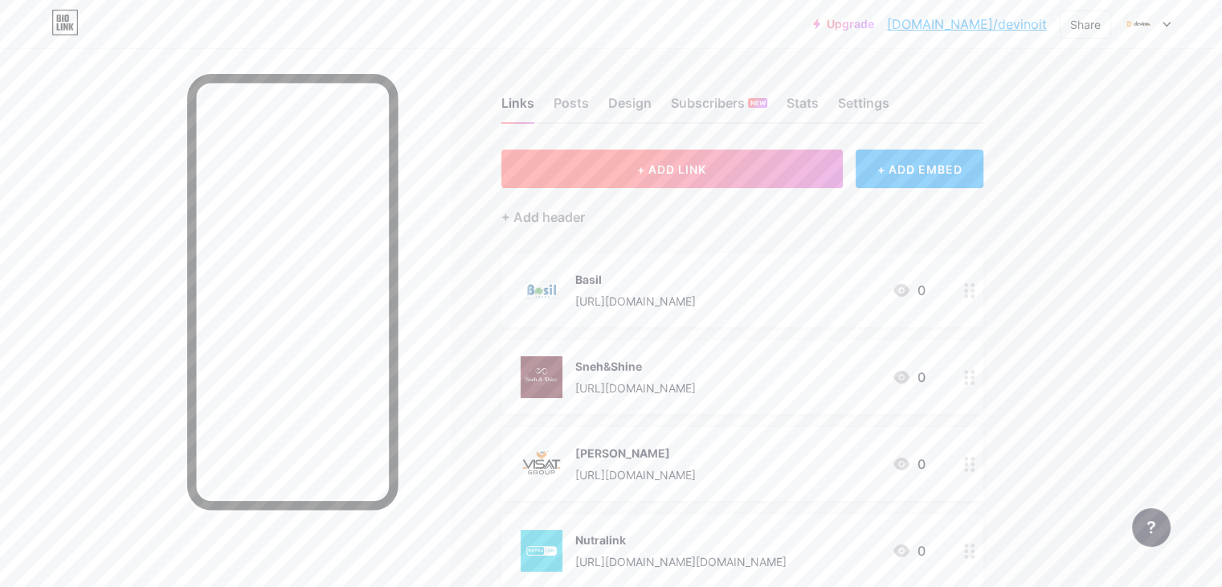
click at [653, 151] on button "+ ADD LINK" at bounding box center [671, 168] width 341 height 39
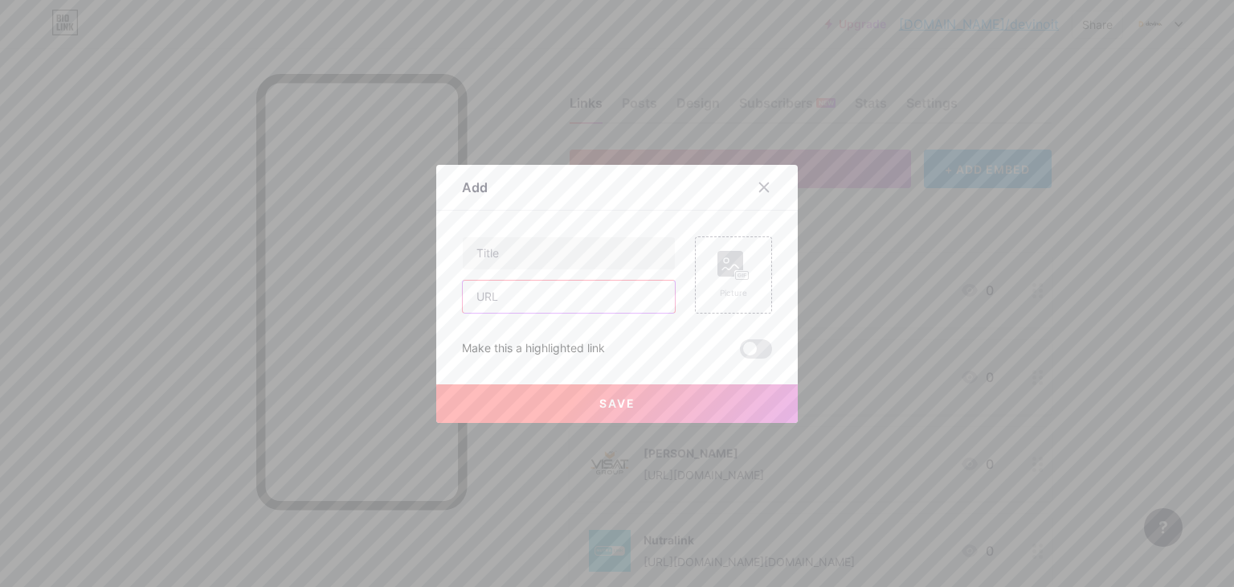
click at [550, 288] on input "text" at bounding box center [569, 296] width 212 height 32
paste input "[URL][DOMAIN_NAME]"
type input "[URL][DOMAIN_NAME]"
click at [547, 259] on input "text" at bounding box center [569, 253] width 212 height 32
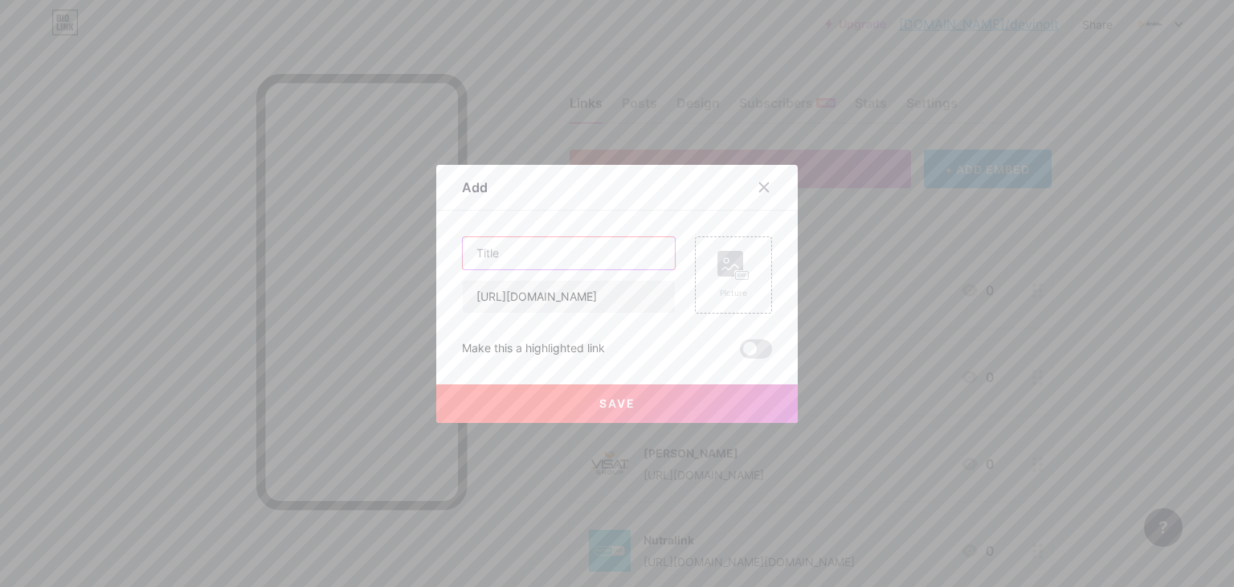
scroll to position [0, 0]
type input "Mson"
click at [749, 256] on div "Picture" at bounding box center [733, 274] width 77 height 77
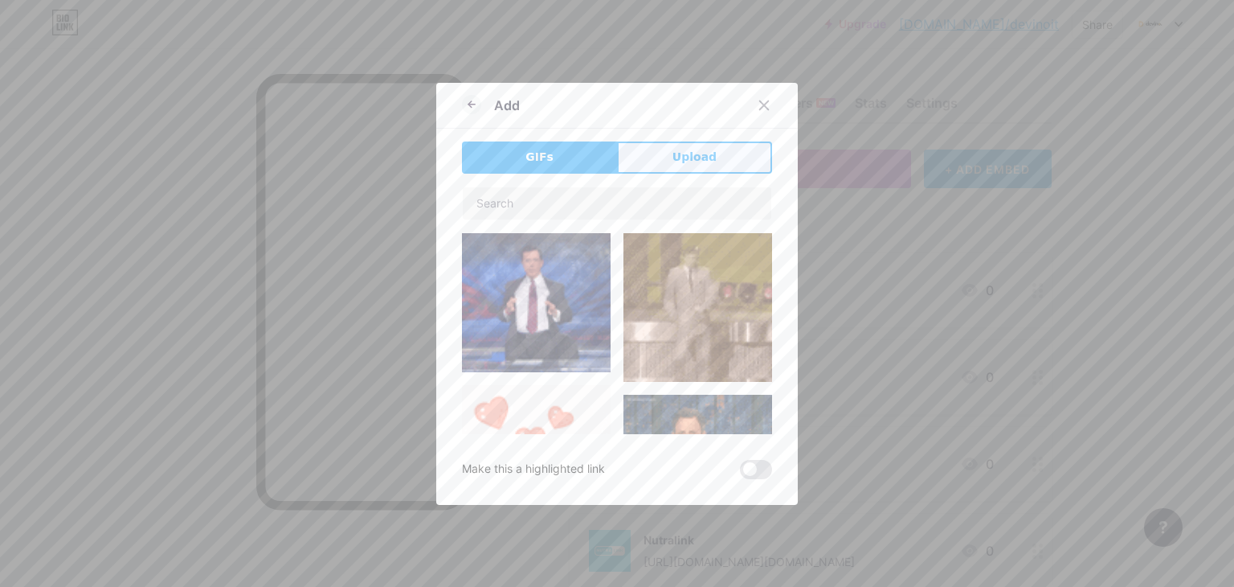
click at [685, 156] on span "Upload" at bounding box center [695, 157] width 44 height 17
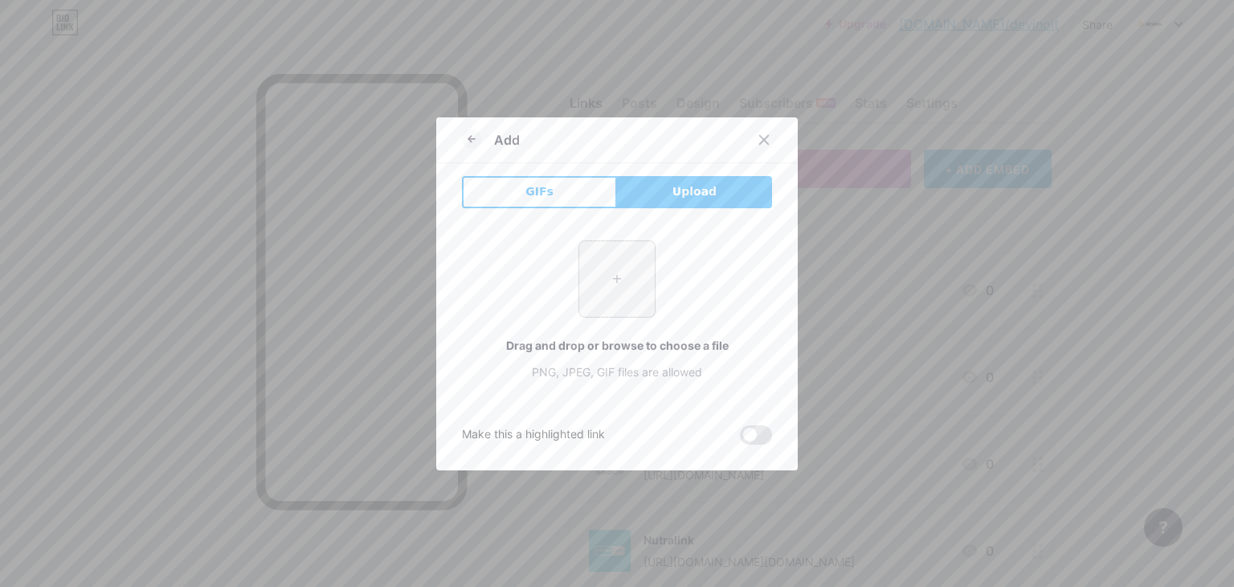
click at [640, 290] on input "file" at bounding box center [617, 279] width 76 height 76
type input "C:\fakepath\133740247_225149682435006_5379845522441033245_n.jpg"
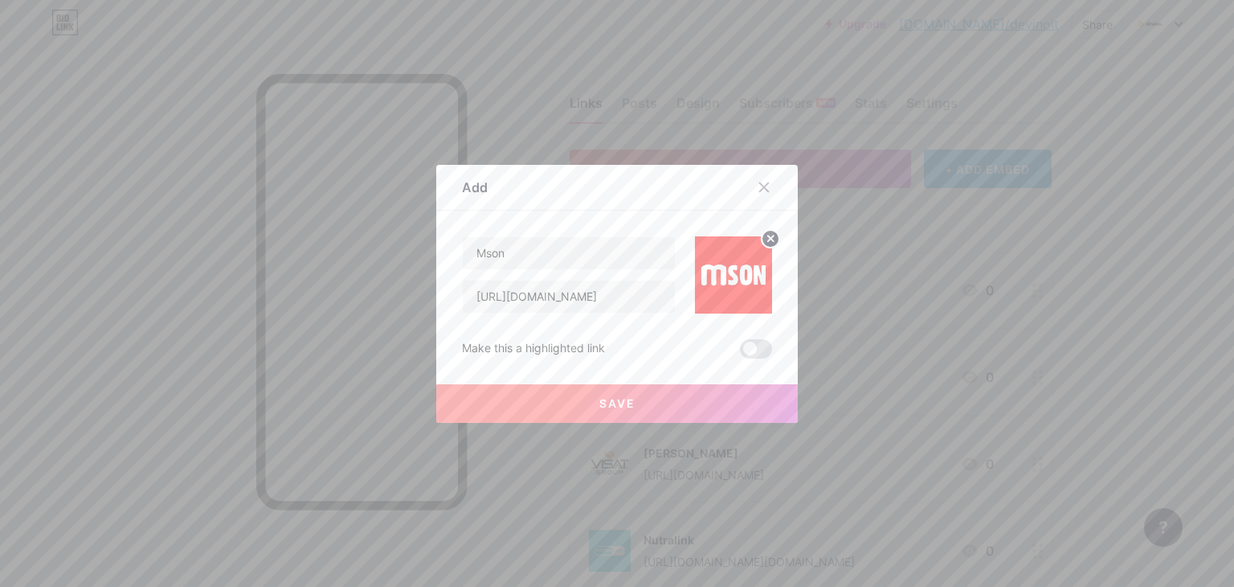
click at [697, 403] on button "Save" at bounding box center [617, 403] width 362 height 39
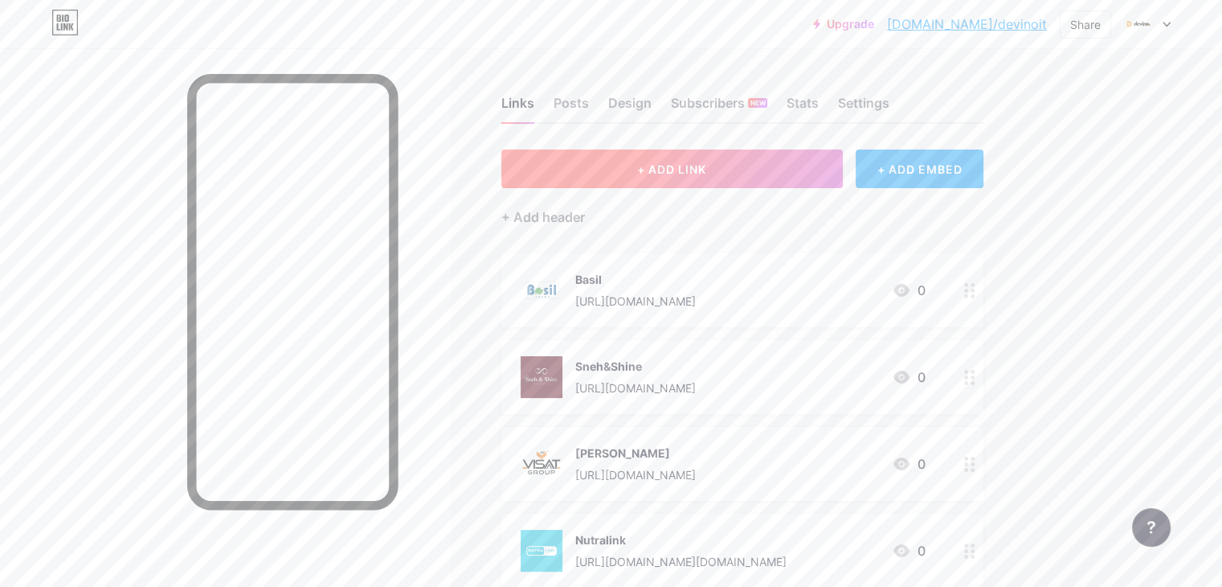
click at [681, 178] on button "+ ADD LINK" at bounding box center [671, 168] width 341 height 39
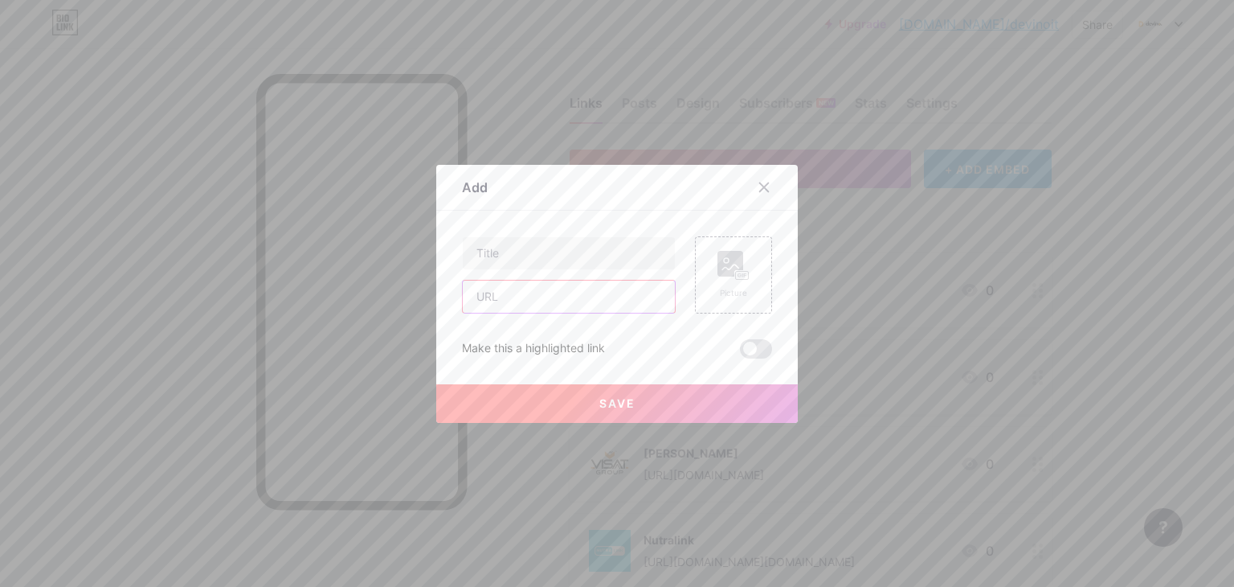
click at [608, 302] on input "text" at bounding box center [569, 296] width 212 height 32
paste input "[URL][DOMAIN_NAME]"
type input "[URL][DOMAIN_NAME]"
click at [585, 248] on input "text" at bounding box center [569, 253] width 212 height 32
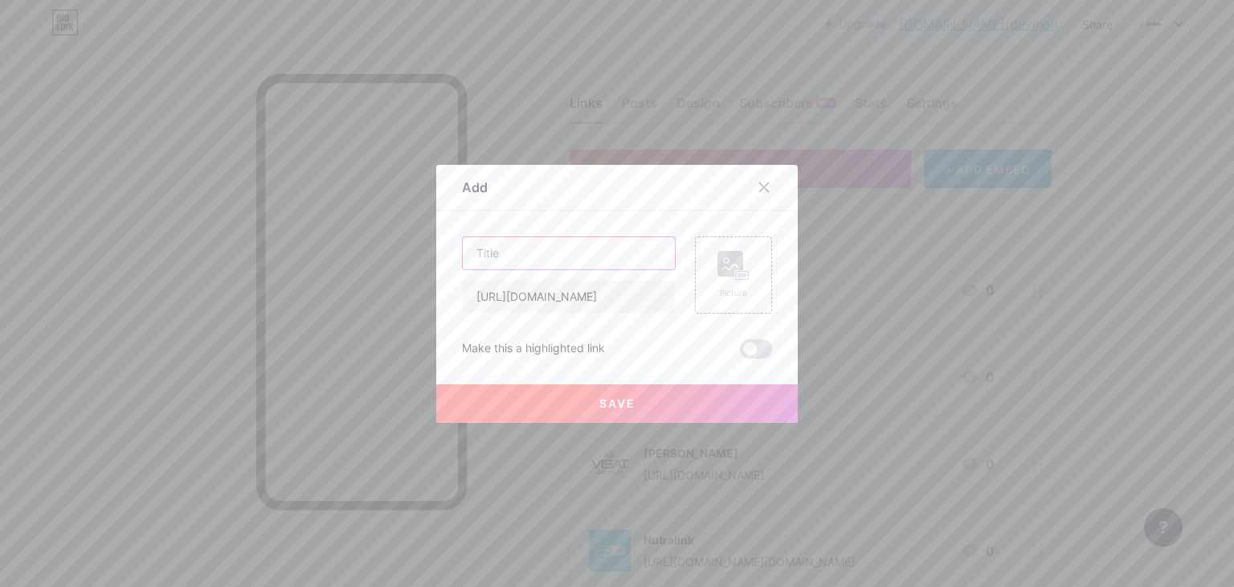
scroll to position [0, 0]
type input "NBFC adv."
click at [709, 277] on div "Picture" at bounding box center [733, 274] width 77 height 77
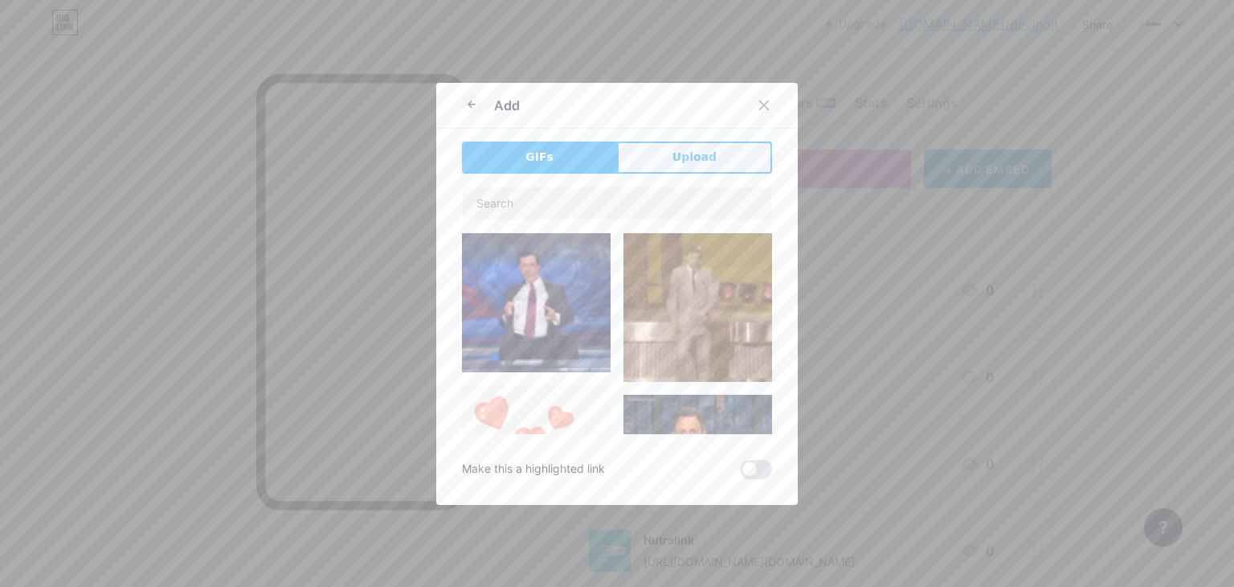
click at [640, 145] on button "Upload" at bounding box center [694, 157] width 155 height 32
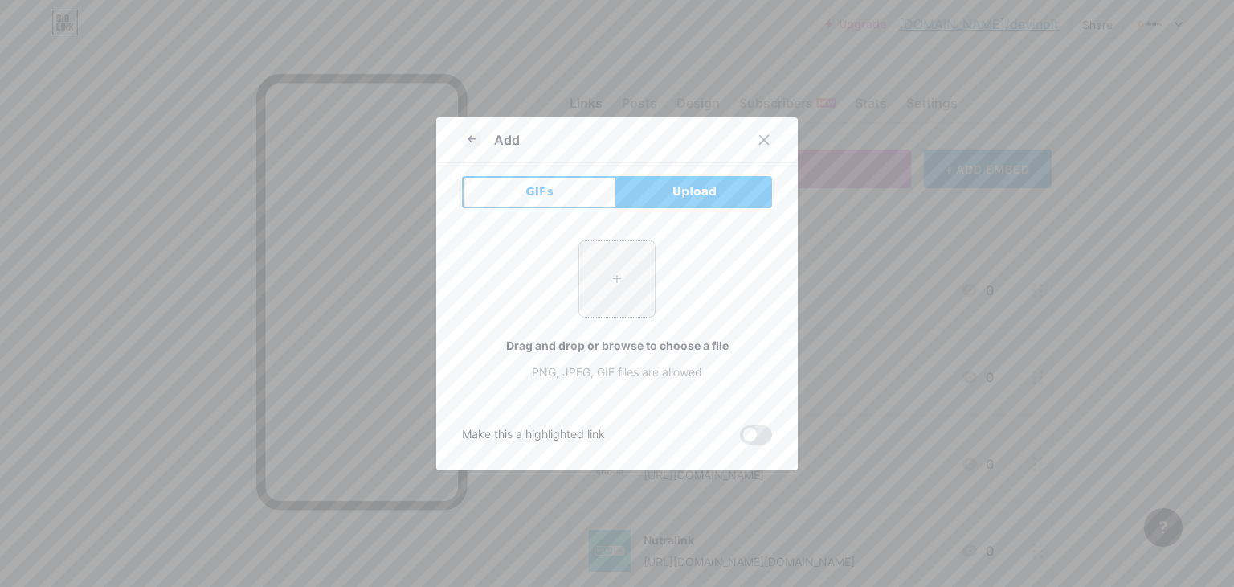
click at [595, 263] on input "file" at bounding box center [617, 279] width 76 height 76
type input "C:\fakepath\482258282_659081879893661_8803248208541278669_n.jpg"
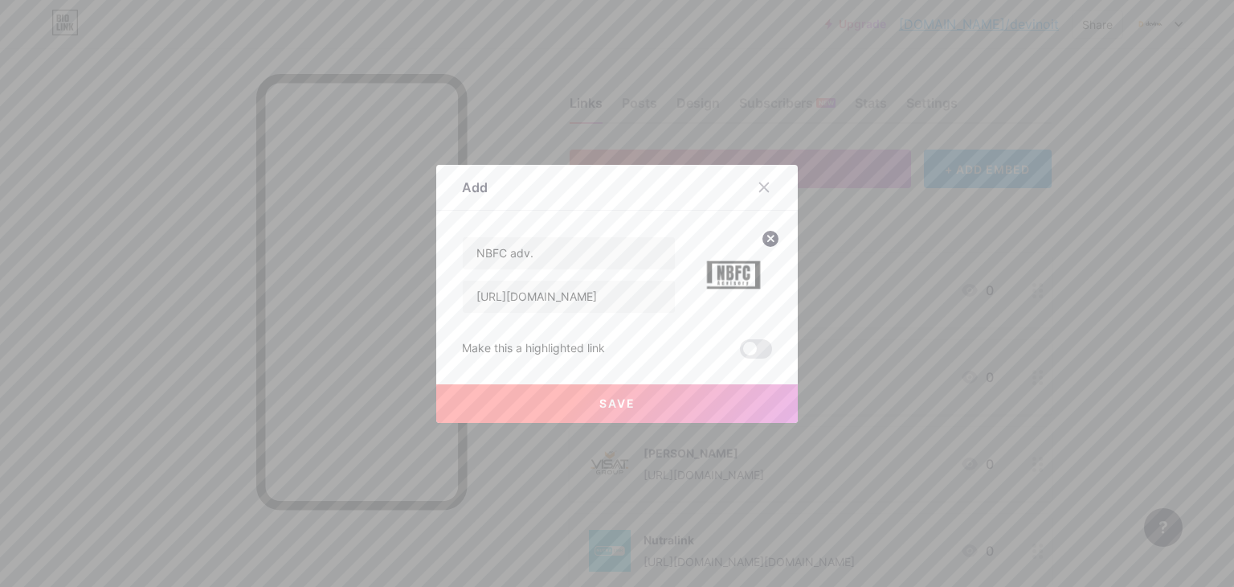
click at [623, 408] on span "Save" at bounding box center [617, 403] width 36 height 14
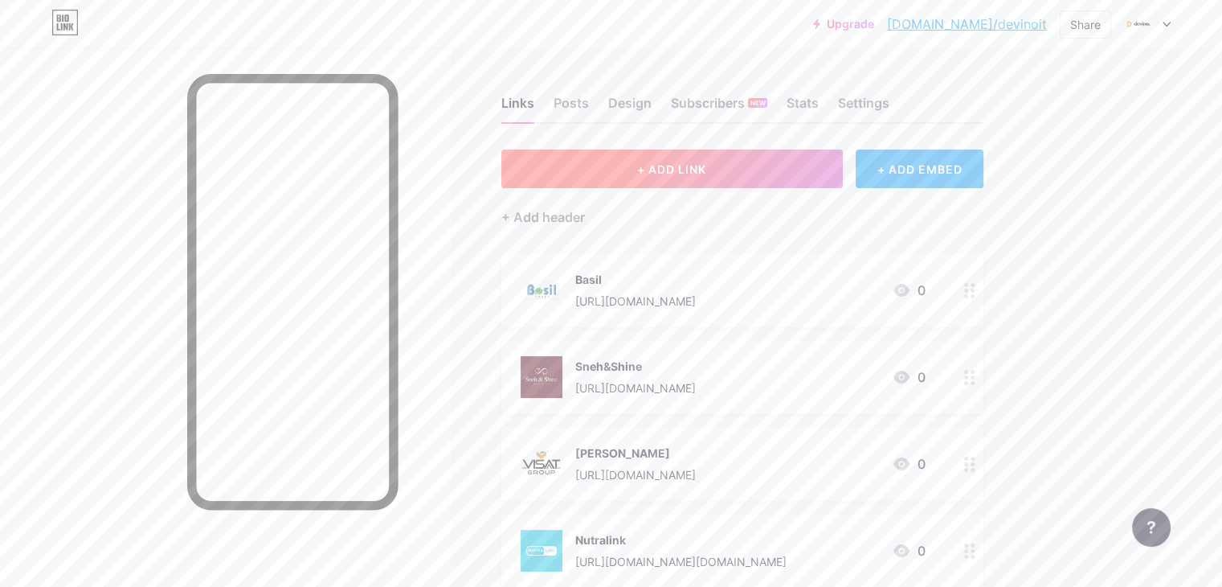
click at [660, 158] on button "+ ADD LINK" at bounding box center [671, 168] width 341 height 39
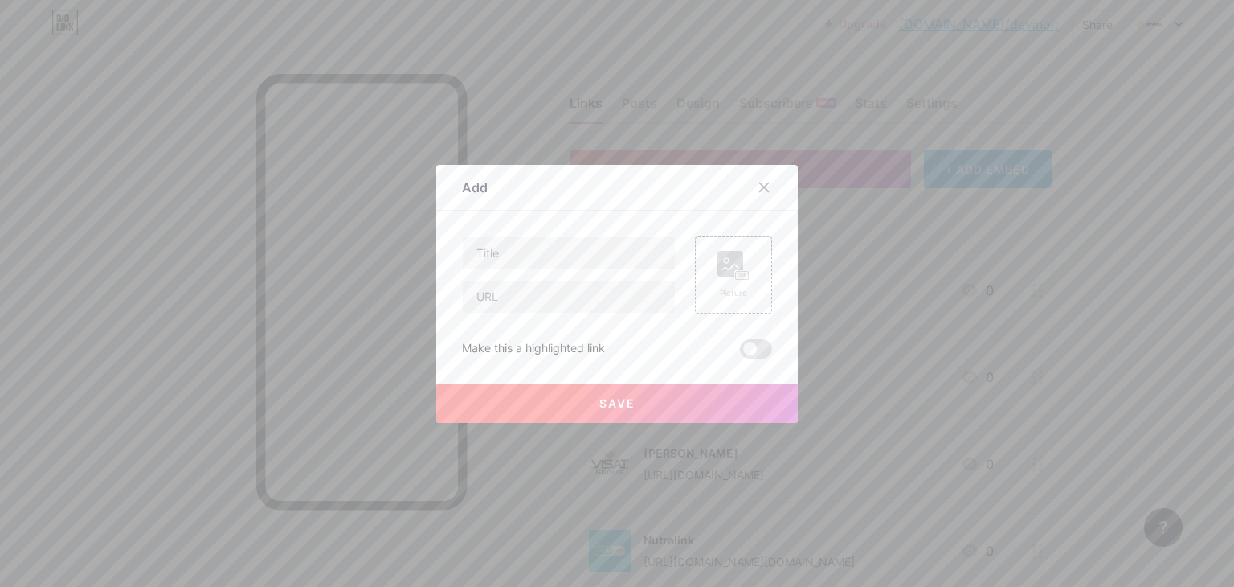
click at [610, 313] on div "Picture Make this a highlighted link Save" at bounding box center [617, 297] width 310 height 122
click at [602, 300] on input "text" at bounding box center [569, 296] width 212 height 32
paste input "[URL][DOMAIN_NAME][PERSON_NAME][DOMAIN_NAME]"
type input "[URL][DOMAIN_NAME][PERSON_NAME][DOMAIN_NAME]"
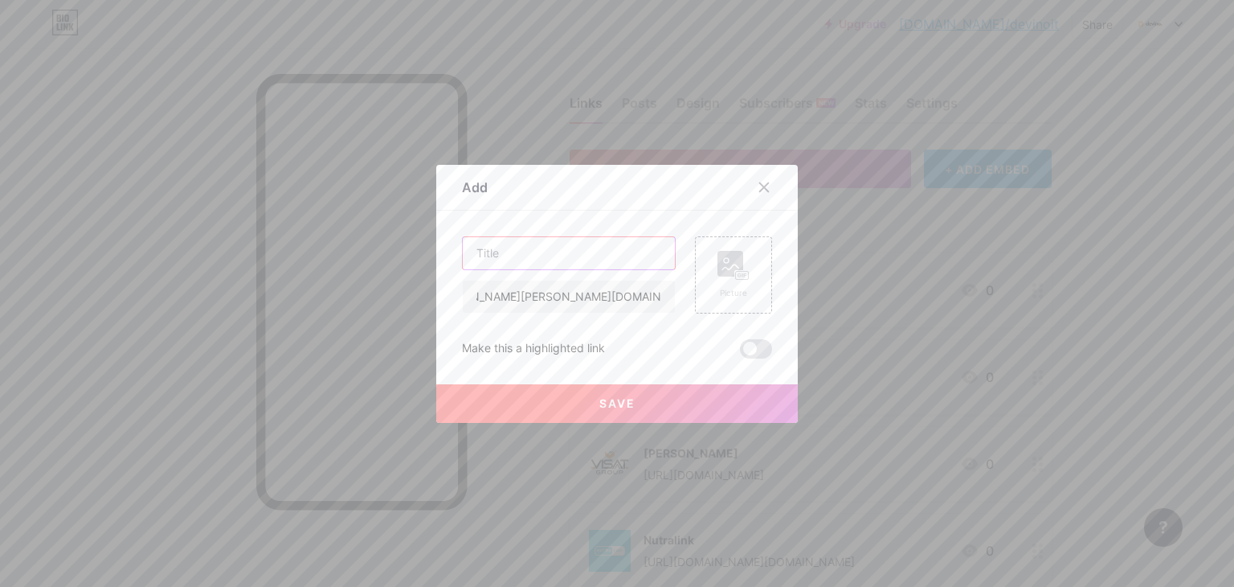
click at [590, 263] on input "text" at bounding box center [569, 253] width 212 height 32
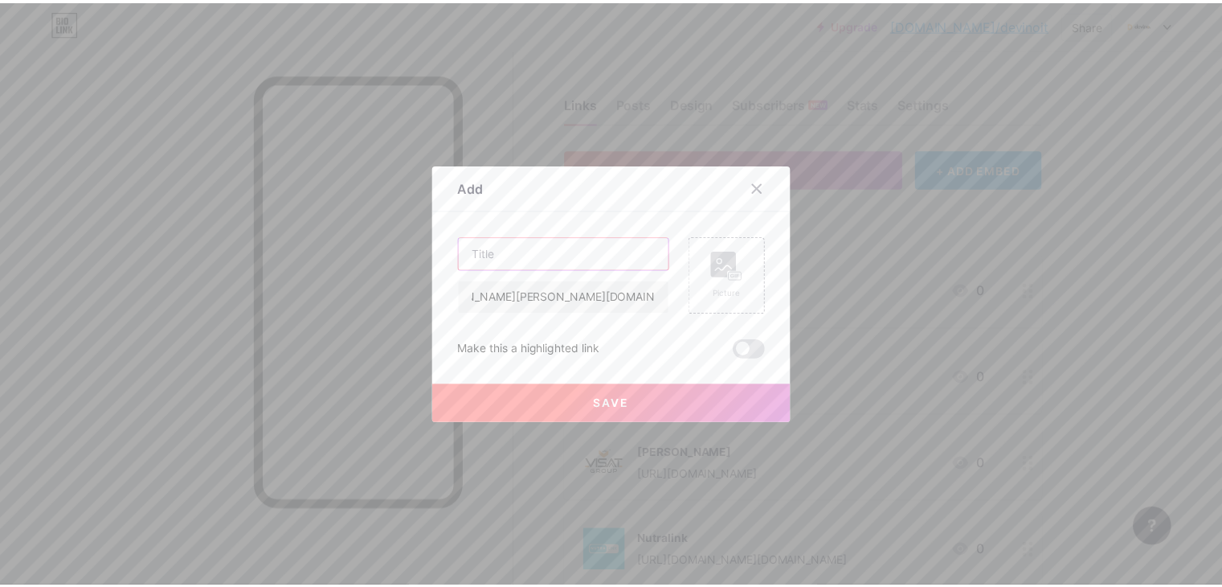
scroll to position [0, 0]
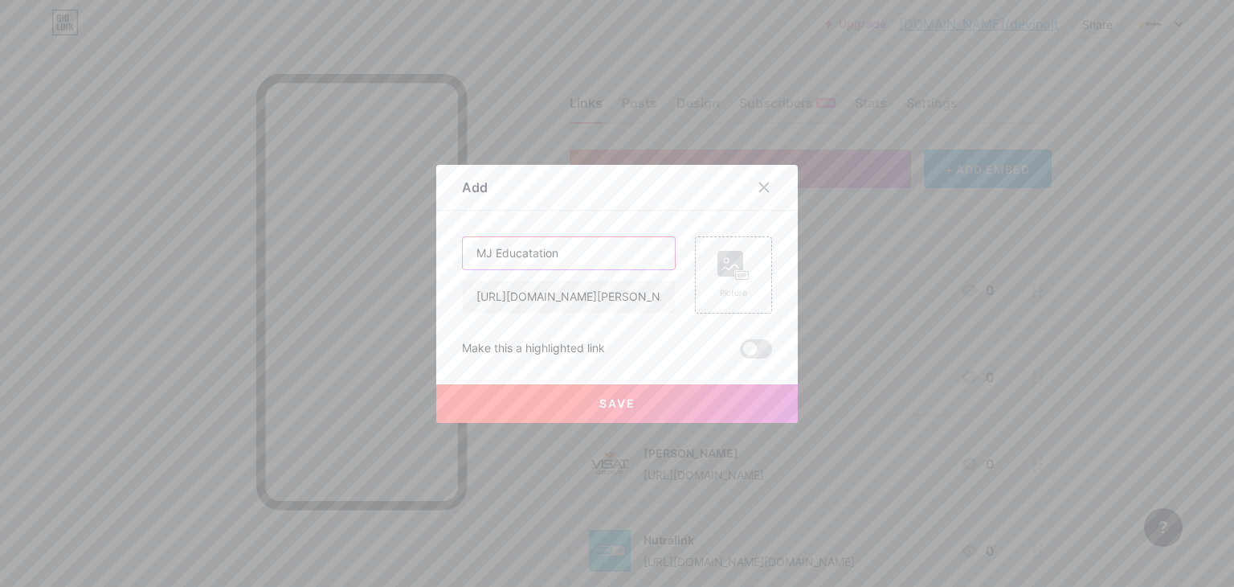
click at [590, 263] on input "MJ Educatation" at bounding box center [569, 253] width 212 height 32
type input "MJ Education"
click at [717, 268] on icon at bounding box center [733, 266] width 32 height 30
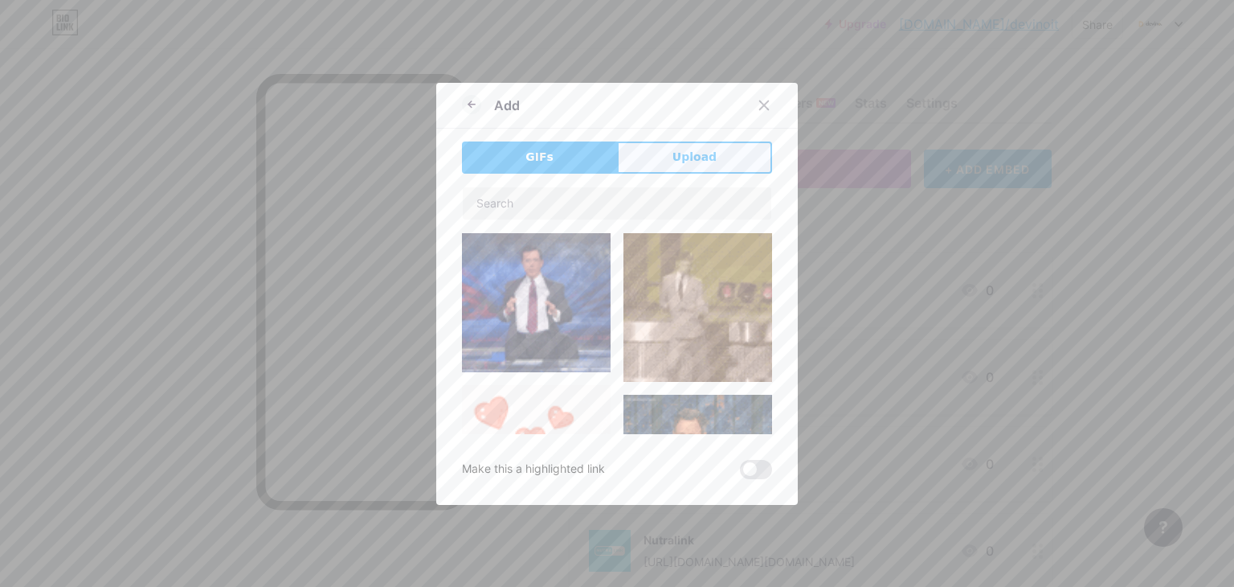
click at [673, 165] on span "Upload" at bounding box center [695, 157] width 44 height 17
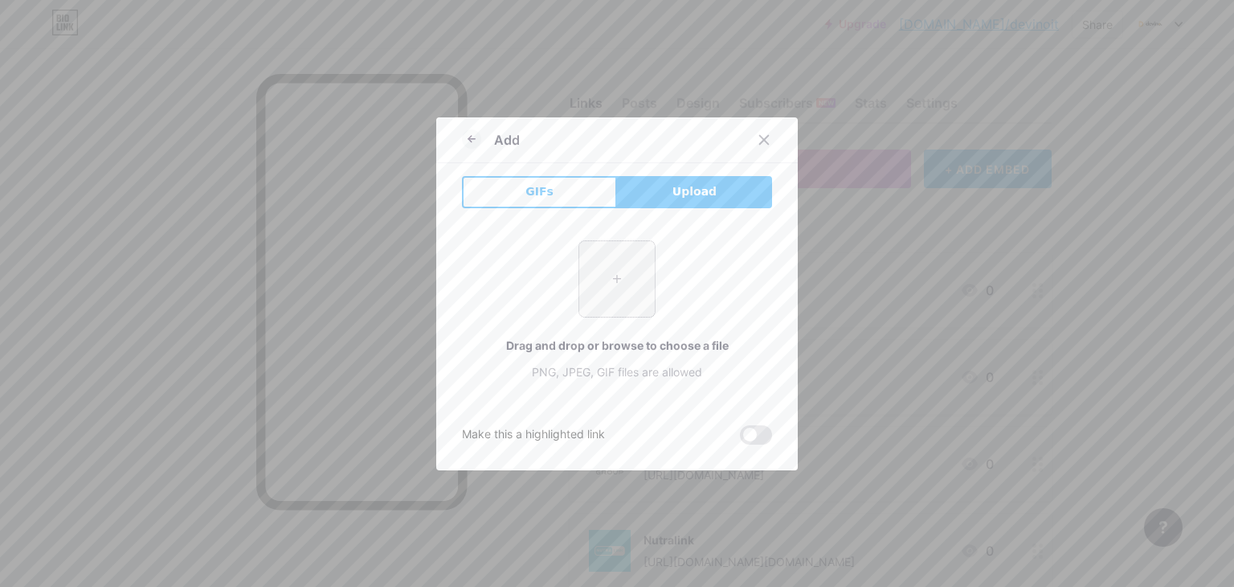
click at [624, 276] on input "file" at bounding box center [617, 279] width 76 height 76
type input "C:\fakepath\417172764_1011205526643905_61235228764603671_n.jpg"
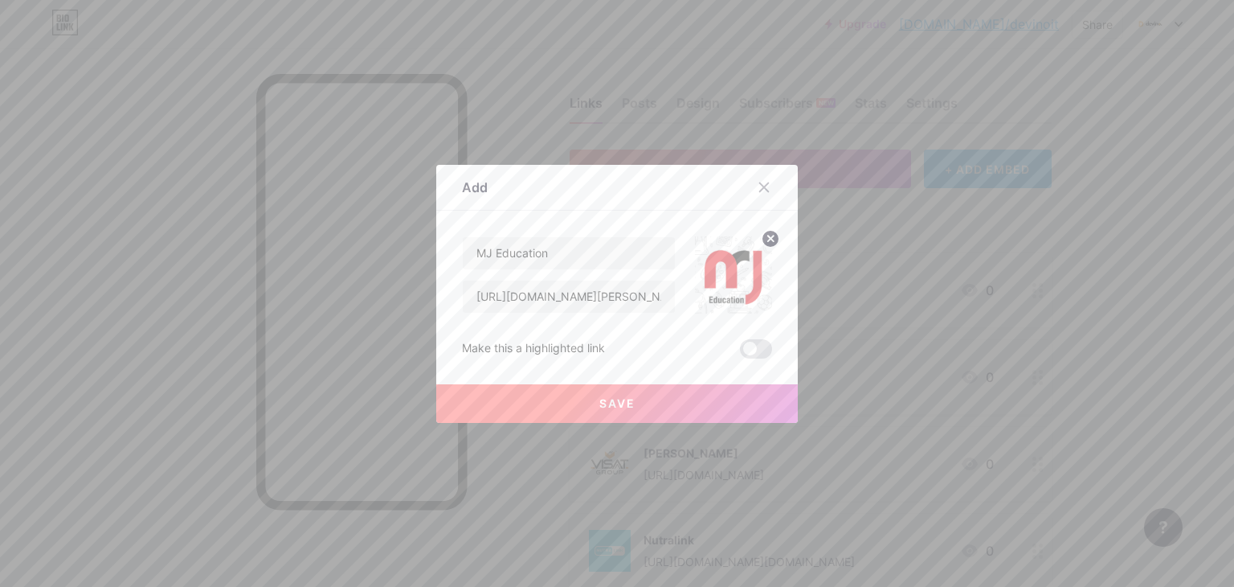
click at [703, 408] on button "Save" at bounding box center [617, 403] width 362 height 39
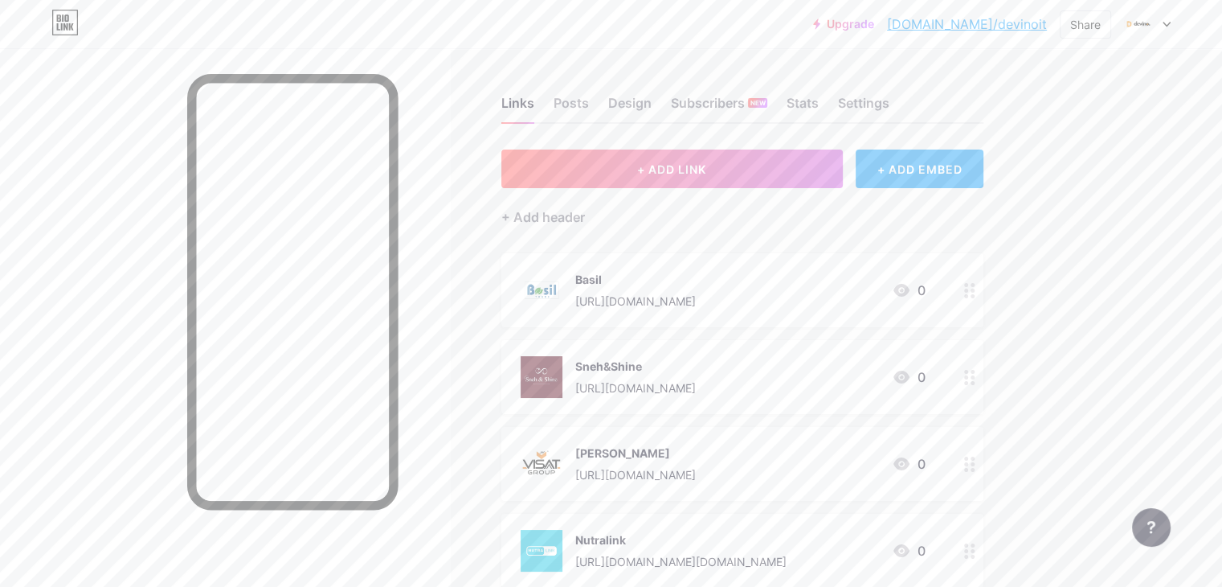
click at [664, 40] on div "Upgrade [DOMAIN_NAME]/[PERSON_NAME]... [DOMAIN_NAME]/devinoit Share Switch acco…" at bounding box center [611, 24] width 1222 height 48
click at [1163, 23] on icon at bounding box center [1167, 25] width 8 height 6
click at [1026, 27] on link "[DOMAIN_NAME]/devinoit" at bounding box center [967, 23] width 160 height 19
click at [585, 211] on div "+ Add header" at bounding box center [543, 216] width 84 height 19
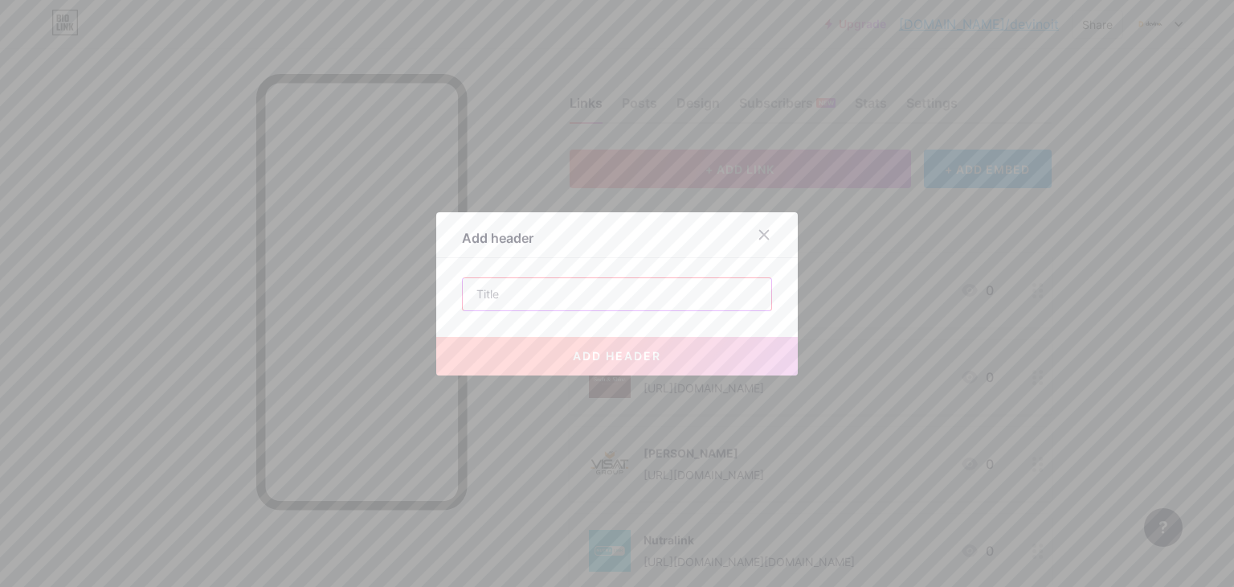
click at [490, 292] on input "text" at bounding box center [617, 294] width 309 height 32
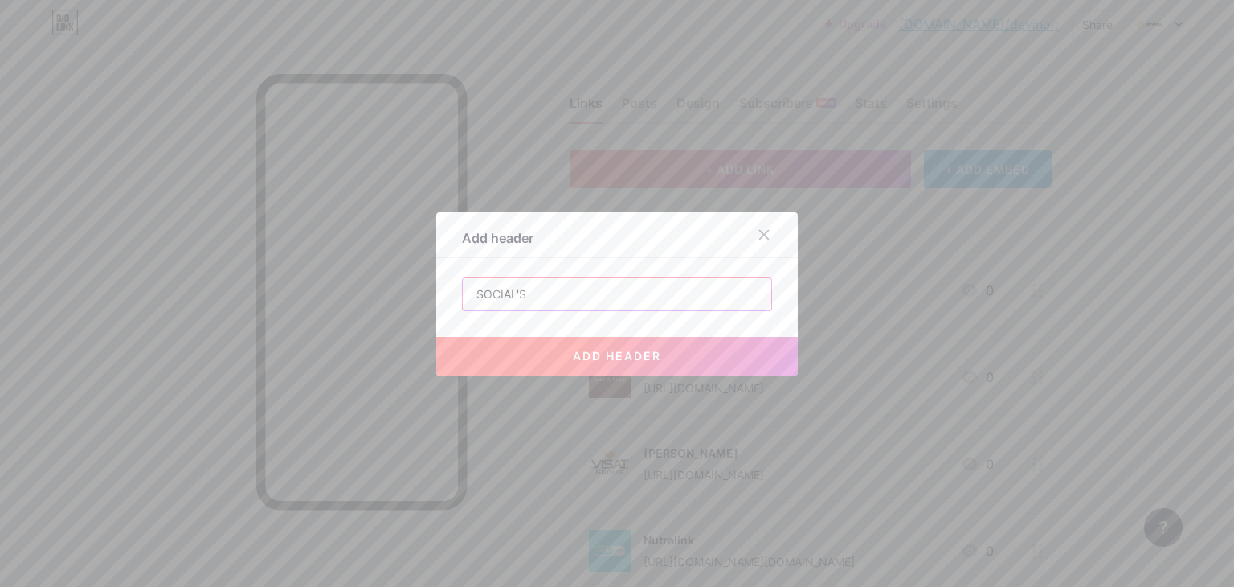
type input "SOCIAL'S"
click at [570, 362] on button "add header" at bounding box center [617, 356] width 362 height 39
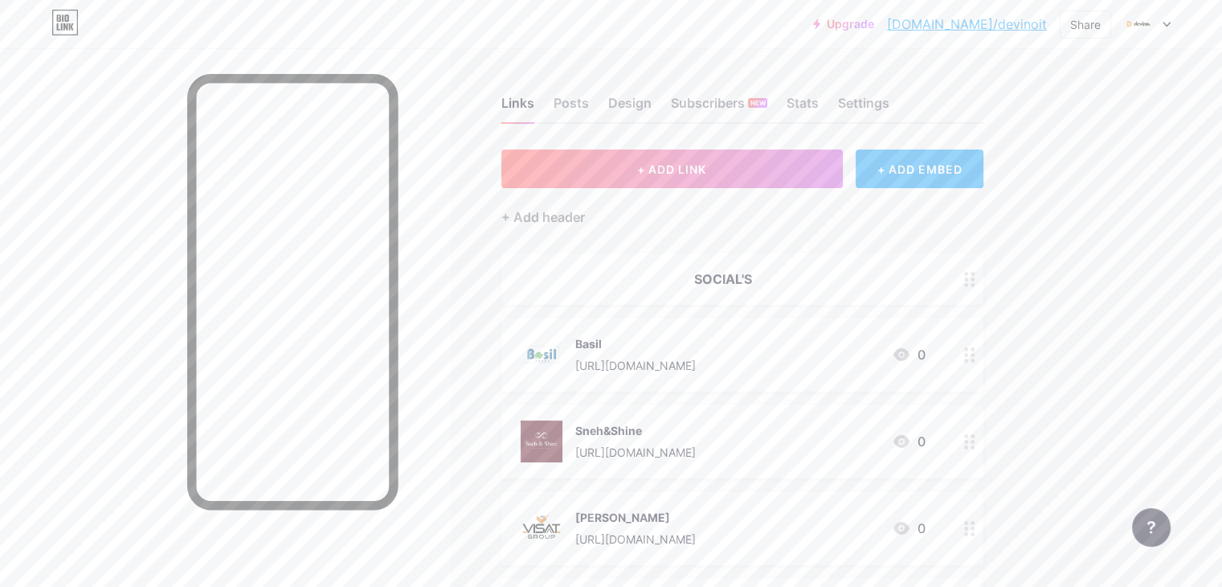
drag, startPoint x: 1020, startPoint y: 24, endPoint x: 998, endPoint y: 27, distance: 21.9
click at [1089, 30] on div "Share" at bounding box center [1085, 24] width 31 height 17
click at [1003, 137] on div "Get my QR code" at bounding box center [990, 121] width 239 height 39
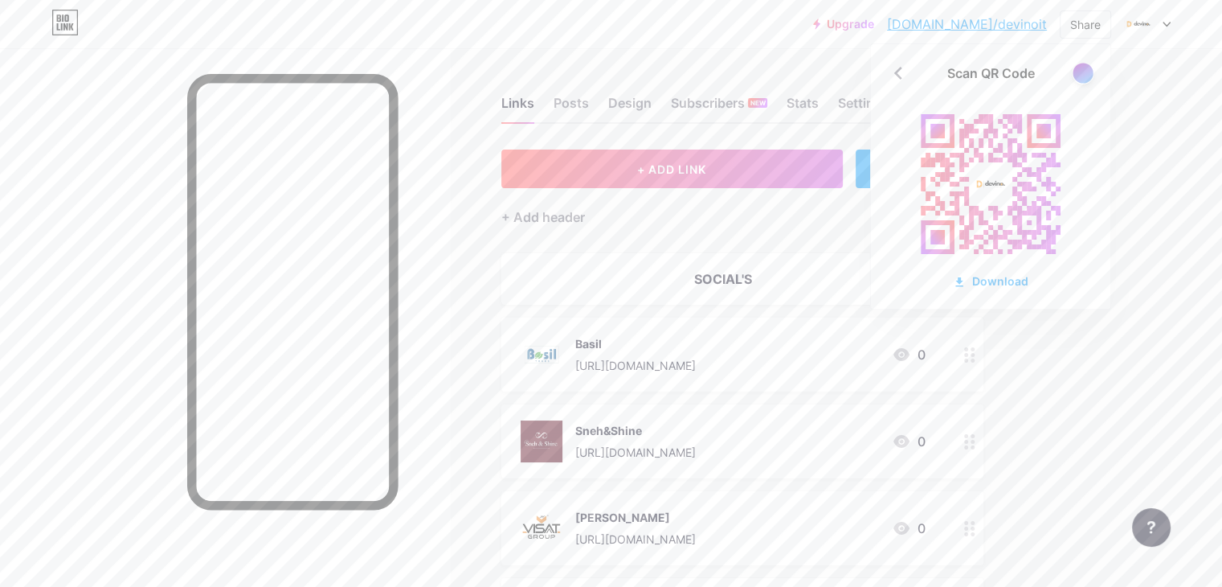
click at [1083, 73] on div at bounding box center [1083, 73] width 20 height 20
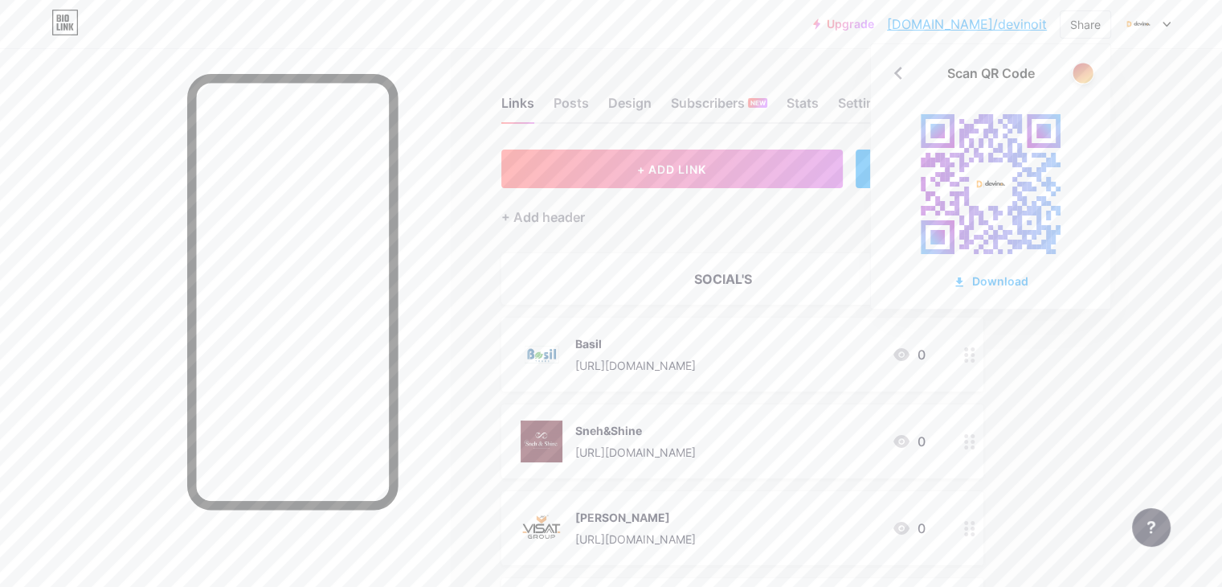
click at [1083, 73] on div at bounding box center [1083, 73] width 20 height 20
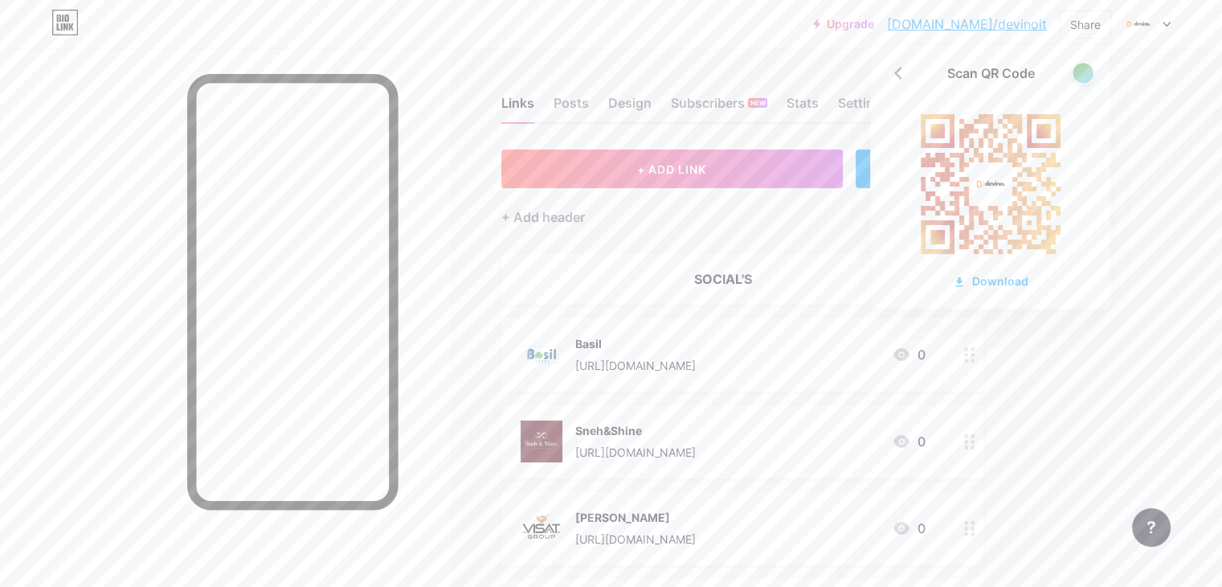
click at [1083, 73] on div at bounding box center [1083, 73] width 20 height 20
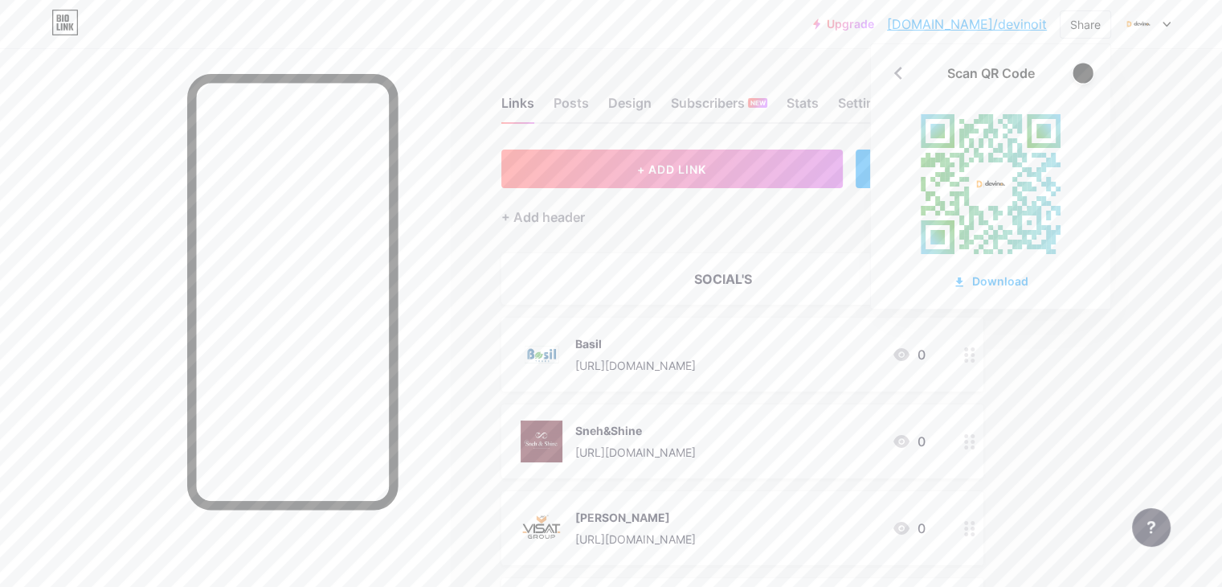
click at [1083, 73] on div at bounding box center [1083, 73] width 20 height 20
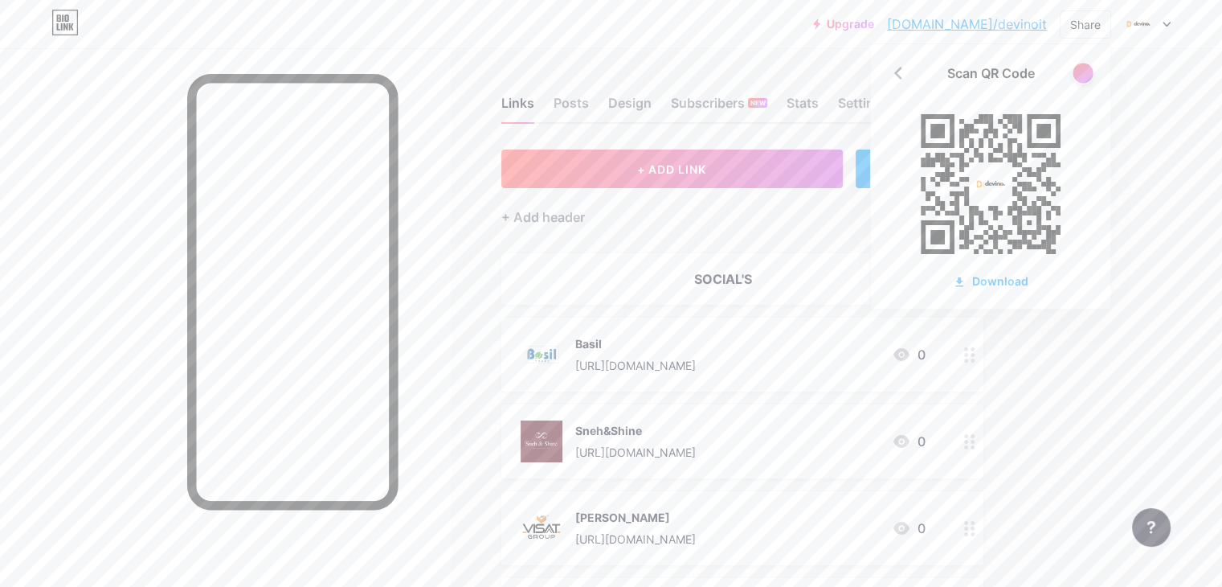
click at [1083, 73] on div at bounding box center [1083, 73] width 20 height 20
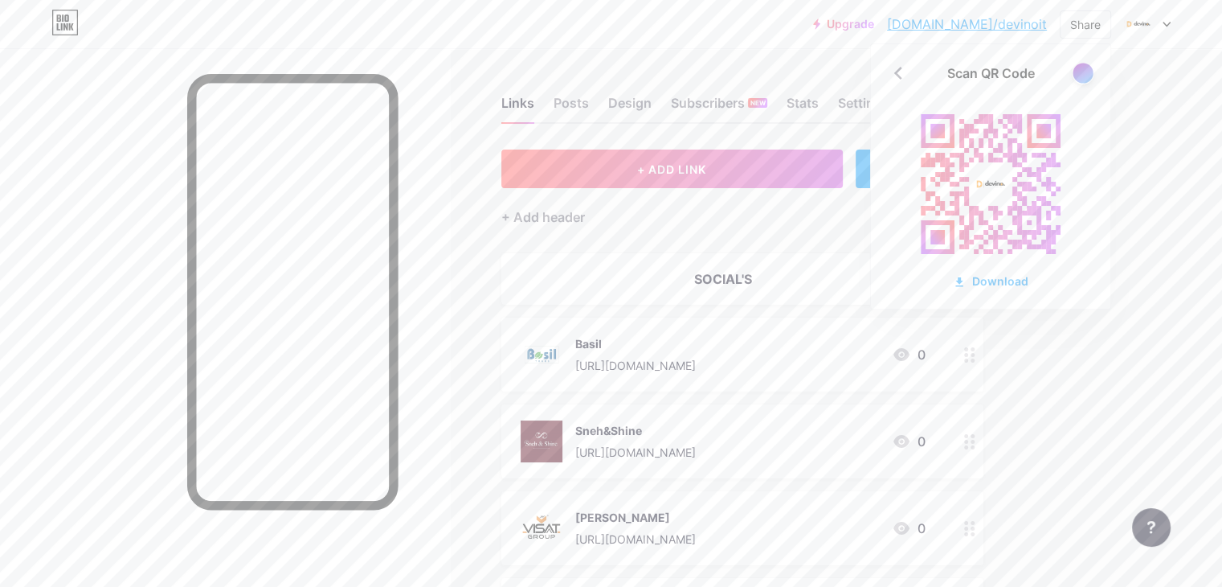
click at [1083, 73] on div at bounding box center [1083, 73] width 20 height 20
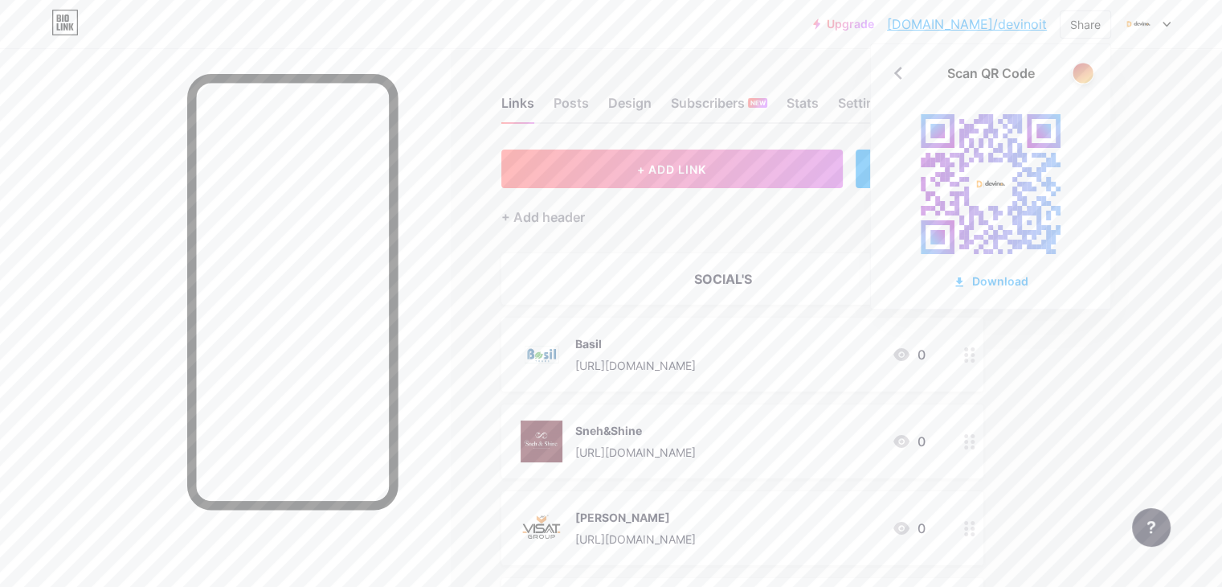
click at [1083, 73] on div at bounding box center [1083, 73] width 20 height 20
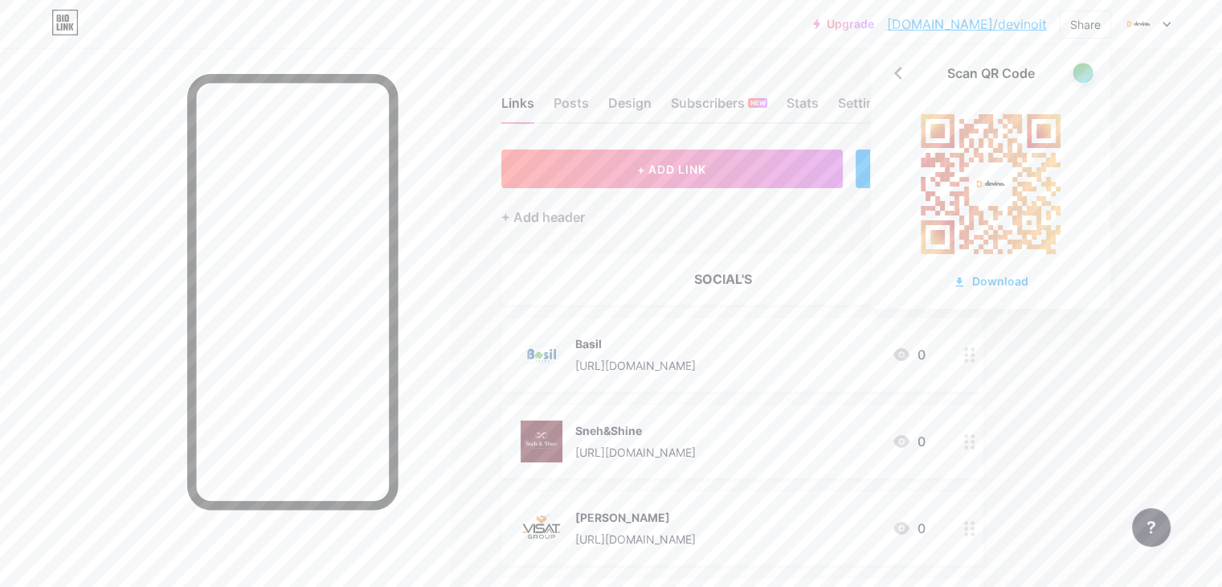
click at [1083, 73] on div at bounding box center [1083, 73] width 20 height 20
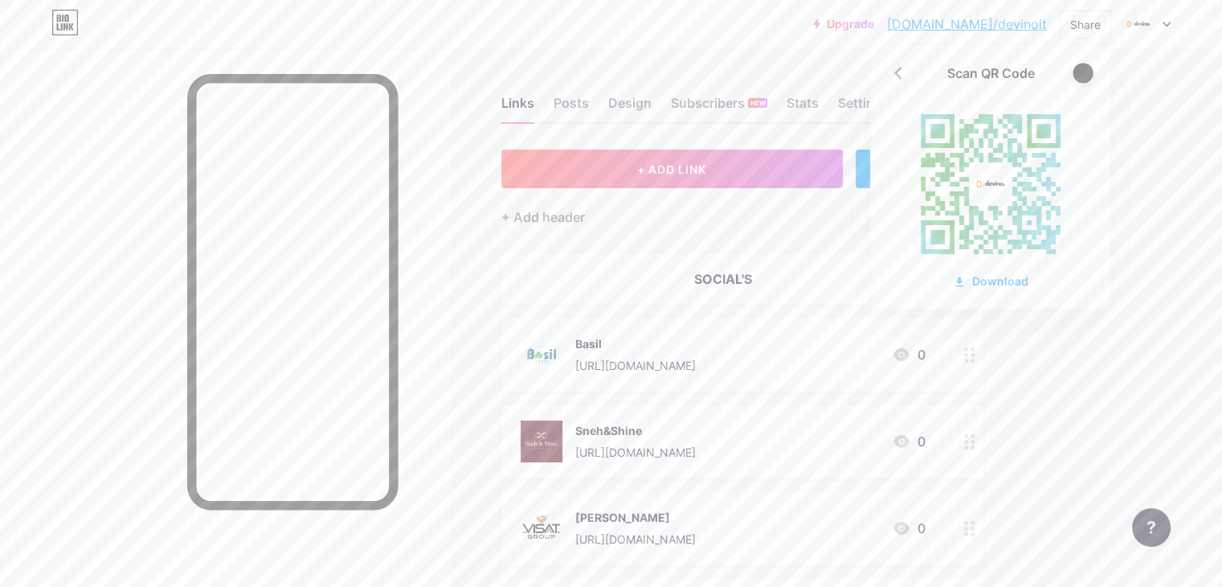
click at [1083, 73] on div at bounding box center [1083, 73] width 20 height 20
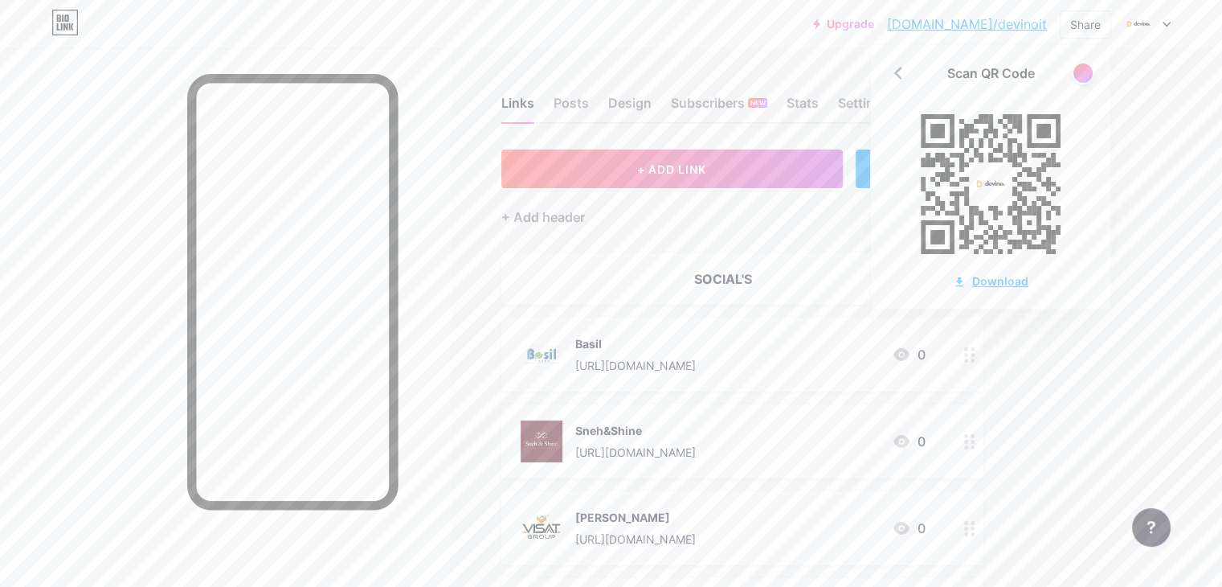
click at [1002, 276] on div "Download" at bounding box center [991, 280] width 76 height 17
click at [809, 15] on div "Upgrade [DOMAIN_NAME]/[PERSON_NAME]... [DOMAIN_NAME]/devinoit Share Scan QR Cod…" at bounding box center [611, 24] width 1222 height 29
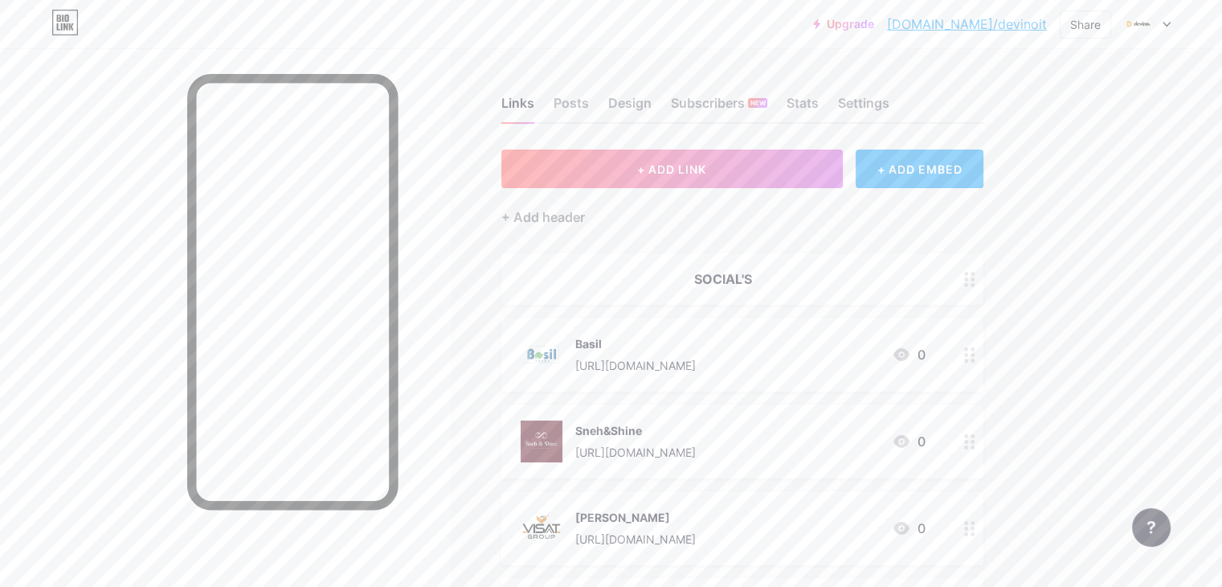
click at [170, 235] on div at bounding box center [225, 341] width 450 height 587
click at [1094, 14] on div "Share" at bounding box center [1085, 24] width 51 height 28
click at [1051, 88] on div "Copy link" at bounding box center [990, 82] width 239 height 39
click at [104, 257] on div at bounding box center [225, 341] width 450 height 587
drag, startPoint x: 771, startPoint y: 1, endPoint x: 506, endPoint y: 4, distance: 264.4
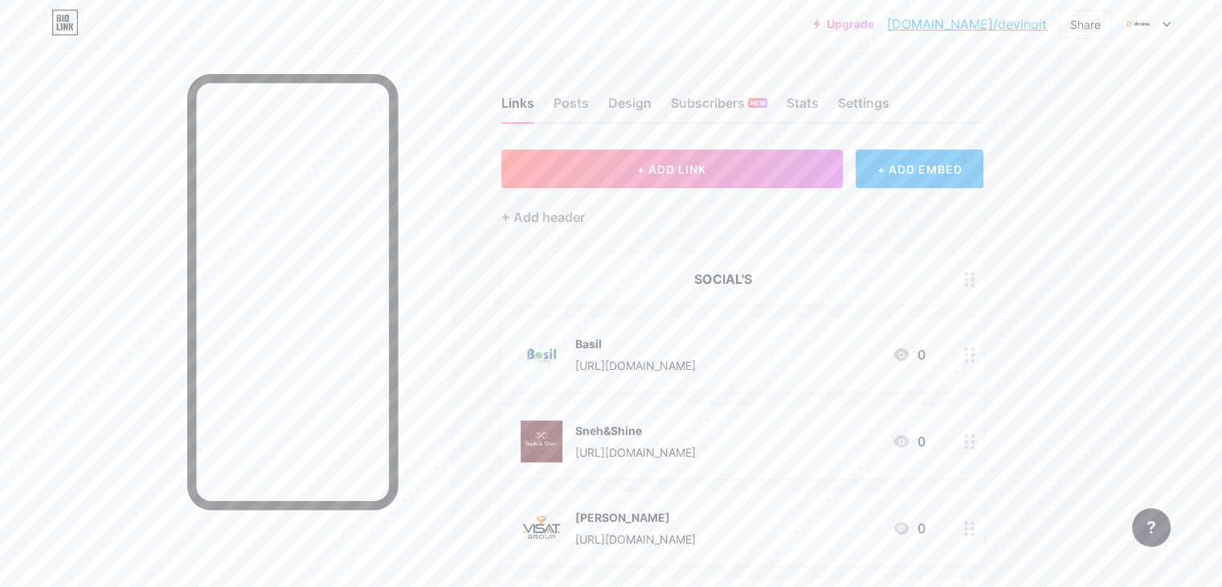
click at [506, 4] on div "Upgrade [DOMAIN_NAME]/[PERSON_NAME]... [DOMAIN_NAME]/devinoit Share Switch acco…" at bounding box center [611, 24] width 1222 height 48
